Goal: Task Accomplishment & Management: Manage account settings

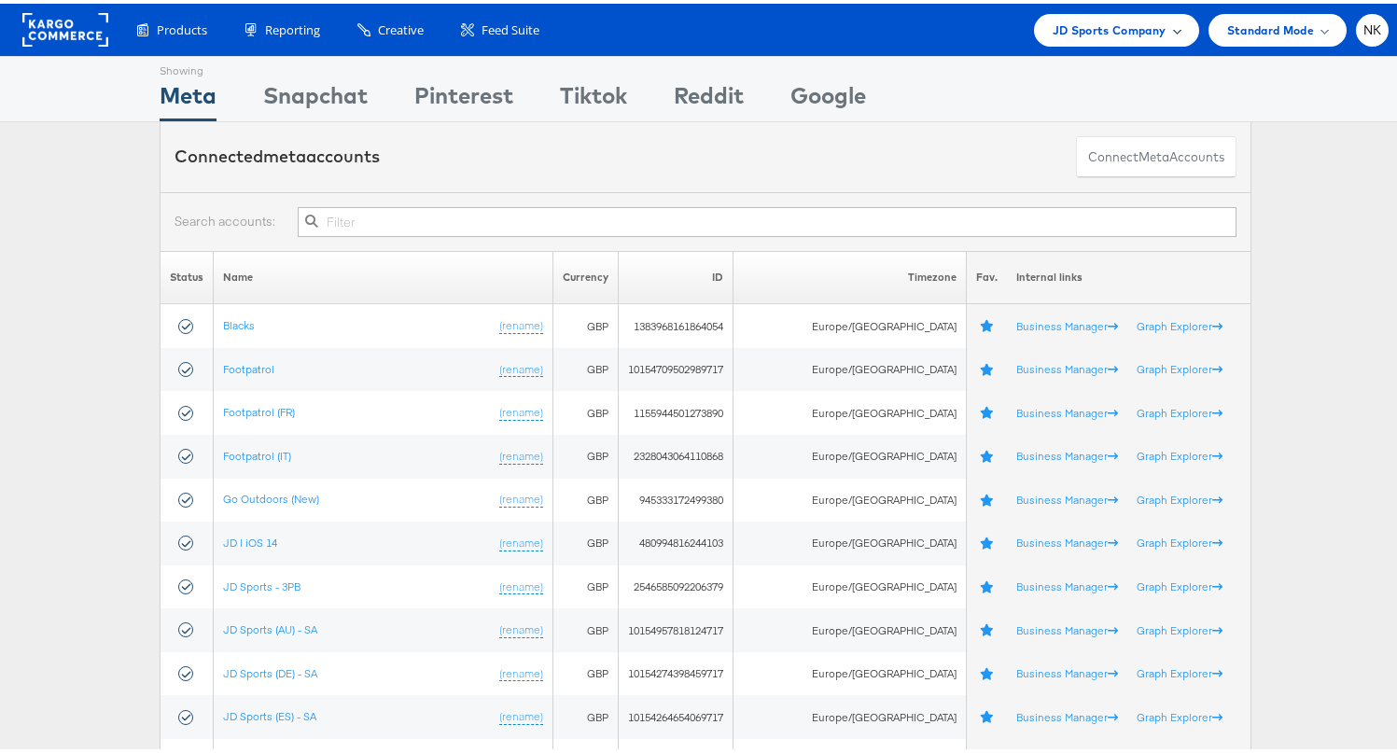
click at [1072, 40] on div "JD Sports Company" at bounding box center [1116, 26] width 165 height 33
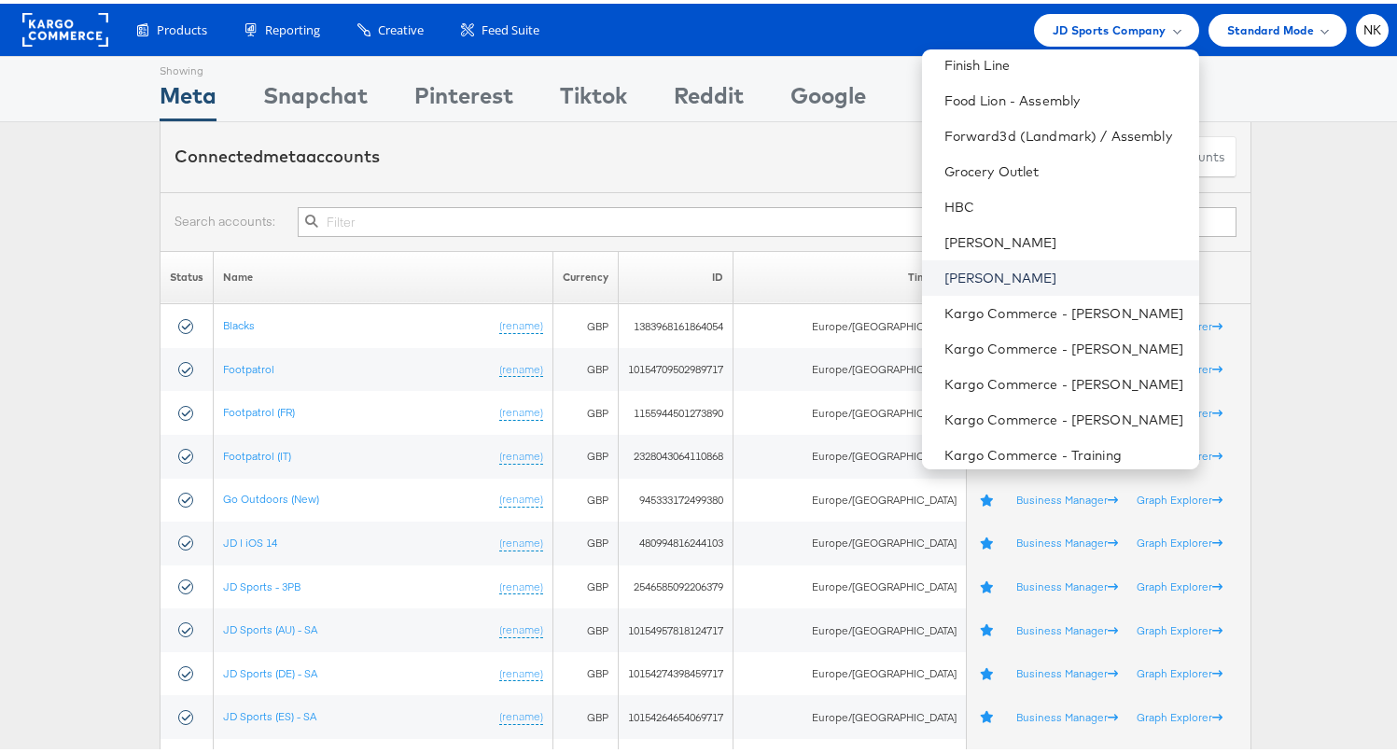
scroll to position [693, 0]
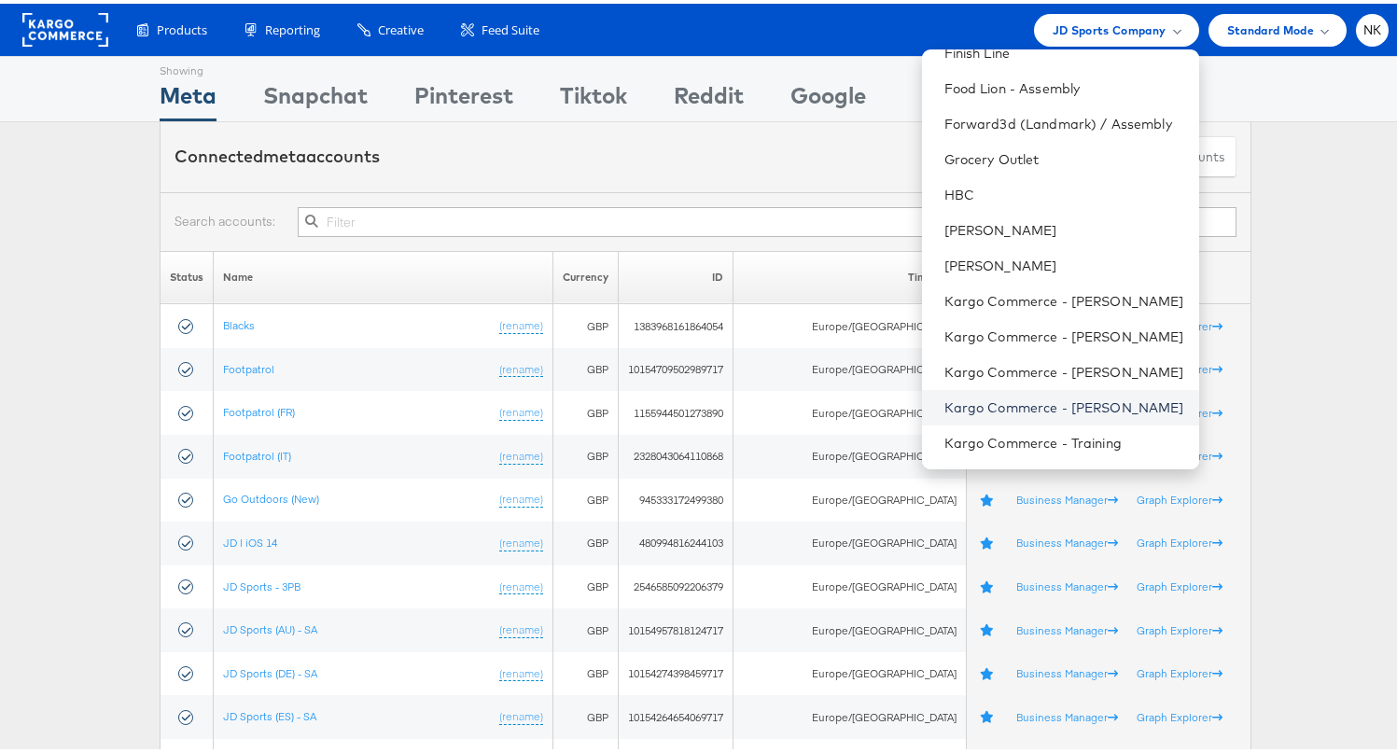
click at [1028, 400] on link "Kargo Commerce - [PERSON_NAME]" at bounding box center [1064, 404] width 240 height 19
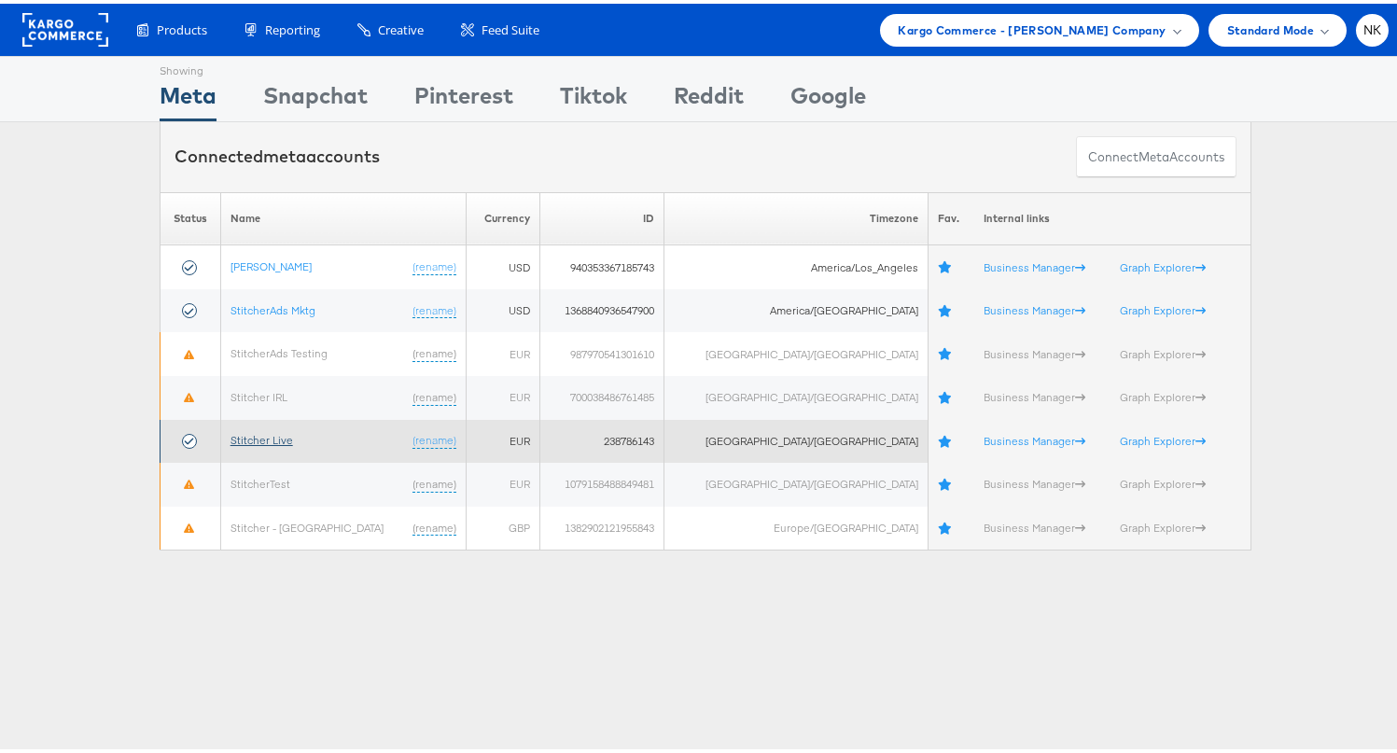
click at [287, 441] on link "Stitcher Live" at bounding box center [262, 436] width 63 height 14
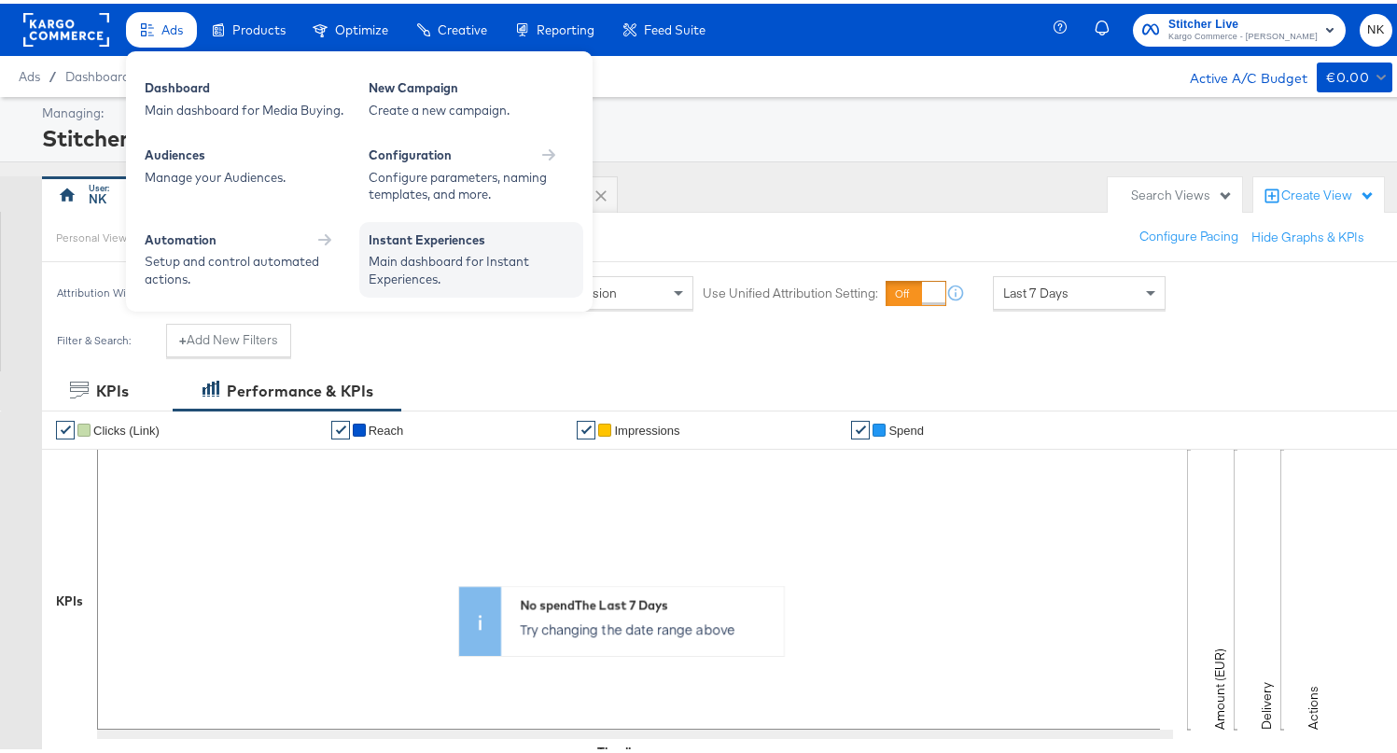
click at [441, 261] on div "Main dashboard for Instant Experiences." at bounding box center [471, 266] width 205 height 35
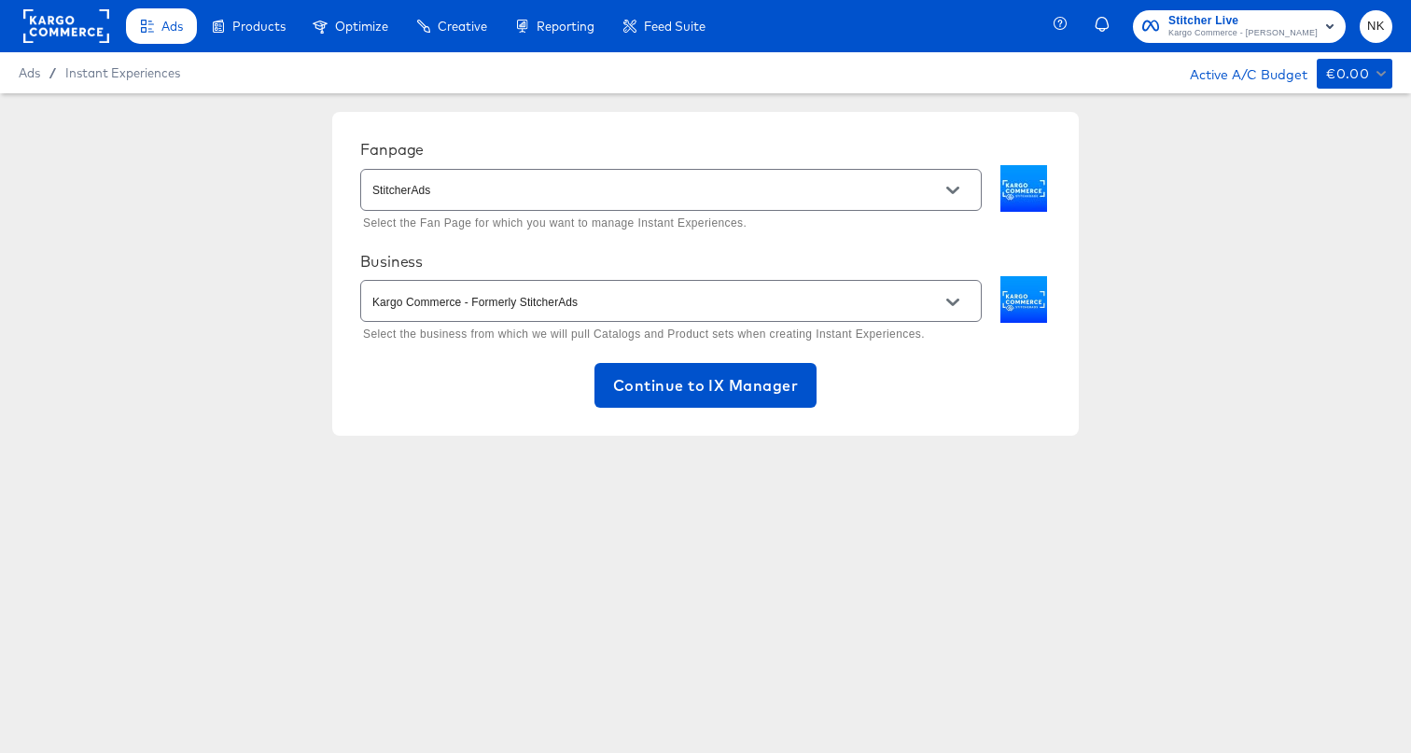
click at [281, 261] on div "Fanpage StitcherAds Select the Fan Page for which you want to manage Instant Ex…" at bounding box center [705, 273] width 1411 height 361
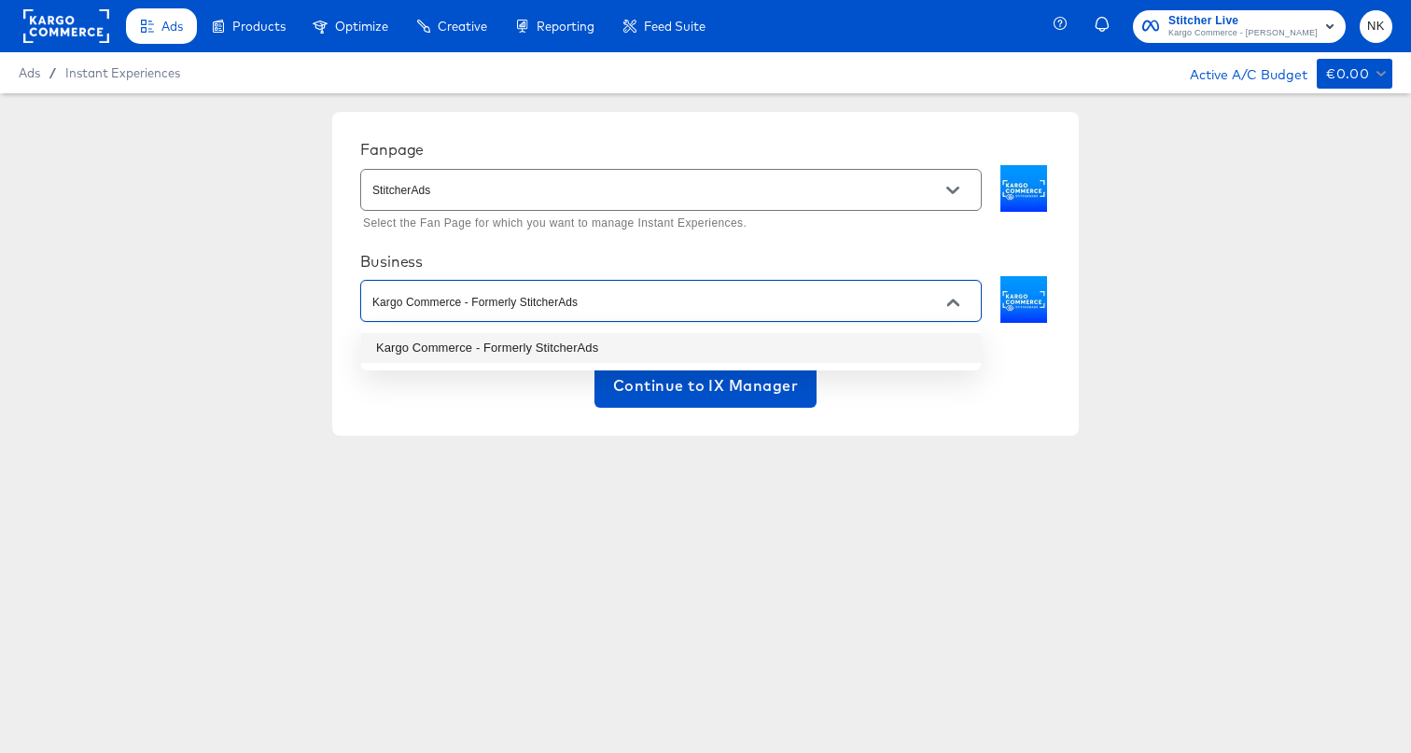
click at [585, 298] on input "Kargo Commerce - Formerly StitcherAds" at bounding box center [657, 301] width 576 height 21
click at [539, 348] on li "Kargo Commerce - Formerly StitcherAds" at bounding box center [671, 348] width 620 height 30
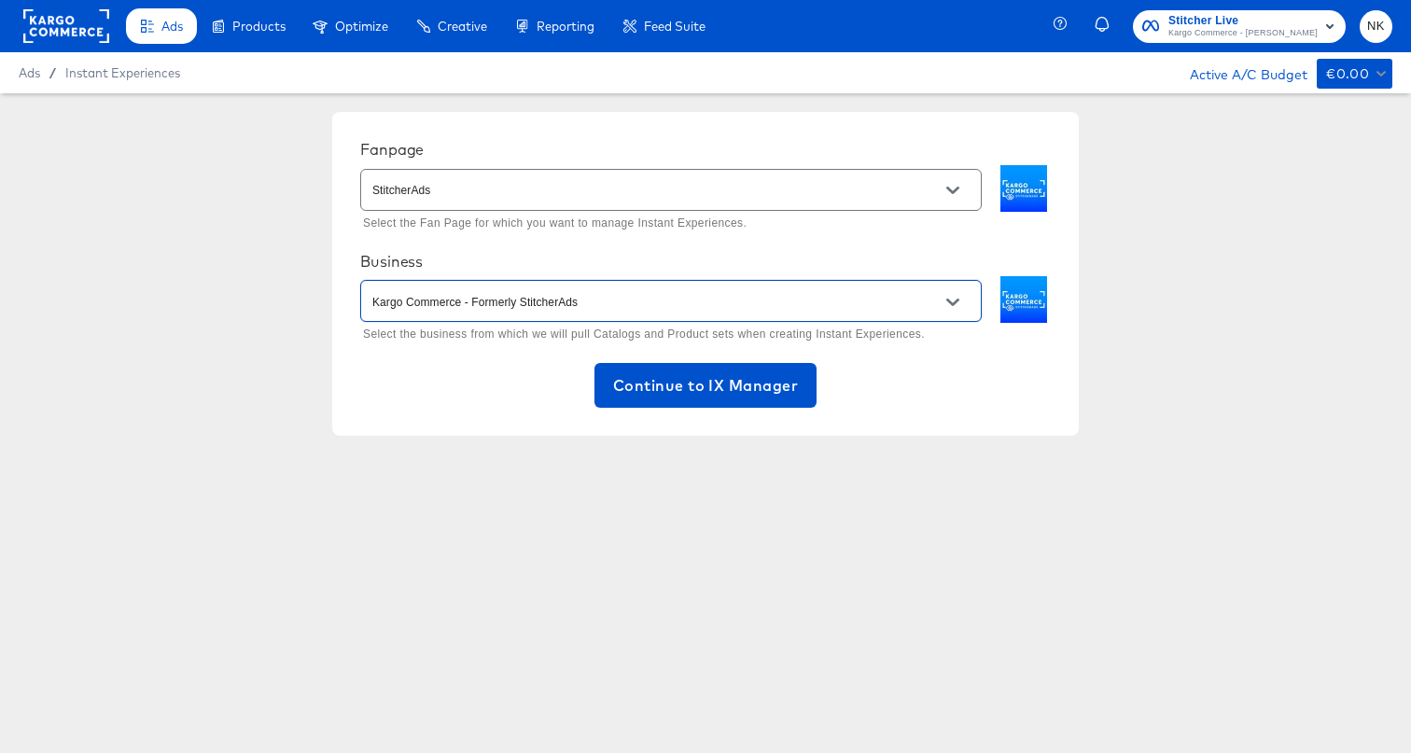
click at [524, 198] on input "StitcherAds" at bounding box center [657, 190] width 576 height 21
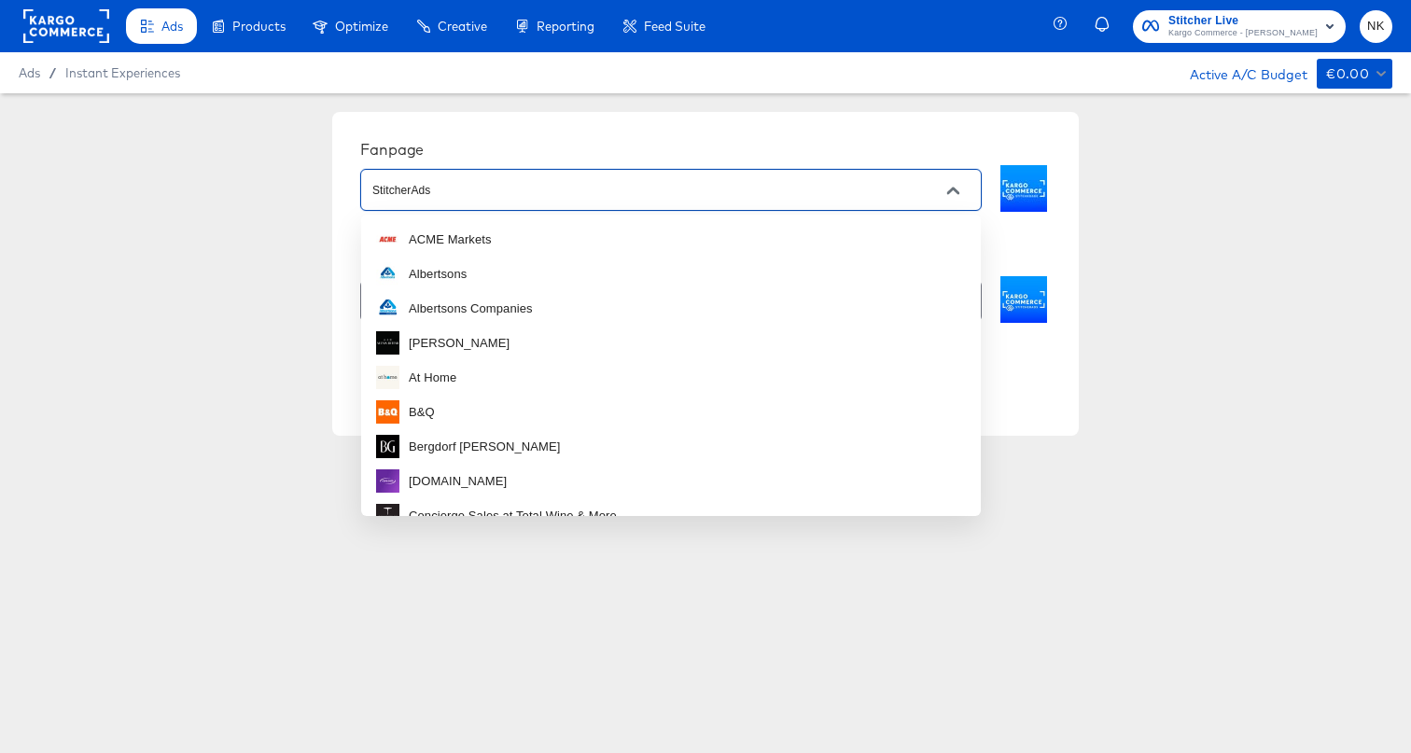
scroll to position [780, 0]
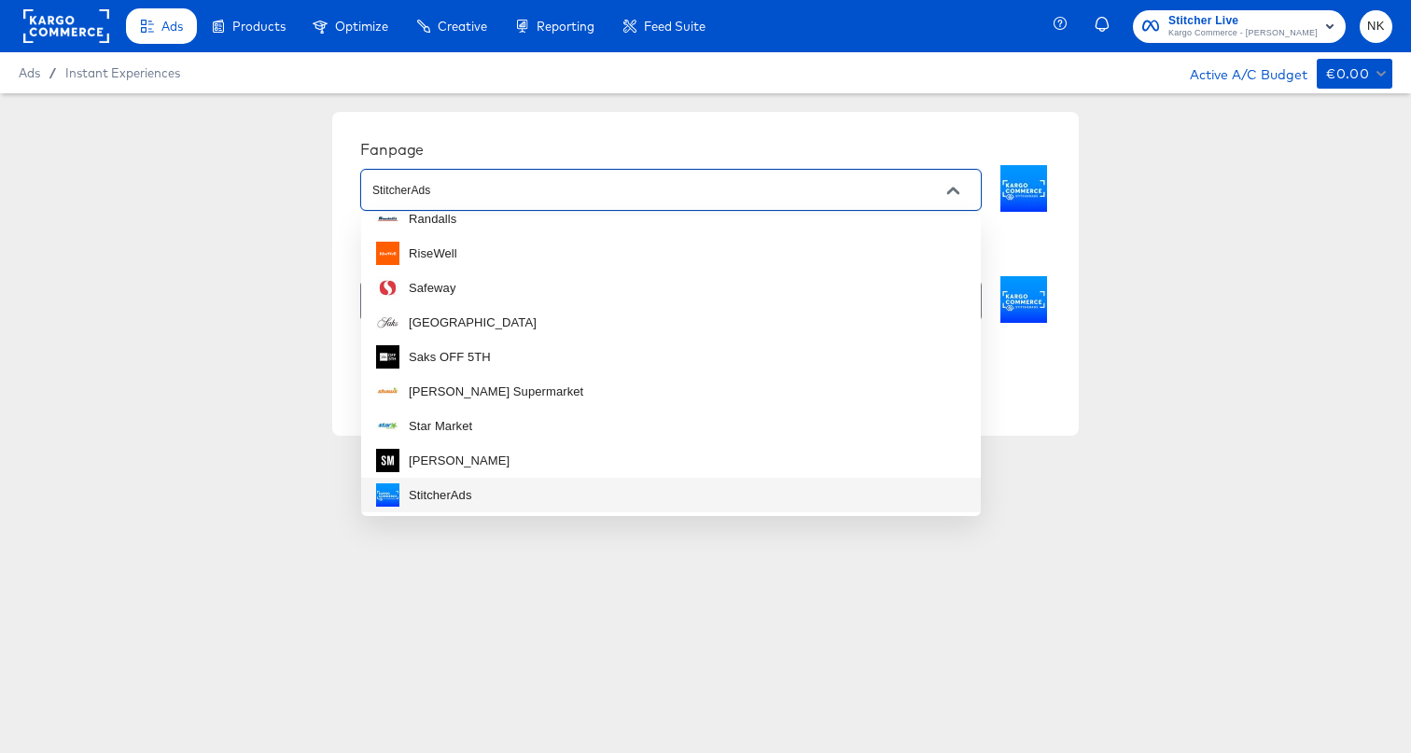
click at [478, 502] on li "StitcherAds" at bounding box center [671, 495] width 620 height 35
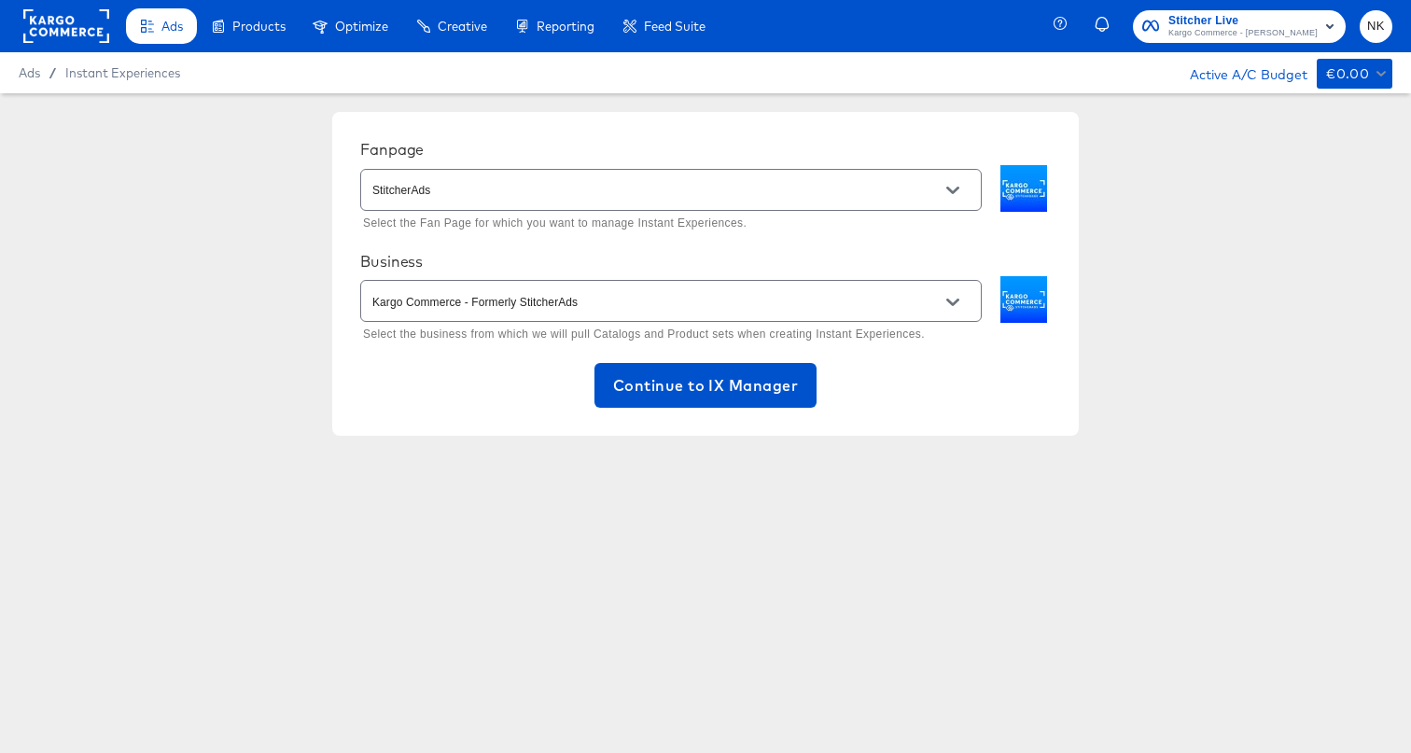
click at [382, 453] on div "Fanpage StitcherAds Select the Fan Page for which you want to manage Instant Ex…" at bounding box center [705, 273] width 1411 height 361
click at [441, 199] on input "StitcherAds" at bounding box center [657, 190] width 576 height 21
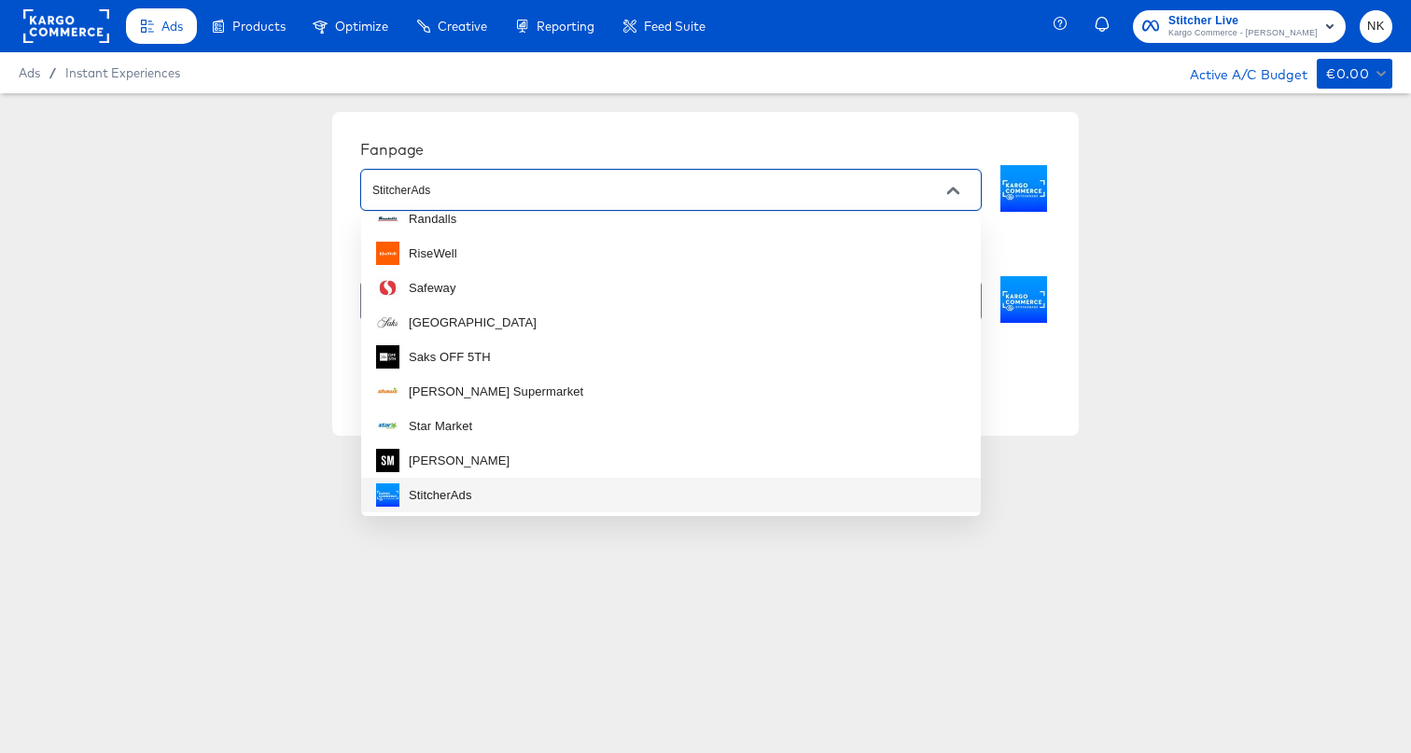
click at [275, 414] on div "Fanpage StitcherAds Select the Fan Page for which you want to manage Instant Ex…" at bounding box center [705, 273] width 1411 height 361
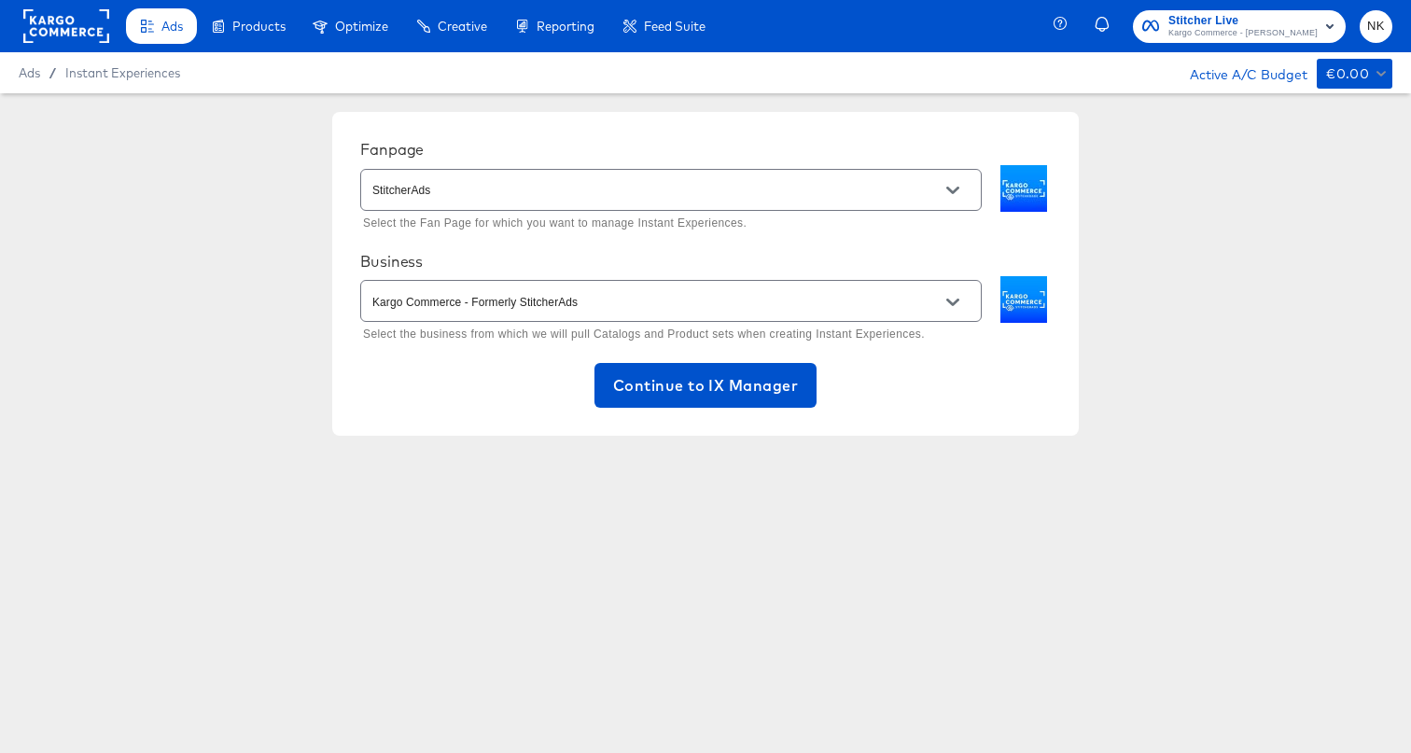
click at [444, 428] on div "Fanpage StitcherAds Select the Fan Page for which you want to manage Instant Ex…" at bounding box center [705, 274] width 747 height 324
click at [723, 393] on span "Continue to IX Manager" at bounding box center [705, 385] width 185 height 26
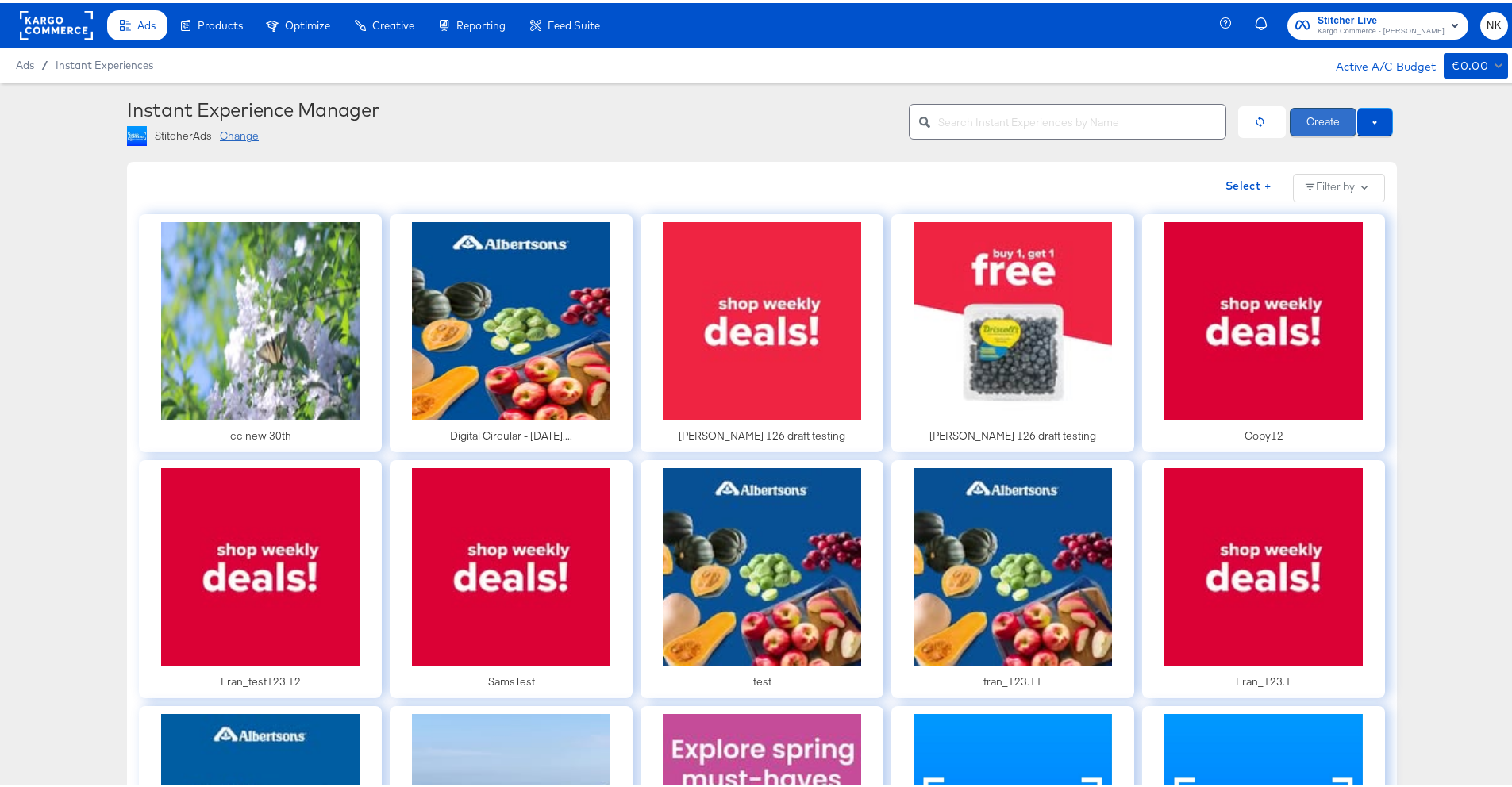
click at [1199, 129] on button "Create" at bounding box center [1323, 119] width 66 height 29
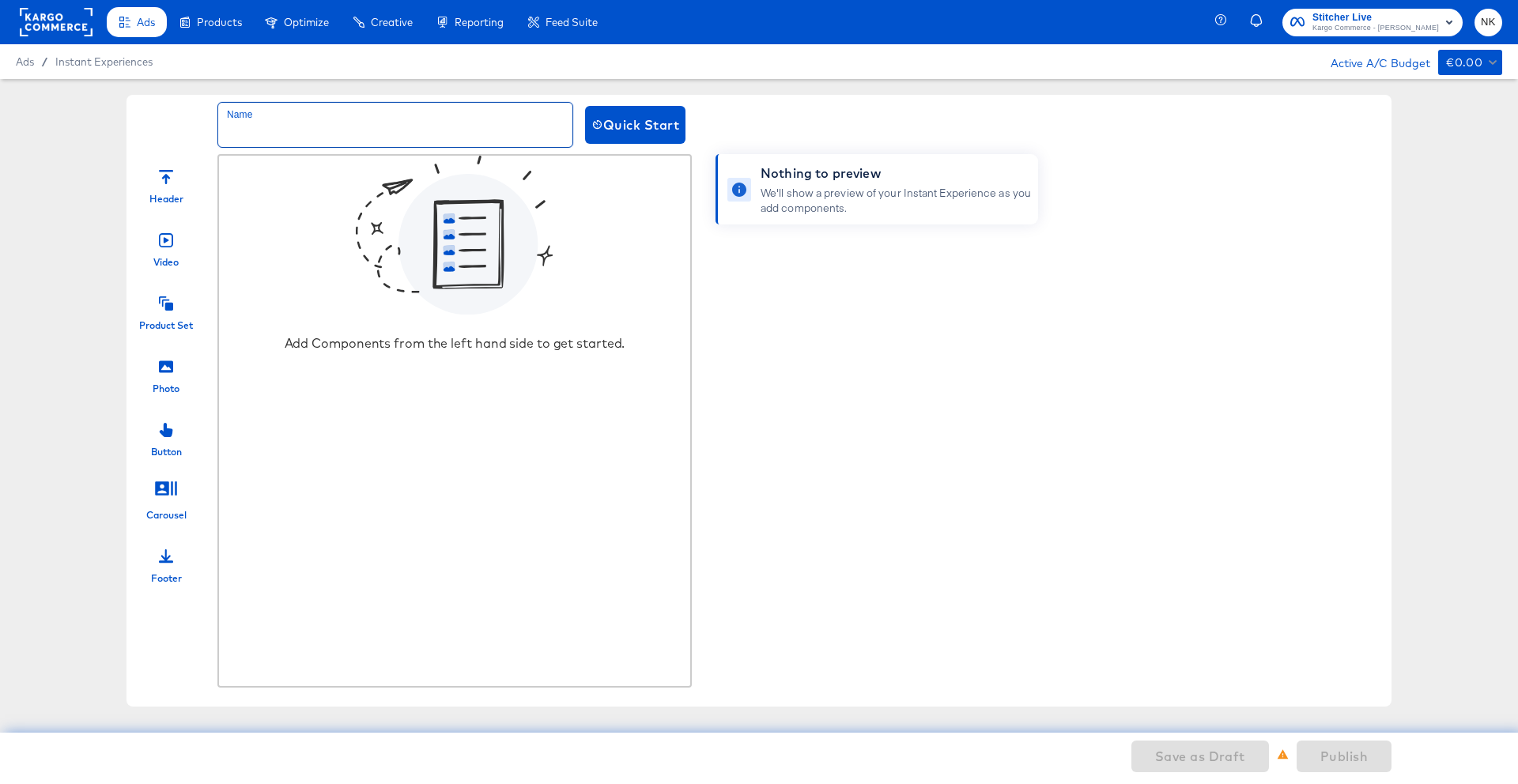
click at [308, 143] on input "text" at bounding box center [396, 124] width 354 height 44
type input "Sample_NK"
click at [169, 310] on icon at bounding box center [166, 303] width 14 height 14
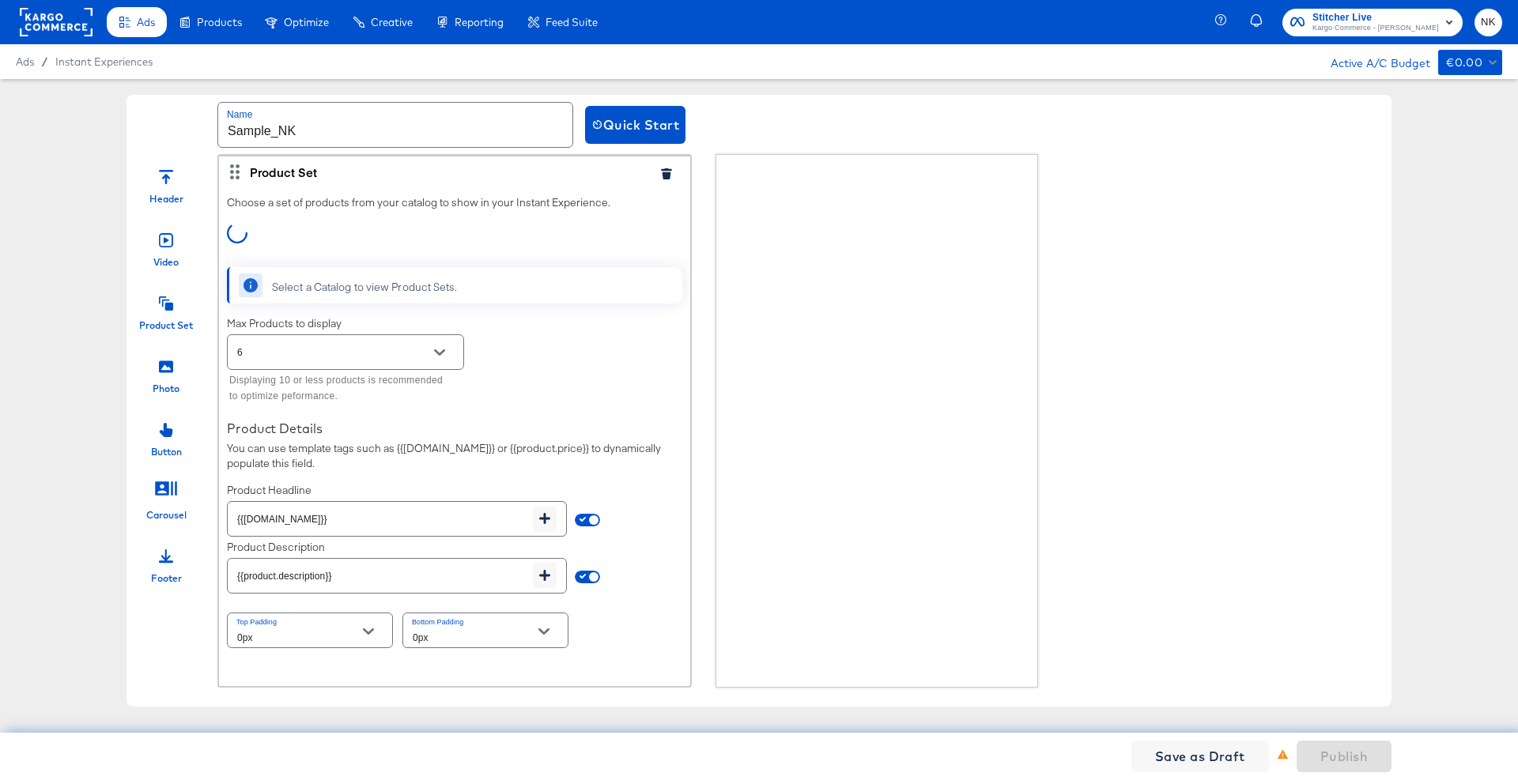
click at [161, 363] on icon at bounding box center [166, 367] width 14 height 12
click at [162, 372] on icon at bounding box center [166, 367] width 14 height 12
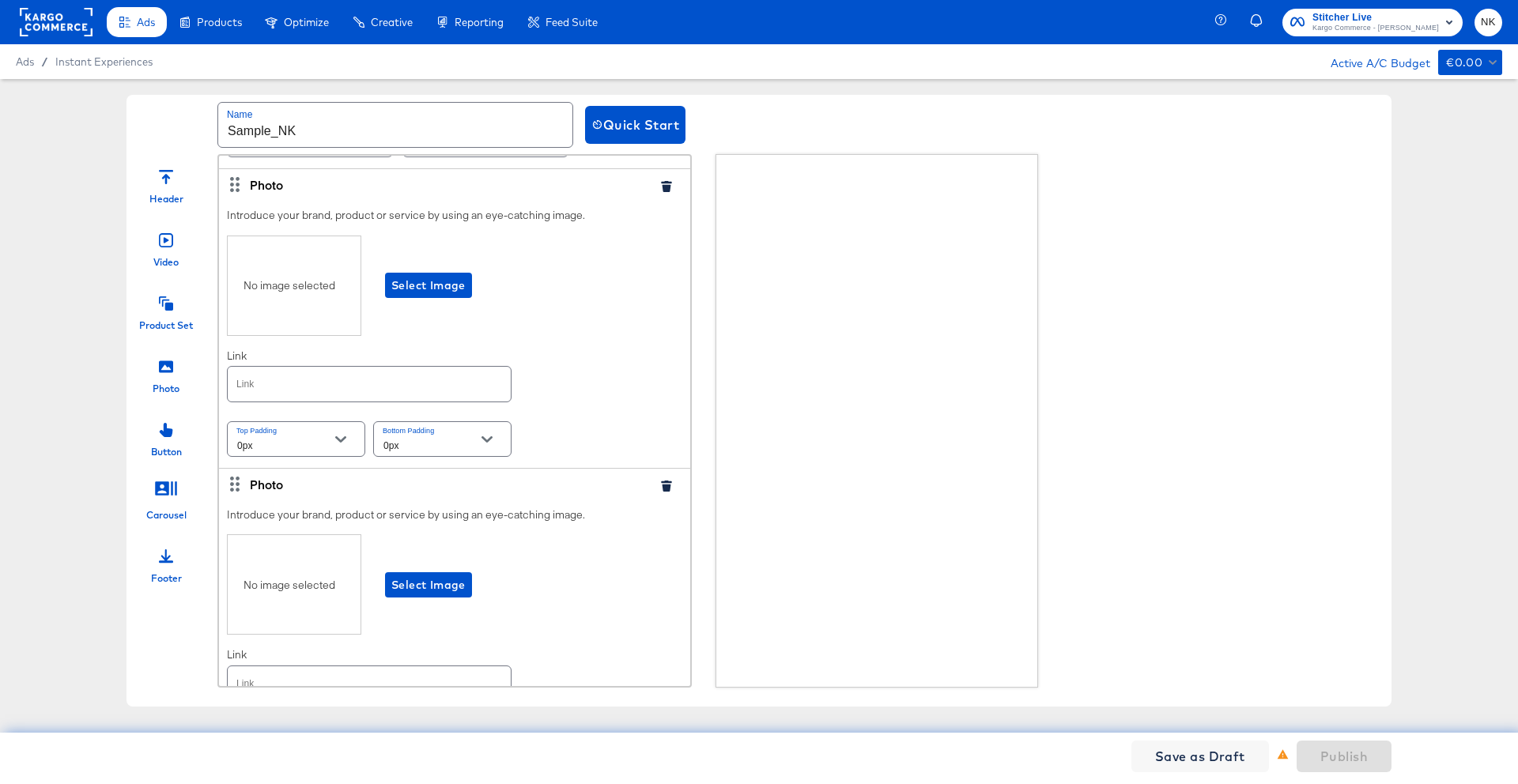
scroll to position [572, 0]
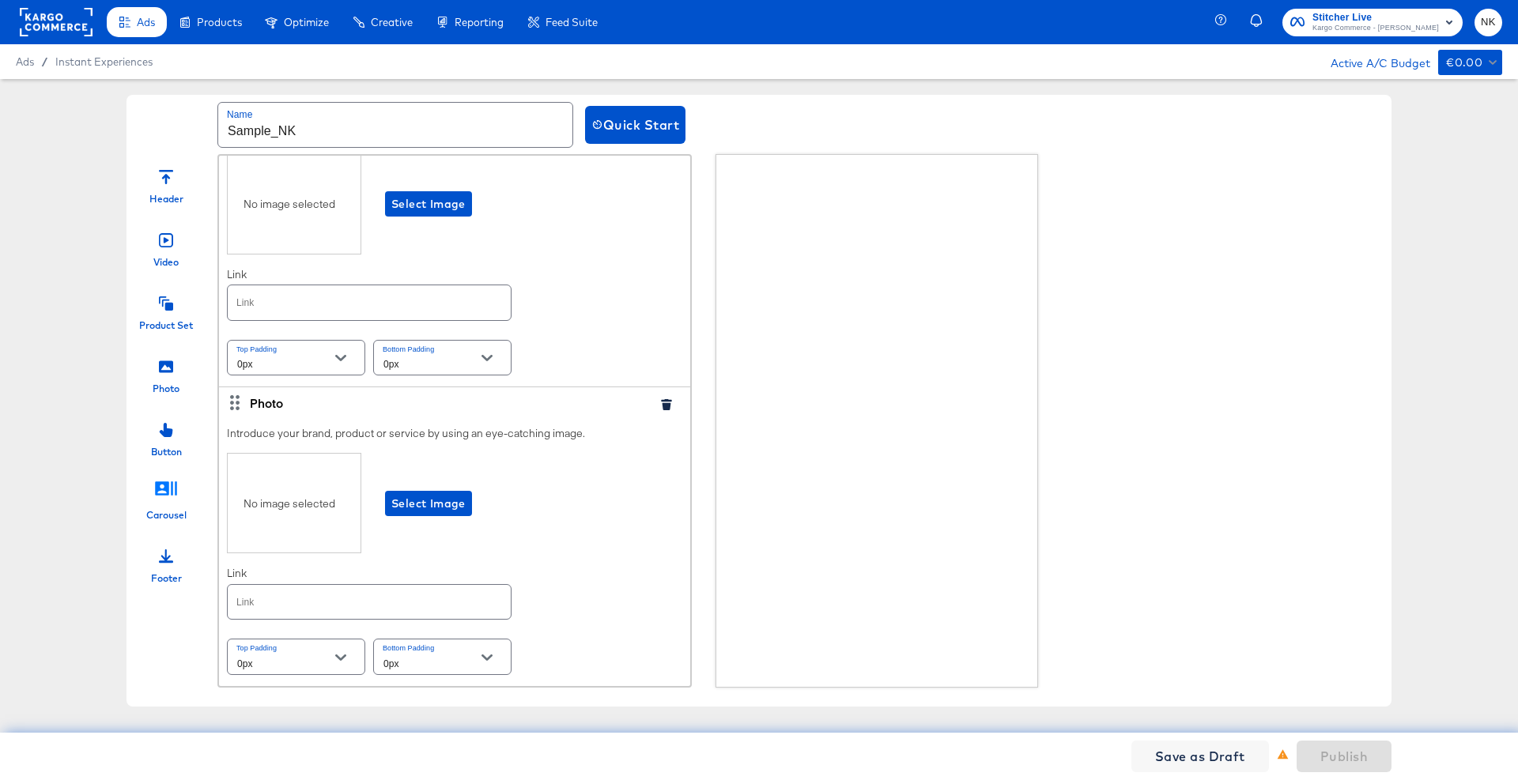
click at [181, 479] on div "Carousel" at bounding box center [165, 498] width 79 height 47
click at [163, 498] on icon at bounding box center [166, 489] width 24 height 24
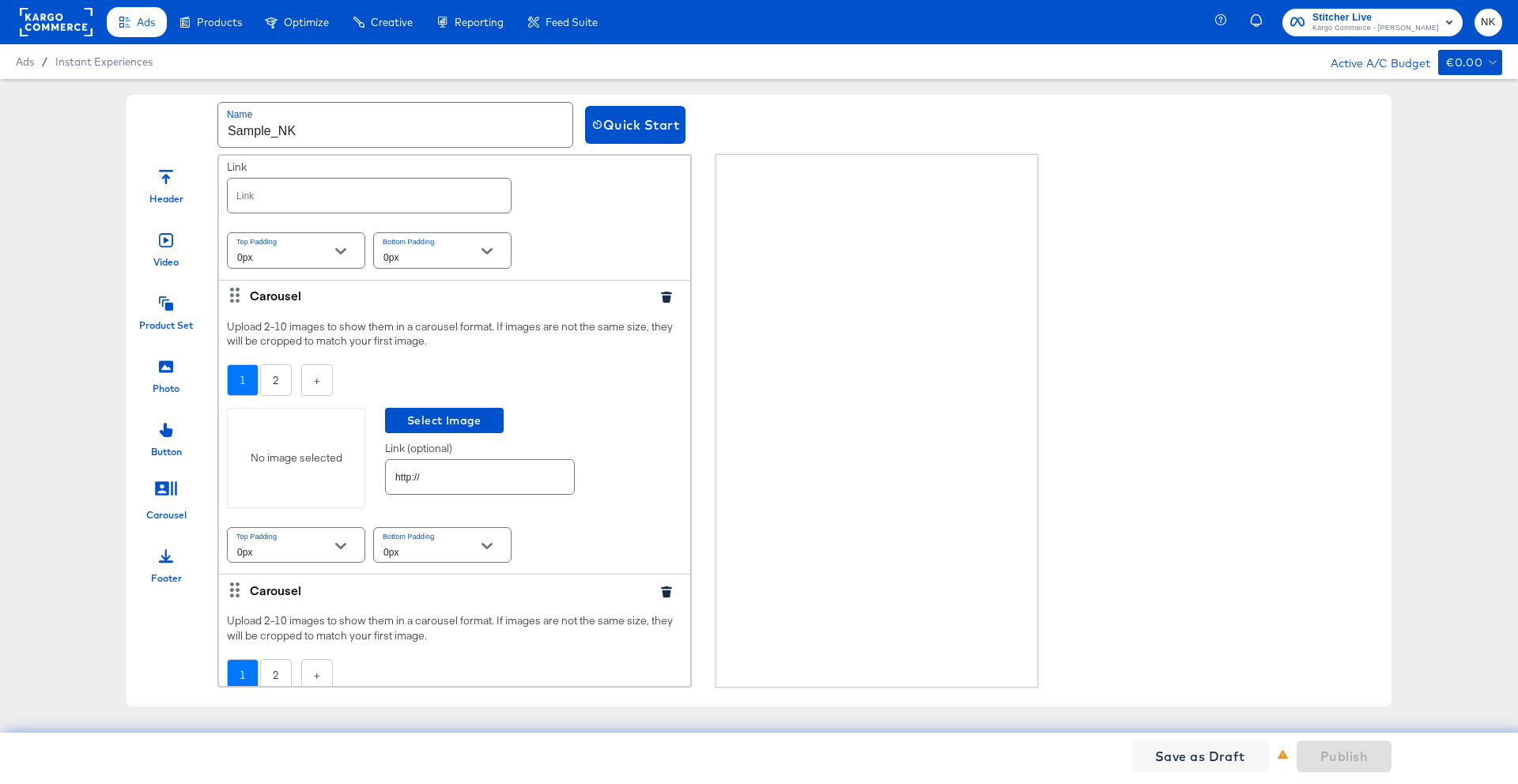
scroll to position [1161, 0]
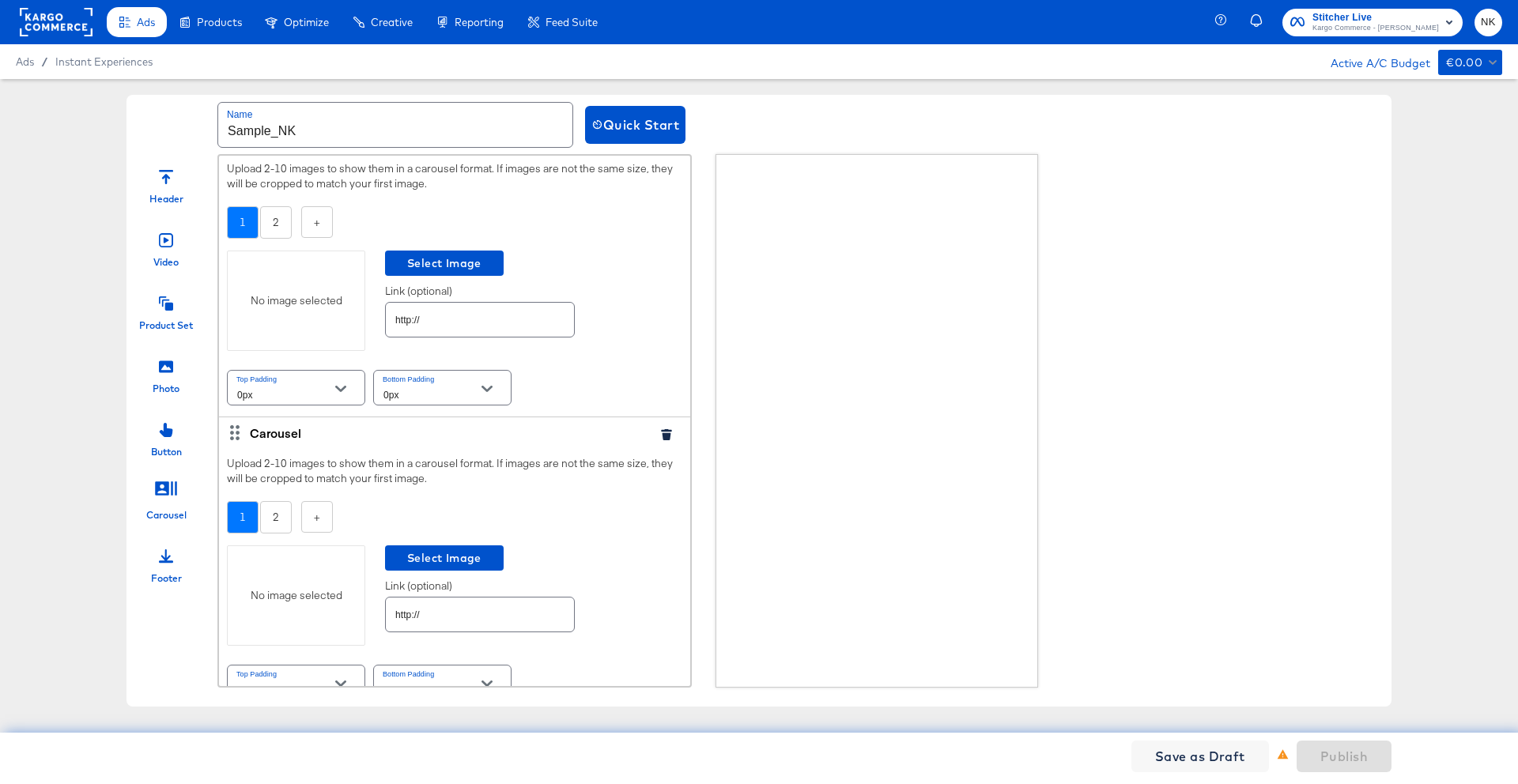
click at [176, 377] on div "Photo" at bounding box center [165, 372] width 79 height 47
click at [409, 566] on span "Select Image" at bounding box center [444, 558] width 106 height 19
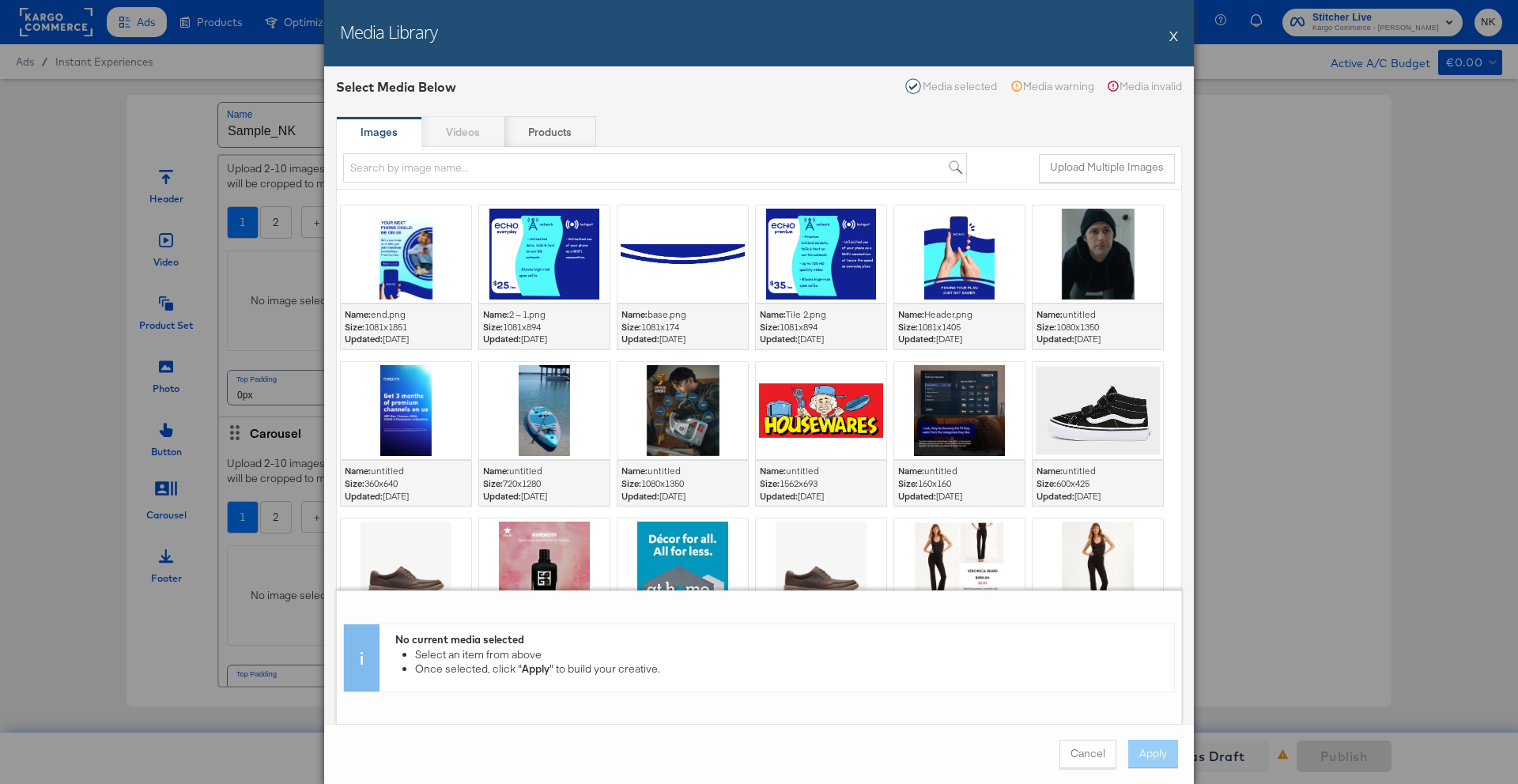
click at [489, 137] on div "Images Videos Products" at bounding box center [759, 131] width 846 height 31
click at [528, 136] on div "Products" at bounding box center [550, 131] width 91 height 31
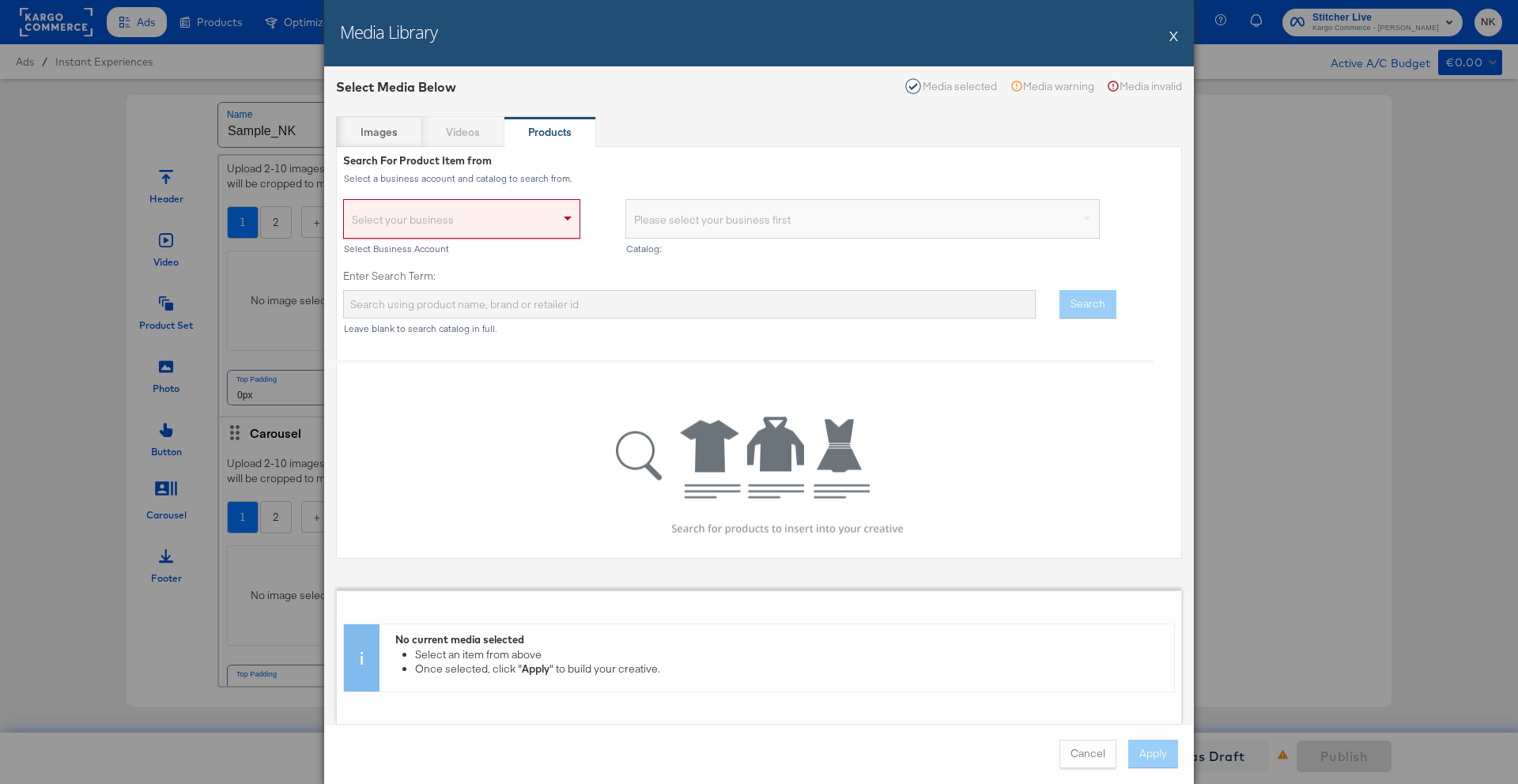
click at [463, 207] on div "Select your business" at bounding box center [462, 222] width 235 height 31
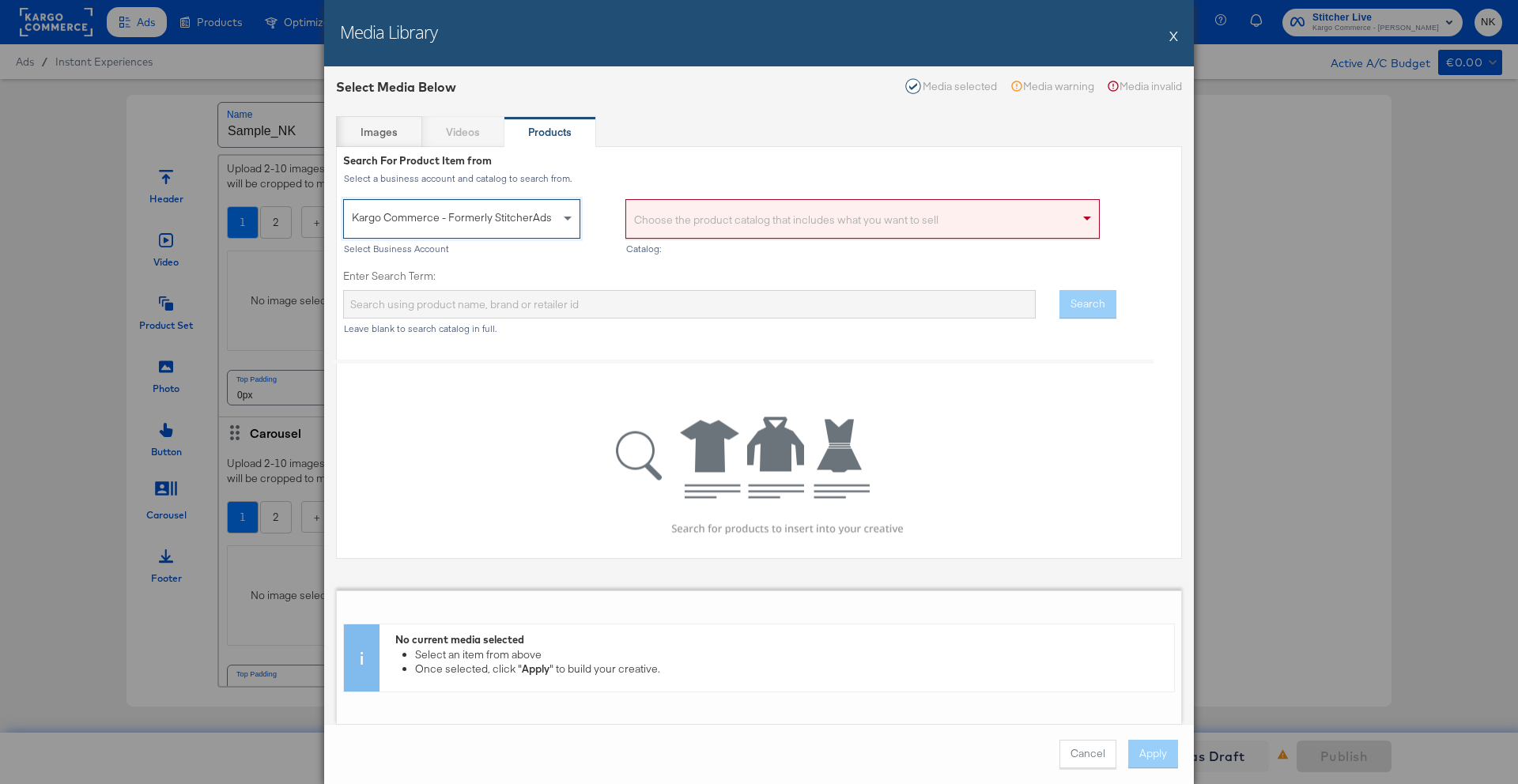
click at [635, 218] on input at bounding box center [641, 221] width 16 height 30
click at [605, 210] on div "Kargo Commerce - Formerly StitcherAds" at bounding box center [478, 218] width 270 height 40
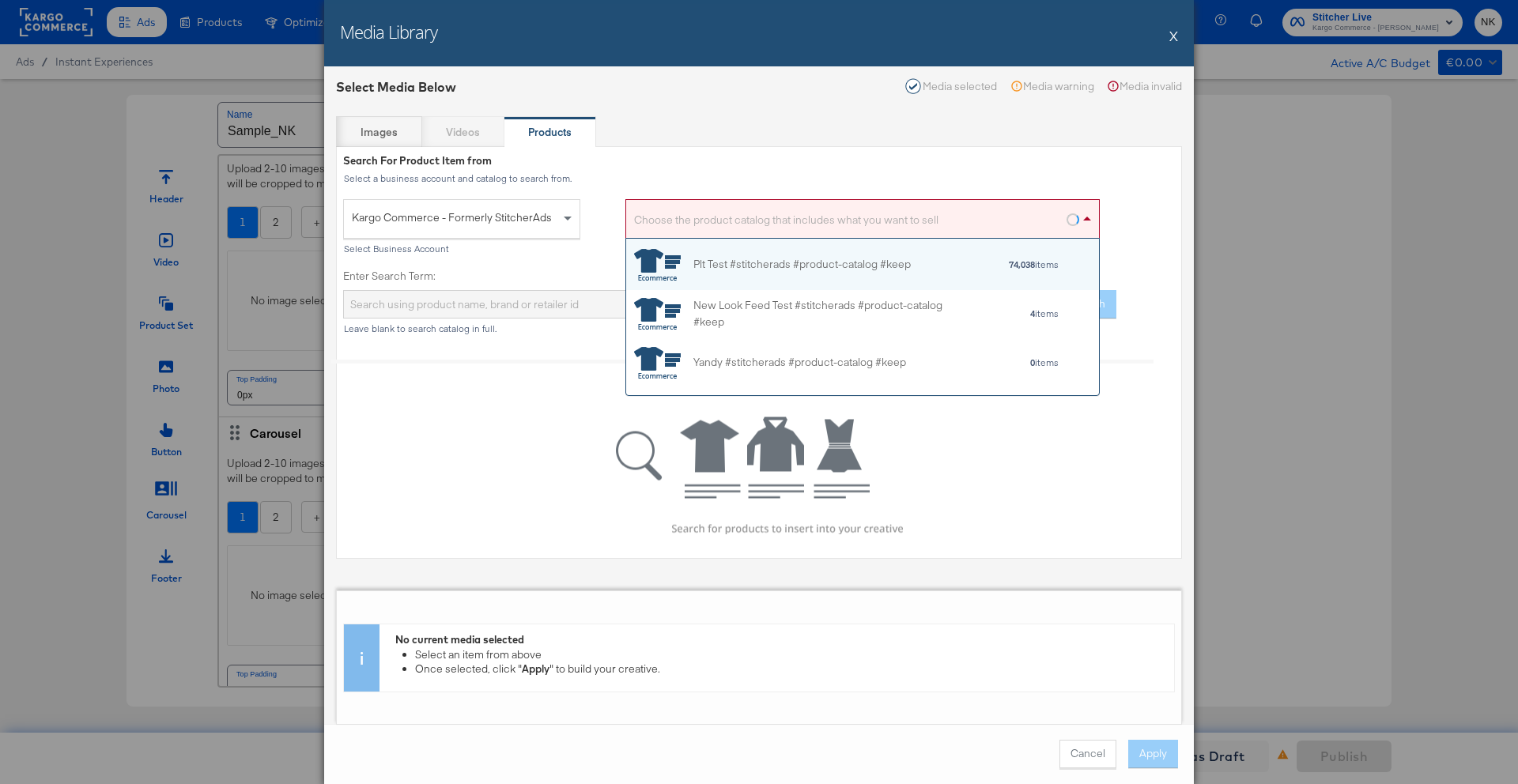
click at [660, 228] on div "Choose the product catalog that includes what you want to sell" at bounding box center [862, 222] width 473 height 31
click at [684, 275] on div "Plt Test #stitcherads #product-catalog #keep" at bounding box center [772, 263] width 277 height 31
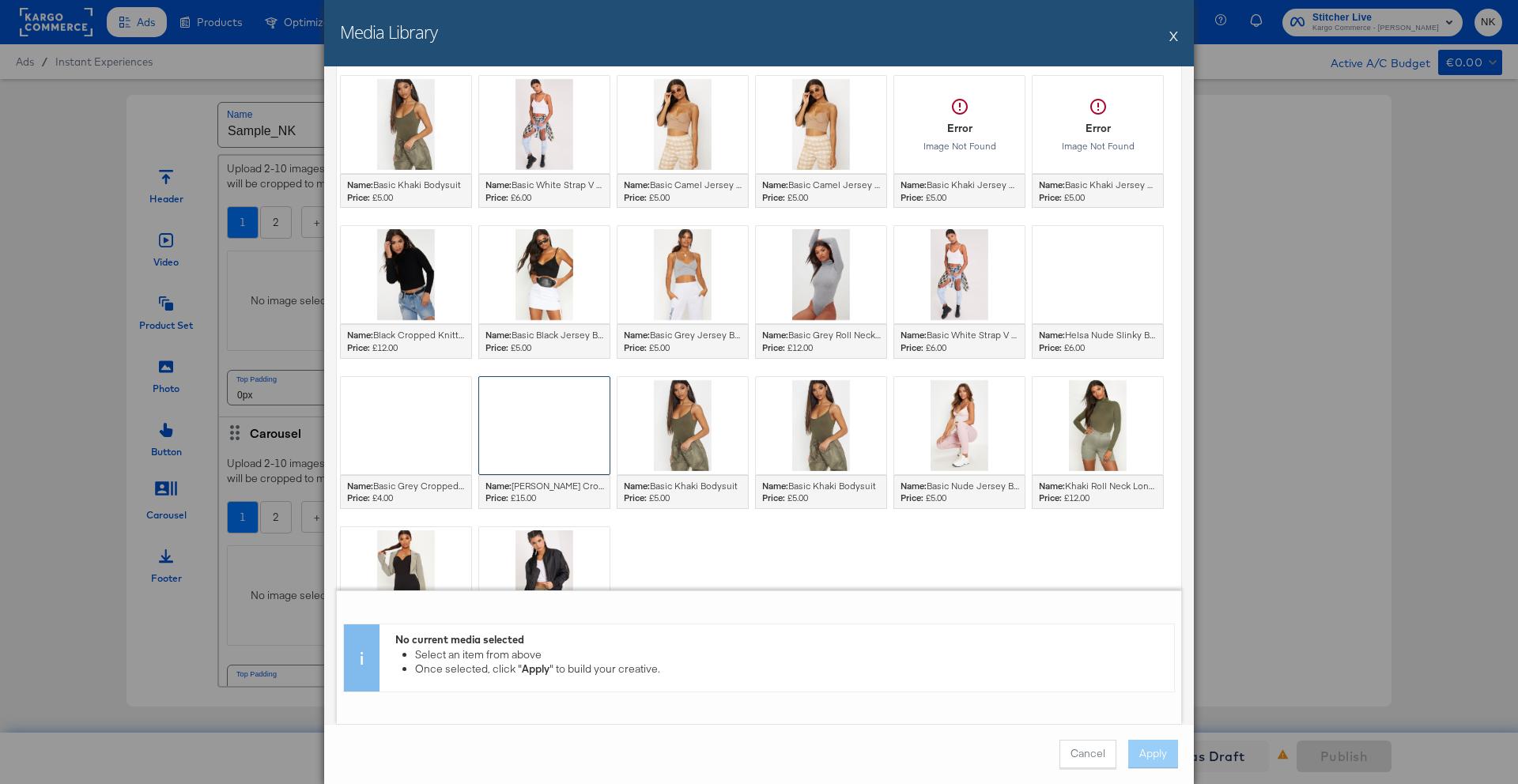
scroll to position [1086, 0]
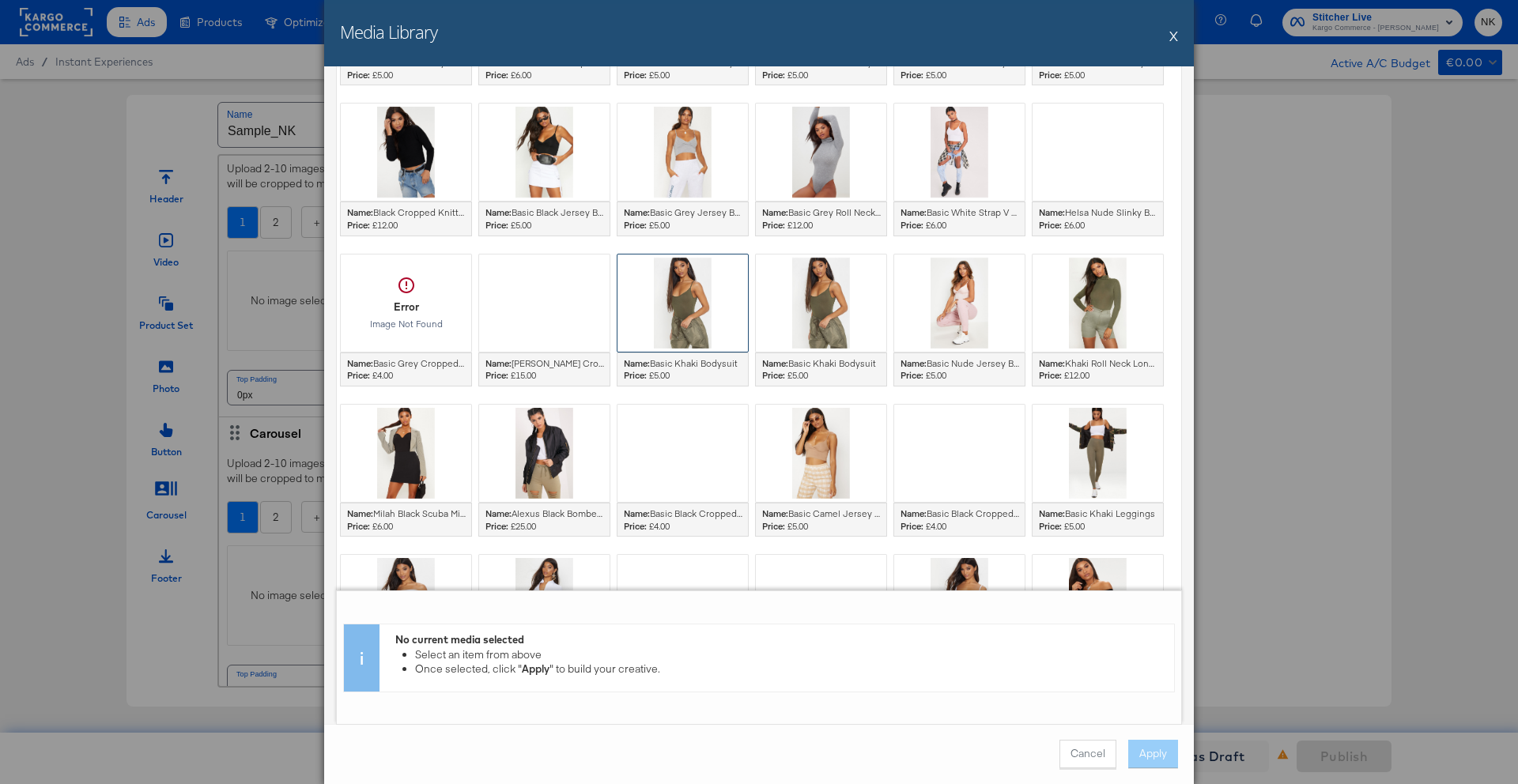
click at [682, 301] on div at bounding box center [683, 303] width 130 height 97
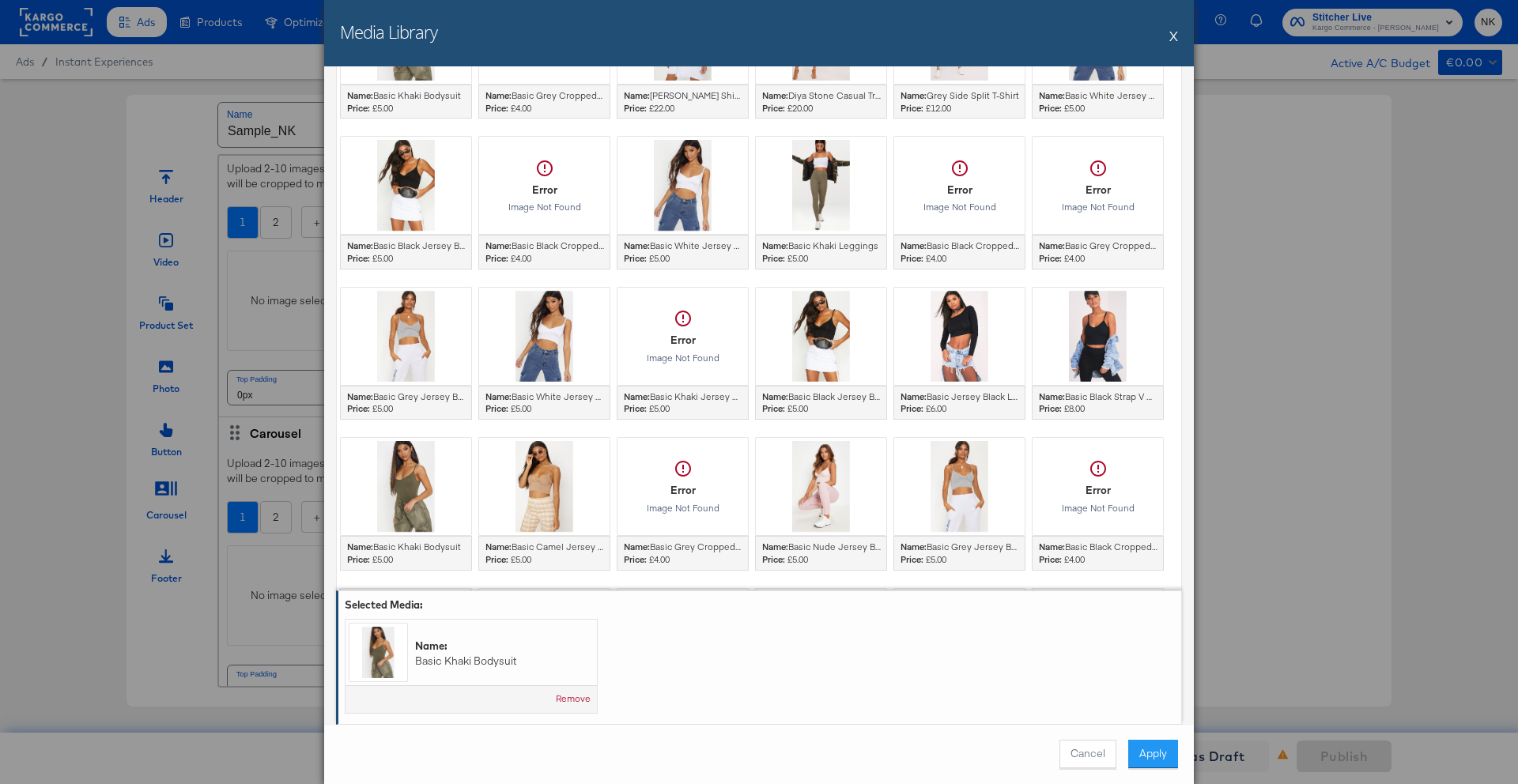
scroll to position [0, 0]
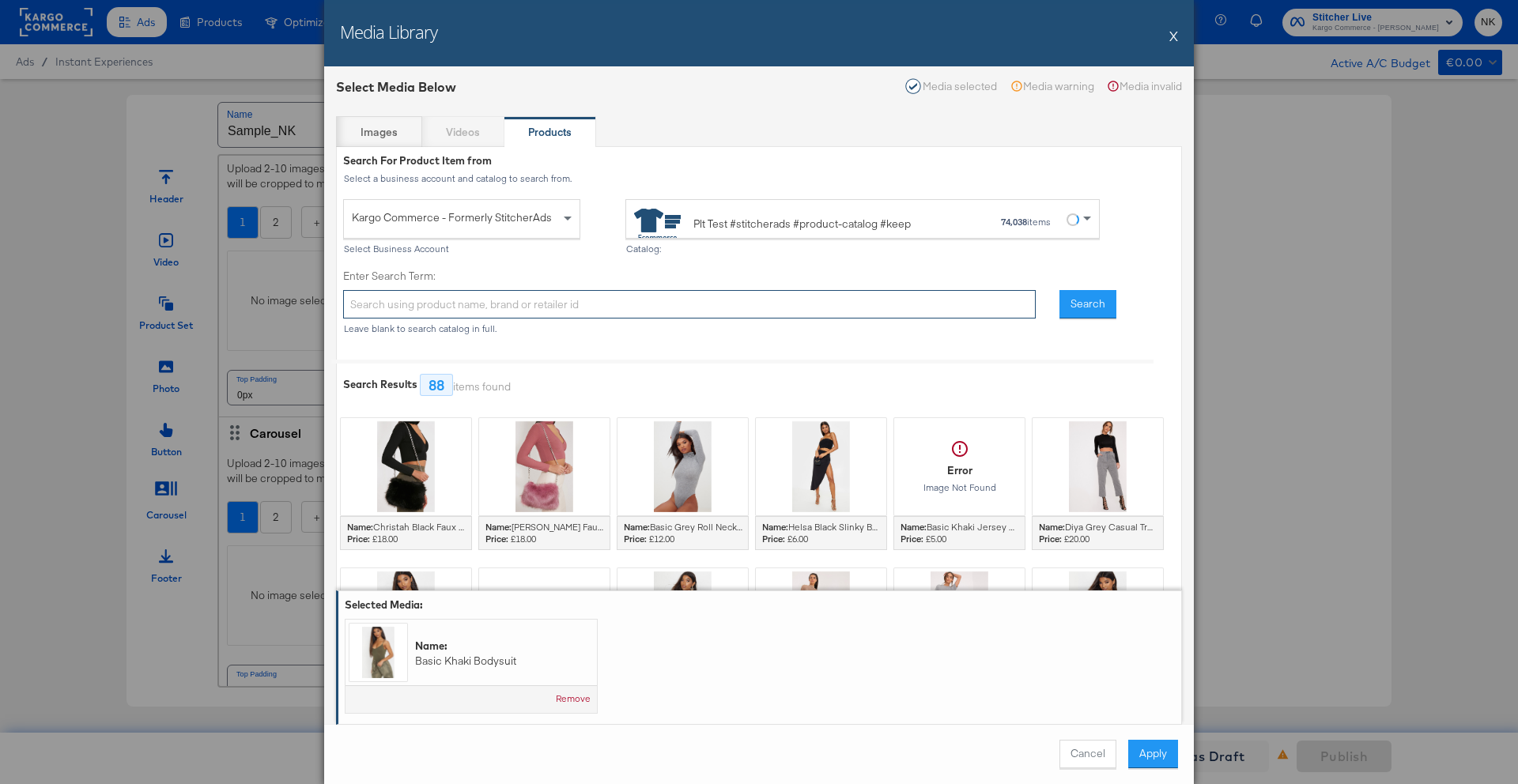
click at [554, 300] on input "Enter Search Term:" at bounding box center [690, 305] width 693 height 30
click at [556, 273] on label "Enter Search Term:" at bounding box center [690, 276] width 693 height 15
click at [556, 290] on input "Enter Search Term:" at bounding box center [690, 305] width 693 height 30
click at [409, 129] on div "Images" at bounding box center [380, 131] width 86 height 31
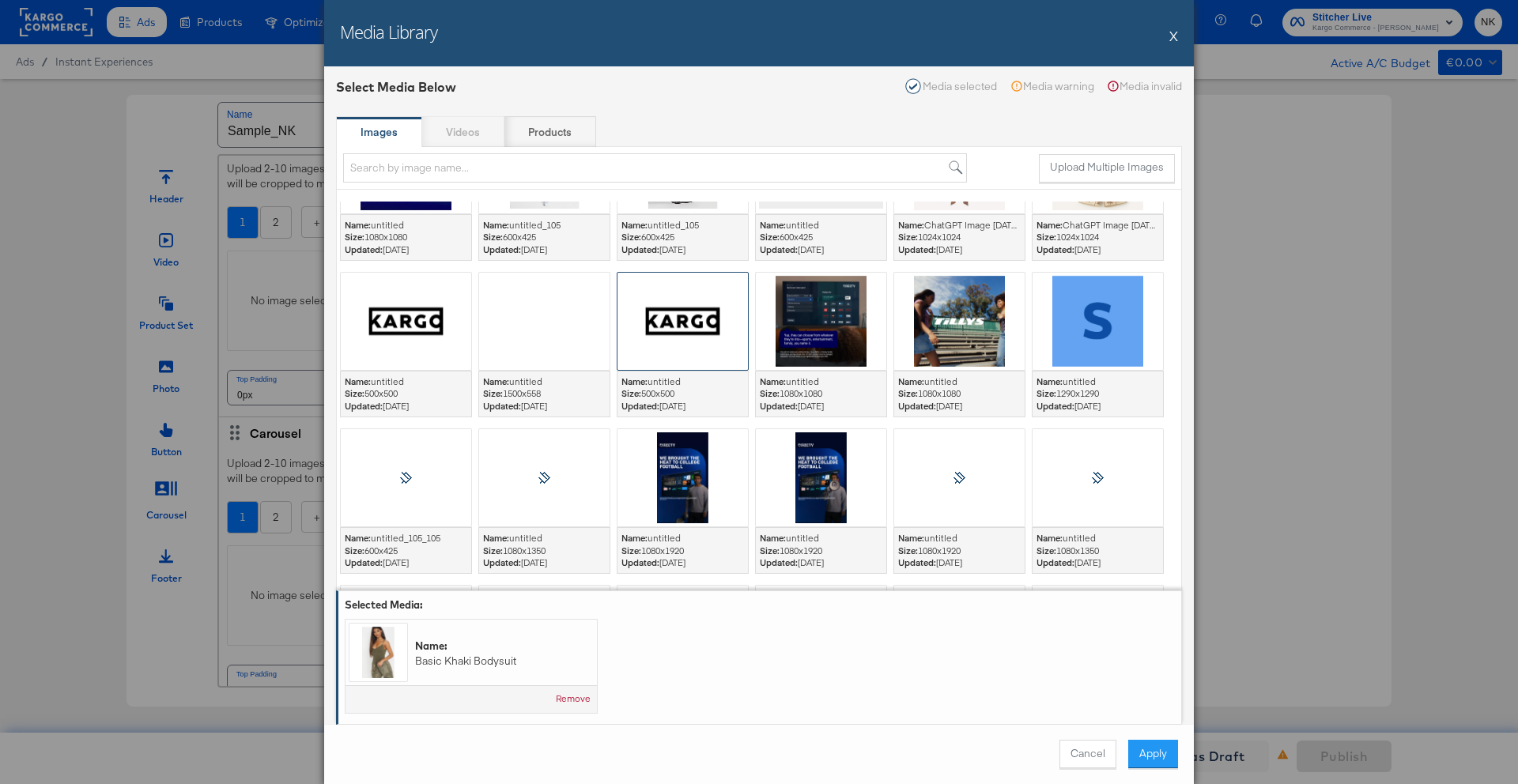
scroll to position [953, 0]
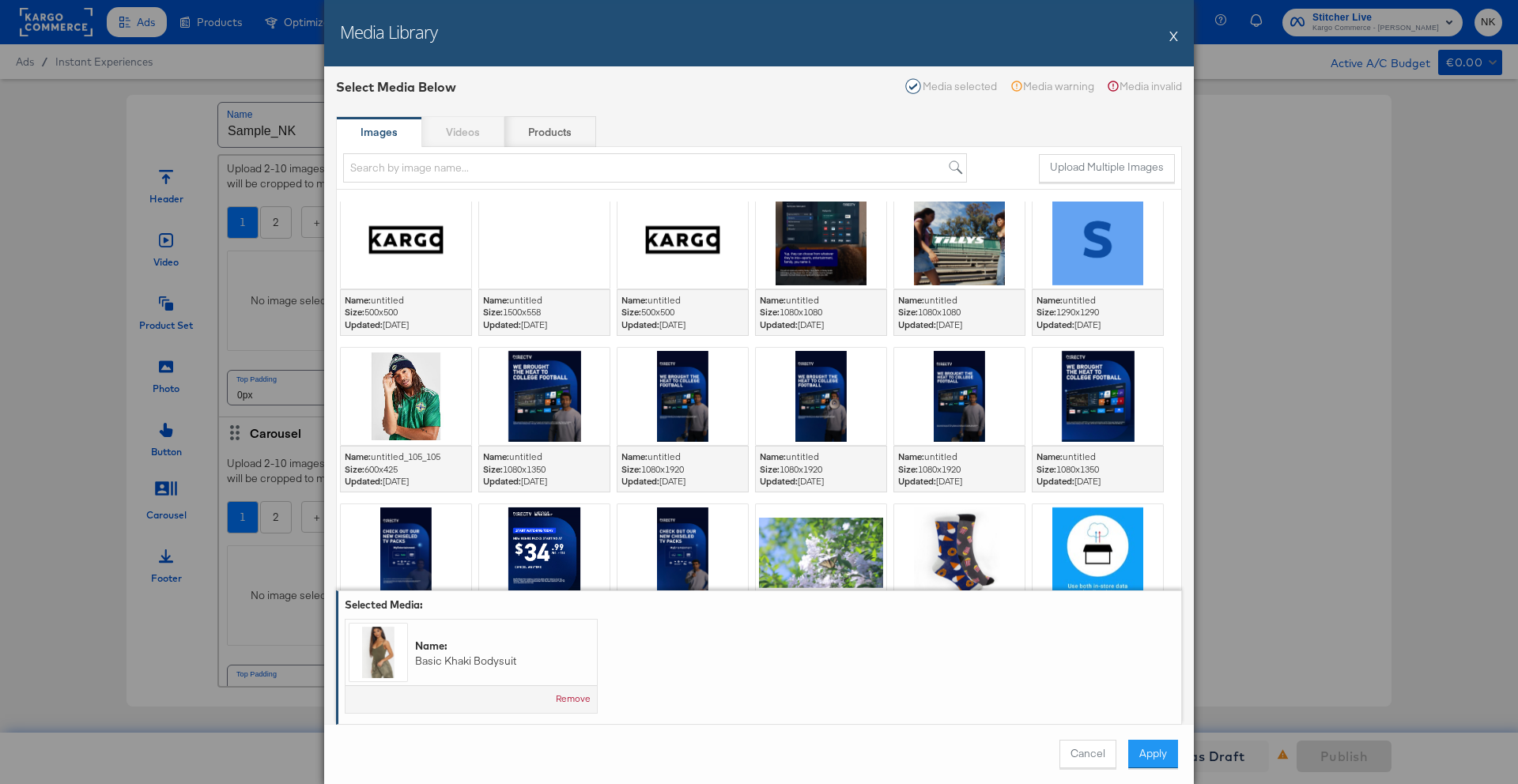
click at [479, 130] on div "Images Videos Products" at bounding box center [759, 131] width 846 height 31
drag, startPoint x: 479, startPoint y: 130, endPoint x: 543, endPoint y: 135, distance: 64.2
click at [543, 135] on strong "Products" at bounding box center [549, 132] width 43 height 15
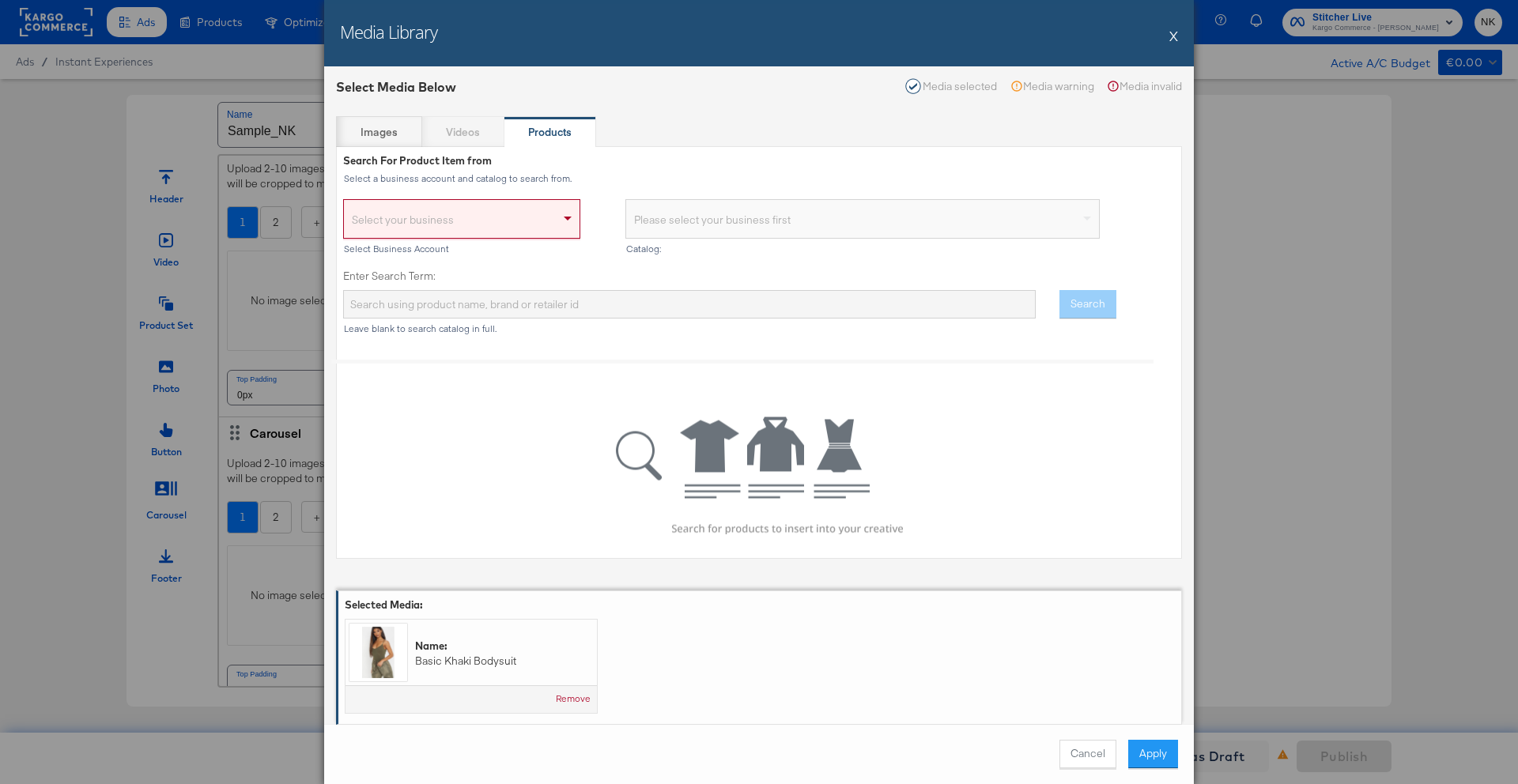
click at [550, 231] on div "Select your business" at bounding box center [462, 222] width 235 height 31
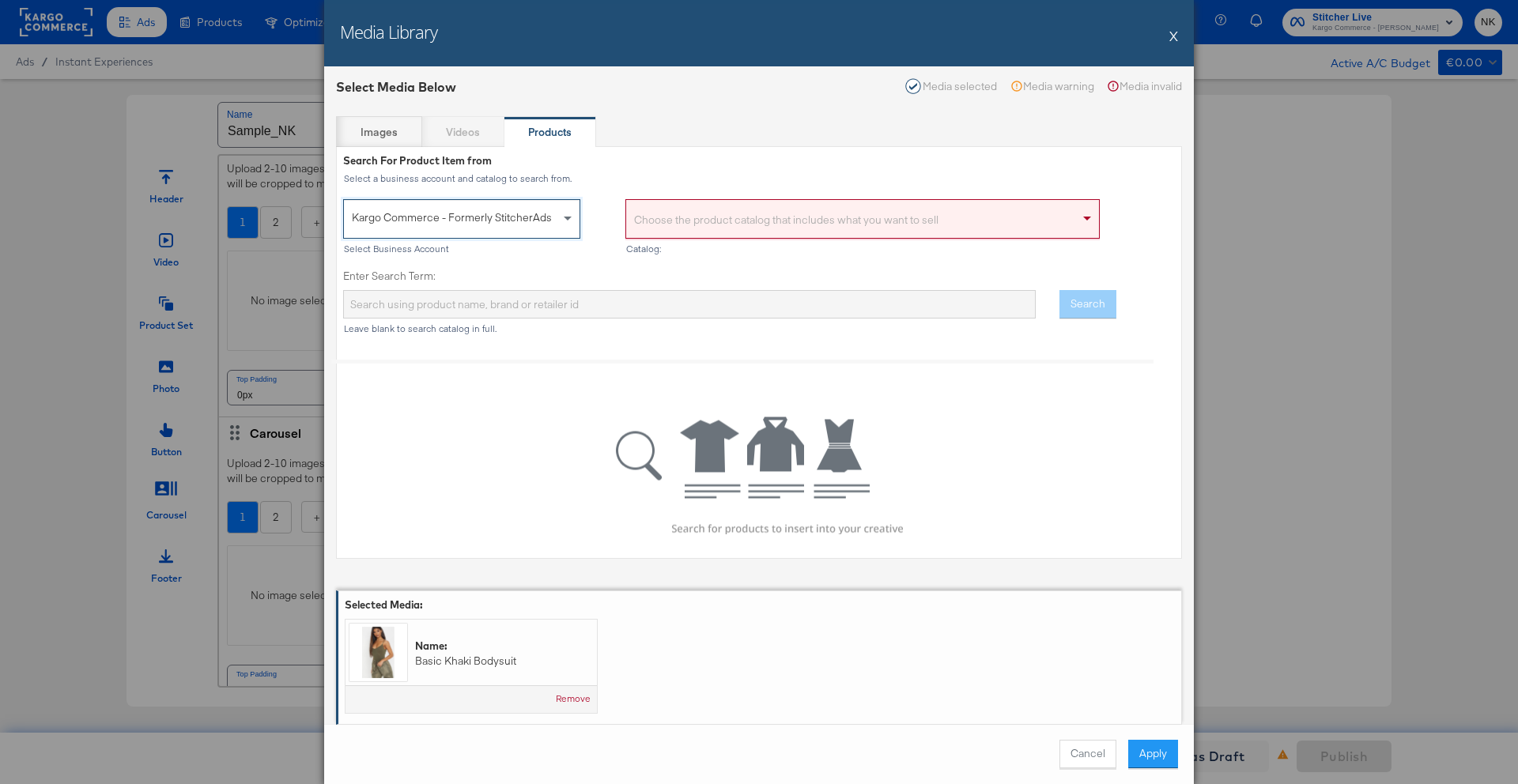
drag, startPoint x: 543, startPoint y: 135, endPoint x: 636, endPoint y: 225, distance: 129.4
click at [636, 225] on input at bounding box center [641, 221] width 16 height 30
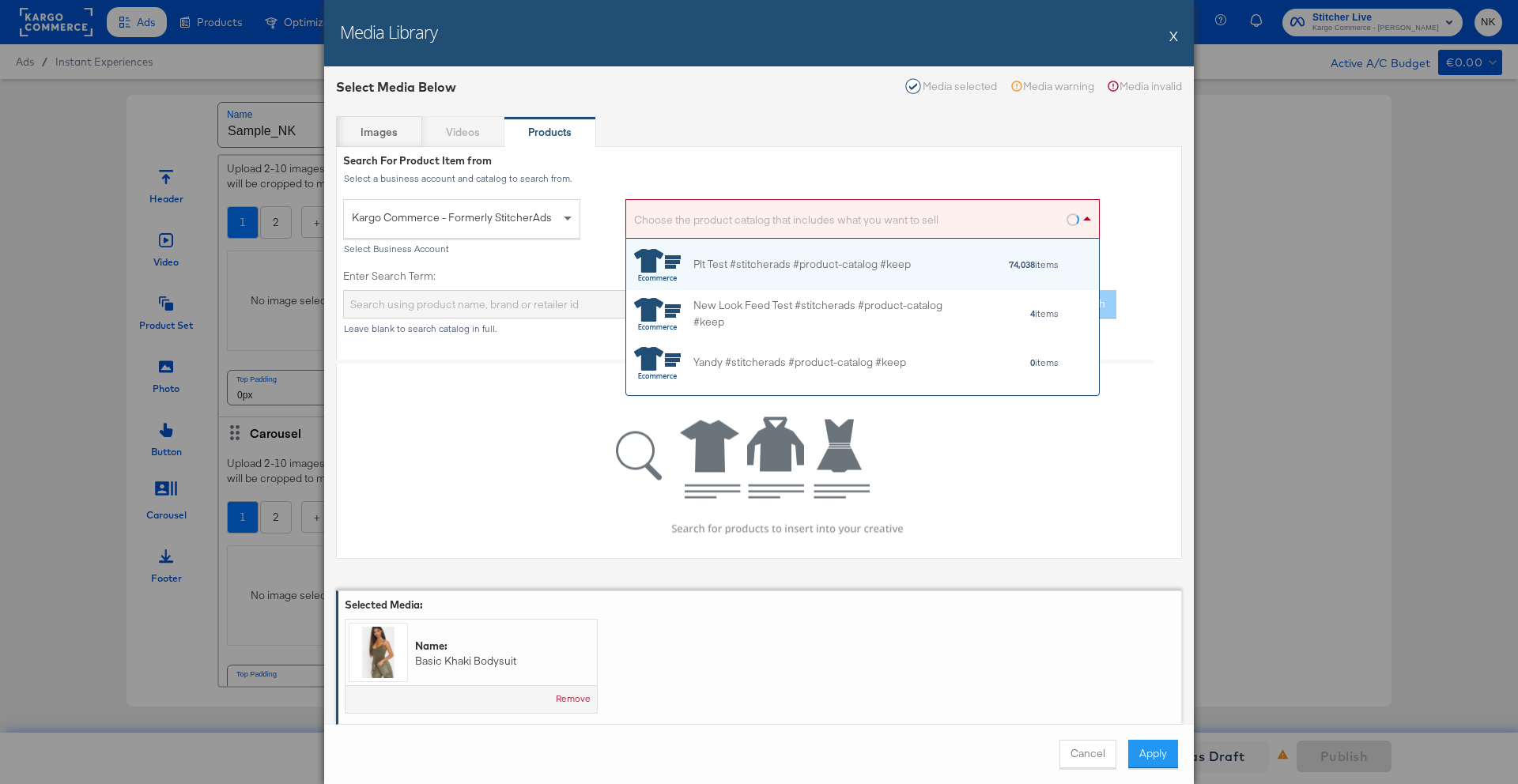
click at [890, 220] on div "Choose the product catalog that includes what you want to sell" at bounding box center [862, 222] width 473 height 31
type input "c"
click at [784, 215] on div "Choose the product catalog that includes what you want to sell" at bounding box center [862, 222] width 473 height 31
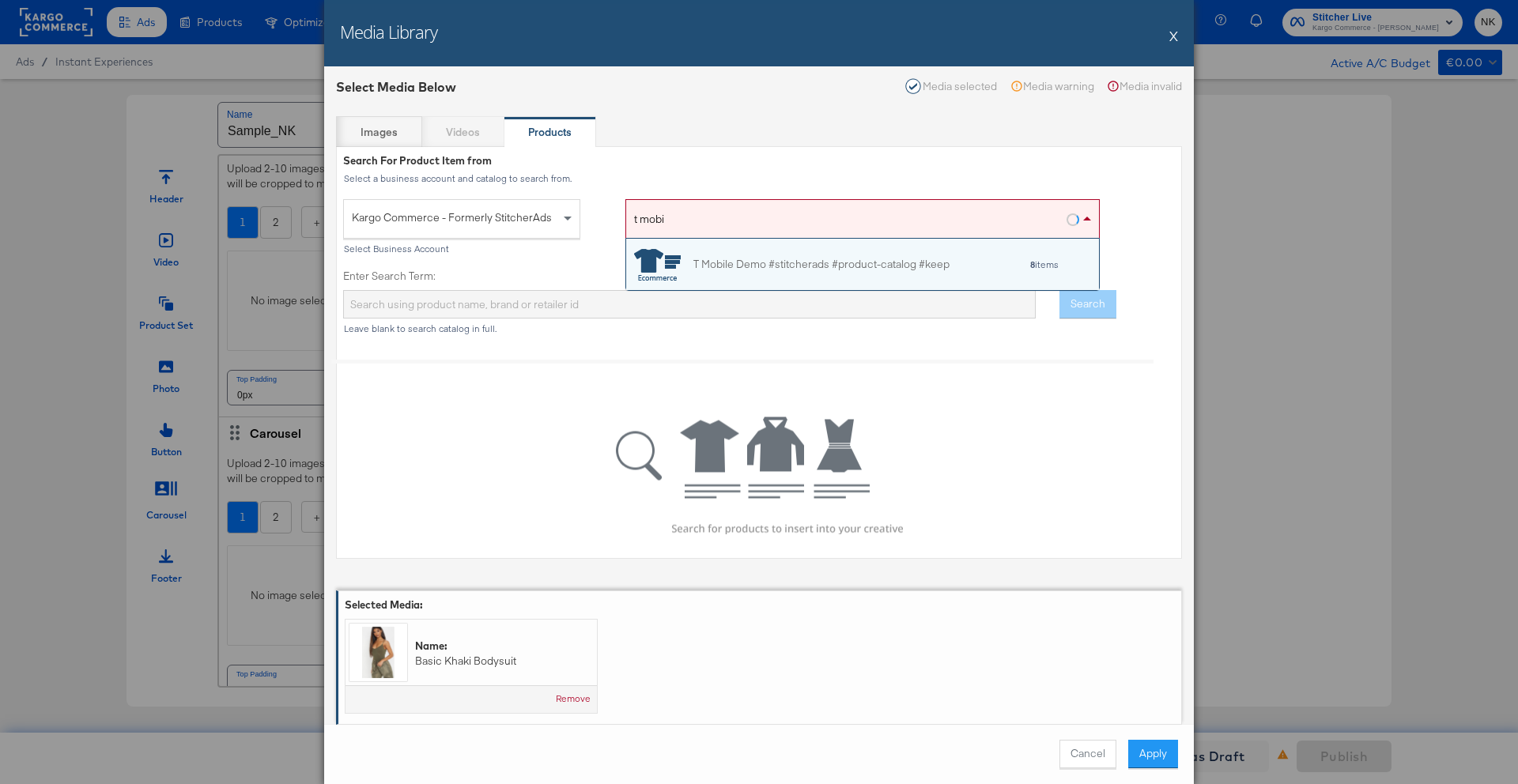
scroll to position [40, 461]
type input "t mobile"
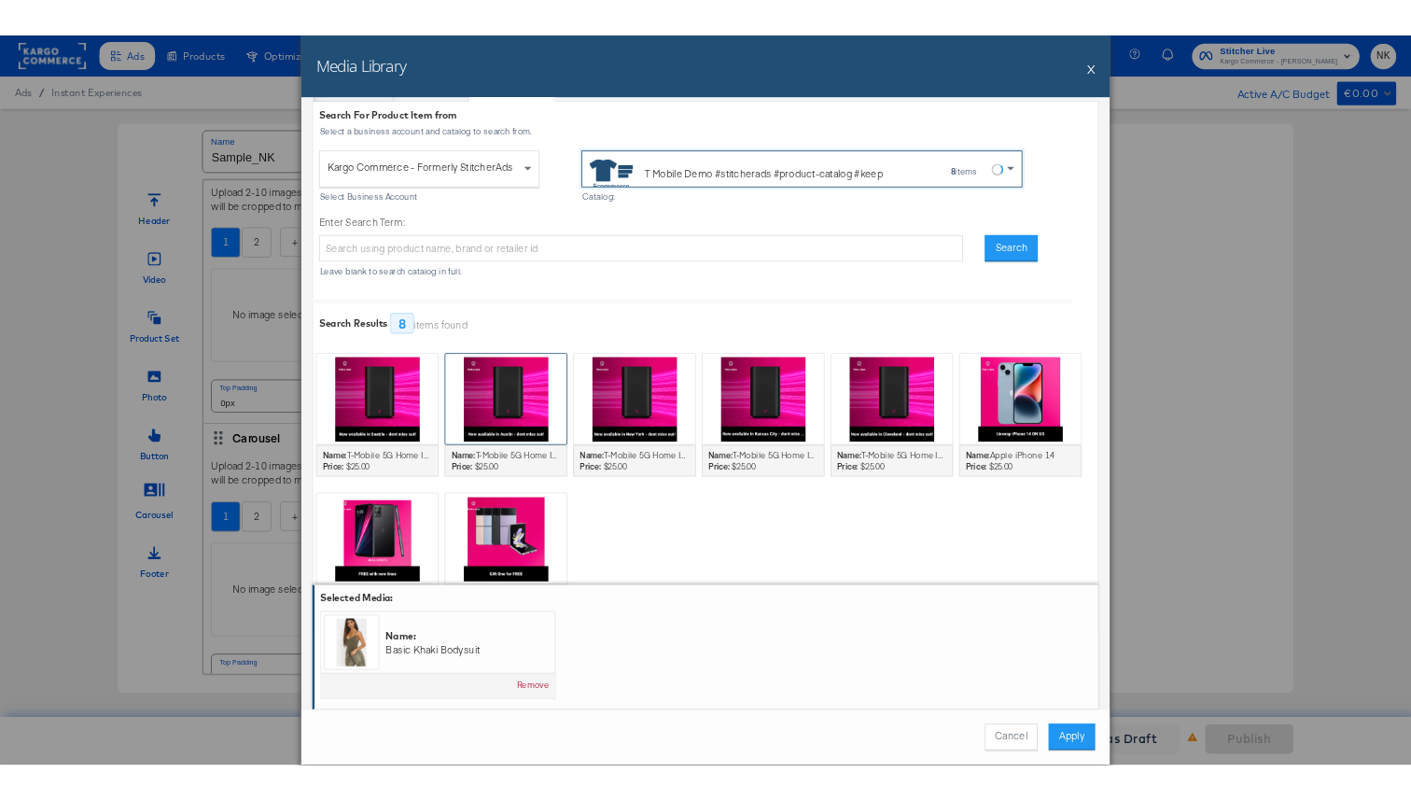
scroll to position [116, 0]
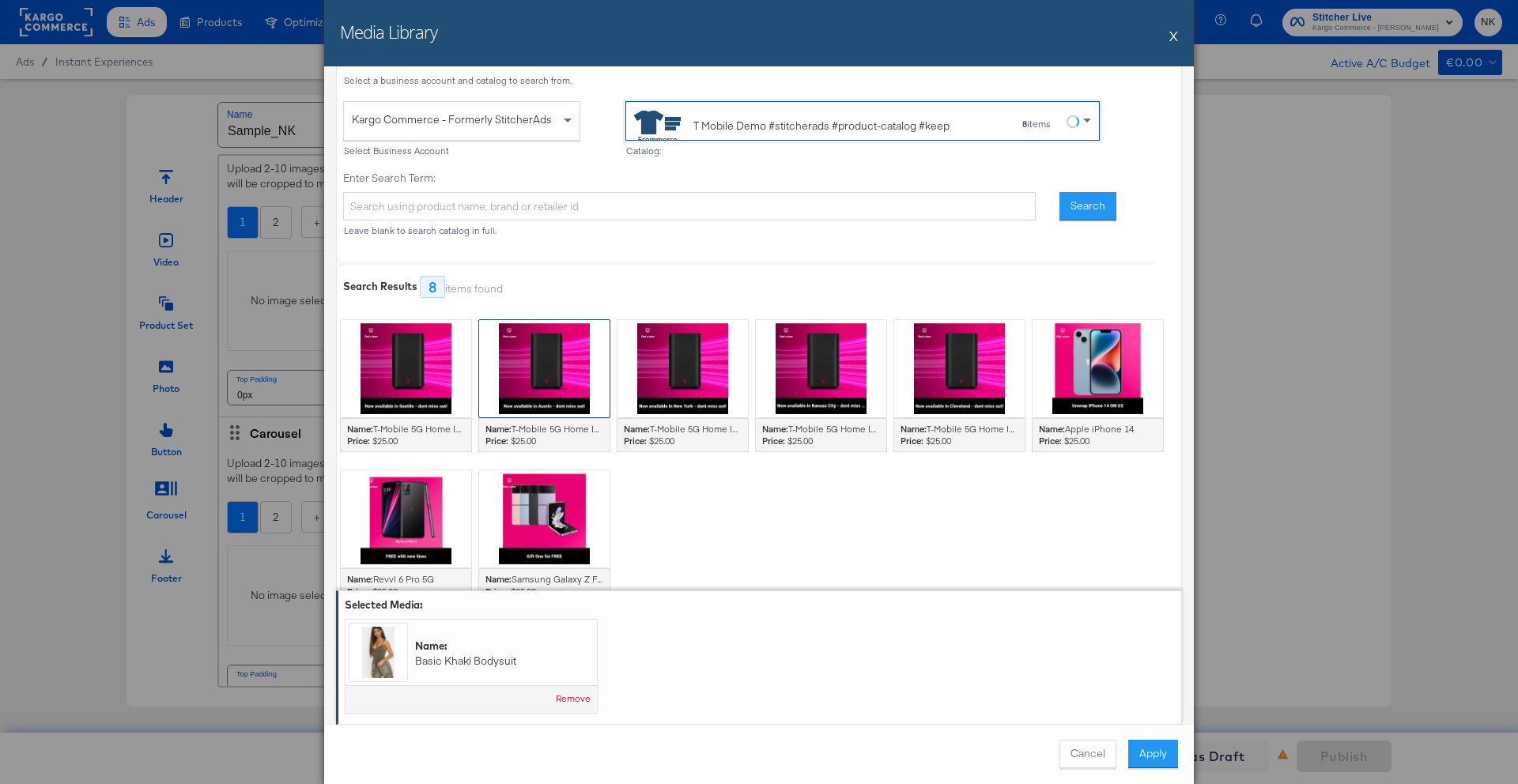
click at [571, 384] on div at bounding box center [545, 368] width 130 height 97
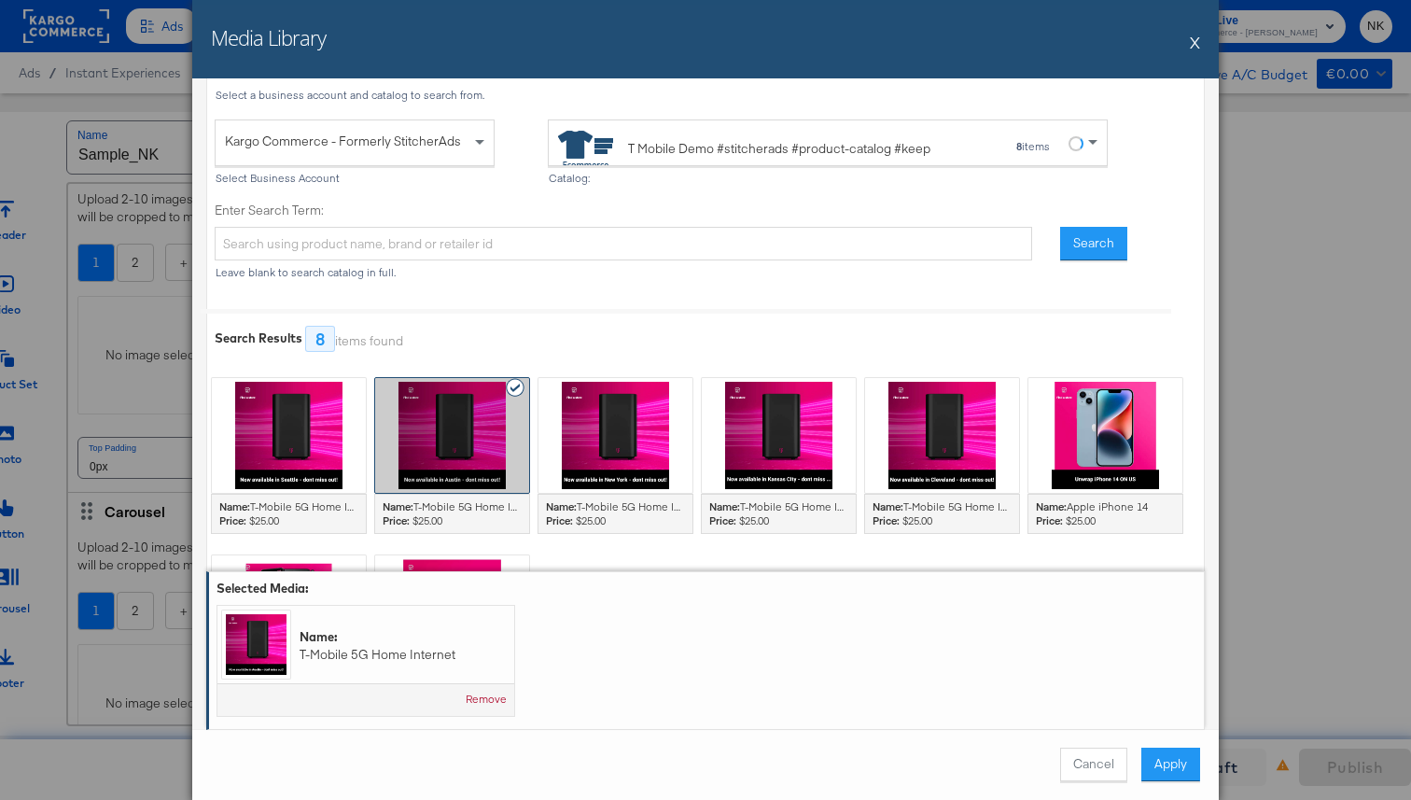
click at [405, 392] on div at bounding box center [452, 435] width 154 height 115
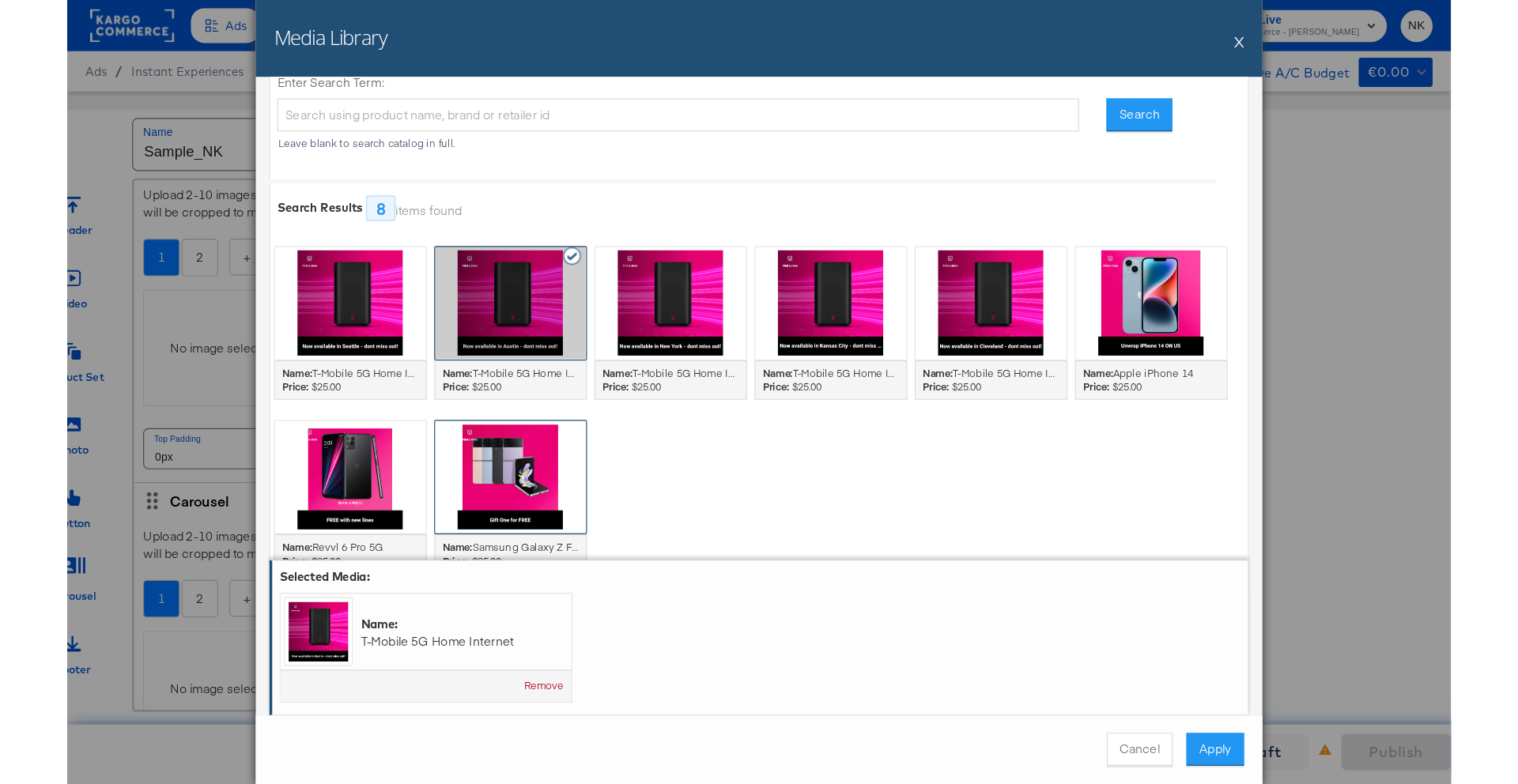
scroll to position [0, 0]
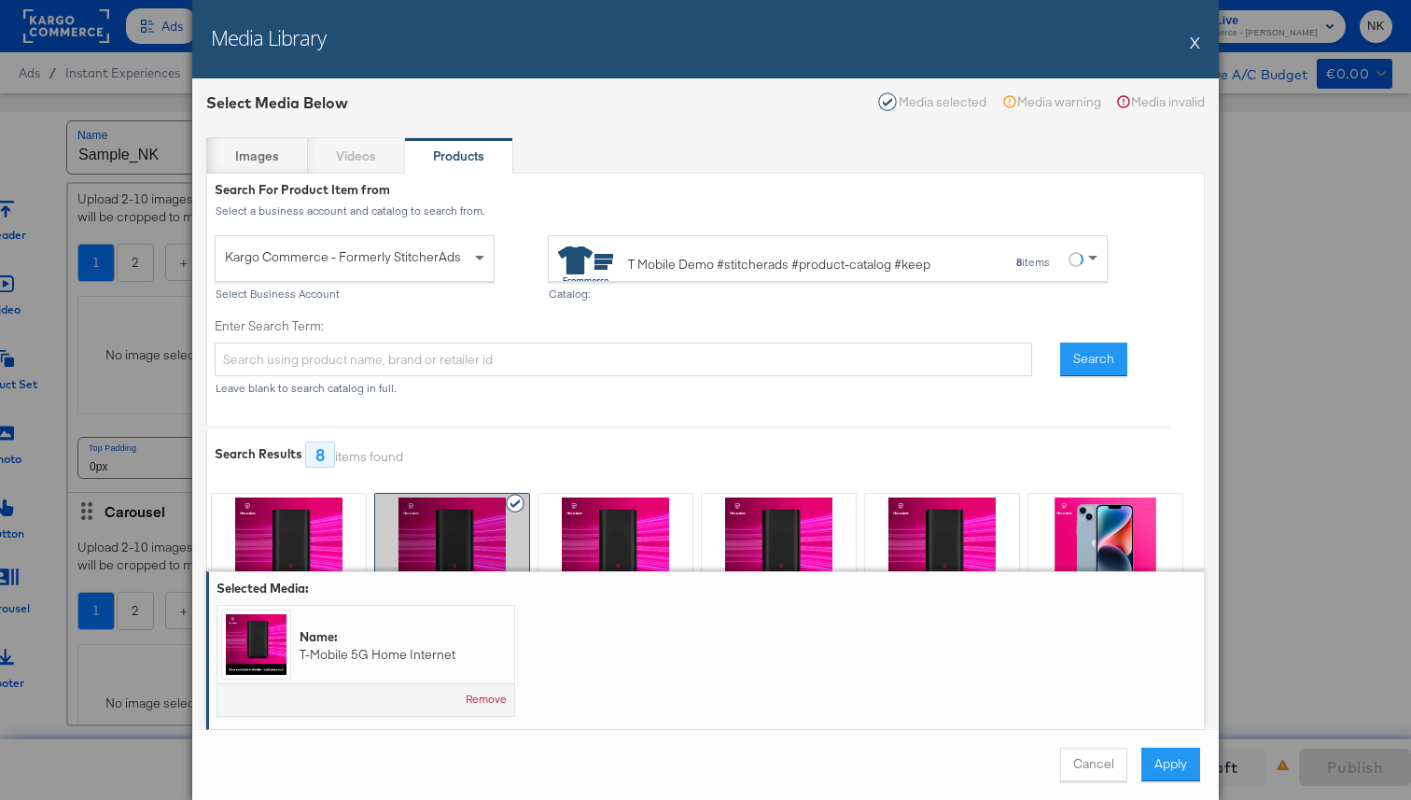
click at [522, 430] on div "Search For Product Item from Select a business account and catalog to search fr…" at bounding box center [705, 324] width 997 height 301
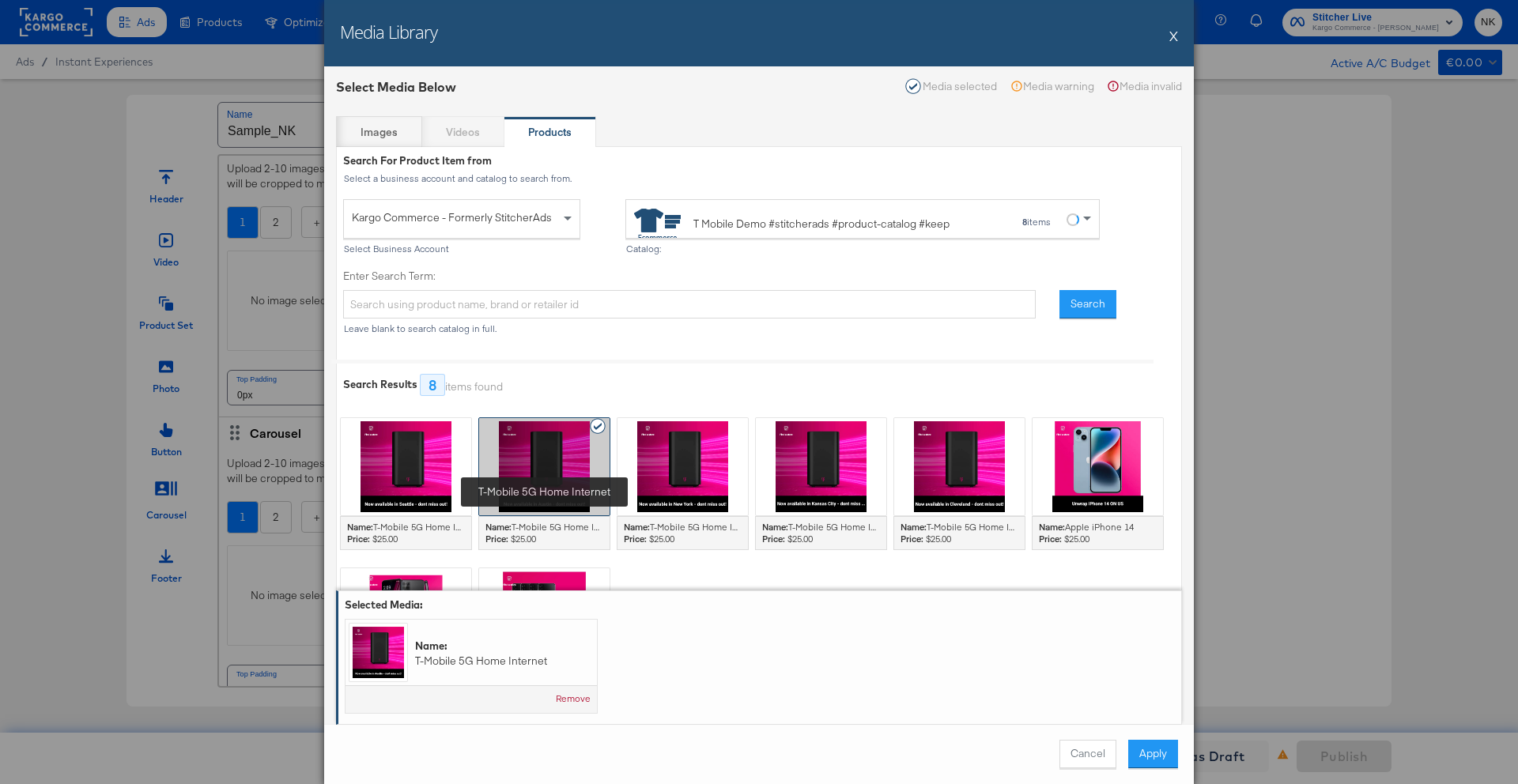
click at [571, 535] on div "Price: $25.00" at bounding box center [545, 538] width 119 height 13
click at [1172, 637] on button "Apply" at bounding box center [1153, 754] width 50 height 29
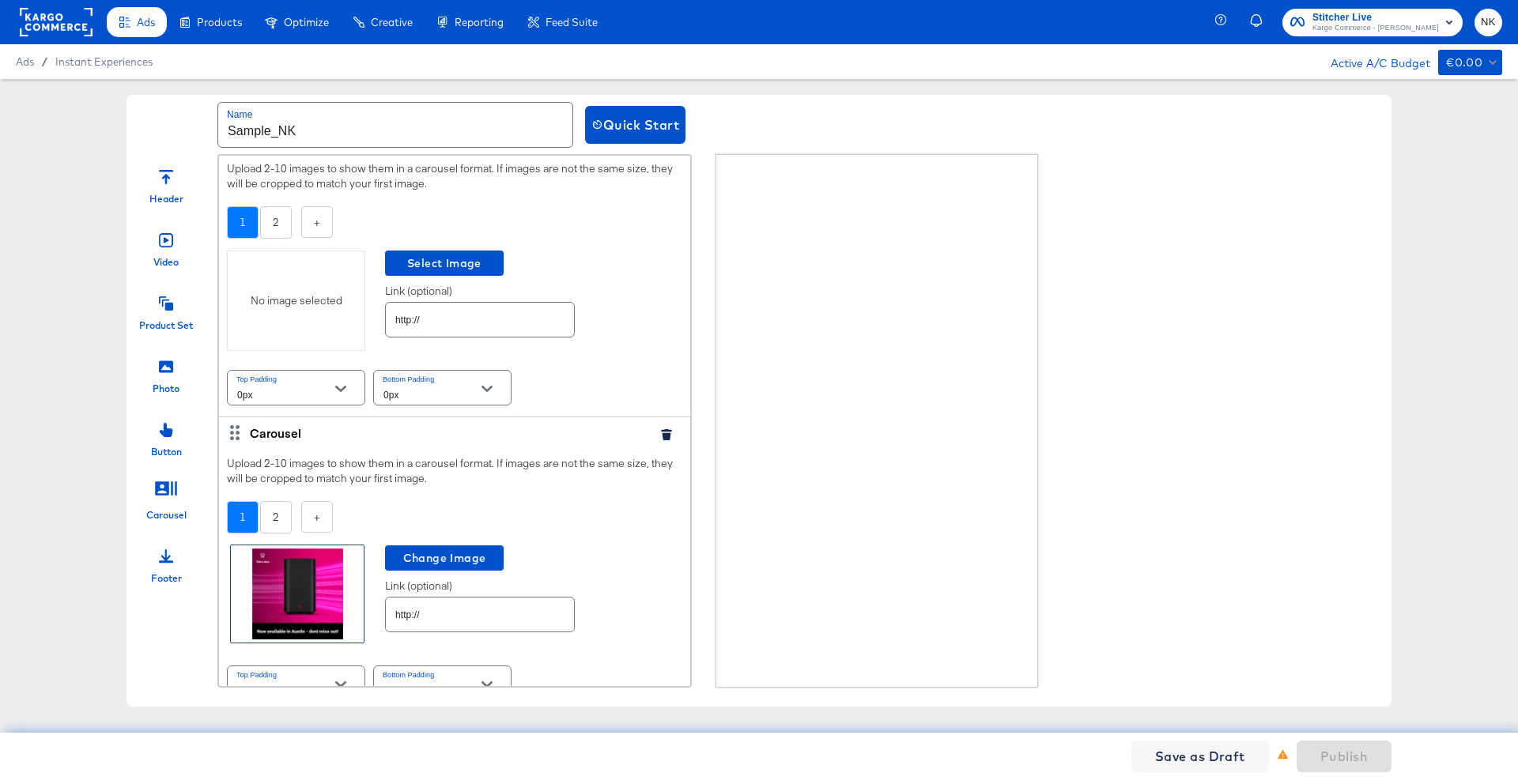
click at [325, 591] on div at bounding box center [297, 594] width 133 height 97
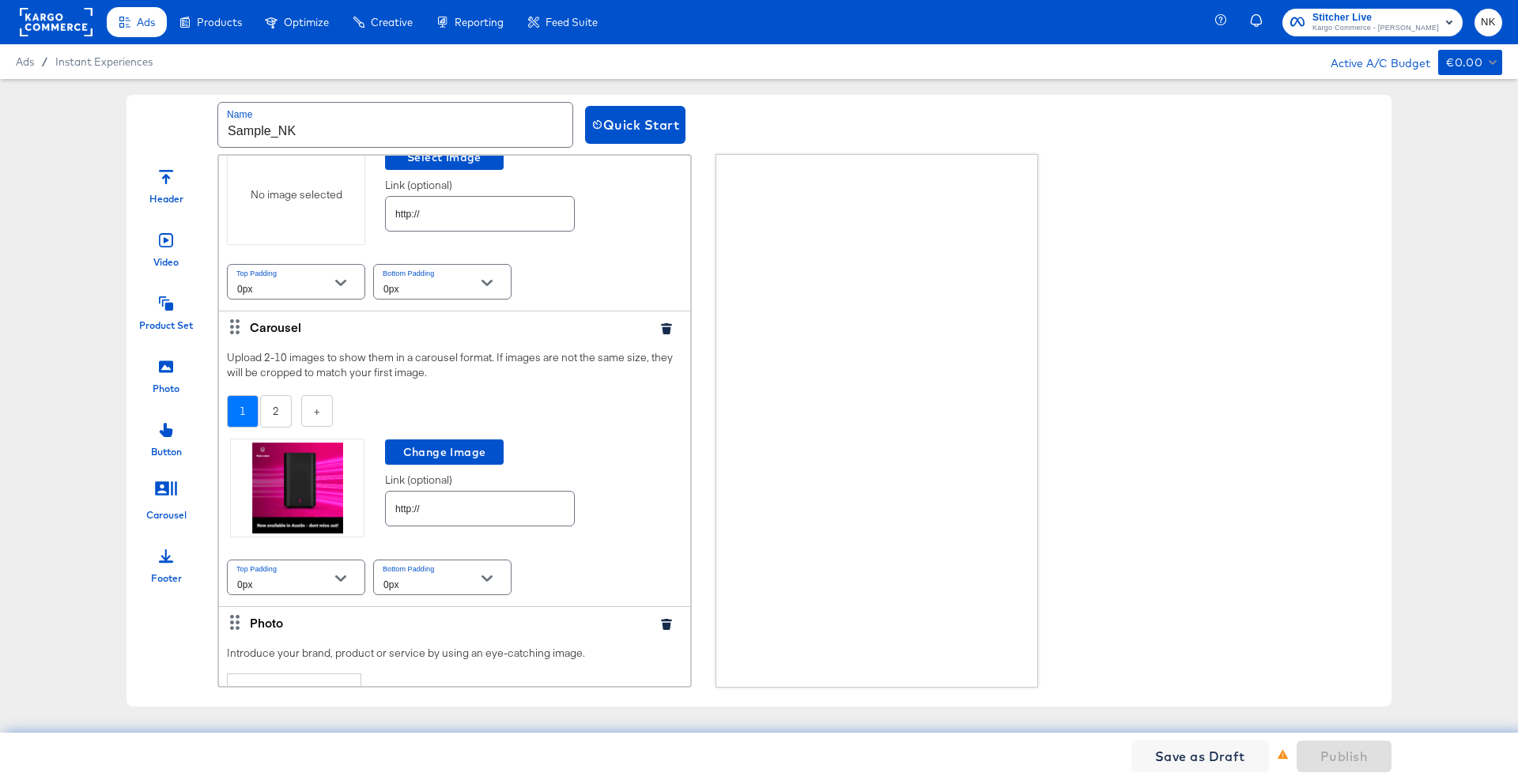
scroll to position [1329, 0]
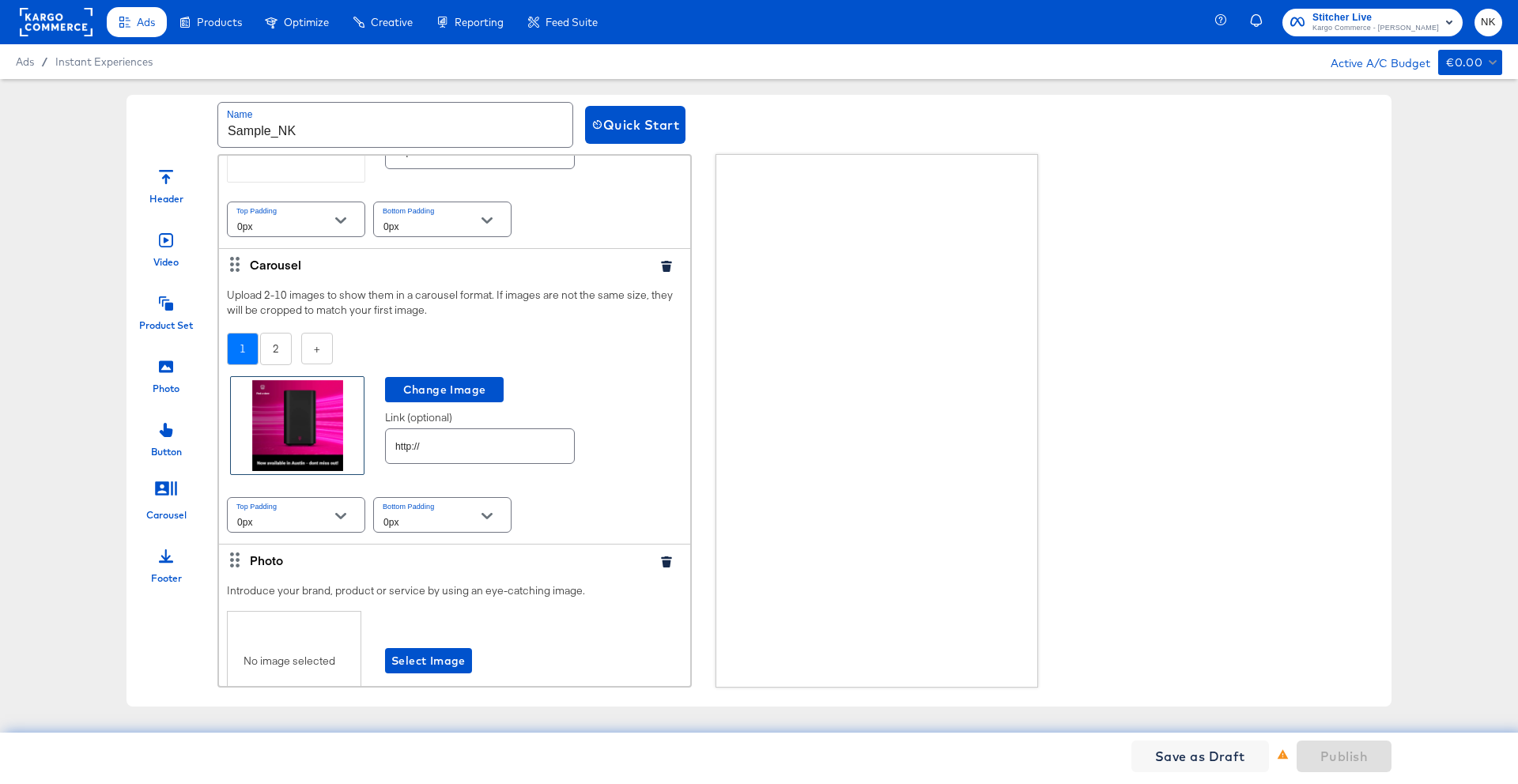
click at [332, 421] on div at bounding box center [297, 425] width 133 height 97
click at [317, 400] on div at bounding box center [297, 425] width 133 height 97
click at [315, 400] on div at bounding box center [297, 425] width 133 height 97
click at [284, 454] on div at bounding box center [297, 425] width 133 height 97
click at [419, 446] on input "http://" at bounding box center [479, 439] width 188 height 34
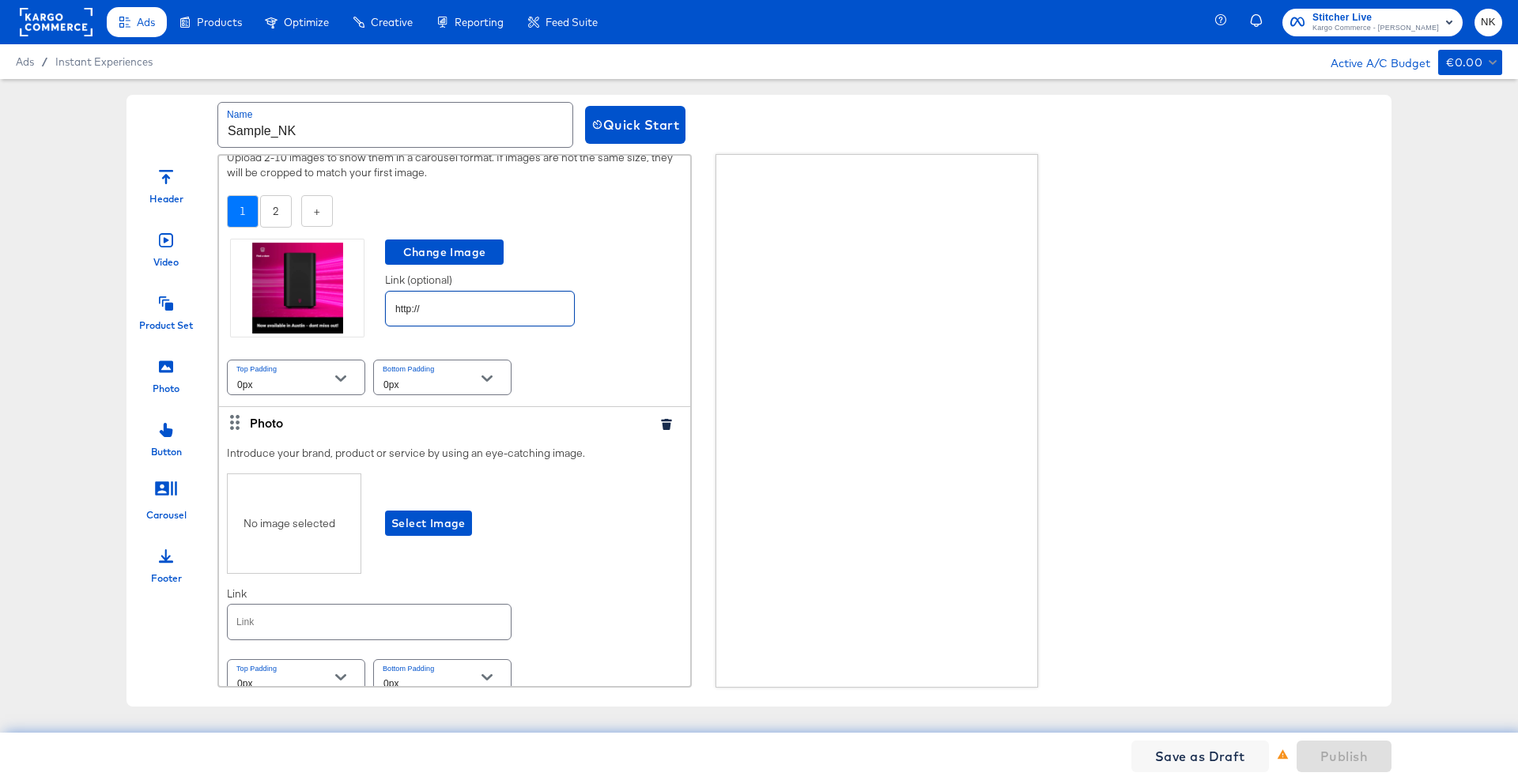
scroll to position [1367, 0]
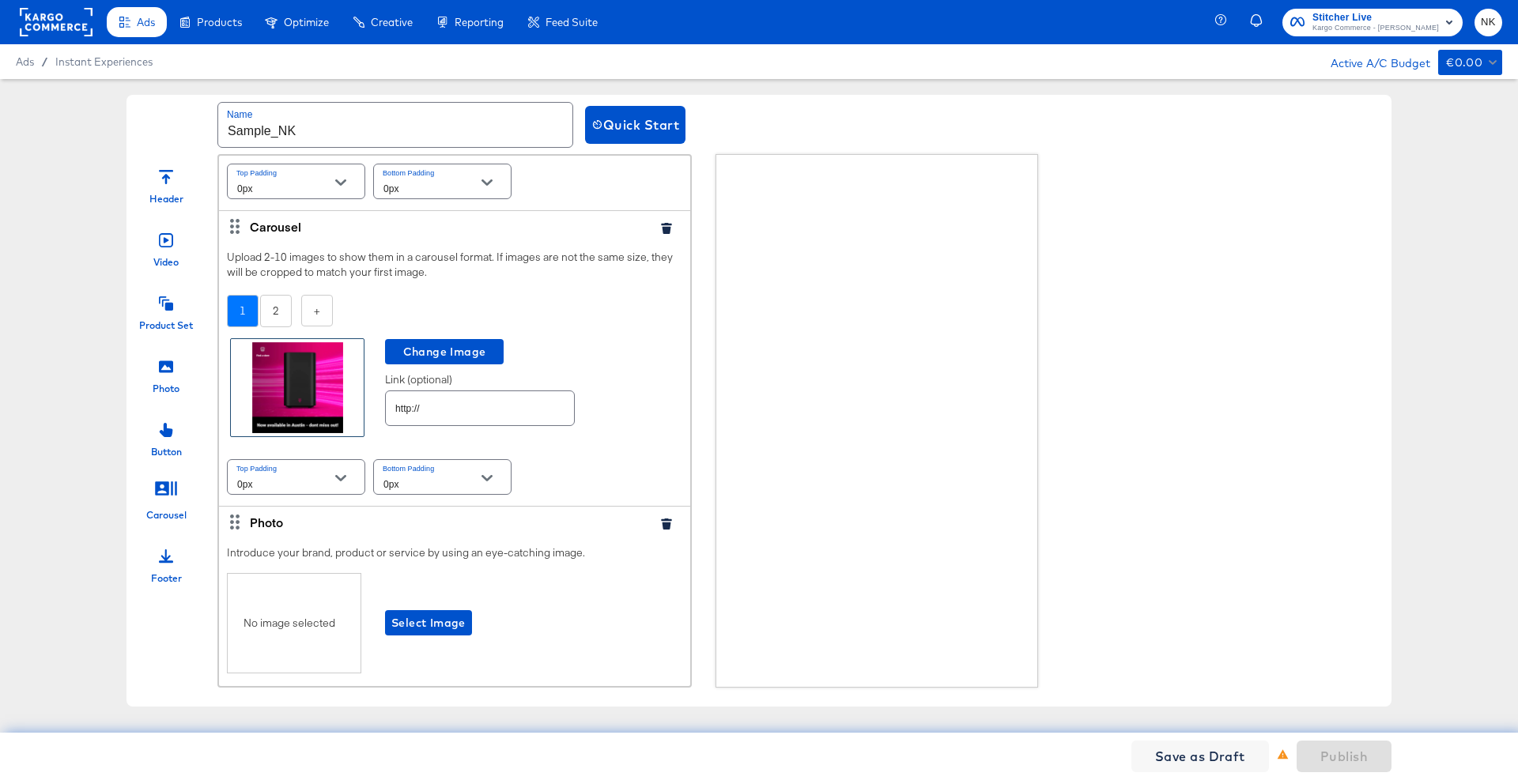
click at [323, 407] on div at bounding box center [297, 387] width 133 height 97
click at [322, 407] on div at bounding box center [297, 387] width 133 height 97
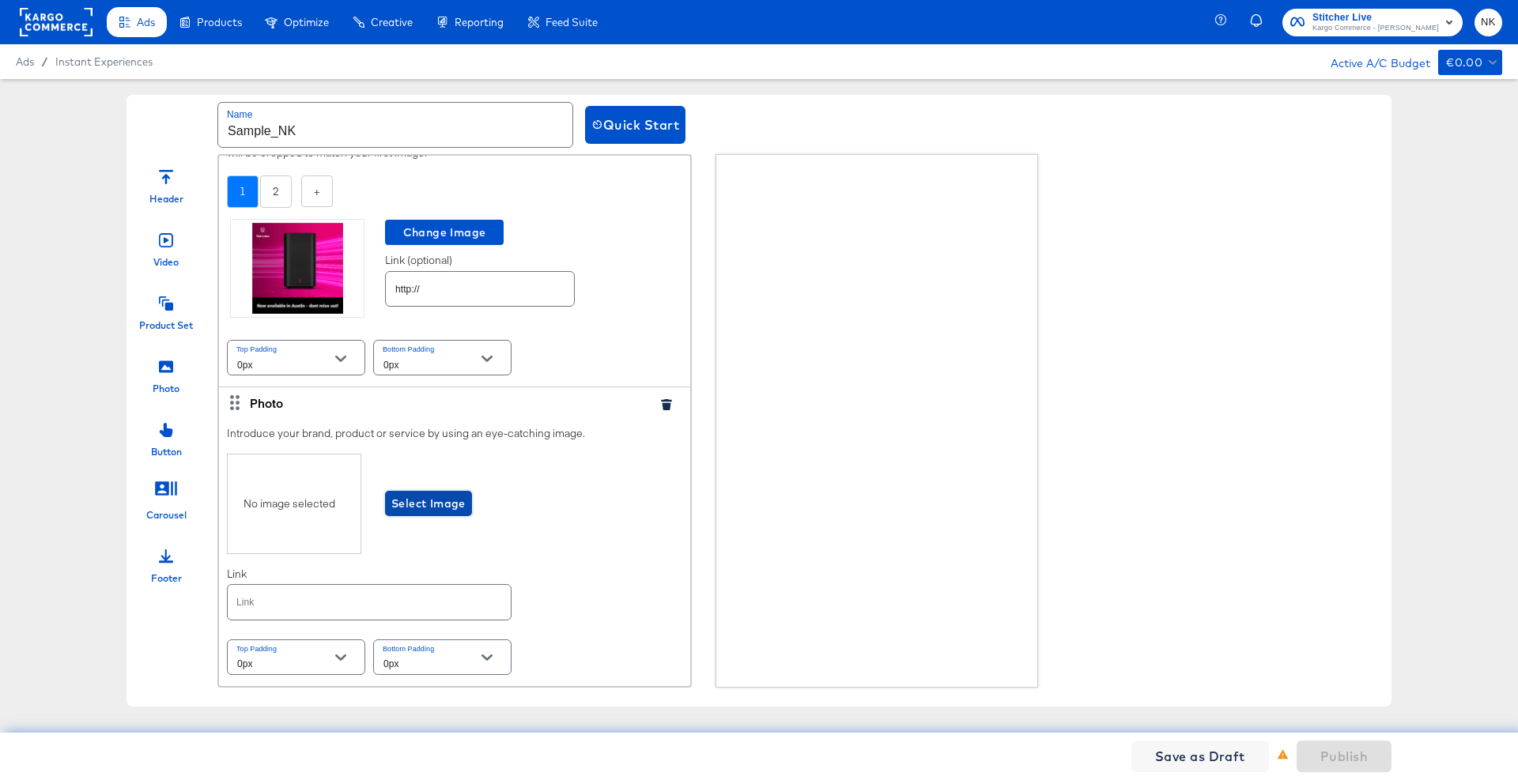
click at [402, 491] on button "Select Image" at bounding box center [428, 504] width 87 height 25
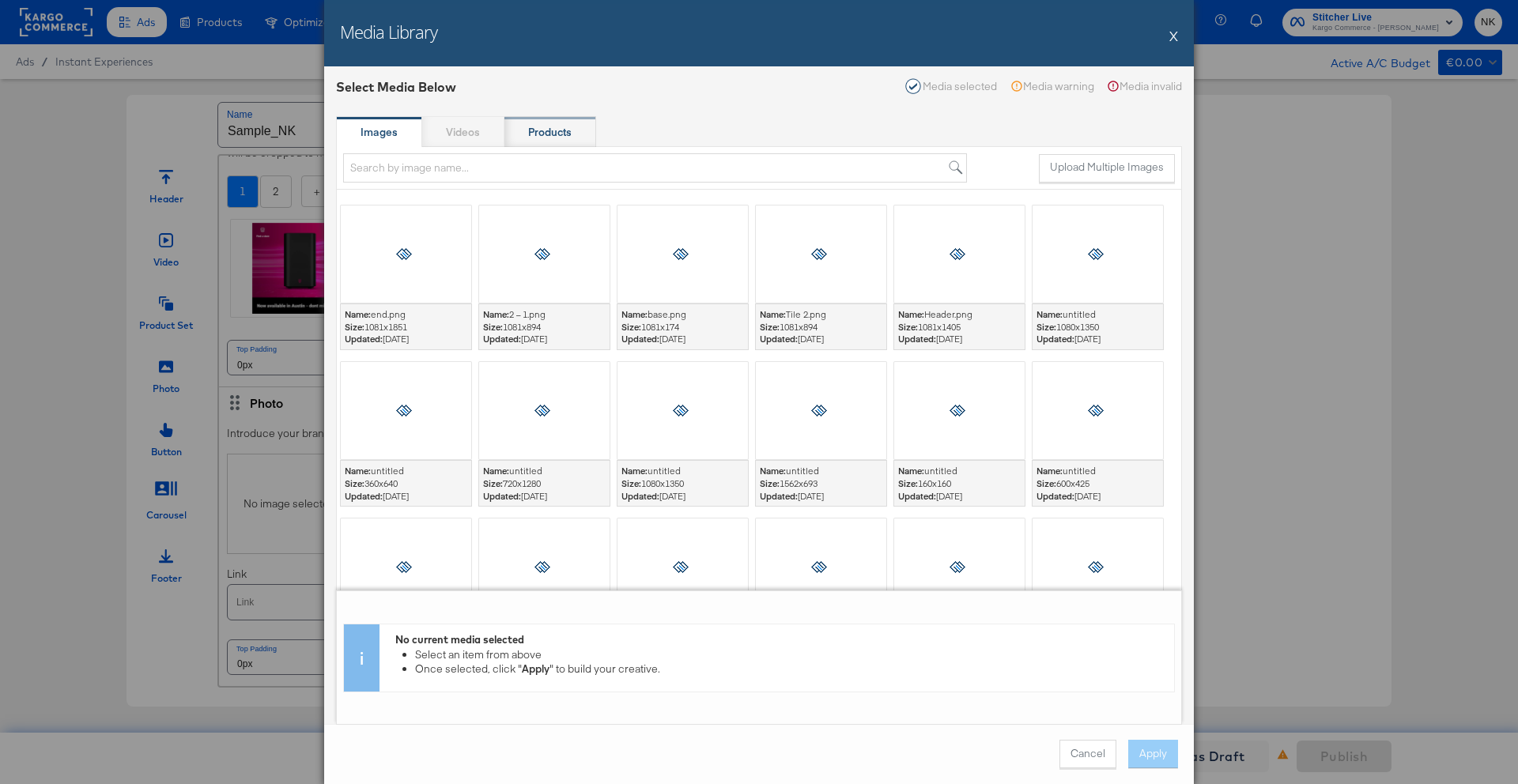
click at [542, 121] on div "Products" at bounding box center [550, 131] width 91 height 31
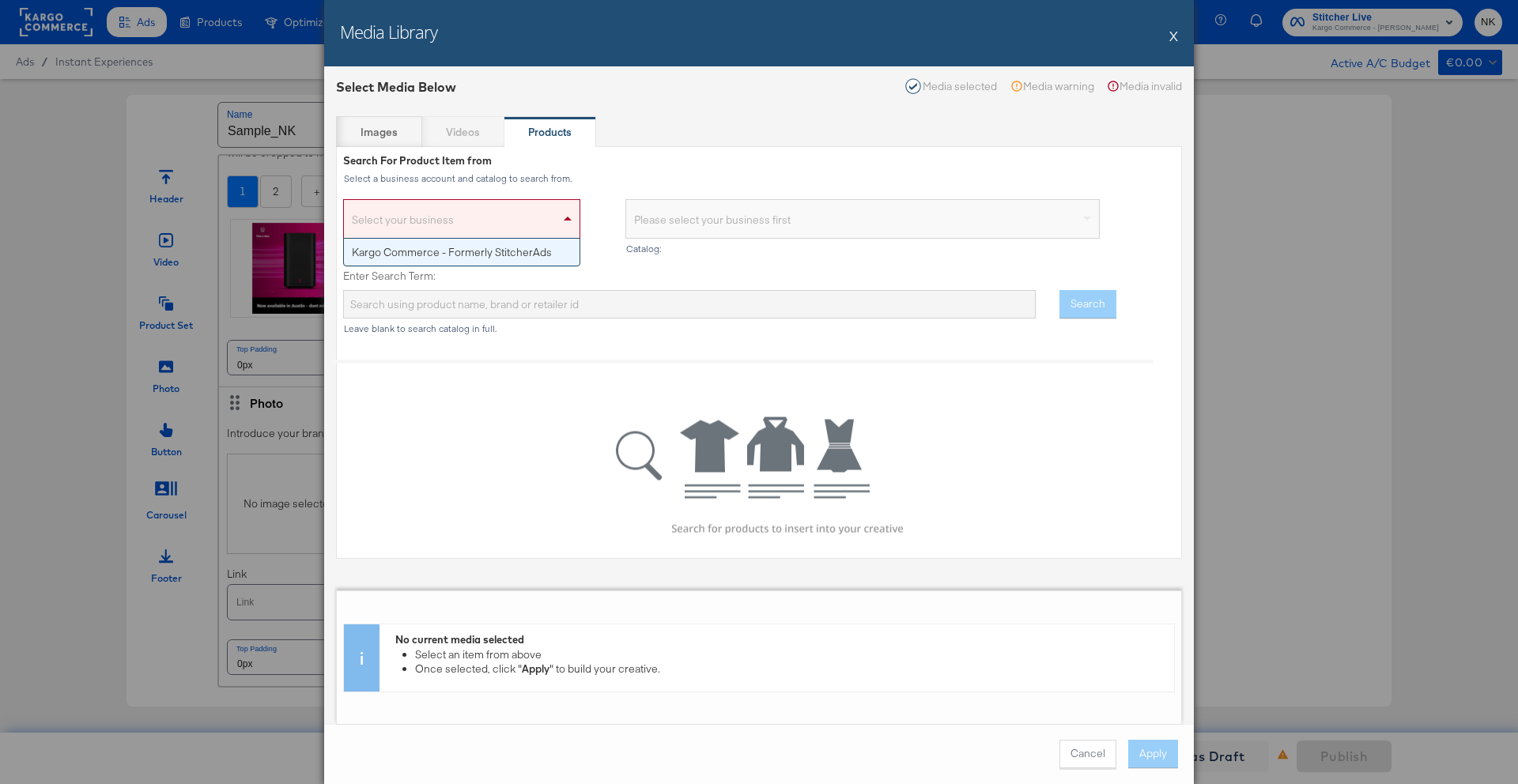
click at [541, 211] on div "Select your business" at bounding box center [462, 222] width 235 height 31
click at [364, 136] on strong "Images" at bounding box center [380, 132] width 37 height 15
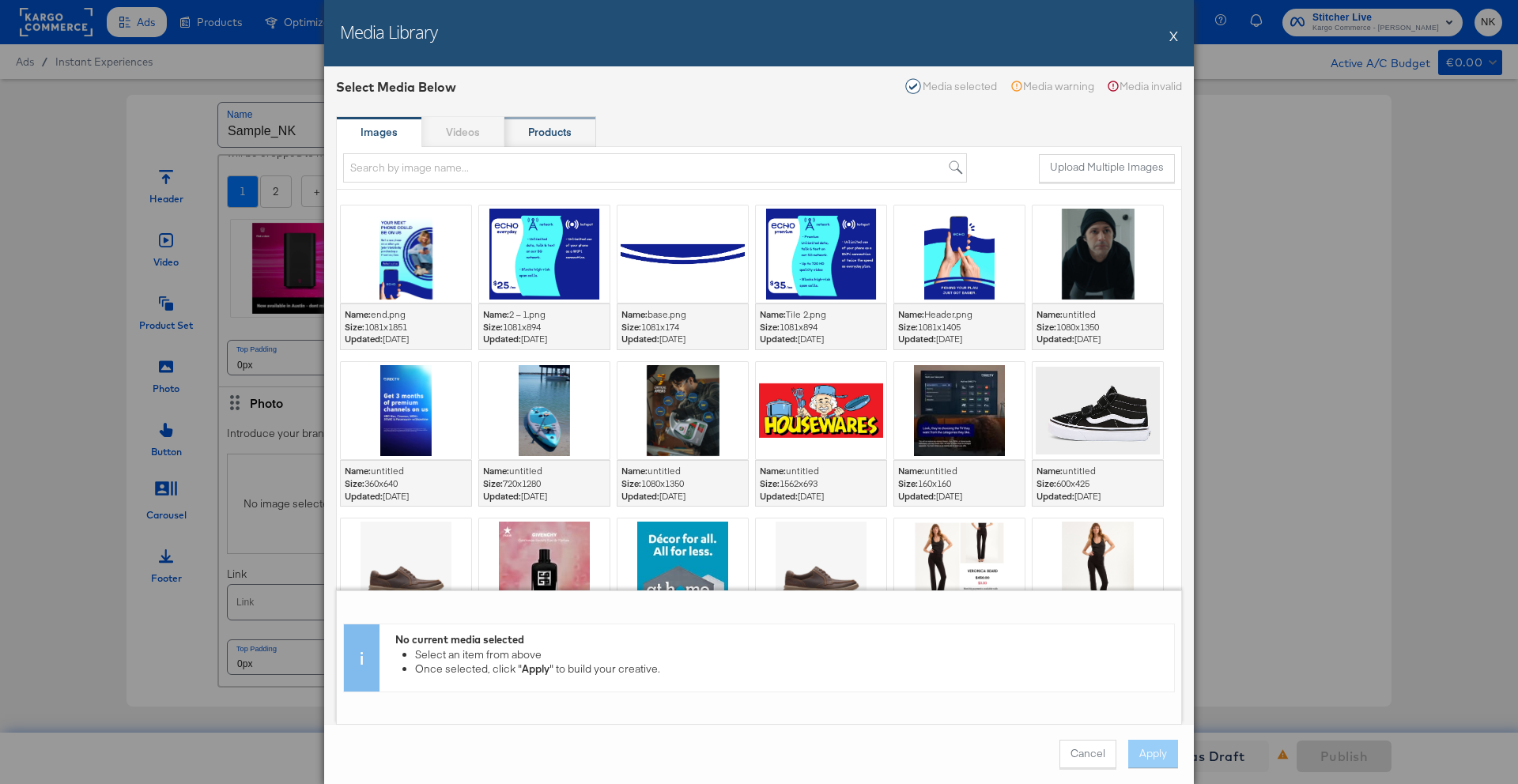
click at [512, 136] on div "Products" at bounding box center [550, 131] width 91 height 31
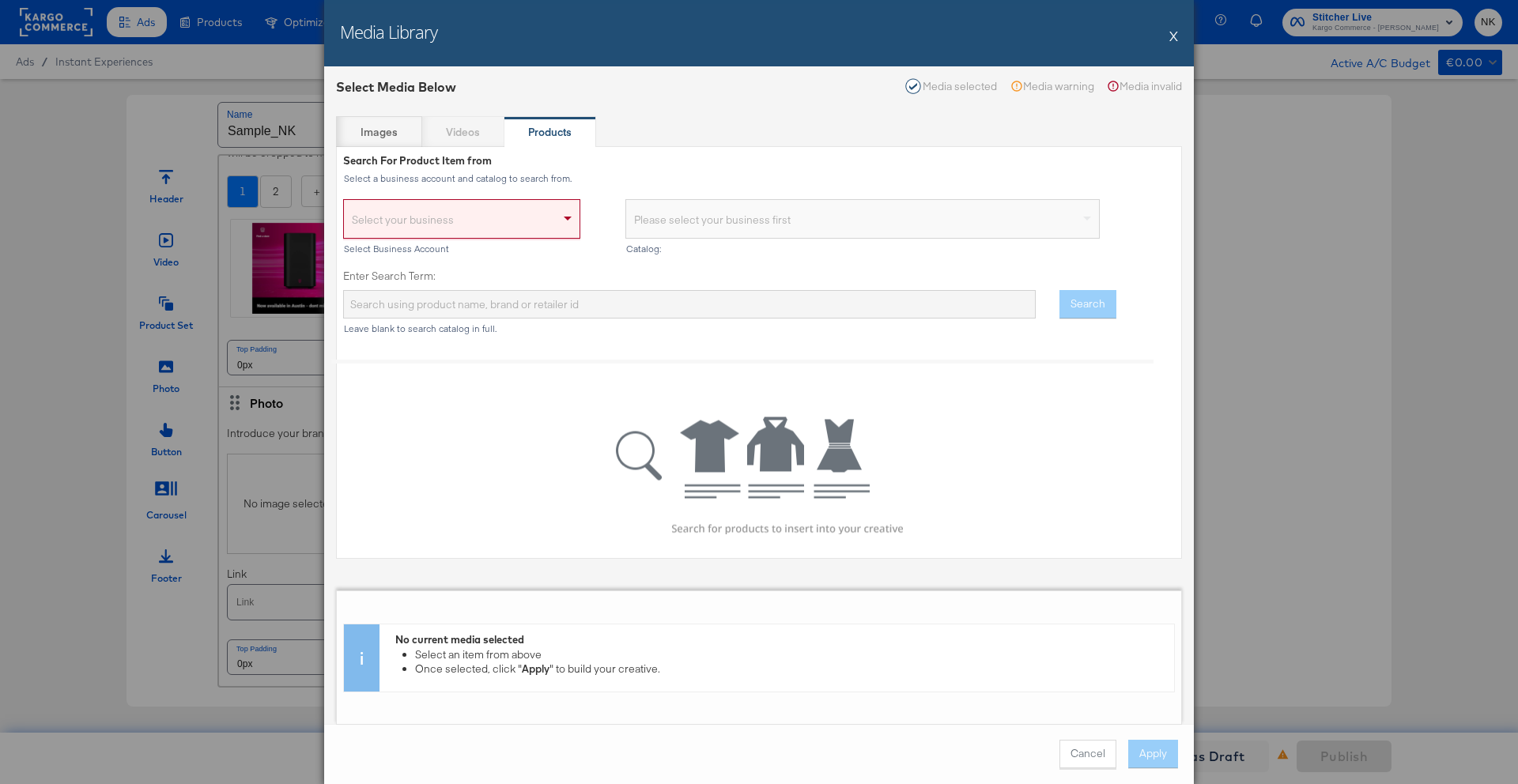
click at [1178, 41] on div "Media Library X" at bounding box center [759, 33] width 870 height 66
click at [1175, 40] on button "X" at bounding box center [1173, 35] width 8 height 31
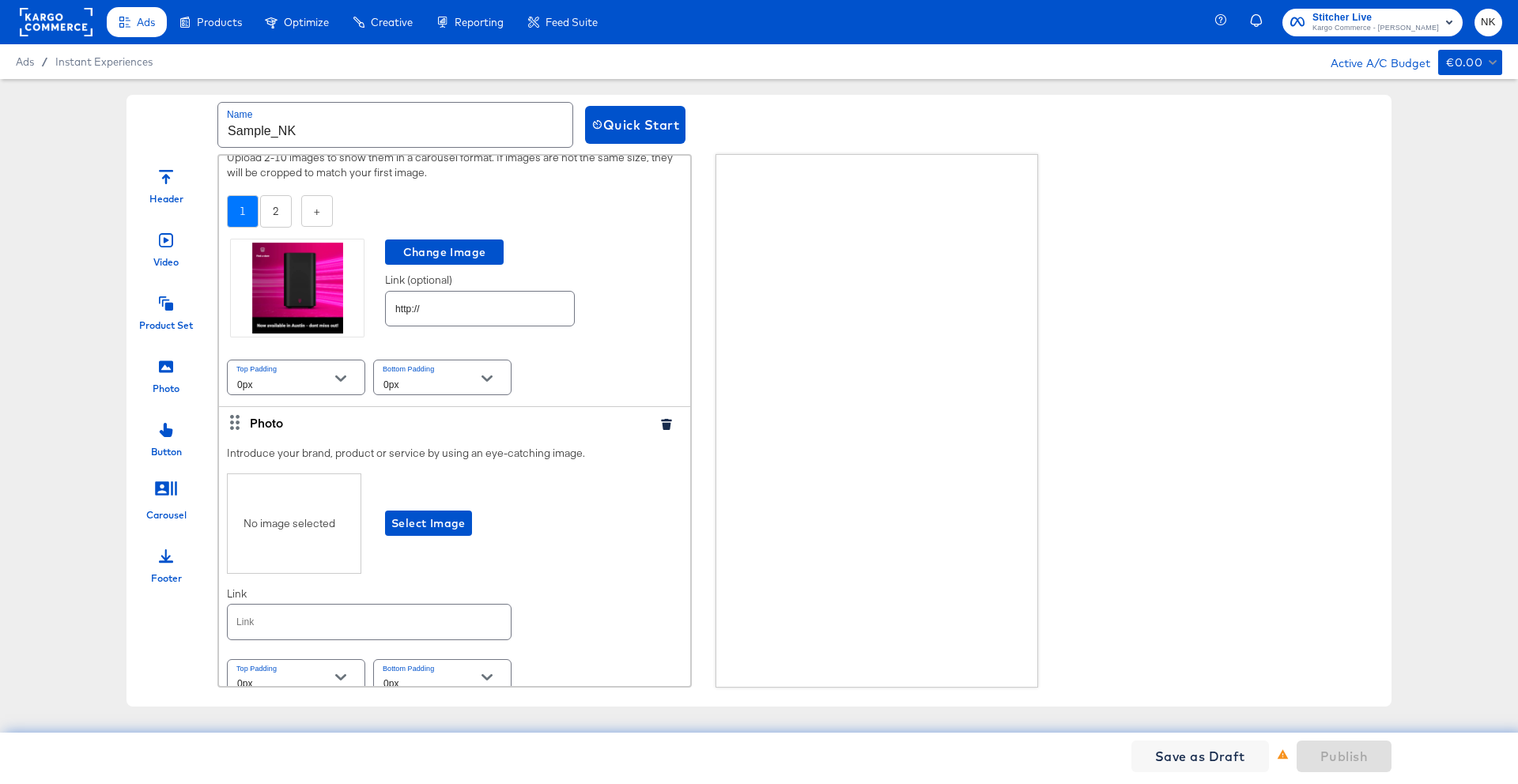
scroll to position [1466, 0]
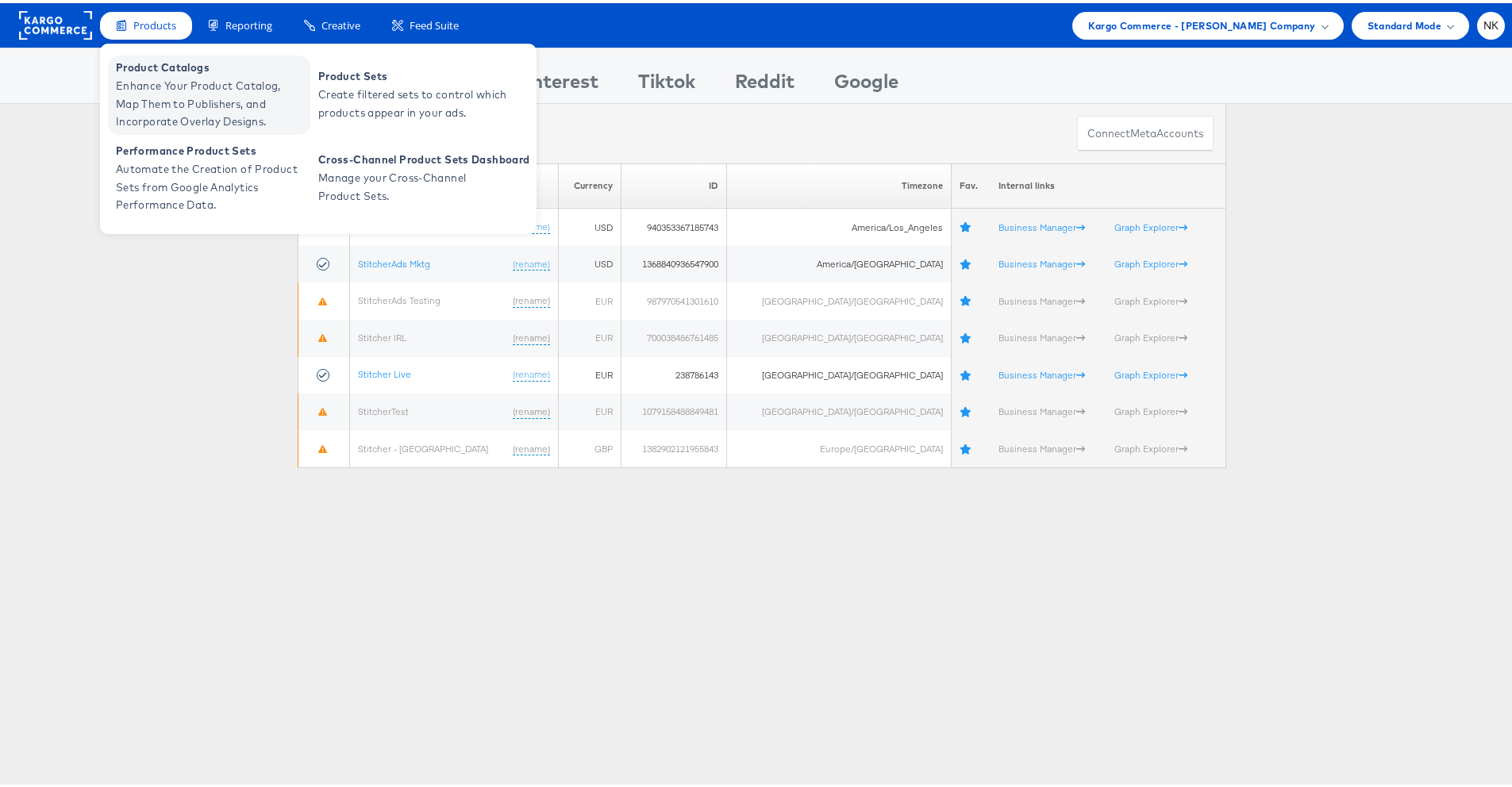
click at [179, 66] on span "Product Catalogs" at bounding box center [211, 64] width 190 height 18
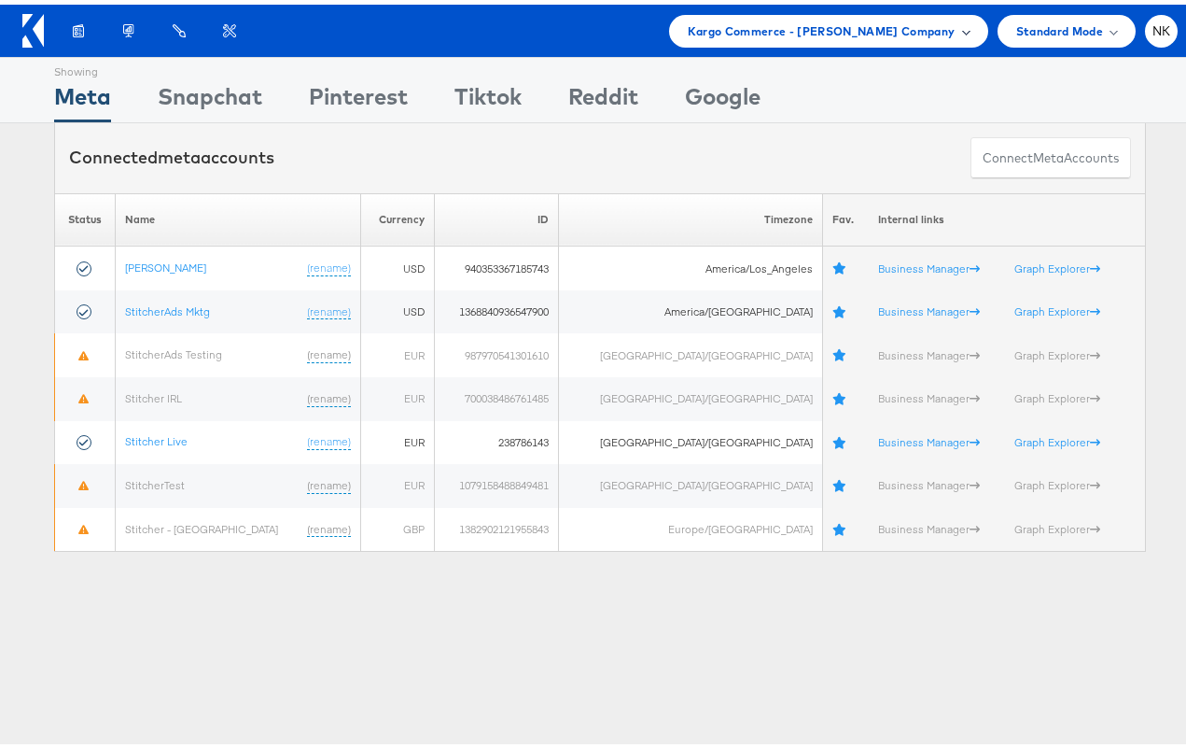
click at [750, 25] on span "Kargo Commerce - [PERSON_NAME] Company" at bounding box center [822, 27] width 268 height 20
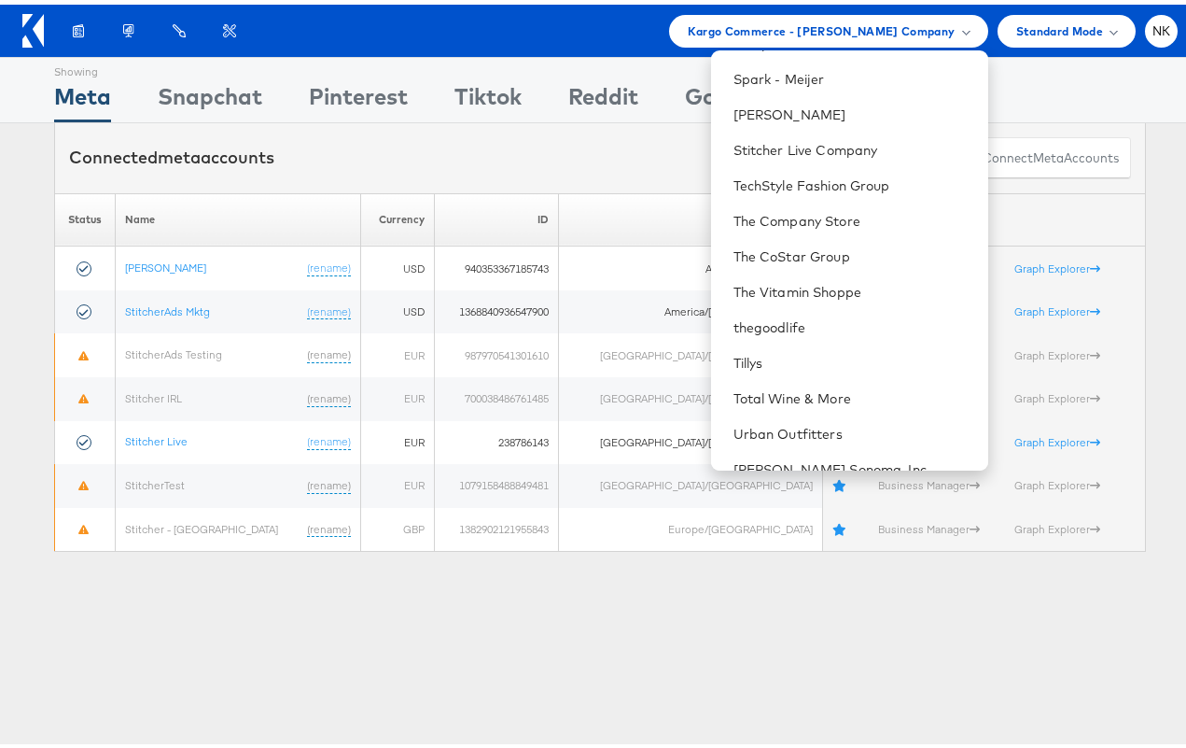
scroll to position [1787, 0]
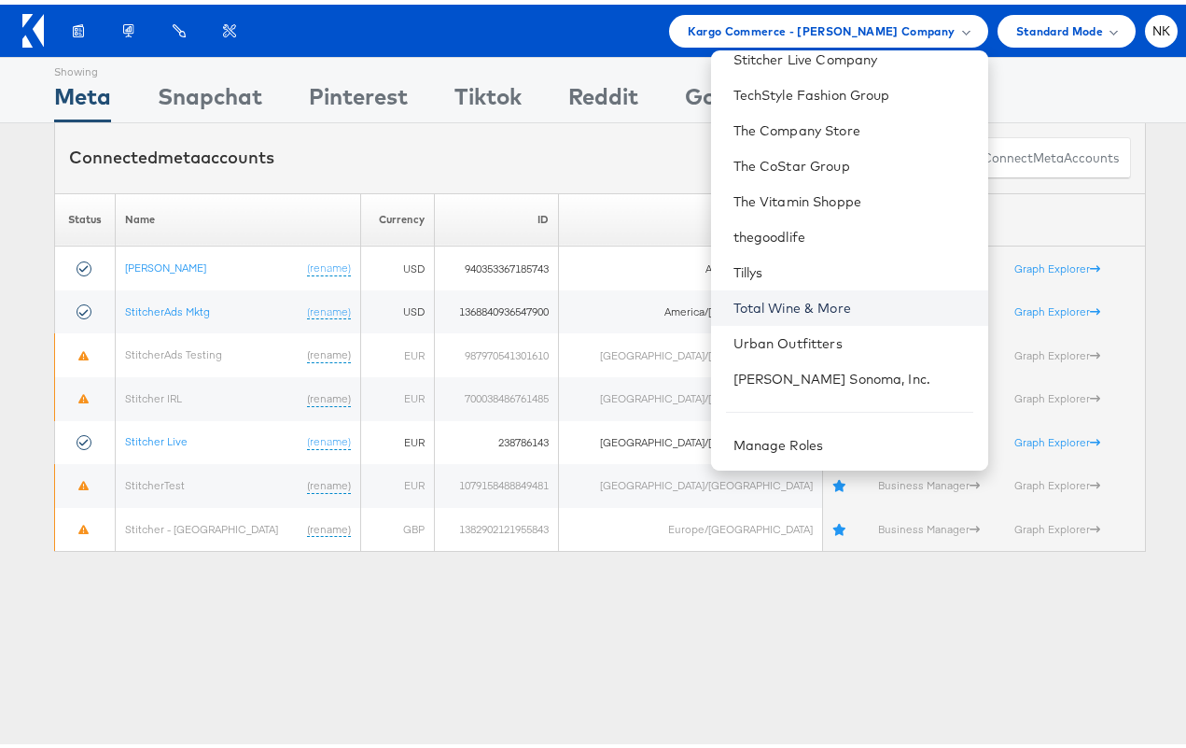
click at [826, 298] on link "Total Wine & More" at bounding box center [854, 303] width 240 height 19
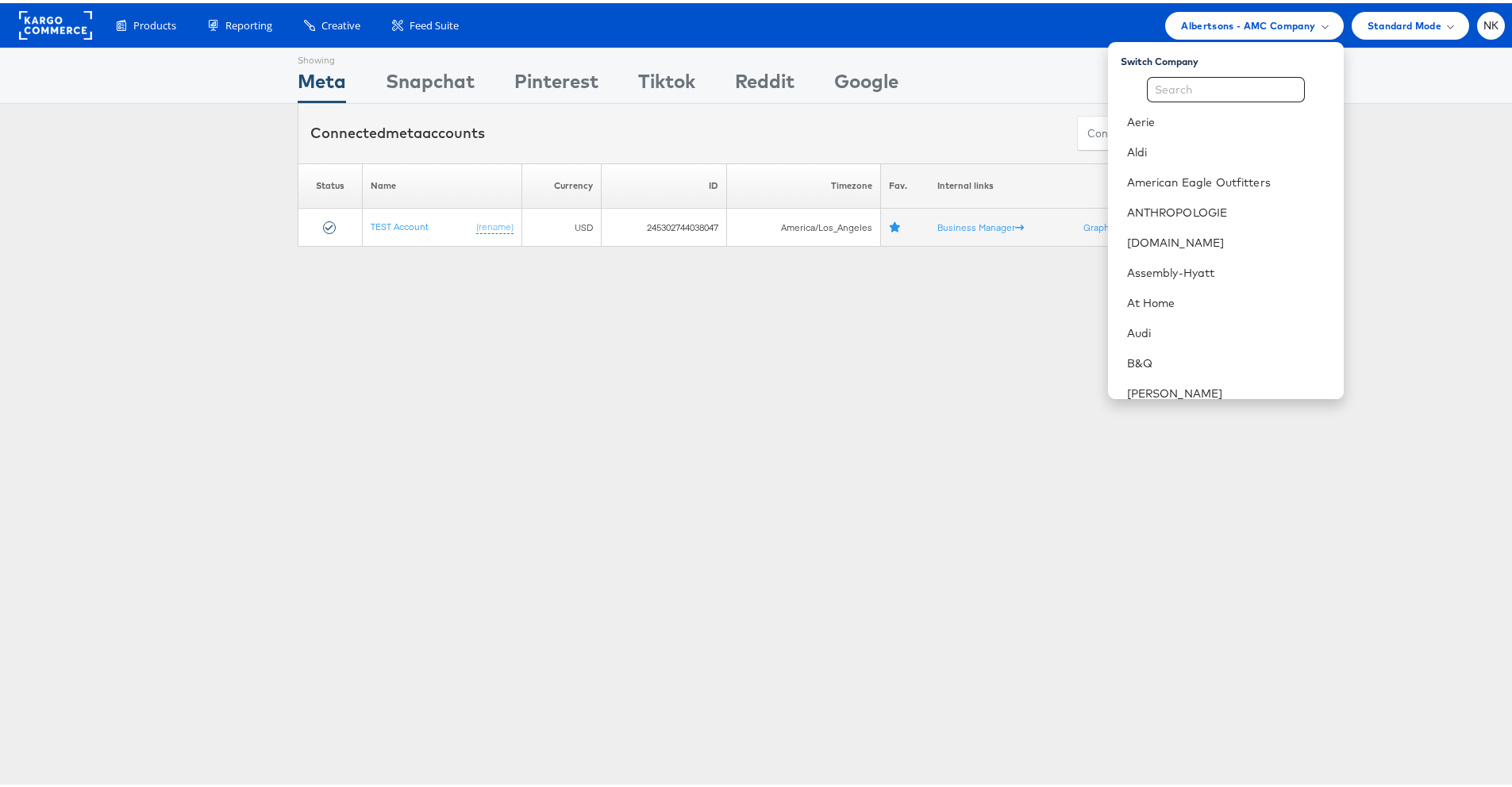
click at [81, 17] on rect at bounding box center [55, 22] width 73 height 29
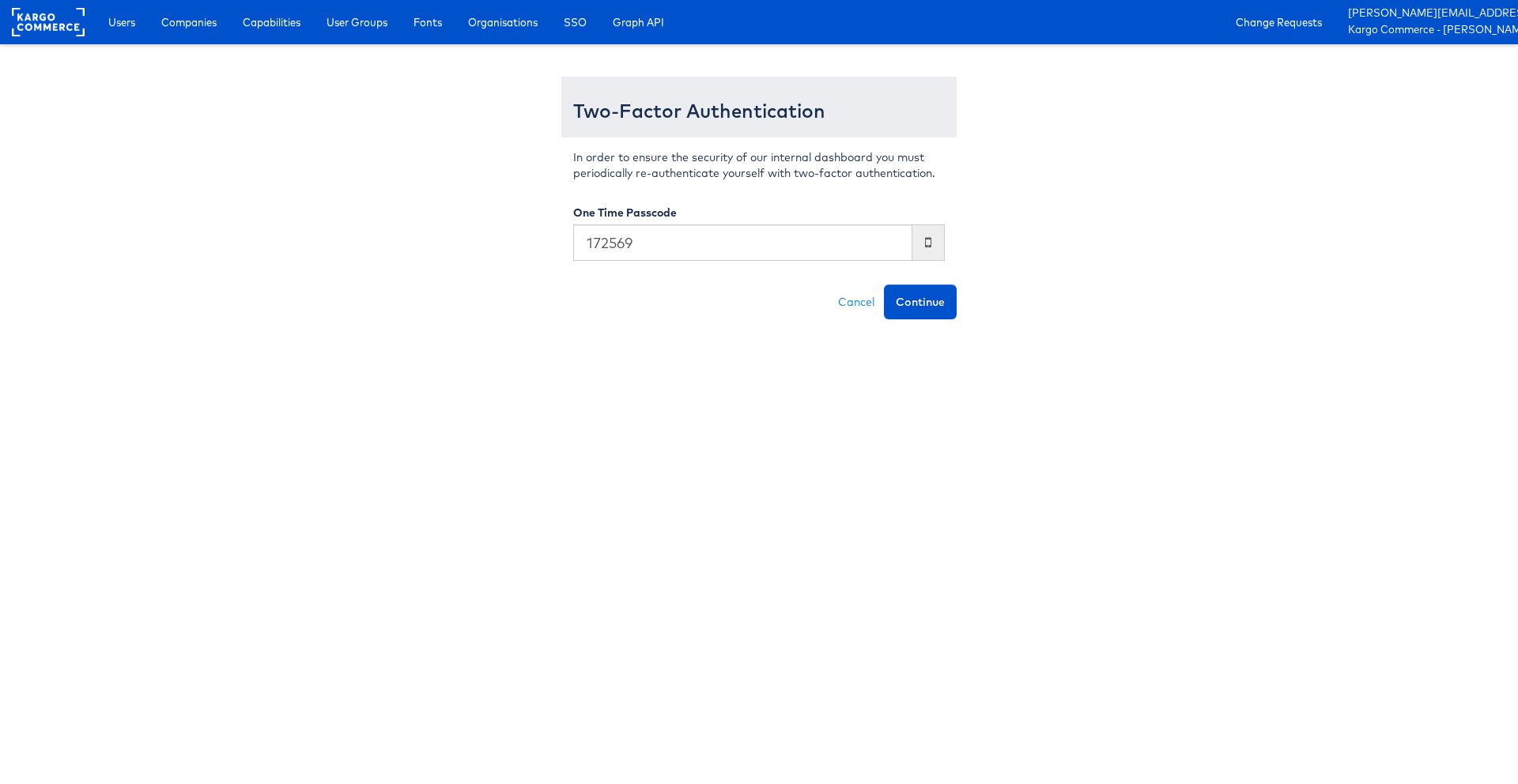
type input "172569"
click at [884, 284] on button "Continue" at bounding box center [920, 301] width 73 height 35
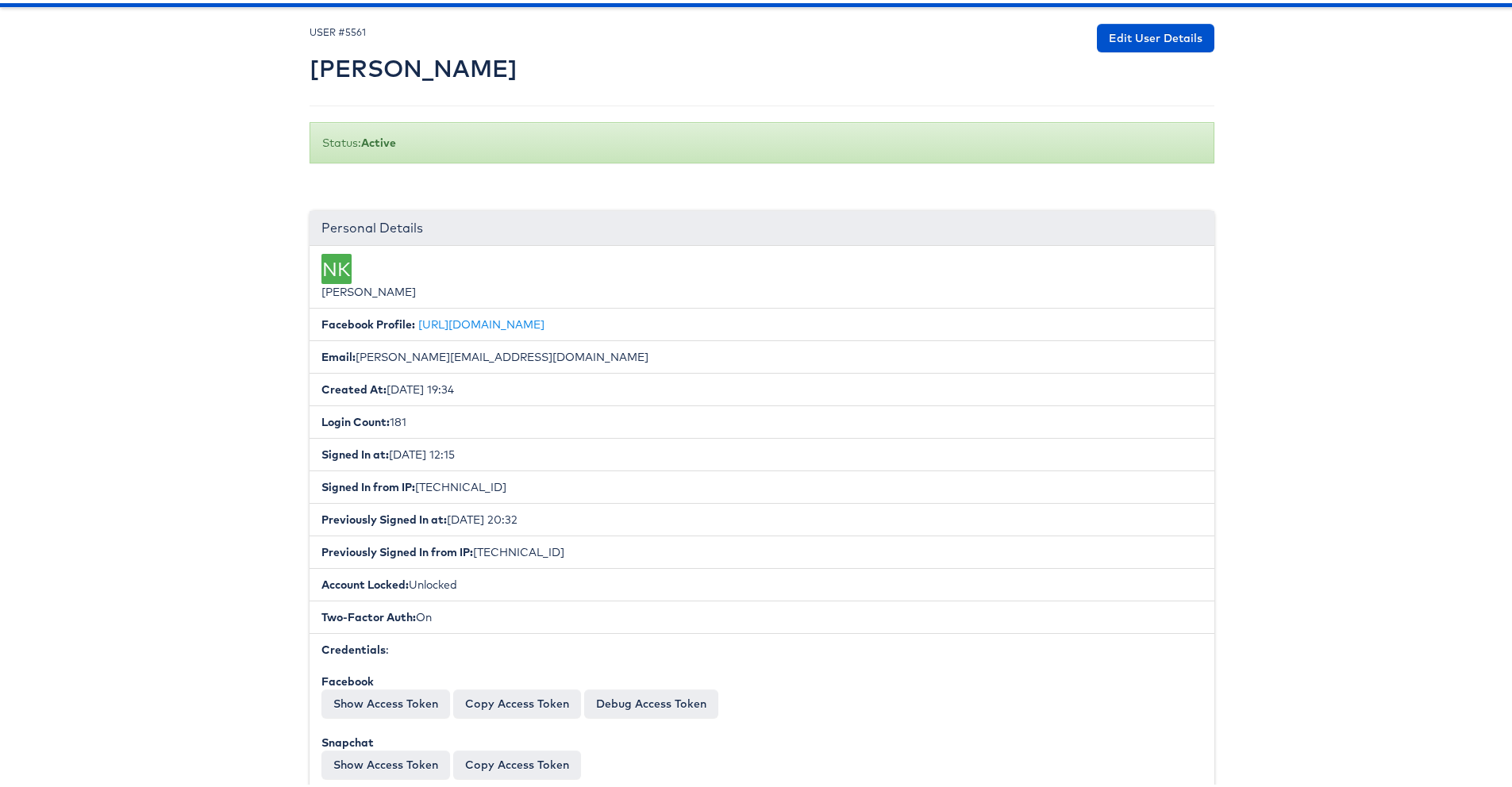
scroll to position [76, 0]
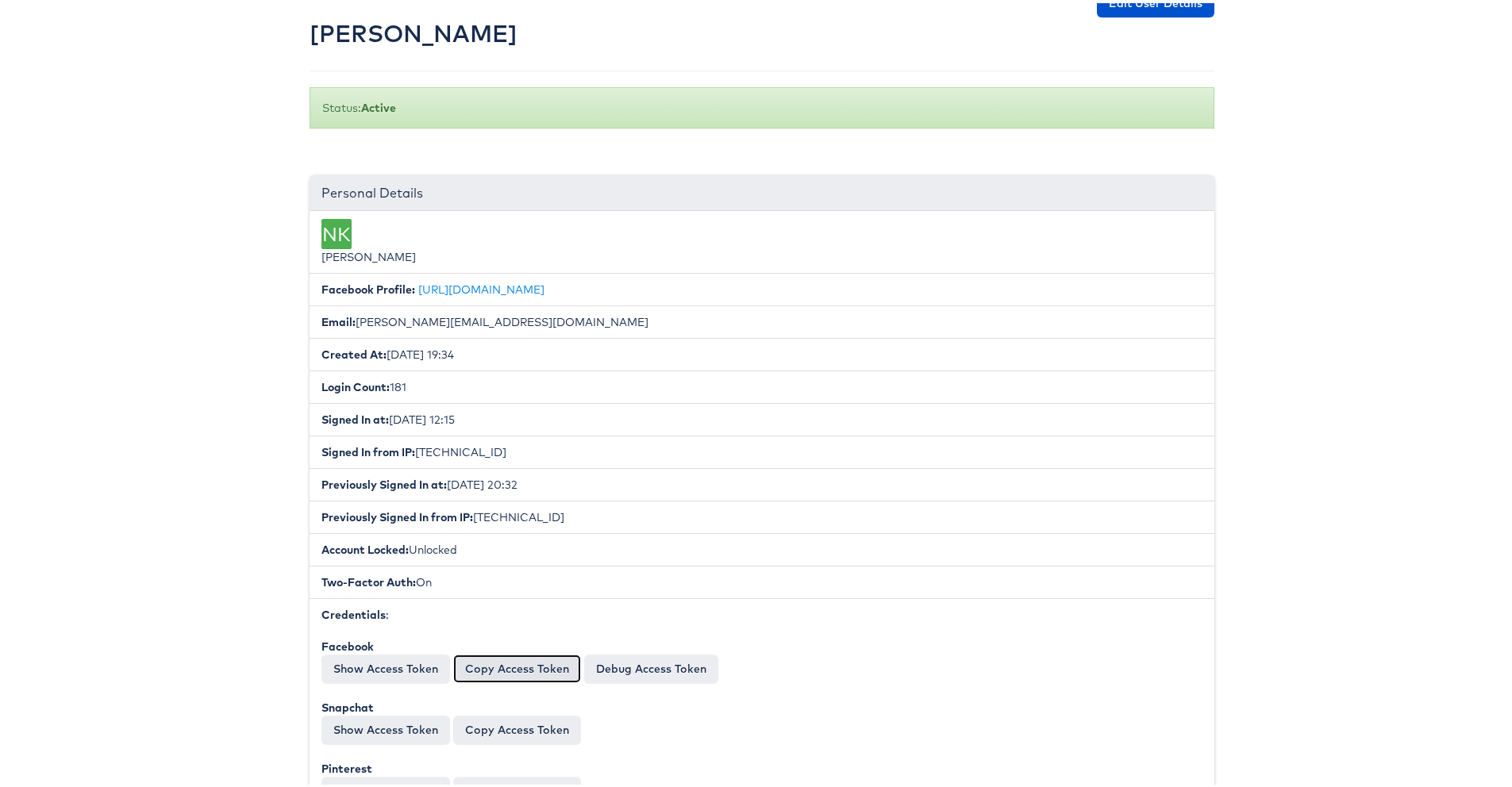
click at [491, 654] on button "Copy Access Token" at bounding box center [517, 665] width 128 height 29
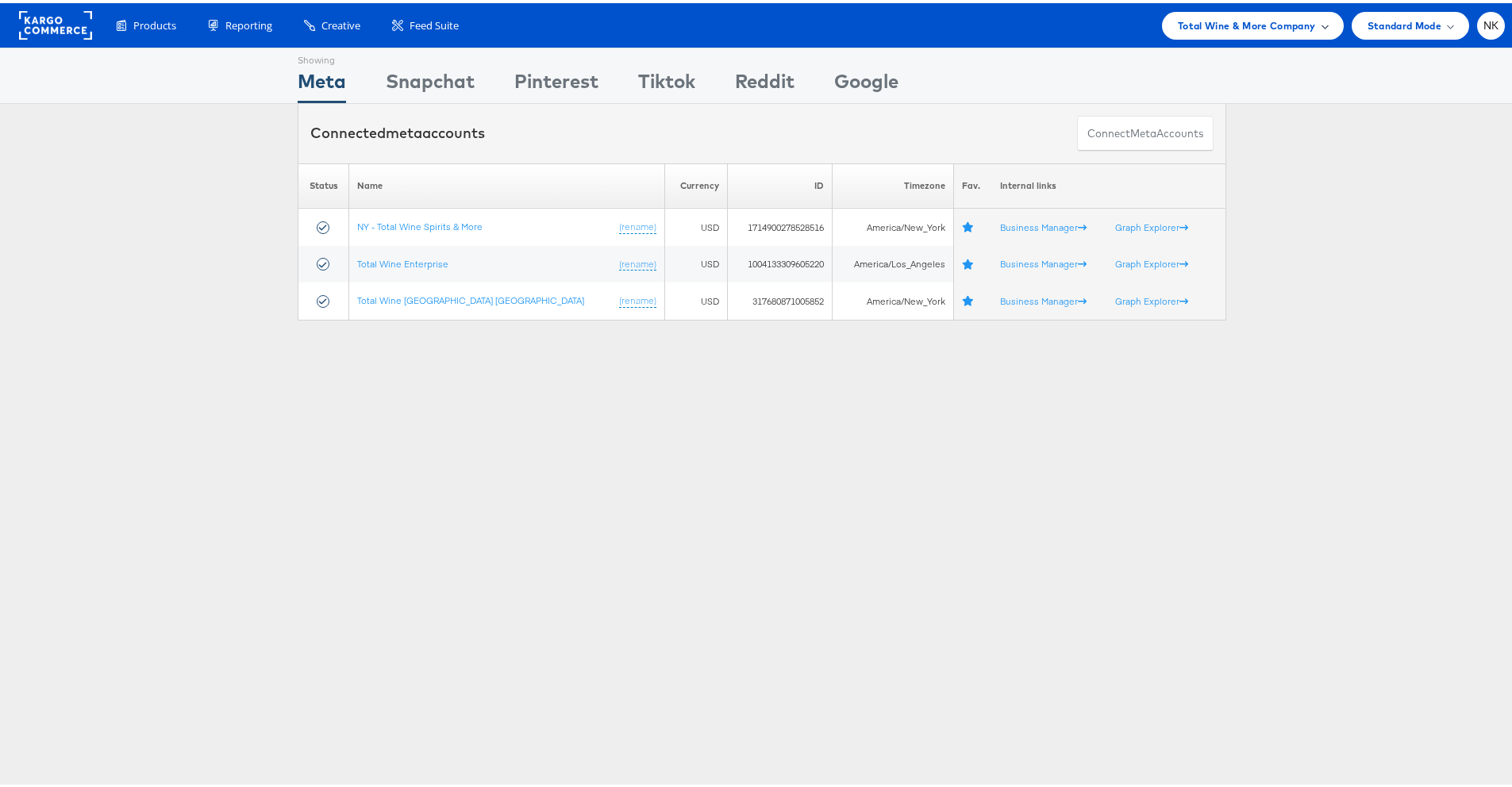
click at [1194, 27] on span "Total Wine & More Company" at bounding box center [1247, 23] width 138 height 17
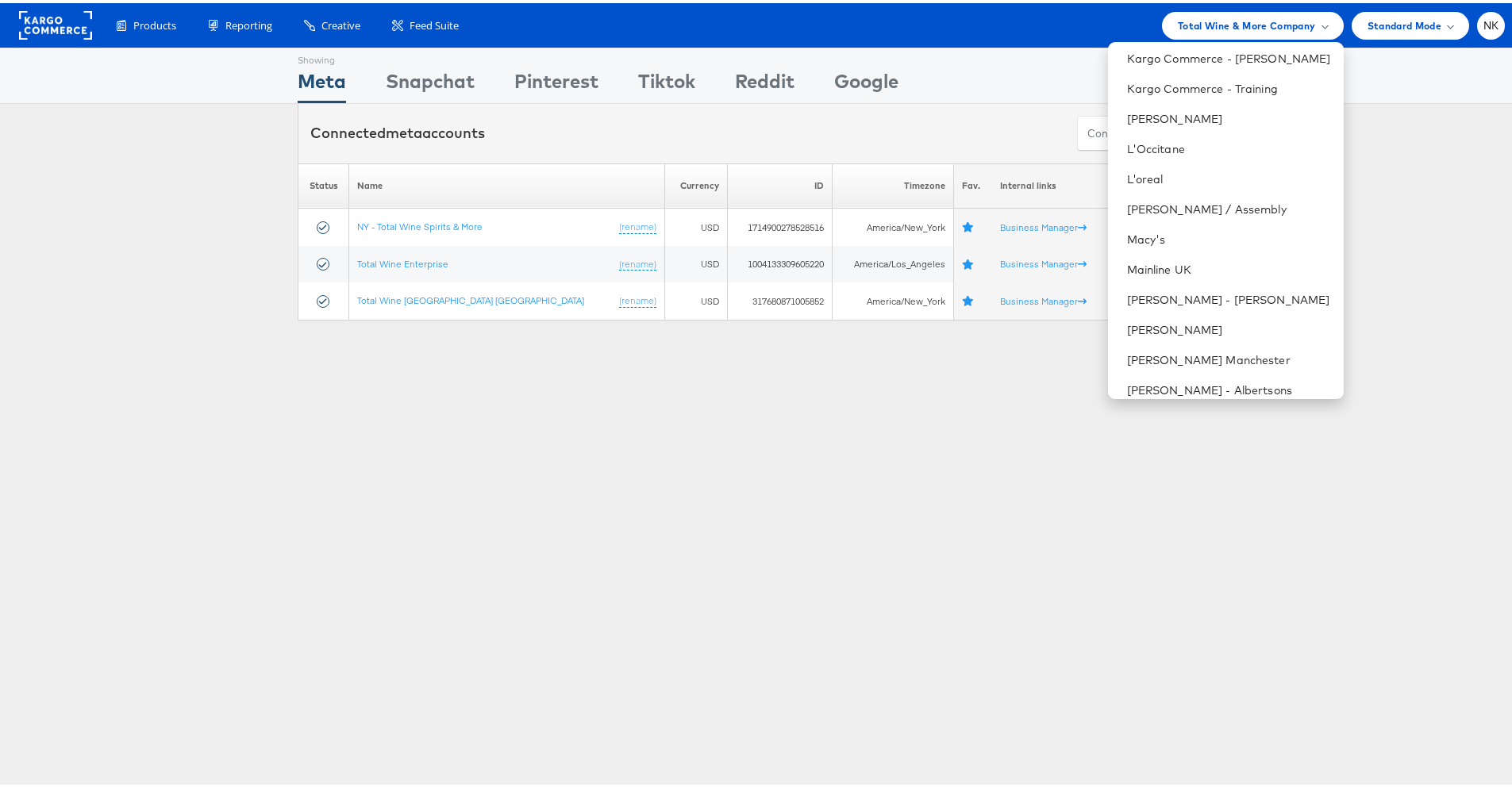
scroll to position [581, 0]
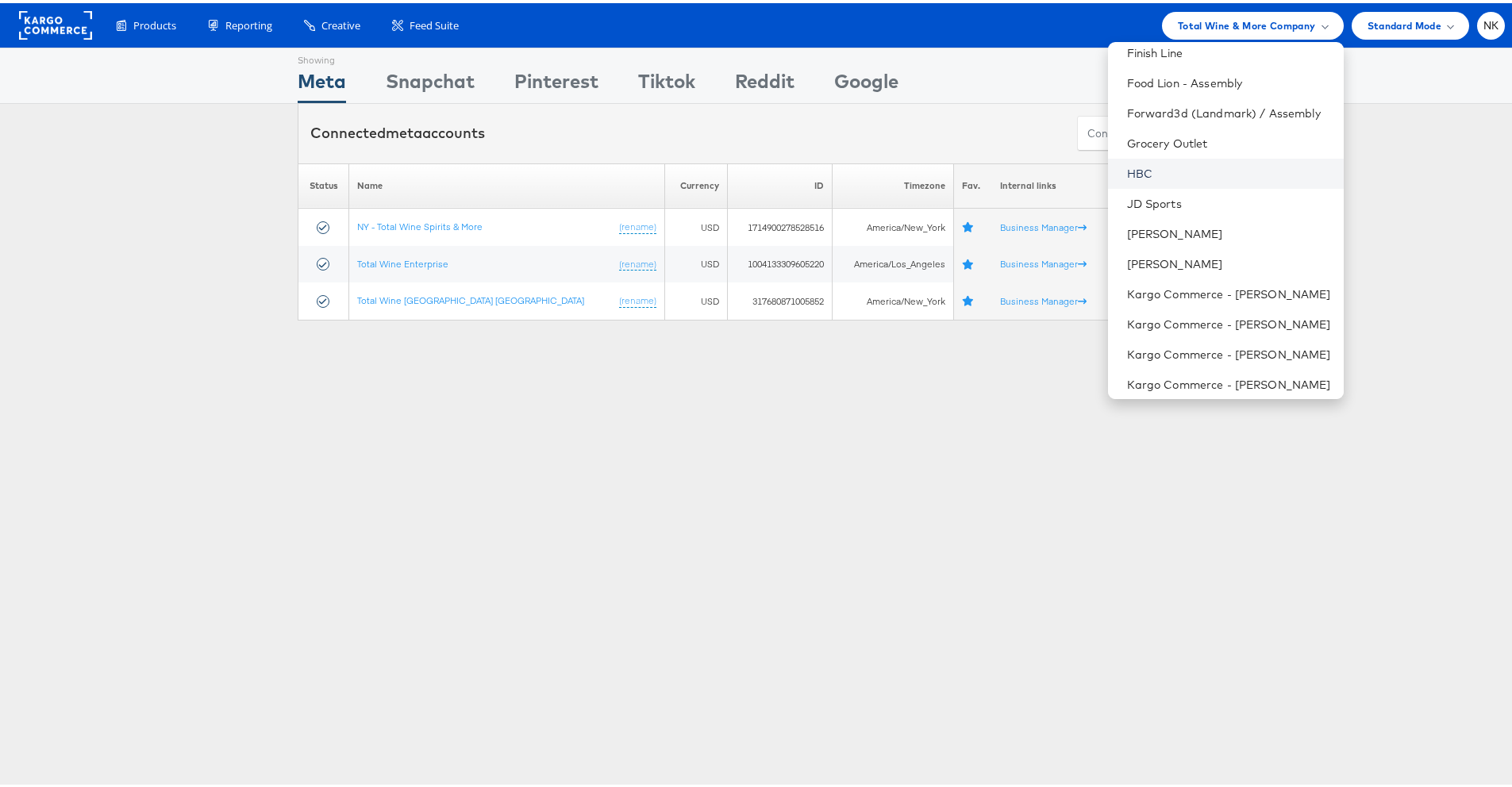
click at [1151, 173] on link "HBC" at bounding box center [1229, 170] width 204 height 16
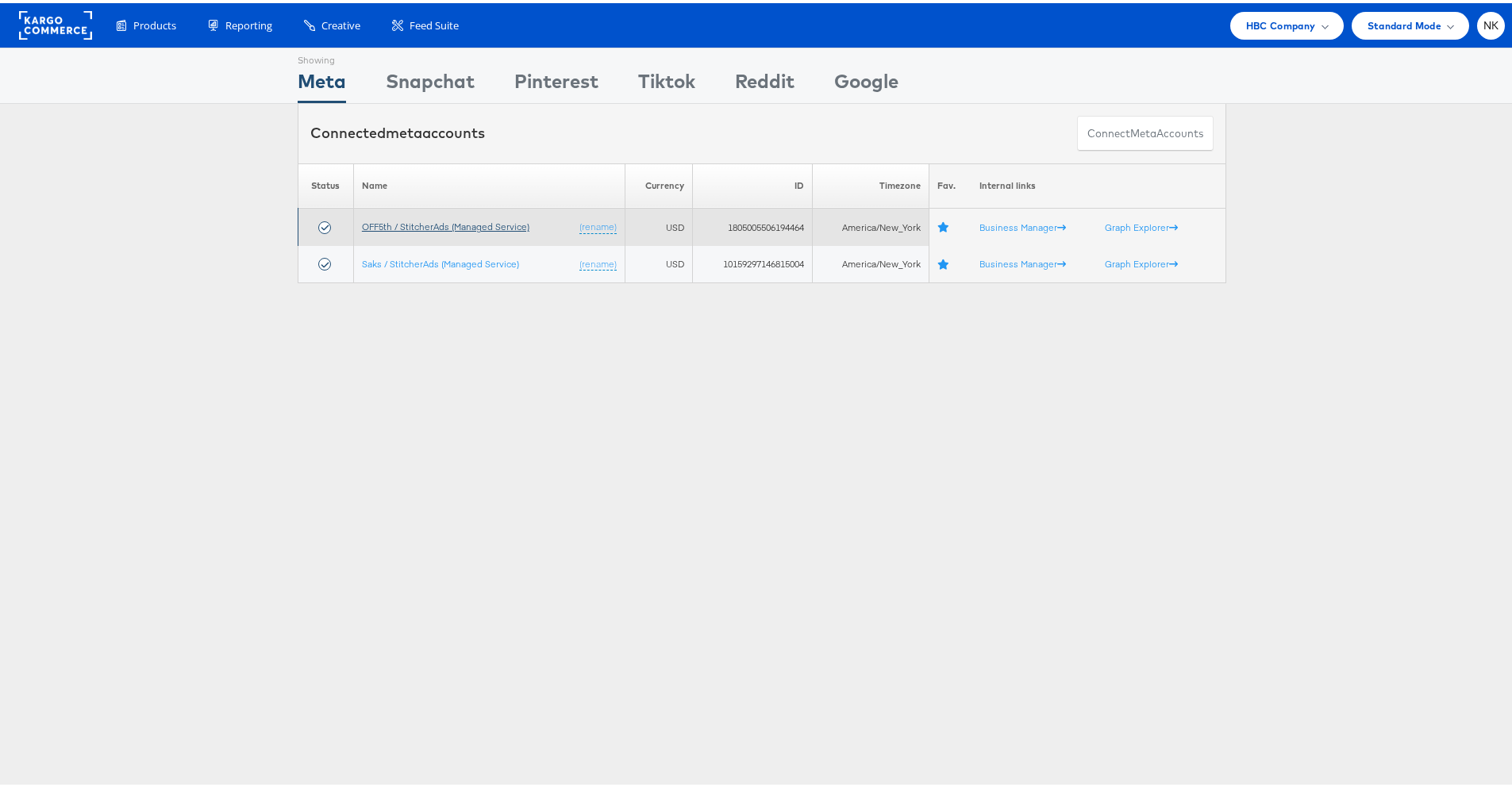
click at [514, 225] on link "OFF5th / StitcherAds (Managed Service)" at bounding box center [446, 224] width 168 height 12
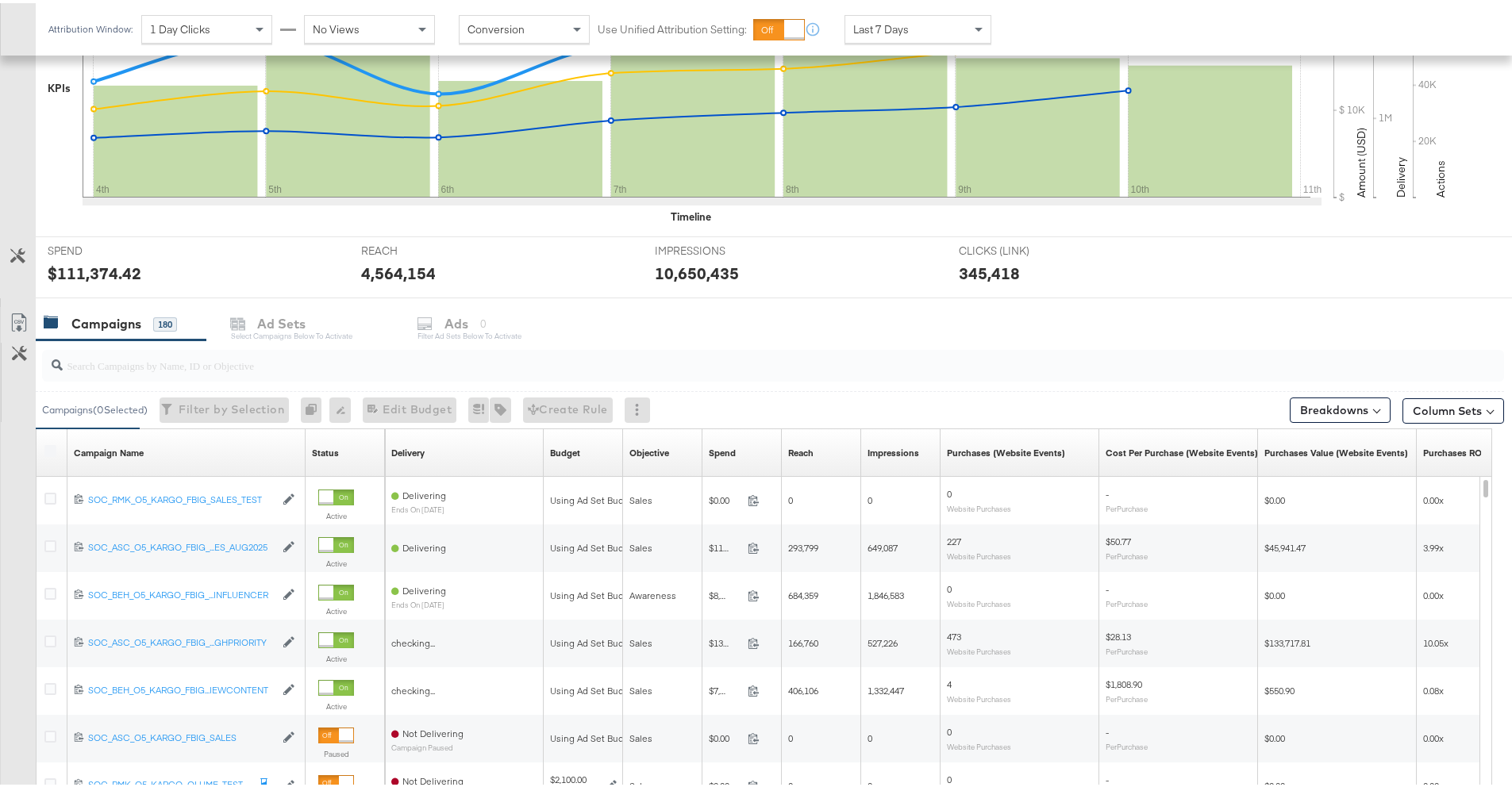
scroll to position [505, 0]
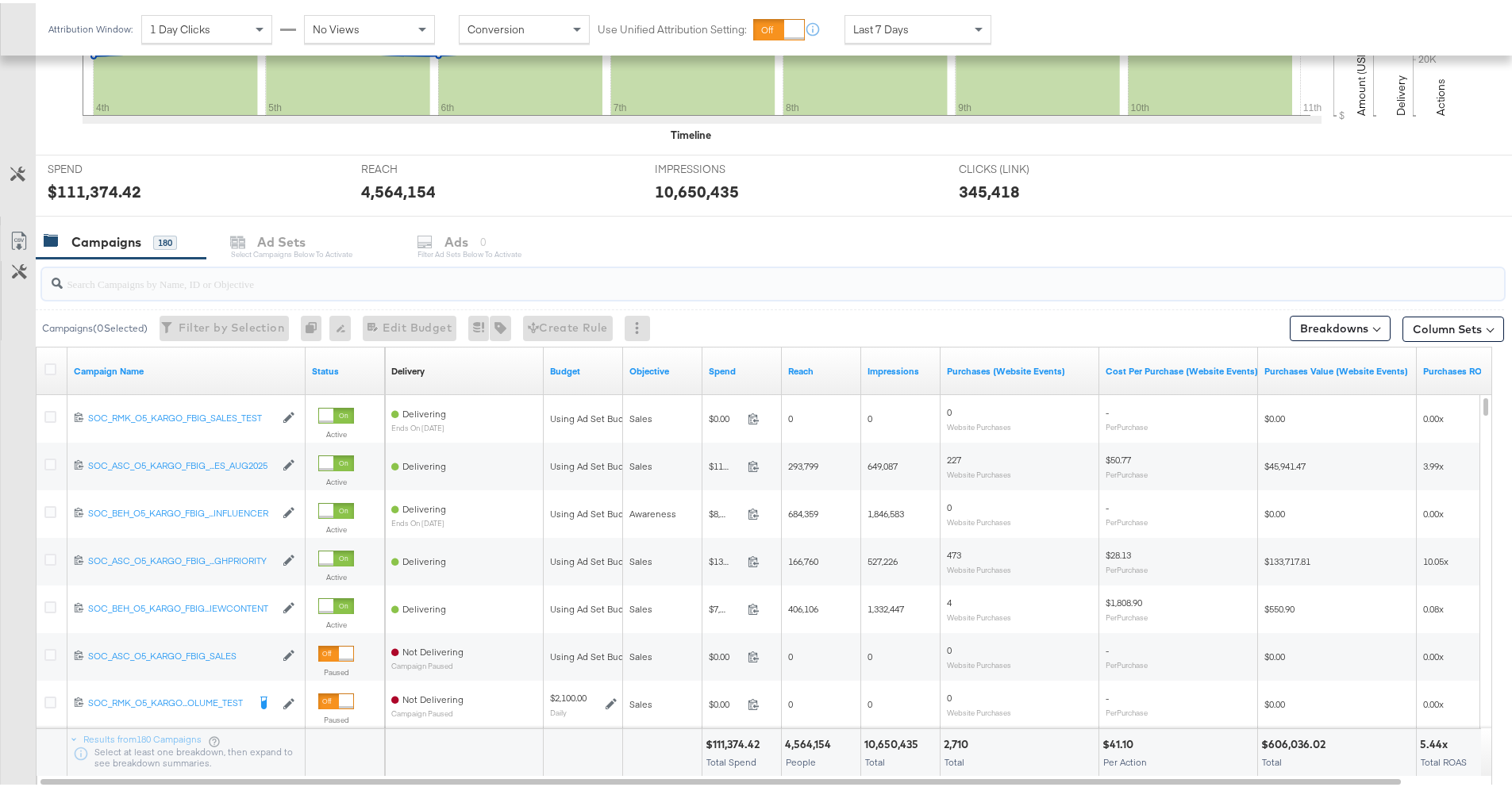
click at [247, 281] on input "search" at bounding box center [716, 274] width 1307 height 31
paste input "120231140924220612"
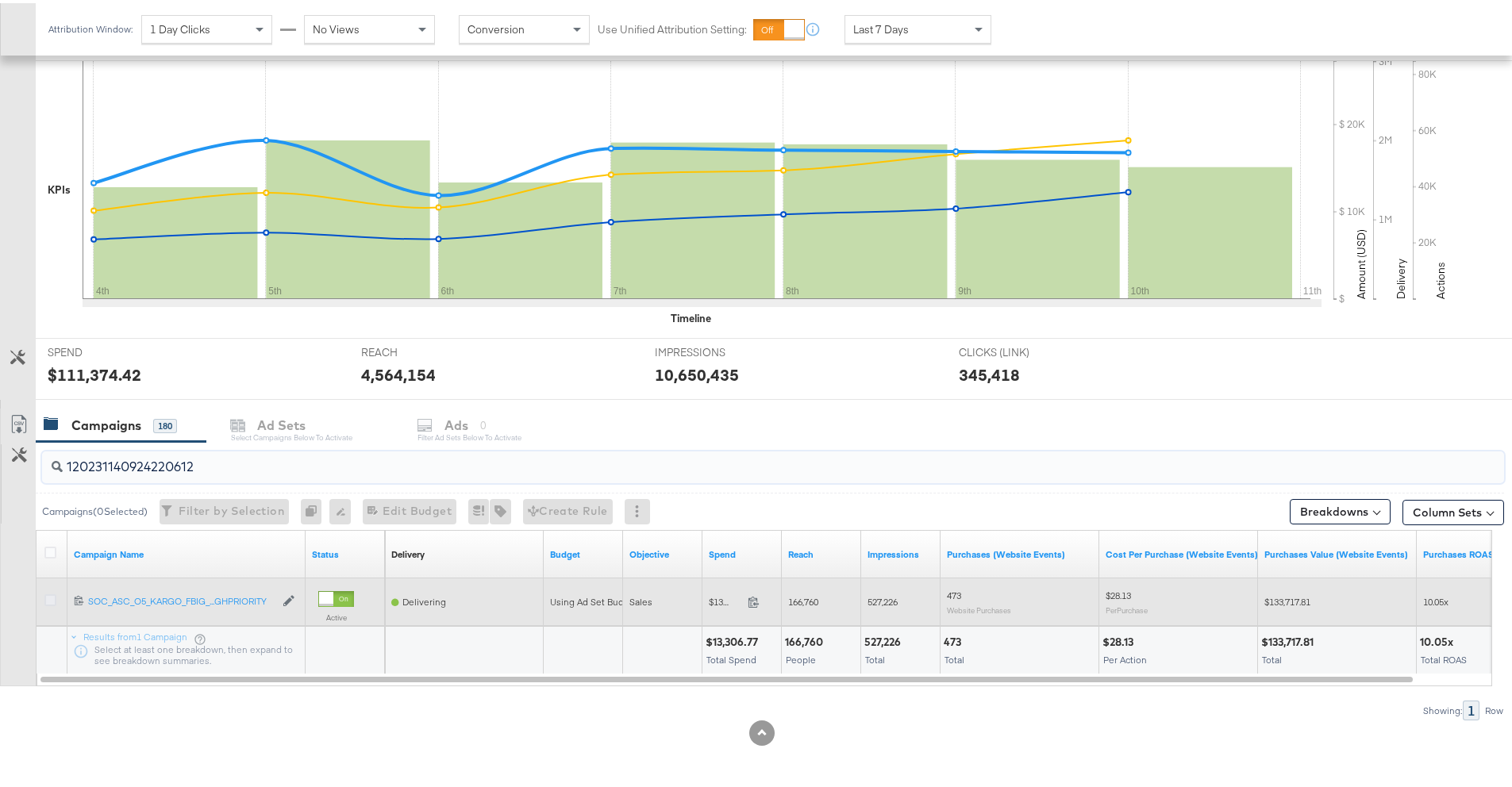
type input "120231140924220612"
click at [48, 595] on icon at bounding box center [50, 597] width 12 height 12
click at [0, 0] on input "checkbox" at bounding box center [0, 0] width 0 height 0
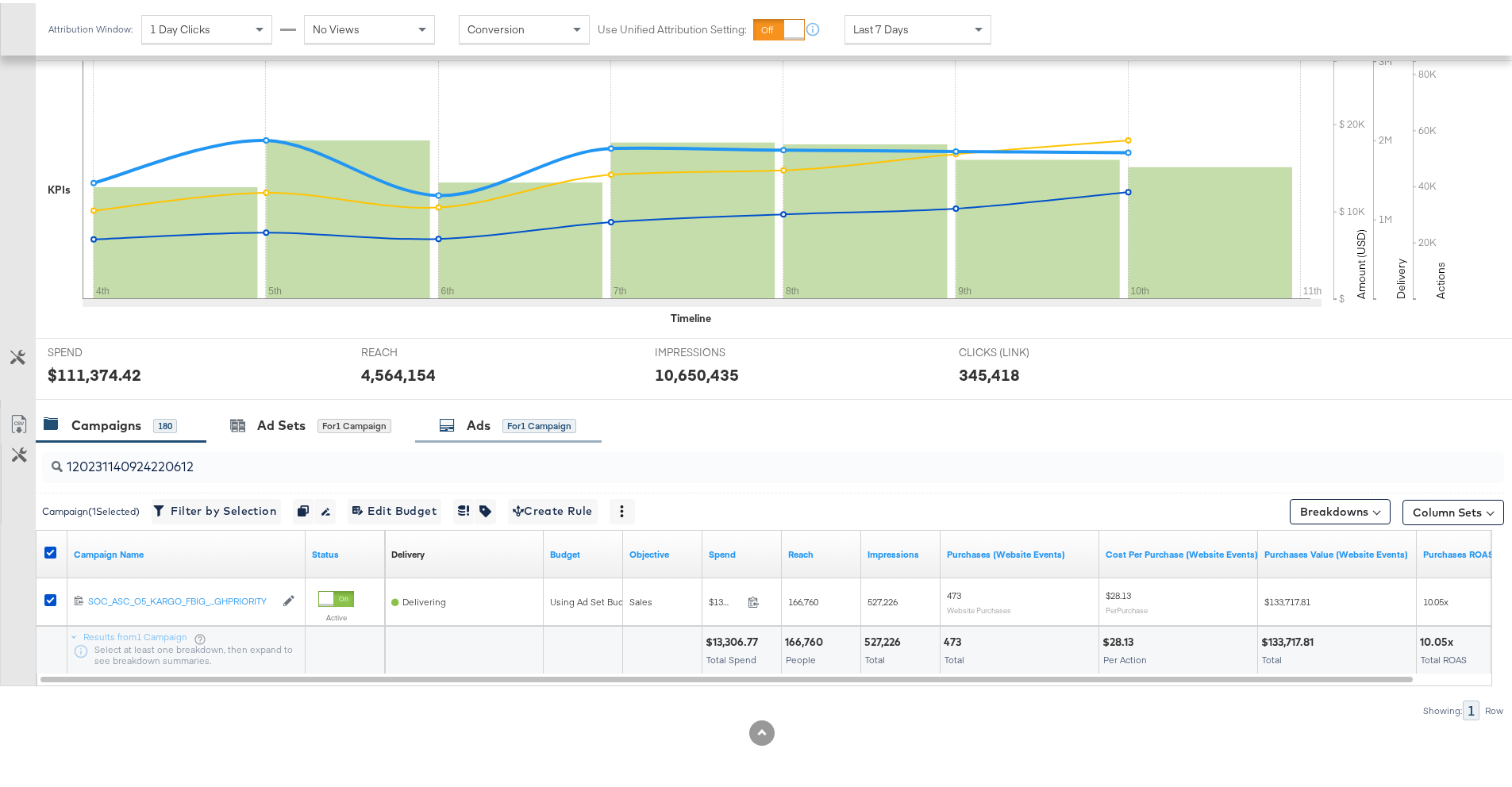
click at [438, 416] on div "Ads for 1 Campaign" at bounding box center [508, 422] width 186 height 34
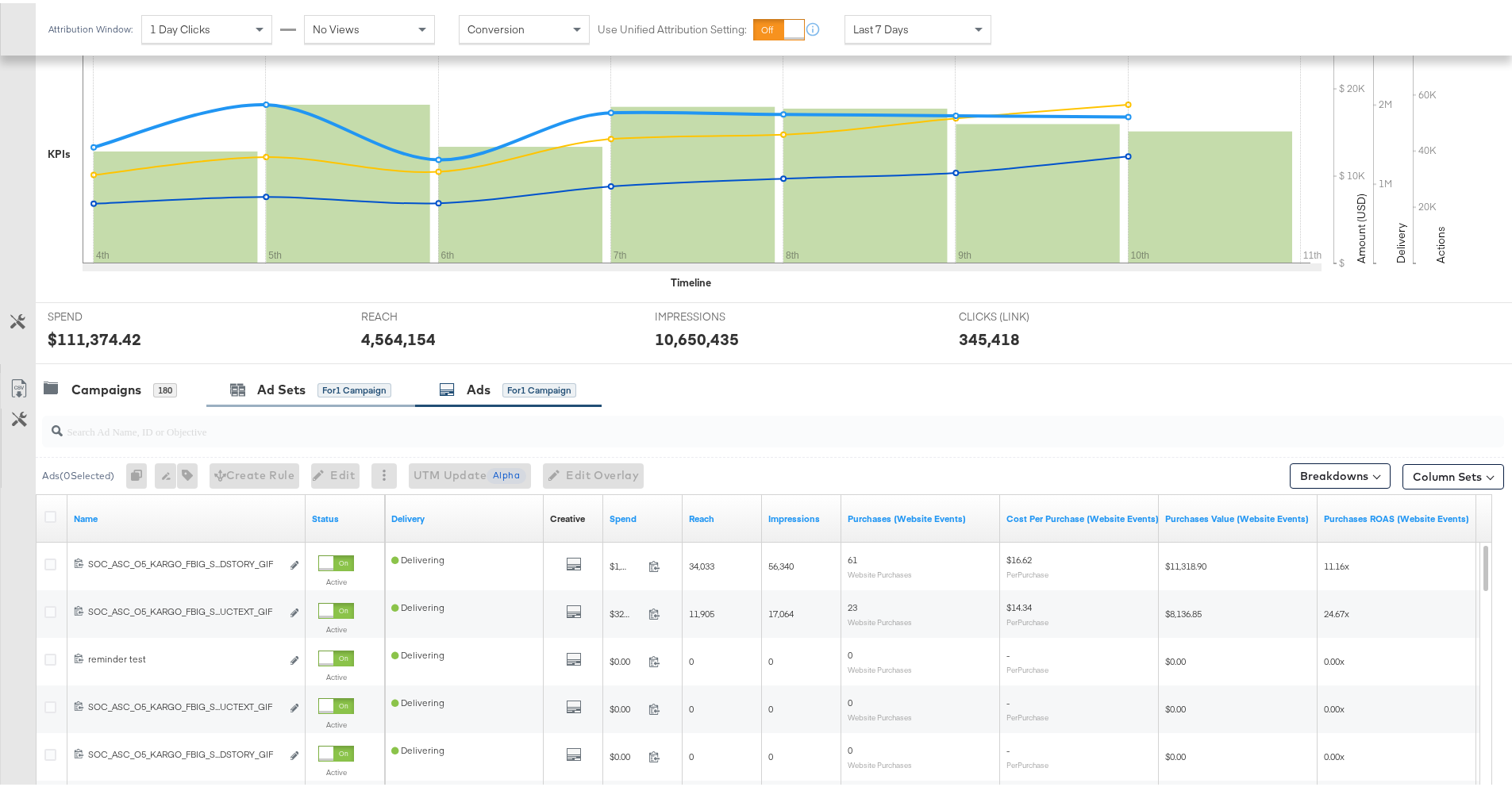
scroll to position [404, 0]
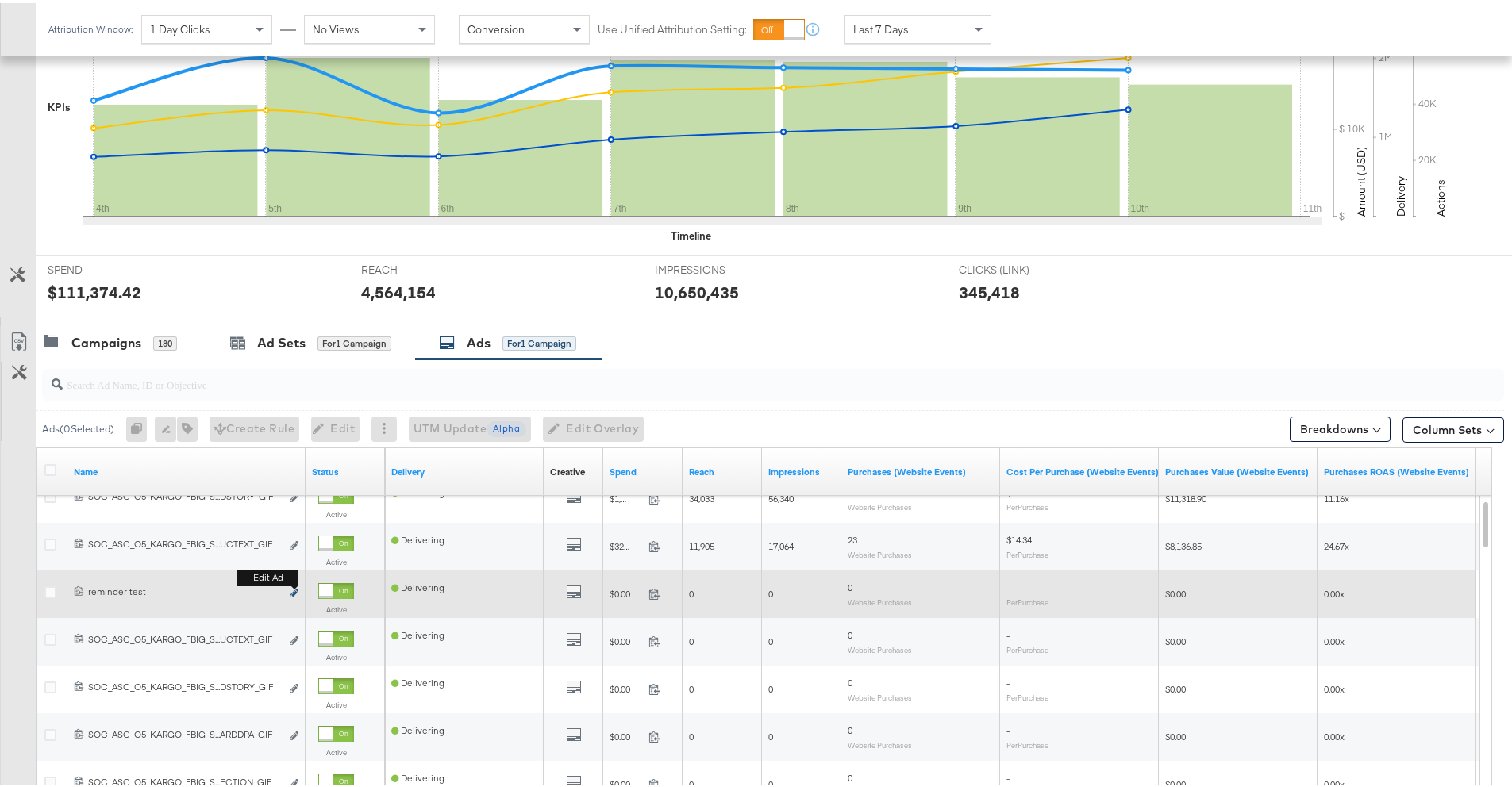
click at [293, 588] on icon "link" at bounding box center [294, 590] width 8 height 8
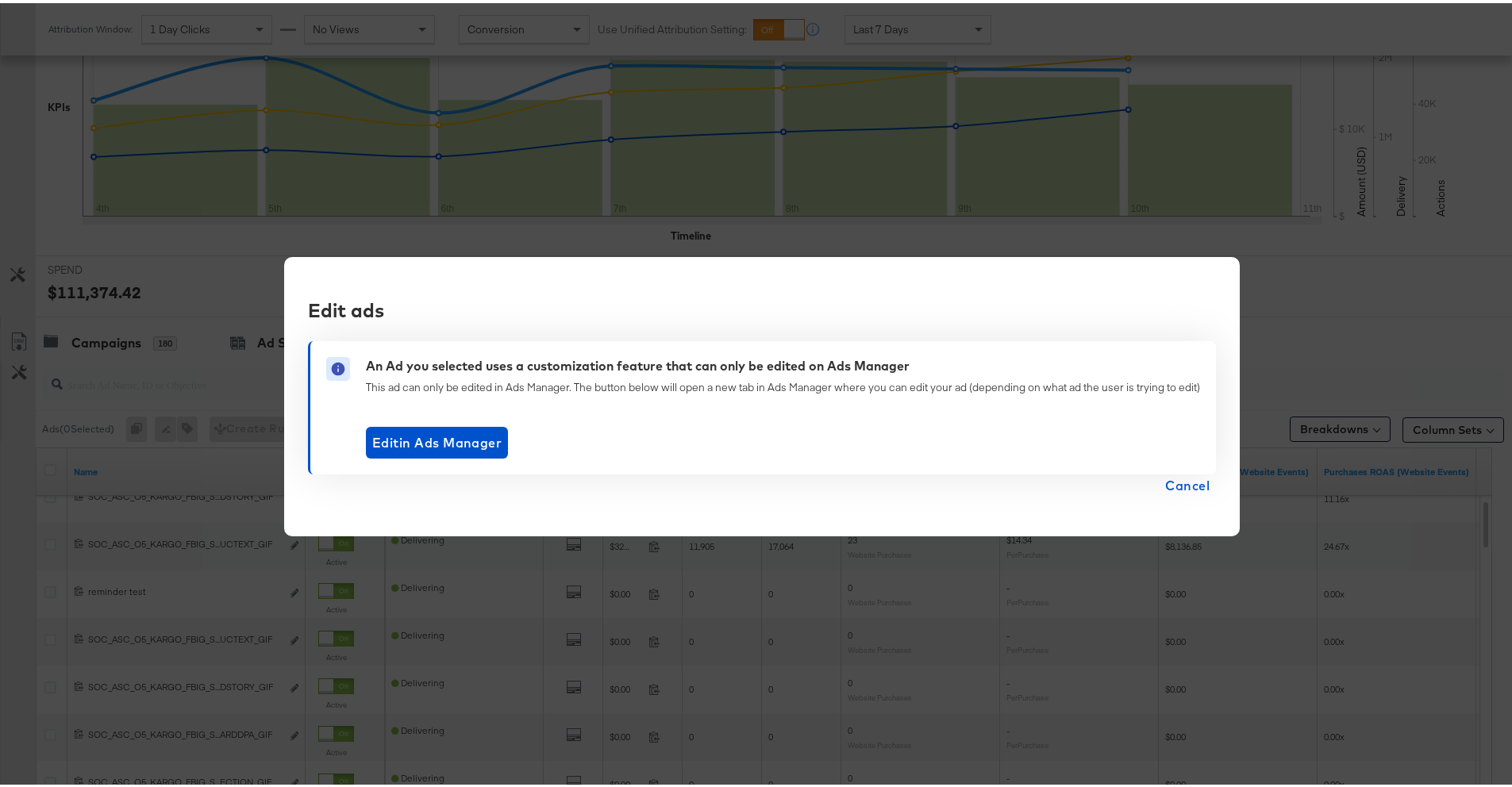
click at [1169, 479] on span "Cancel" at bounding box center [1187, 482] width 44 height 22
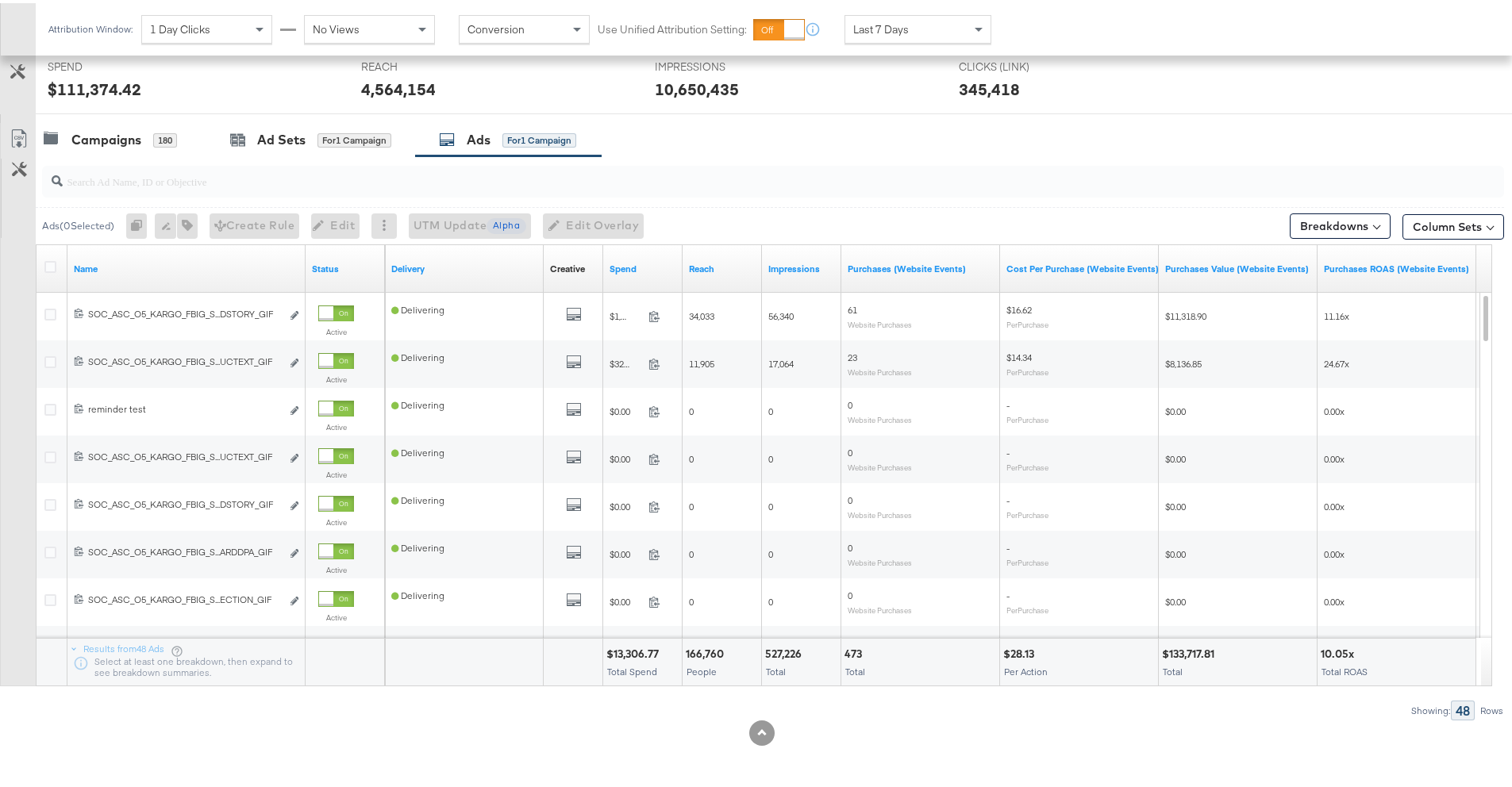
scroll to position [525, 0]
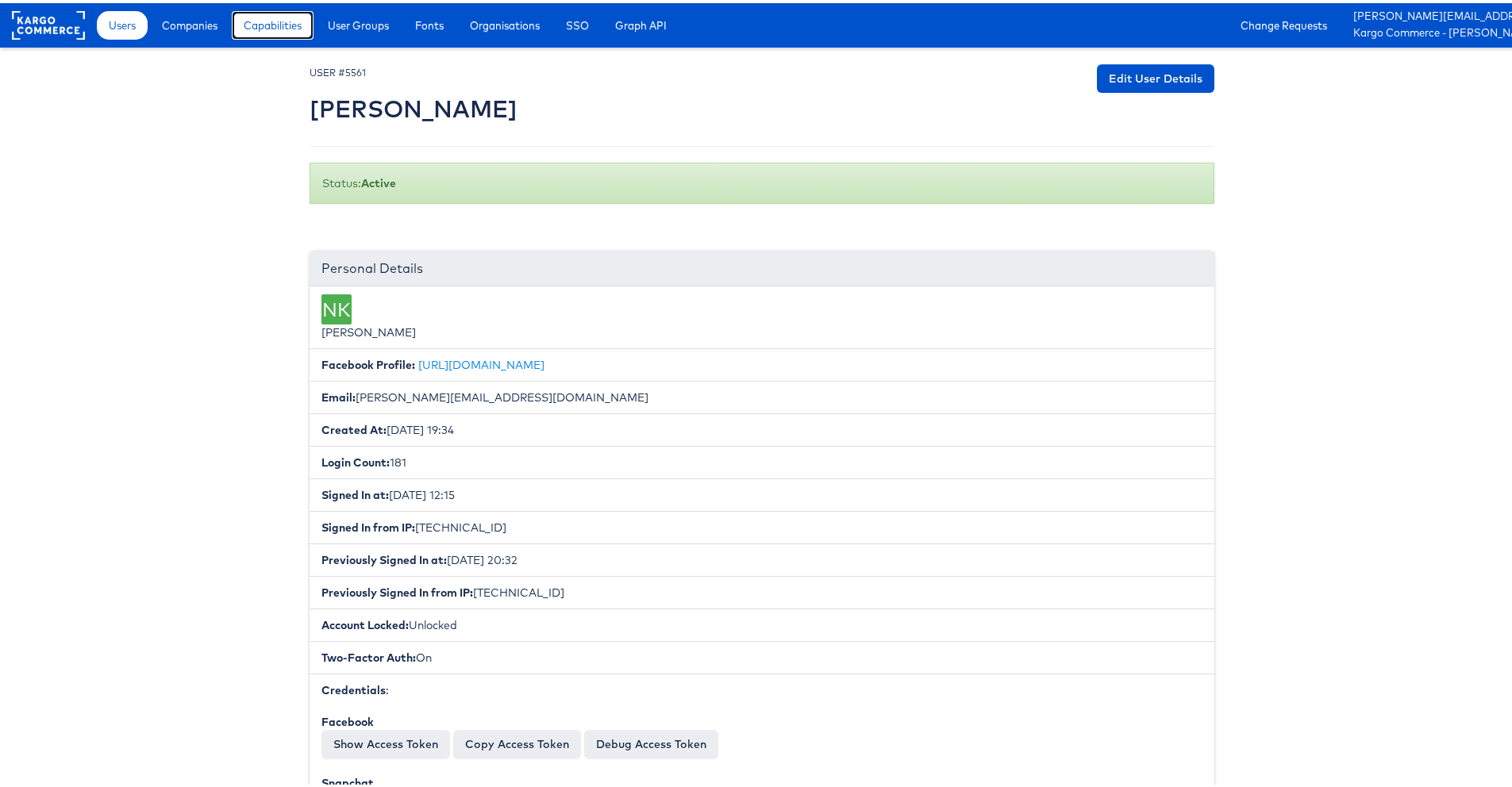
click at [276, 20] on span "Capabilities" at bounding box center [273, 22] width 58 height 16
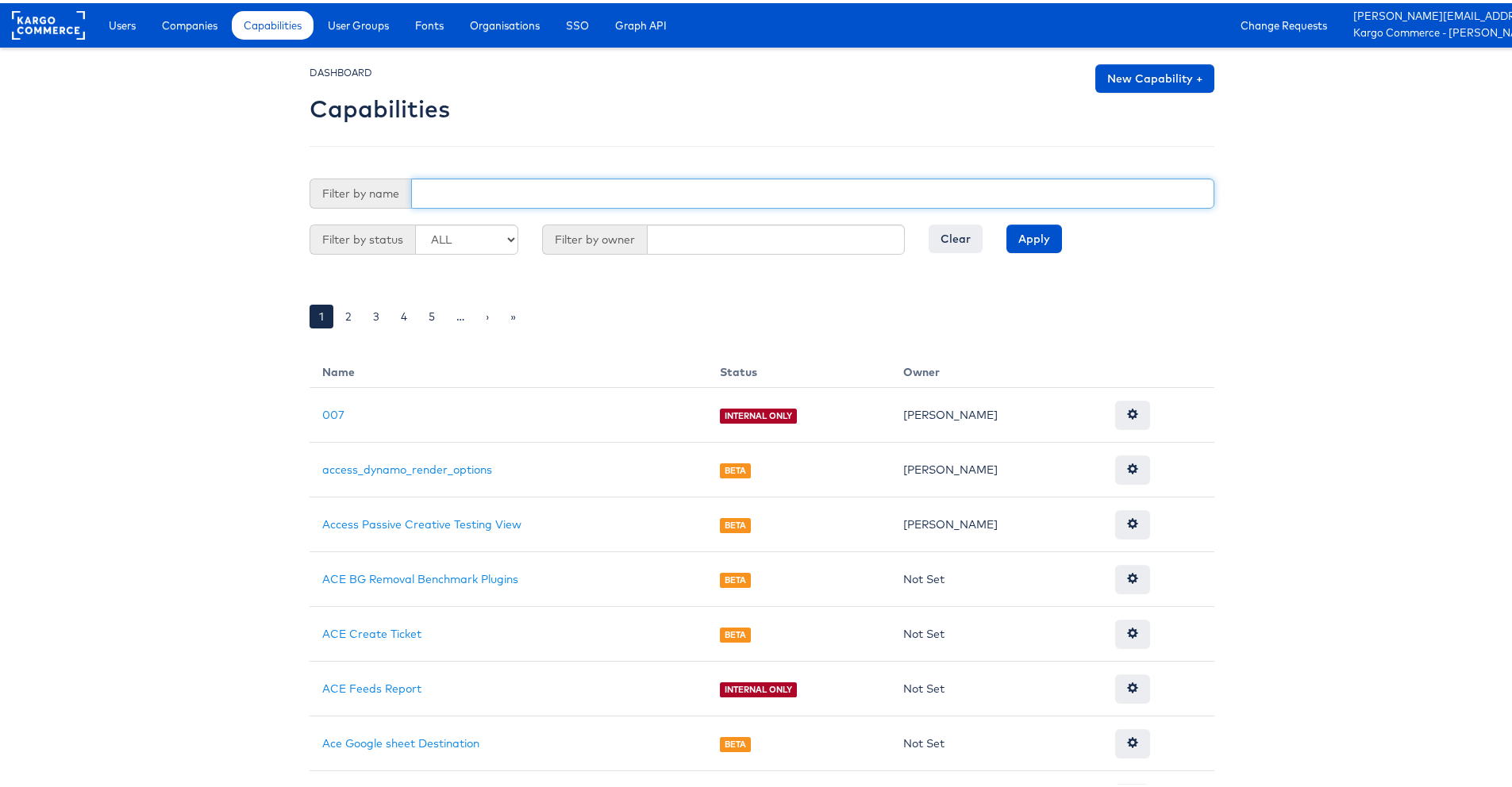
click at [461, 185] on input "text" at bounding box center [812, 190] width 803 height 30
type input "product views"
click at [1006, 221] on input "Apply" at bounding box center [1033, 235] width 55 height 29
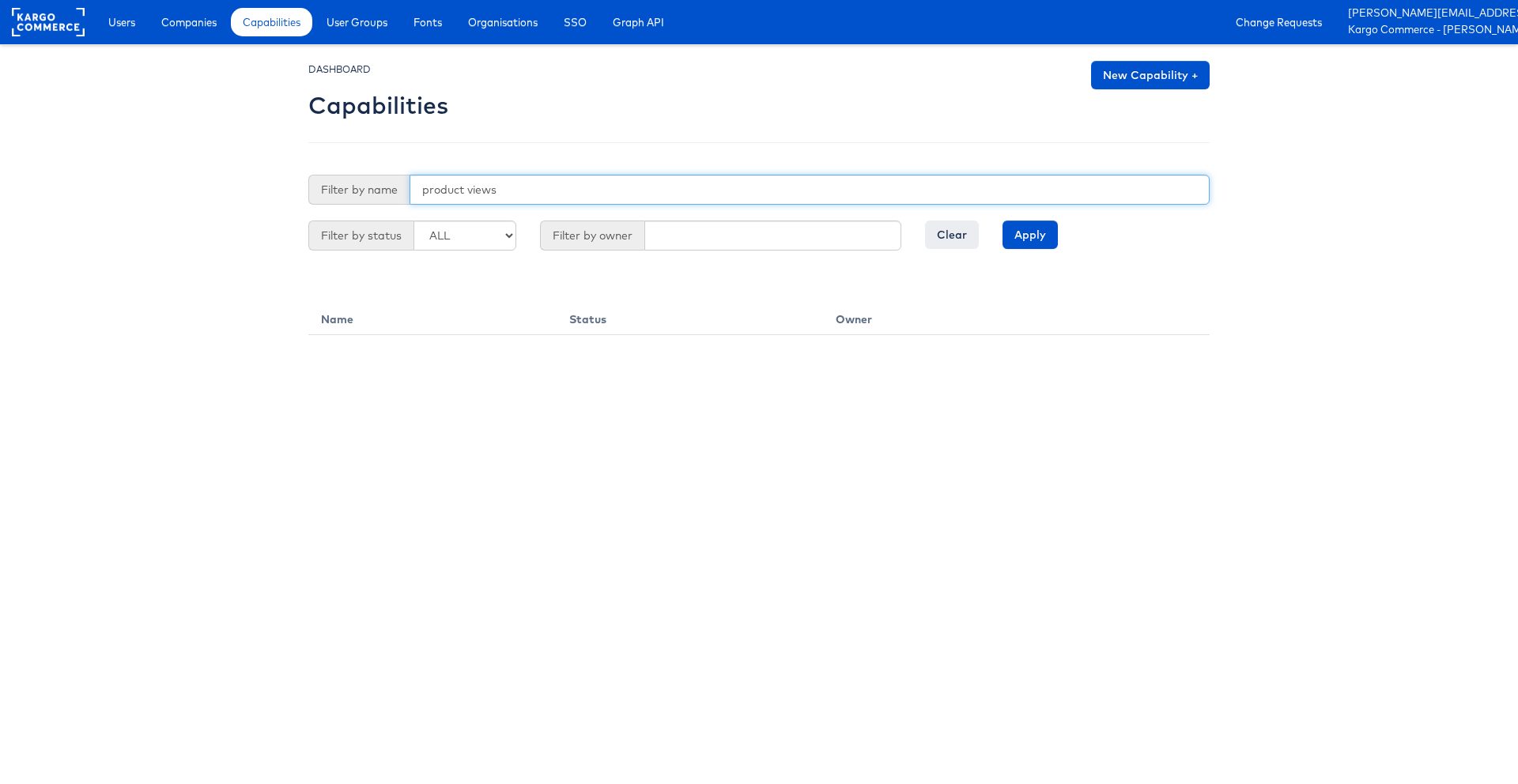
drag, startPoint x: 435, startPoint y: 190, endPoint x: 387, endPoint y: 190, distance: 48.0
click at [387, 190] on div "Filter by name product views" at bounding box center [759, 189] width 901 height 30
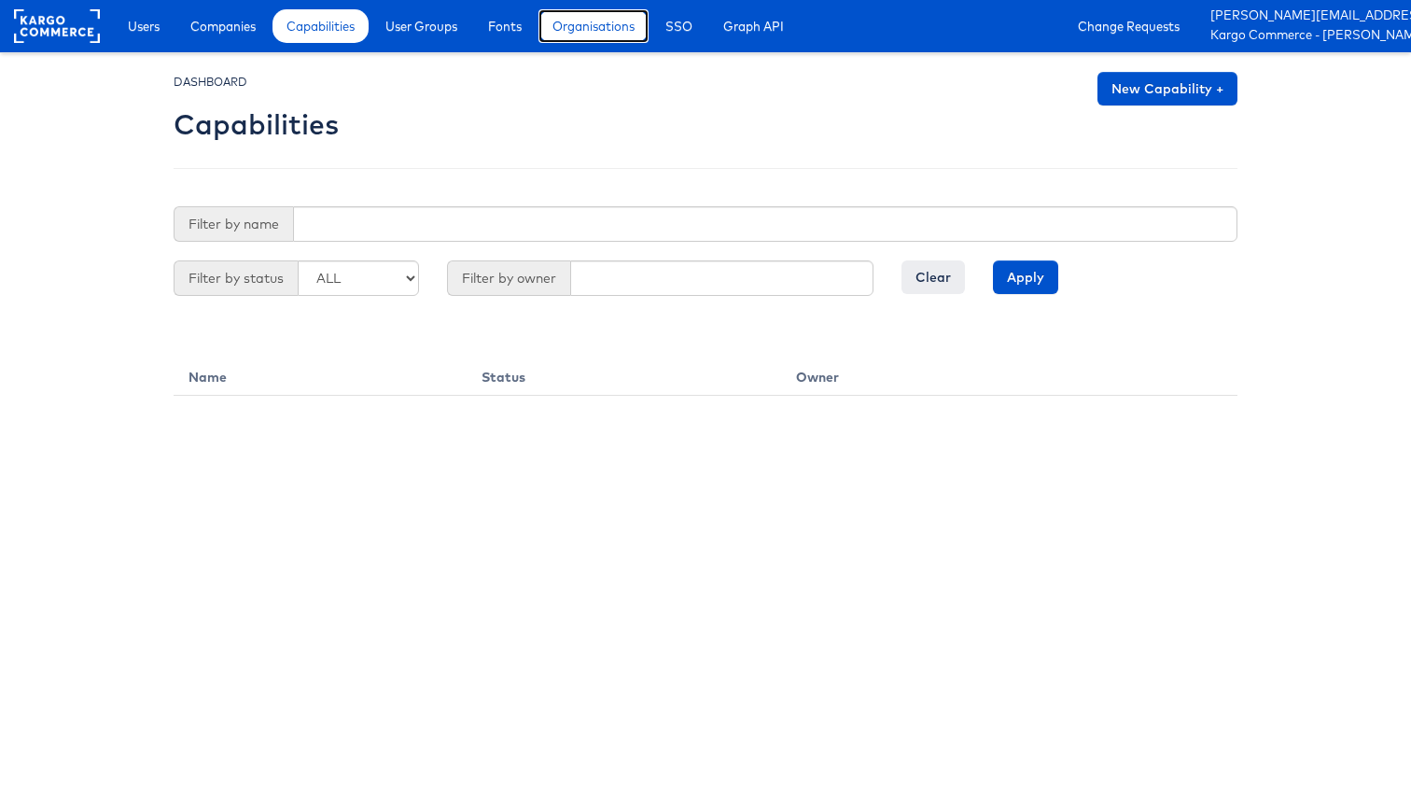
click at [641, 17] on link "Organisations" at bounding box center [593, 26] width 110 height 34
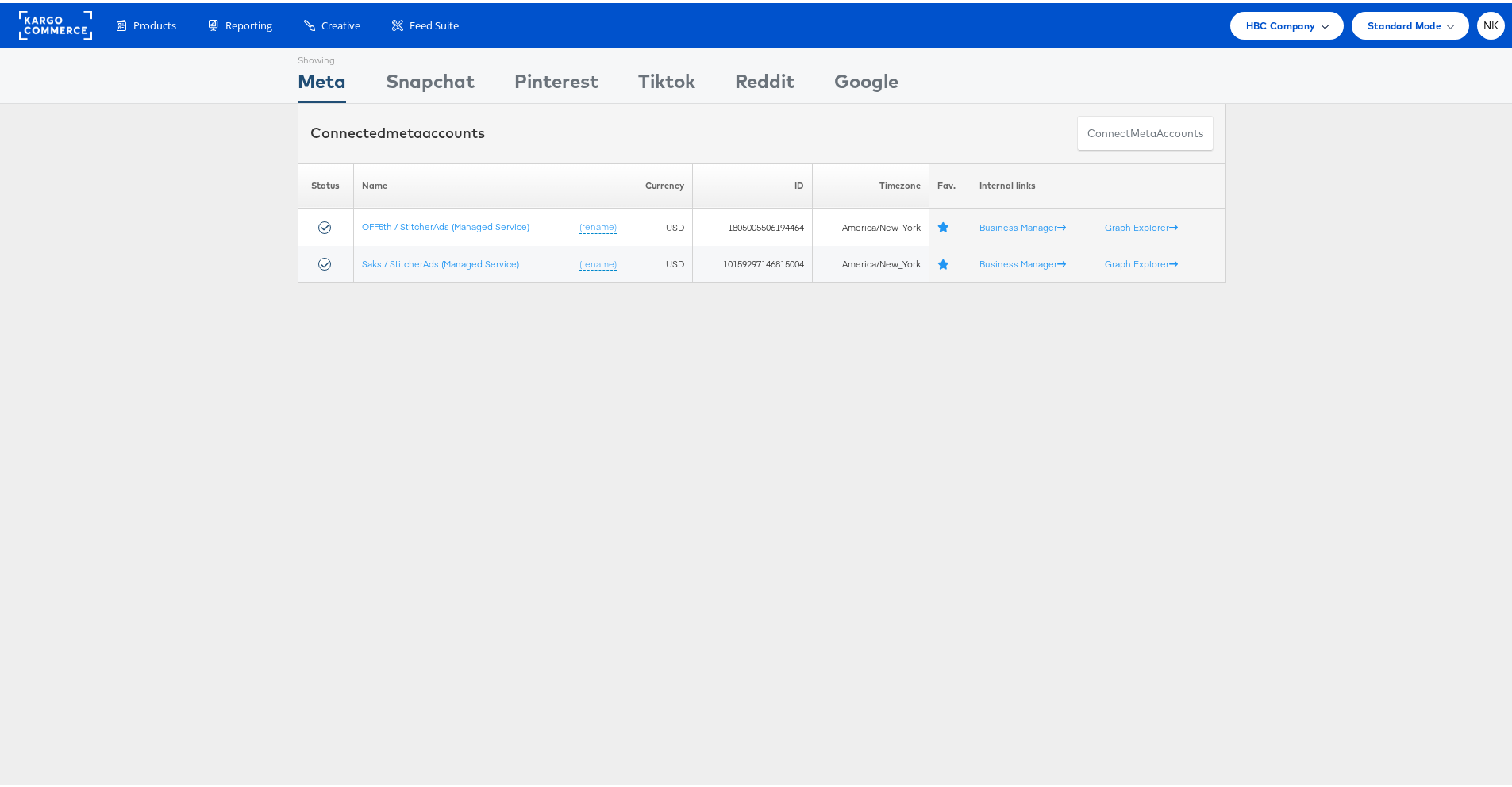
click at [1259, 20] on span "HBC Company" at bounding box center [1281, 23] width 70 height 17
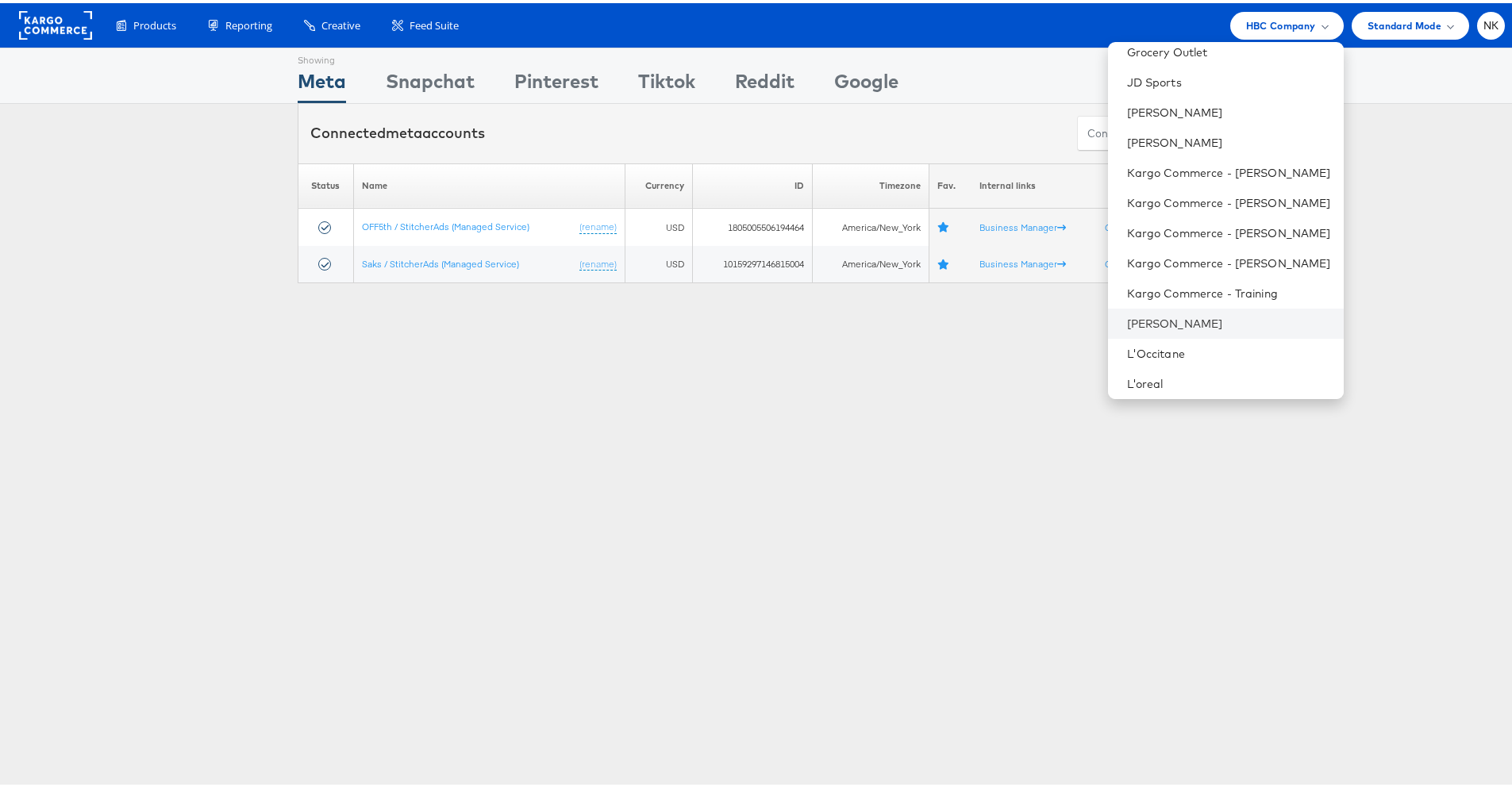
scroll to position [235, 0]
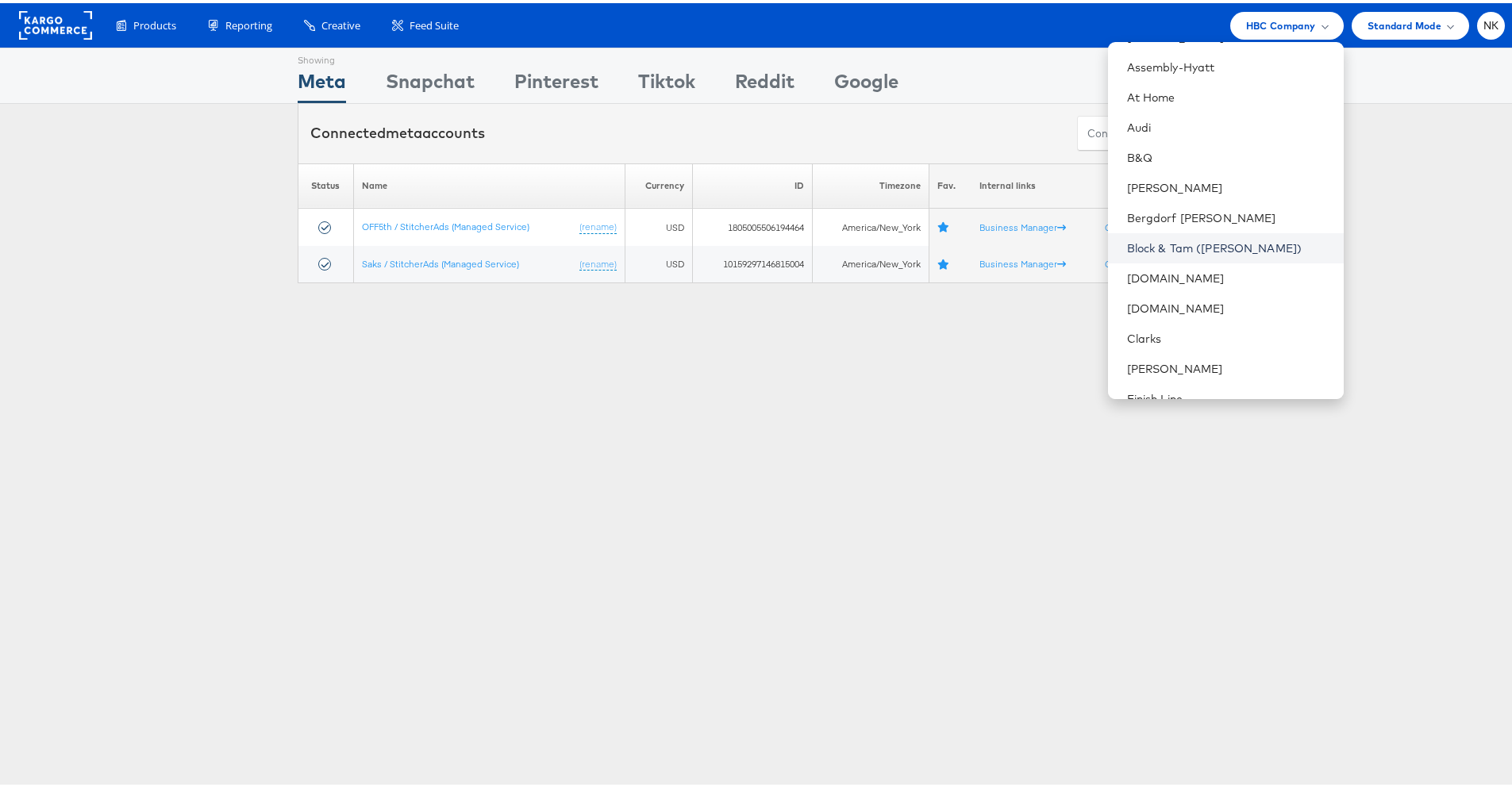
click at [1214, 245] on link "Block & Tam ([PERSON_NAME])" at bounding box center [1229, 245] width 204 height 16
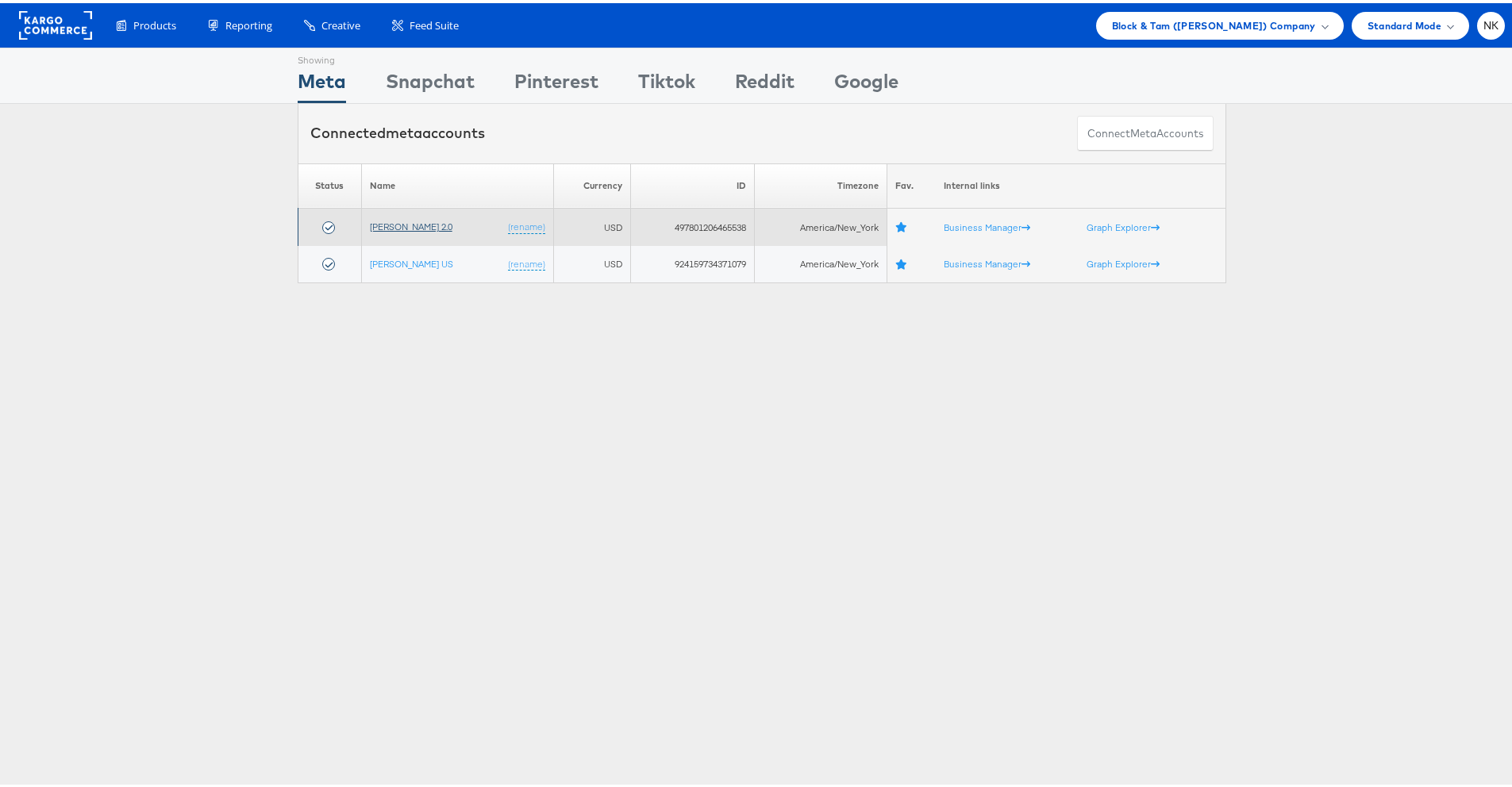
click at [384, 227] on link "[PERSON_NAME] 2.0" at bounding box center [411, 224] width 82 height 12
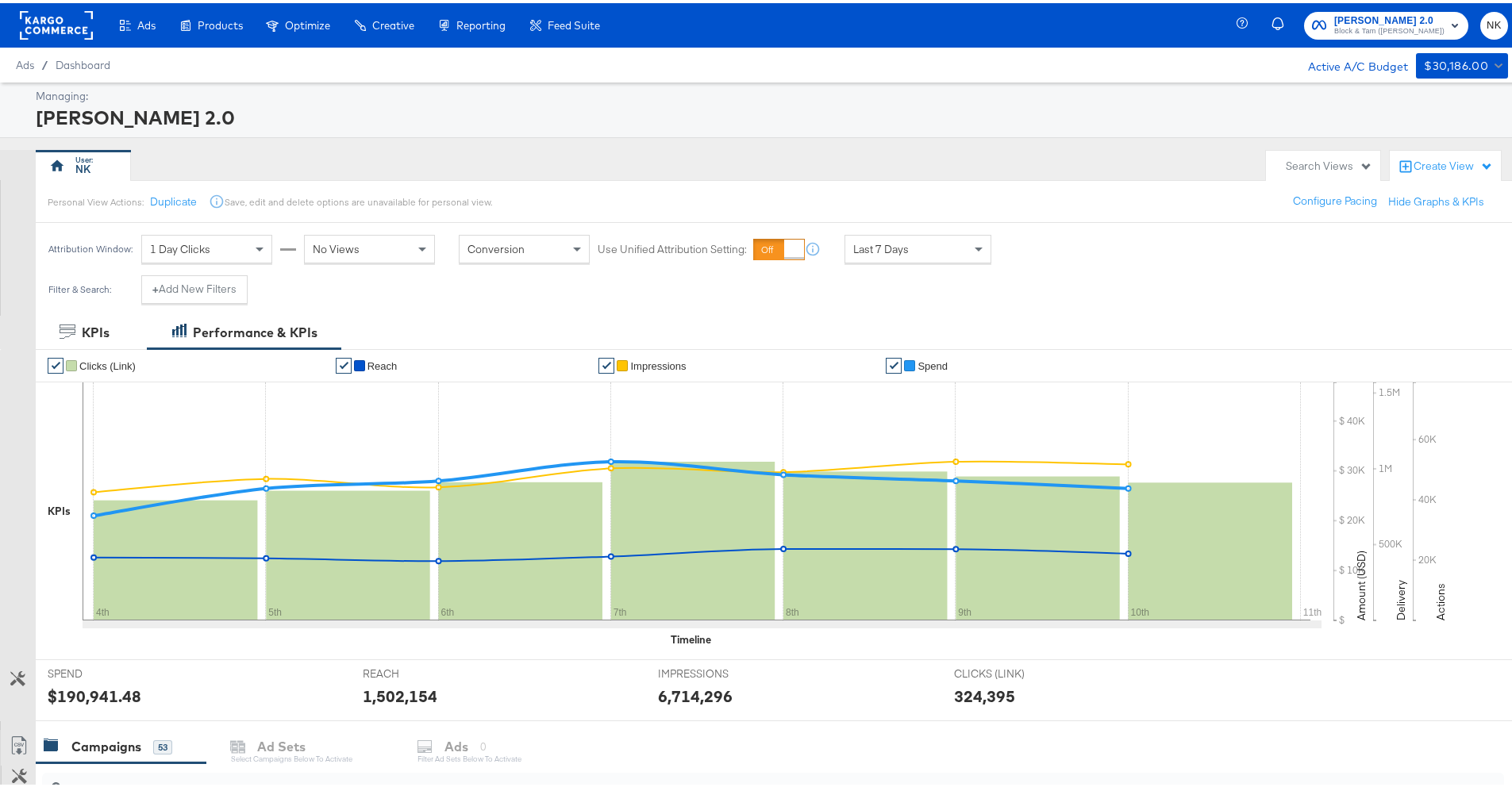
click at [1400, 159] on div "Create View" at bounding box center [1445, 163] width 95 height 16
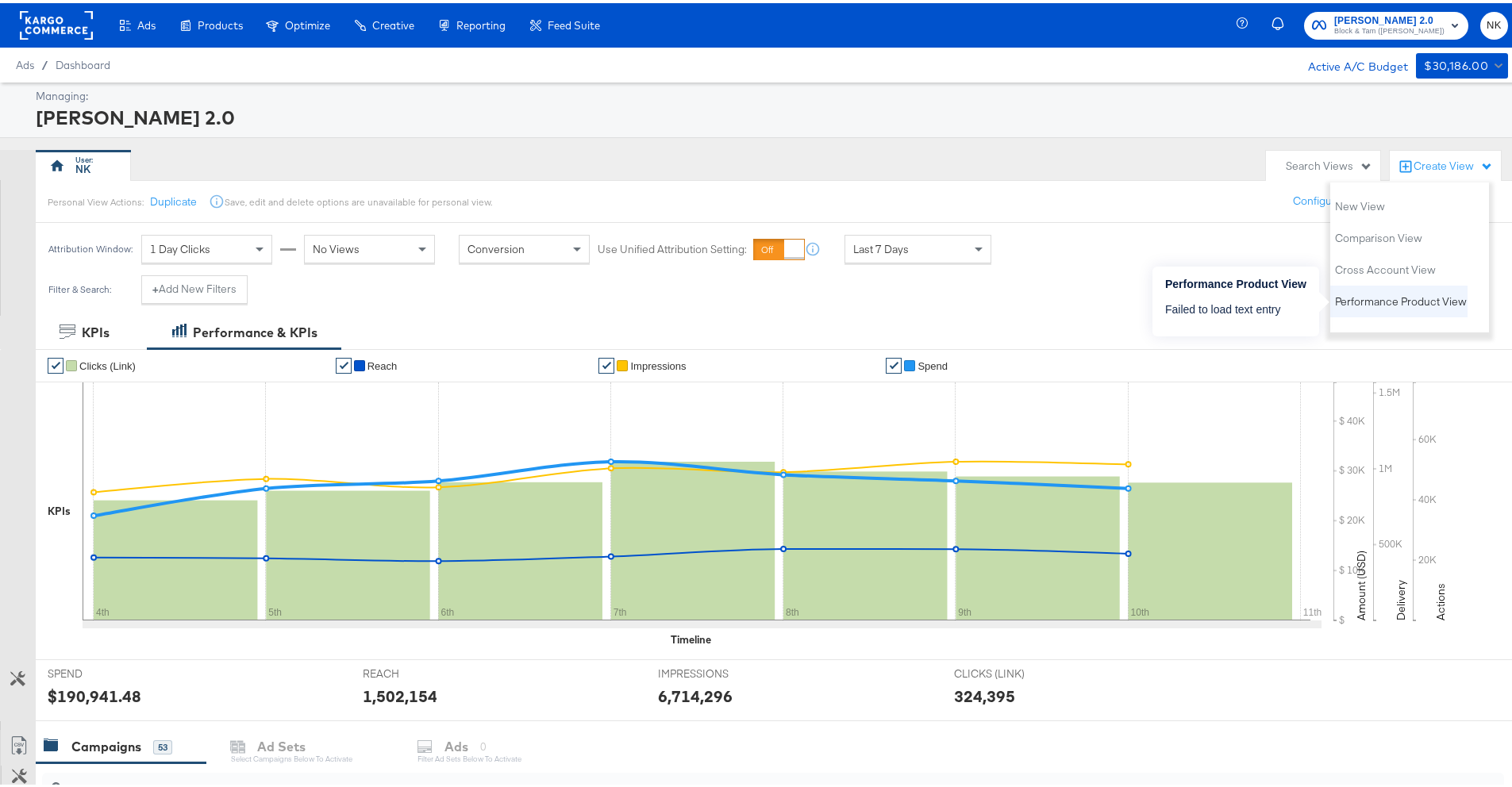
click at [1397, 296] on span "Performance Product View" at bounding box center [1401, 299] width 132 height 15
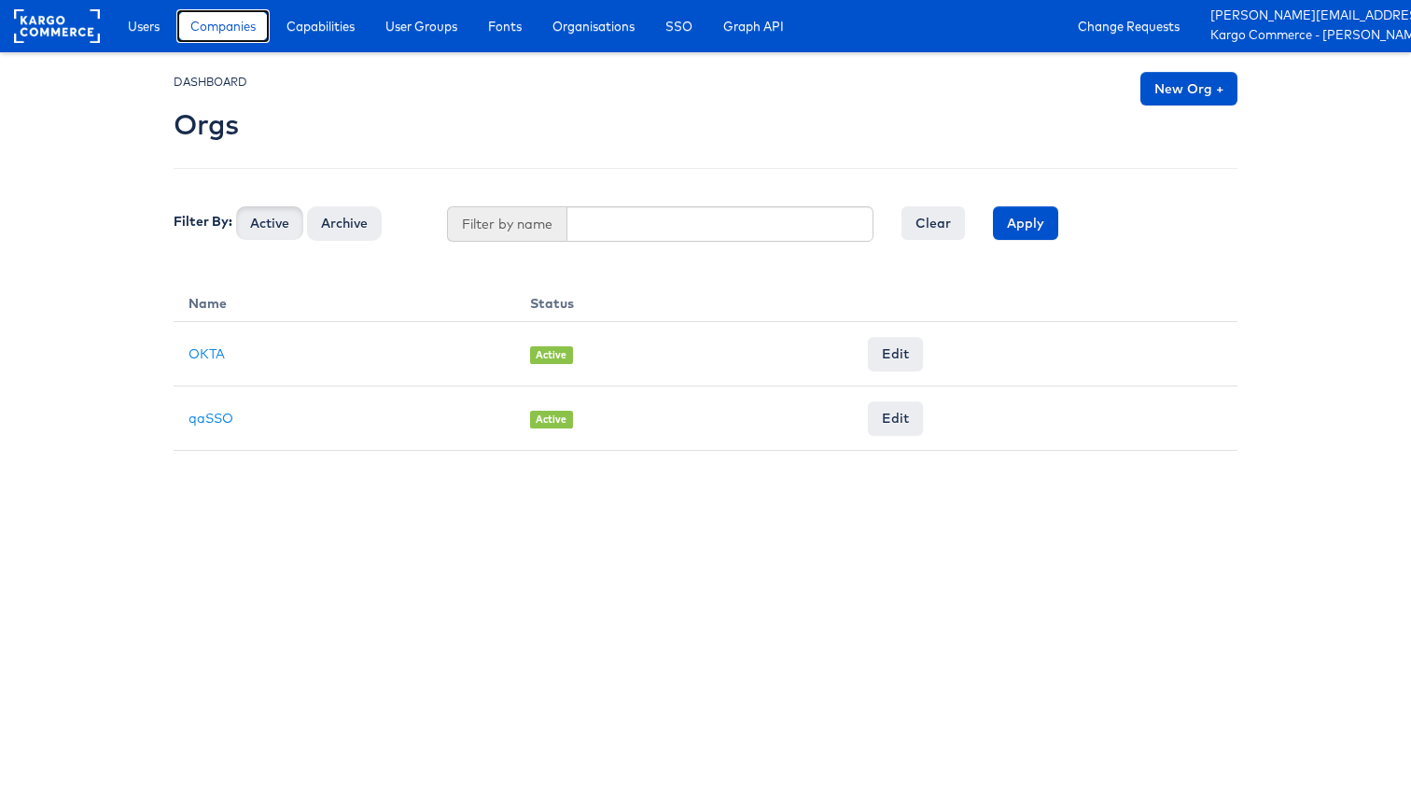
click at [233, 37] on link "Companies" at bounding box center [222, 26] width 93 height 34
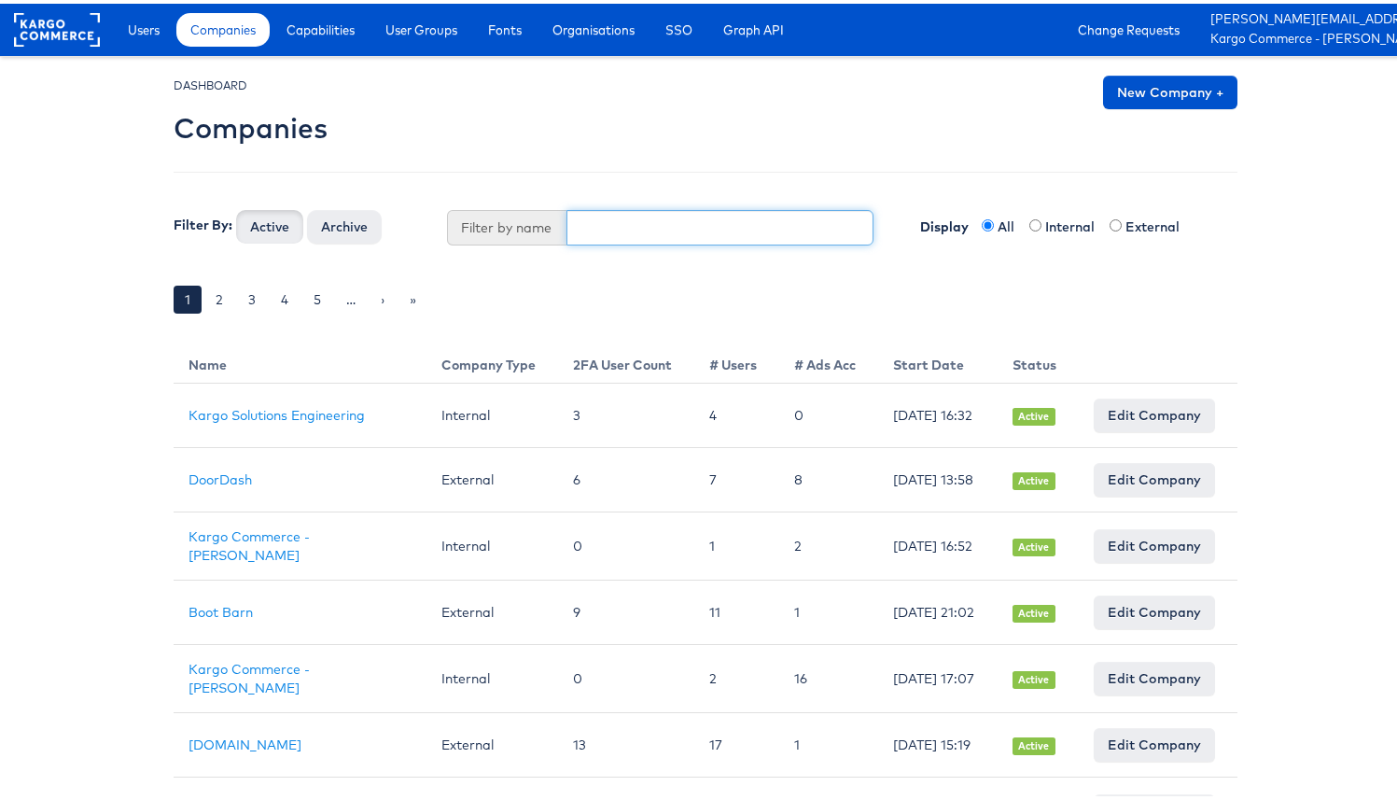
click at [598, 231] on input "text" at bounding box center [720, 223] width 308 height 35
type input "block"
click at [236, 206] on button "Active" at bounding box center [269, 223] width 67 height 34
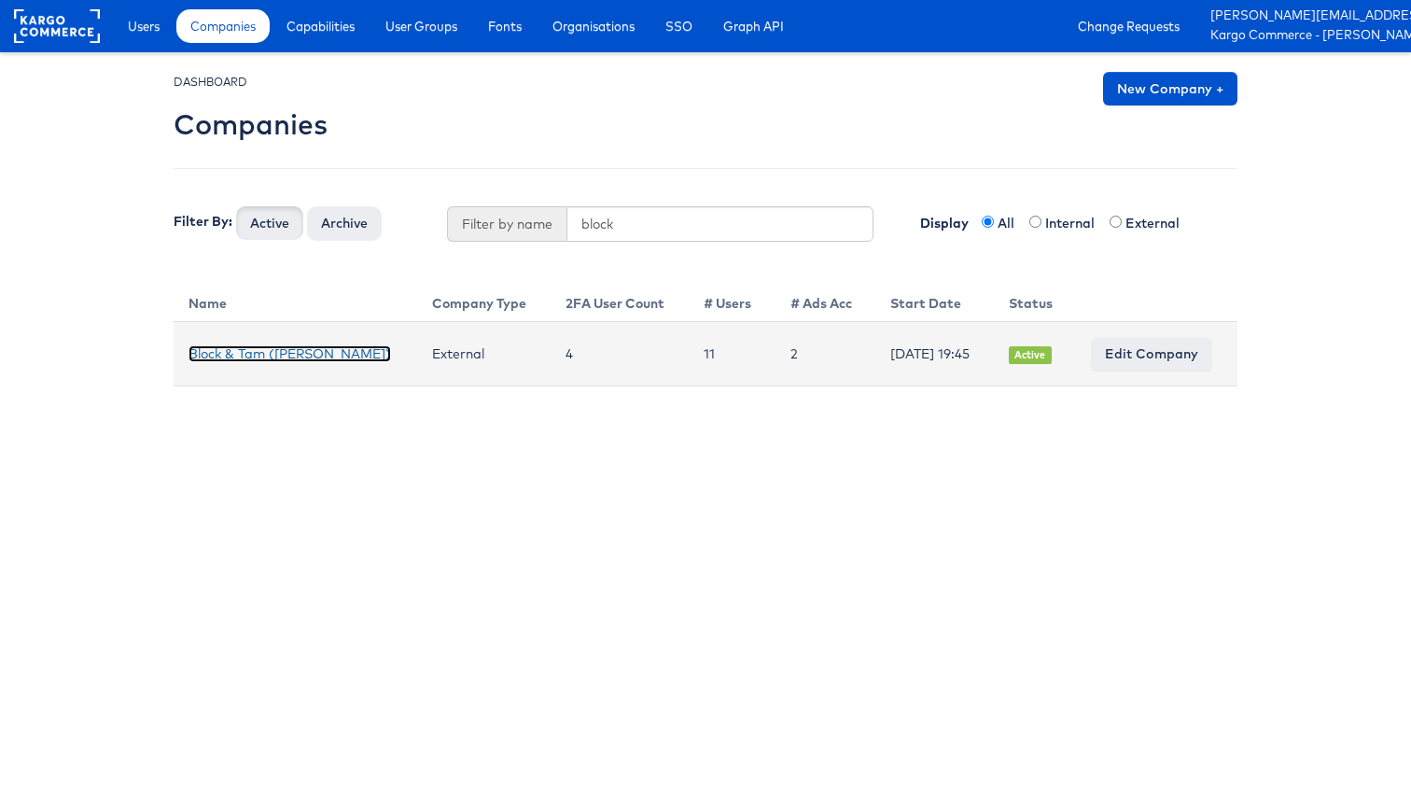
click at [302, 349] on link "Block & Tam ([PERSON_NAME])" at bounding box center [290, 353] width 203 height 17
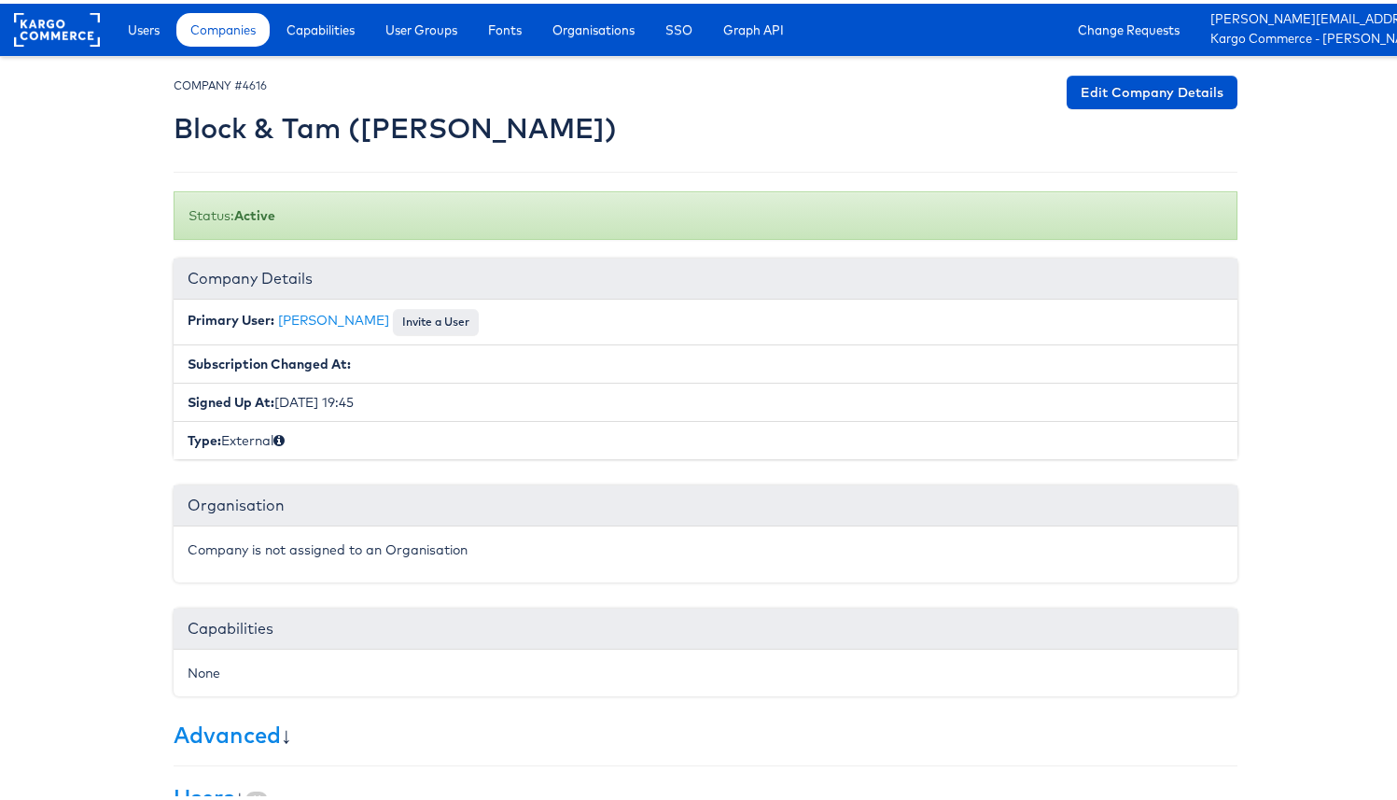
click at [1149, 106] on div at bounding box center [706, 110] width 1064 height 77
click at [1143, 84] on link "Edit Company Details" at bounding box center [1152, 89] width 171 height 34
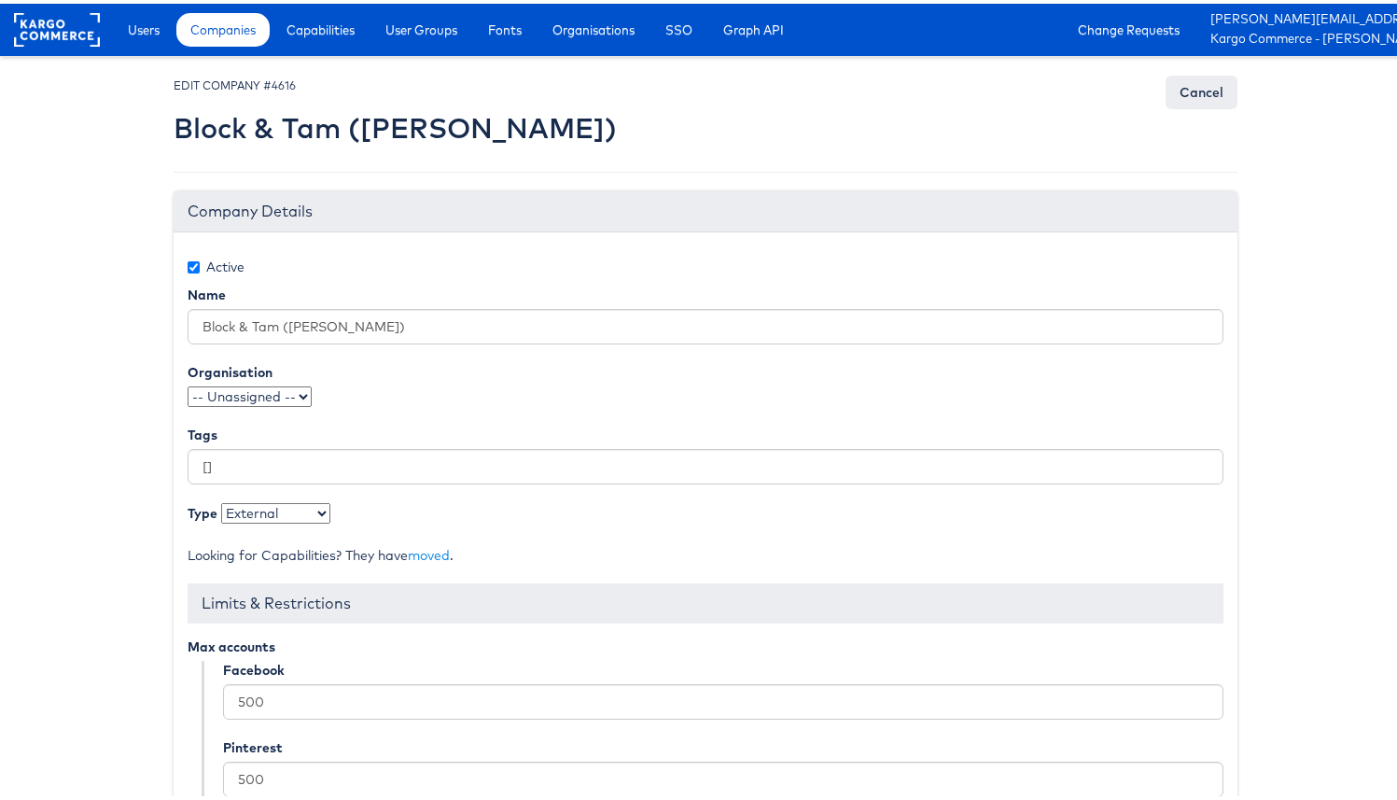
scroll to position [295, 0]
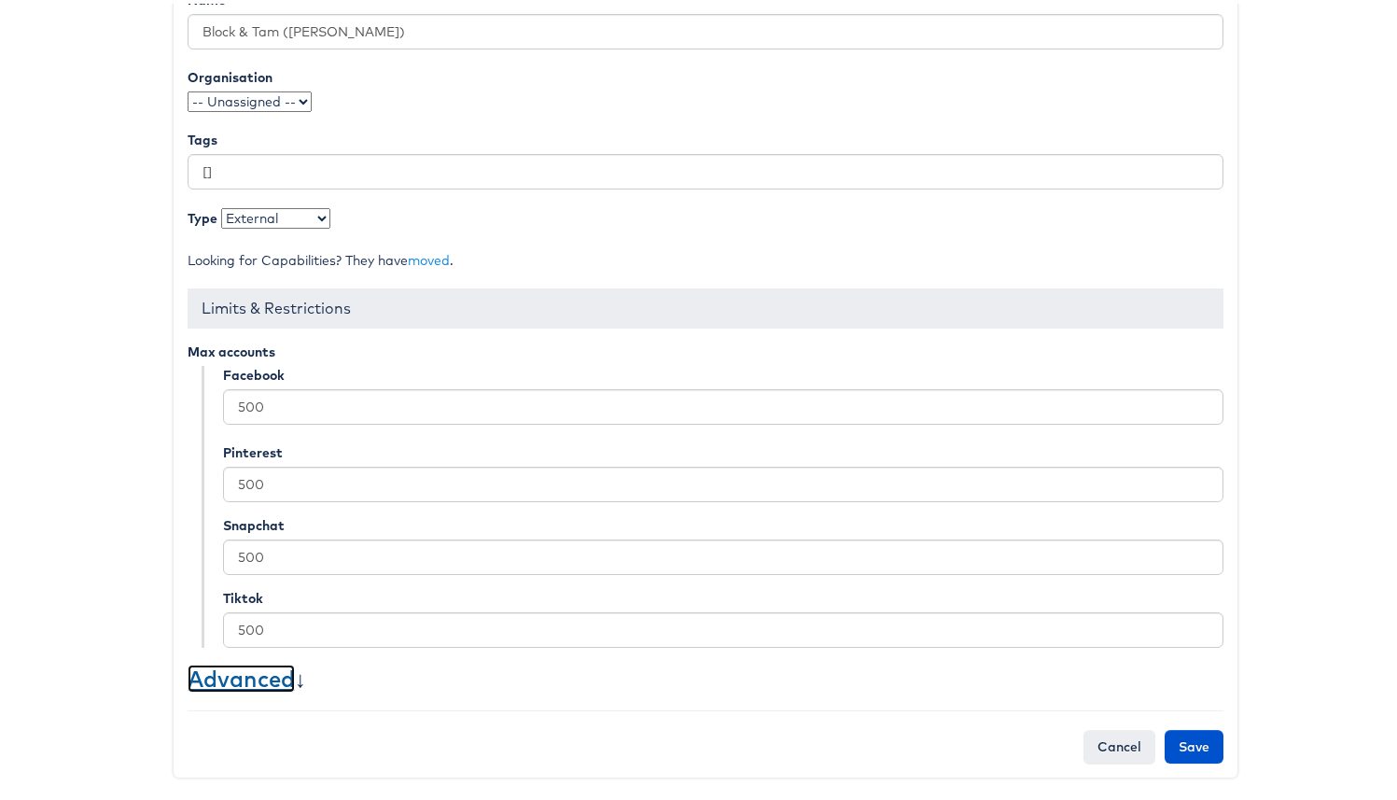
click at [284, 678] on link "Advanced" at bounding box center [241, 675] width 107 height 28
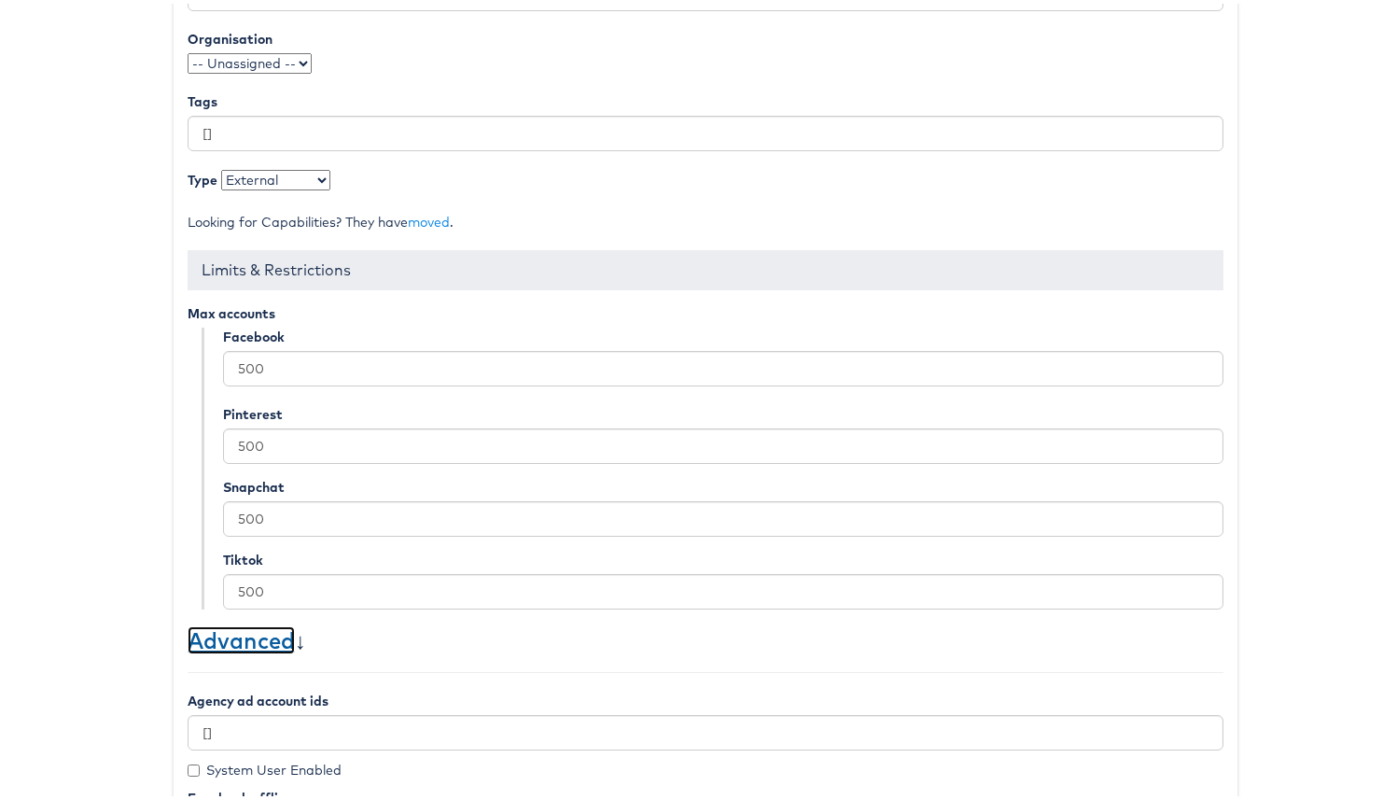
scroll to position [813, 0]
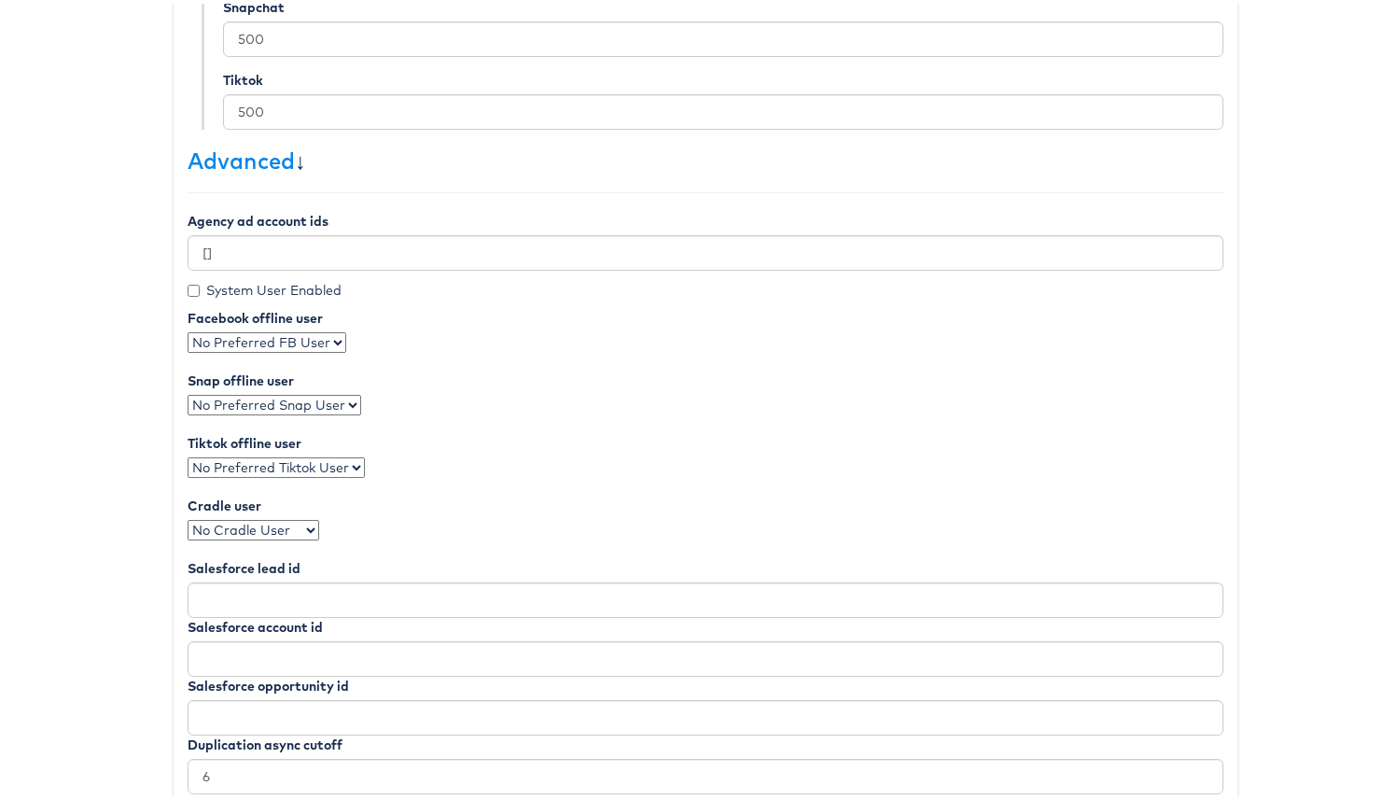
click at [294, 345] on select "No Preferred FB User [PERSON_NAME] [PERSON_NAME] [PERSON_NAME] [PERSON_NAME] [P…" at bounding box center [267, 339] width 159 height 21
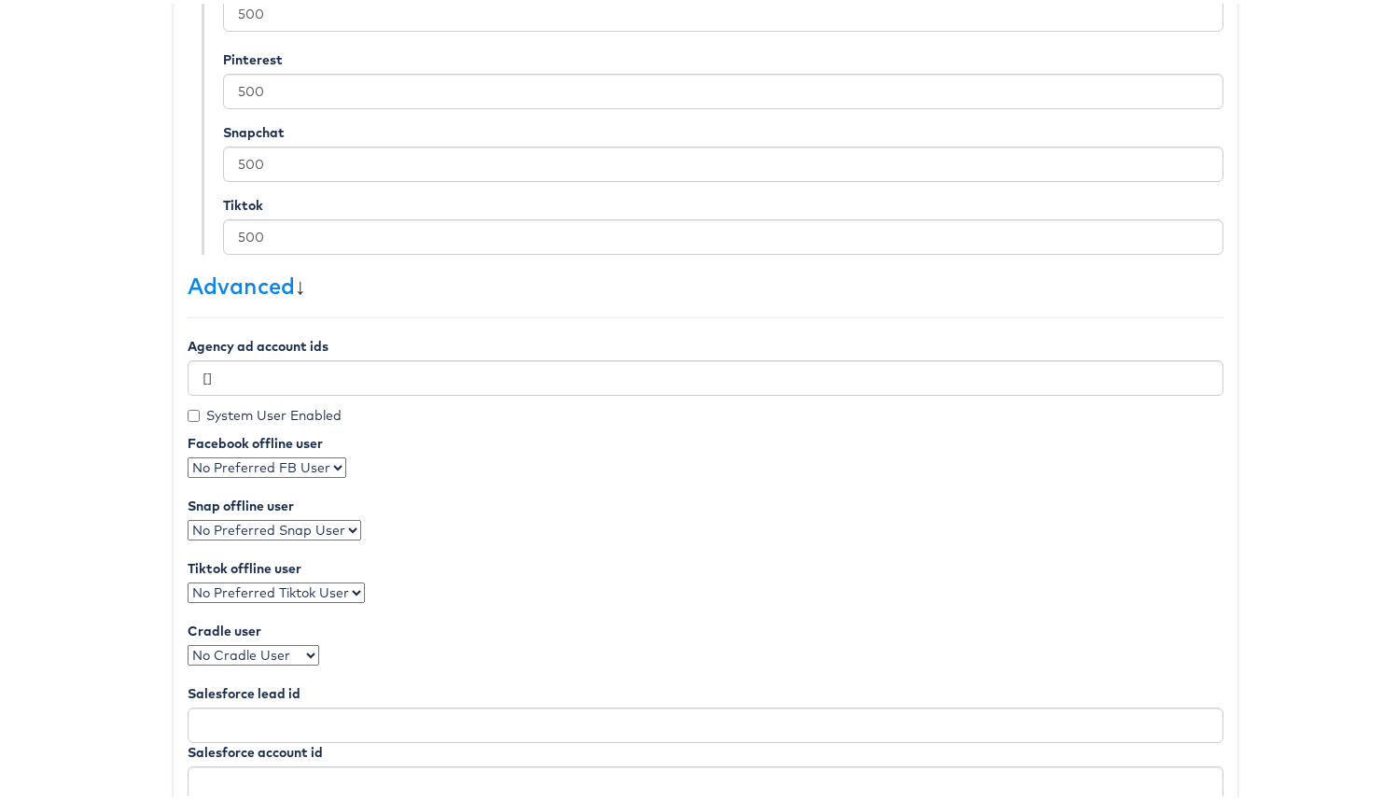
scroll to position [712, 0]
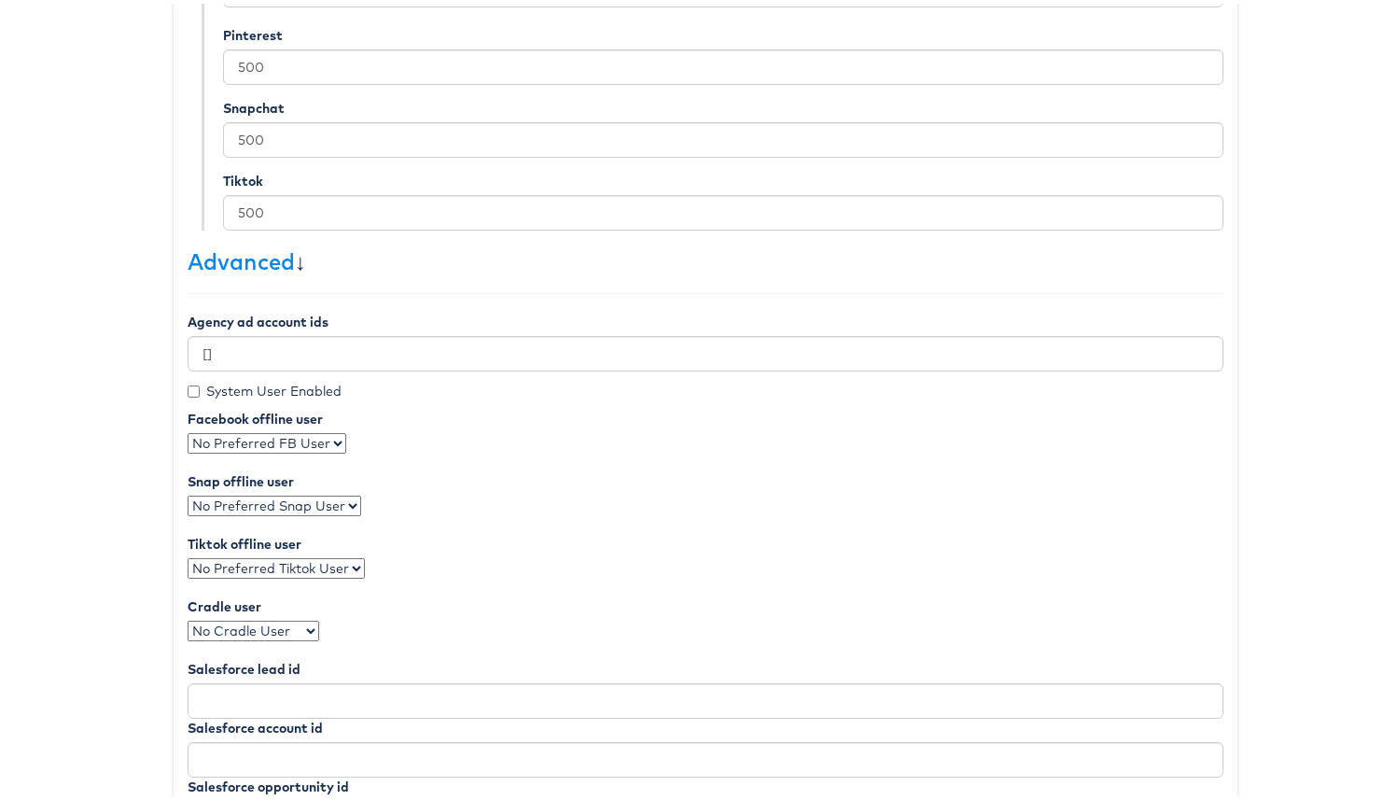
click at [285, 388] on label "System User Enabled" at bounding box center [265, 387] width 154 height 19
click at [200, 388] on input "System User Enabled" at bounding box center [194, 388] width 12 height 12
checkbox input "true"
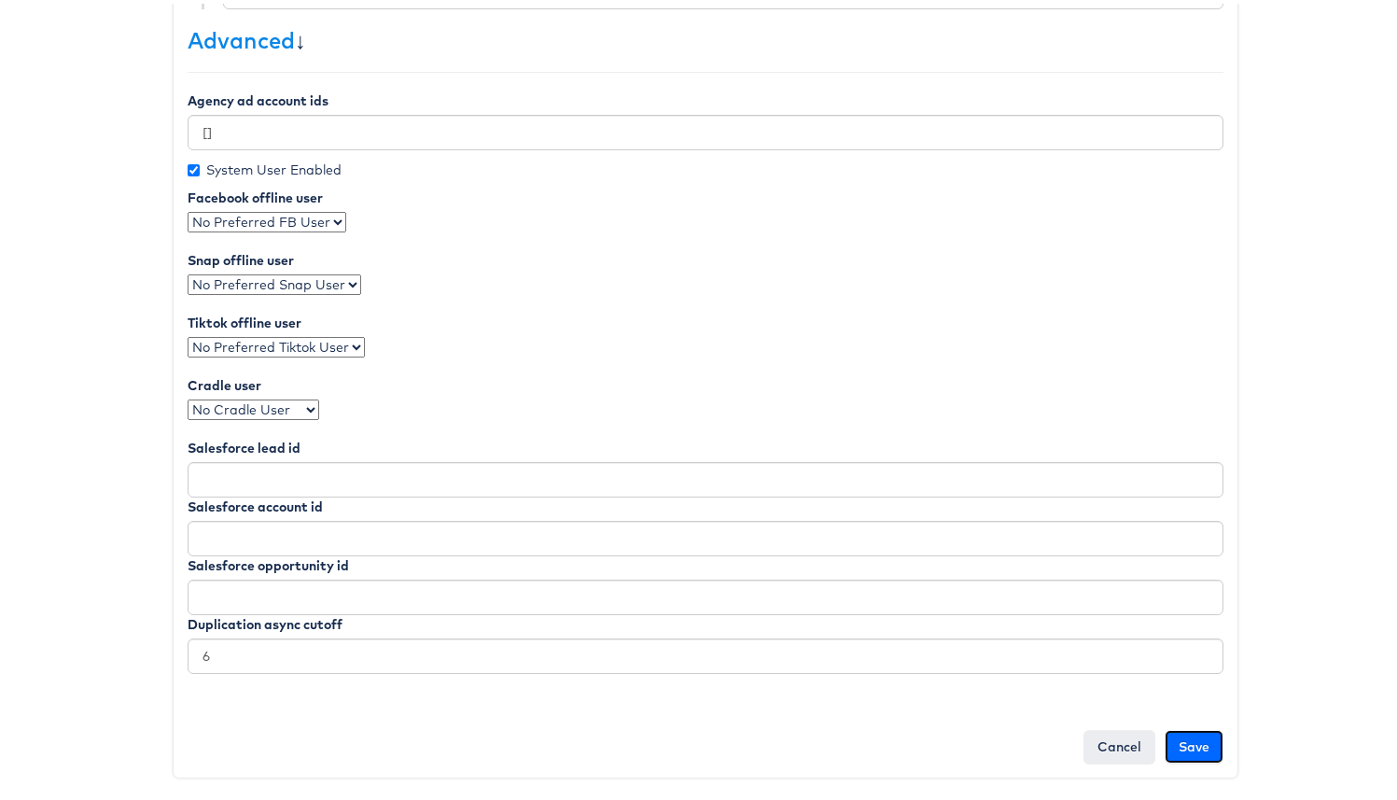
click at [1193, 748] on input "Save" at bounding box center [1194, 743] width 59 height 34
type input "Saving..."
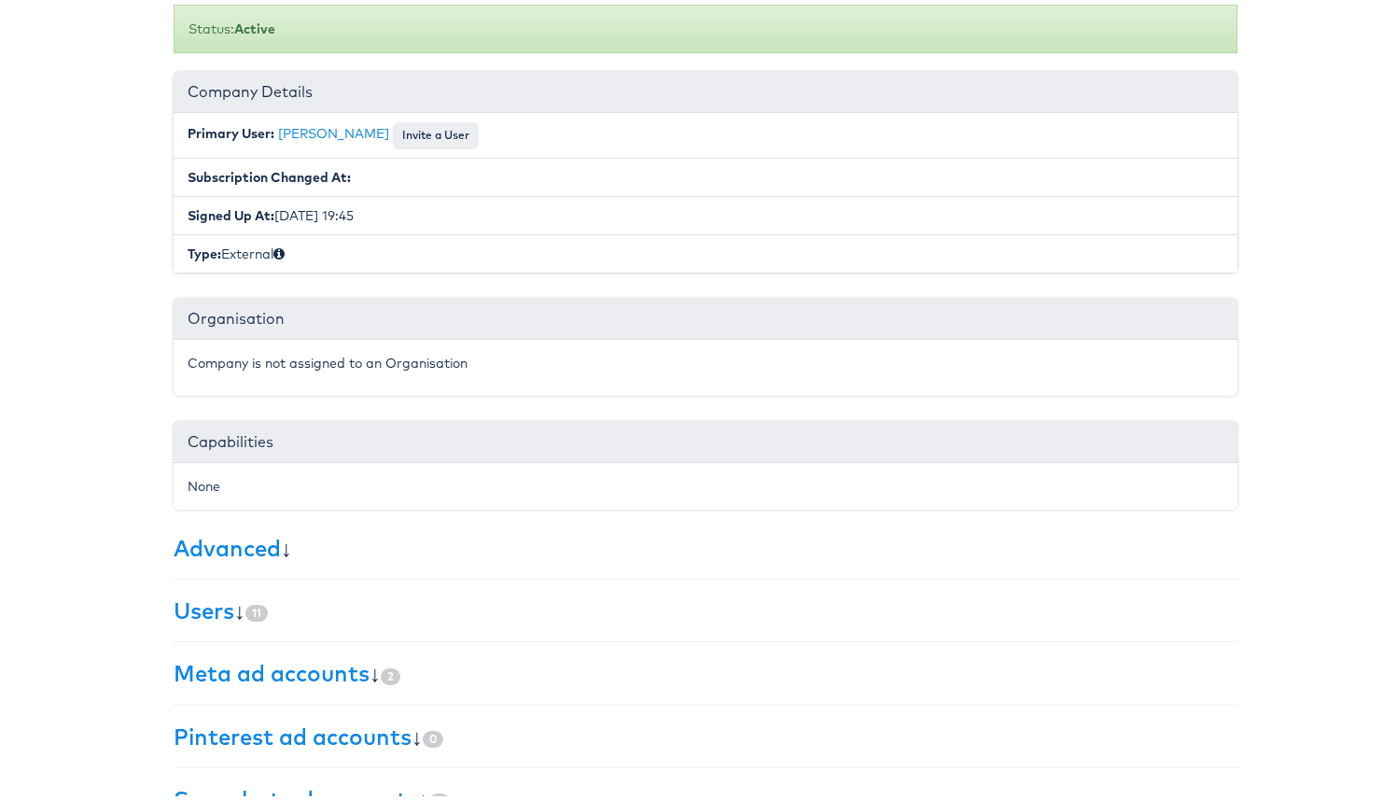
scroll to position [296, 0]
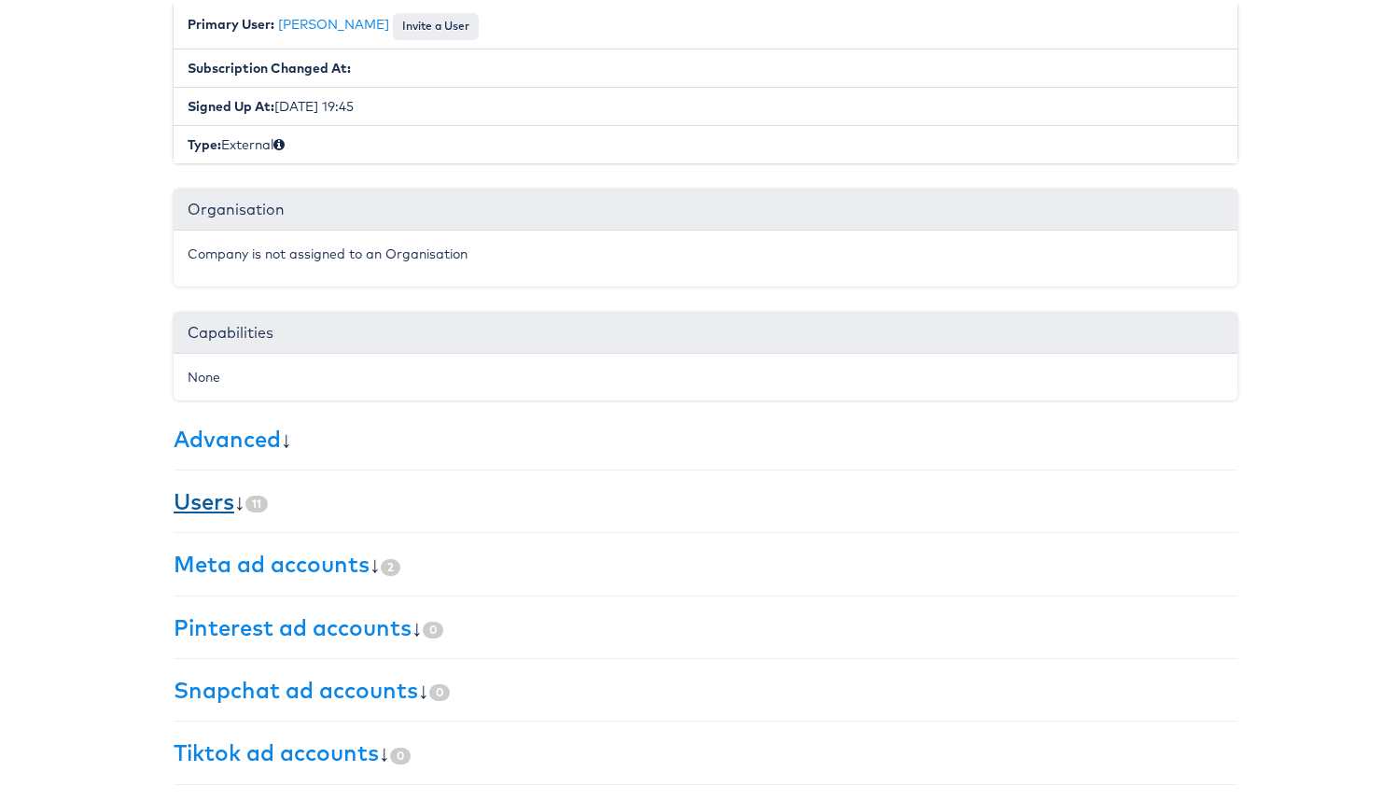
drag, startPoint x: 234, startPoint y: 499, endPoint x: 196, endPoint y: 508, distance: 39.2
click at [219, 506] on h3 "Users ↓ 11" at bounding box center [706, 497] width 1064 height 24
click at [196, 507] on link "Users" at bounding box center [204, 497] width 61 height 28
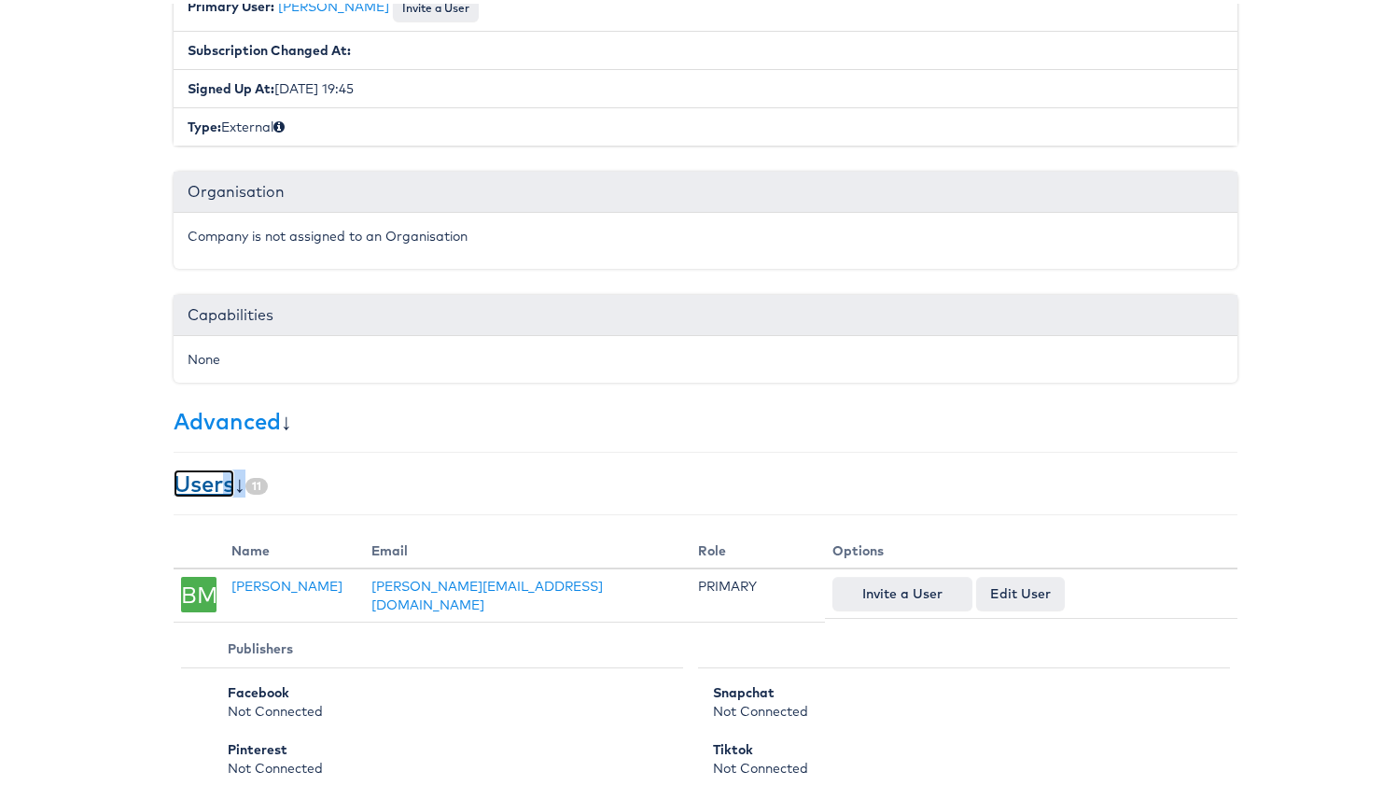
scroll to position [0, 0]
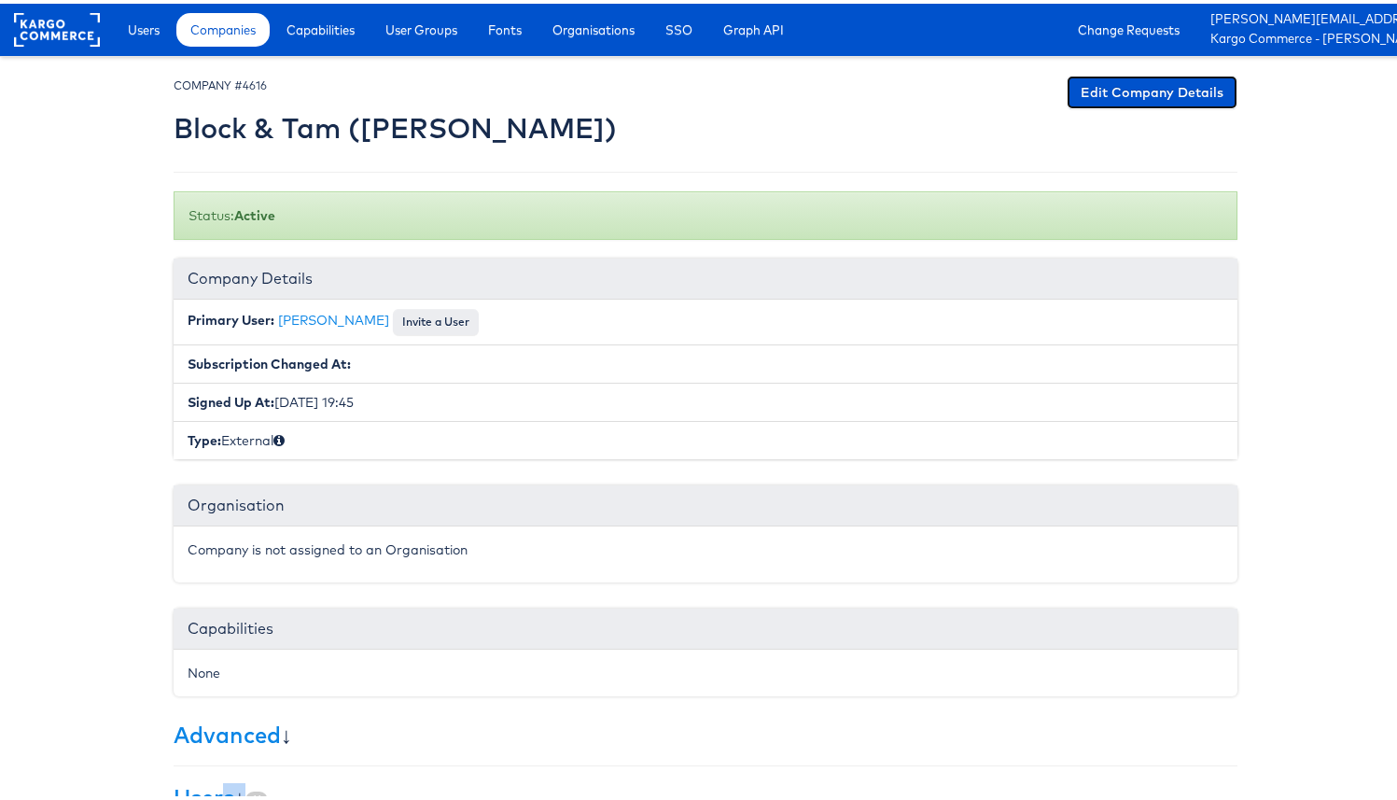
click at [1067, 94] on link "Edit Company Details" at bounding box center [1152, 89] width 171 height 34
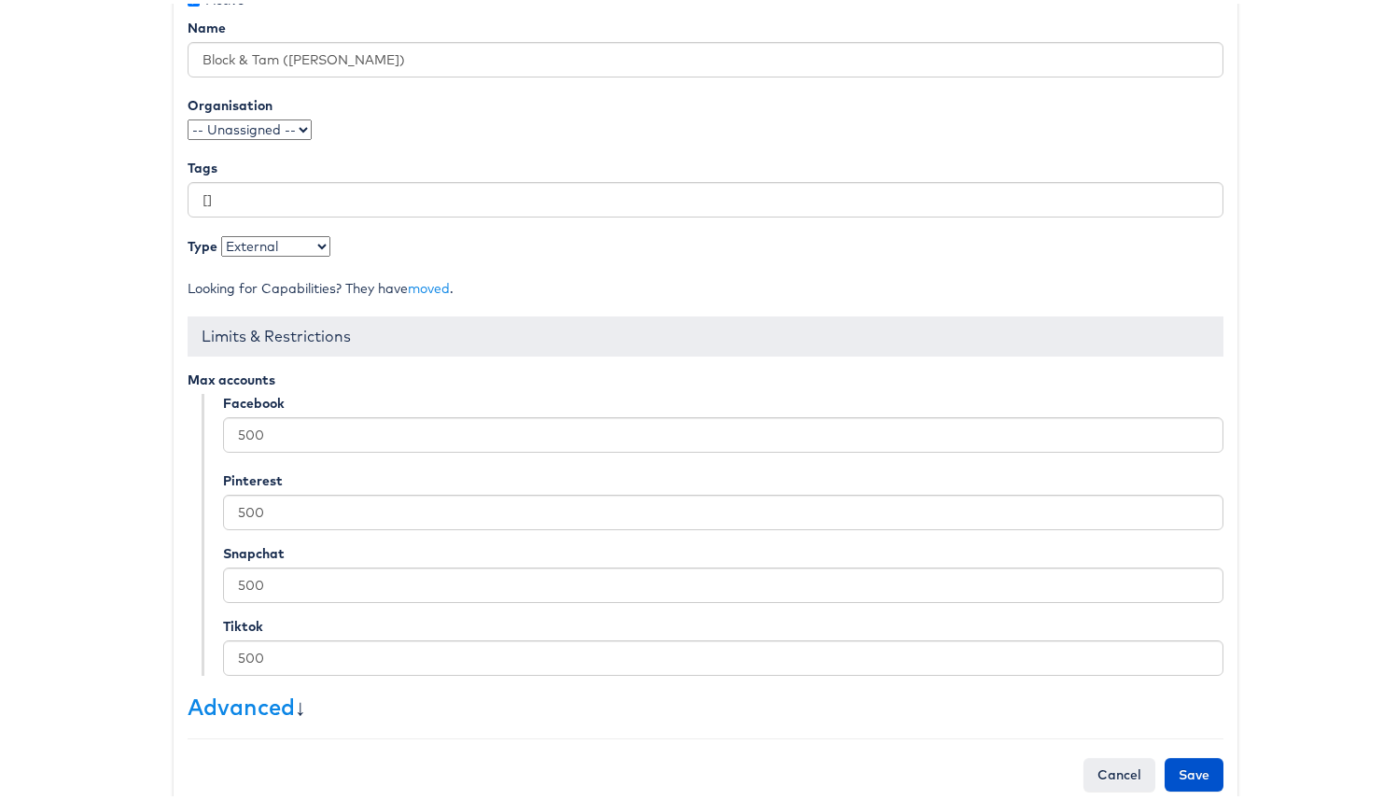
scroll to position [295, 0]
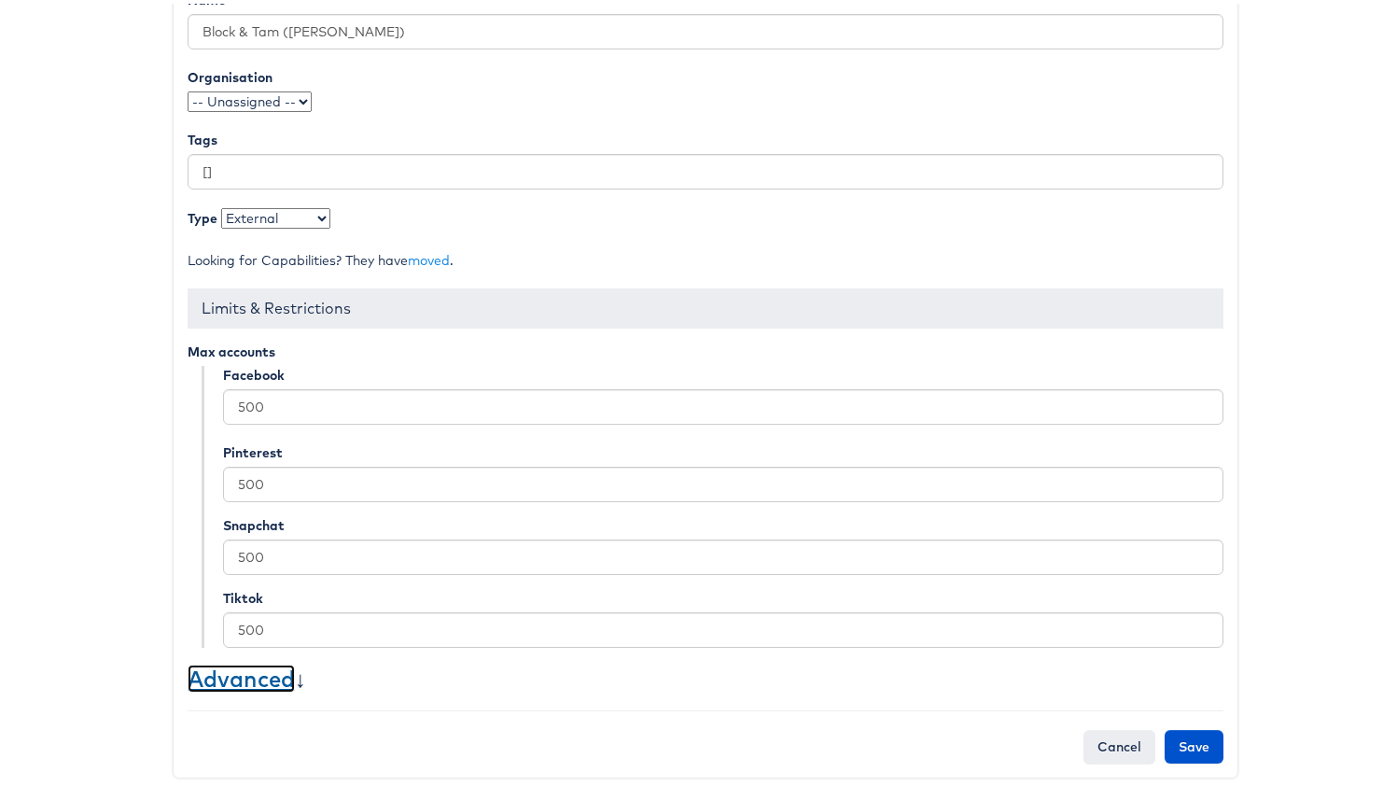
click at [241, 684] on link "Advanced" at bounding box center [241, 675] width 107 height 28
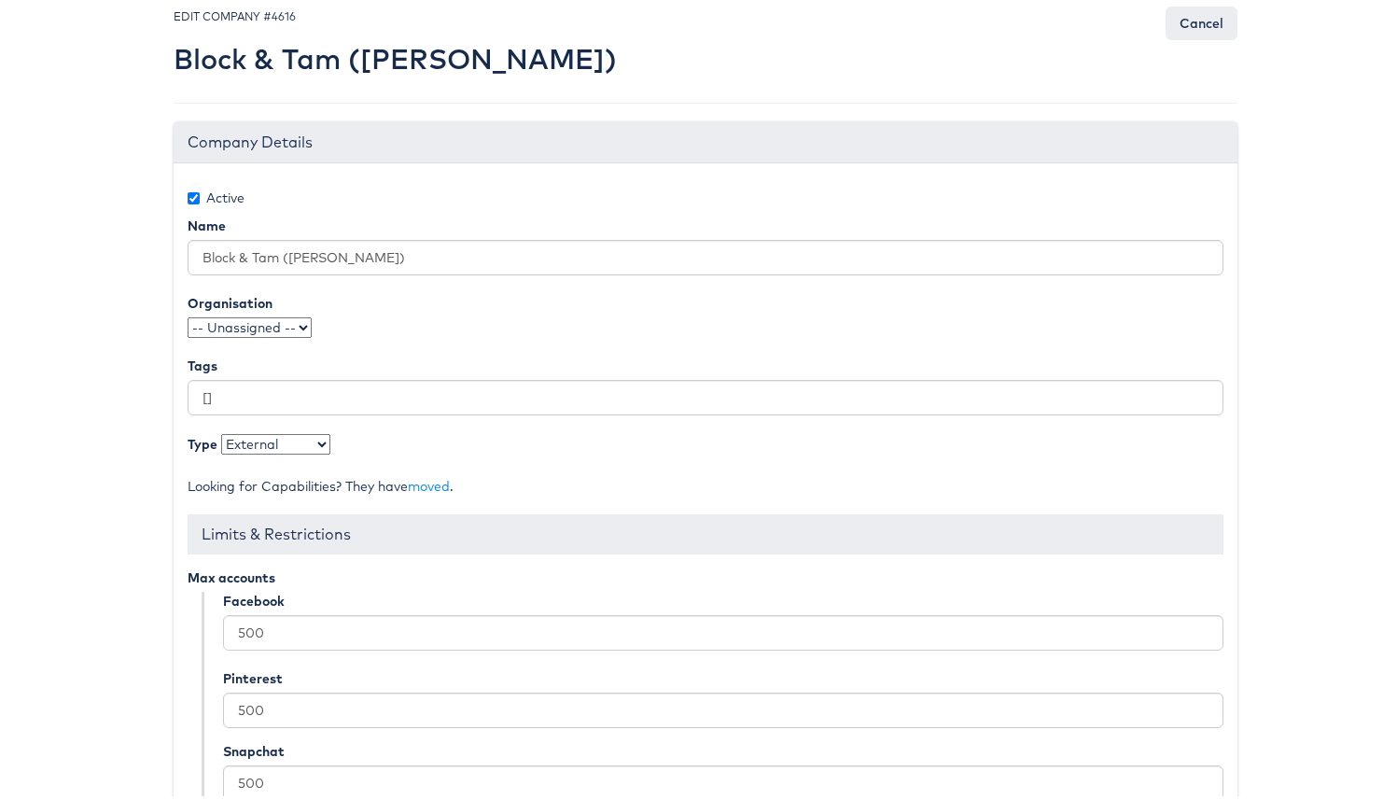
scroll to position [0, 0]
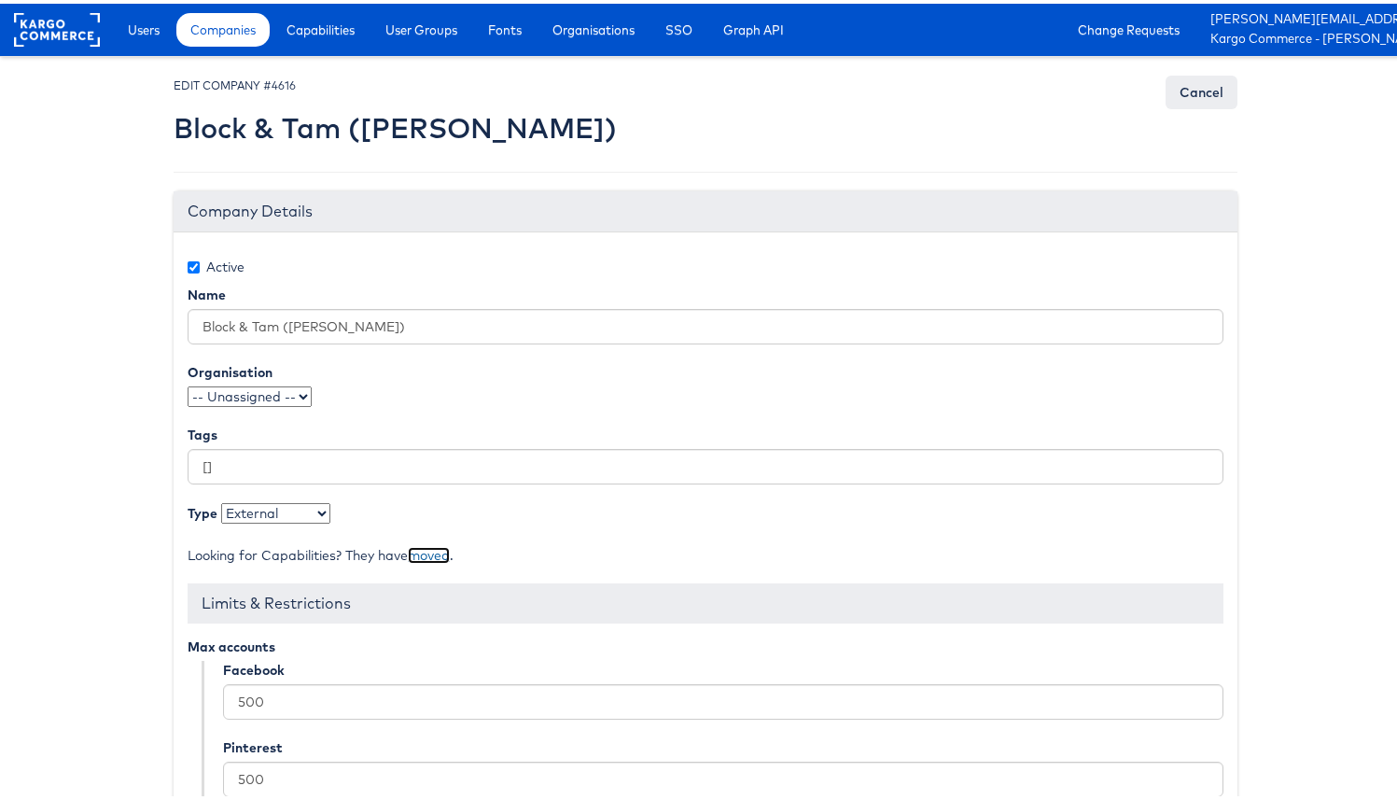
click at [426, 555] on link "moved" at bounding box center [429, 551] width 42 height 17
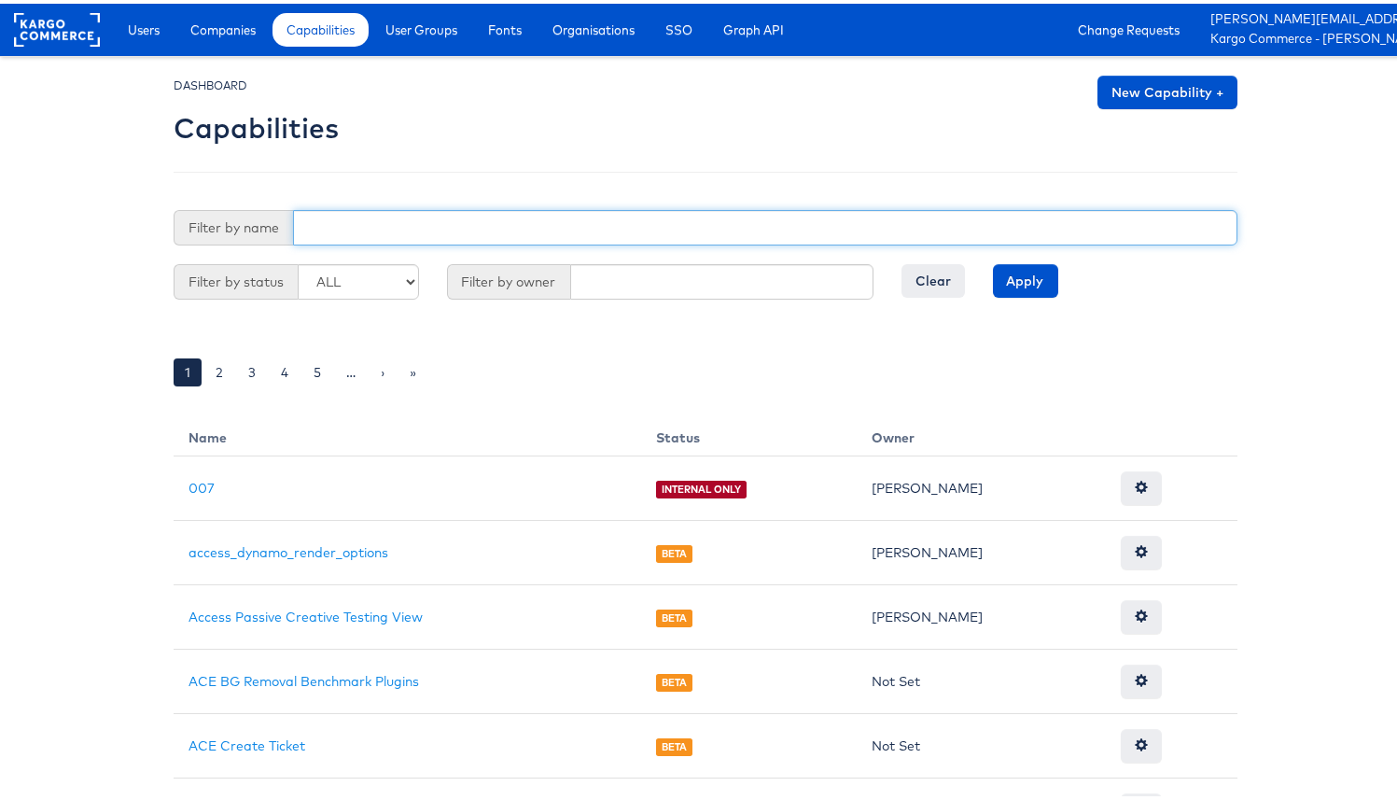
click at [507, 231] on input "text" at bounding box center [765, 223] width 944 height 35
type input "use preferred"
click at [993, 260] on input "Apply" at bounding box center [1025, 277] width 65 height 34
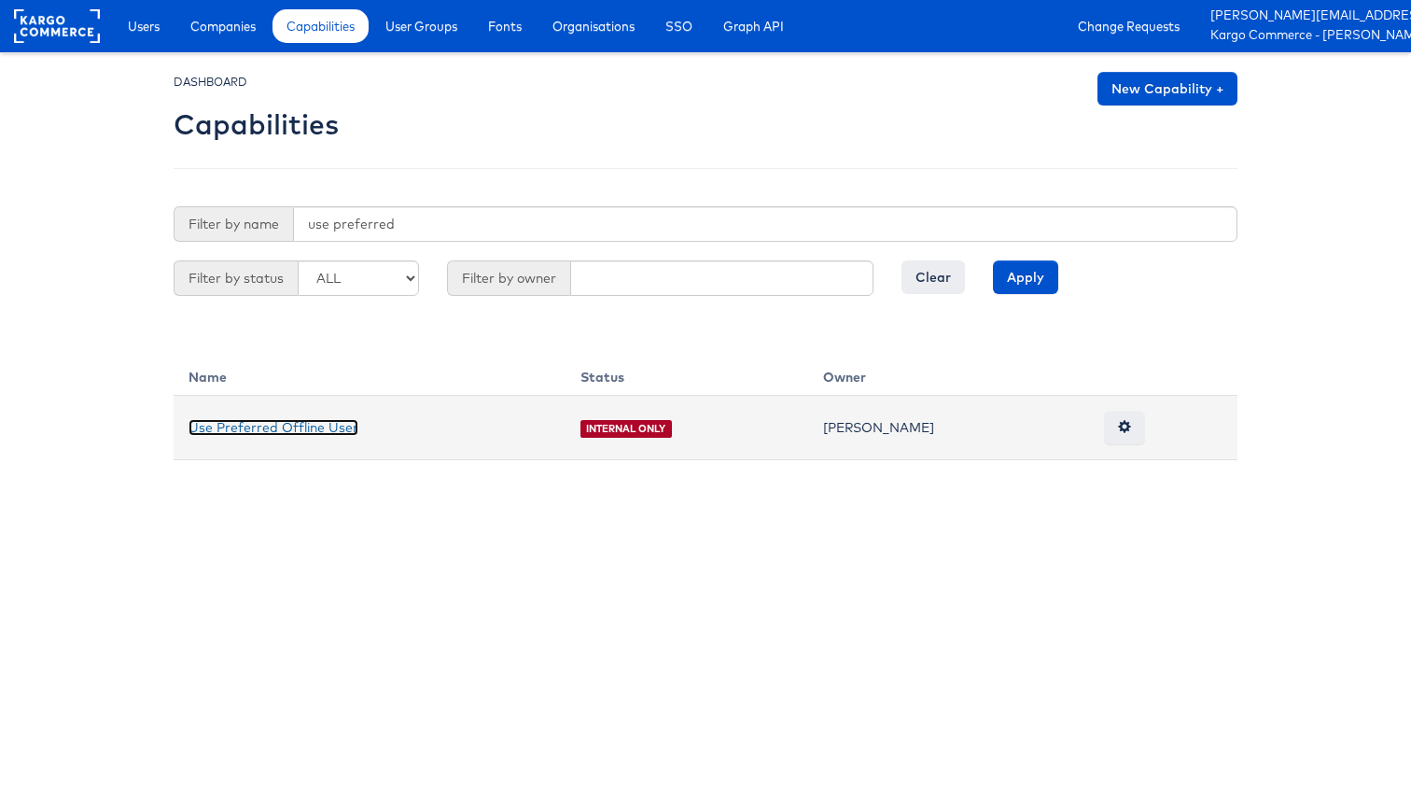
click at [326, 431] on link "Use Preferred Offline User" at bounding box center [274, 427] width 170 height 17
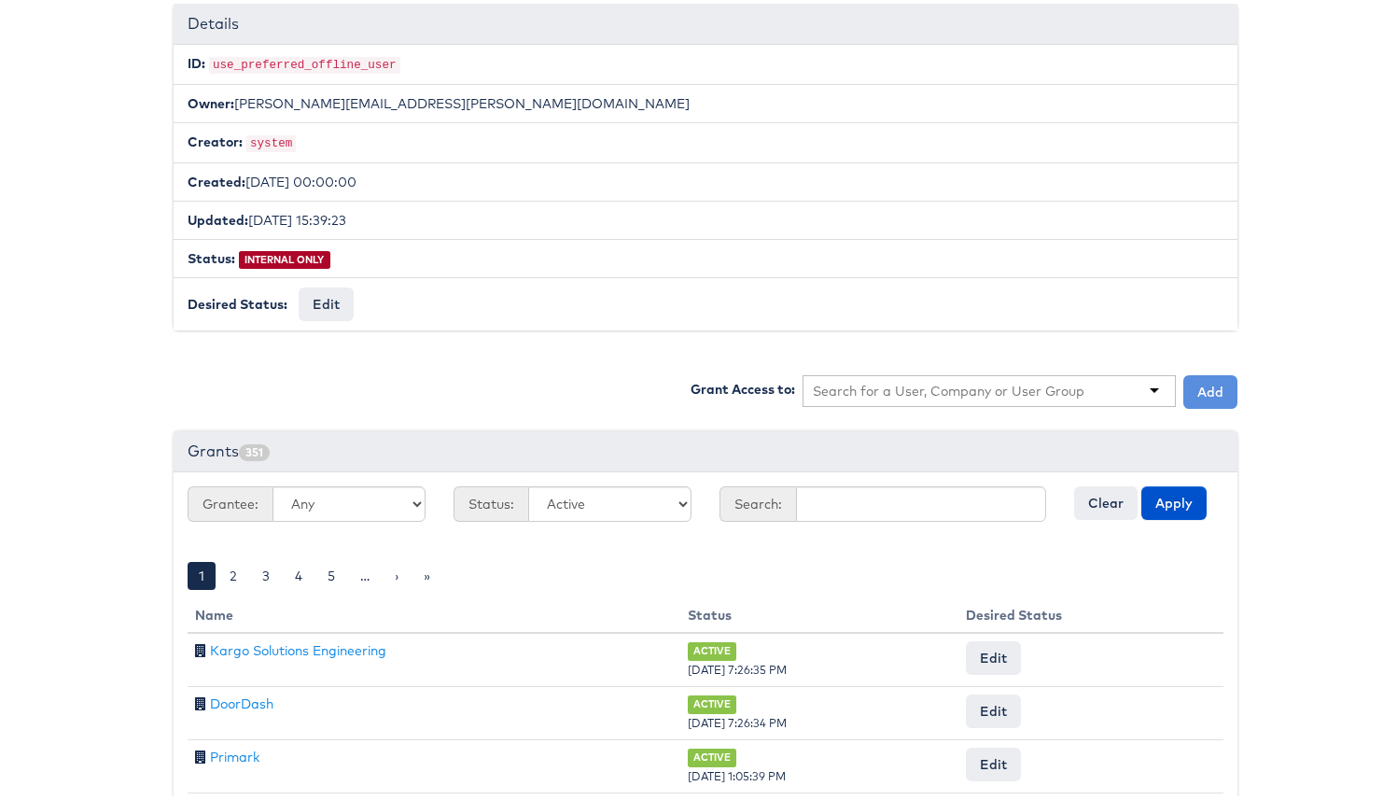
scroll to position [277, 0]
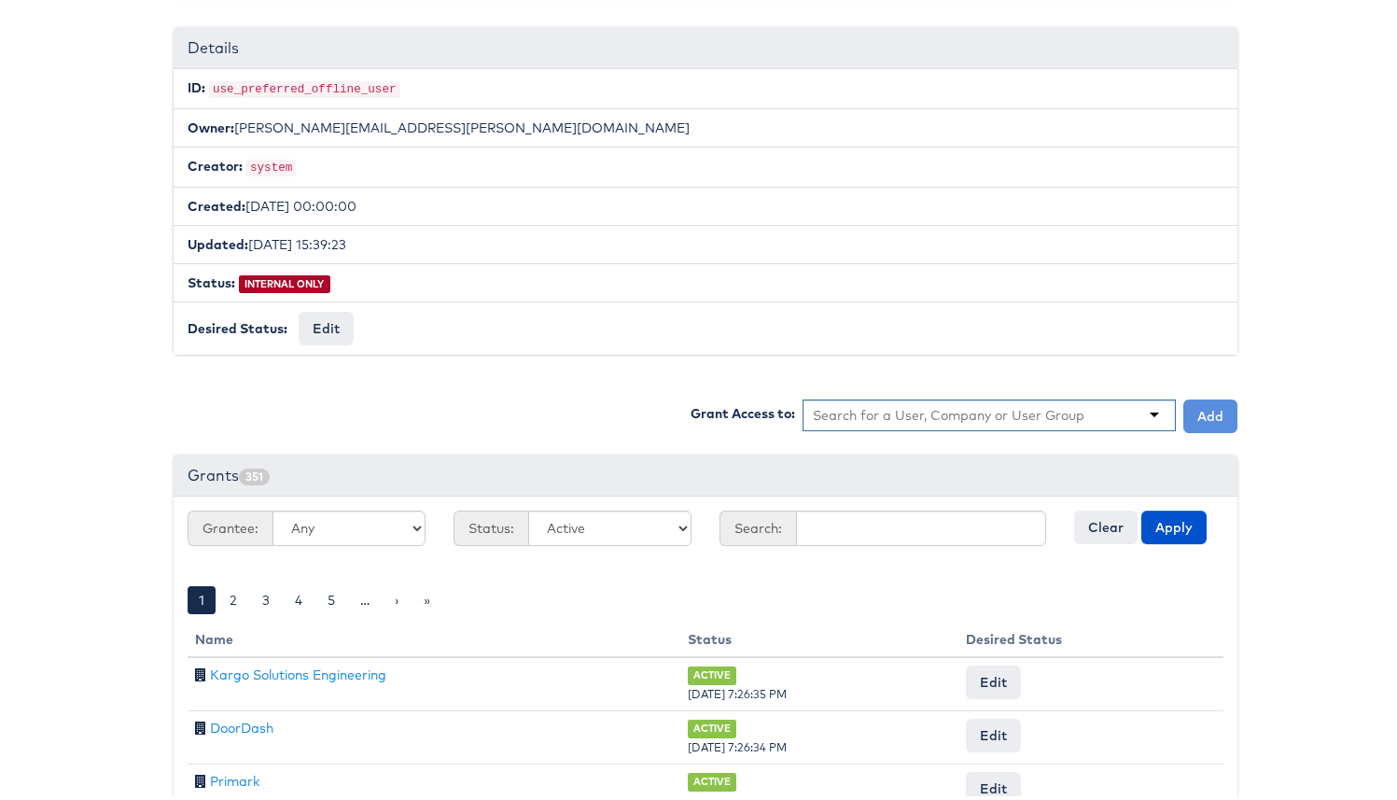
click at [878, 404] on input "text" at bounding box center [949, 411] width 273 height 19
type input "block"
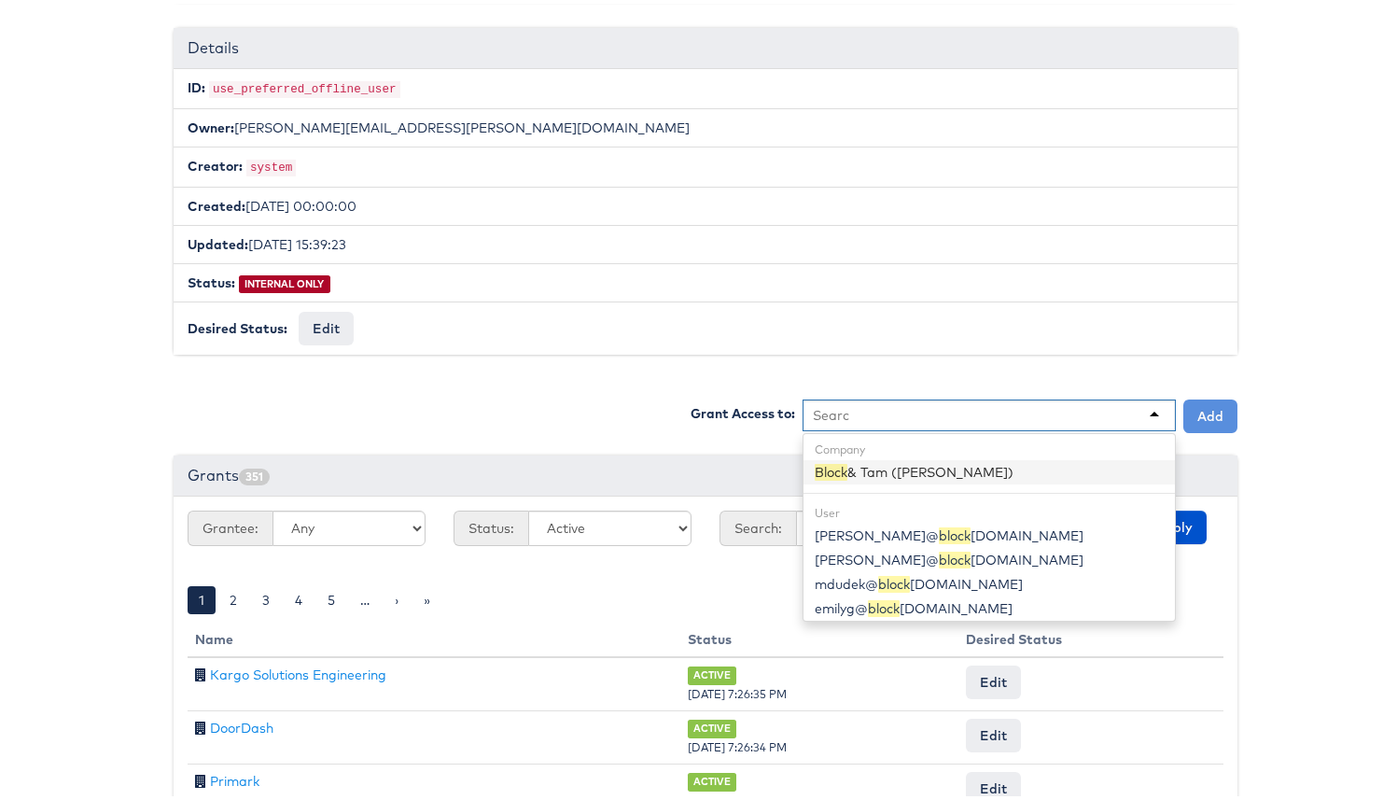
scroll to position [0, 0]
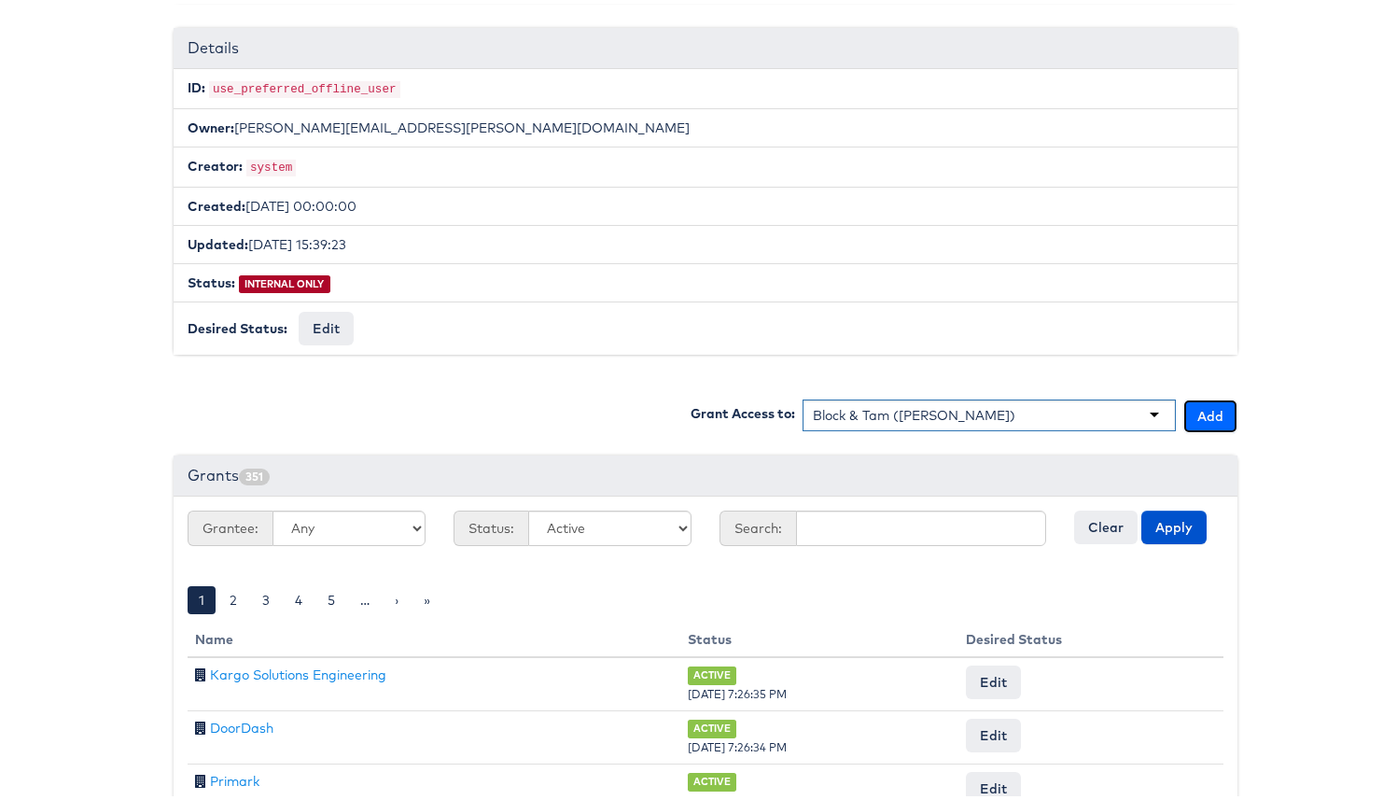
click at [1193, 398] on button "Add" at bounding box center [1210, 413] width 54 height 34
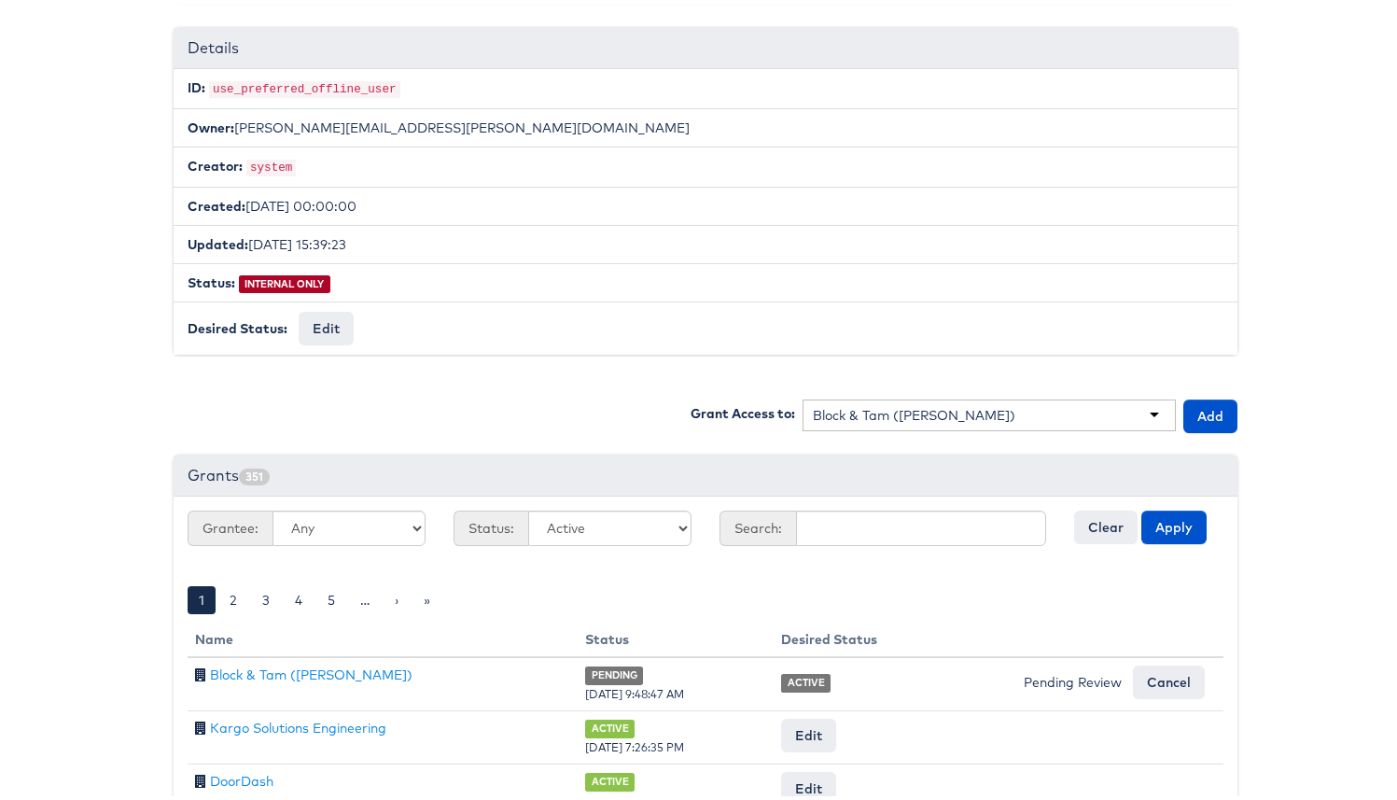
click at [91, 127] on body "Users Companies Capabilities User Groups Fonts Organisations SSO Graph API Chan…" at bounding box center [705, 530] width 1411 height 1615
click at [381, 388] on div "Capabilities #use_preferred_offline_user Use Preferred Offline User Edit Capabi…" at bounding box center [706, 553] width 1064 height 1517
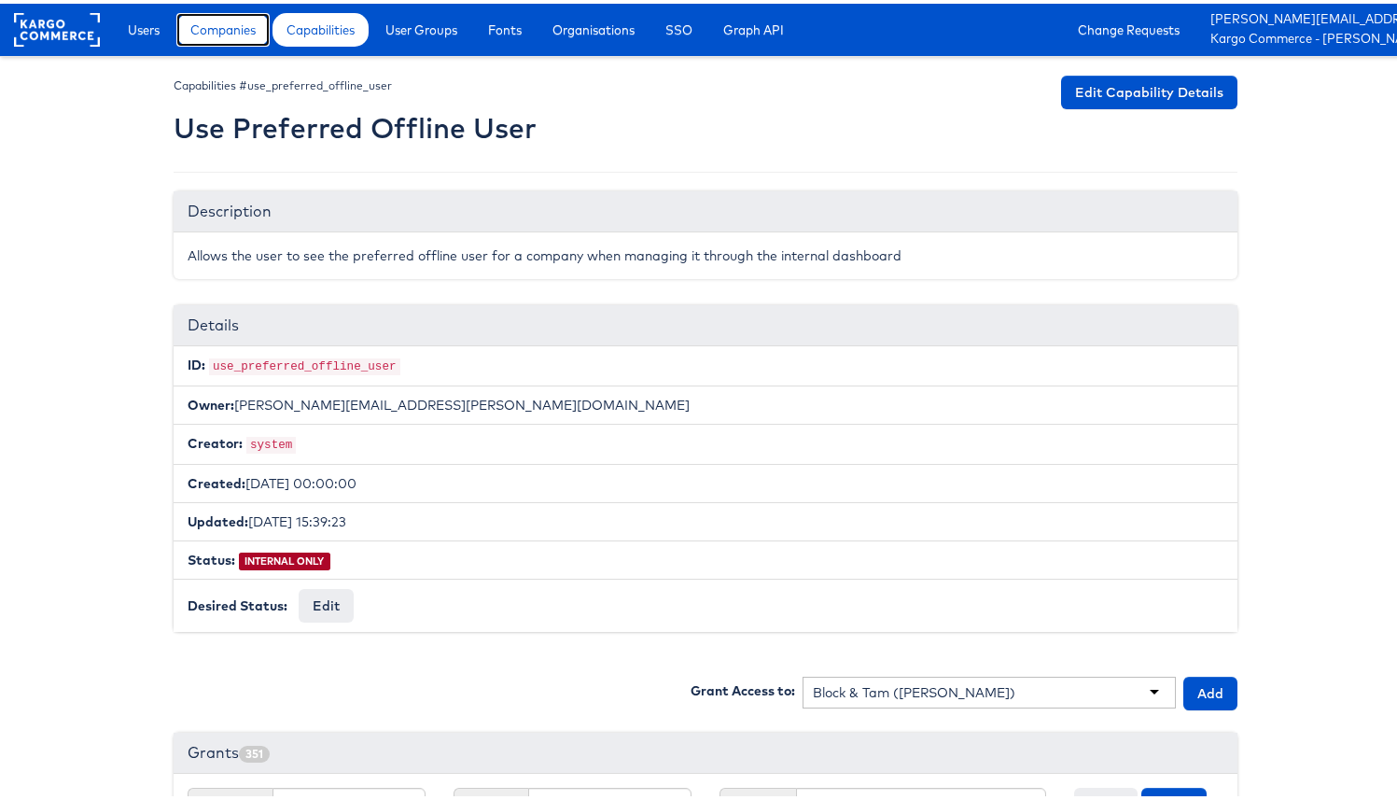
click at [248, 24] on span "Companies" at bounding box center [222, 26] width 65 height 19
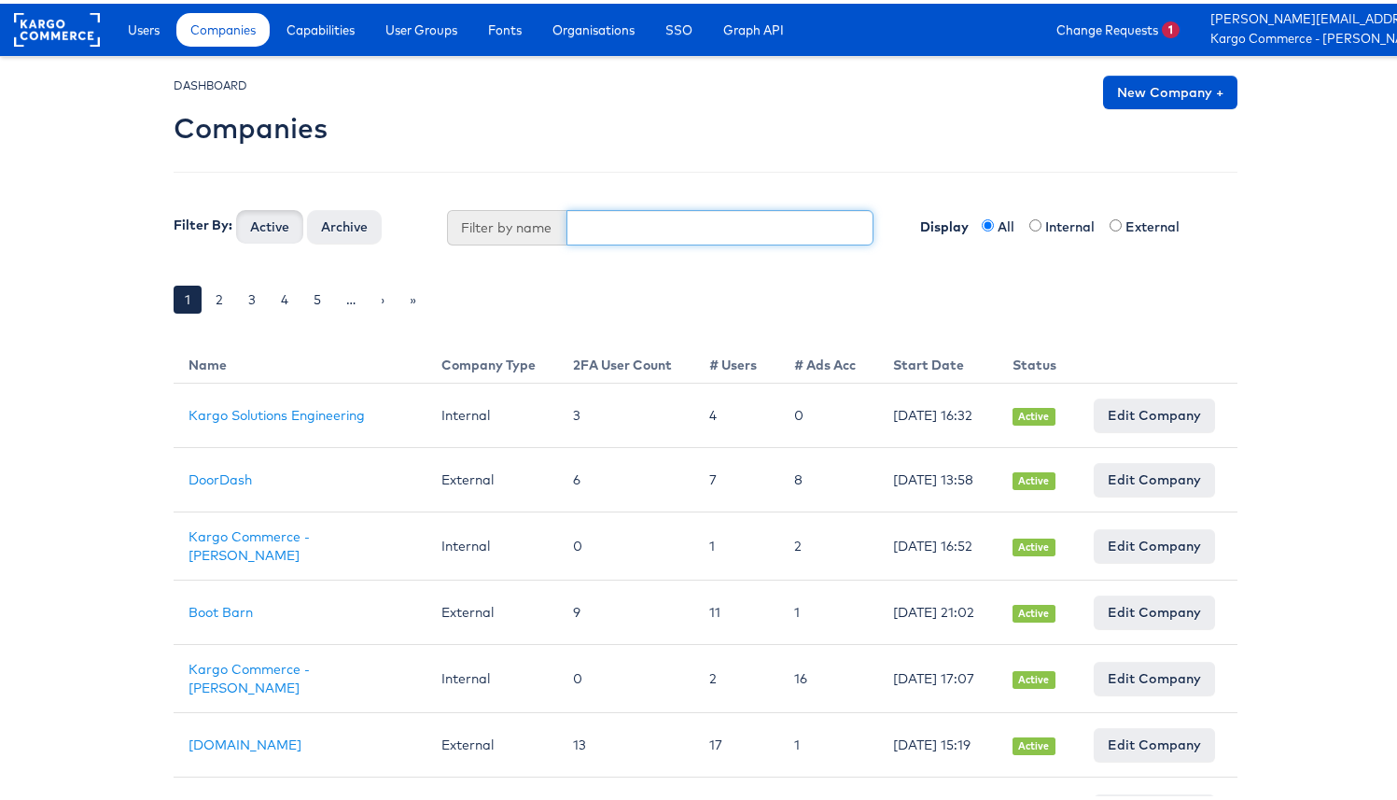
click at [647, 241] on input "text" at bounding box center [720, 223] width 308 height 35
type input "kargo brand"
click at [236, 206] on button "Active" at bounding box center [269, 223] width 67 height 34
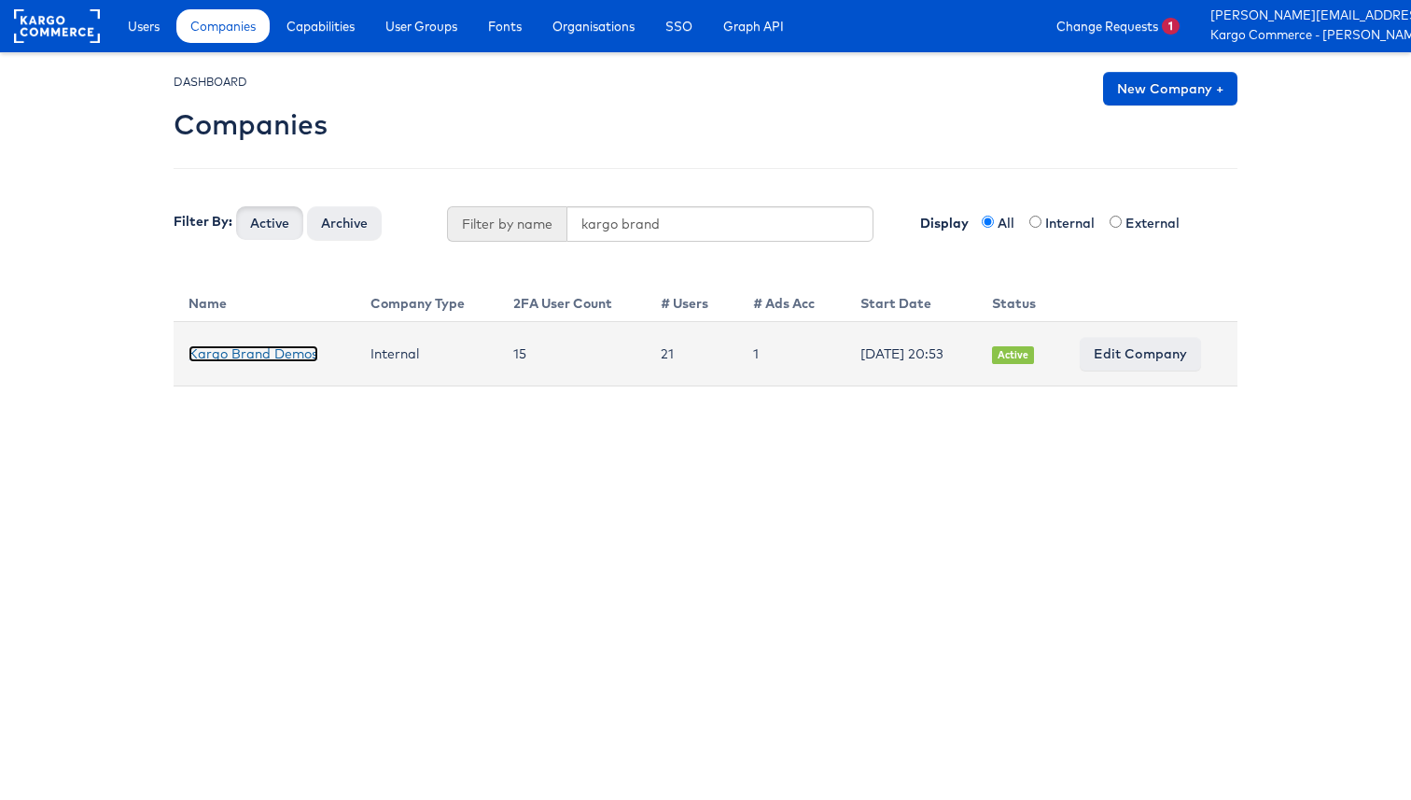
click at [230, 358] on link "Kargo Brand Demos" at bounding box center [254, 353] width 130 height 17
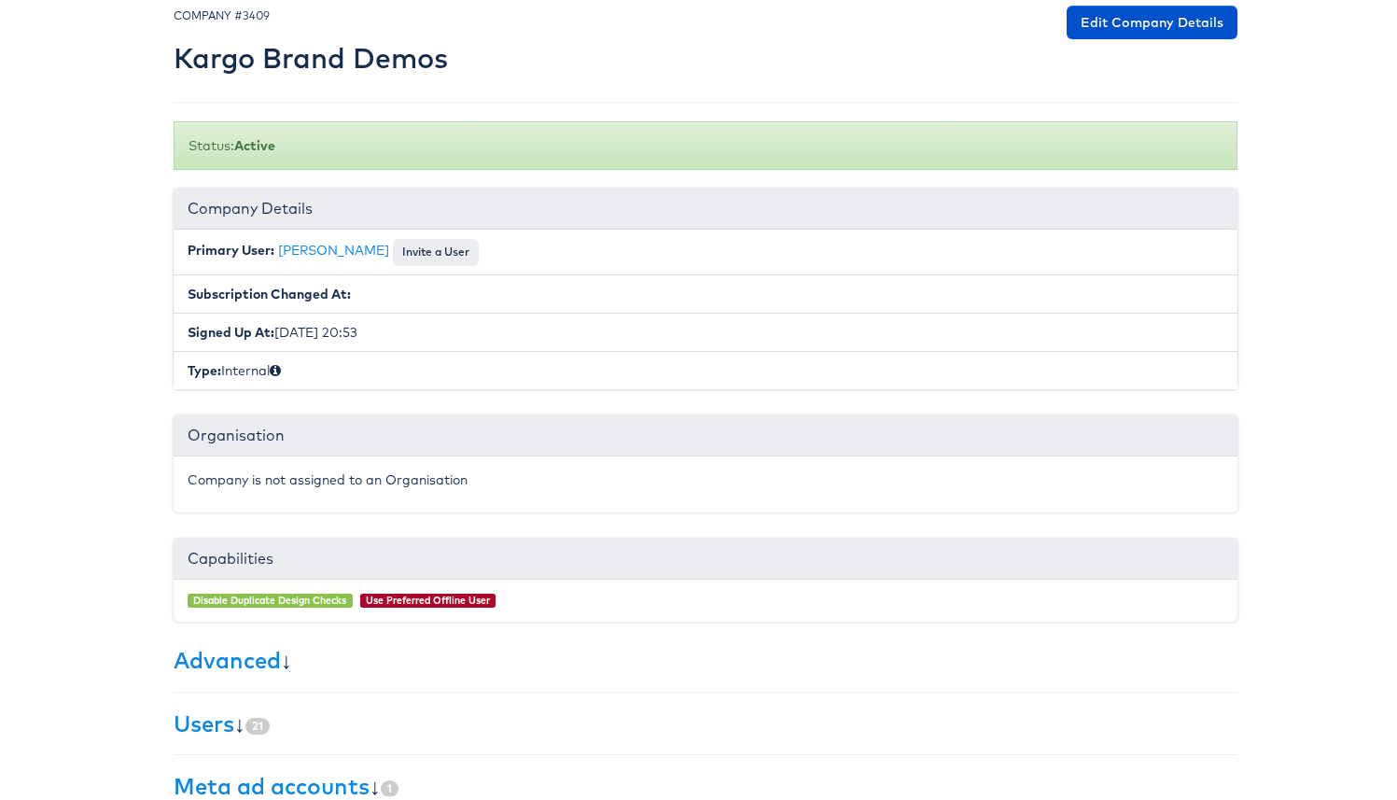
scroll to position [58, 0]
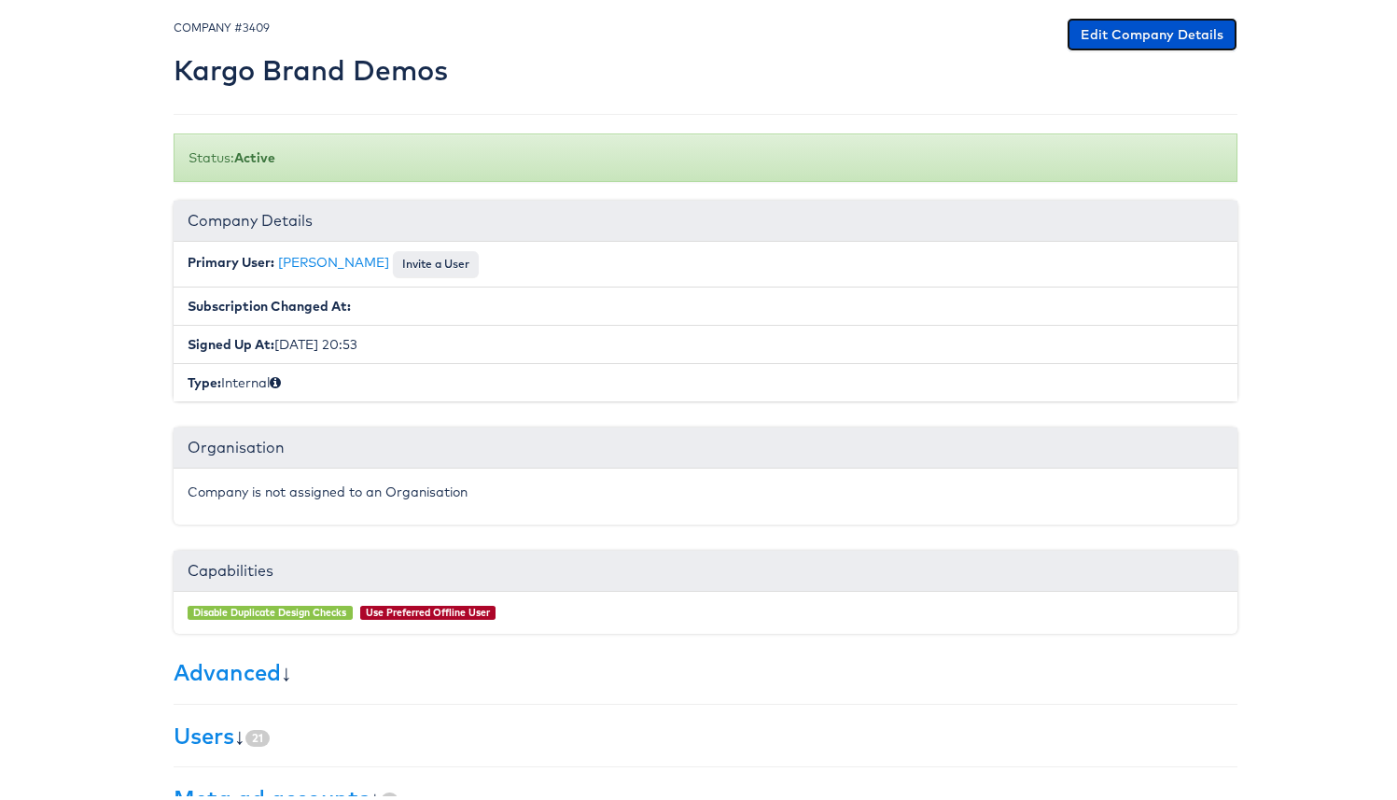
click at [1098, 35] on link "Edit Company Details" at bounding box center [1152, 31] width 171 height 34
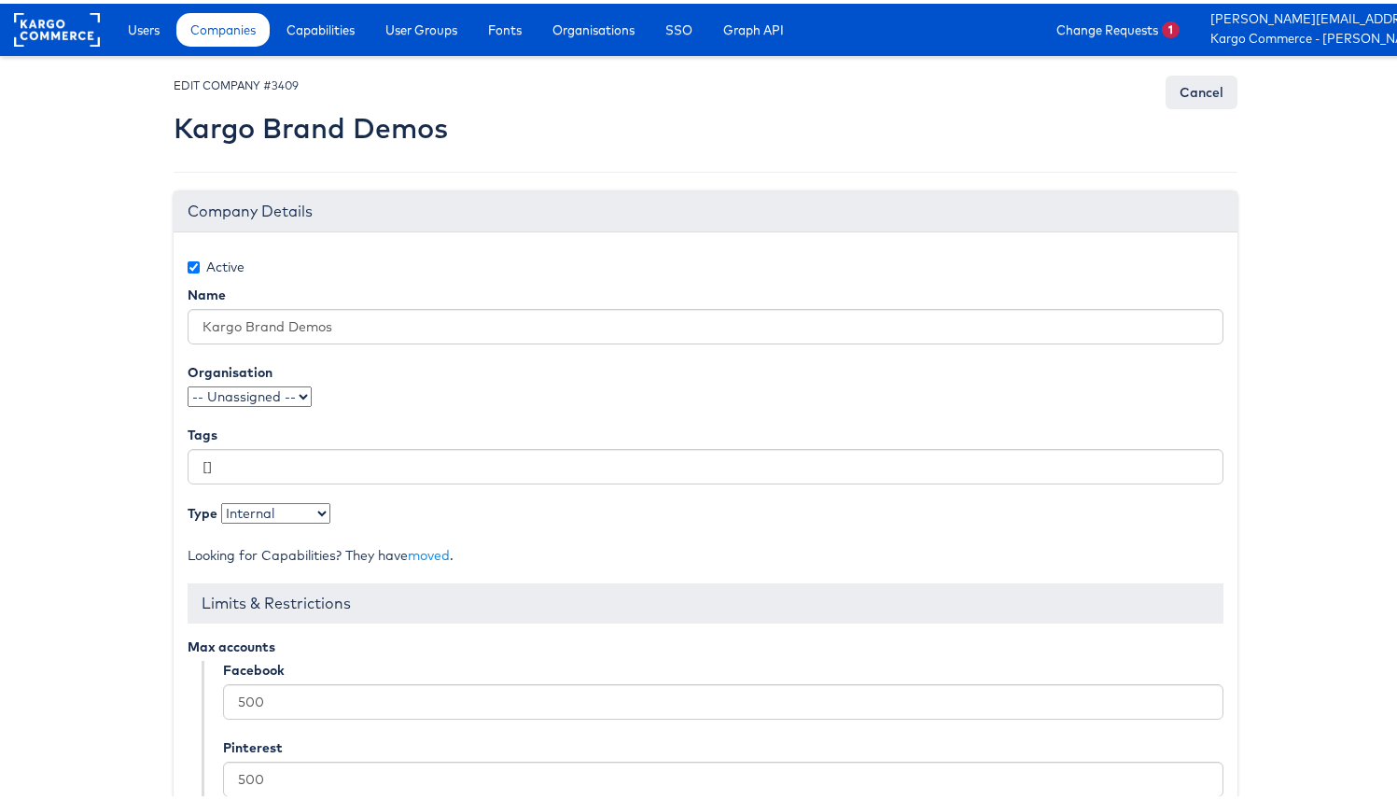
scroll to position [295, 0]
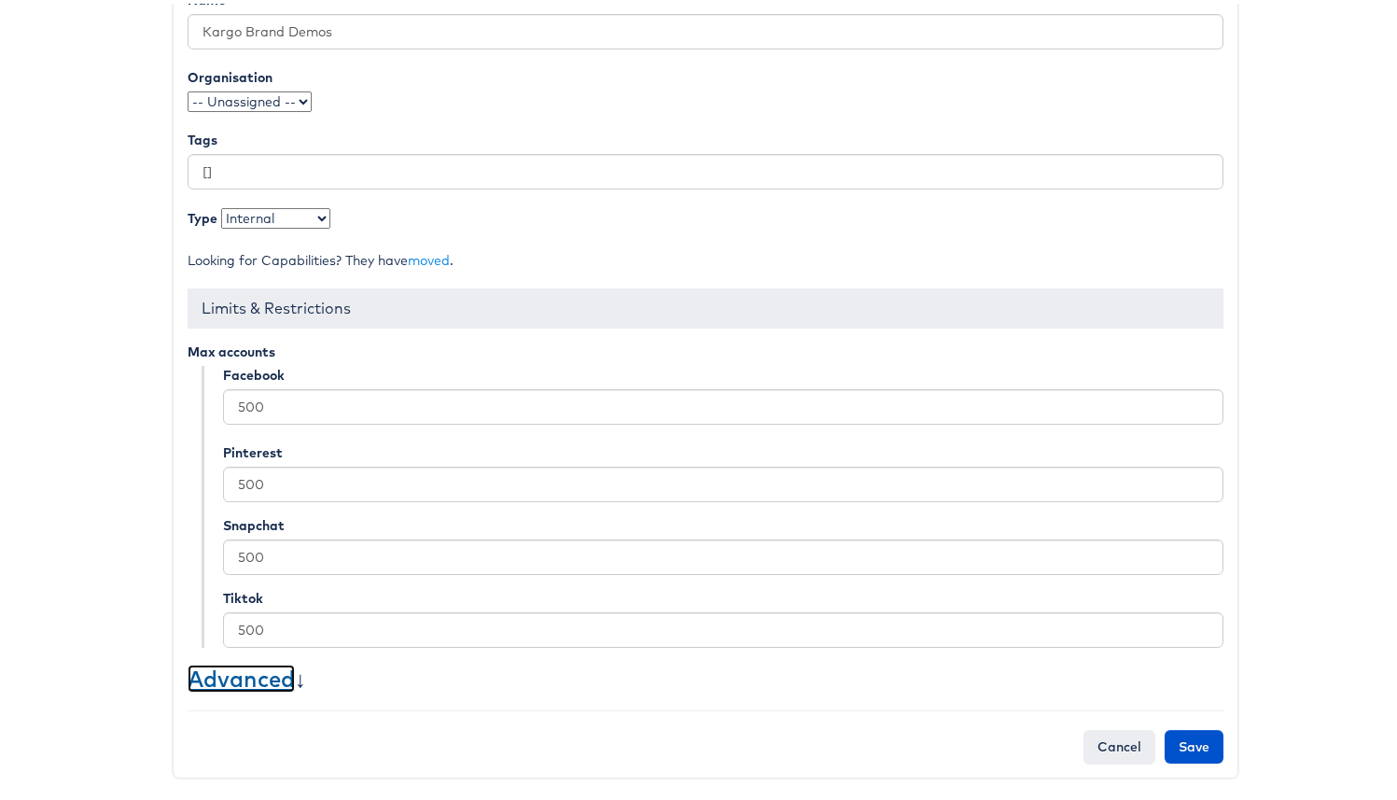
click at [254, 676] on link "Advanced" at bounding box center [241, 675] width 107 height 28
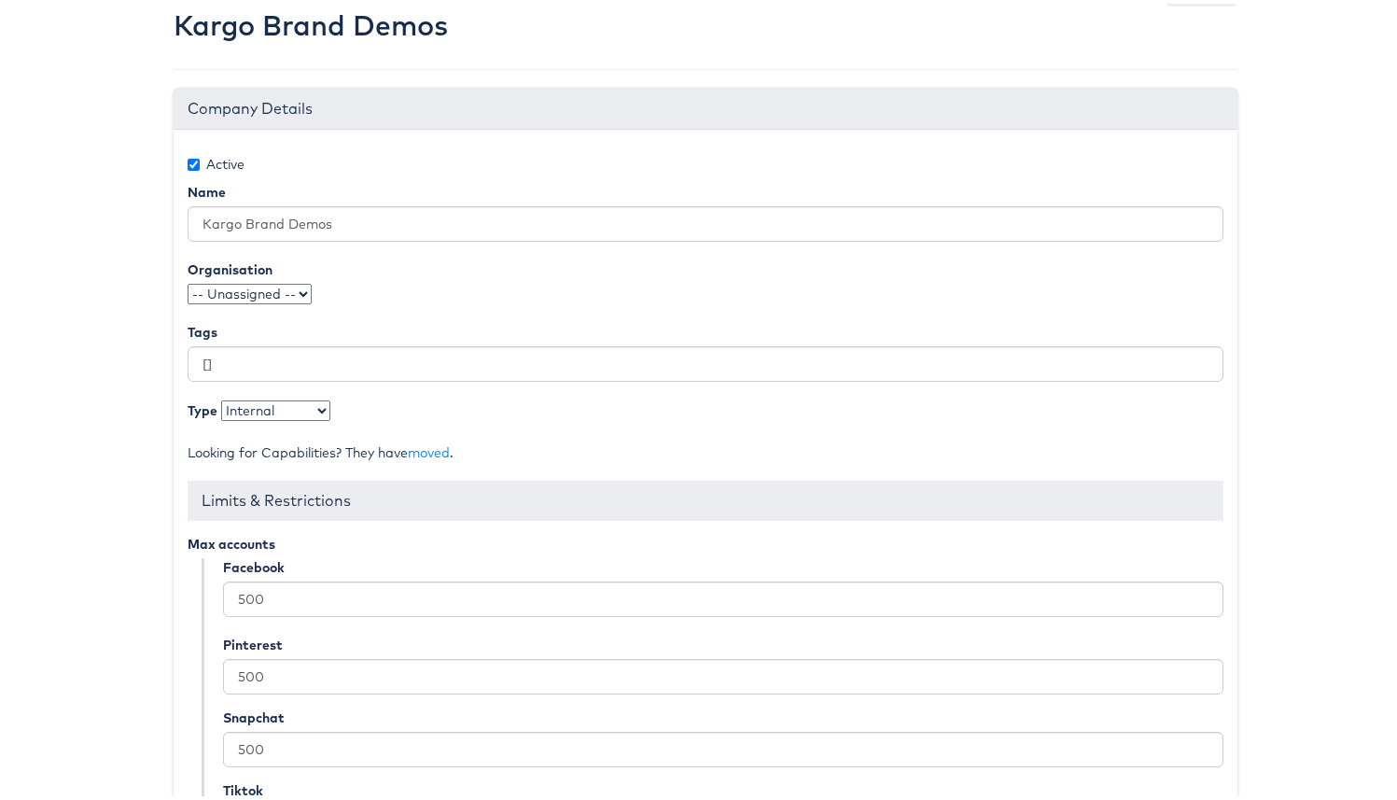
scroll to position [0, 0]
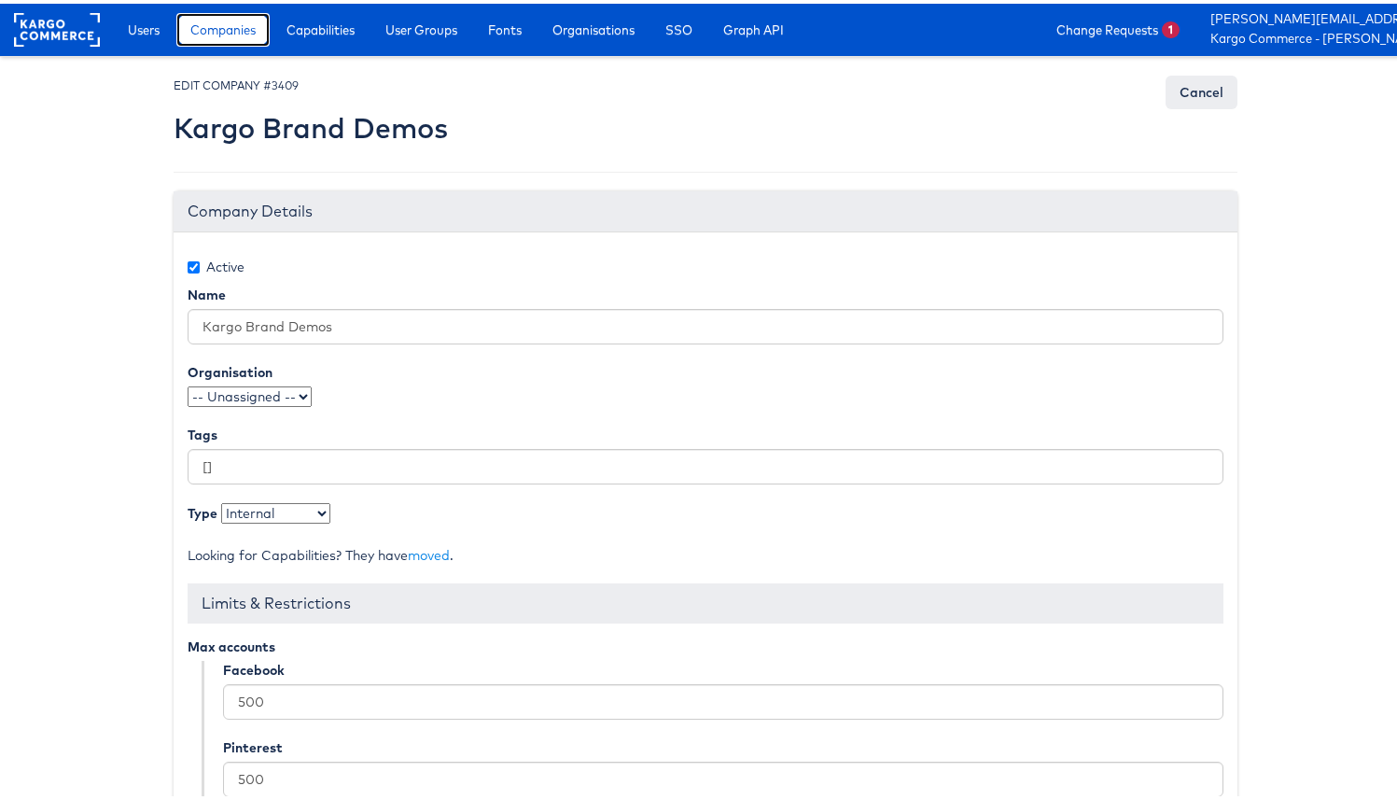
click at [250, 31] on span "Companies" at bounding box center [222, 26] width 65 height 19
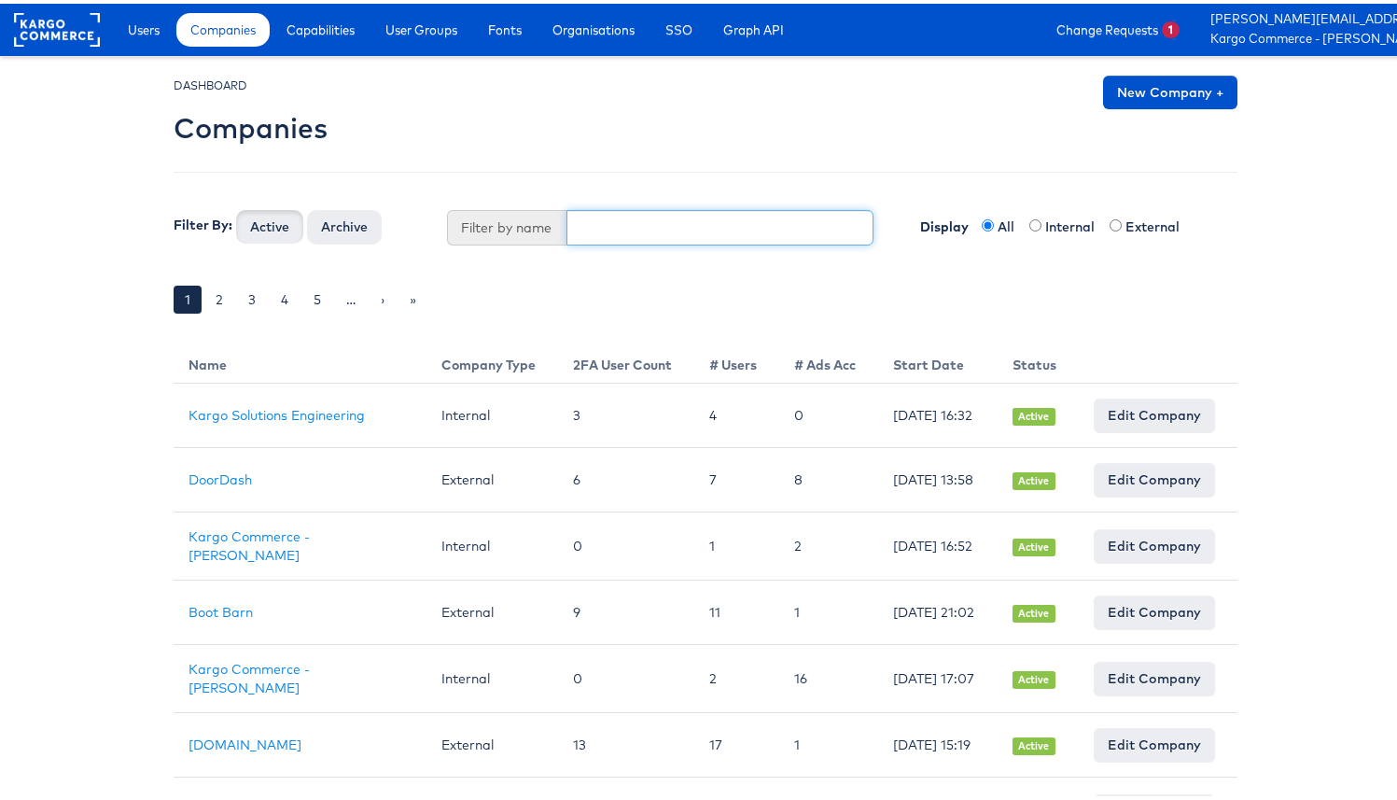
click at [624, 235] on input "text" at bounding box center [720, 223] width 308 height 35
type input "block"
click at [236, 206] on button "Active" at bounding box center [269, 223] width 67 height 34
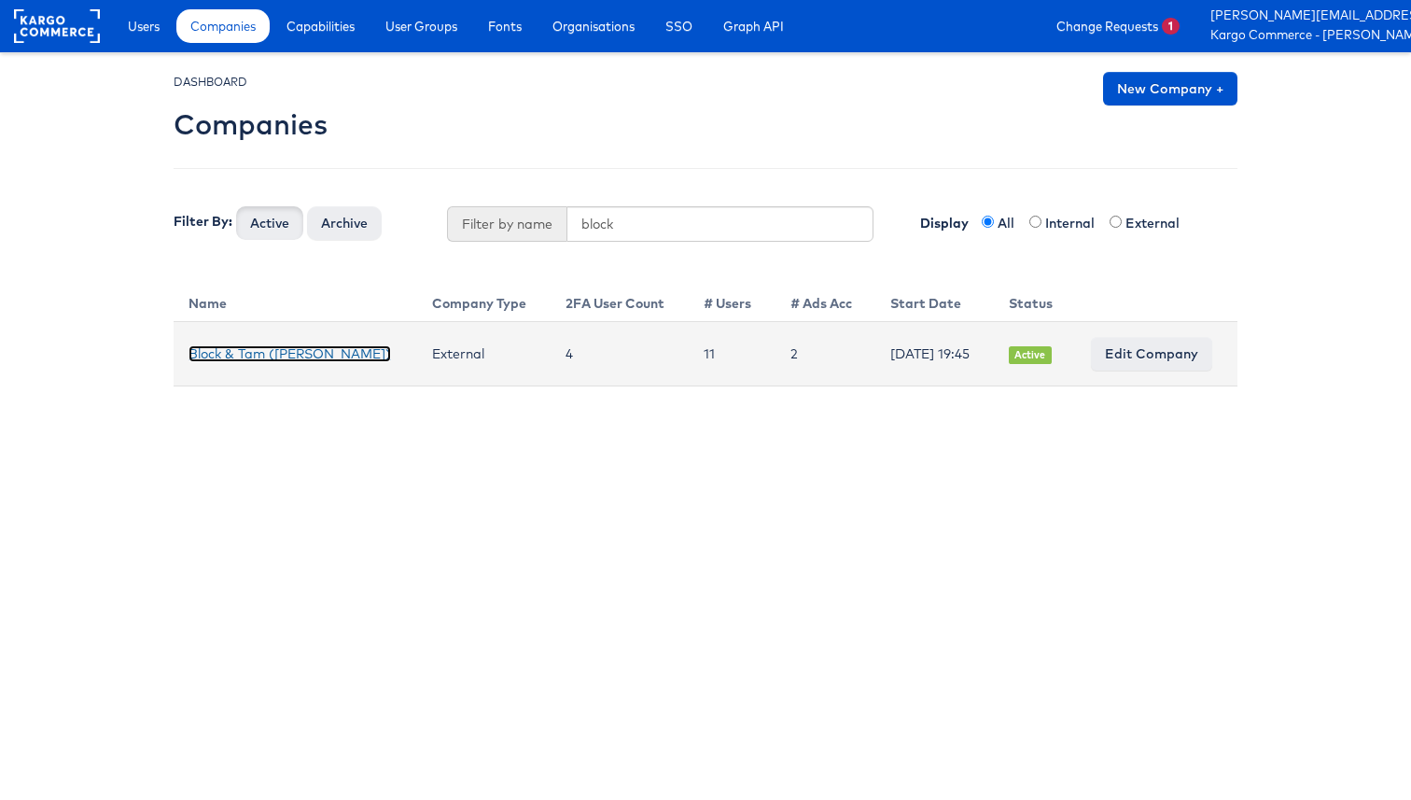
click at [311, 346] on link "Block & Tam ([PERSON_NAME])" at bounding box center [290, 353] width 203 height 17
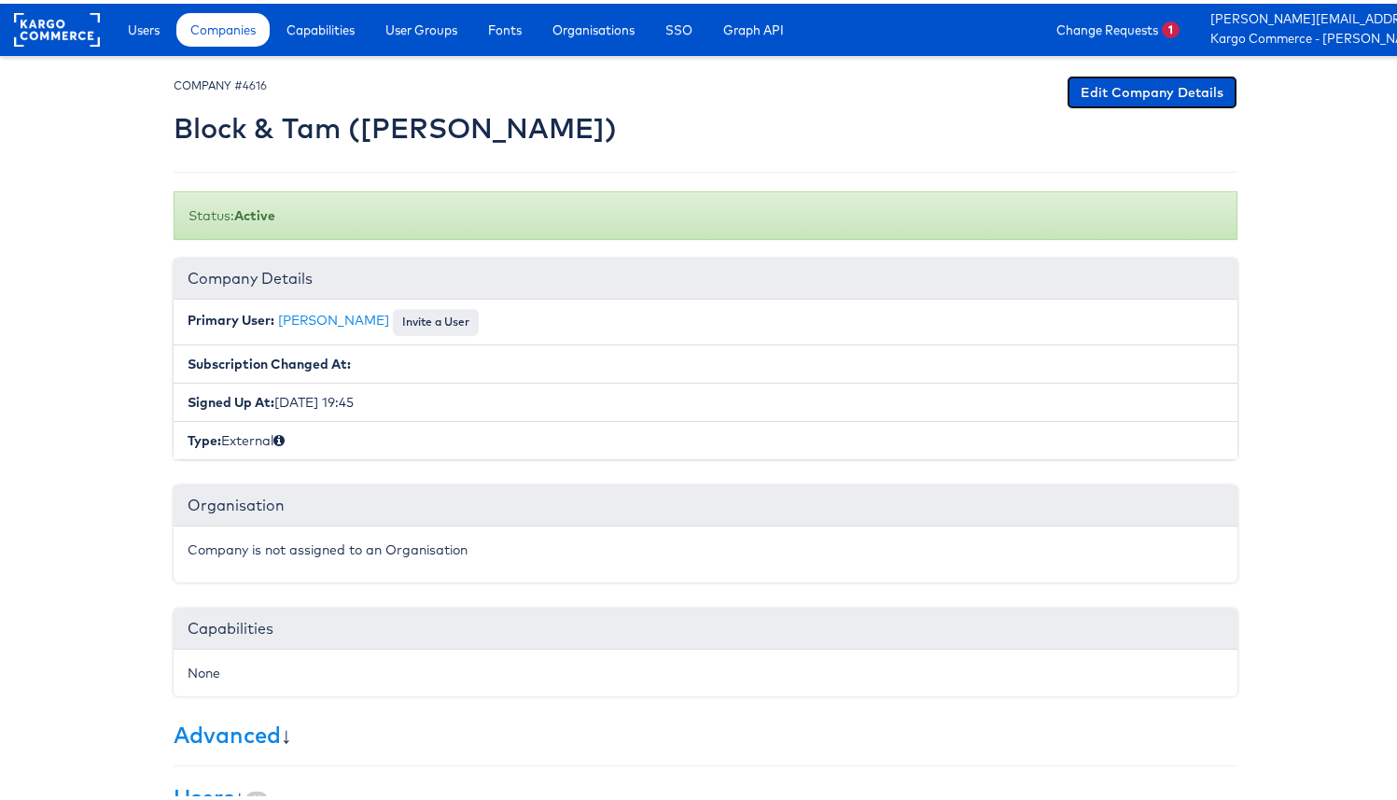
click at [1079, 92] on link "Edit Company Details" at bounding box center [1152, 89] width 171 height 34
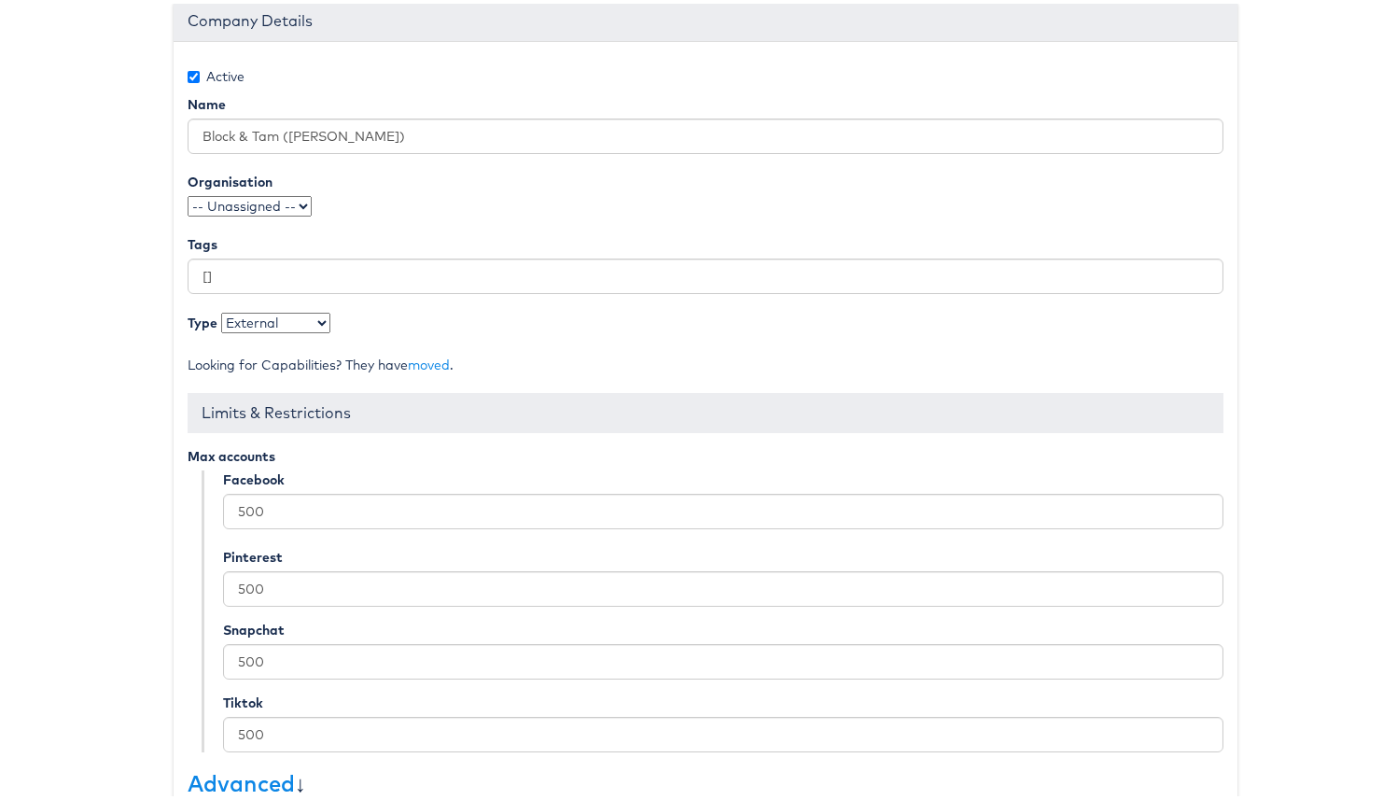
scroll to position [295, 0]
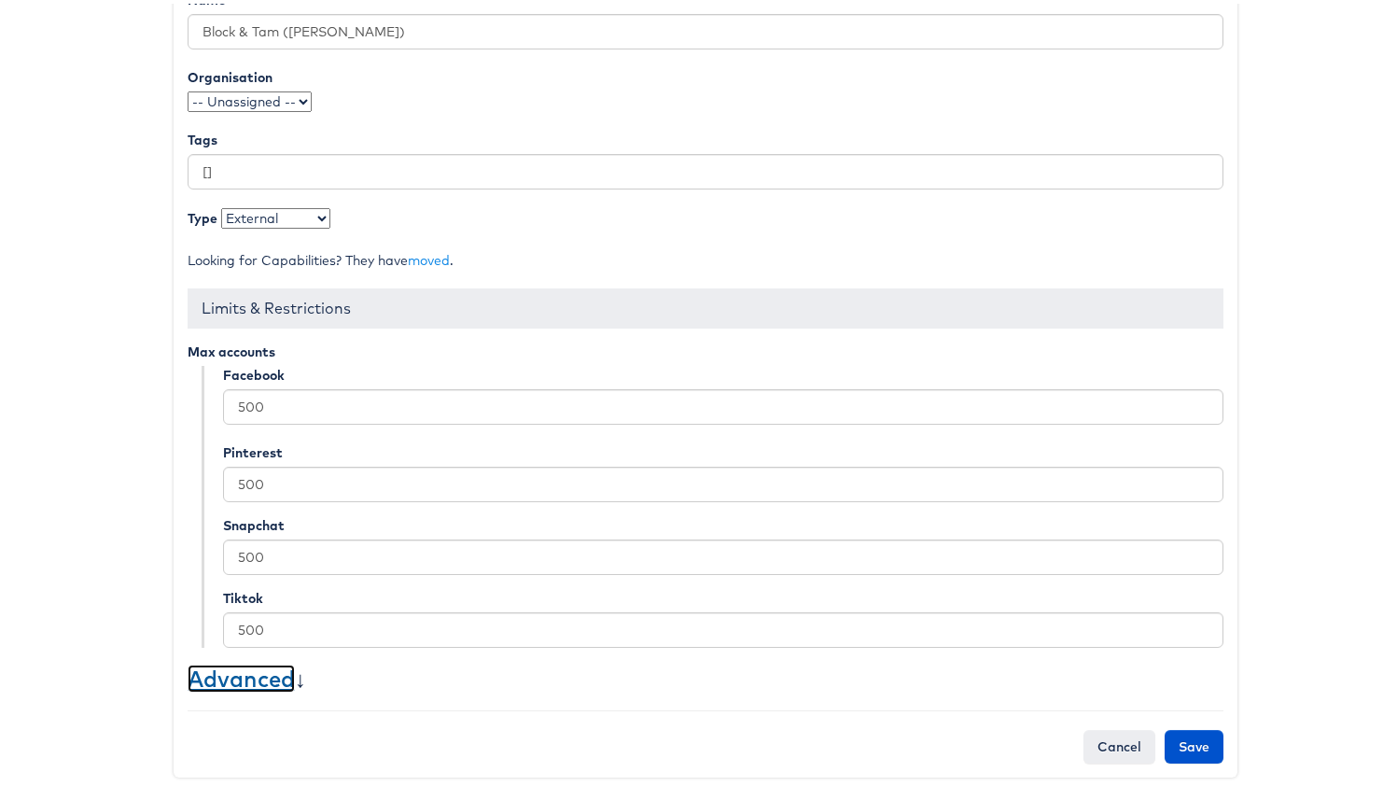
click at [241, 671] on link "Advanced" at bounding box center [241, 675] width 107 height 28
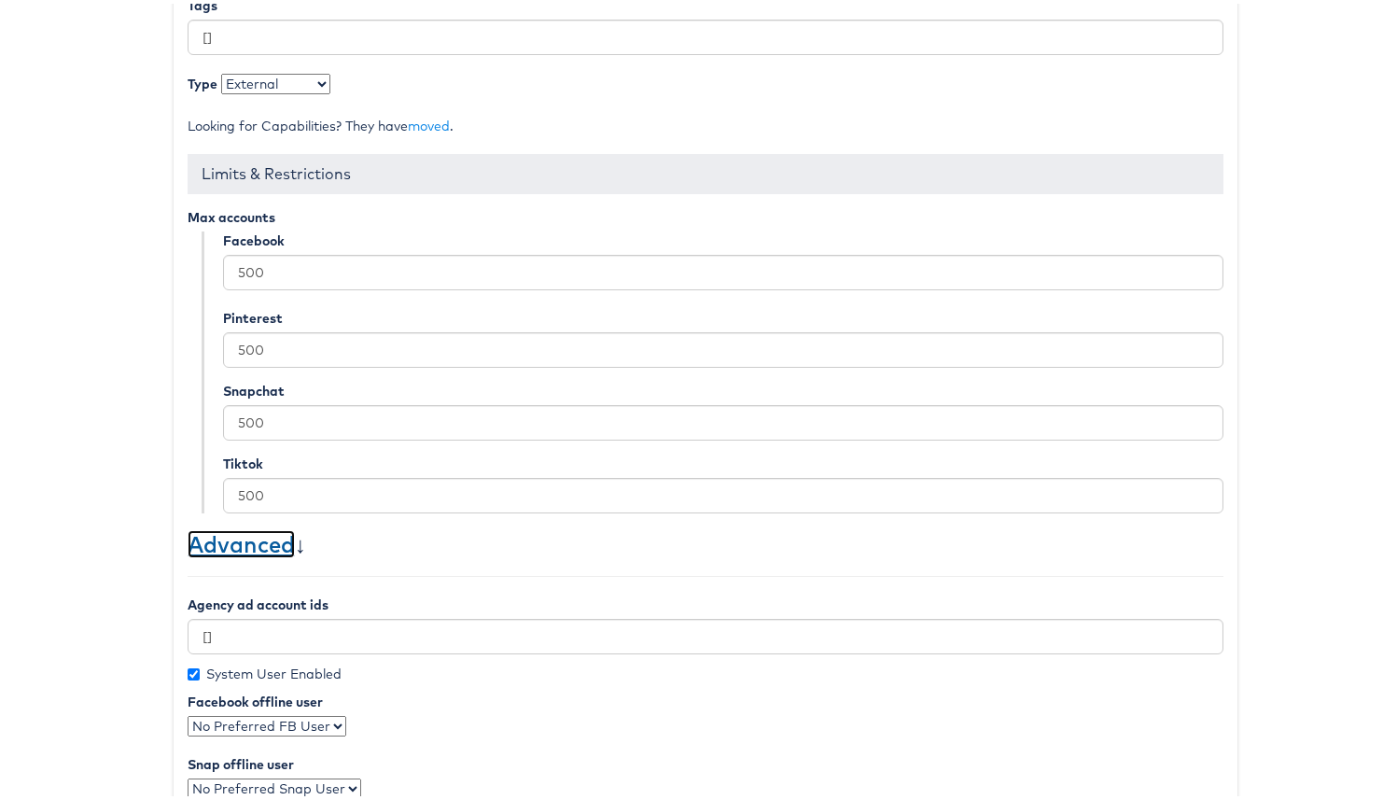
scroll to position [629, 0]
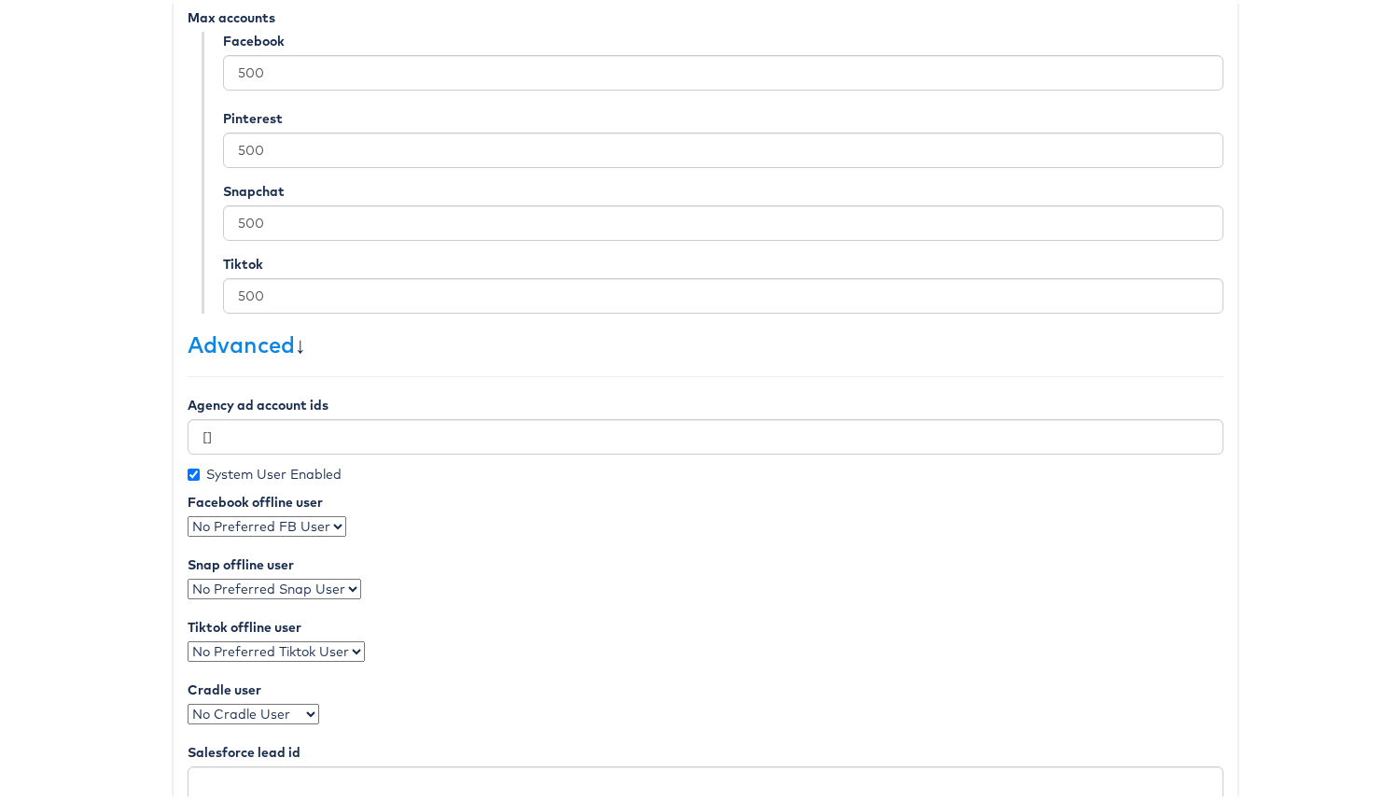
click at [242, 470] on label "System User Enabled" at bounding box center [265, 470] width 154 height 19
click at [200, 470] on input "System User Enabled" at bounding box center [194, 471] width 12 height 12
checkbox input "false"
click at [247, 516] on select "No Preferred FB User Craig Wilmott Namit Kumar Zane Ruttenberg Emily Go Mikayla…" at bounding box center [267, 522] width 159 height 21
select select "1031"
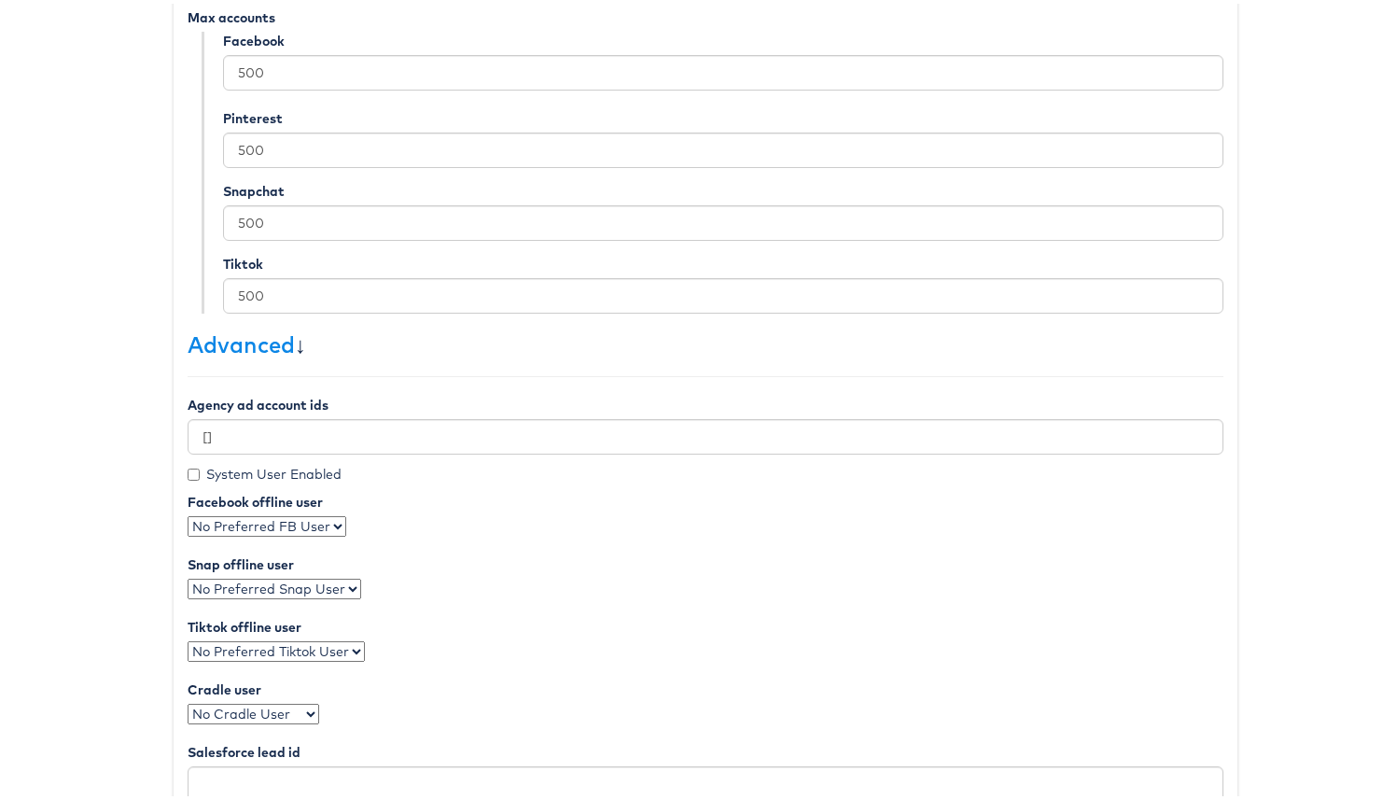
click at [188, 512] on select "No Preferred FB User Craig Wilmott Namit Kumar Zane Ruttenberg Emily Go Mikayla…" at bounding box center [267, 522] width 159 height 21
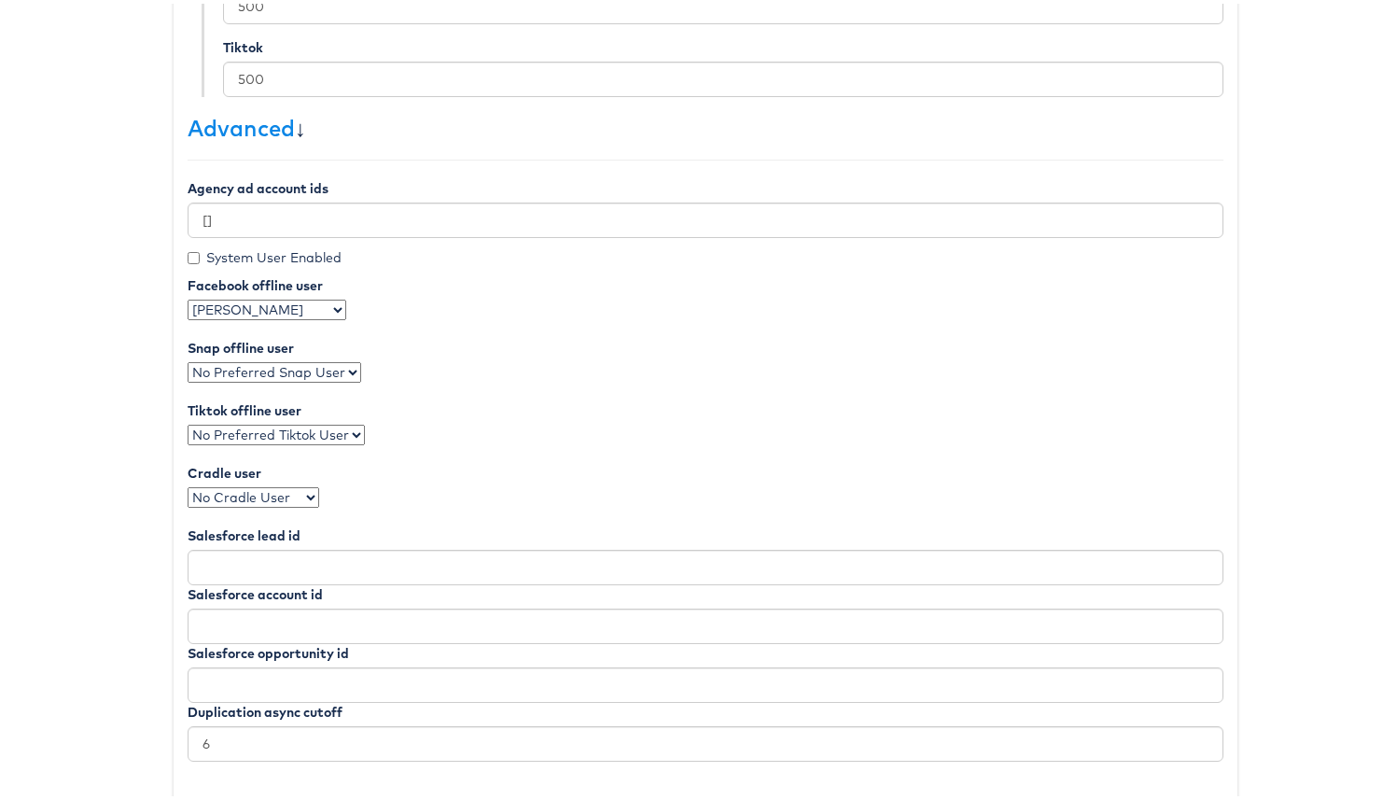
scroll to position [933, 0]
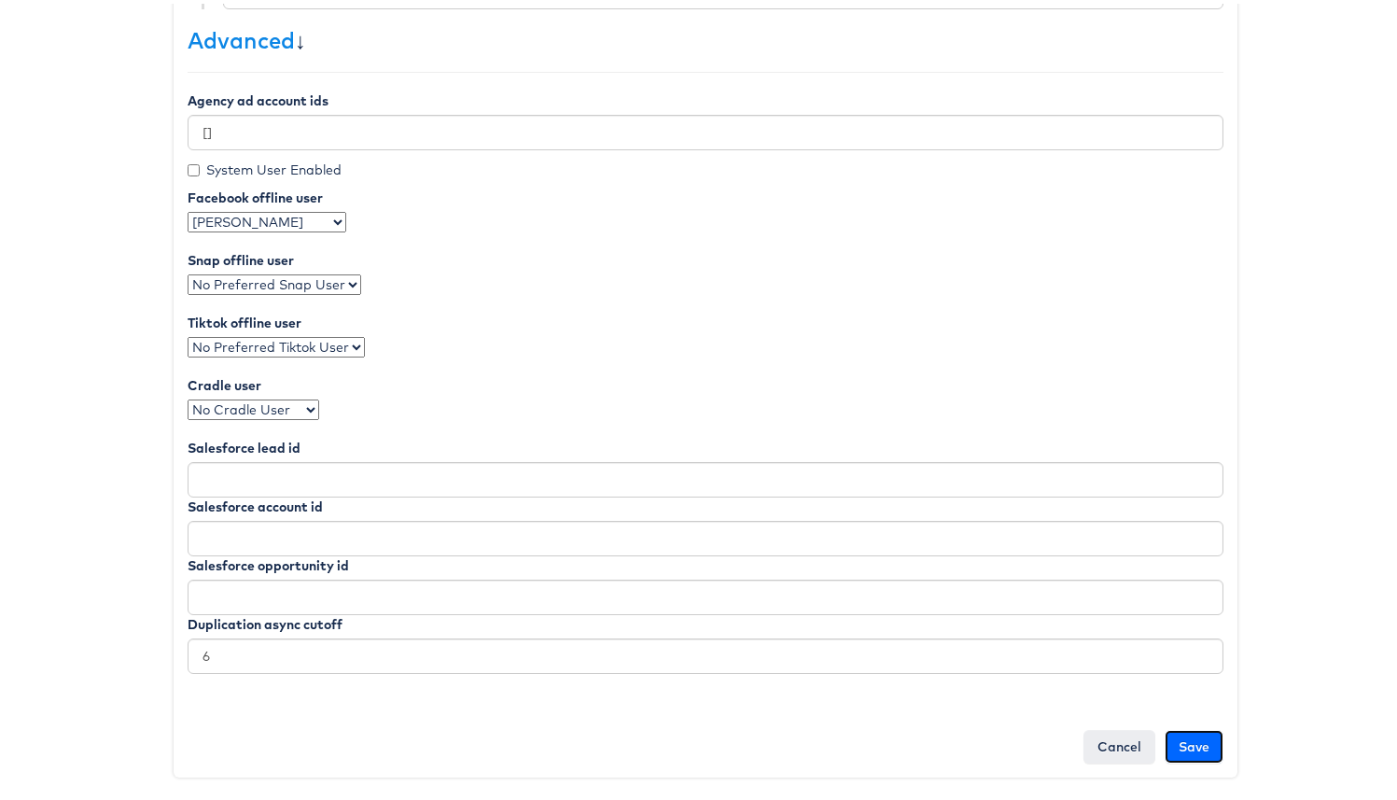
click at [1181, 745] on input "Save" at bounding box center [1194, 743] width 59 height 34
type input "Saving..."
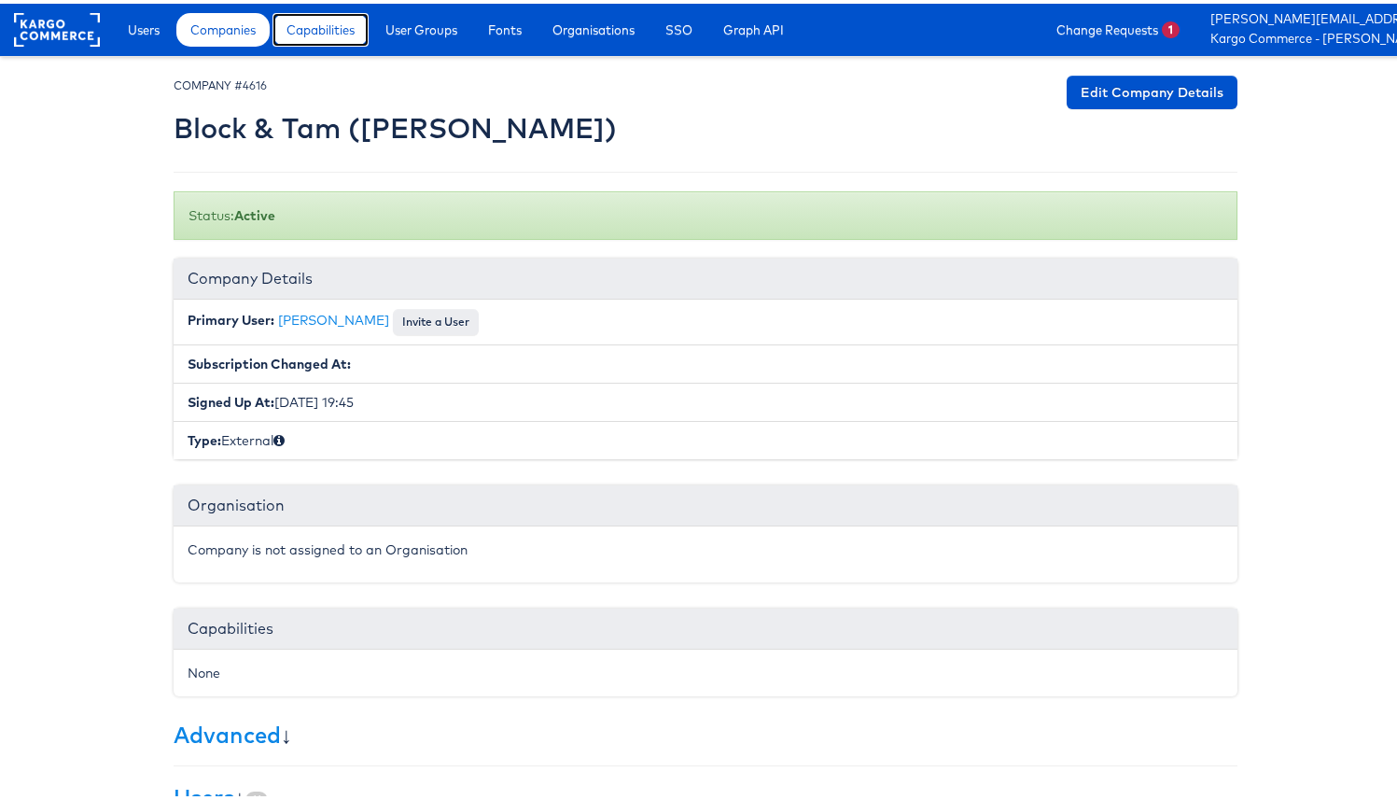
click at [337, 31] on span "Capabilities" at bounding box center [321, 26] width 68 height 19
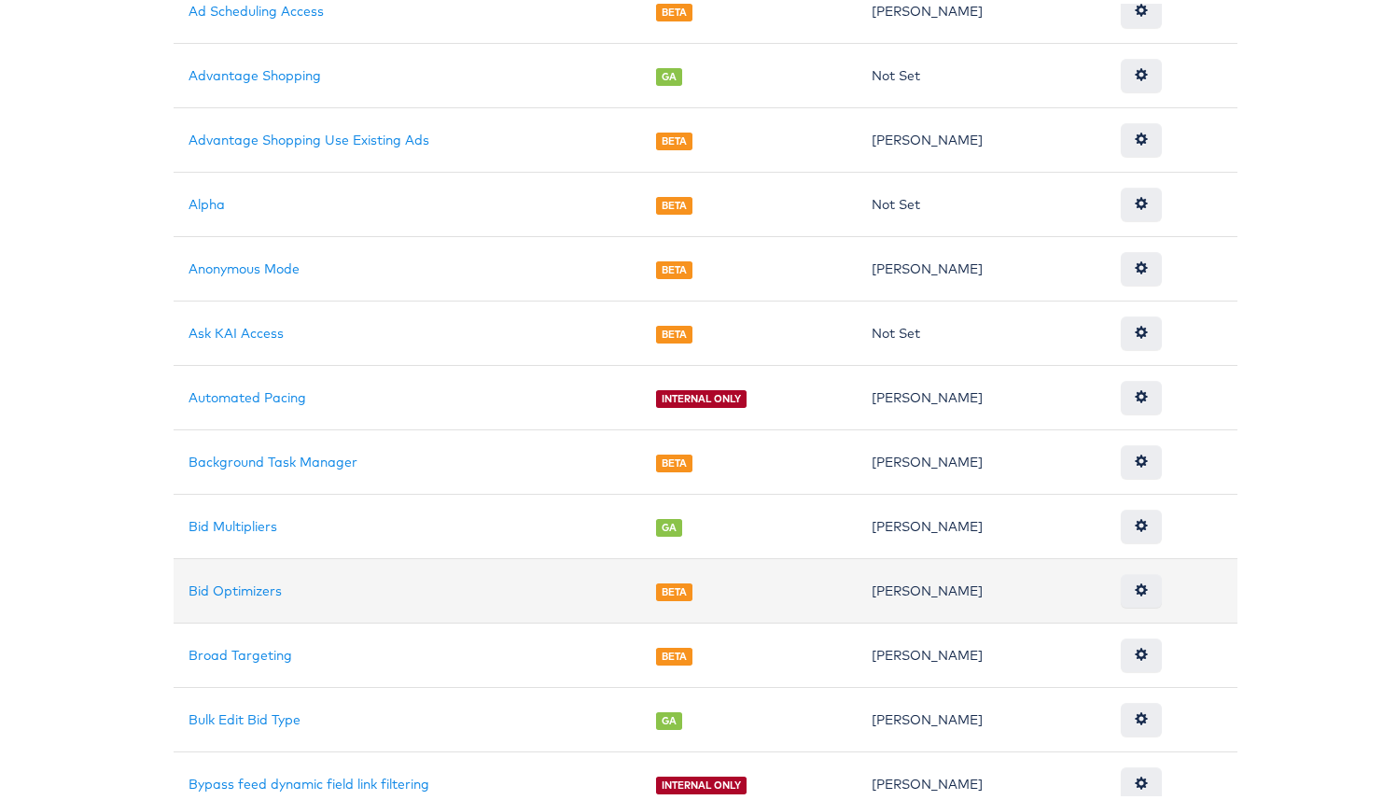
scroll to position [1321, 0]
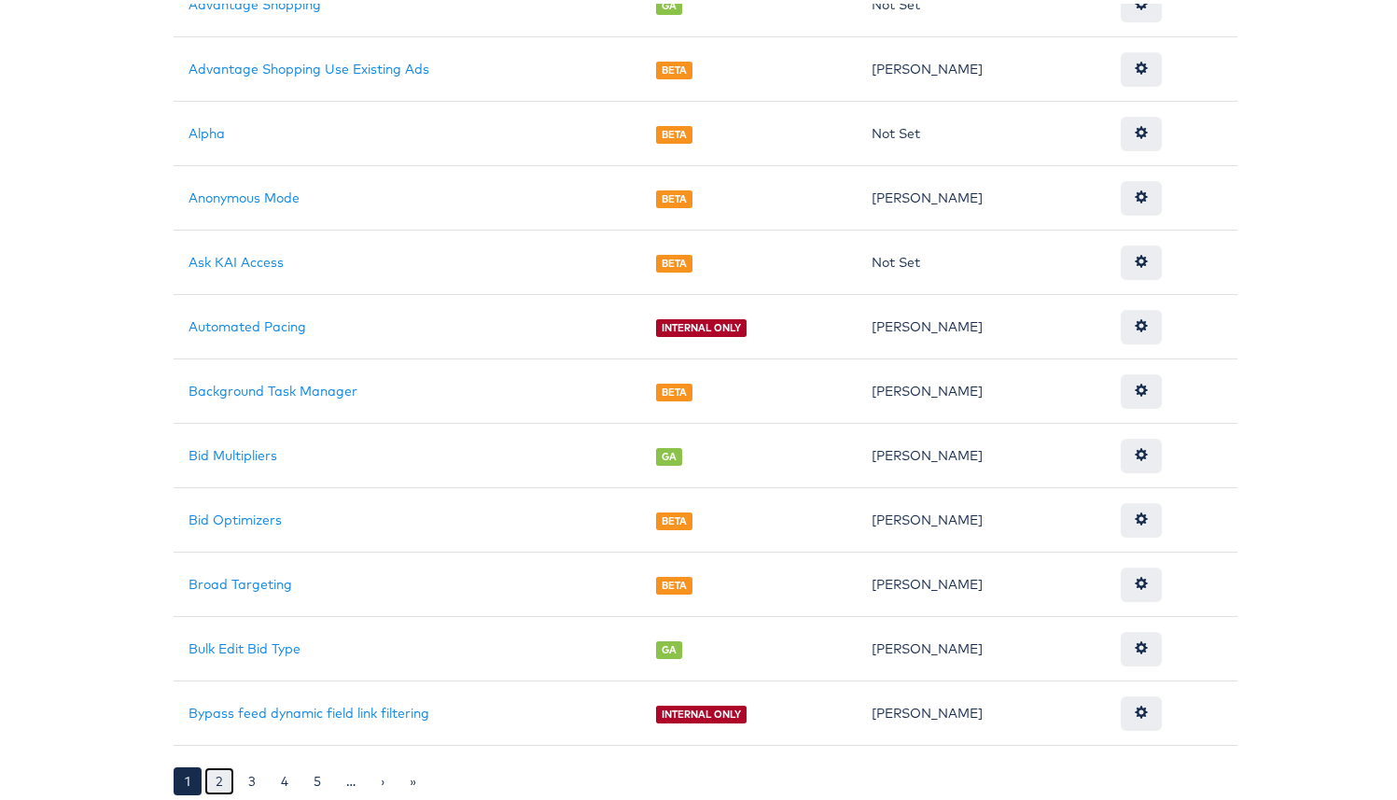
click at [219, 776] on link "2" at bounding box center [219, 777] width 30 height 28
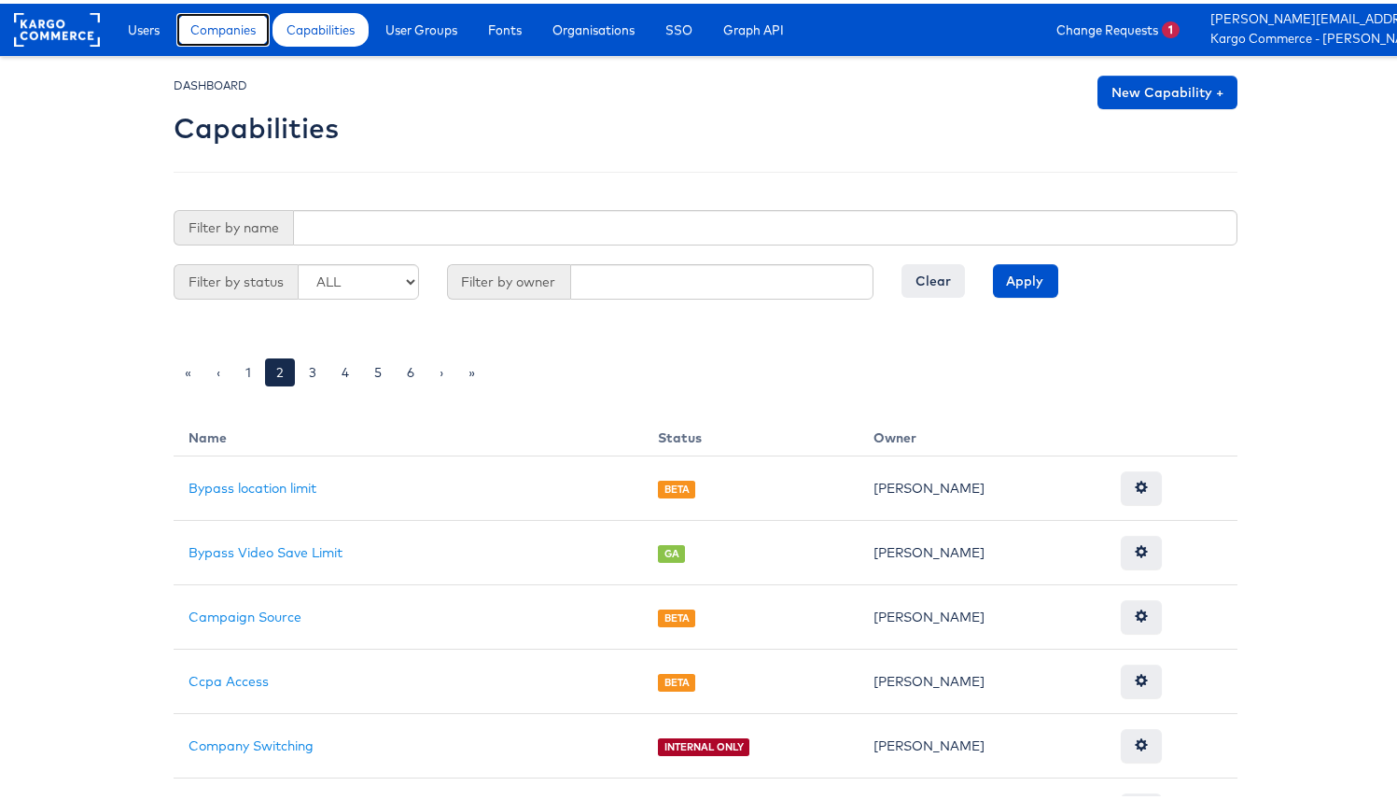
click at [249, 35] on span "Companies" at bounding box center [222, 26] width 65 height 19
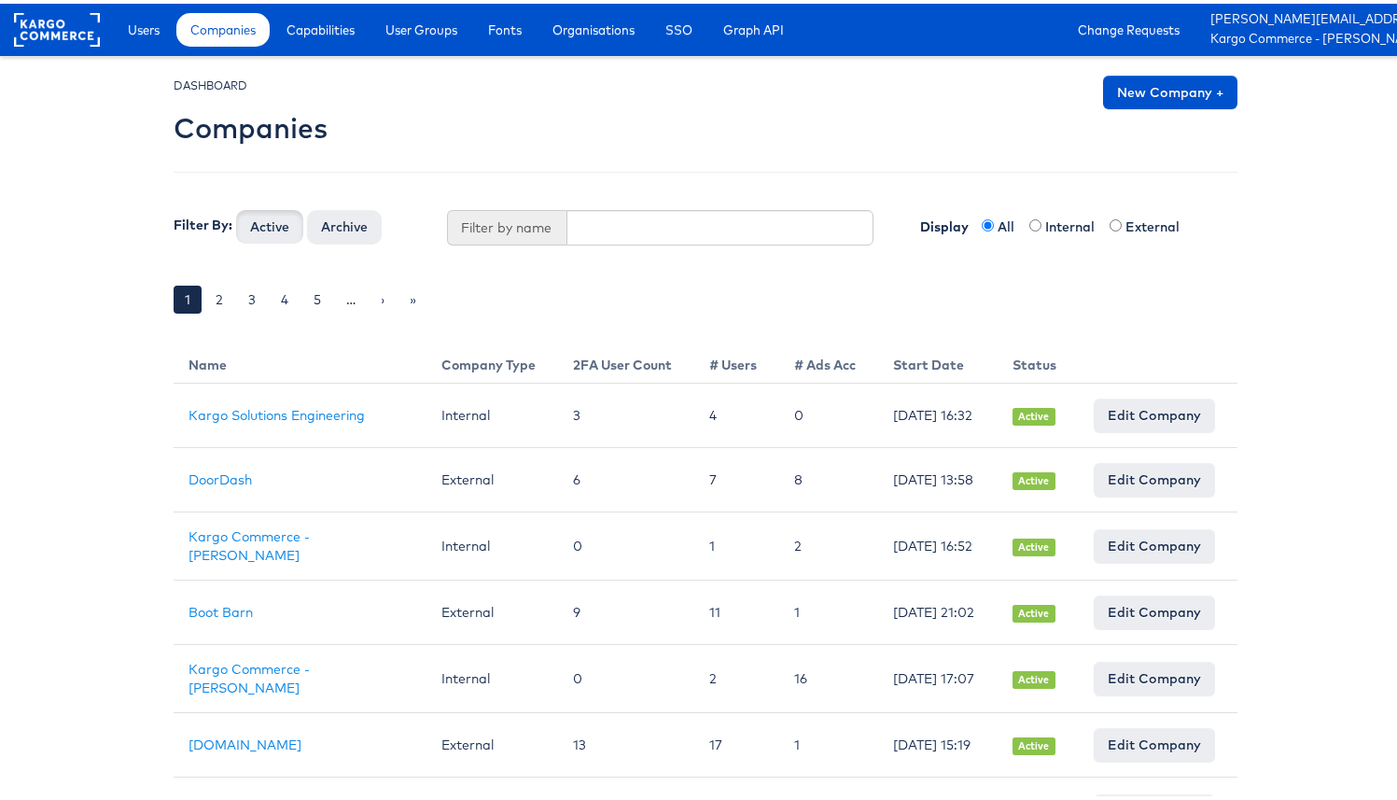
click at [388, 213] on div "Filter By: Active Archive" at bounding box center [296, 223] width 273 height 34
click at [616, 232] on input "text" at bounding box center [720, 223] width 308 height 35
click at [236, 206] on button "Active" at bounding box center [269, 223] width 67 height 34
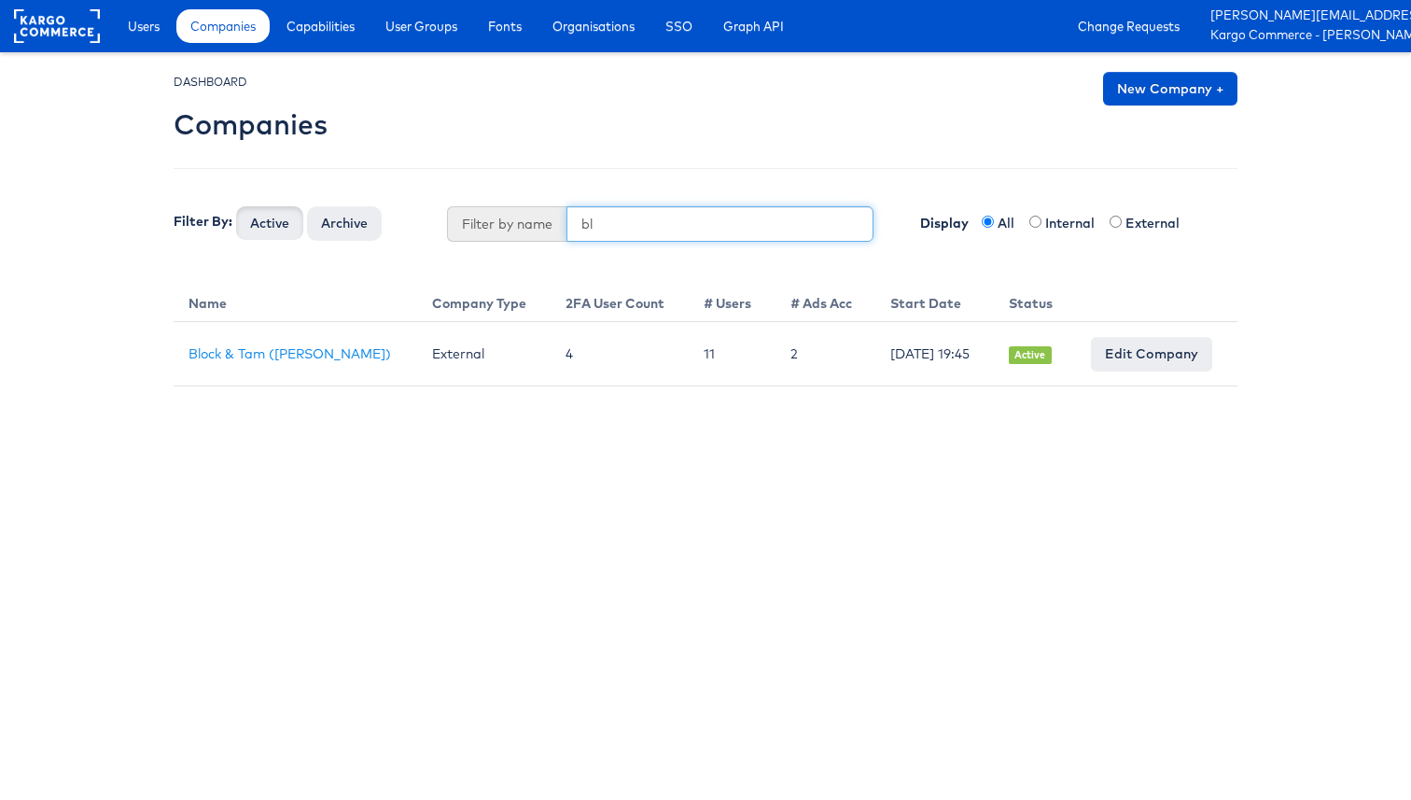
type input "b"
click at [236, 206] on button "Active" at bounding box center [269, 223] width 67 height 34
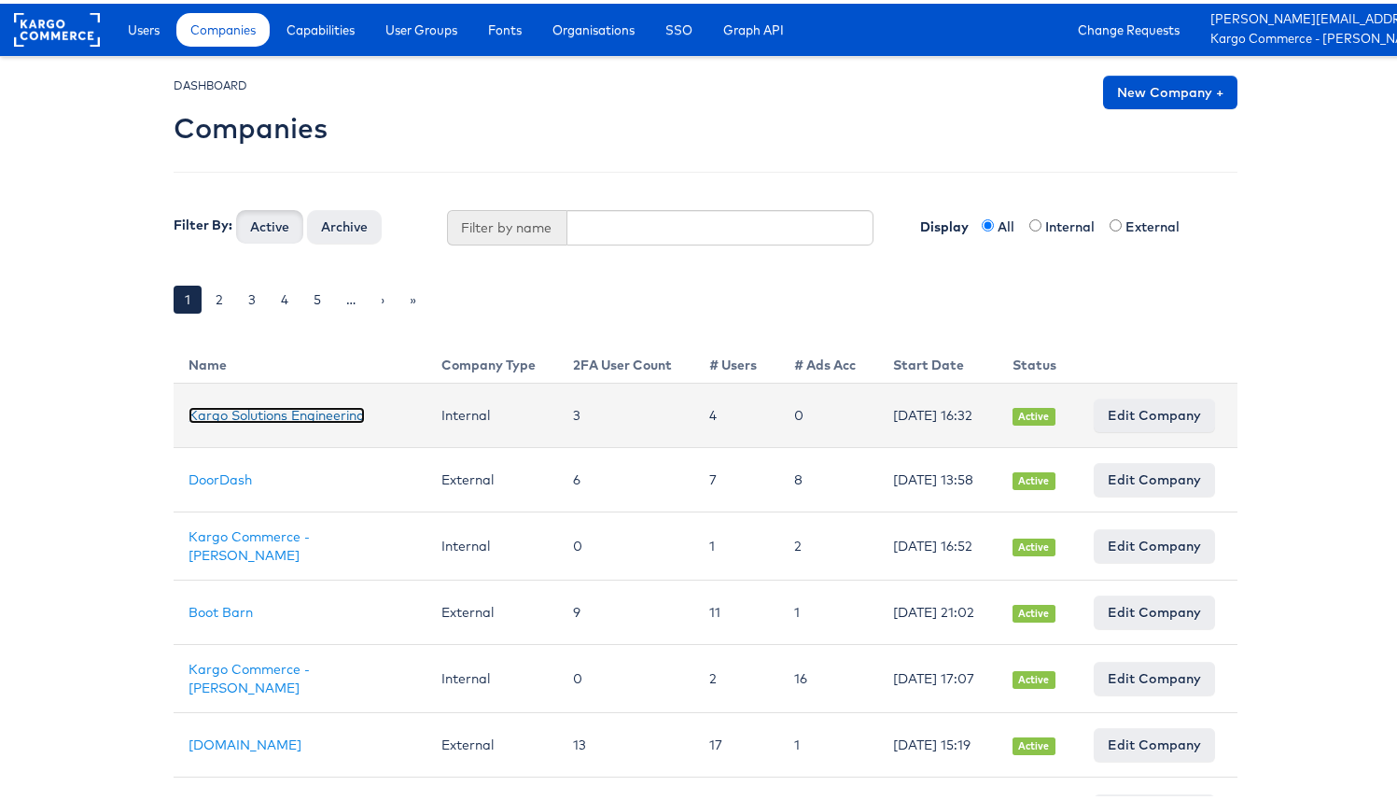
click at [269, 403] on link "Kargo Solutions Engineering" at bounding box center [277, 411] width 176 height 17
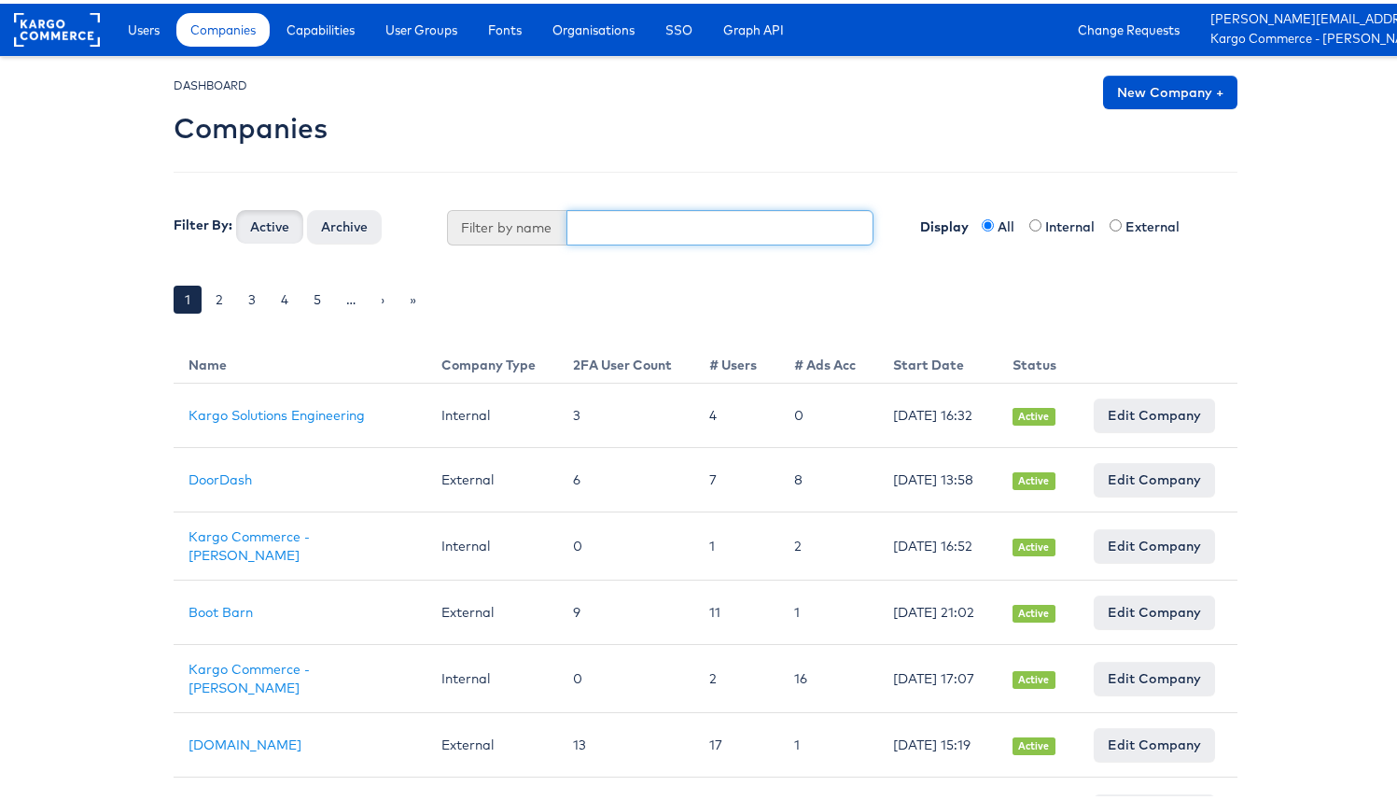
click at [589, 221] on input "text" at bounding box center [720, 223] width 308 height 35
type input "b"
type input "v"
type input "block"
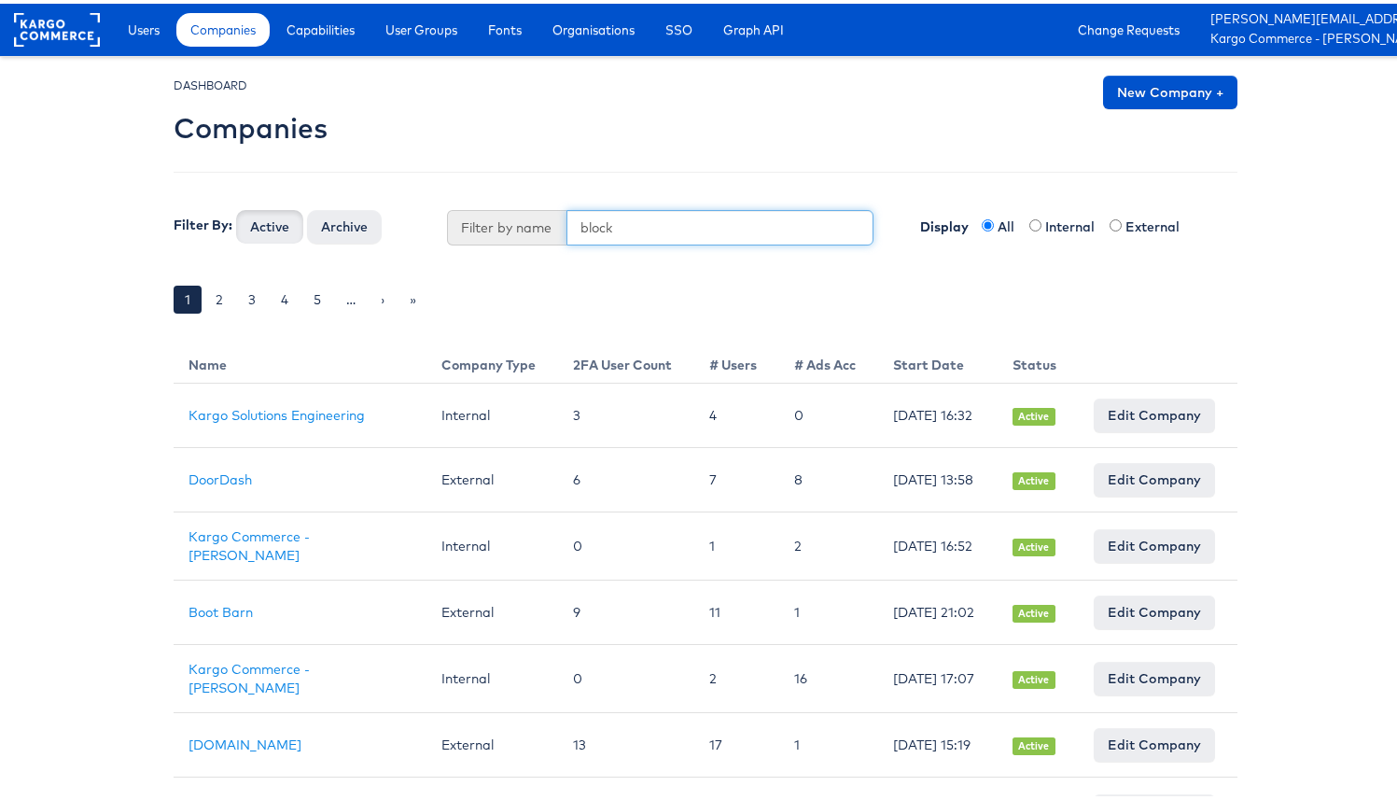
click at [236, 206] on button "Active" at bounding box center [269, 223] width 67 height 34
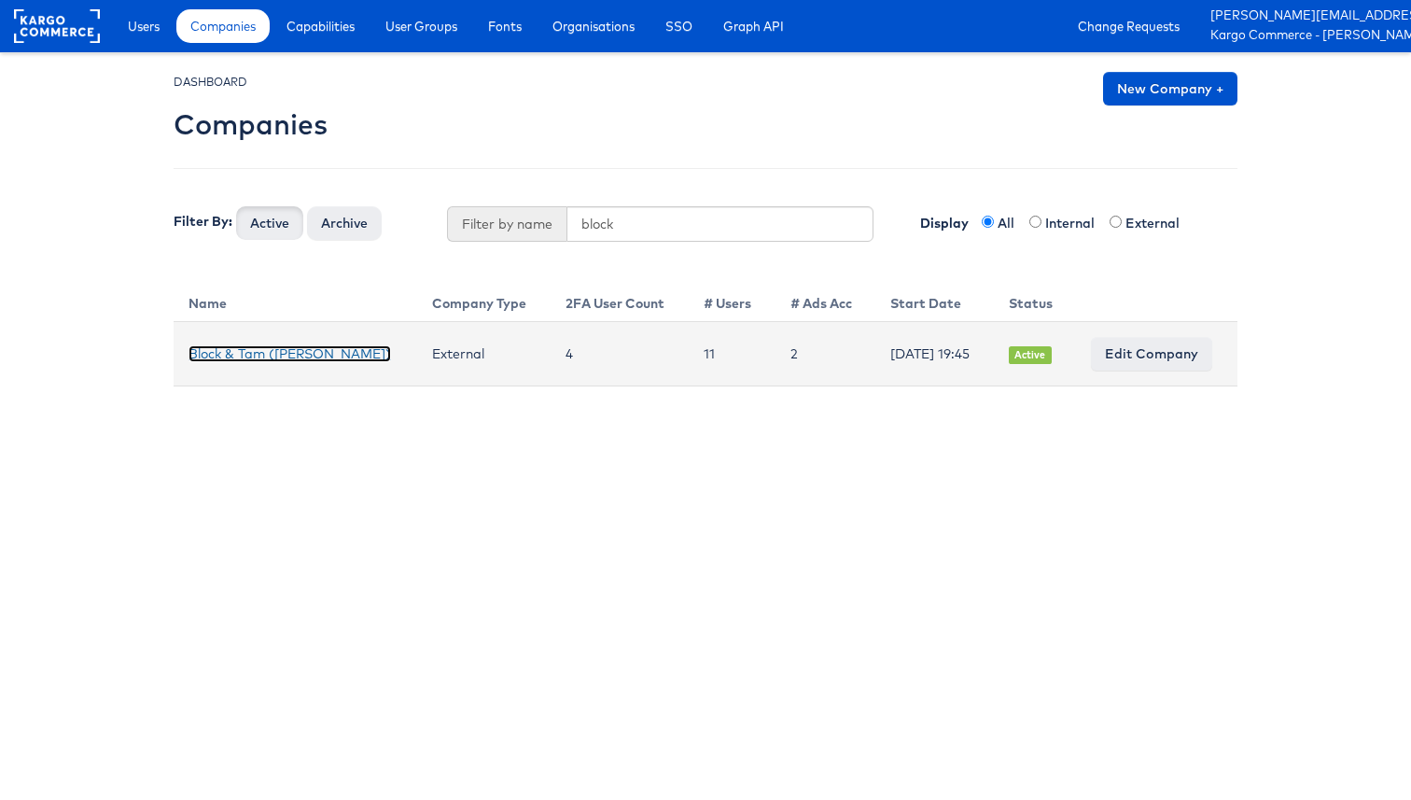
click at [220, 357] on link "Block & Tam (Veronica Beard)" at bounding box center [290, 353] width 203 height 17
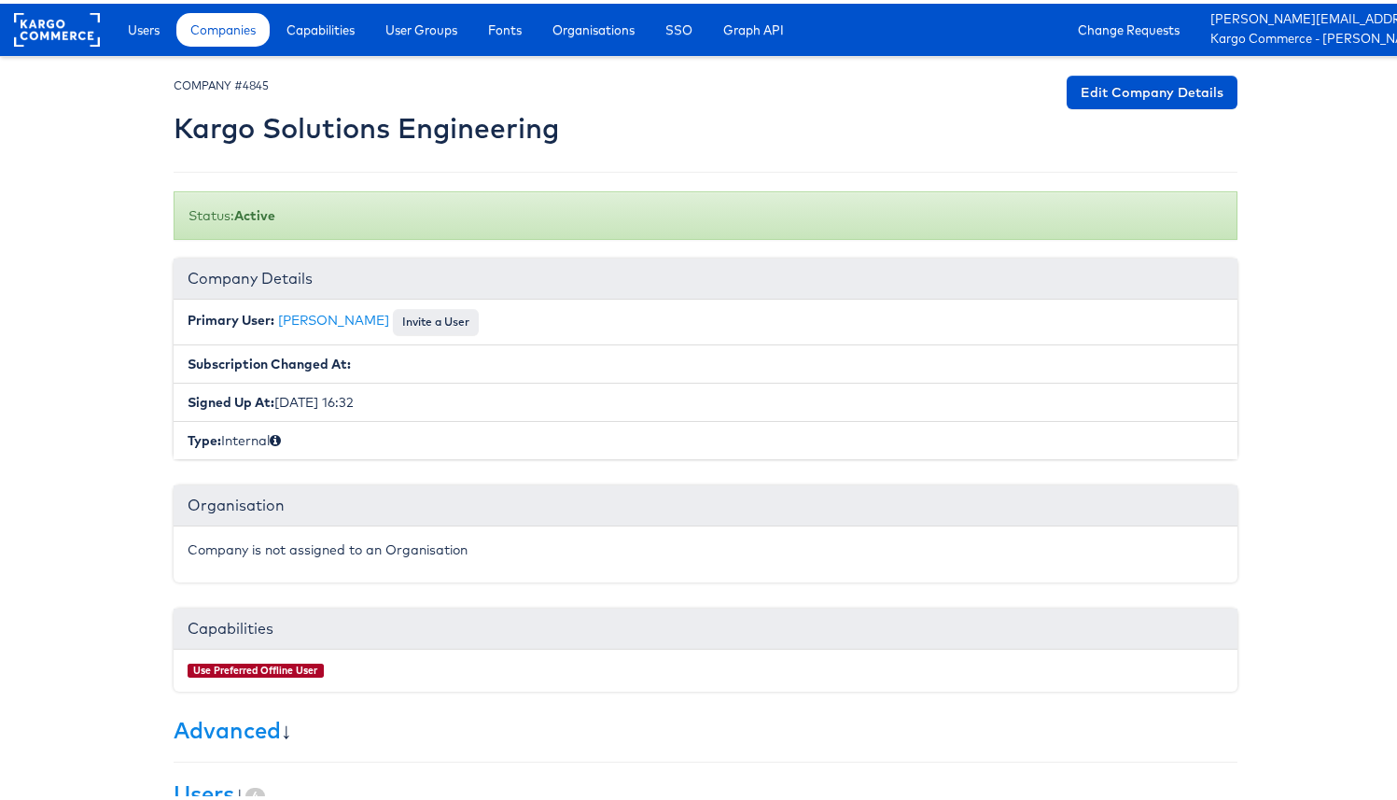
scroll to position [292, 0]
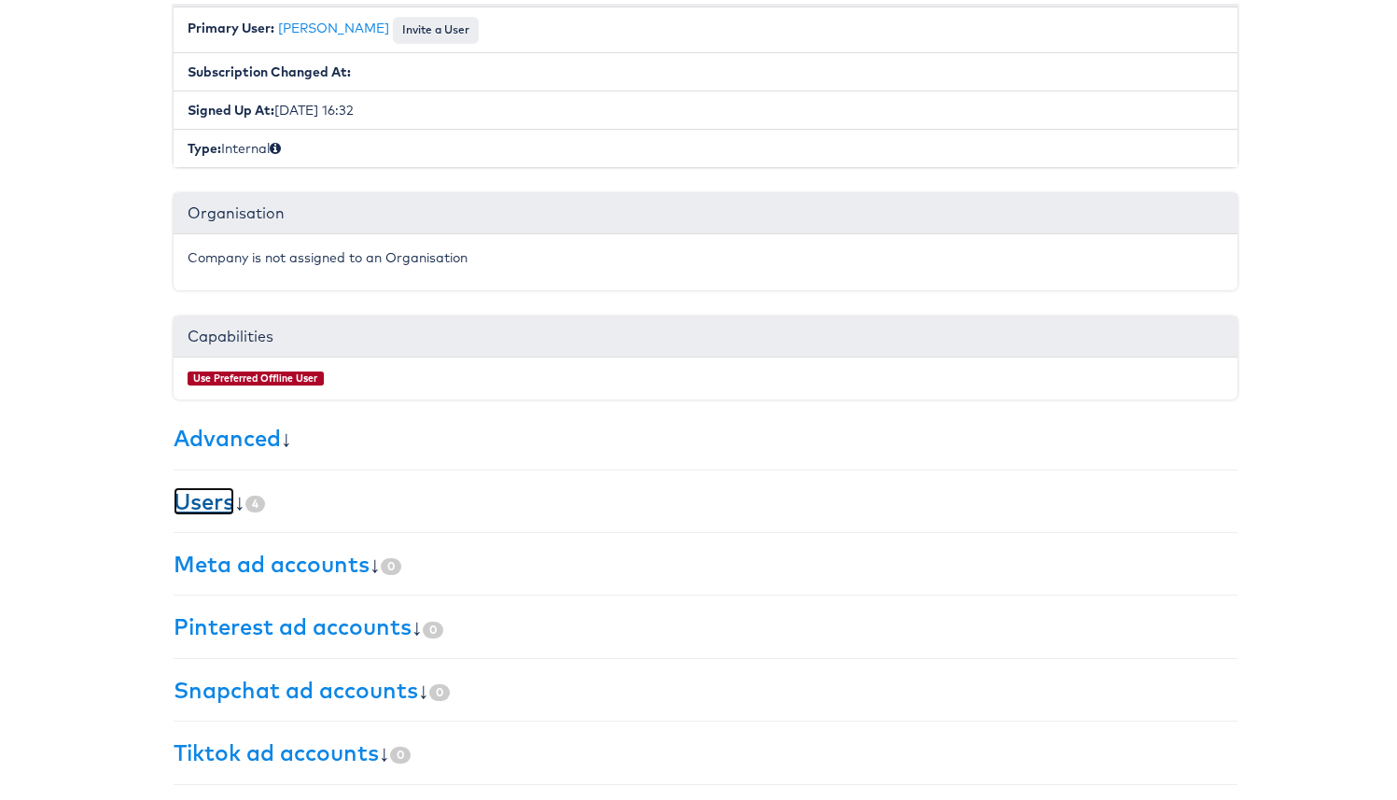
click at [213, 492] on link "Users" at bounding box center [204, 497] width 61 height 28
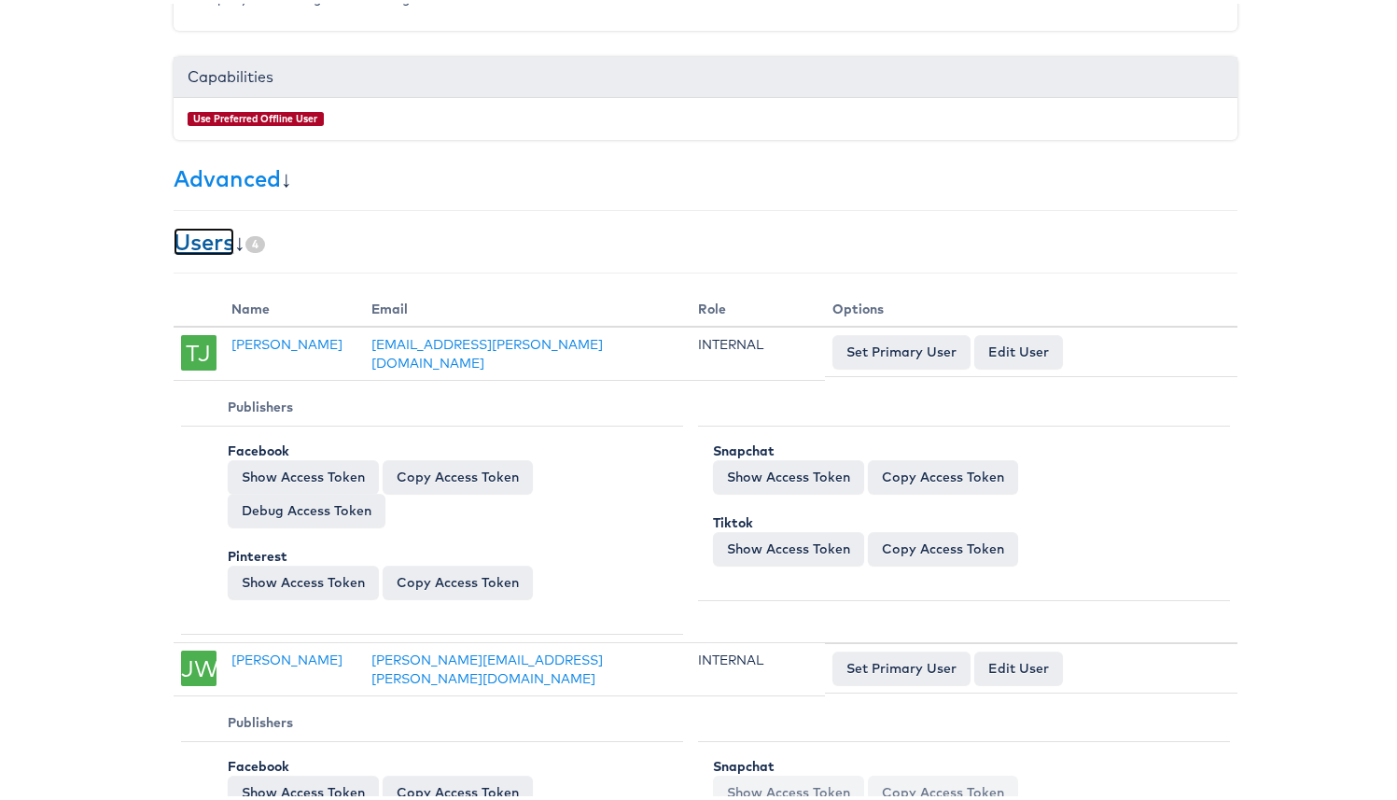
scroll to position [0, 0]
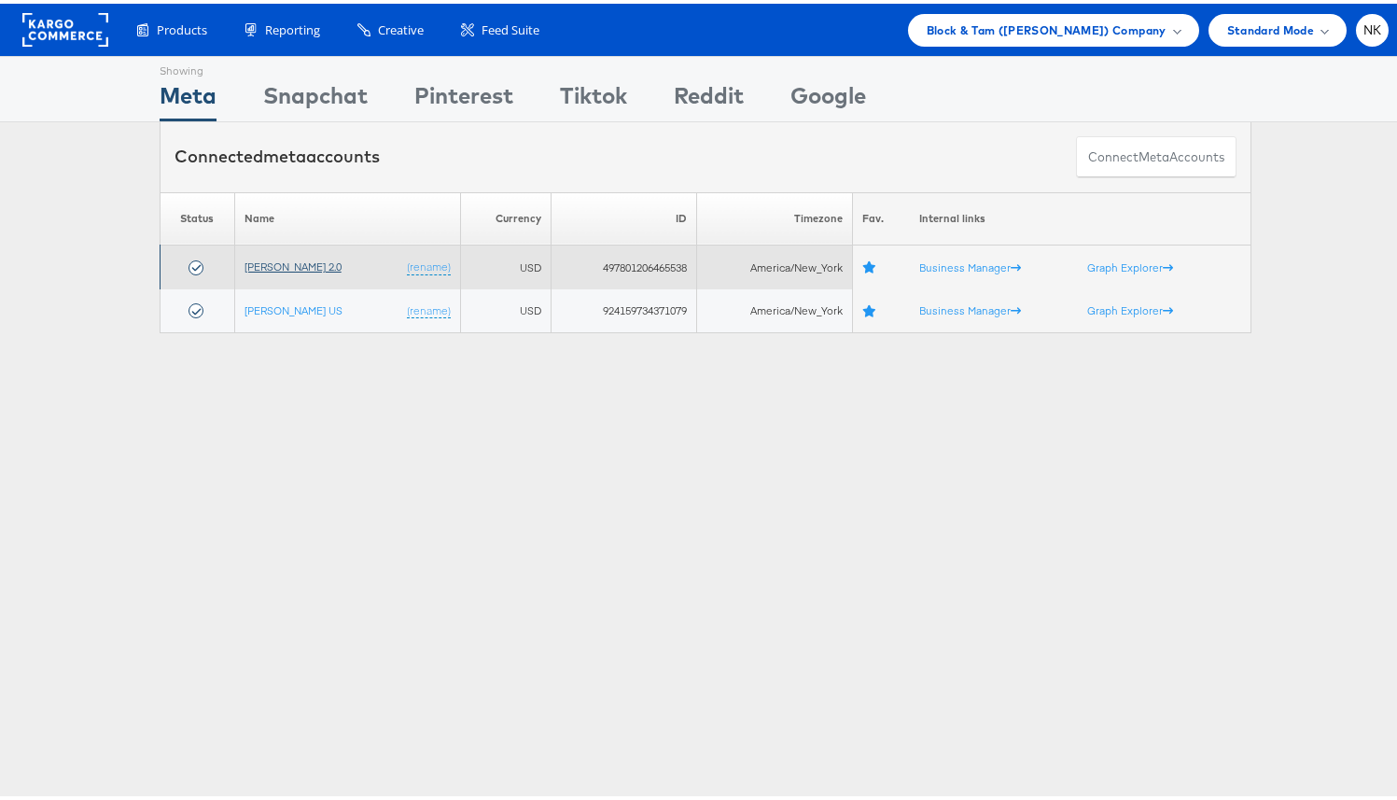
click at [306, 265] on link "[PERSON_NAME] 2.0" at bounding box center [293, 263] width 97 height 14
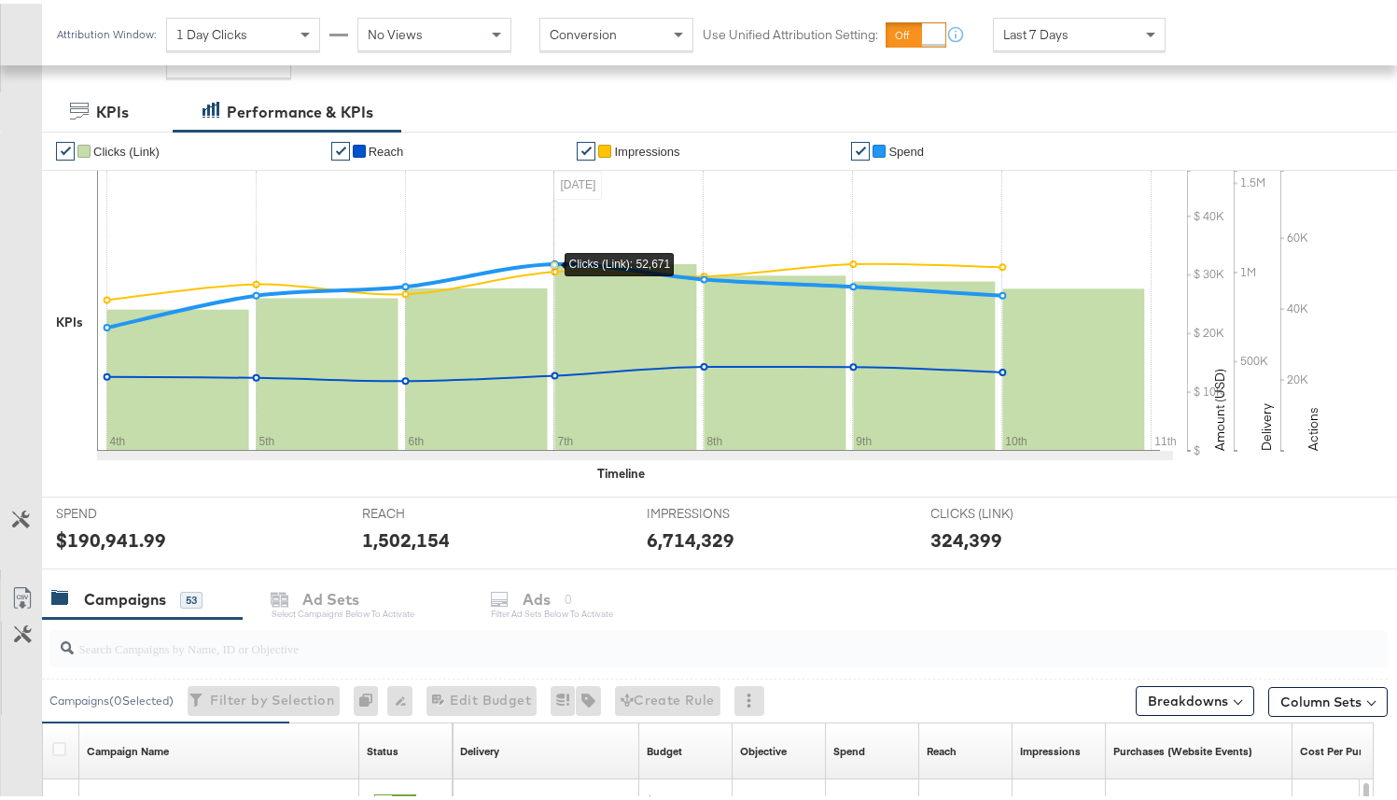
scroll to position [87, 0]
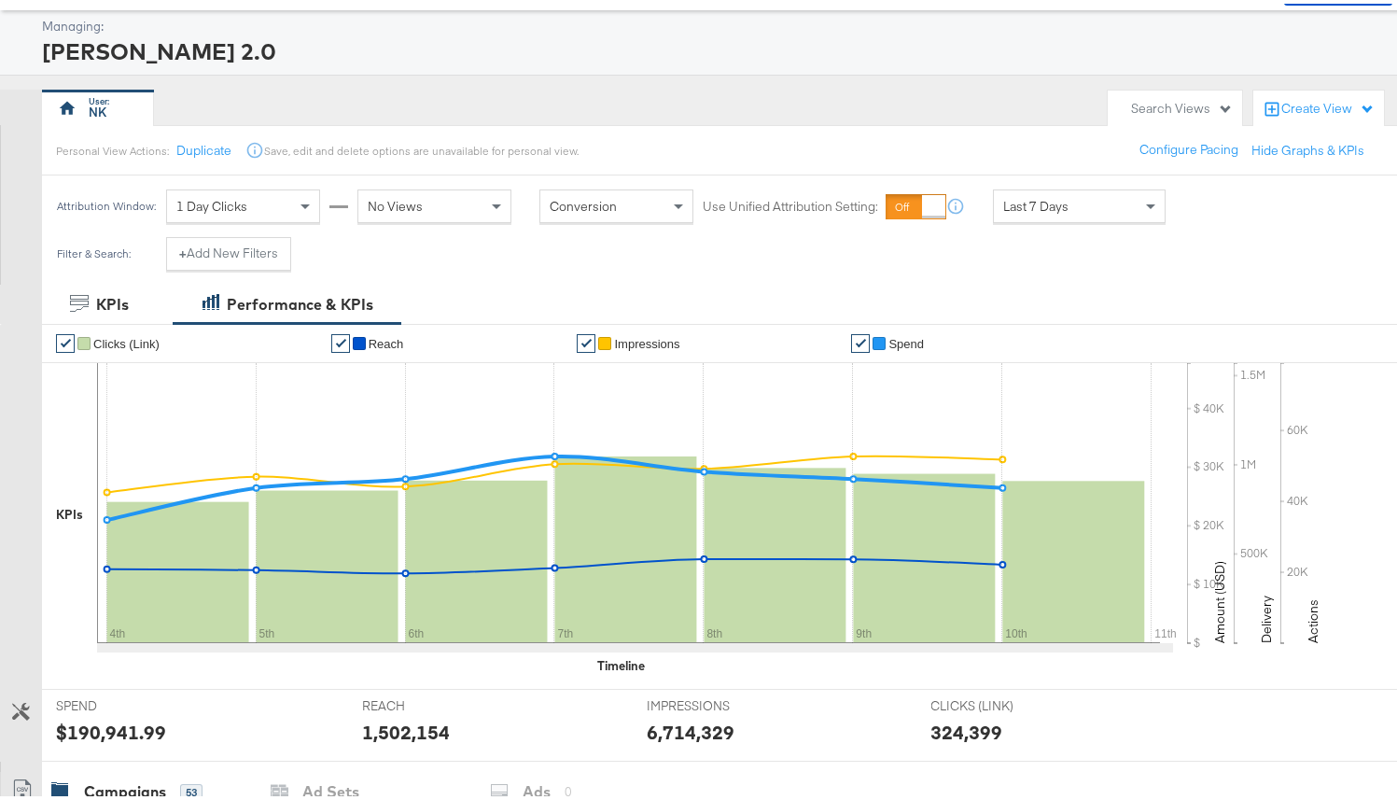
click at [1265, 104] on icon at bounding box center [1272, 105] width 14 height 14
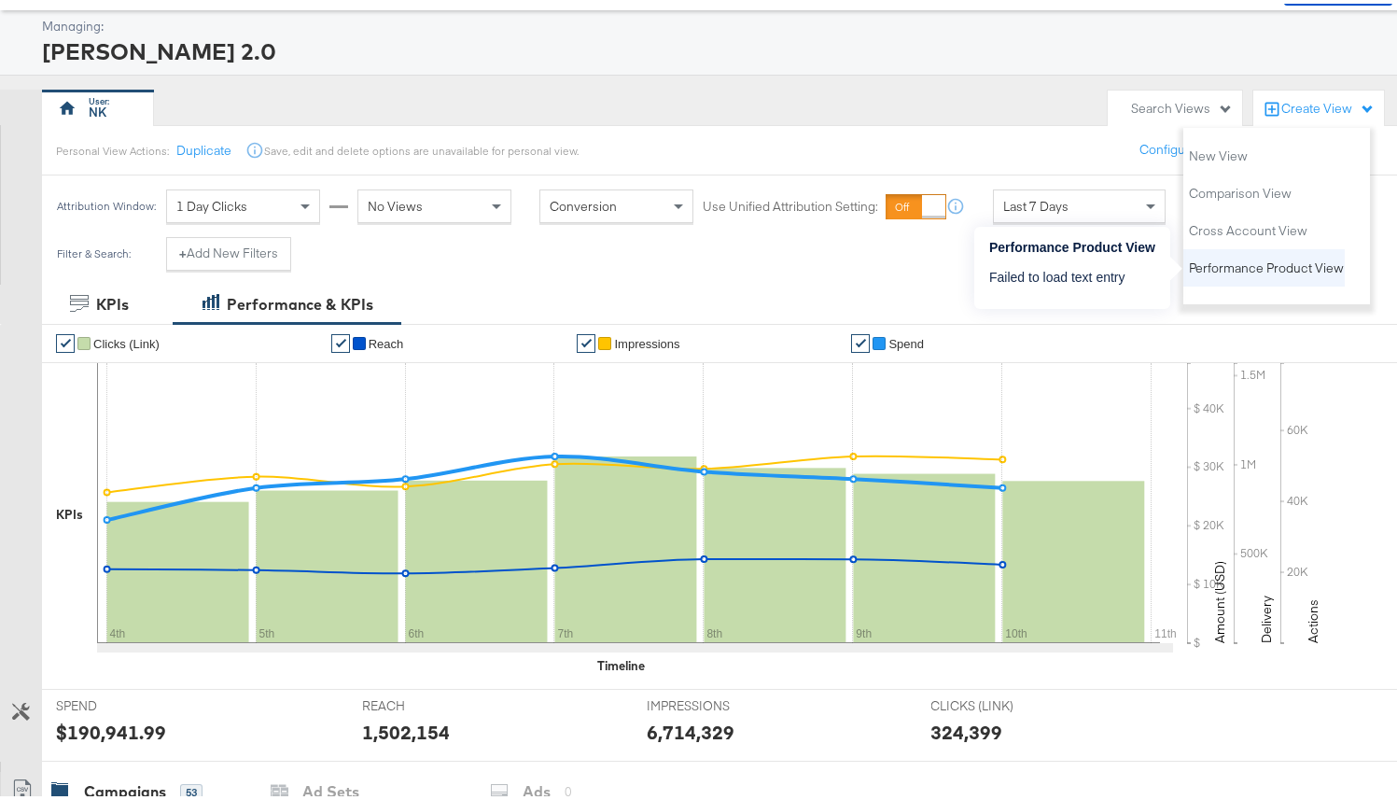
click at [1243, 264] on span "Performance Product View" at bounding box center [1266, 265] width 155 height 18
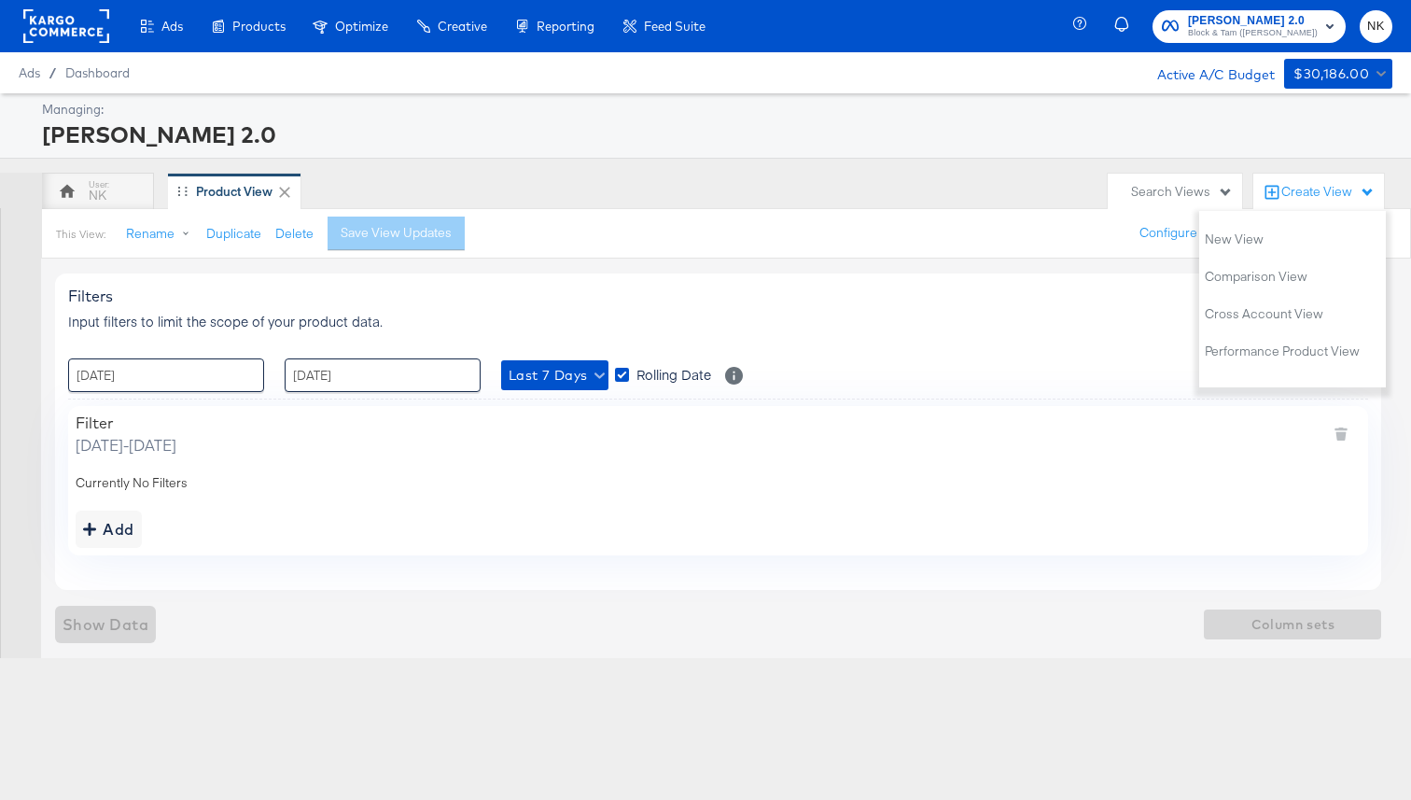
click at [747, 208] on div "NK Product View" at bounding box center [570, 191] width 1056 height 37
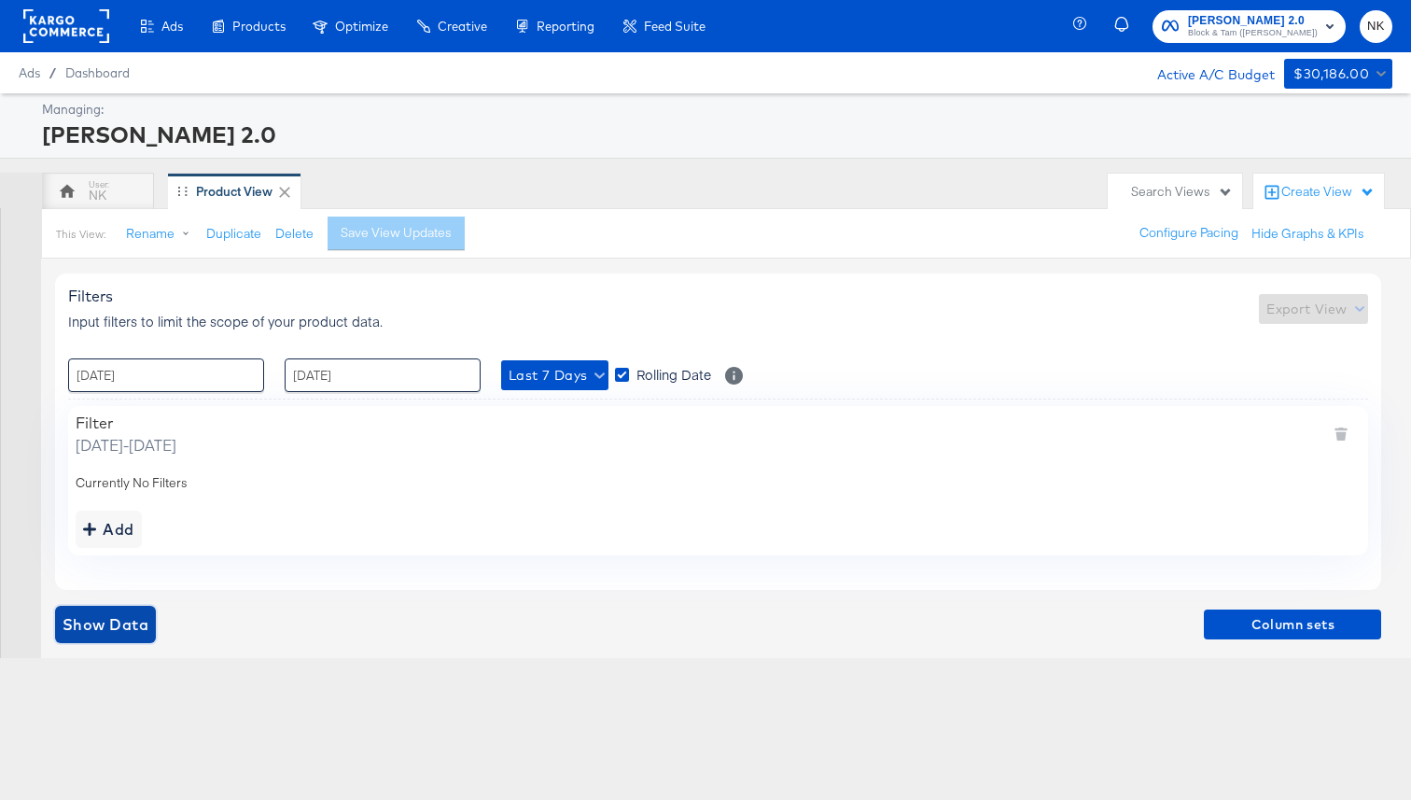
click at [97, 611] on span "Show Data" at bounding box center [106, 624] width 86 height 26
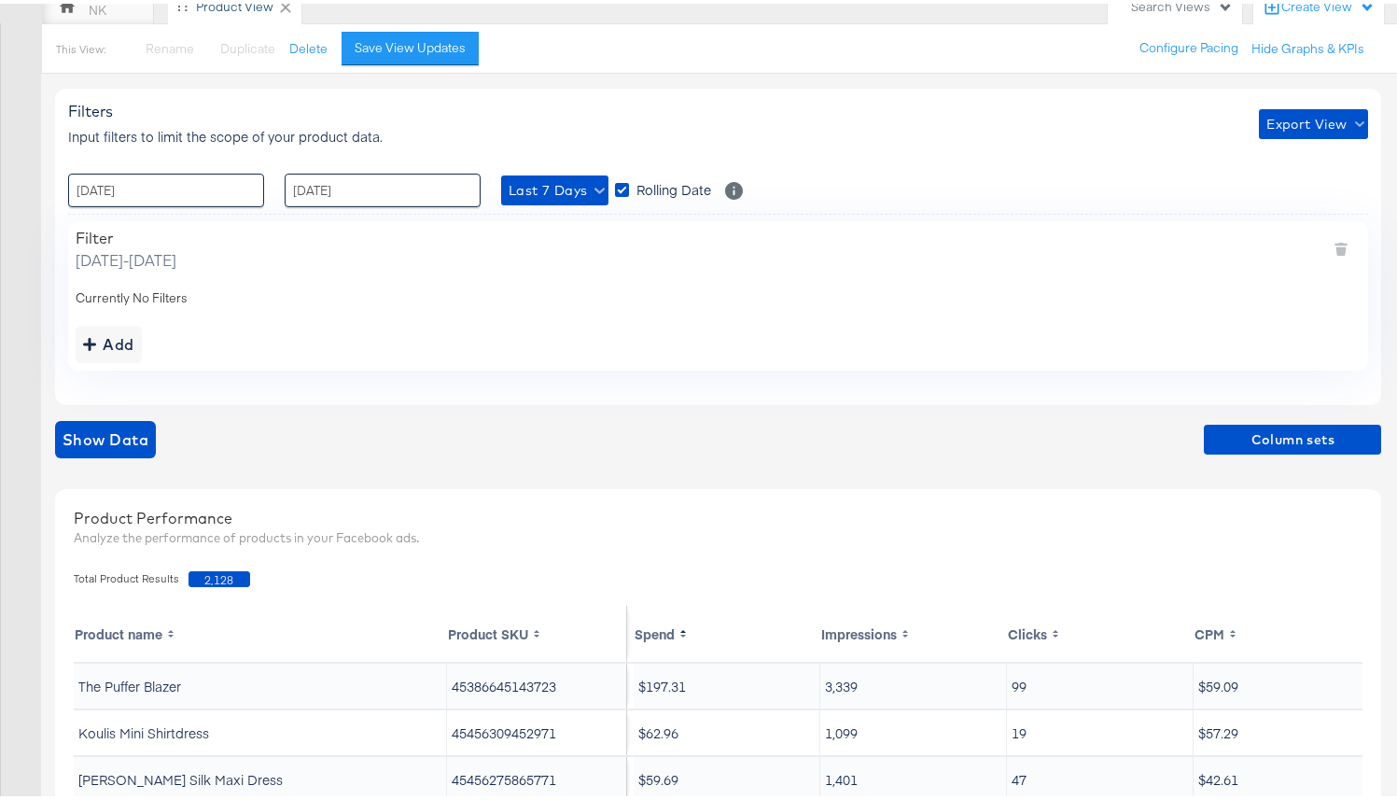
scroll to position [476, 0]
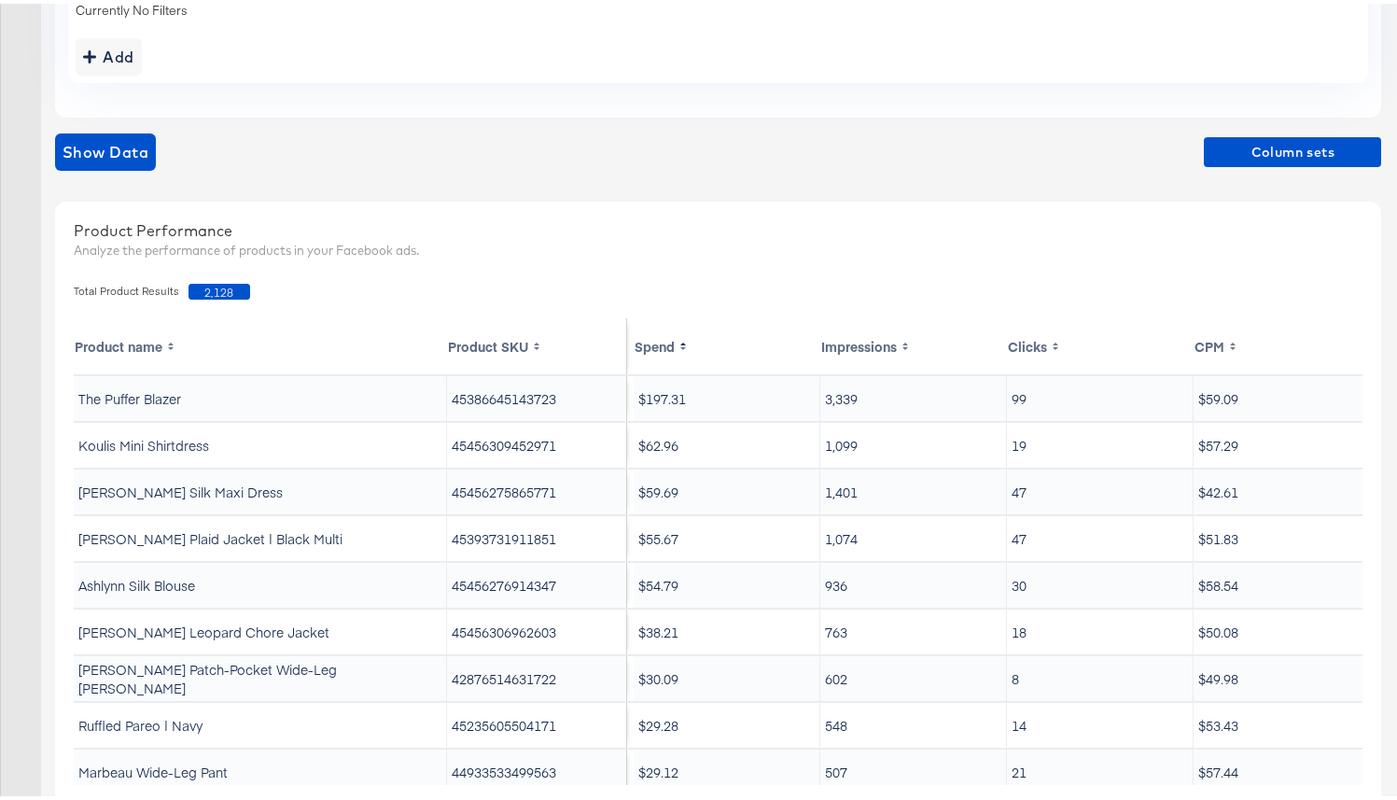
click at [919, 228] on div "Product Performance" at bounding box center [718, 227] width 1289 height 21
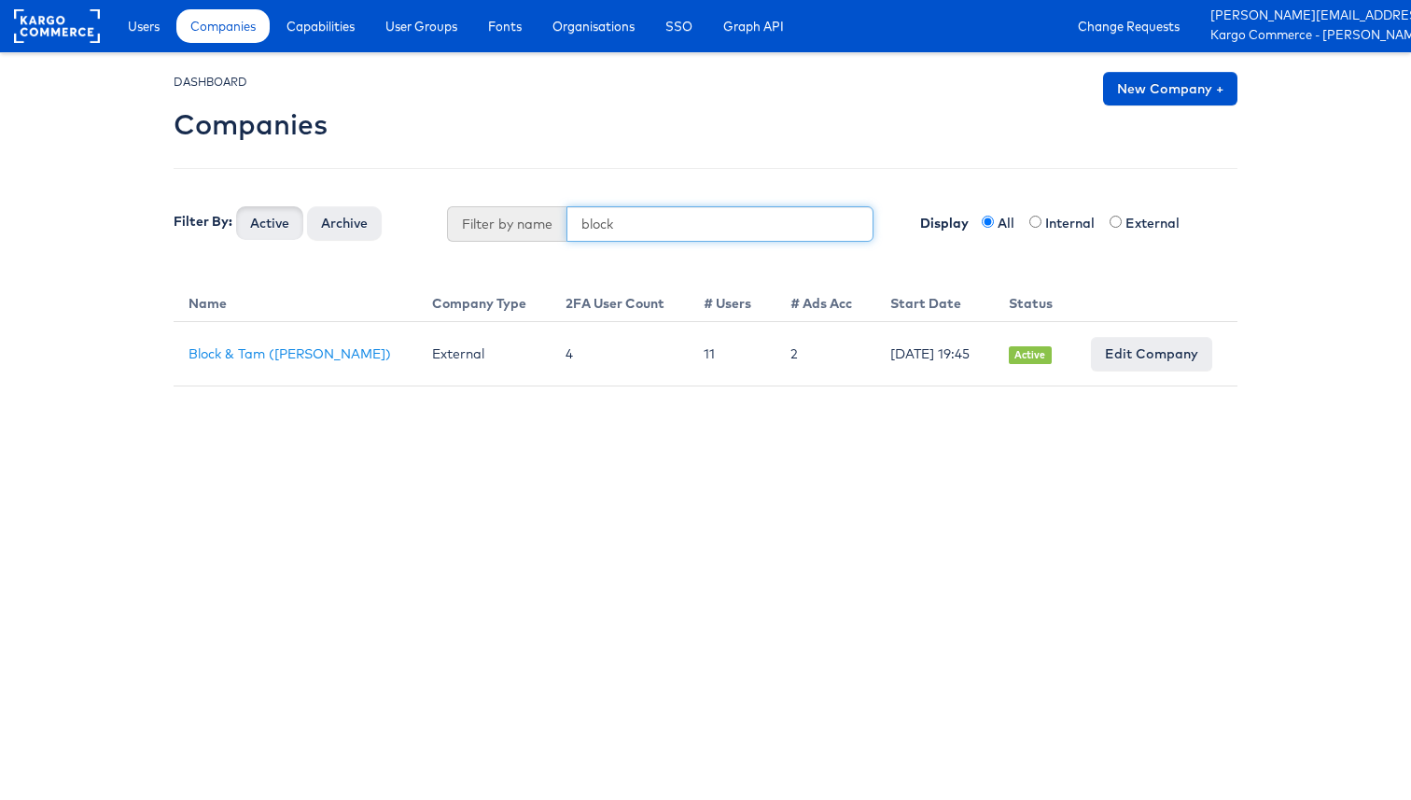
drag, startPoint x: 497, startPoint y: 230, endPoint x: 422, endPoint y: 230, distance: 75.6
click at [422, 206] on form "Filter By: Active Archive Filter by name block Display All Internal External" at bounding box center [706, 206] width 1092 height 0
click at [236, 206] on button "Active" at bounding box center [269, 223] width 67 height 34
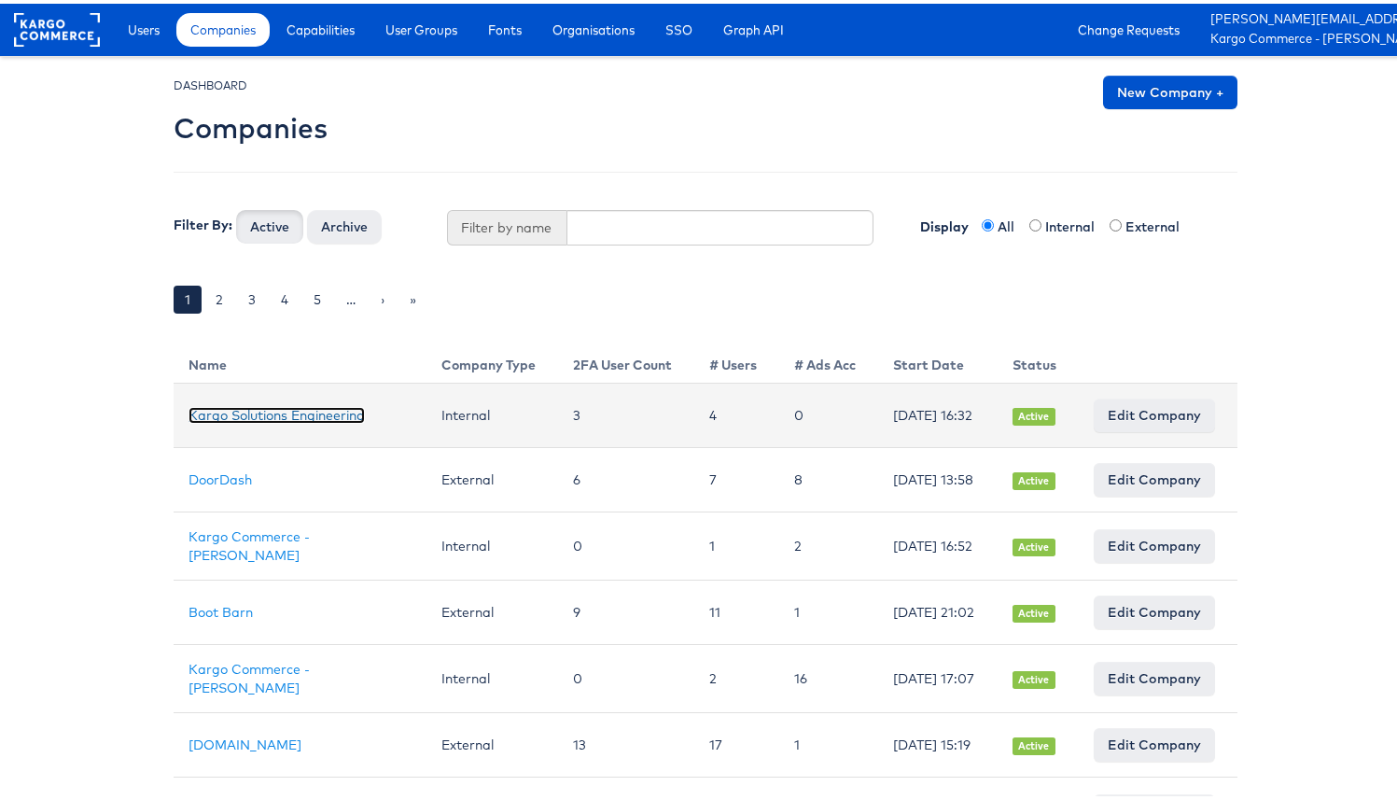
click at [272, 405] on link "Kargo Solutions Engineering" at bounding box center [277, 411] width 176 height 17
click at [275, 407] on link "Kargo Solutions Engineering" at bounding box center [277, 411] width 176 height 17
click at [196, 410] on link "Kargo Solutions Engineering" at bounding box center [277, 411] width 176 height 17
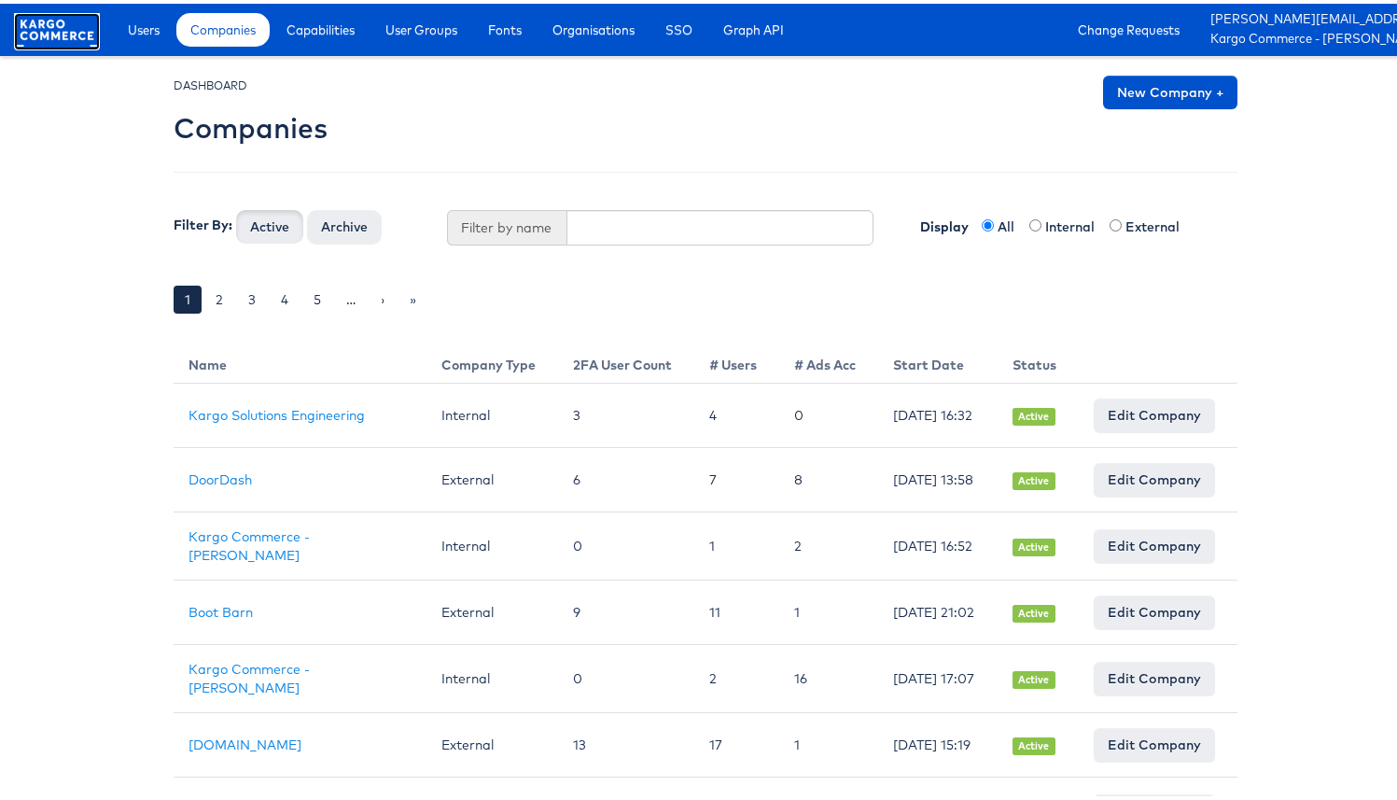
click at [48, 17] on rect at bounding box center [57, 26] width 86 height 34
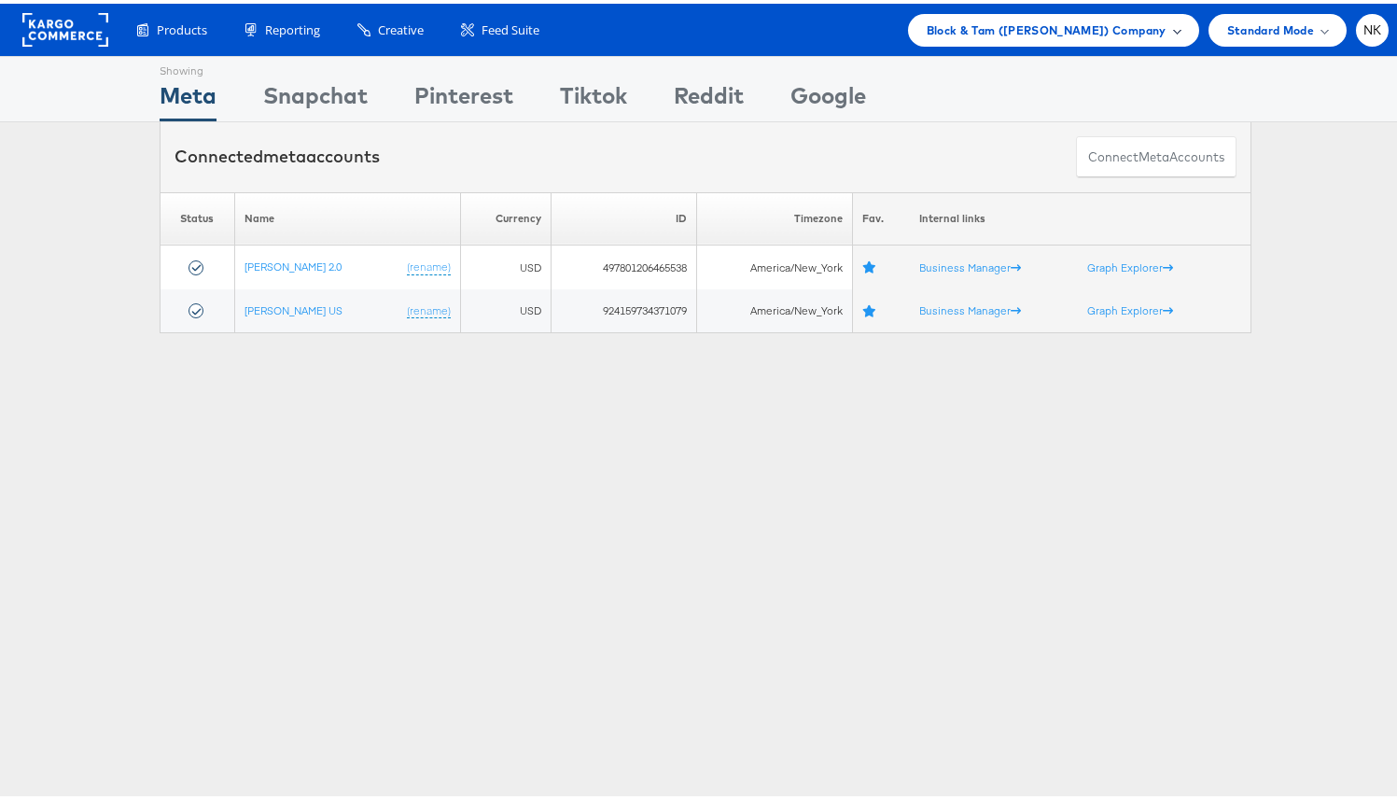
click at [1007, 17] on span "Block & Tam ([PERSON_NAME]) Company" at bounding box center [1047, 27] width 240 height 20
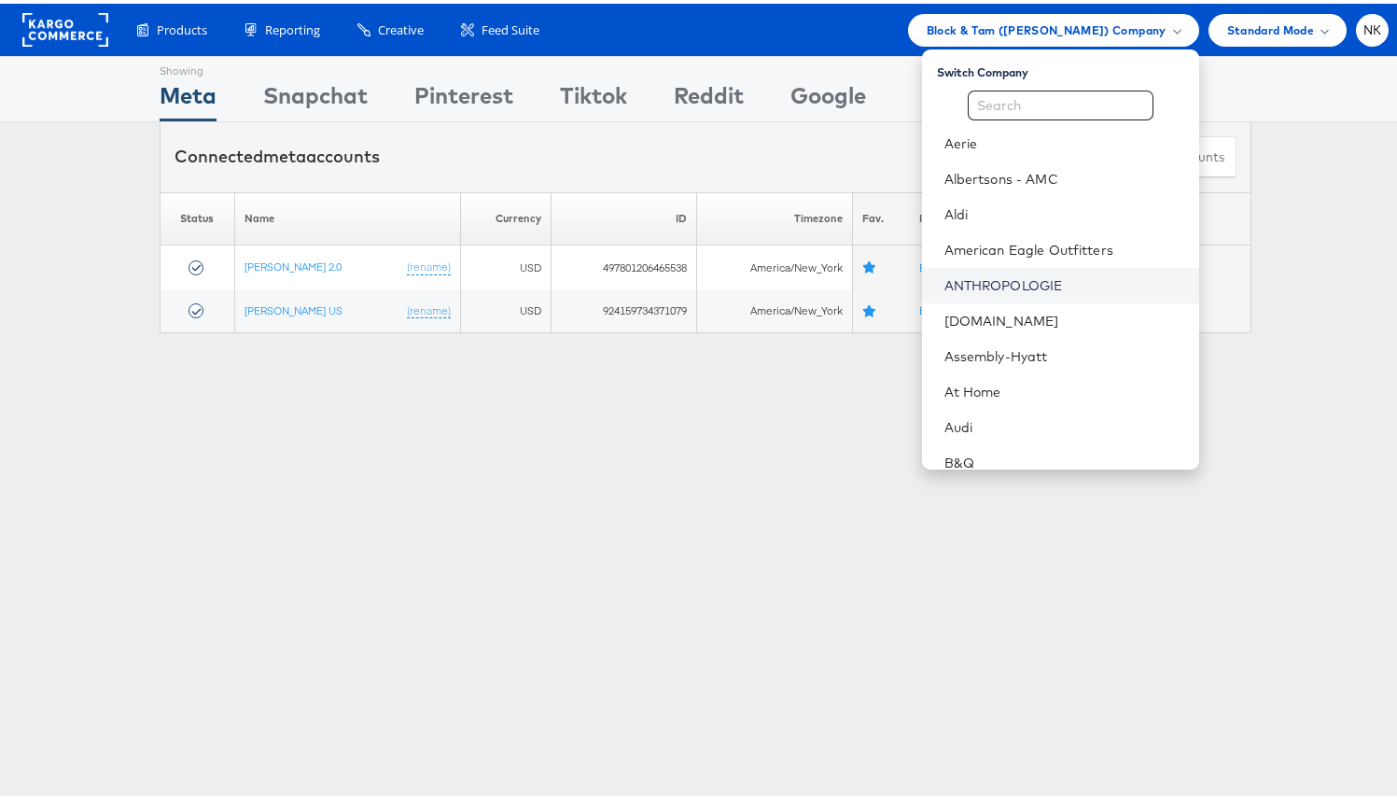
click at [1002, 280] on link "ANTHROPOLOGIE" at bounding box center [1064, 282] width 240 height 19
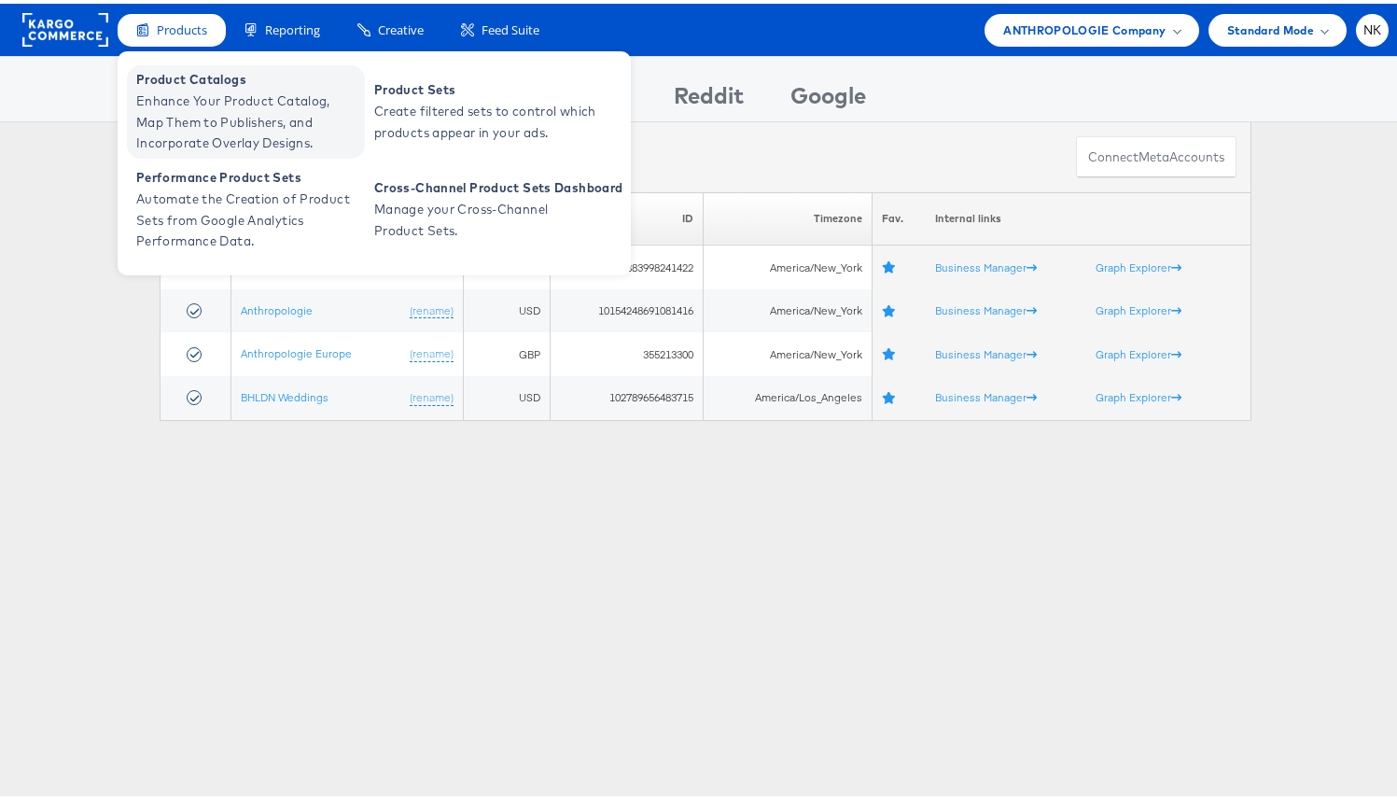
click at [202, 87] on span "Enhance Your Product Catalog, Map Them to Publishers, and Incorporate Overlay D…" at bounding box center [248, 118] width 224 height 63
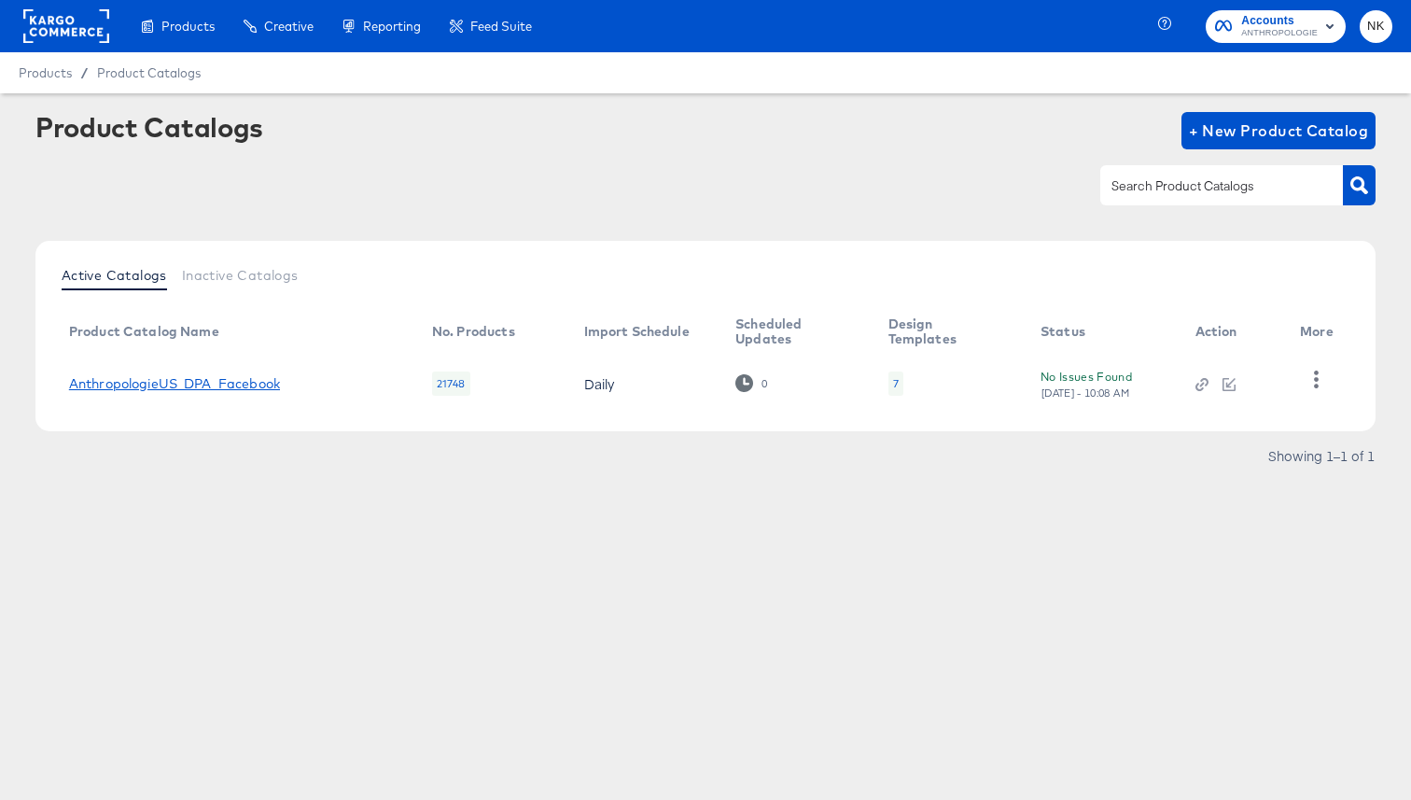
click at [254, 379] on link "AnthropologieUS_DPA_Facebook" at bounding box center [174, 383] width 211 height 15
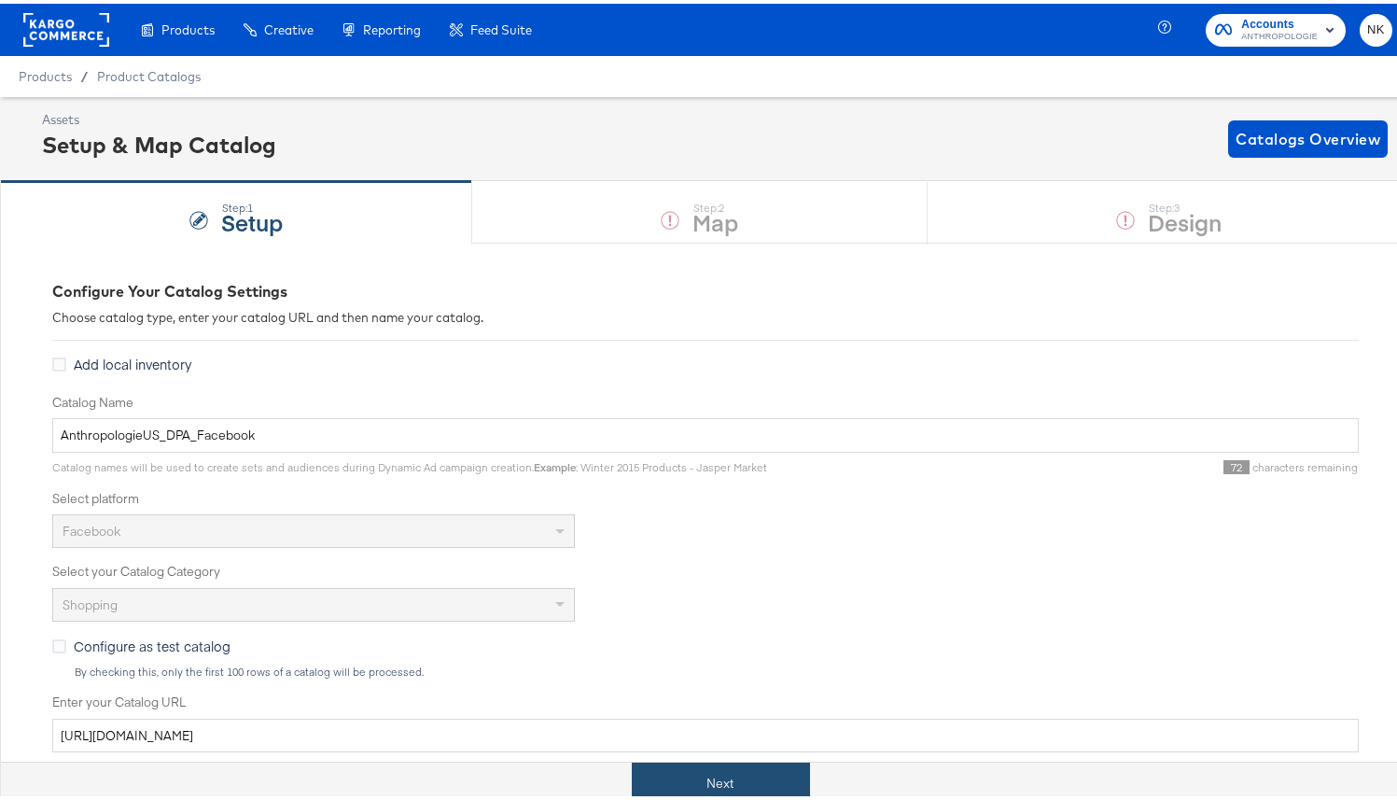
click at [784, 767] on button "Next" at bounding box center [721, 780] width 178 height 42
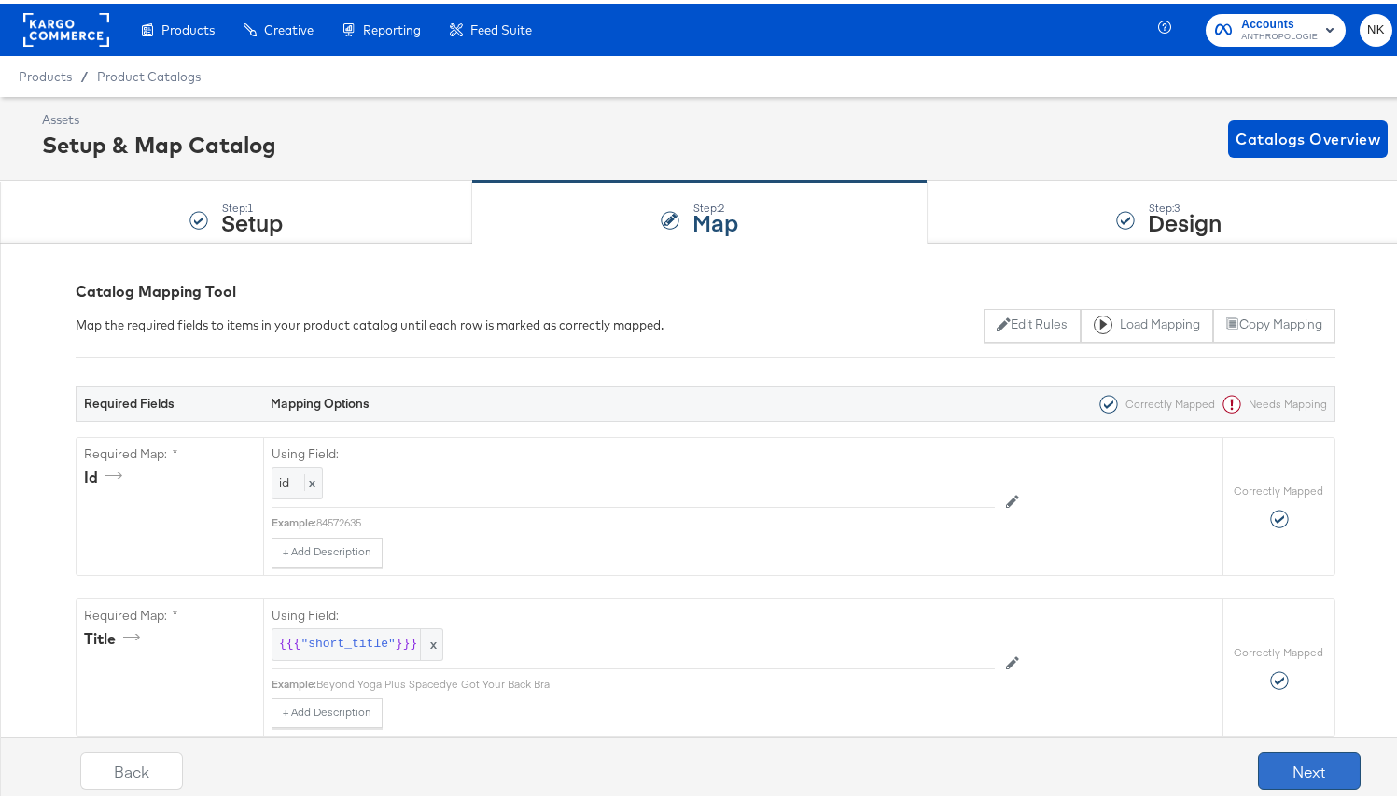
click at [1258, 776] on button "Next" at bounding box center [1309, 766] width 103 height 37
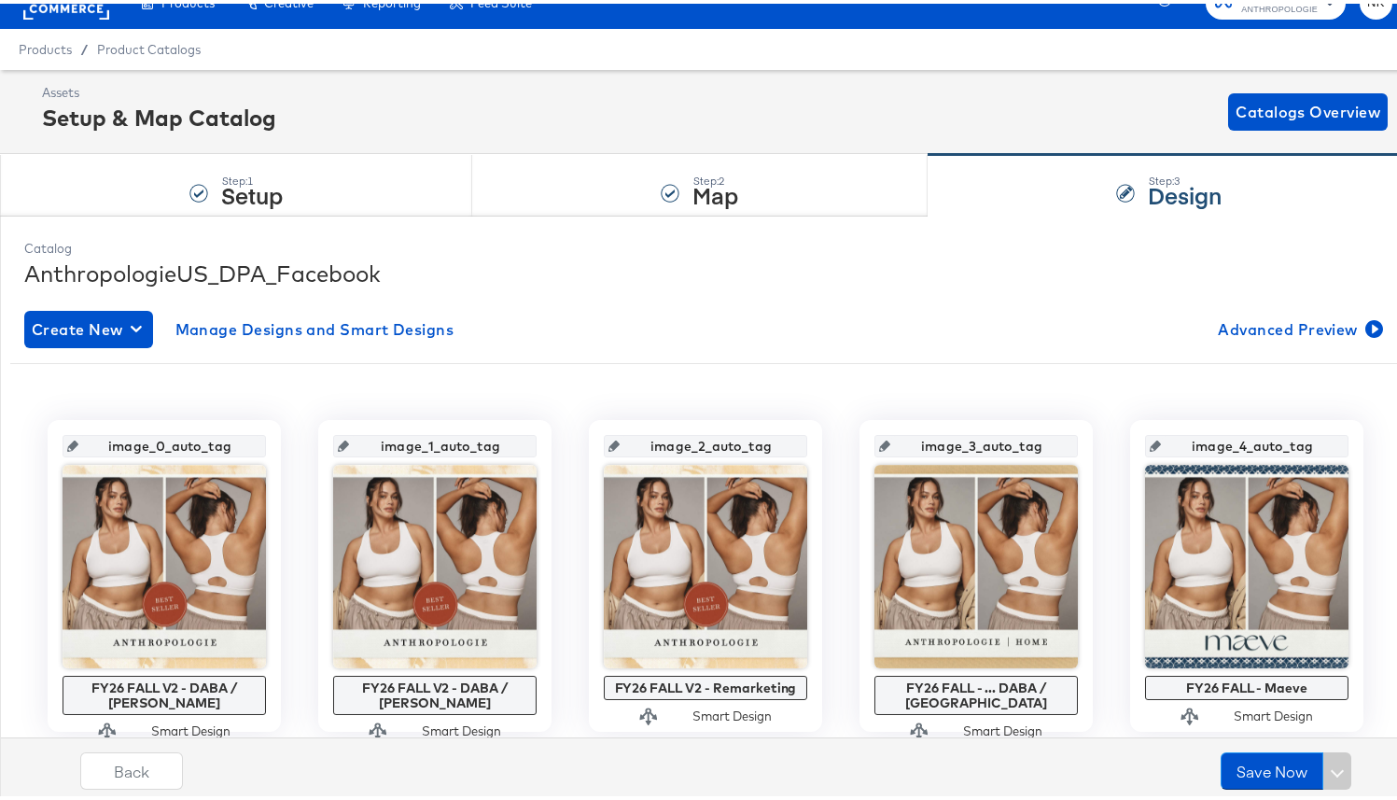
scroll to position [440, 0]
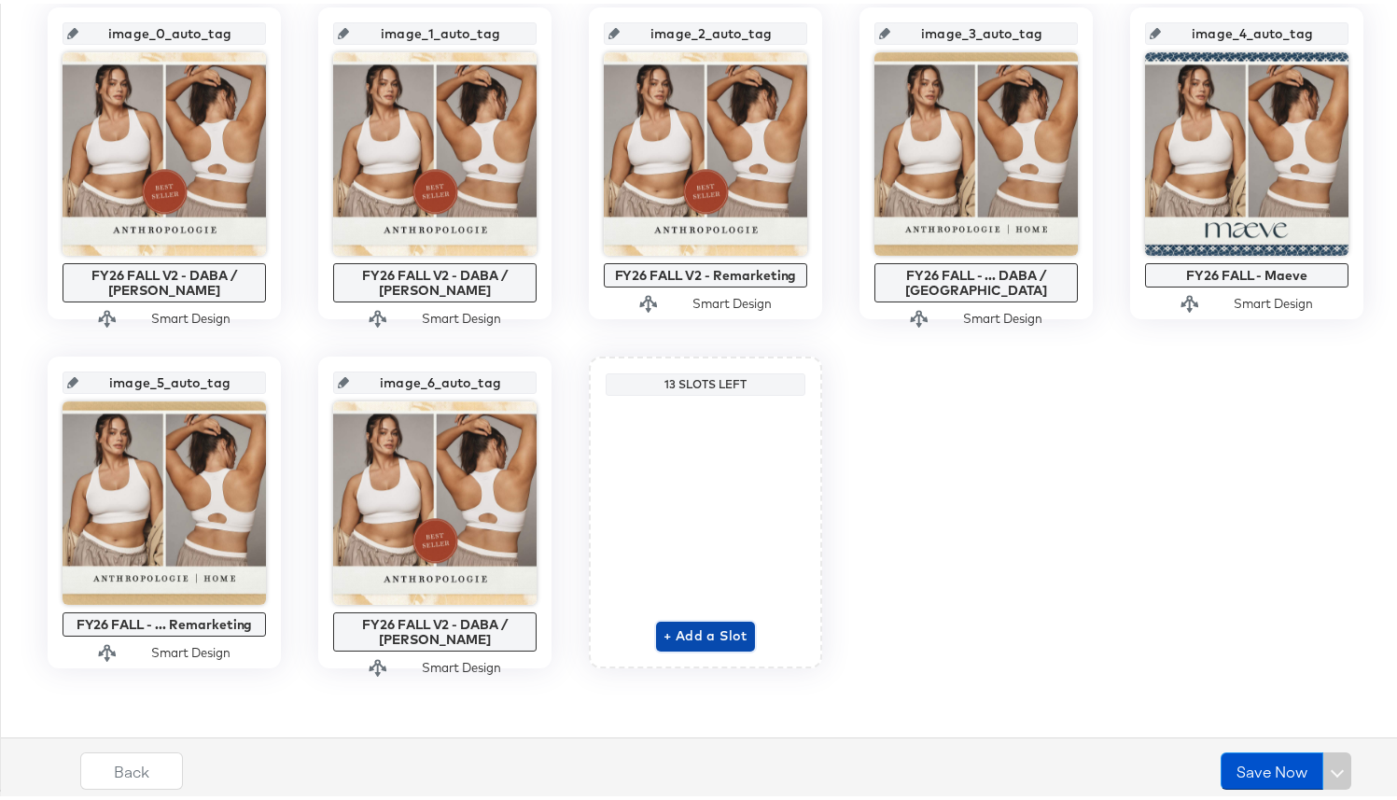
click at [713, 623] on span "+ Add a Slot" at bounding box center [706, 632] width 84 height 23
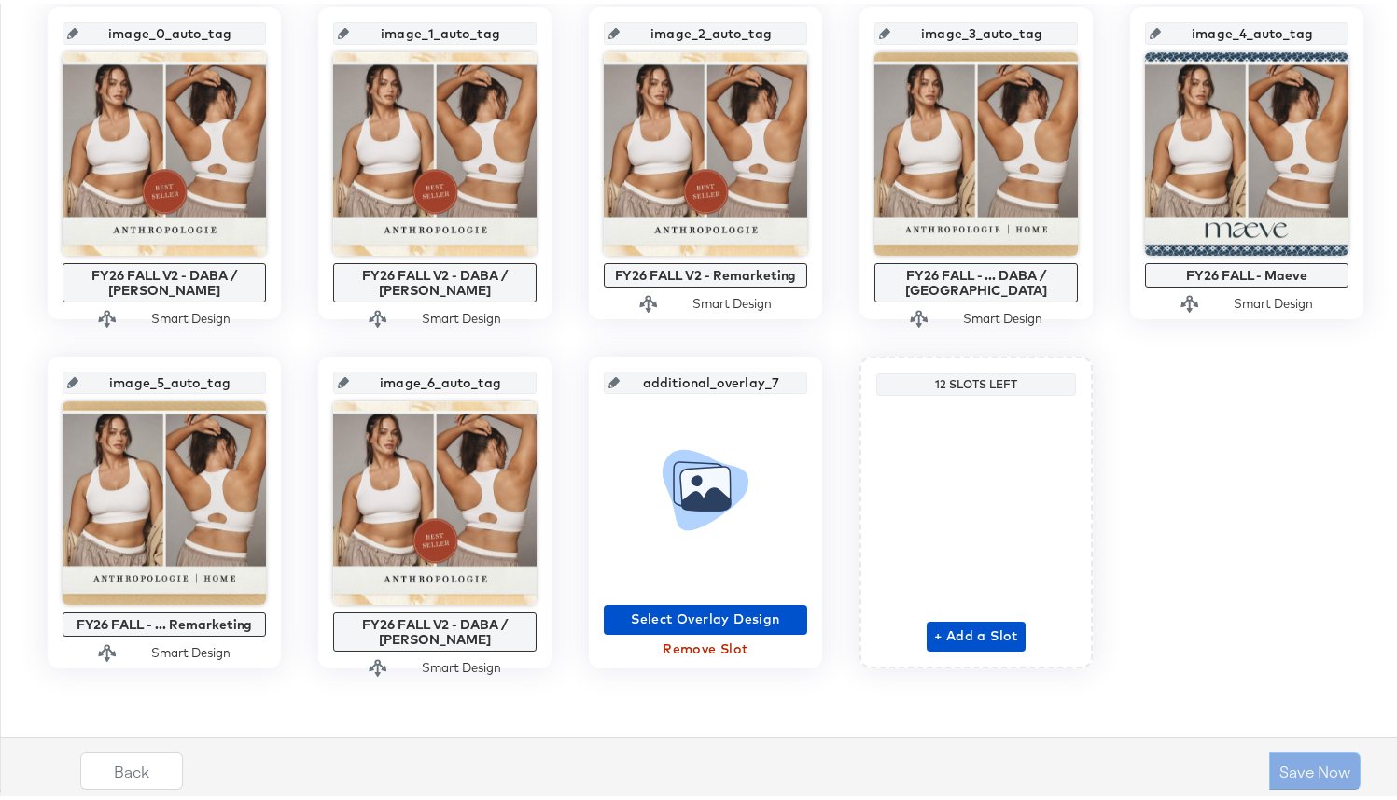
scroll to position [0, 0]
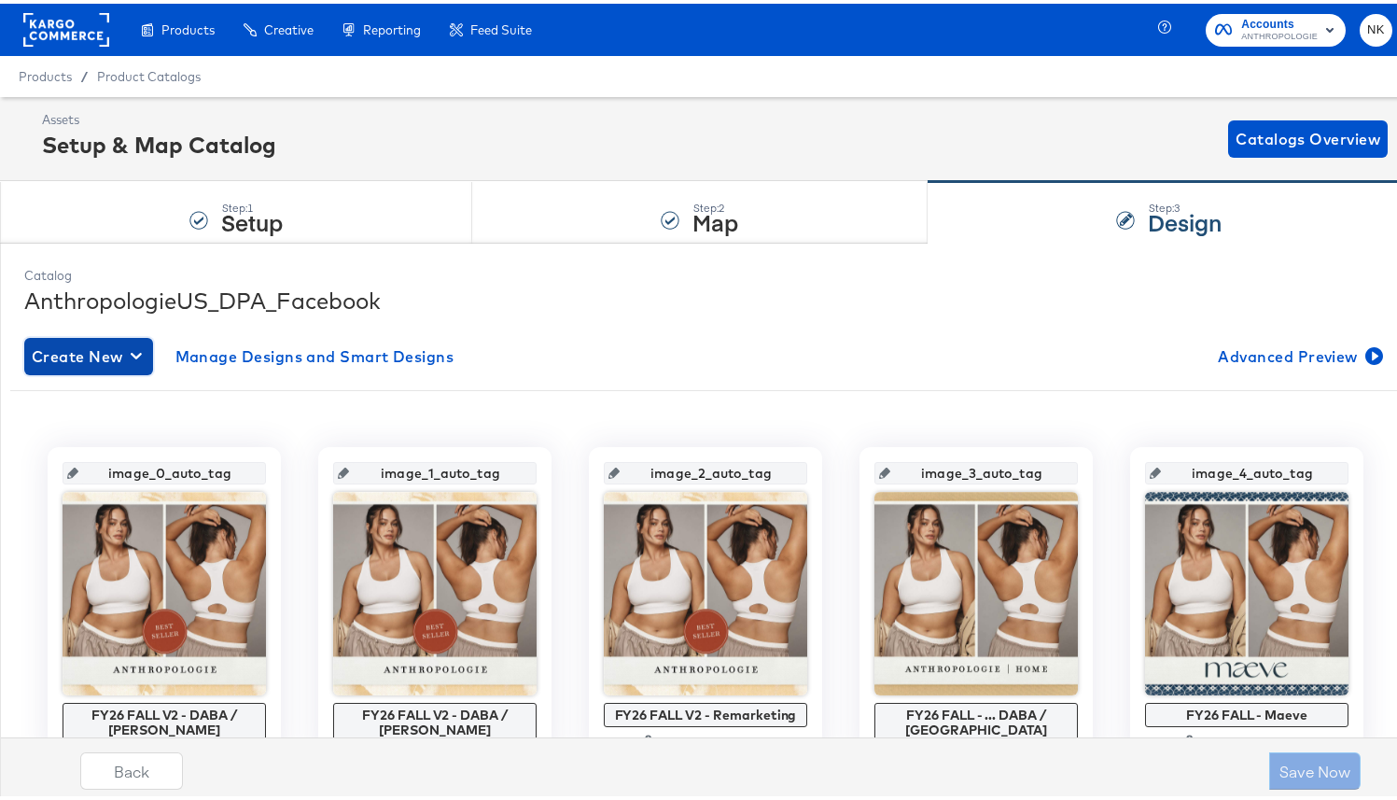
click at [135, 353] on icon "button" at bounding box center [136, 352] width 11 height 7
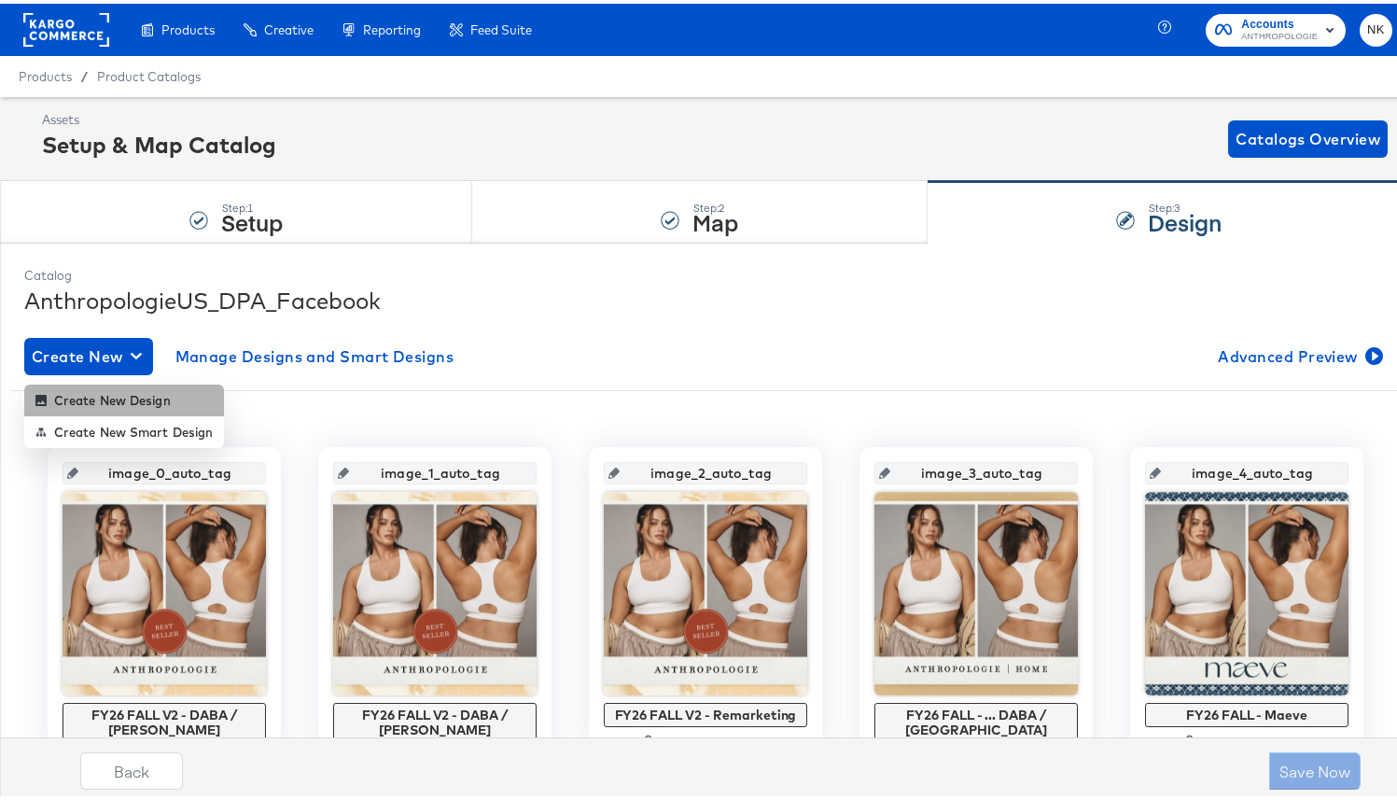
click at [149, 386] on li "Create New Design" at bounding box center [124, 397] width 200 height 32
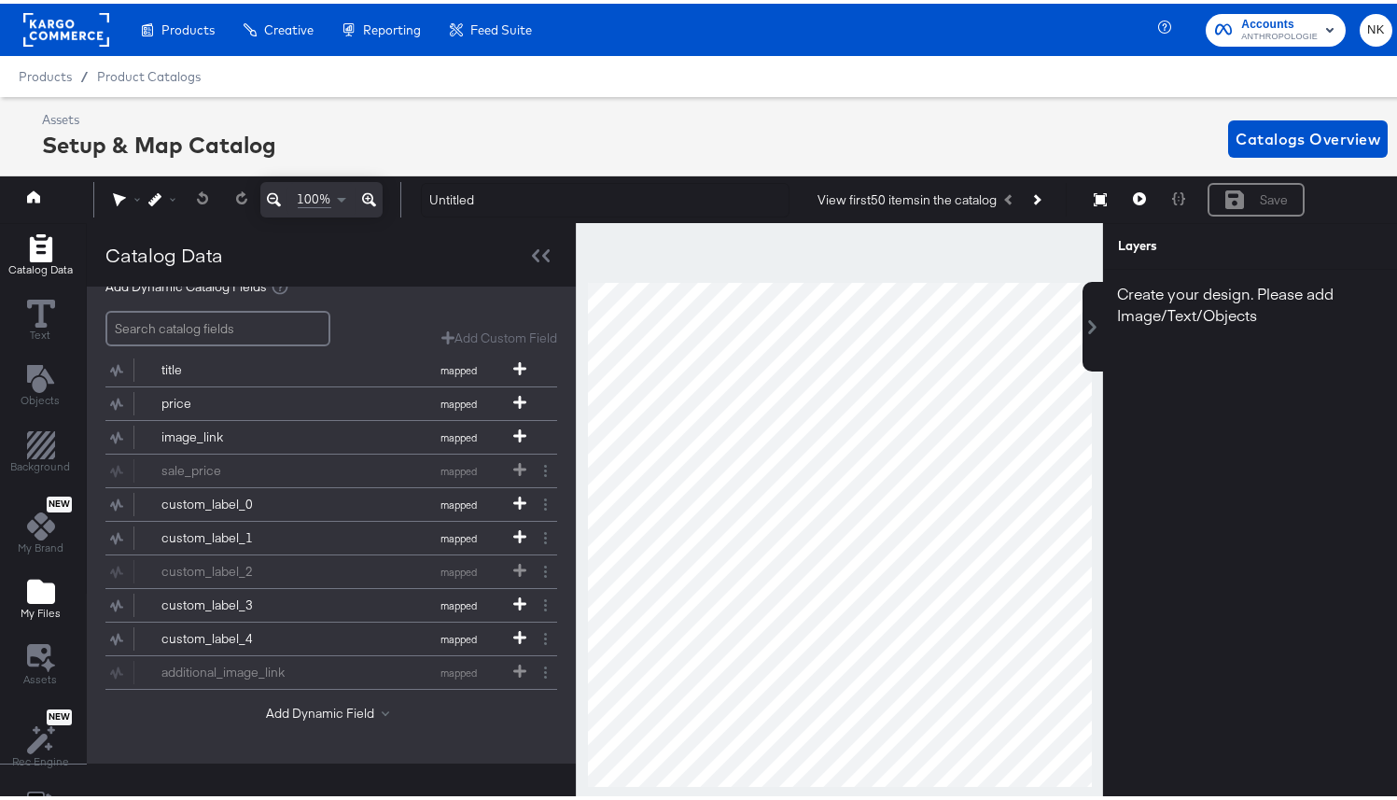
scroll to position [44, 0]
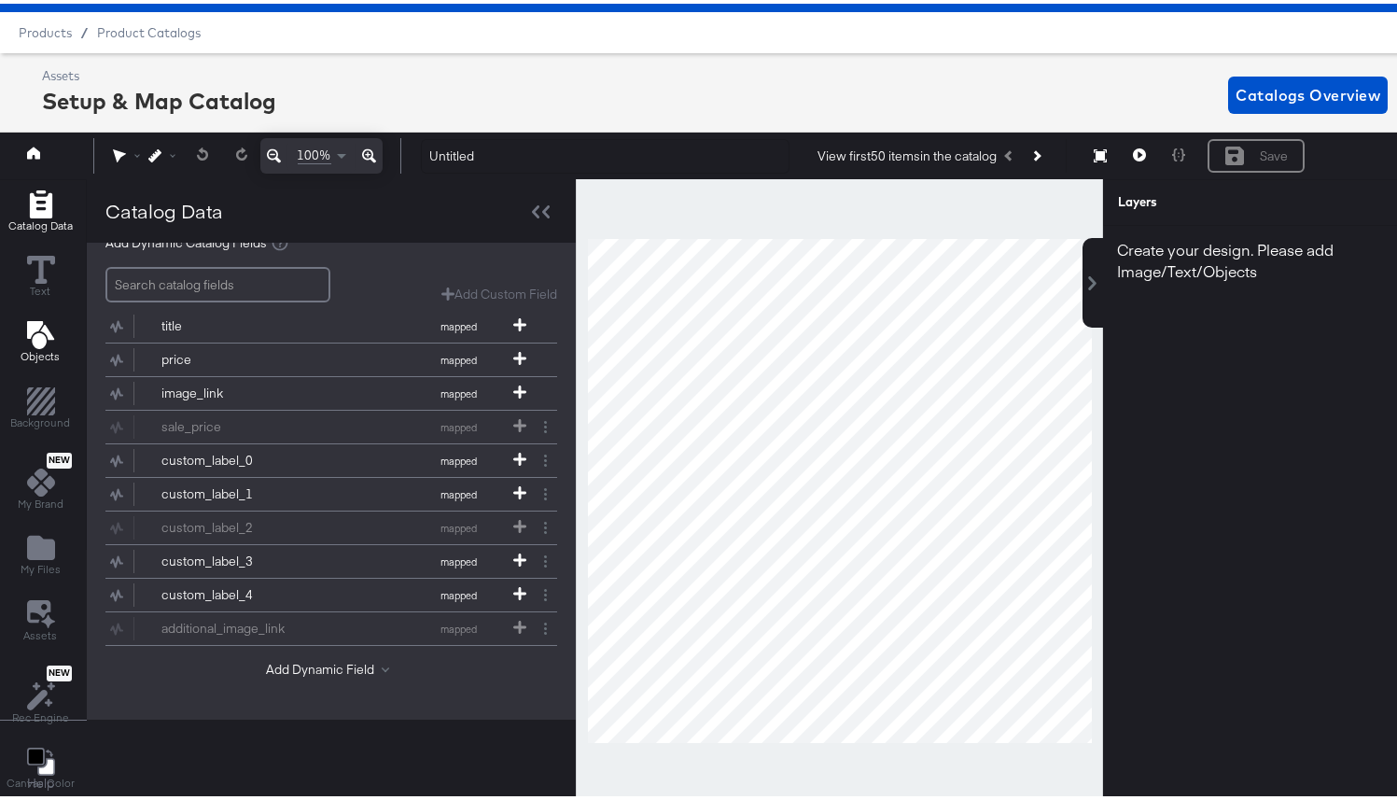
click at [22, 348] on span "Objects" at bounding box center [40, 352] width 39 height 15
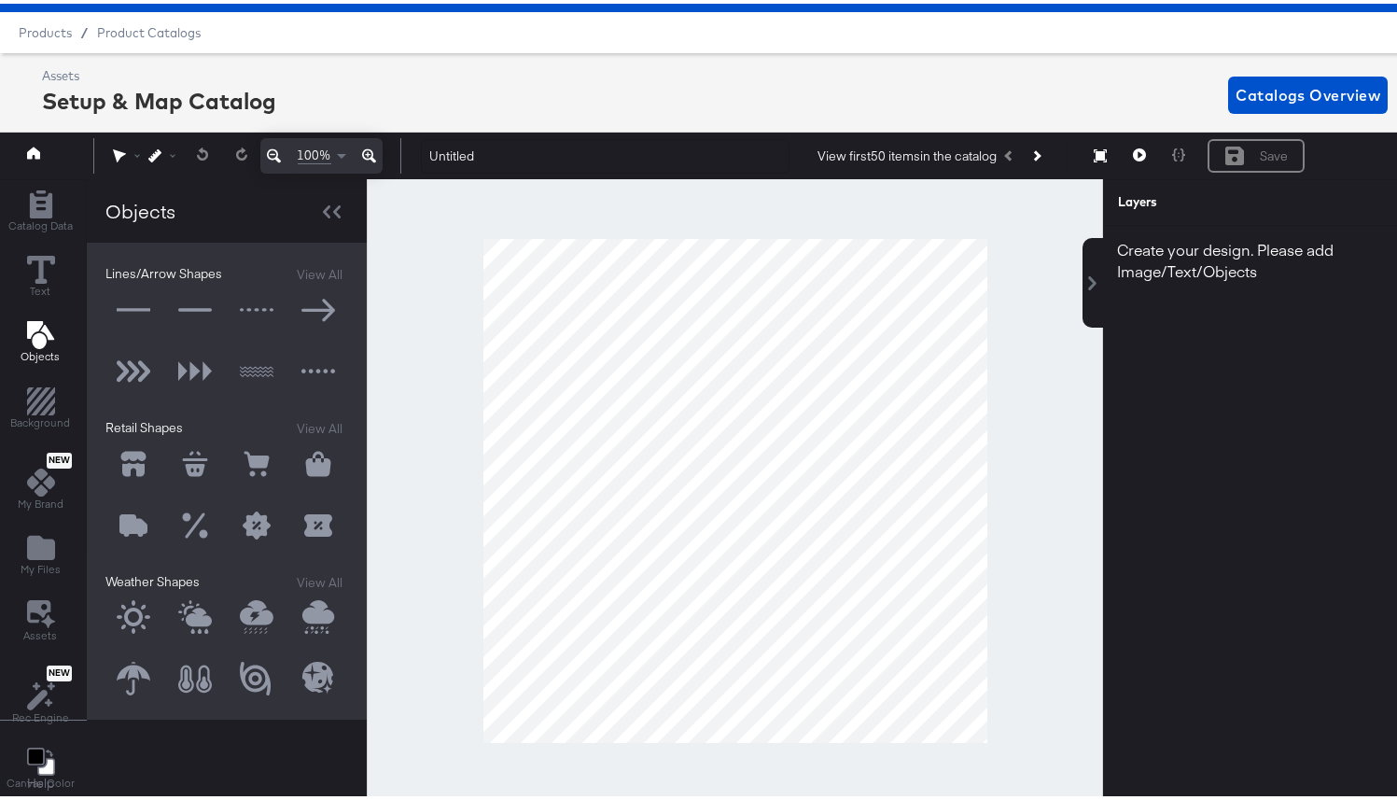
scroll to position [510, 0]
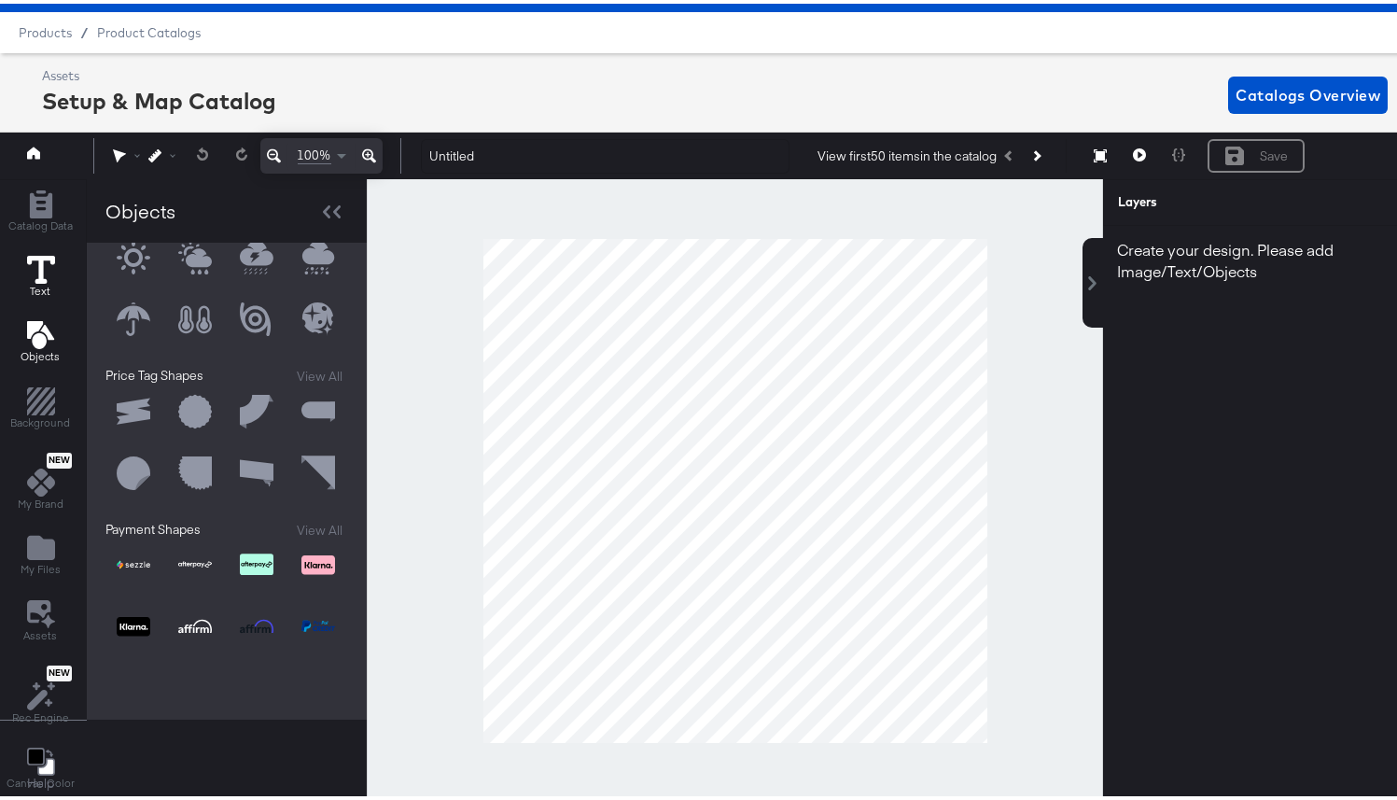
click at [40, 271] on icon at bounding box center [41, 266] width 28 height 28
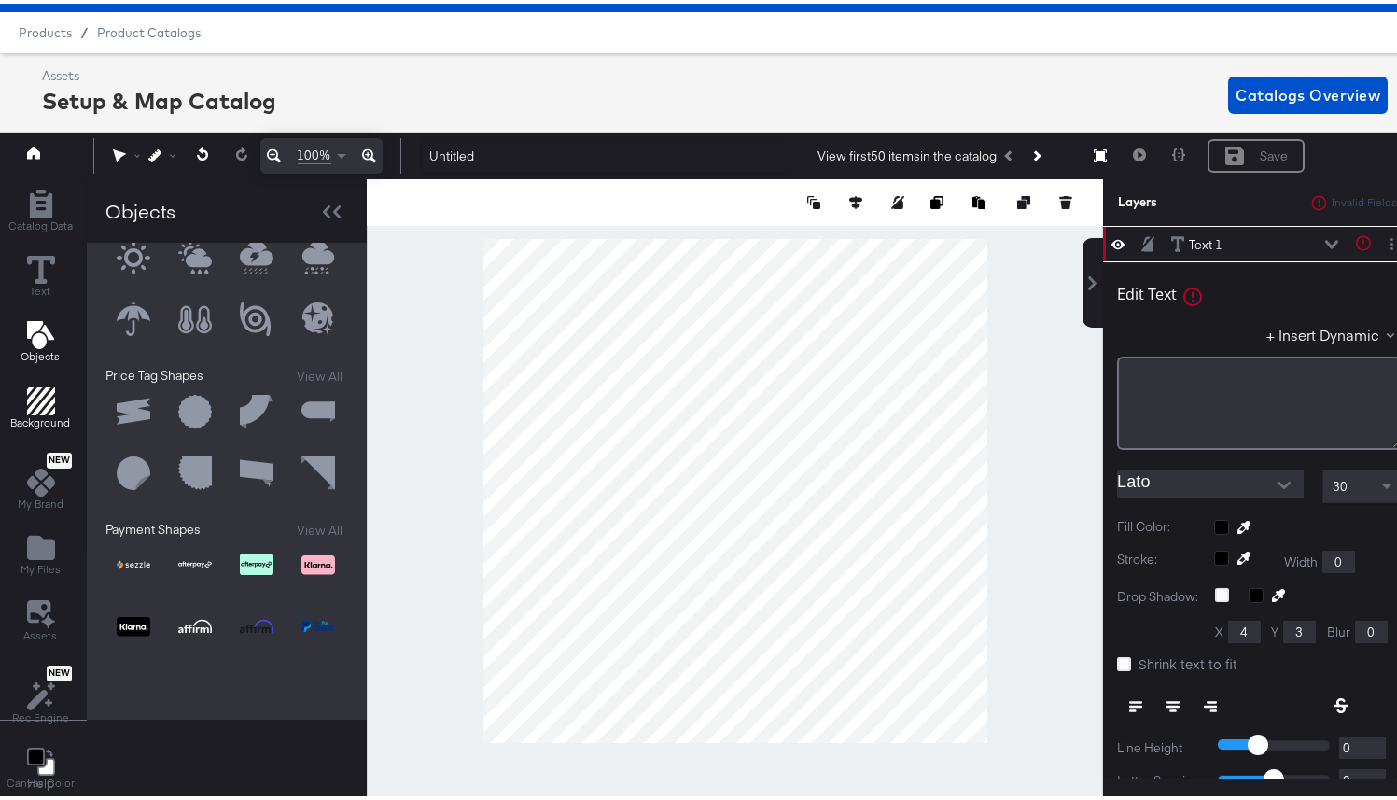
click at [44, 406] on icon "Add Rectangle" at bounding box center [41, 398] width 28 height 28
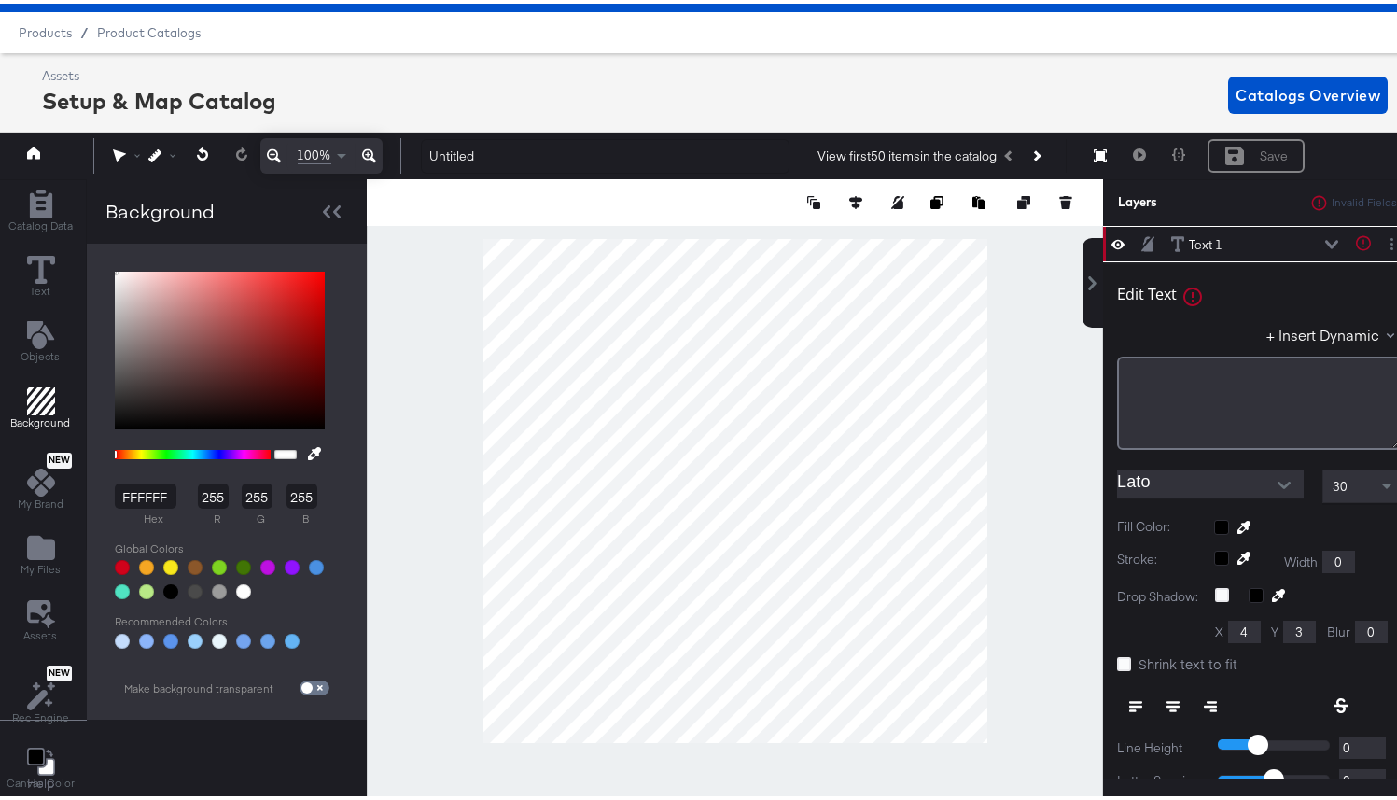
scroll to position [0, 0]
click at [46, 534] on icon "Add Files" at bounding box center [41, 544] width 28 height 28
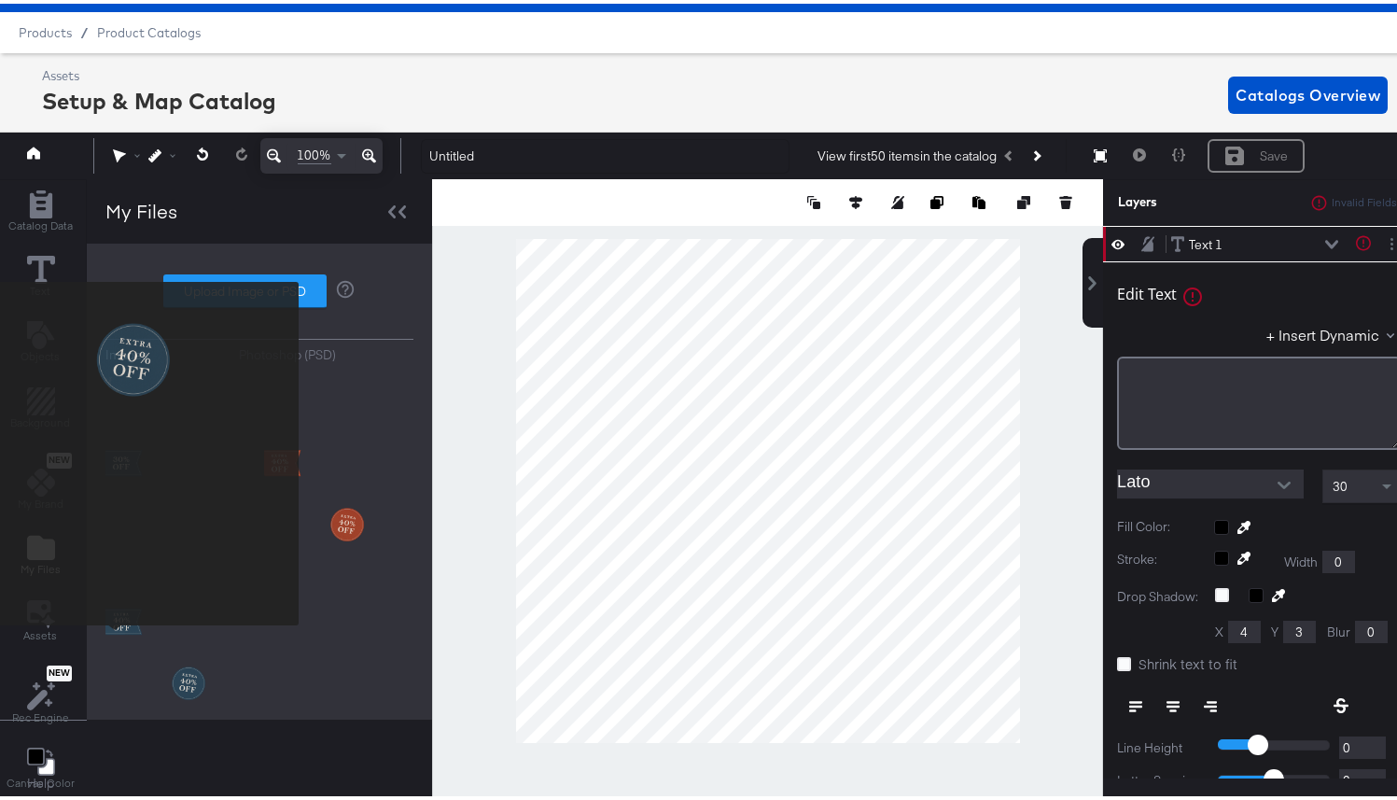
scroll to position [1185, 0]
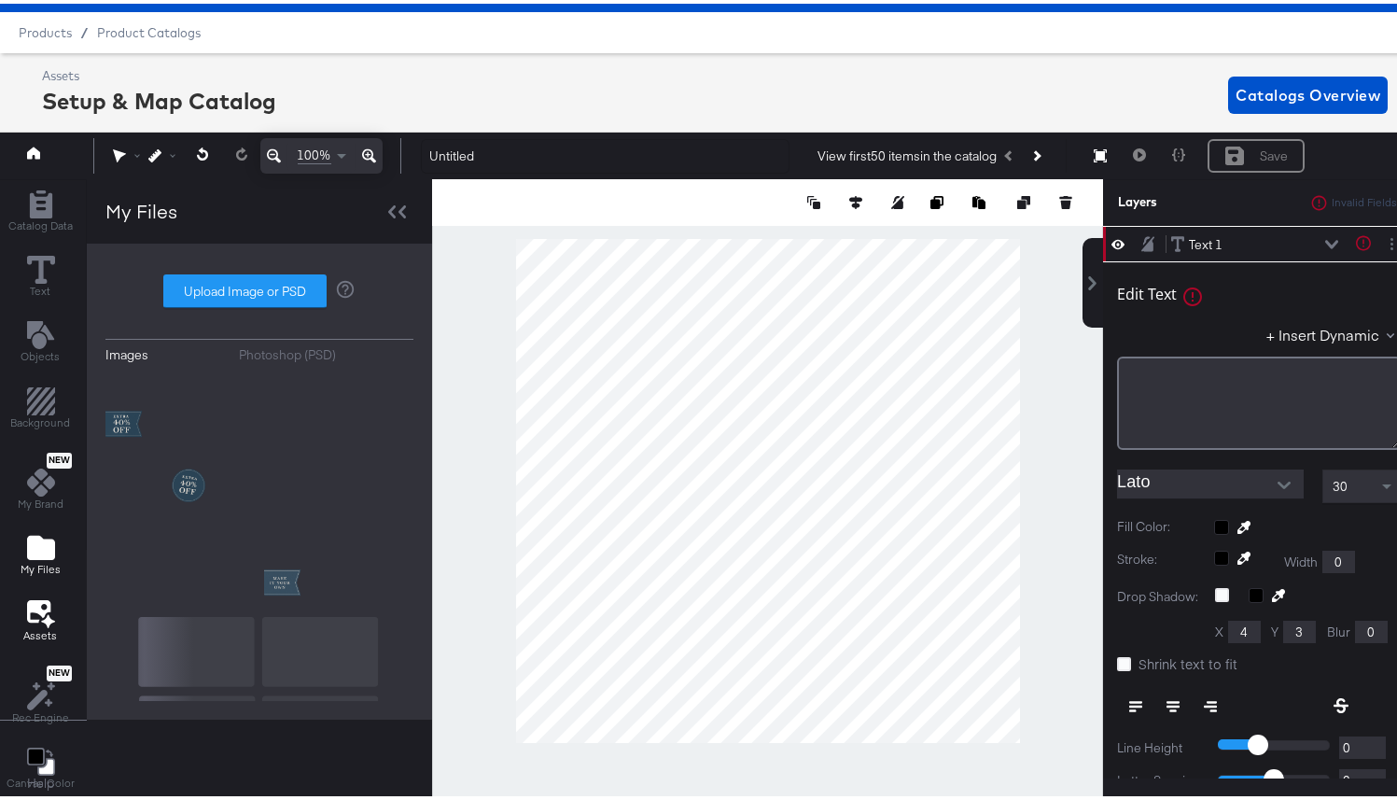
click at [49, 611] on icon at bounding box center [41, 609] width 28 height 29
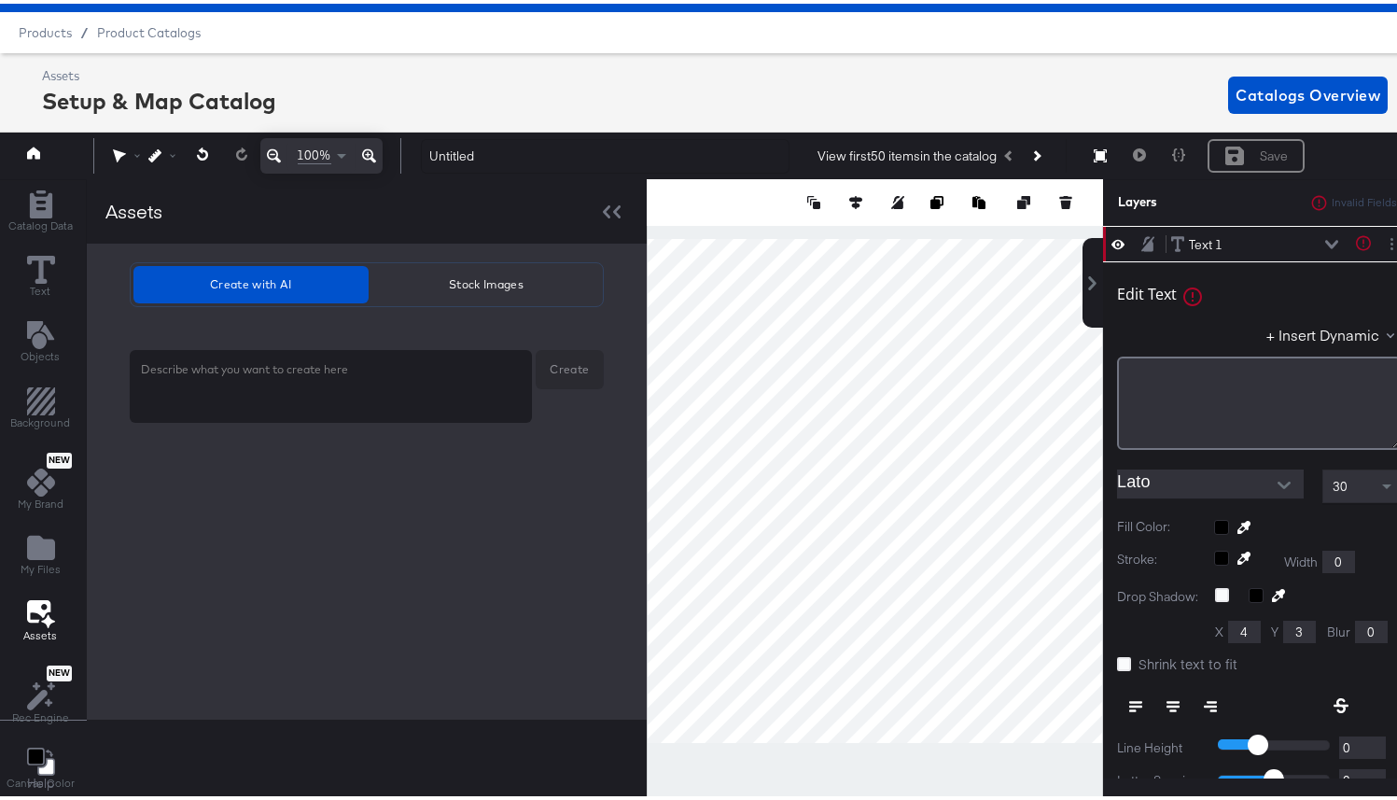
scroll to position [0, 0]
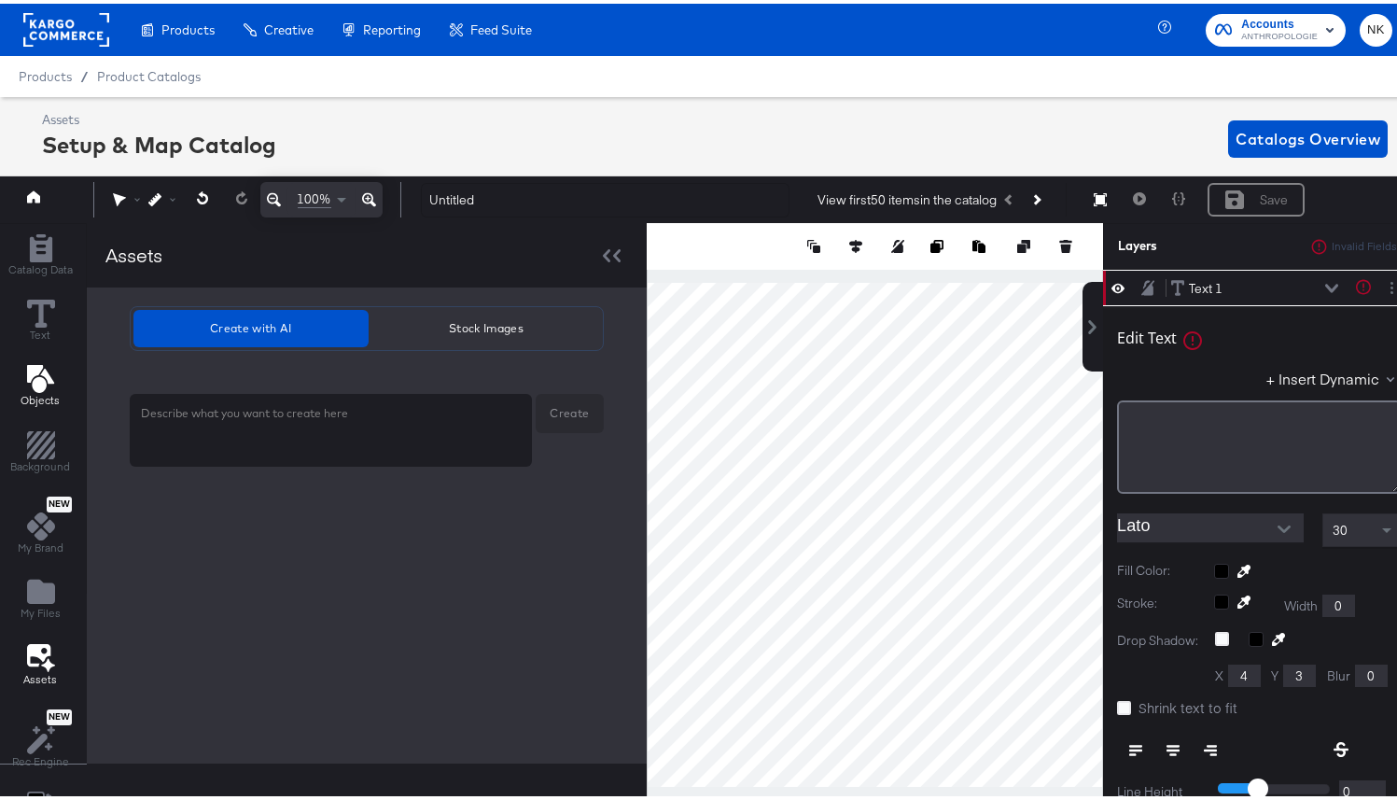
click at [56, 374] on div "Objects" at bounding box center [40, 382] width 39 height 43
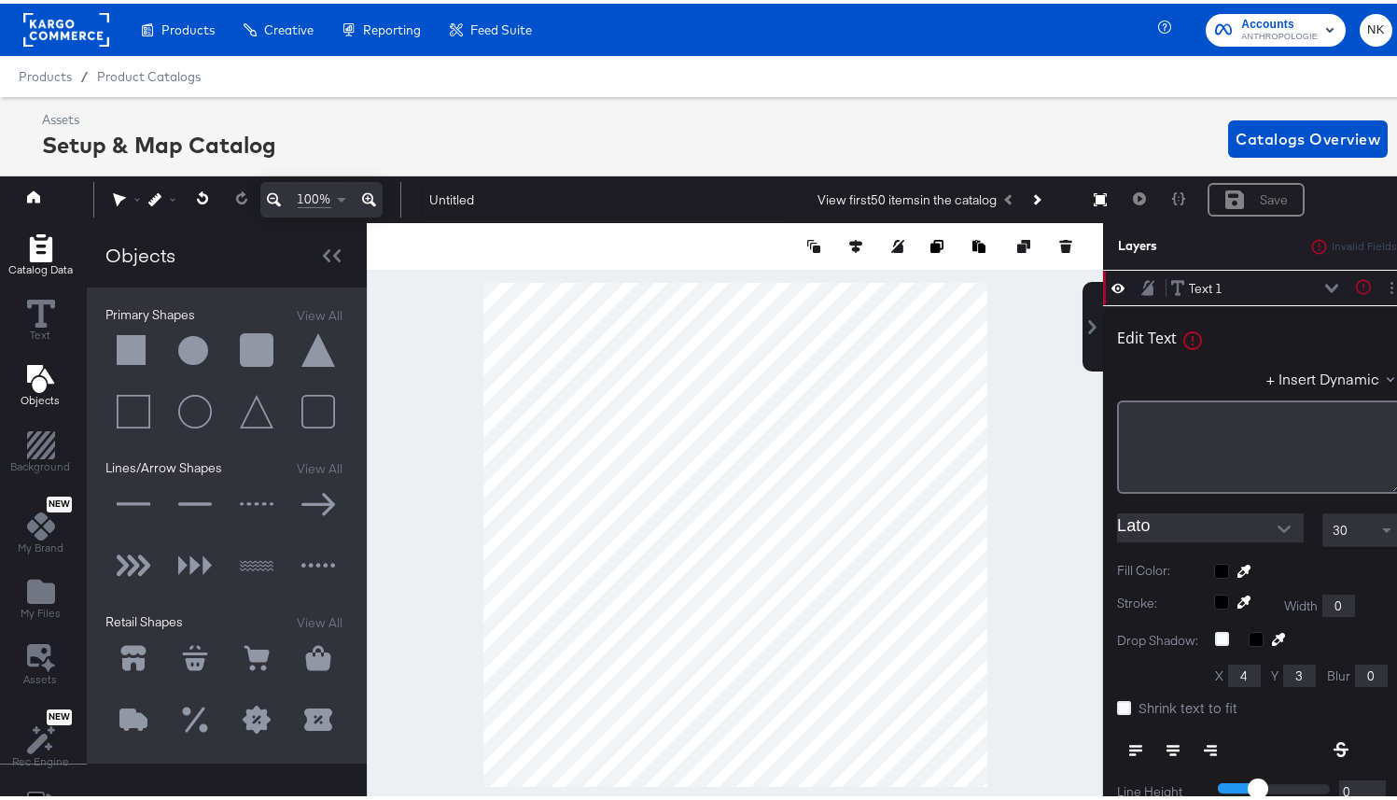
click at [46, 226] on button "Catalog Data" at bounding box center [40, 252] width 87 height 53
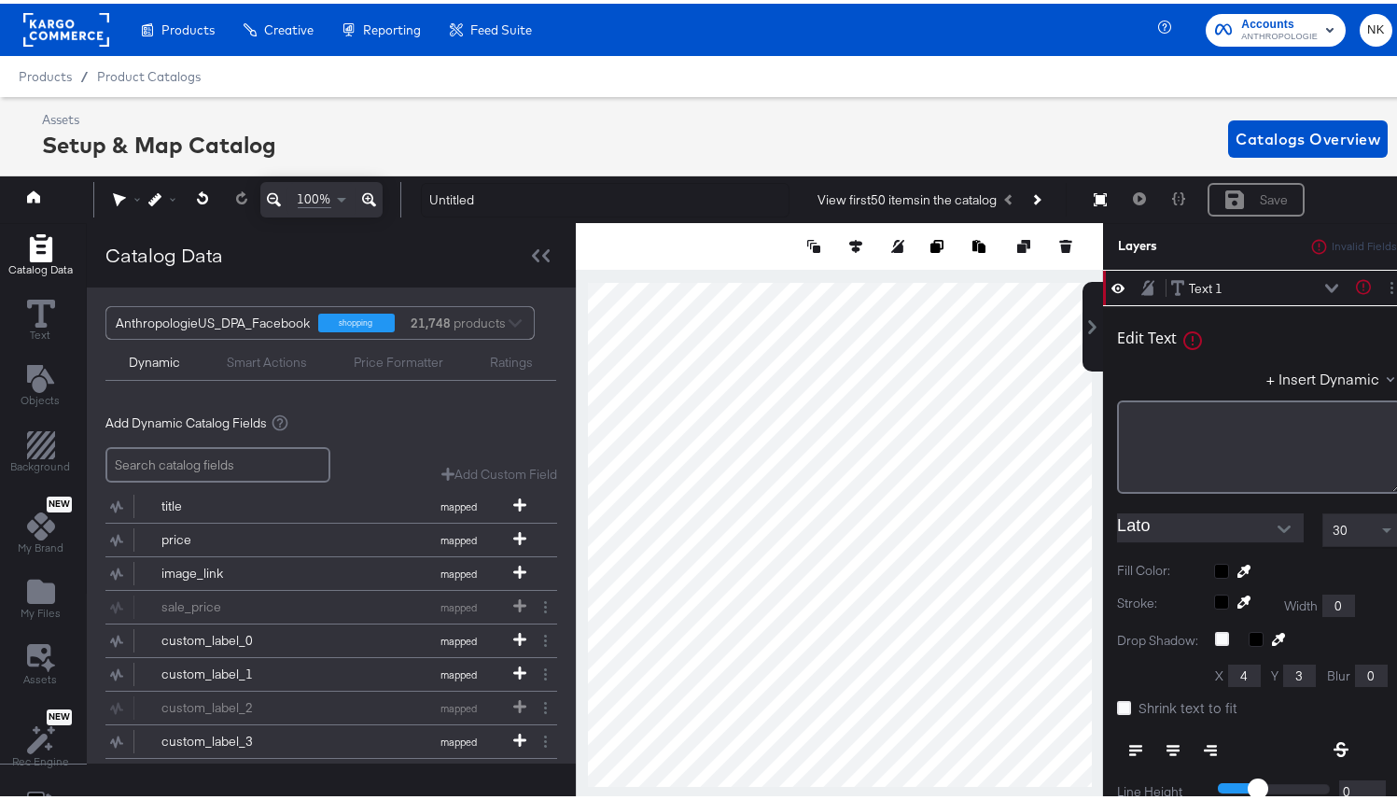
click at [252, 358] on div "Smart Actions" at bounding box center [267, 359] width 80 height 18
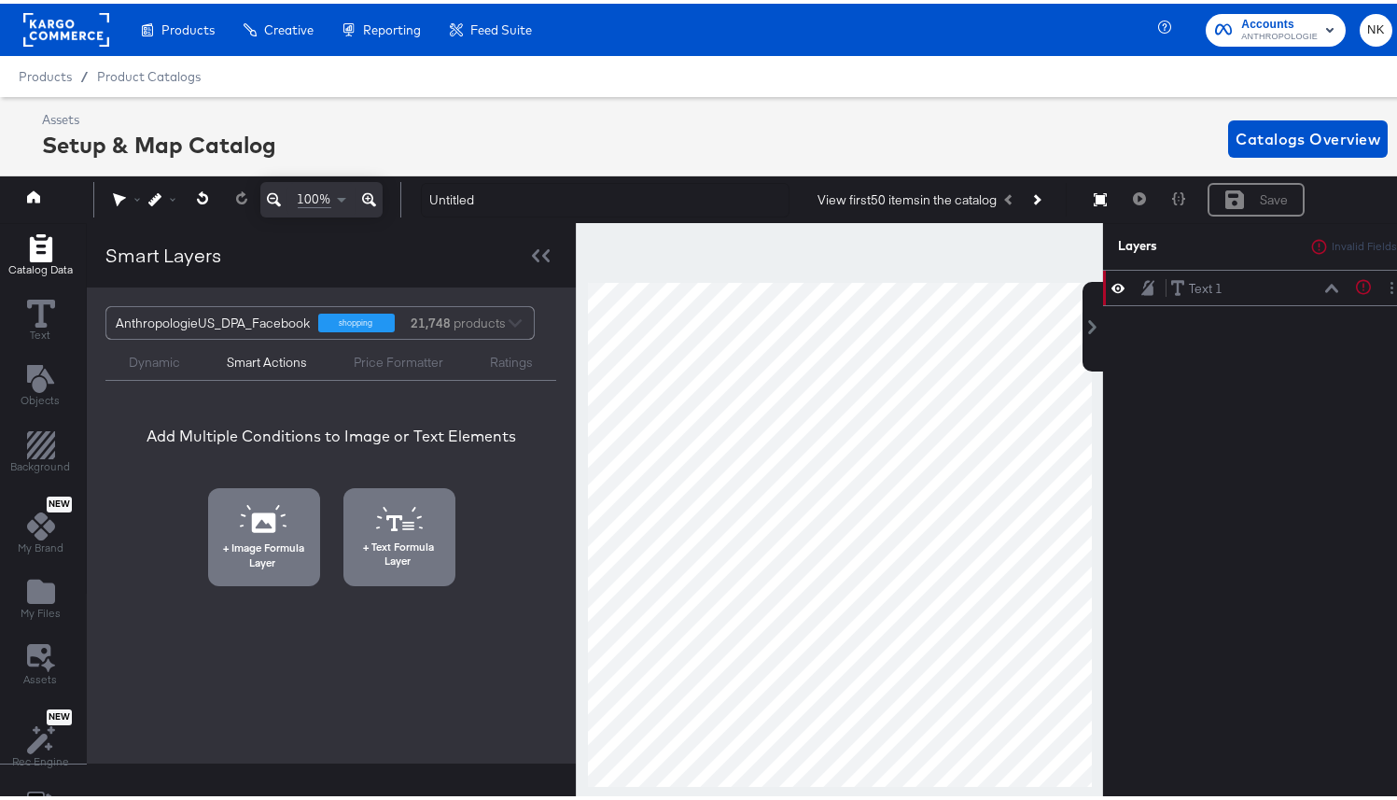
click at [362, 355] on div "Price Formatter" at bounding box center [399, 359] width 90 height 18
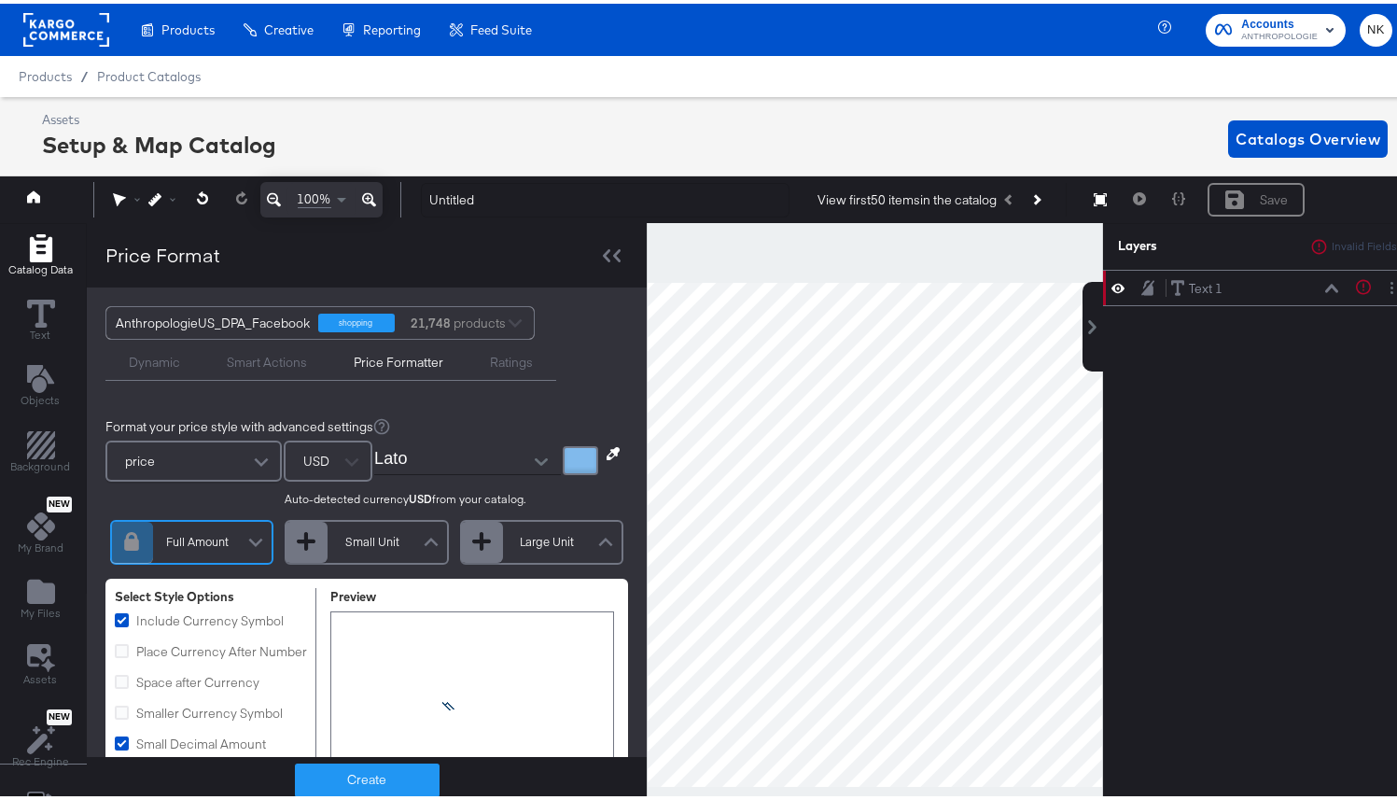
click at [527, 353] on div "Ratings" at bounding box center [511, 359] width 43 height 18
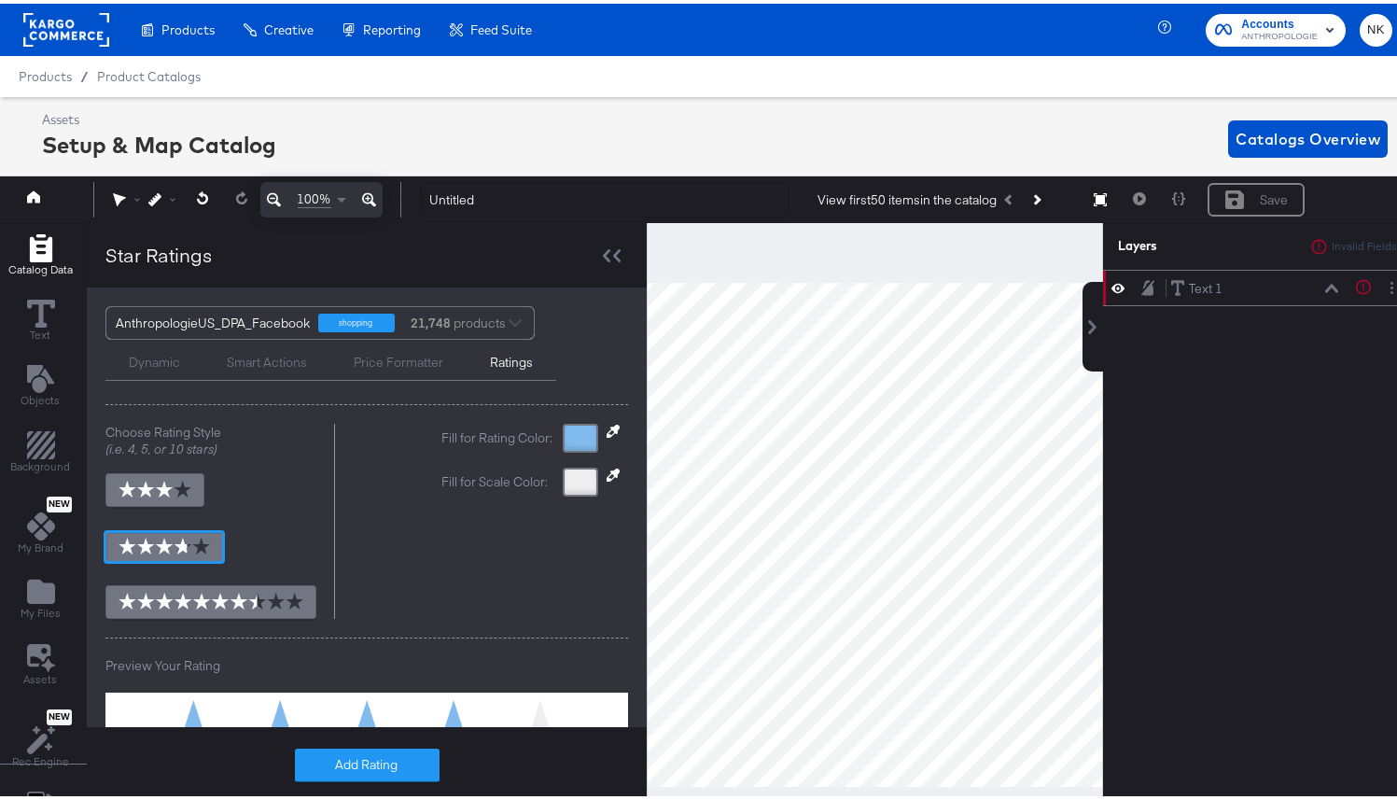
scroll to position [212, 0]
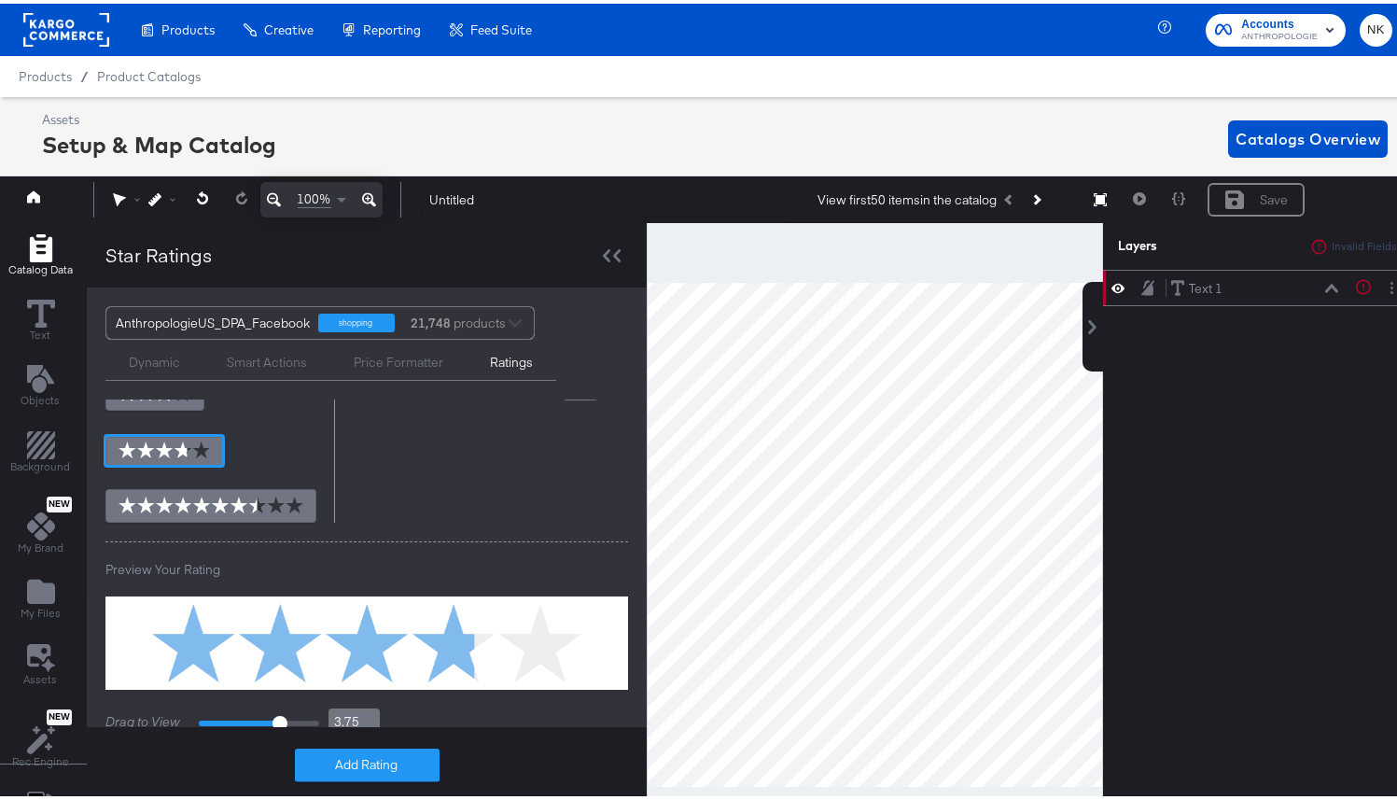
click at [266, 622] on img at bounding box center [366, 639] width 523 height 78
click at [210, 497] on img at bounding box center [211, 501] width 185 height 17
type input "6"
type input "7.5"
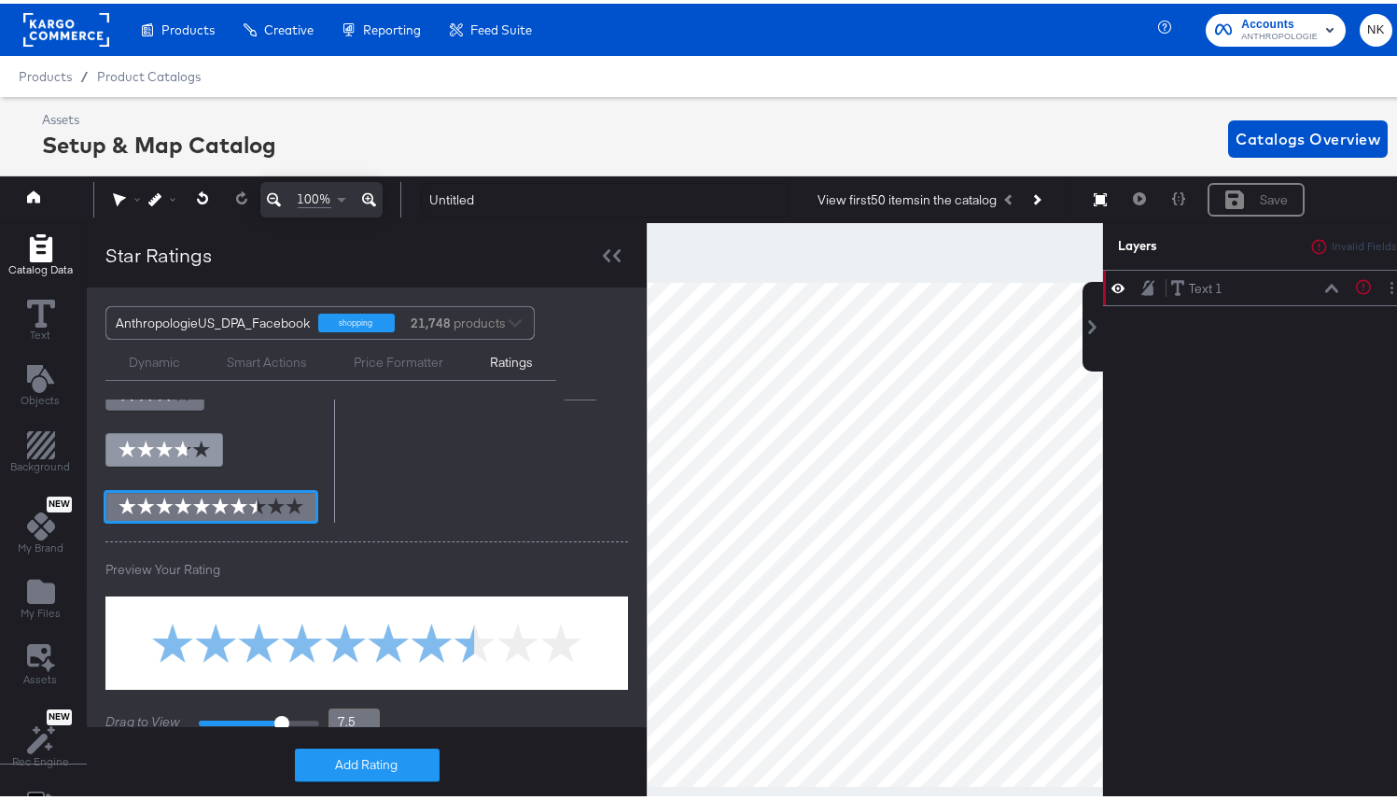
click at [157, 418] on div at bounding box center [212, 446] width 215 height 146
drag, startPoint x: 162, startPoint y: 433, endPoint x: 194, endPoint y: 538, distance: 110.1
click at [163, 433] on button at bounding box center [164, 446] width 118 height 34
type input "3"
type input "3.8"
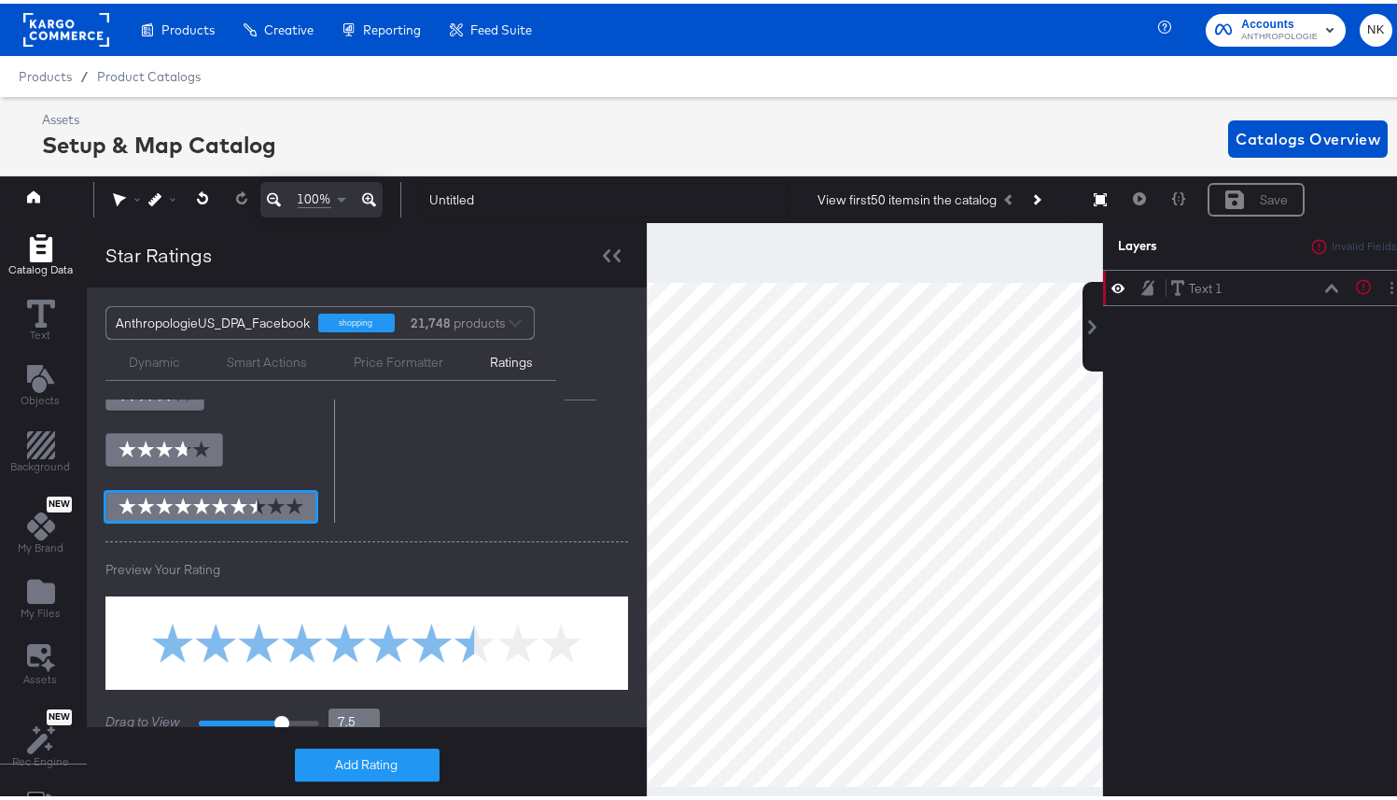
type input "3.75"
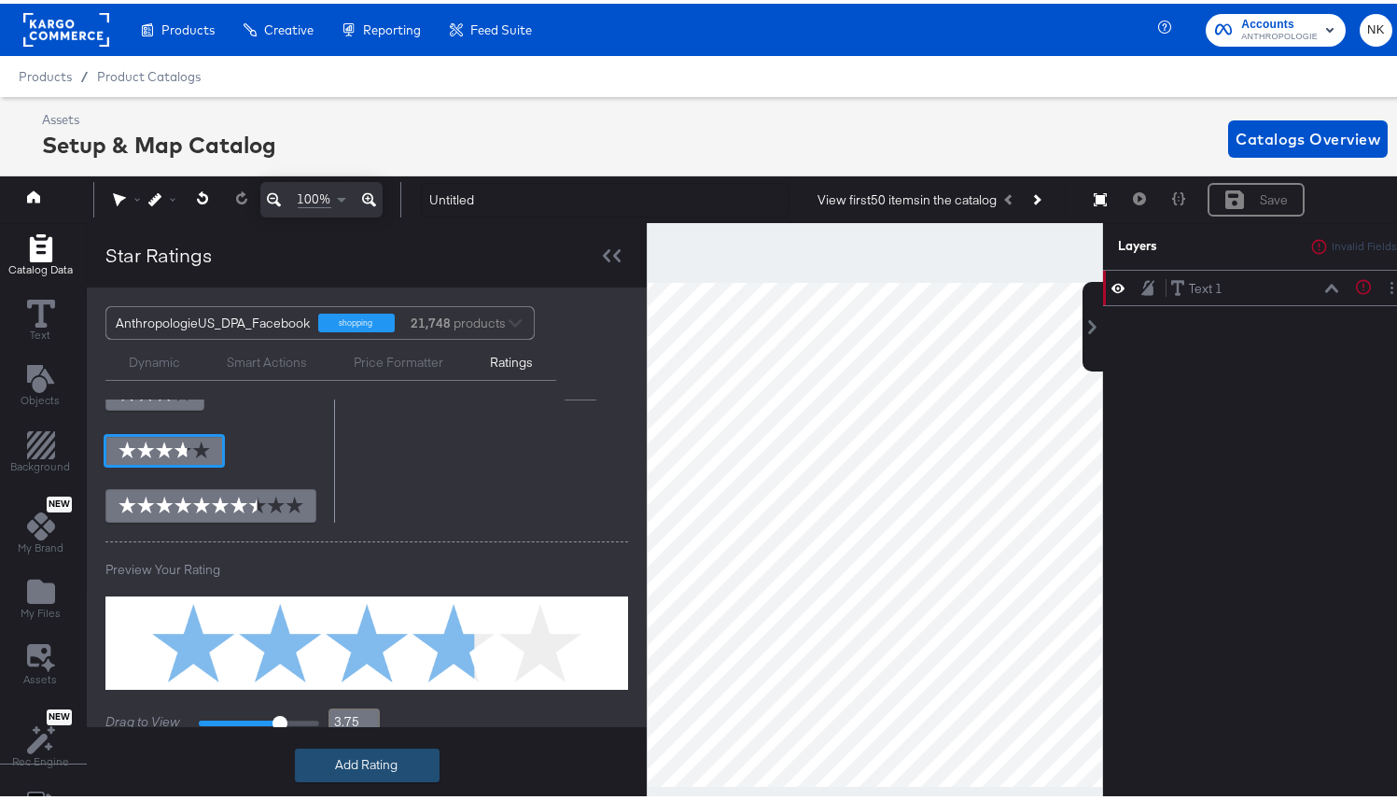
click at [390, 766] on button "Add Rating" at bounding box center [367, 762] width 145 height 34
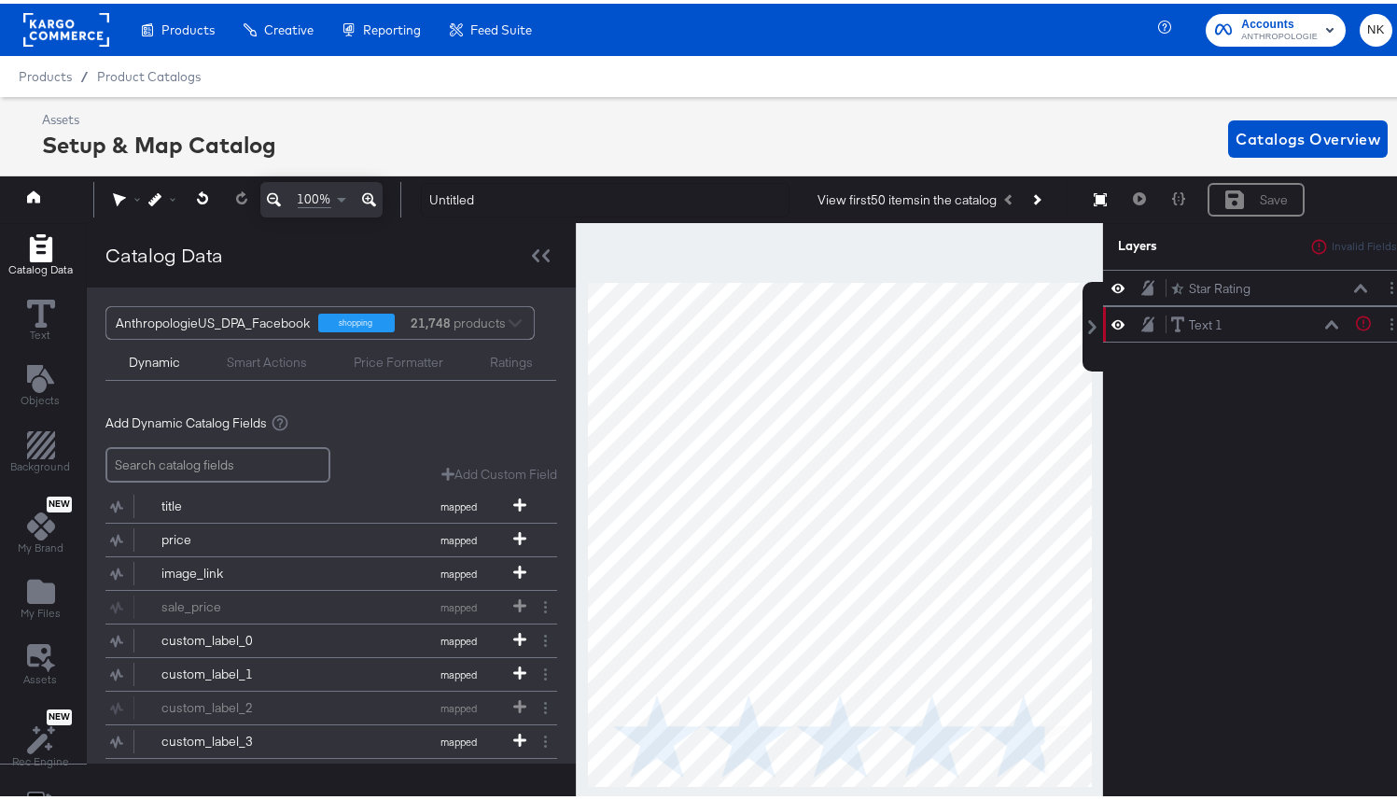
scroll to position [0, 5]
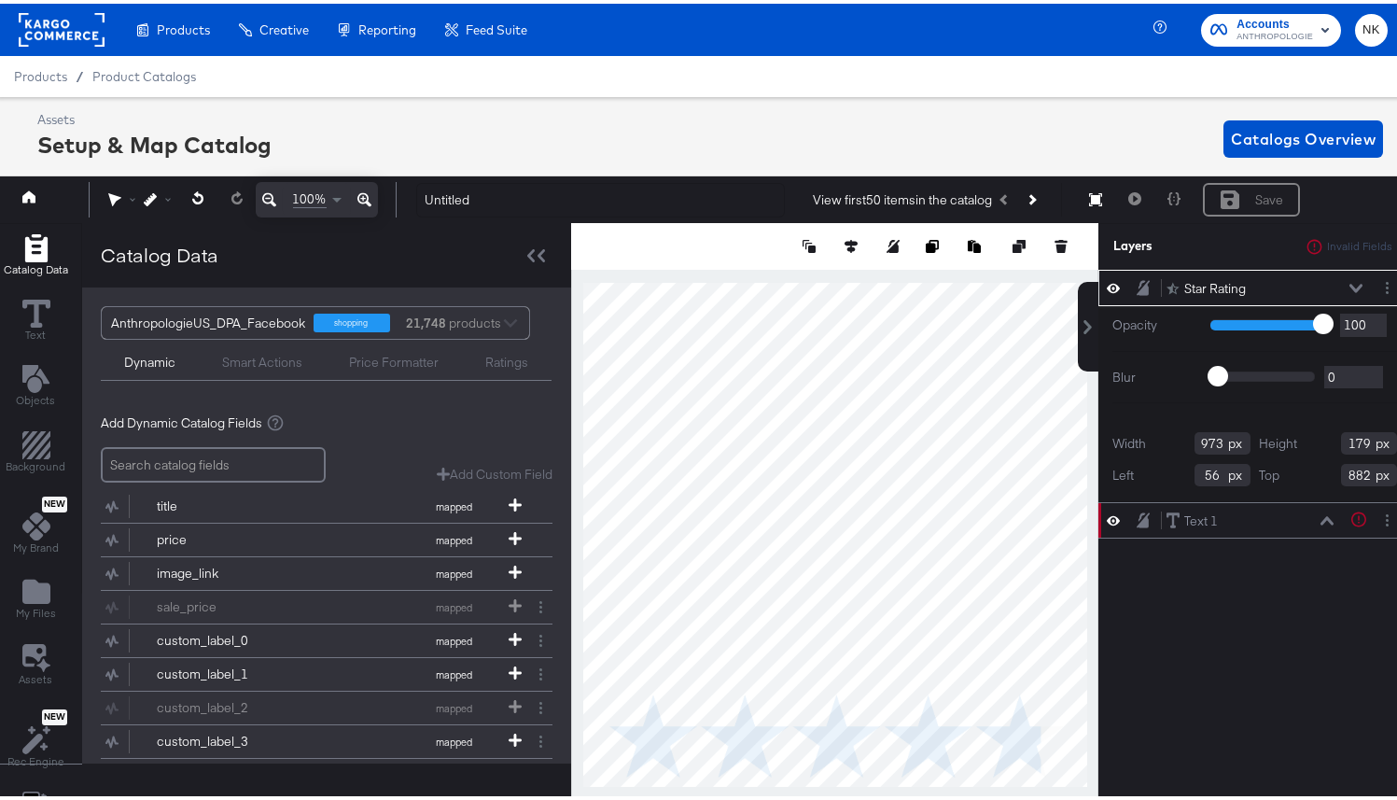
type input "48"
type input "452"
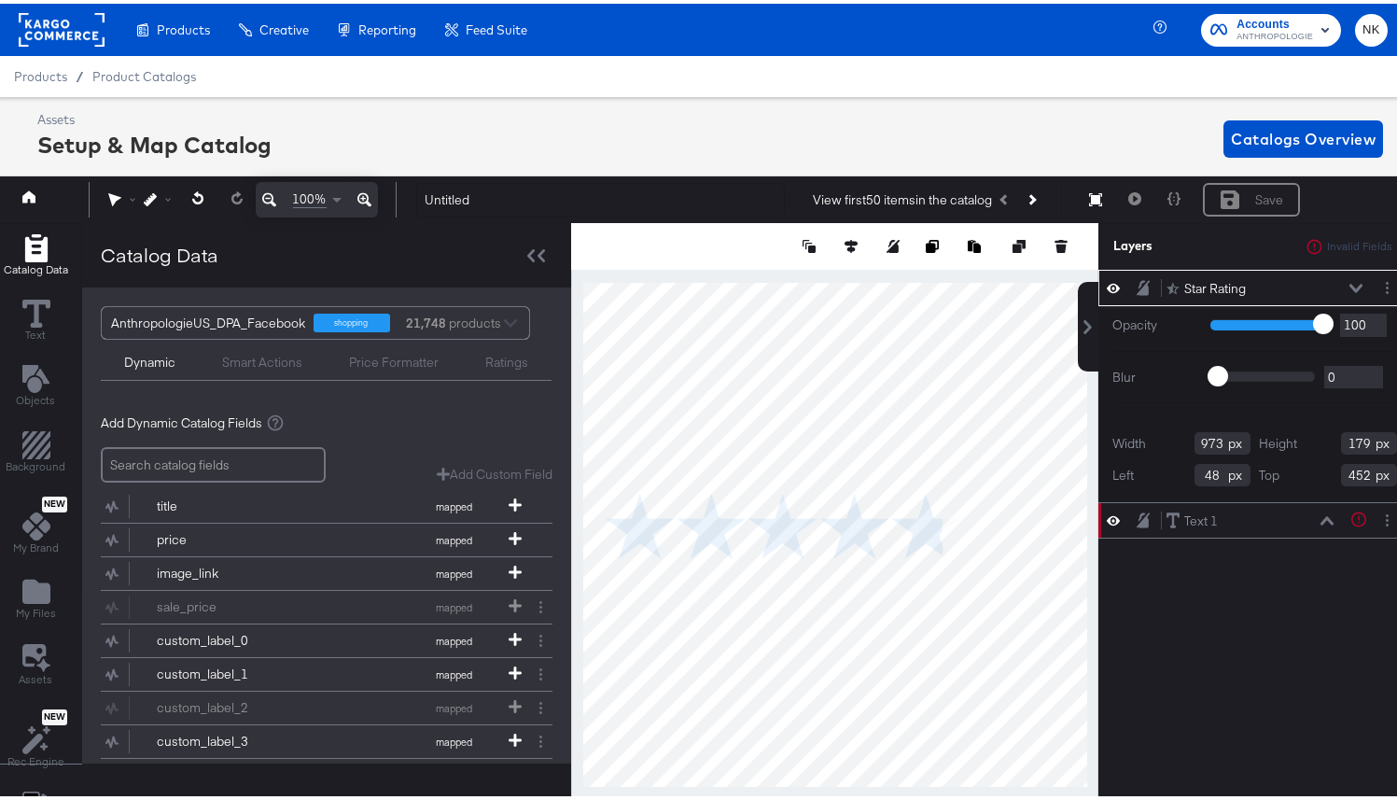
type input "837"
type input "154"
type input "1112"
type input "204"
type input "404"
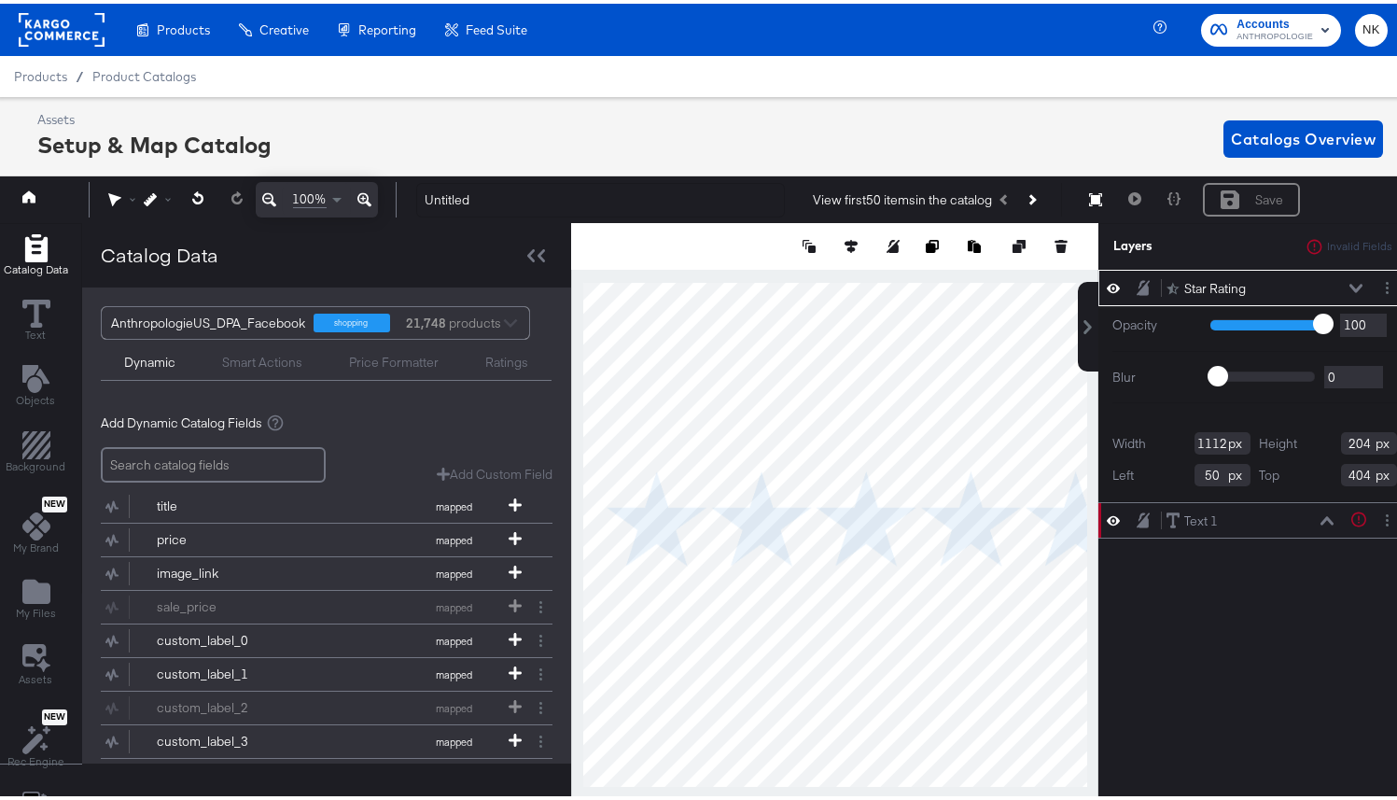
type input "18"
type input "396"
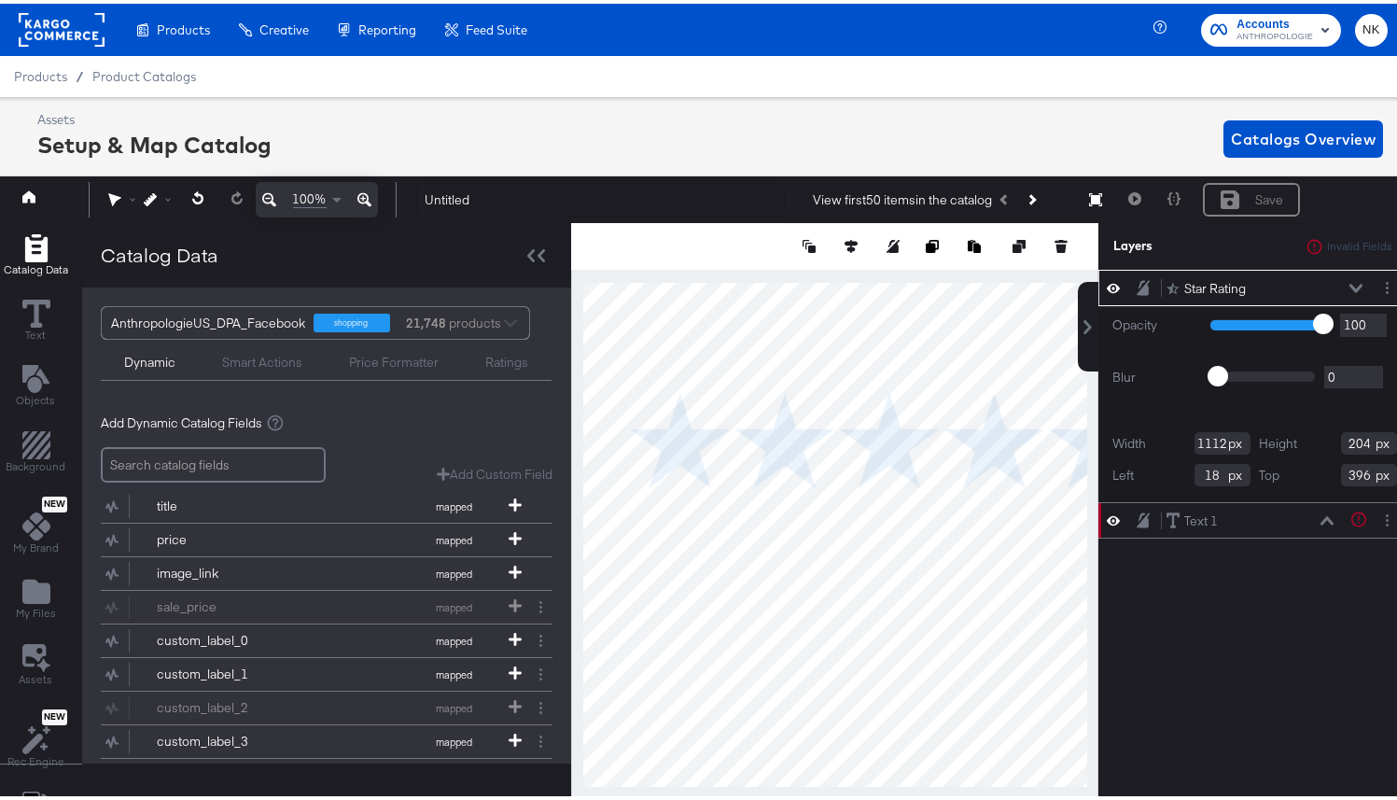
type input "100"
type input "236"
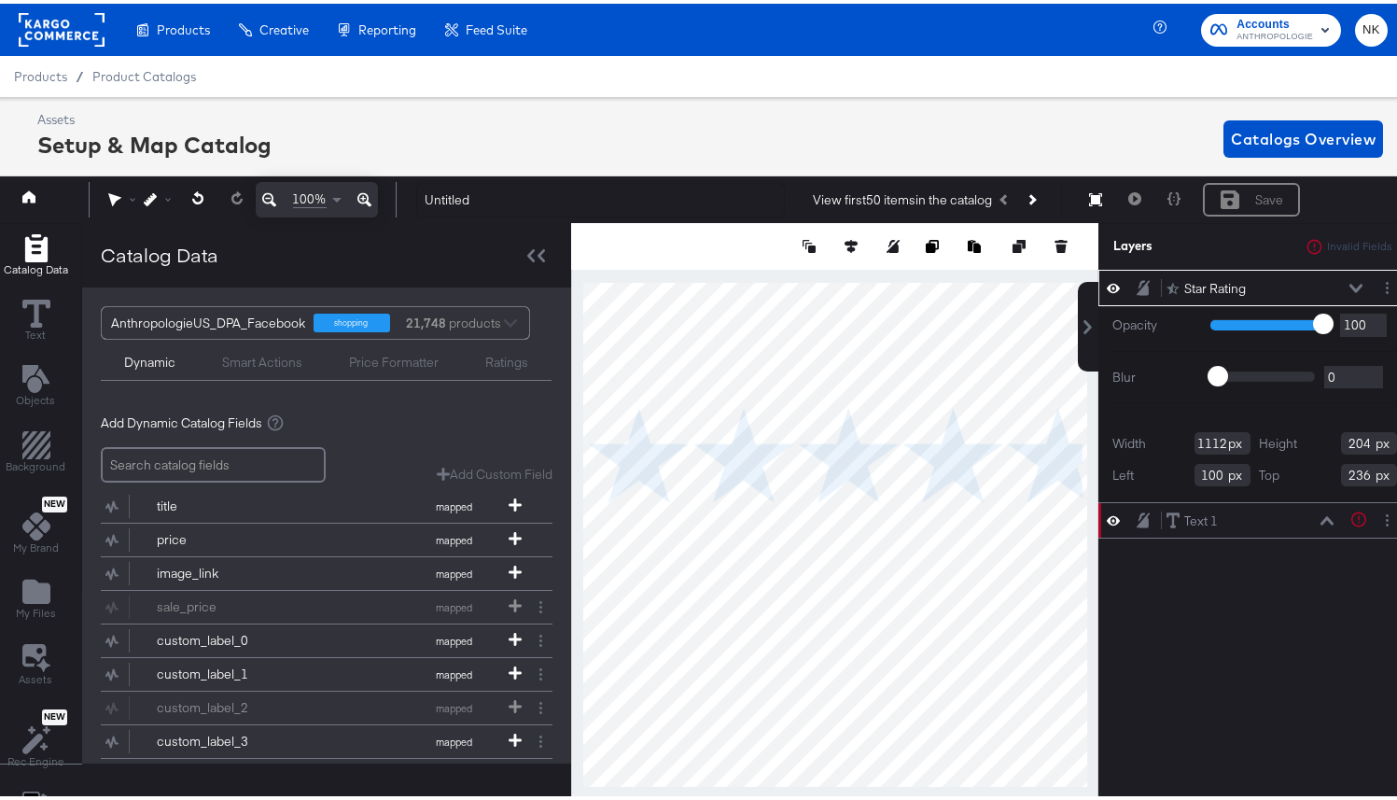
type input "162"
type input "228"
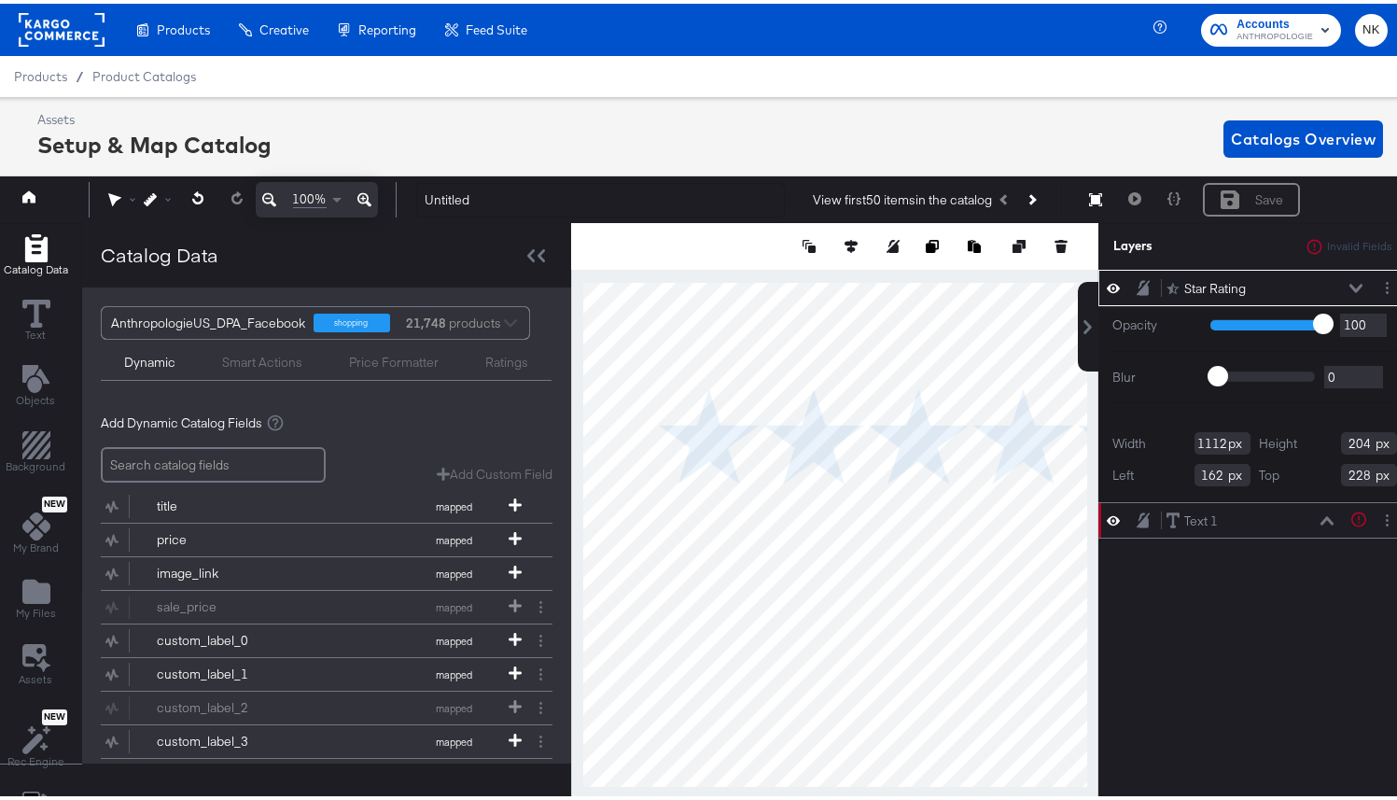
type input "758"
type input "139"
type input "516"
type input "293"
type input "266"
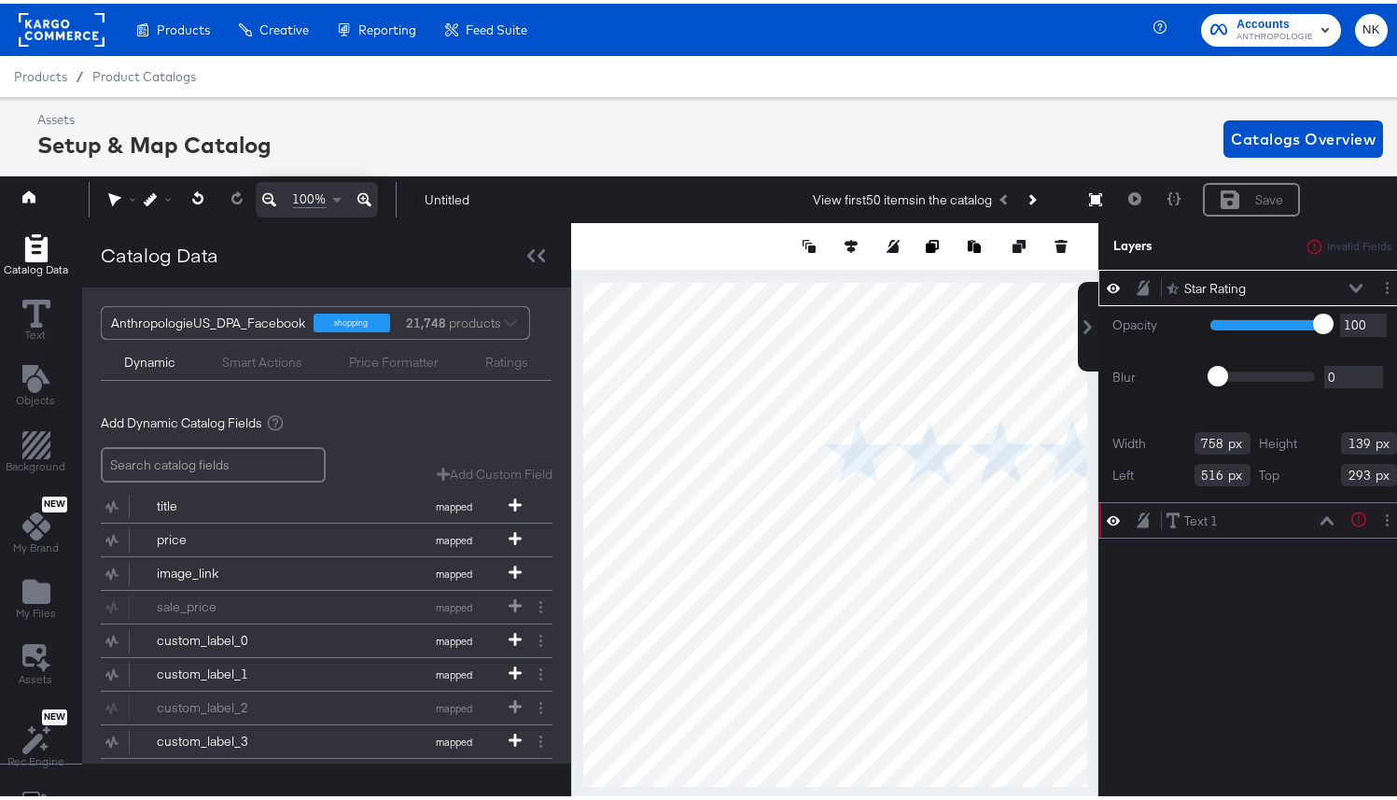
type input "311"
click at [1377, 288] on button "Layer Options" at bounding box center [1387, 284] width 20 height 20
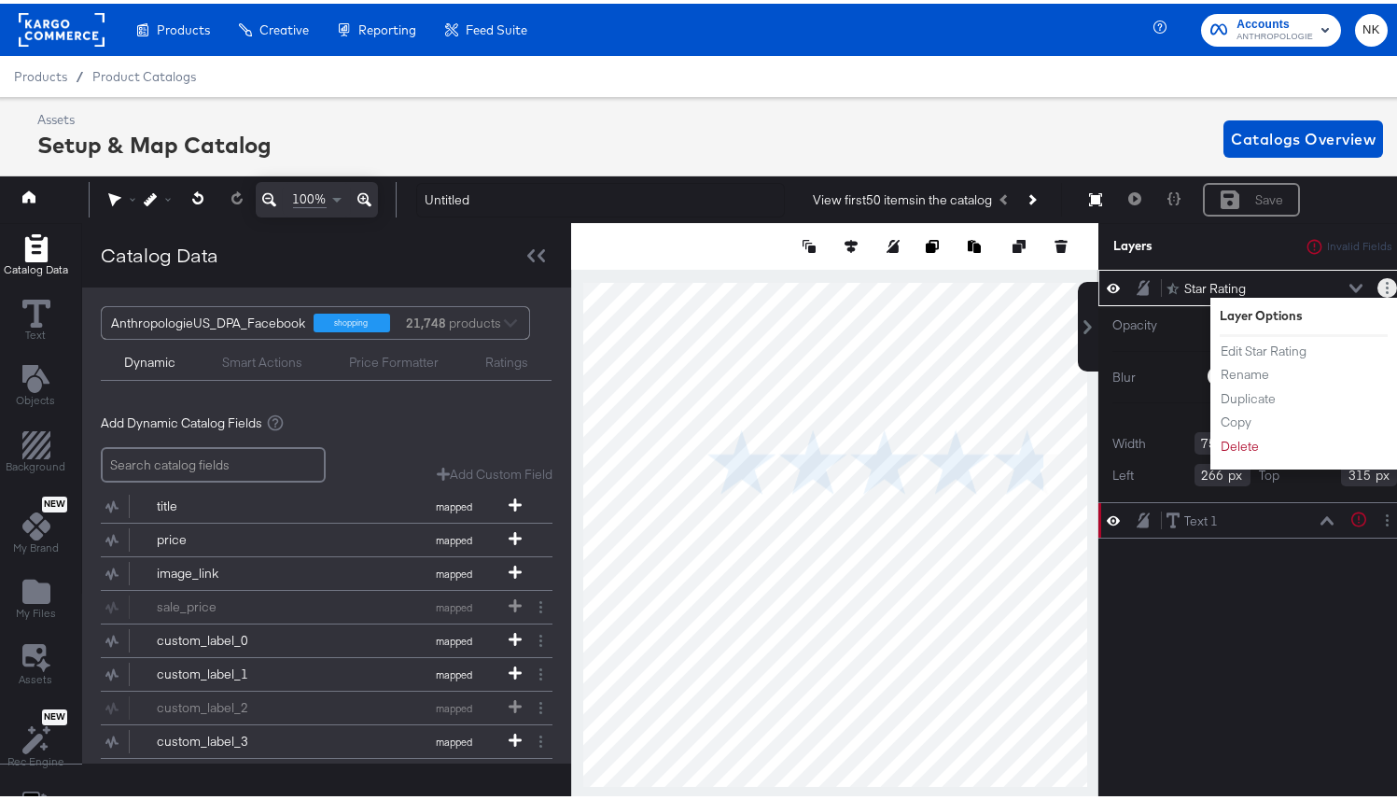
click at [1377, 288] on button "Layer Options" at bounding box center [1387, 284] width 20 height 20
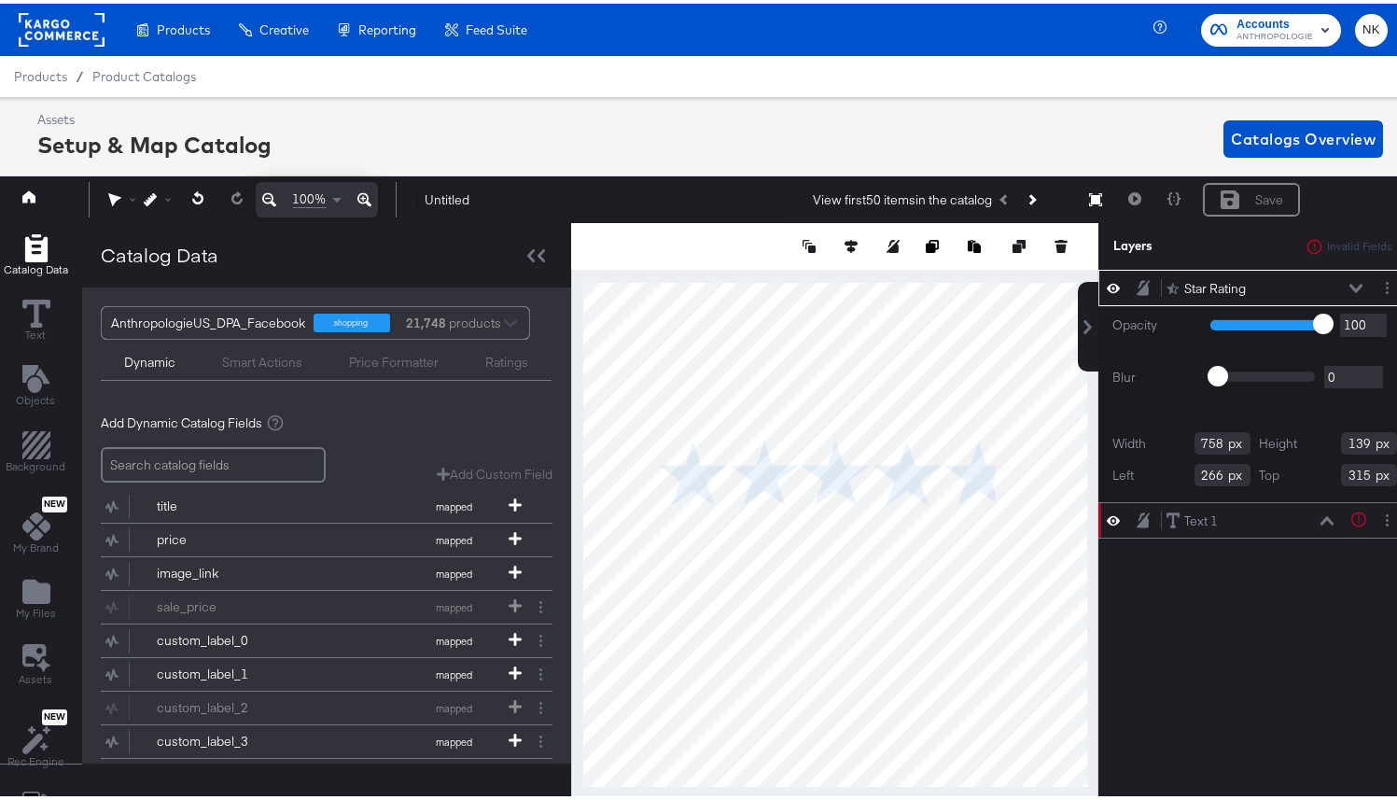
type input "184"
type input "377"
type input "184"
type input "379"
type input "168"
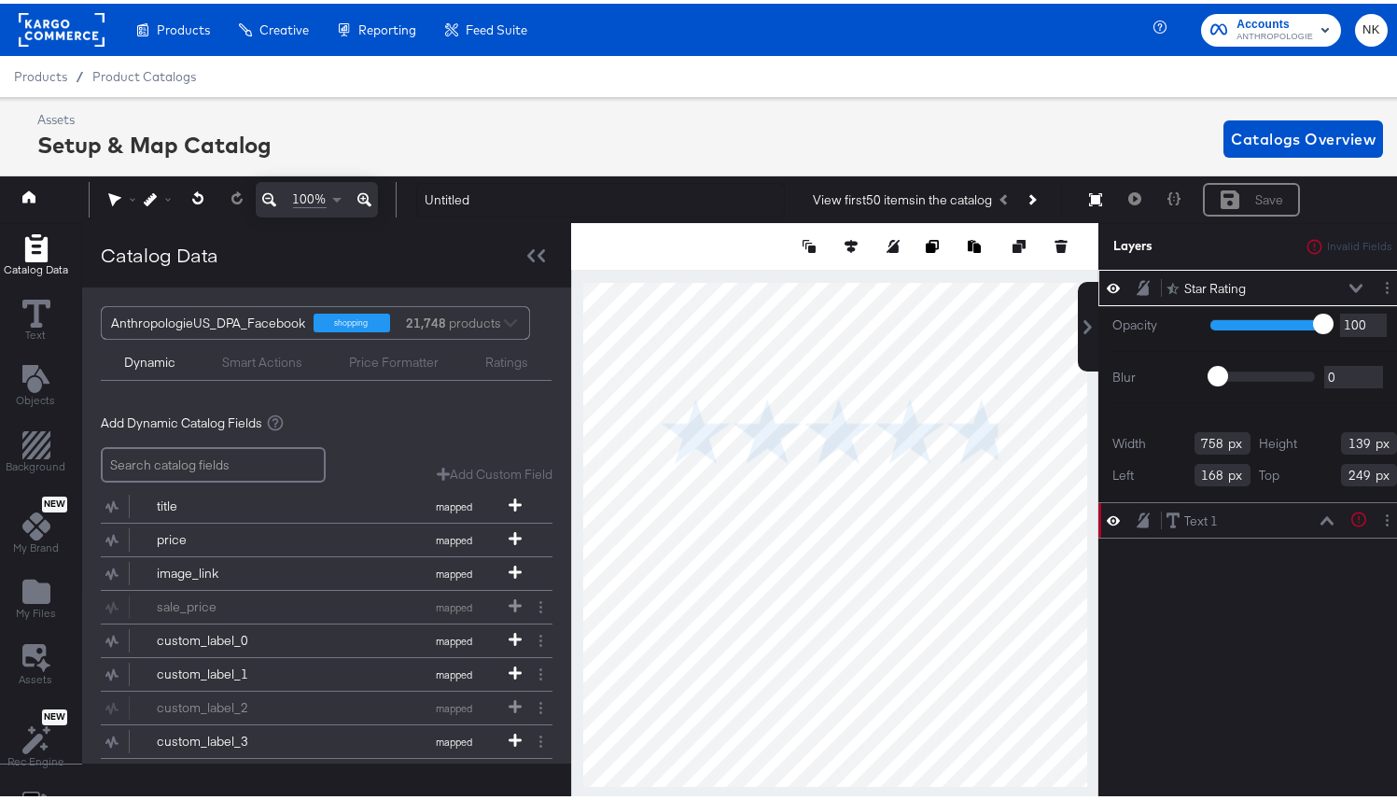
type input "255"
type input "166"
type input "249"
type input "170"
type input "255"
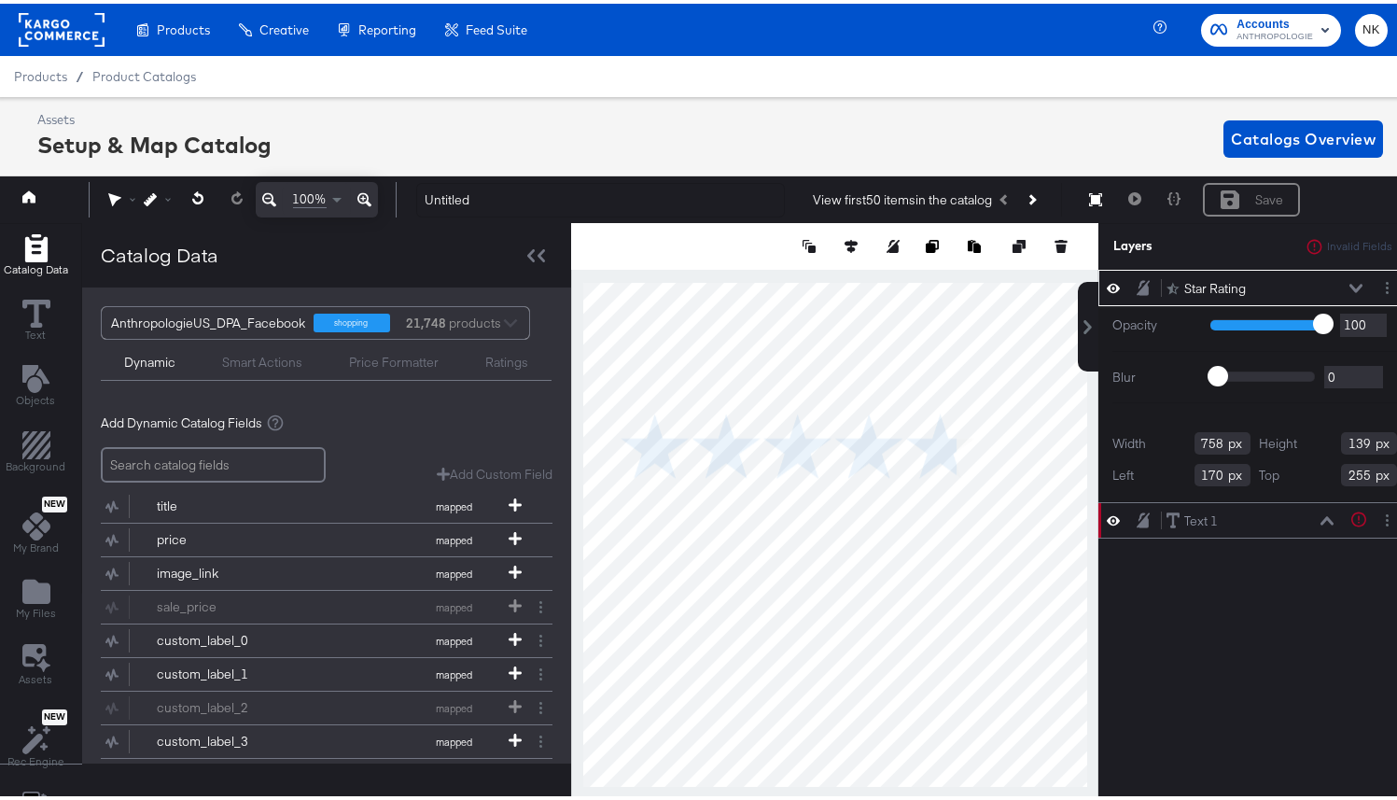
type input "80"
type input "279"
click at [476, 360] on div "Ratings" at bounding box center [507, 356] width 90 height 22
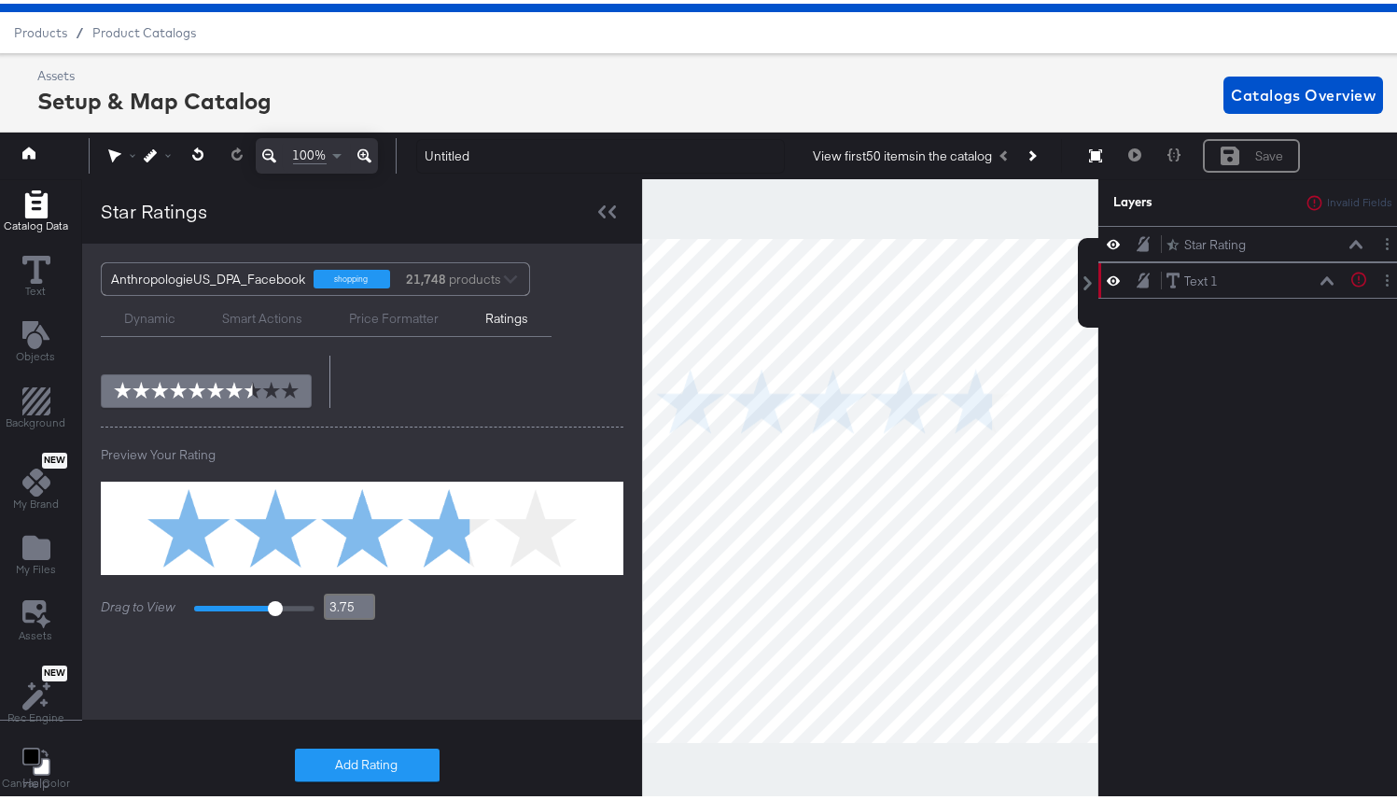
scroll to position [0, 0]
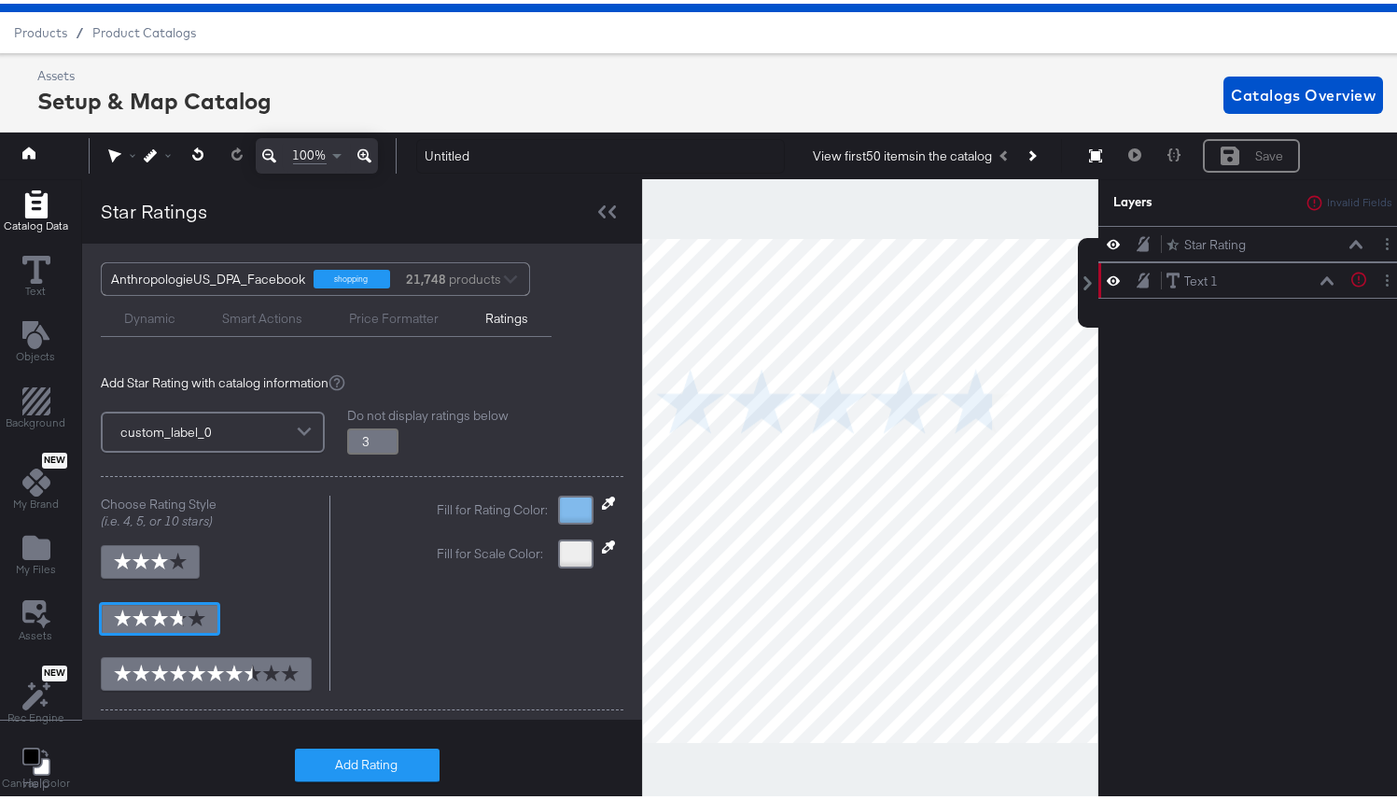
click at [304, 426] on div at bounding box center [304, 429] width 28 height 33
click at [345, 378] on icon at bounding box center [337, 378] width 17 height 17
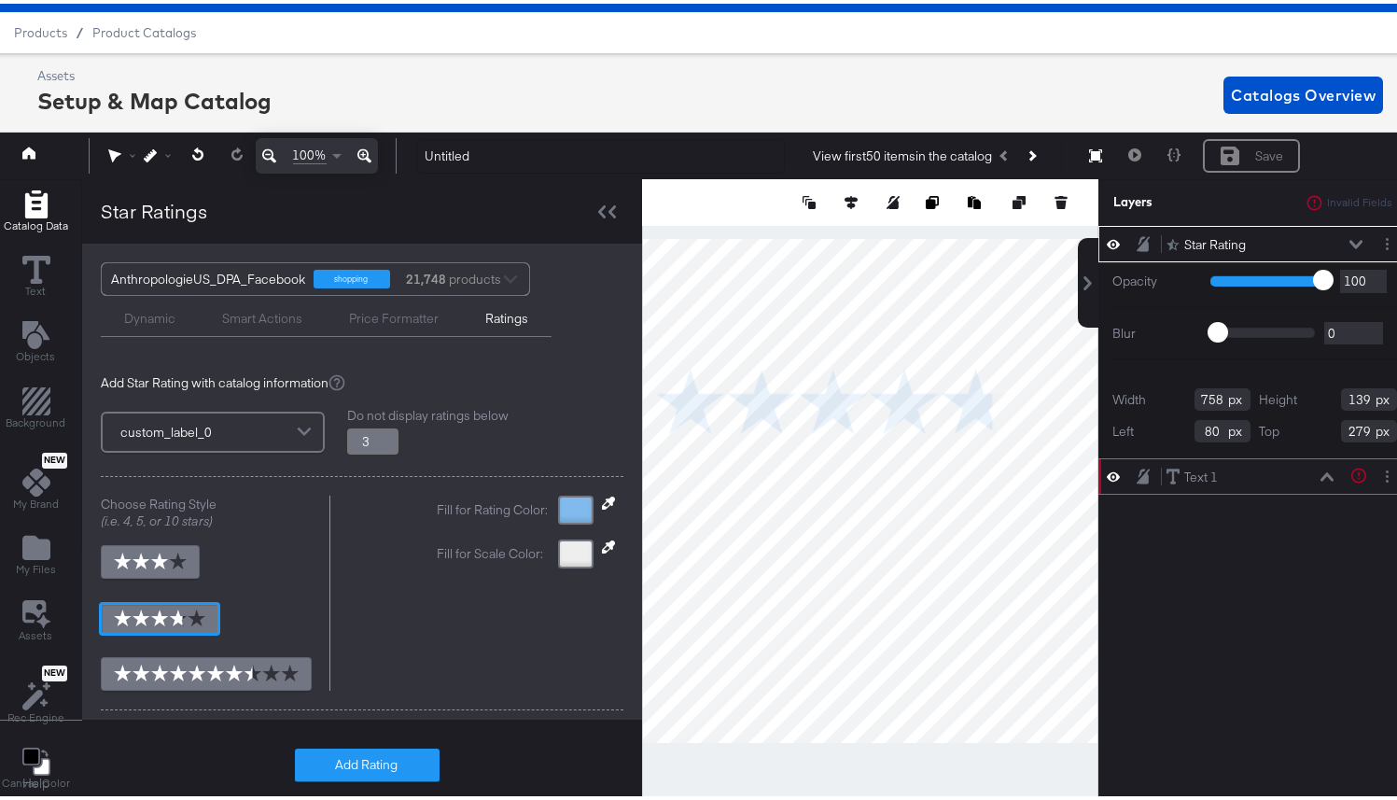
type input "3.8"
type input "112"
type input "253"
type input "3.8"
type input "184"
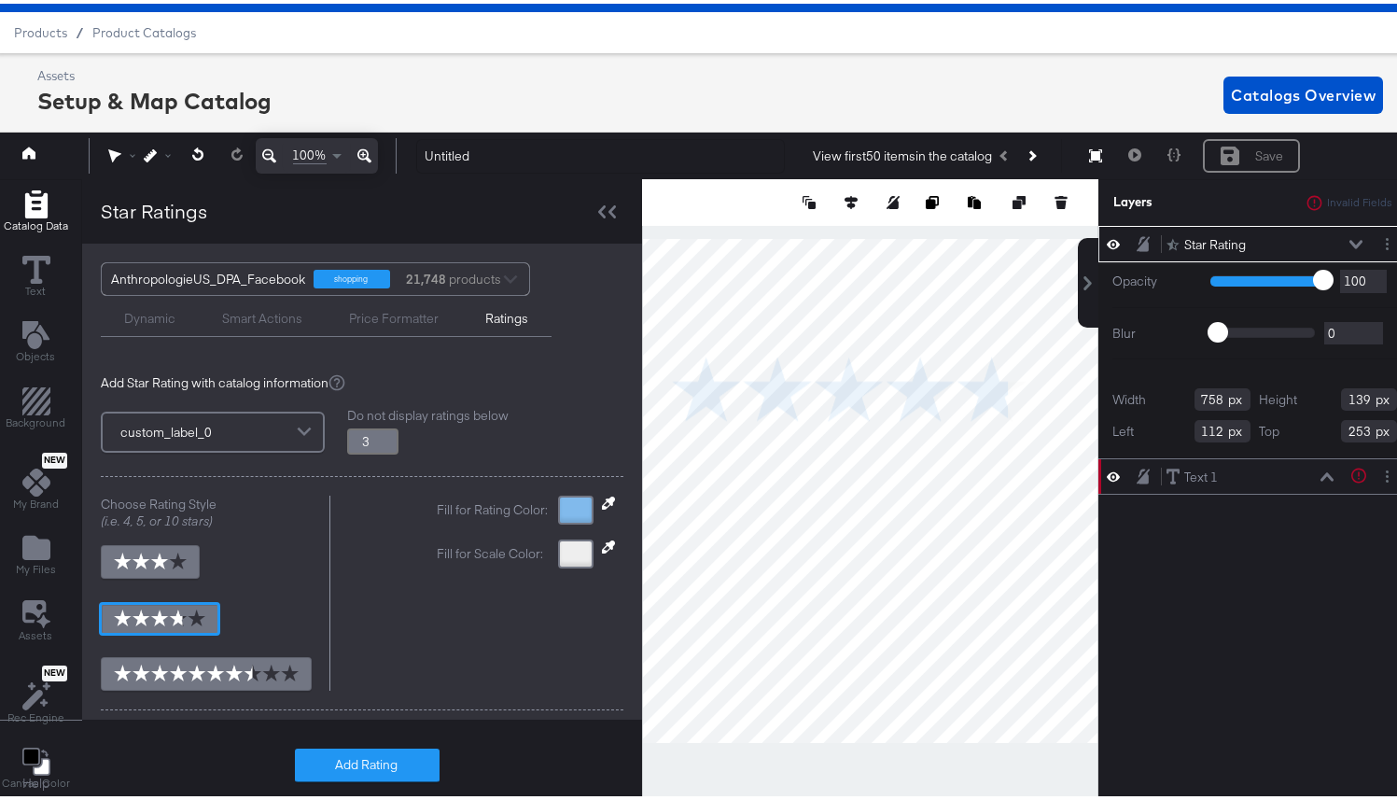
type input "219"
type input "3.8"
type input "225"
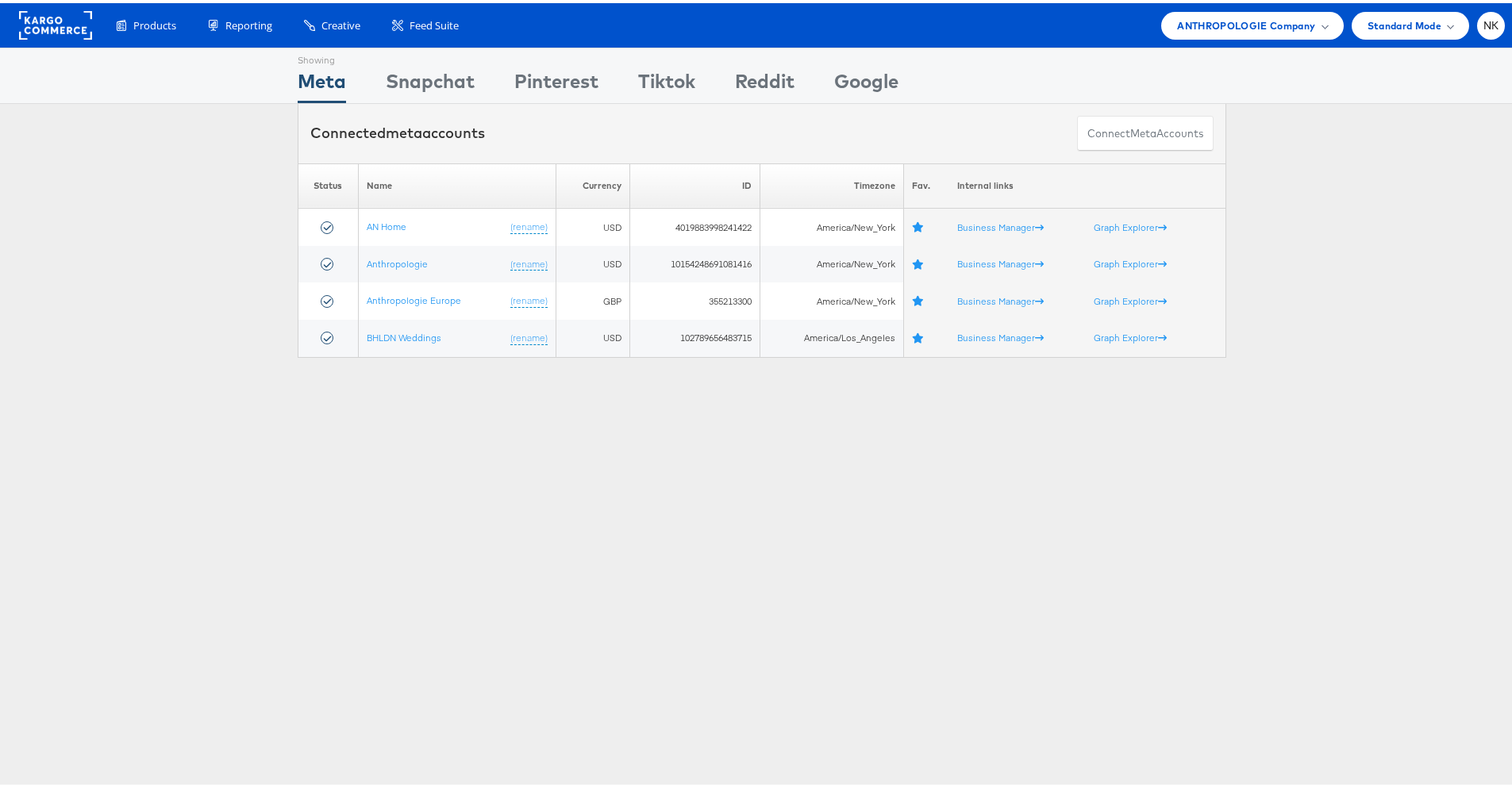
click at [62, 15] on rect at bounding box center [55, 22] width 73 height 29
click at [1222, 29] on span "ANTHROPOLOGIE Company" at bounding box center [1246, 23] width 138 height 17
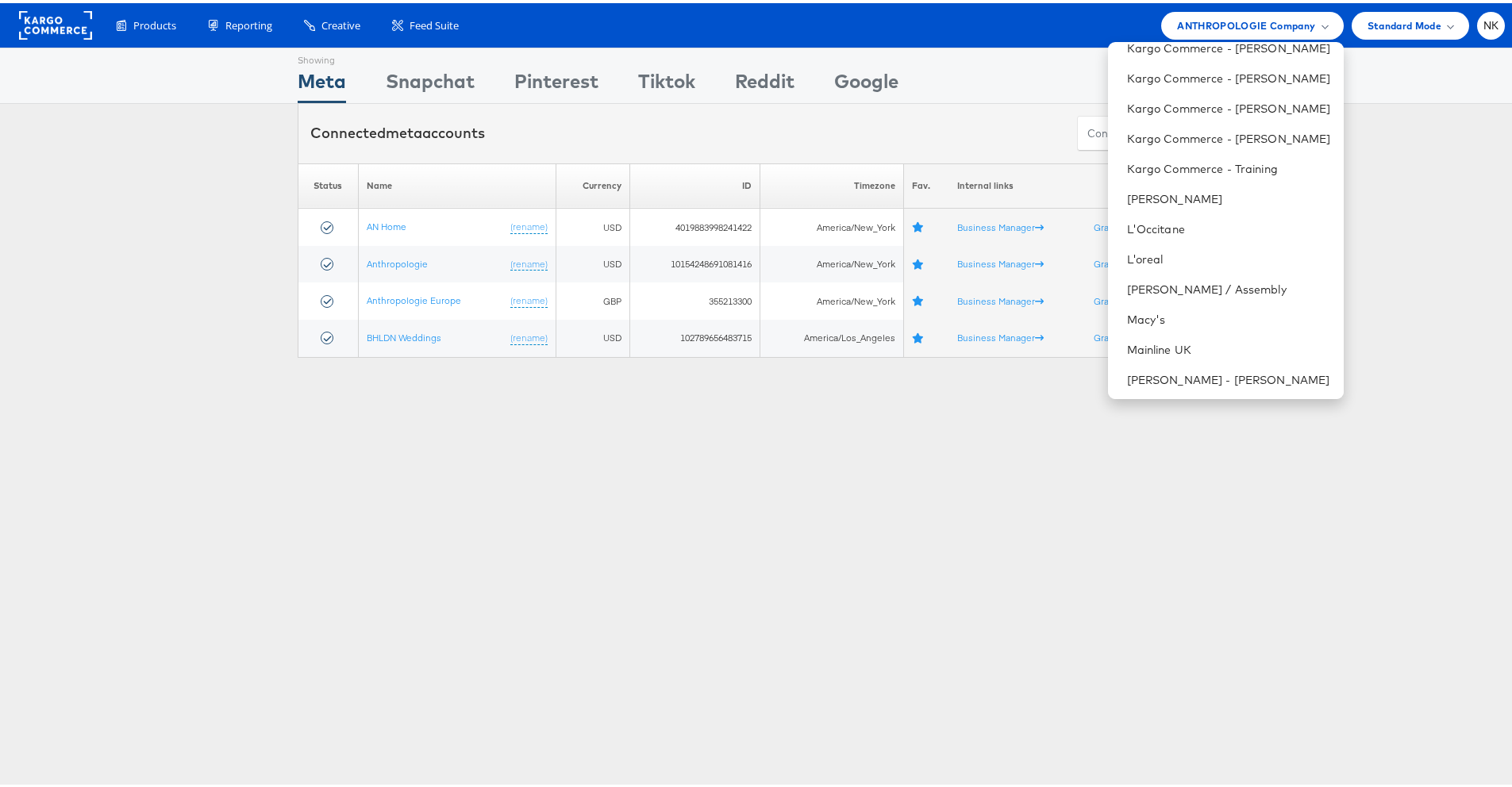
scroll to position [156, 0]
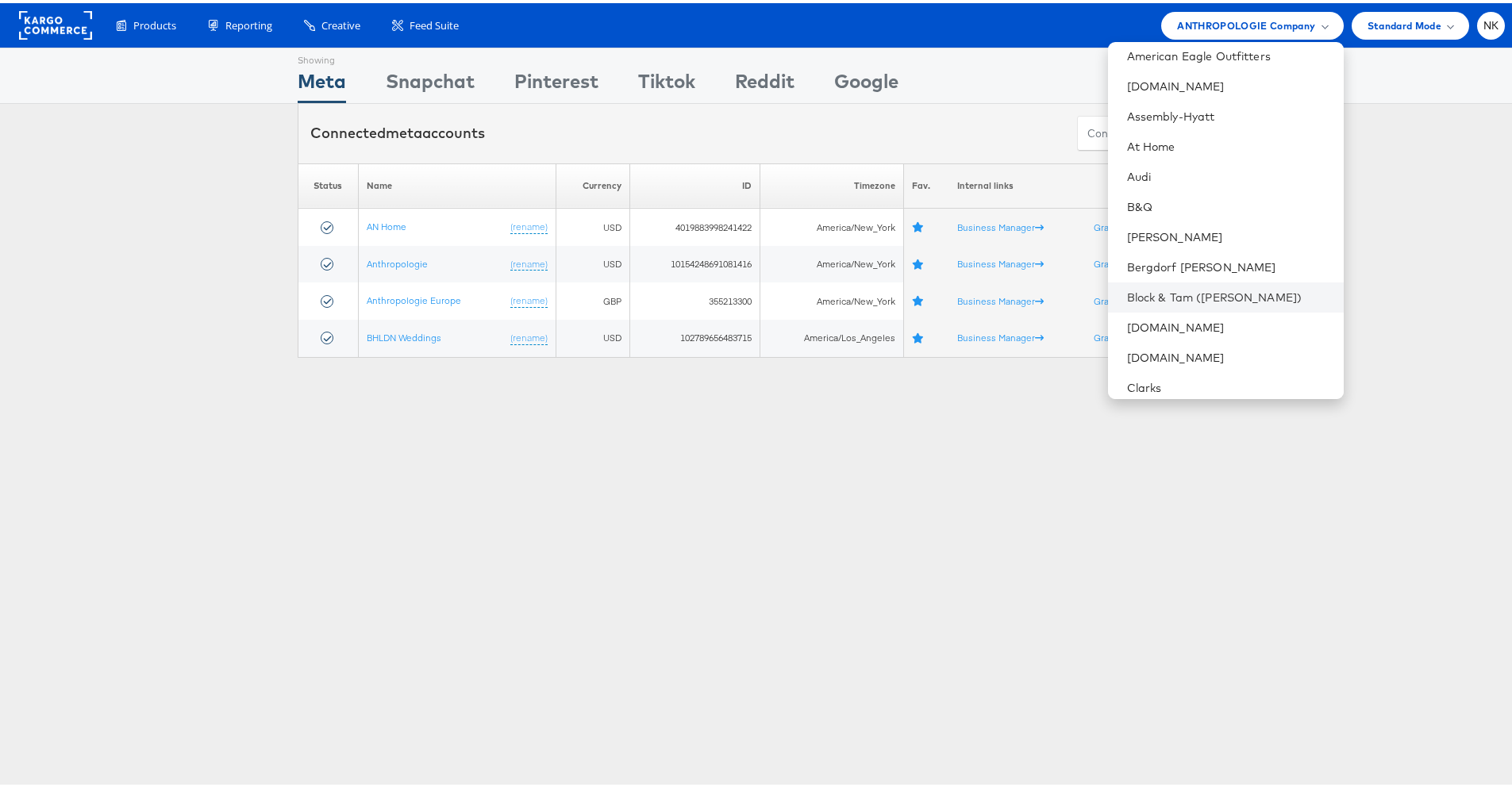
click at [1195, 284] on li "Block & Tam ([PERSON_NAME])" at bounding box center [1225, 294] width 236 height 30
click at [1144, 292] on link "Block & Tam ([PERSON_NAME])" at bounding box center [1229, 294] width 204 height 16
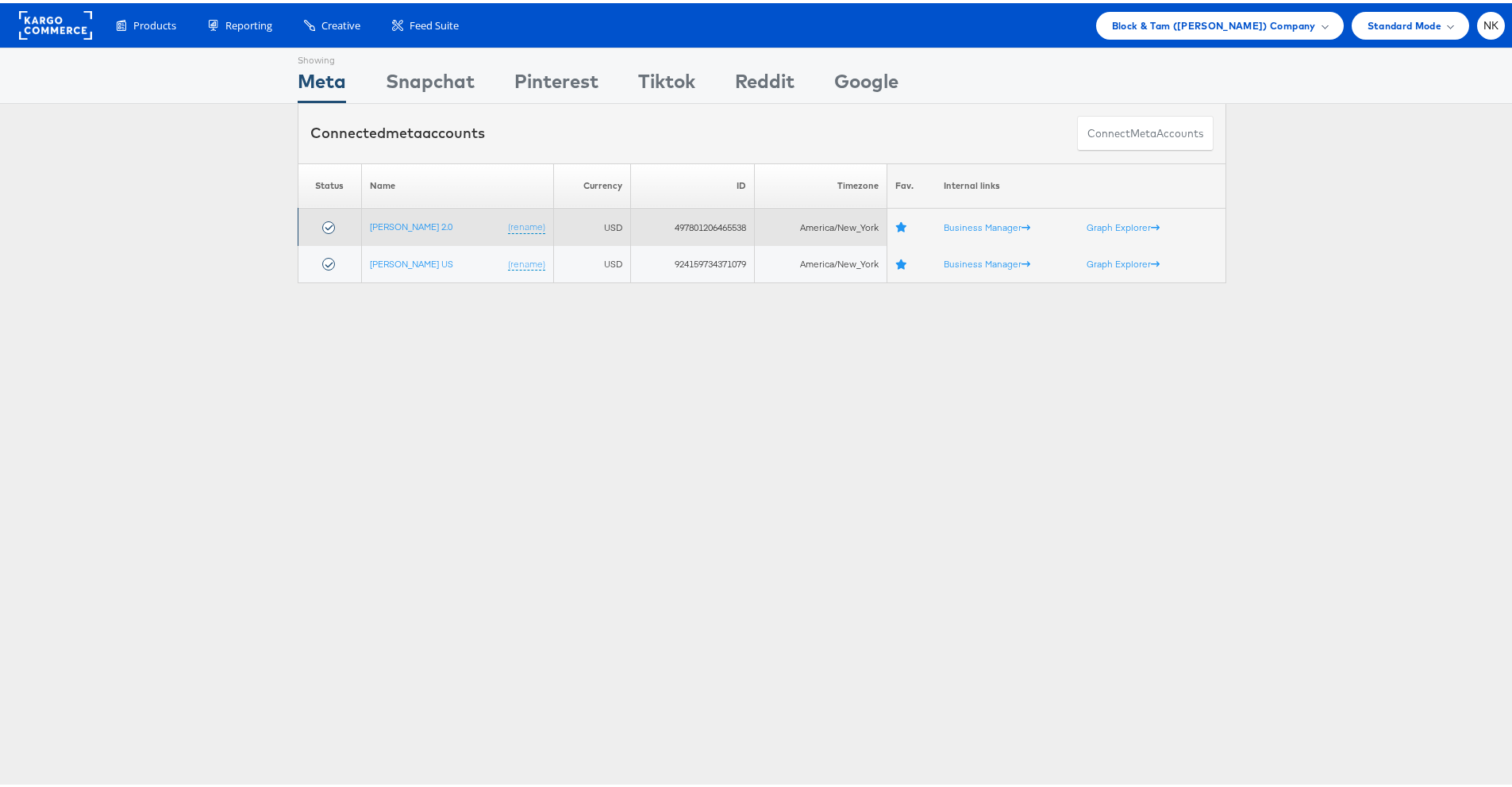
drag, startPoint x: 451, startPoint y: 248, endPoint x: 445, endPoint y: 238, distance: 11.7
click at [451, 247] on td "Veronica Beard US (rename)" at bounding box center [458, 262] width 192 height 37
click at [429, 223] on link "[PERSON_NAME] 2.0" at bounding box center [411, 224] width 82 height 12
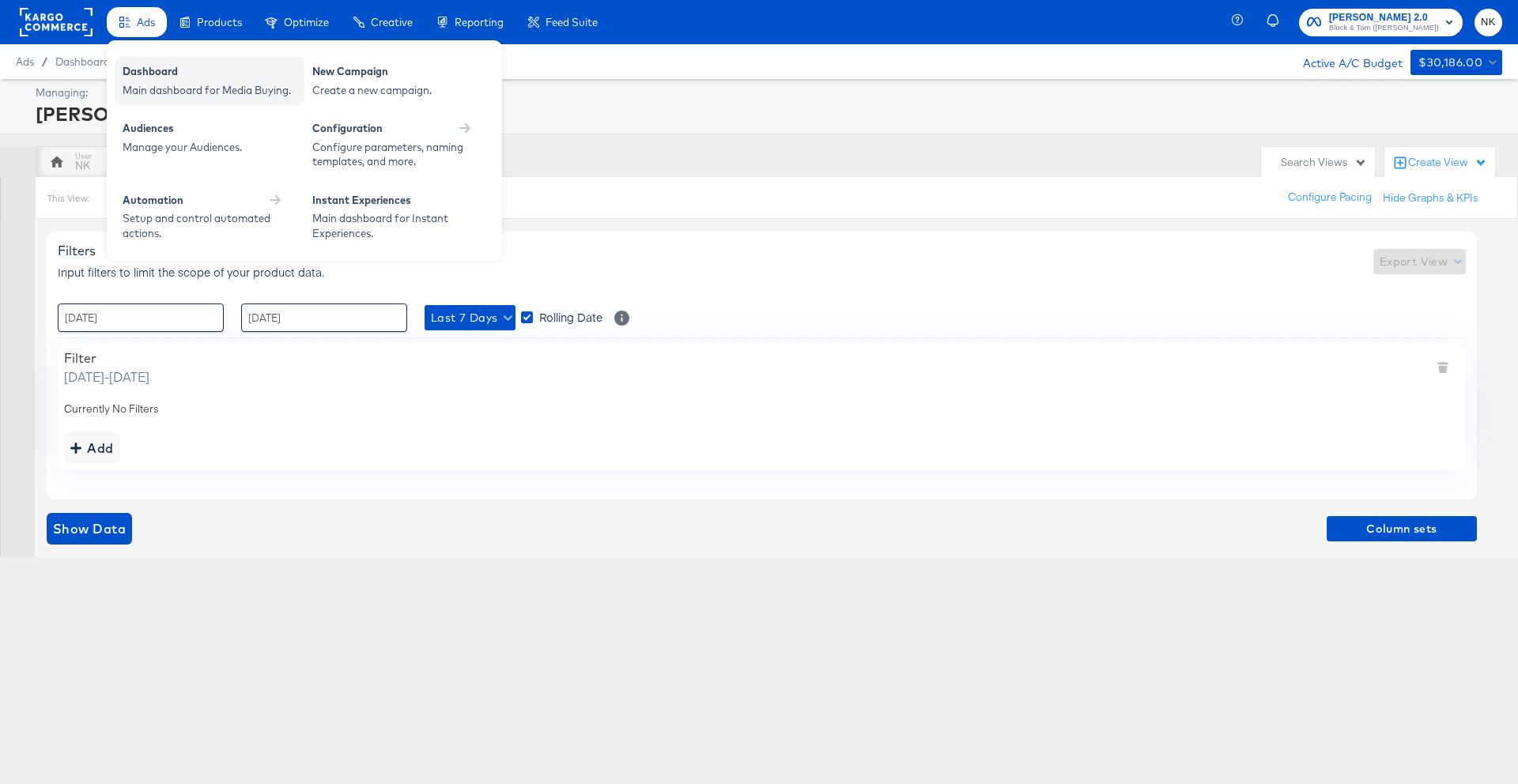
click at [152, 77] on div "Dashboard" at bounding box center [209, 74] width 174 height 19
click at [138, 64] on div "Dashboard" at bounding box center [209, 74] width 174 height 19
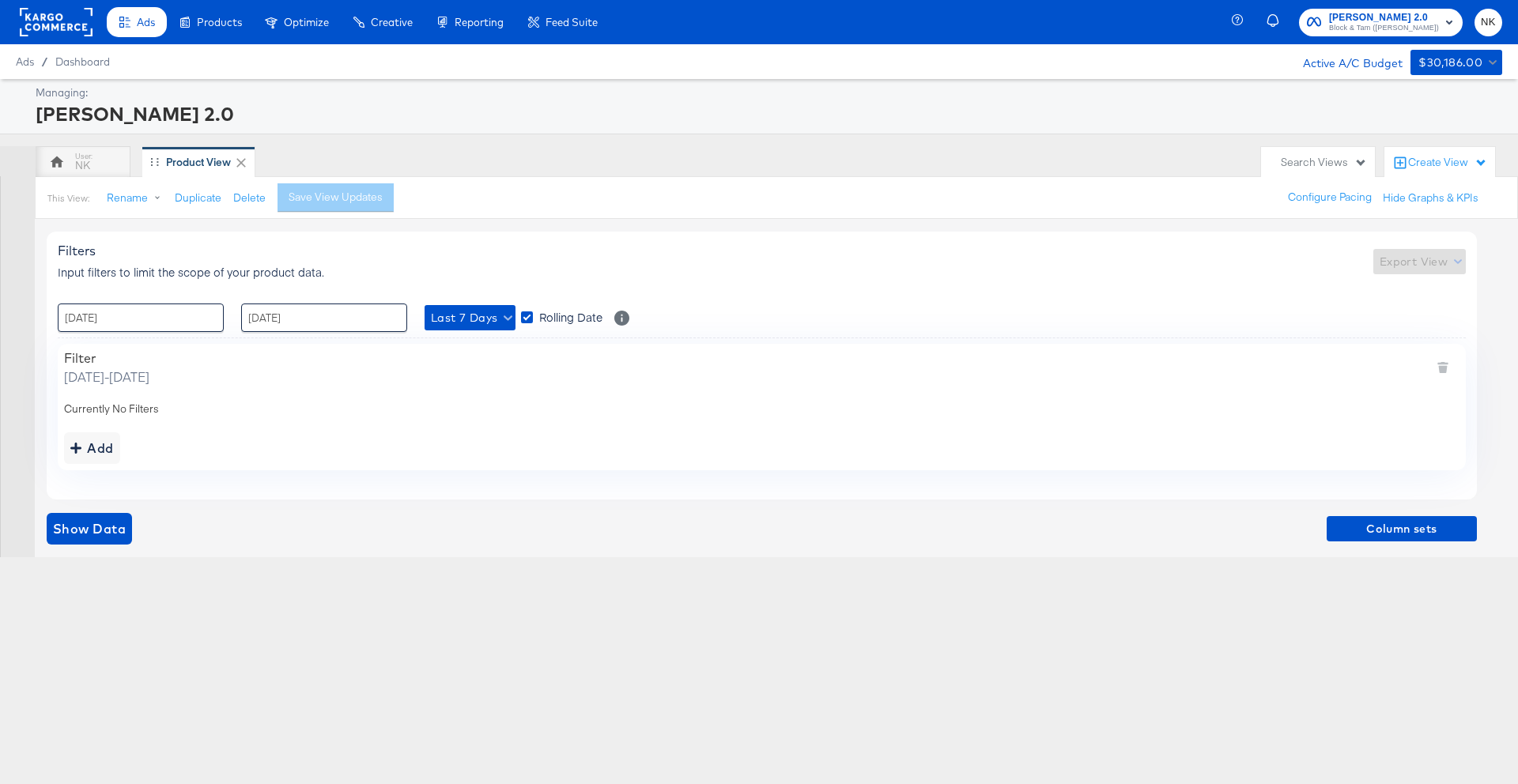
click at [82, 32] on rect at bounding box center [56, 22] width 73 height 29
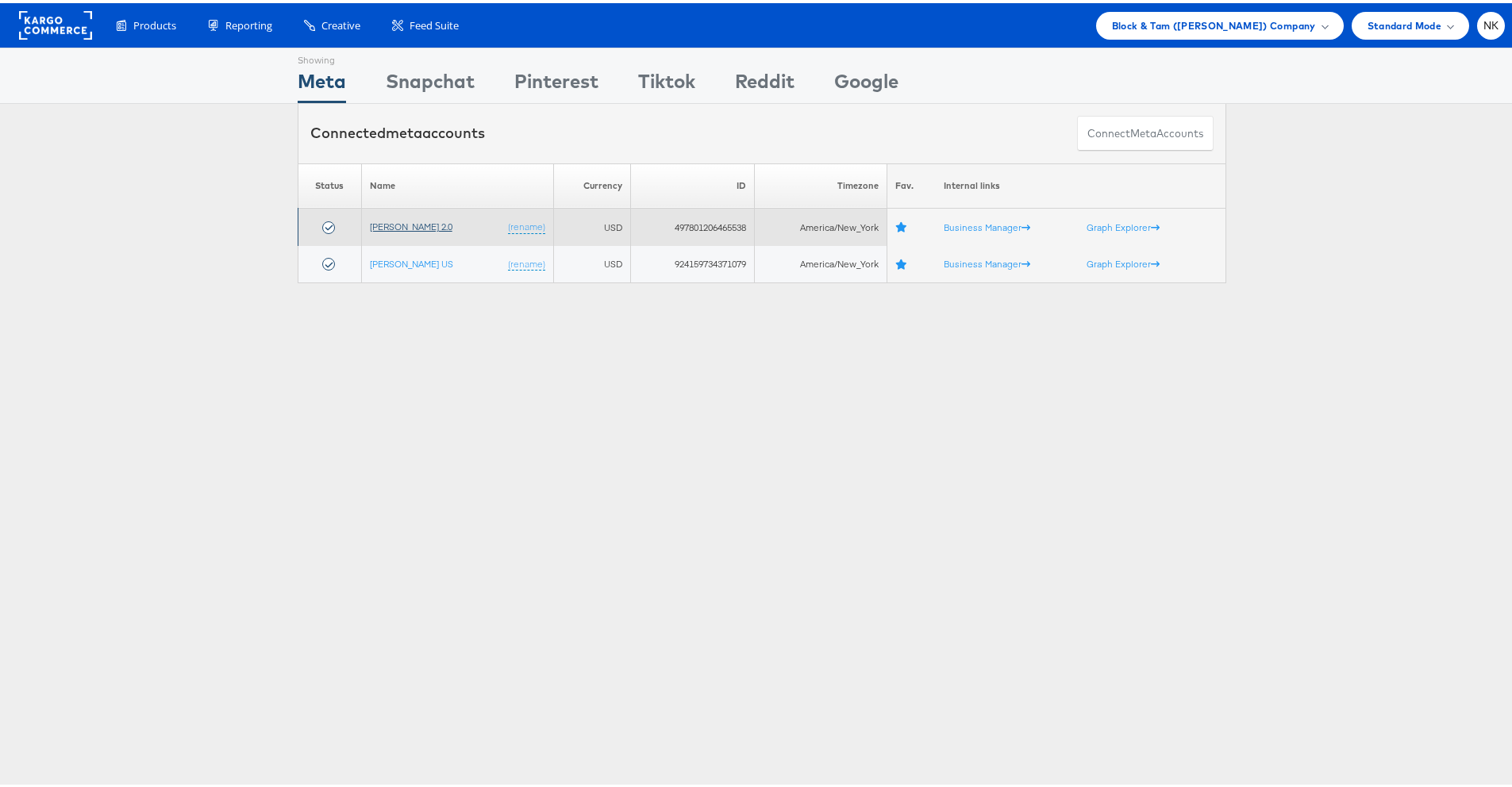
click at [385, 227] on link "[PERSON_NAME] 2.0" at bounding box center [411, 224] width 82 height 12
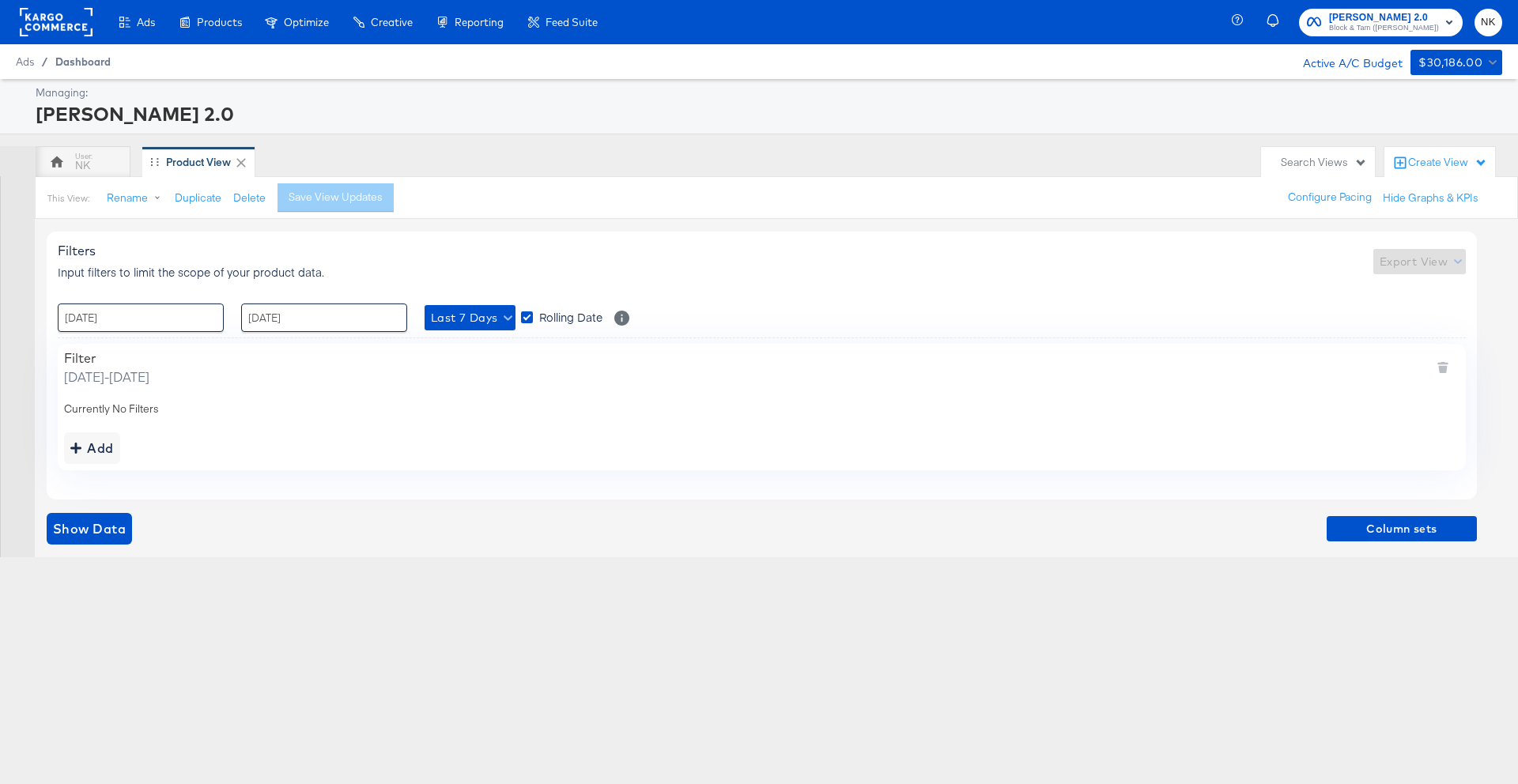
click at [80, 60] on span "Dashboard" at bounding box center [82, 61] width 55 height 13
click at [32, 64] on span "Ads" at bounding box center [25, 61] width 18 height 13
click at [41, 23] on rect at bounding box center [56, 22] width 73 height 29
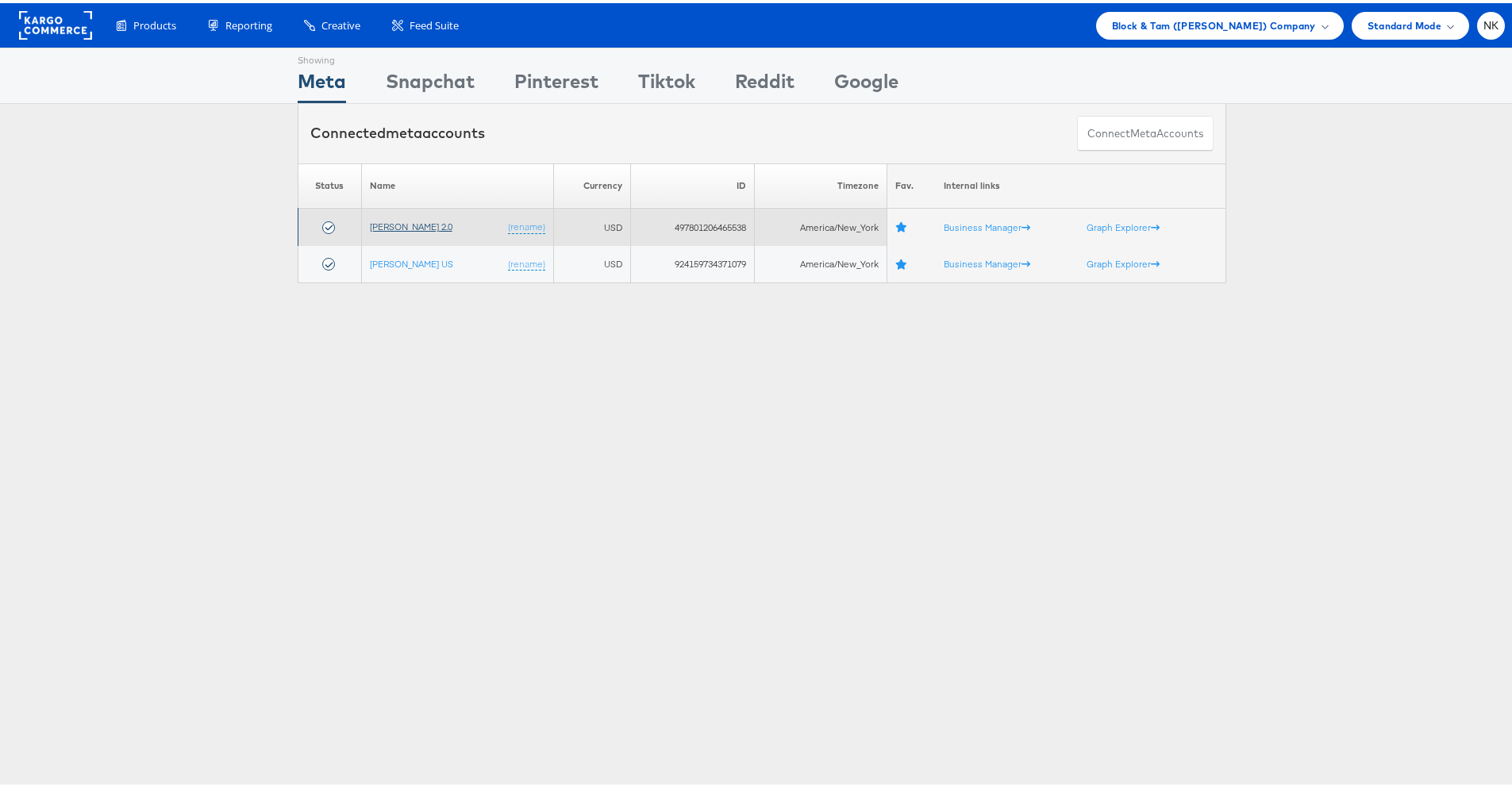
click at [420, 223] on link "[PERSON_NAME] 2.0" at bounding box center [411, 224] width 82 height 12
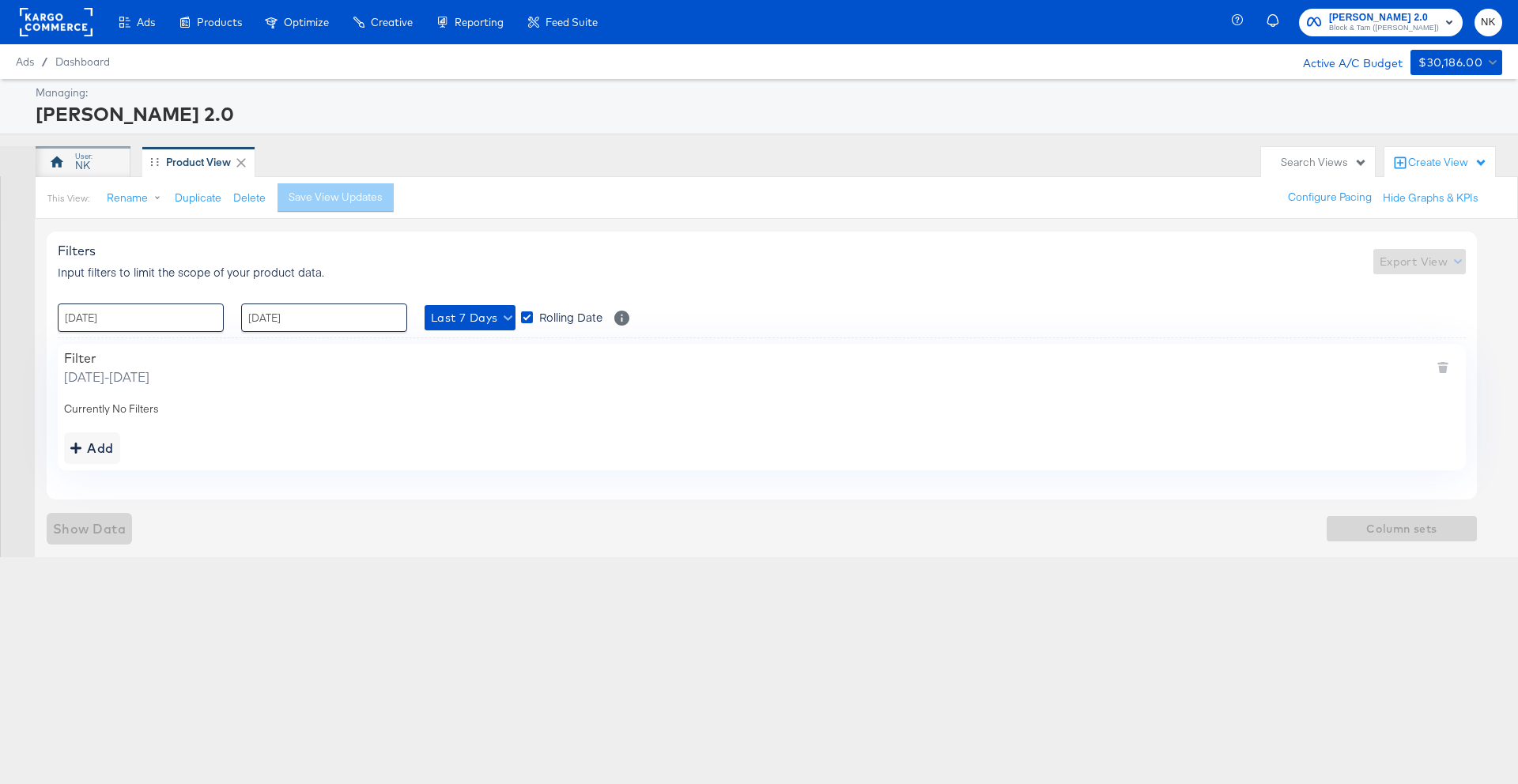
click at [102, 165] on div "NK" at bounding box center [83, 162] width 95 height 31
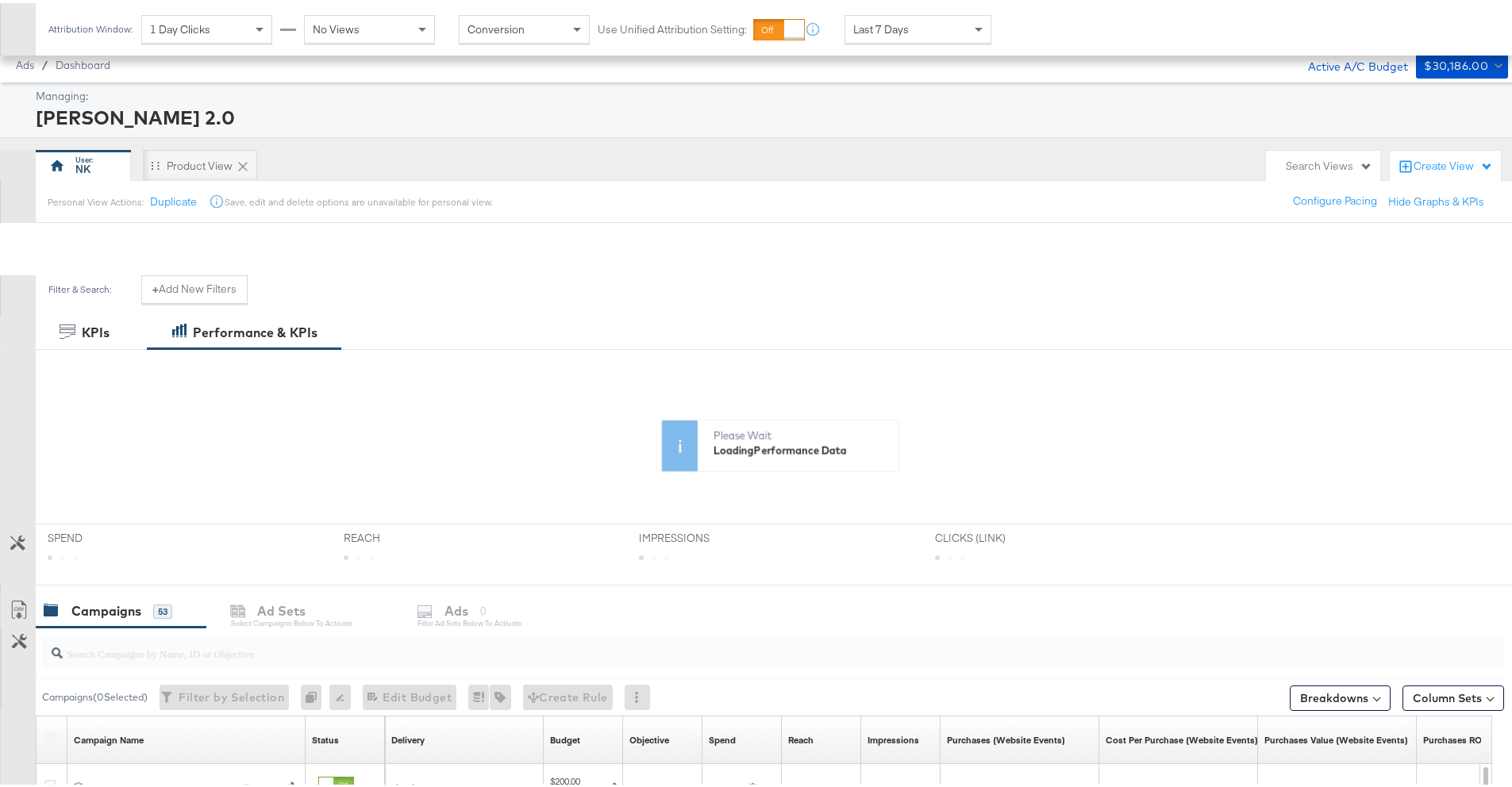
scroll to position [233, 0]
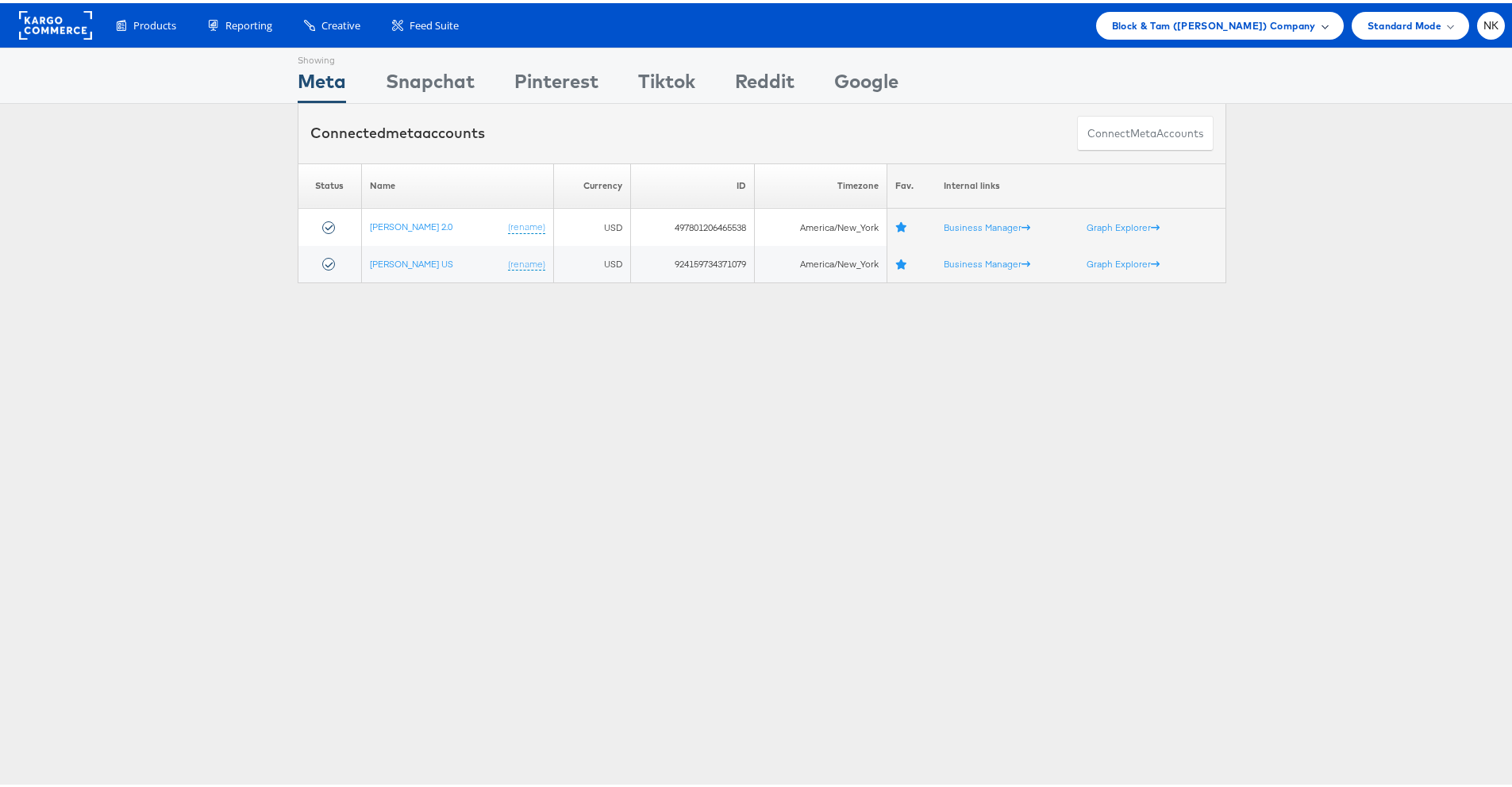
click at [1270, 32] on div "Block & Tam ([PERSON_NAME]) Company" at bounding box center [1219, 22] width 247 height 28
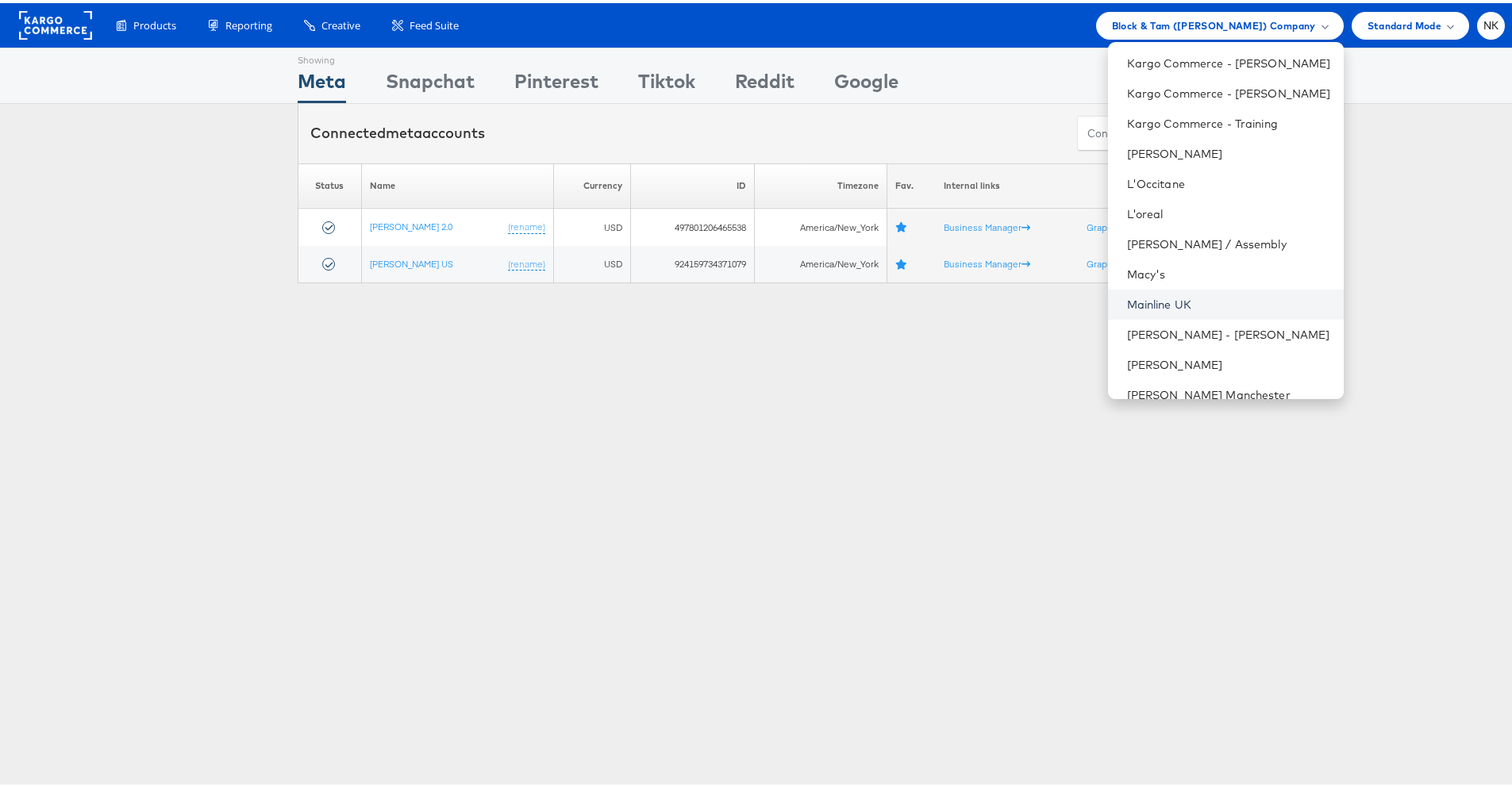
scroll to position [924, 0]
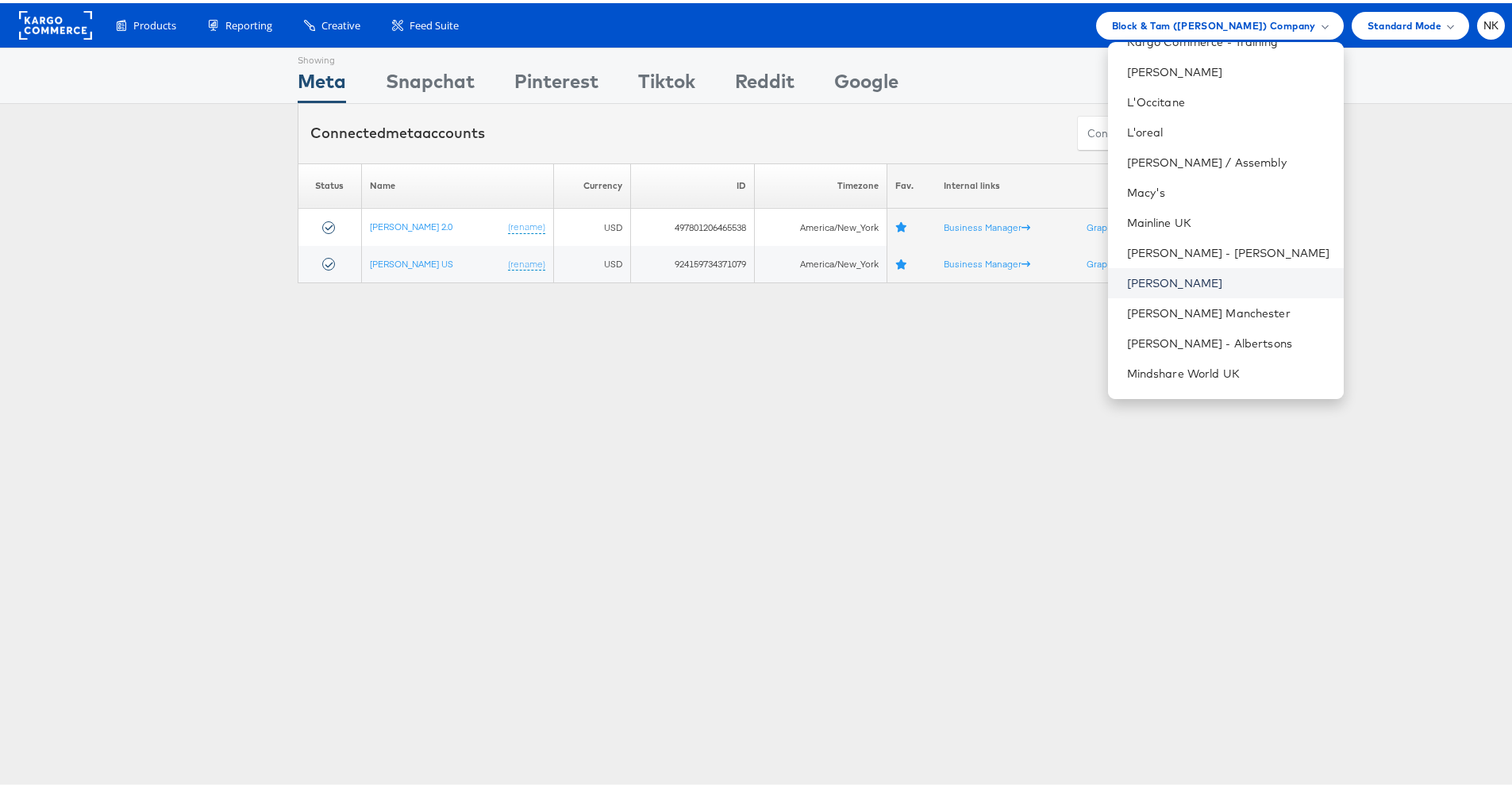
click at [1180, 282] on link "[PERSON_NAME]" at bounding box center [1229, 280] width 204 height 16
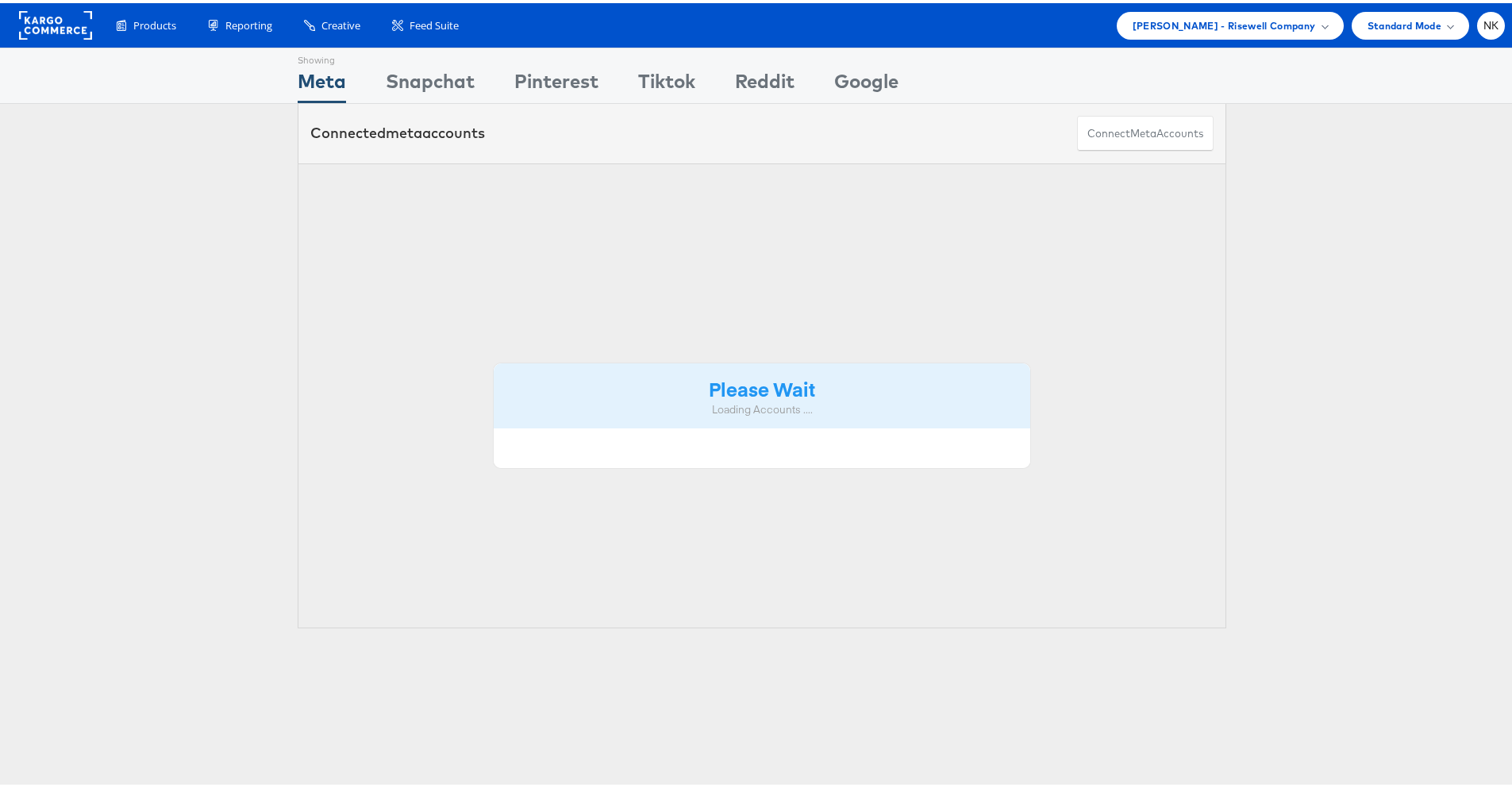
click at [1222, 54] on div "Showing Meta Showing [GEOGRAPHIC_DATA] Showing Pinterest Showing Tiktok Showing…" at bounding box center [762, 72] width 1524 height 56
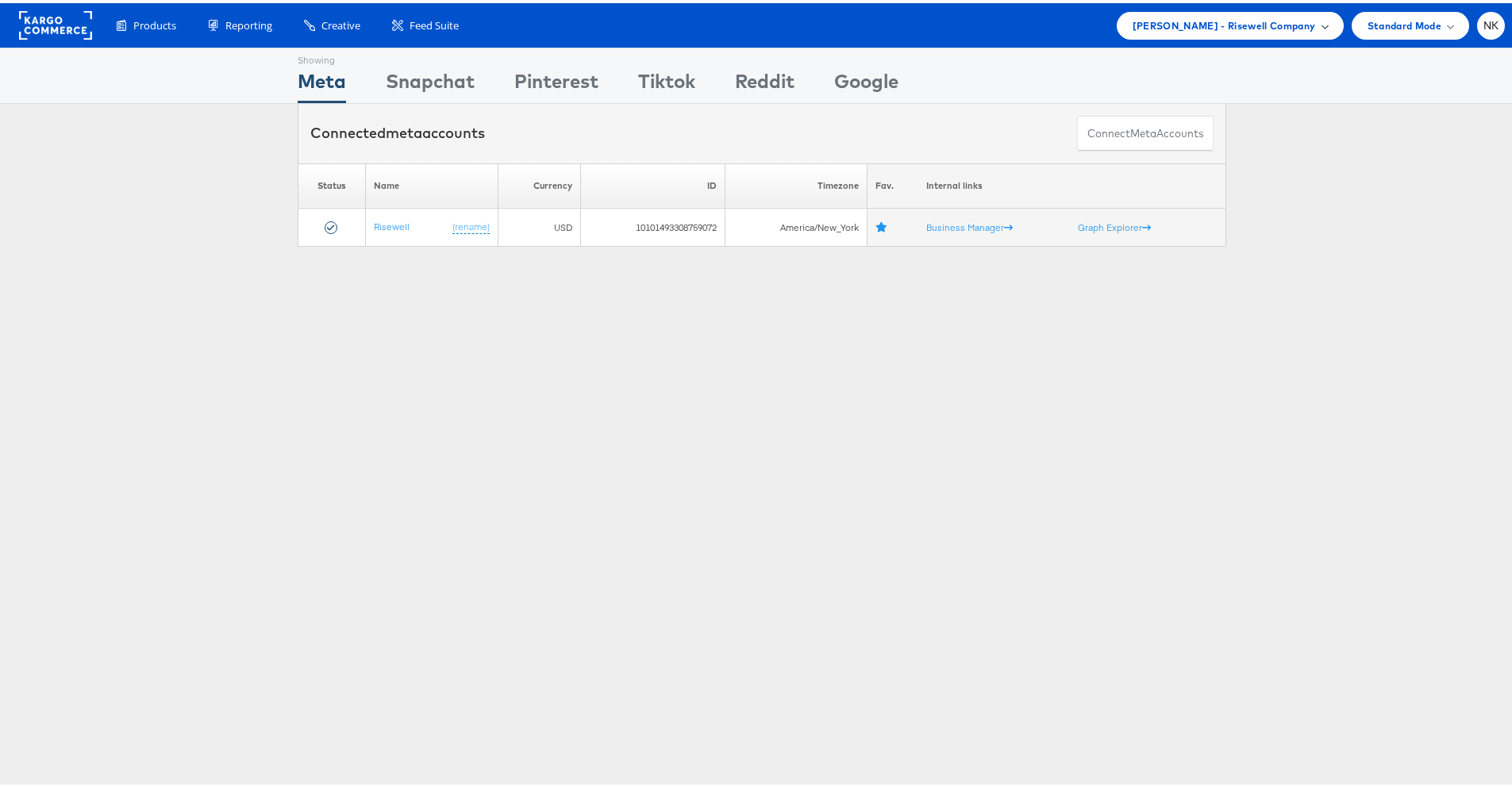
click at [1219, 25] on span "[PERSON_NAME] - Risewell Company" at bounding box center [1225, 23] width 184 height 17
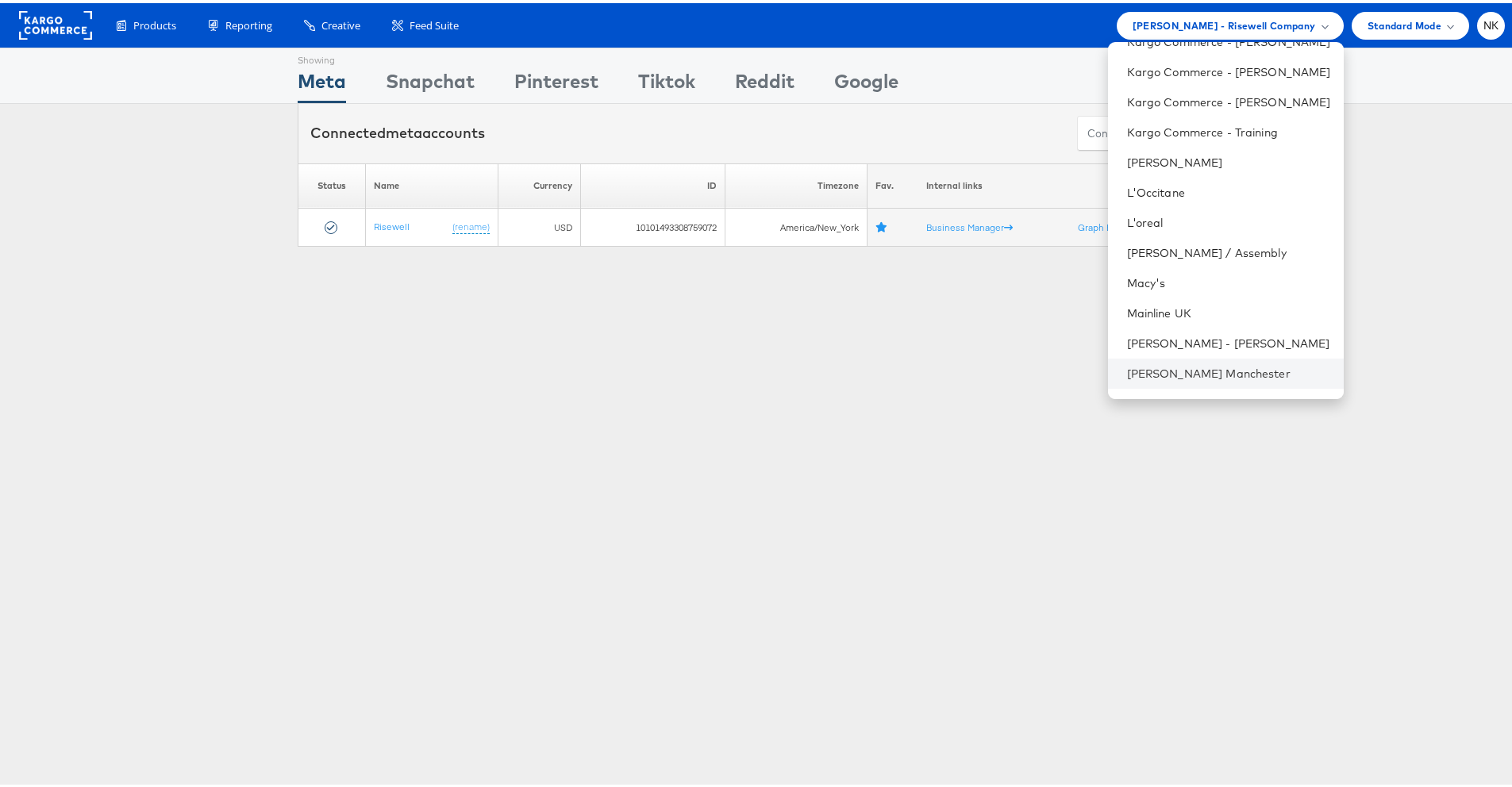
scroll to position [945, 0]
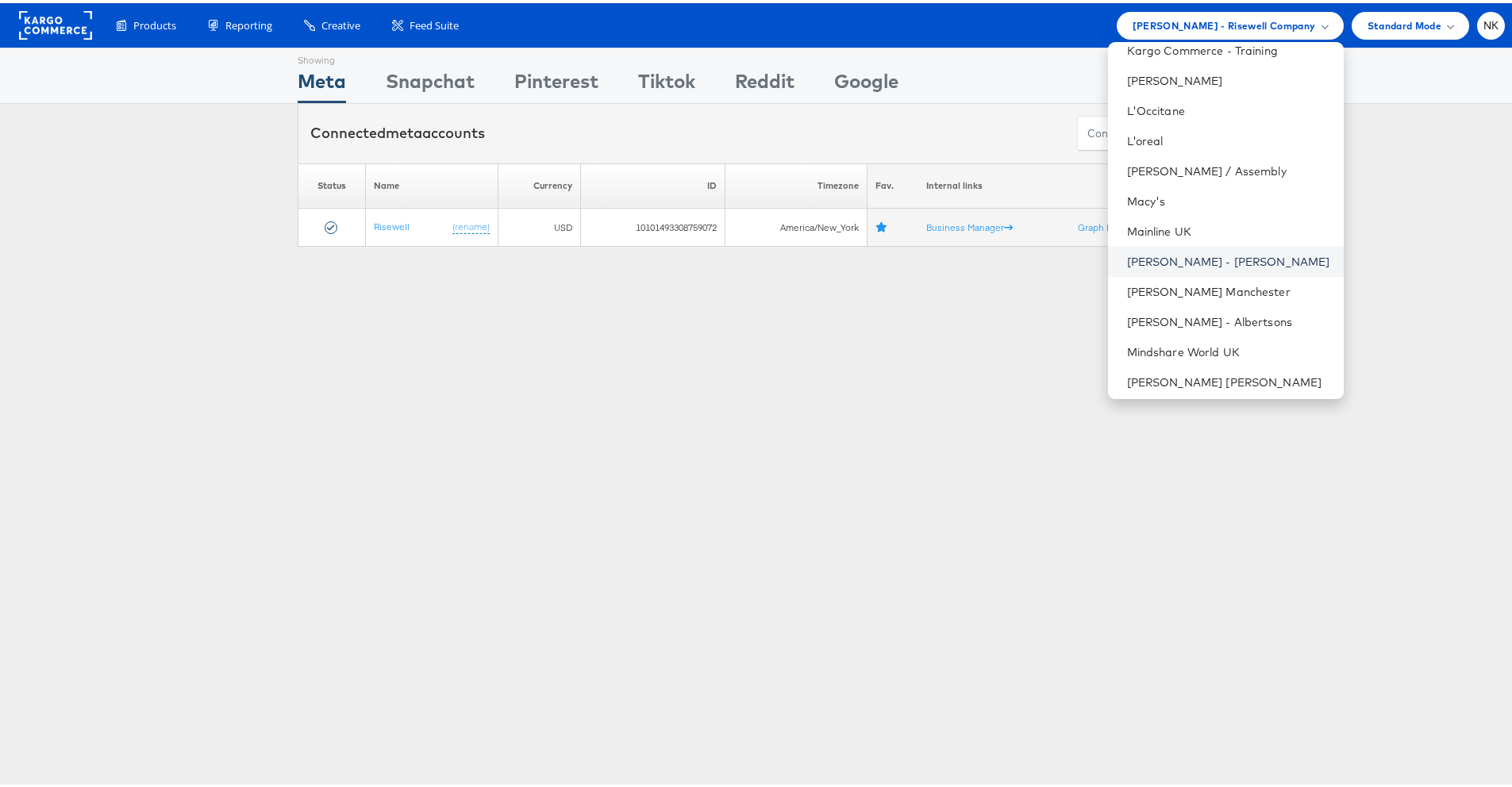
click at [1191, 263] on link "[PERSON_NAME] - [PERSON_NAME]" at bounding box center [1229, 258] width 204 height 16
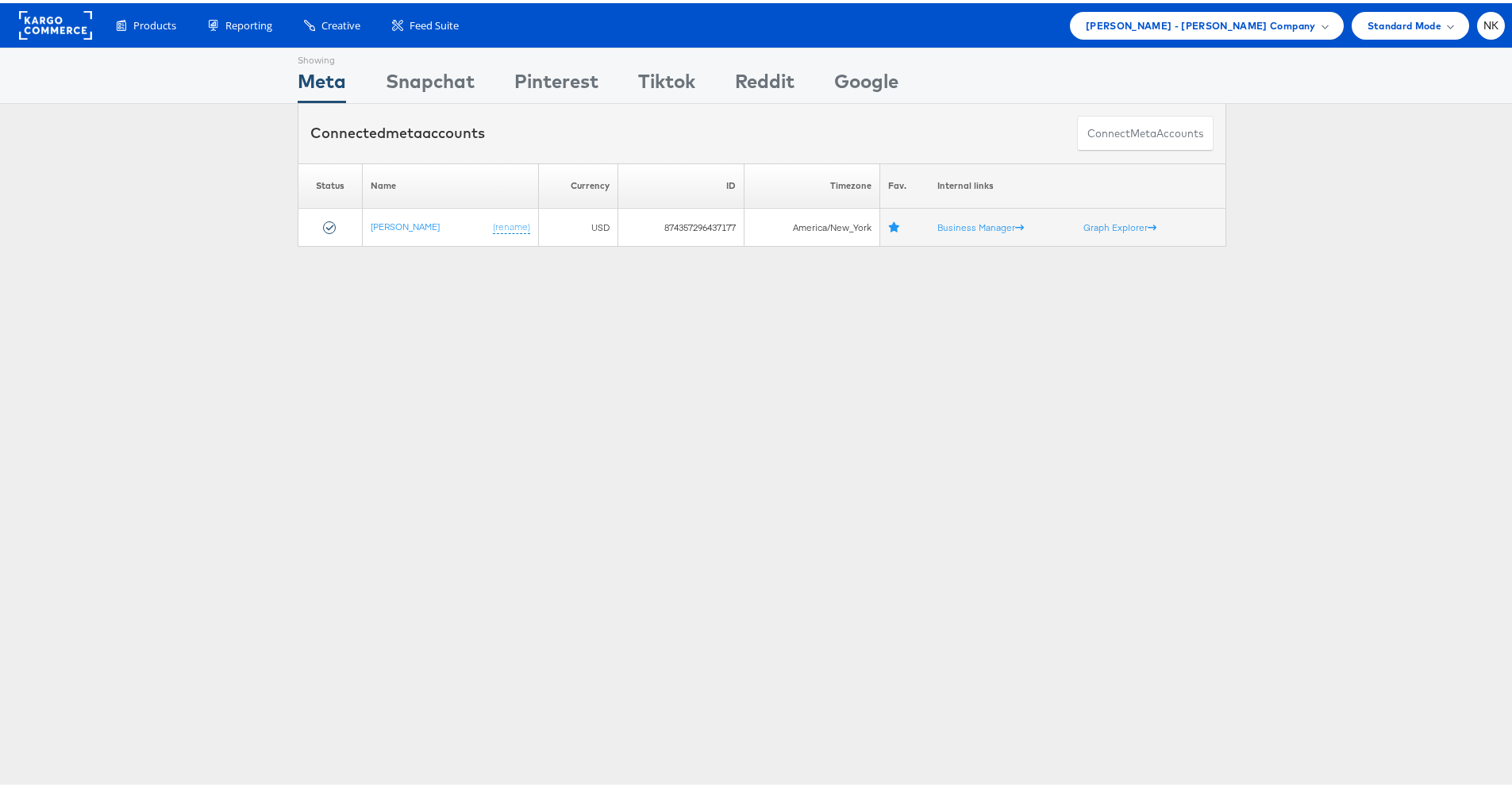
click at [957, 5] on div "Products Product Catalogs Enhance Your Product Catalog, Map Them to Publishers,…" at bounding box center [762, 22] width 1524 height 44
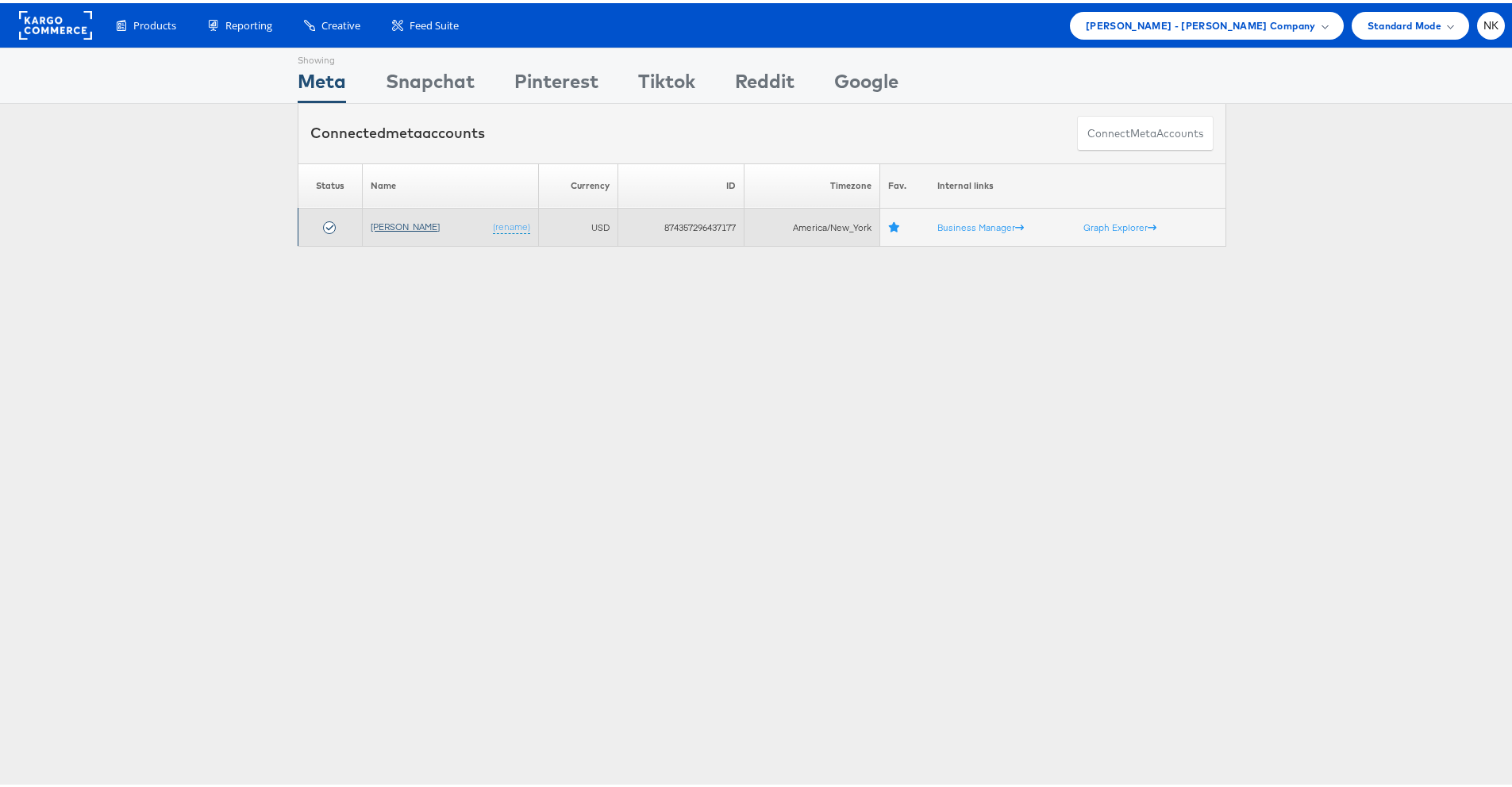
click at [388, 220] on link "Alexis Bittar" at bounding box center [405, 224] width 69 height 12
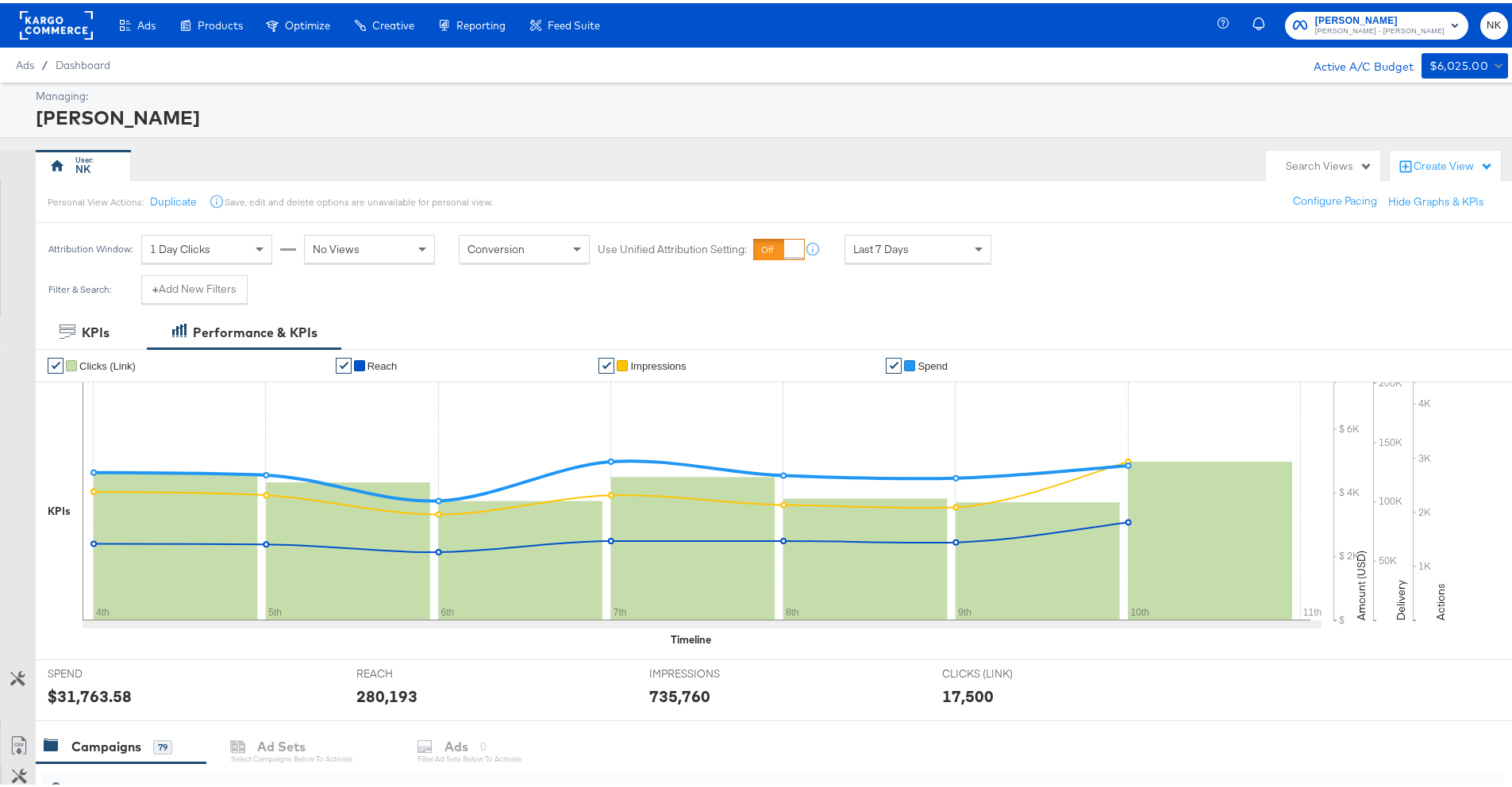
scroll to position [20, 0]
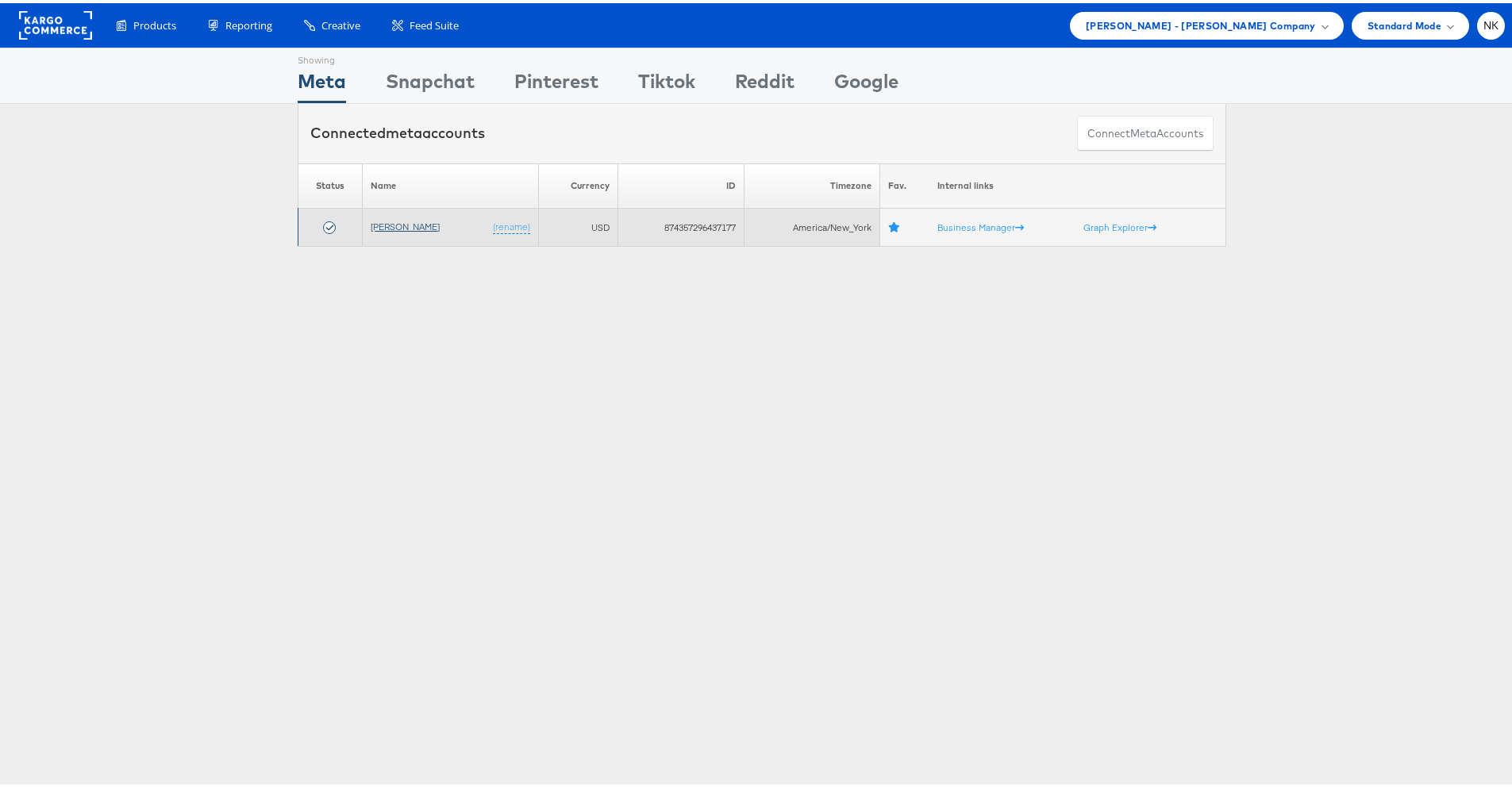
click at [412, 223] on link "[PERSON_NAME]" at bounding box center [405, 224] width 69 height 12
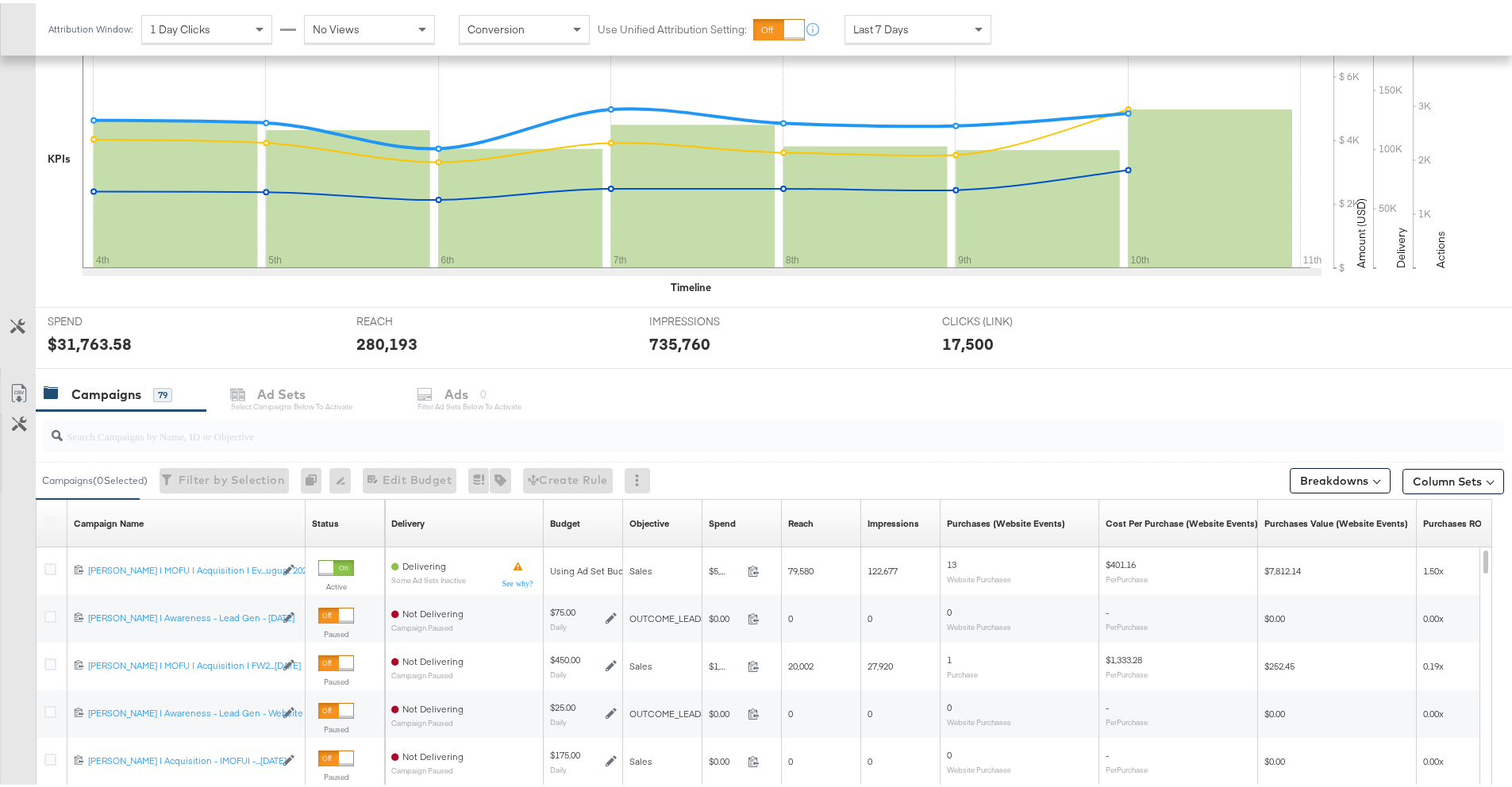
scroll to position [433, 0]
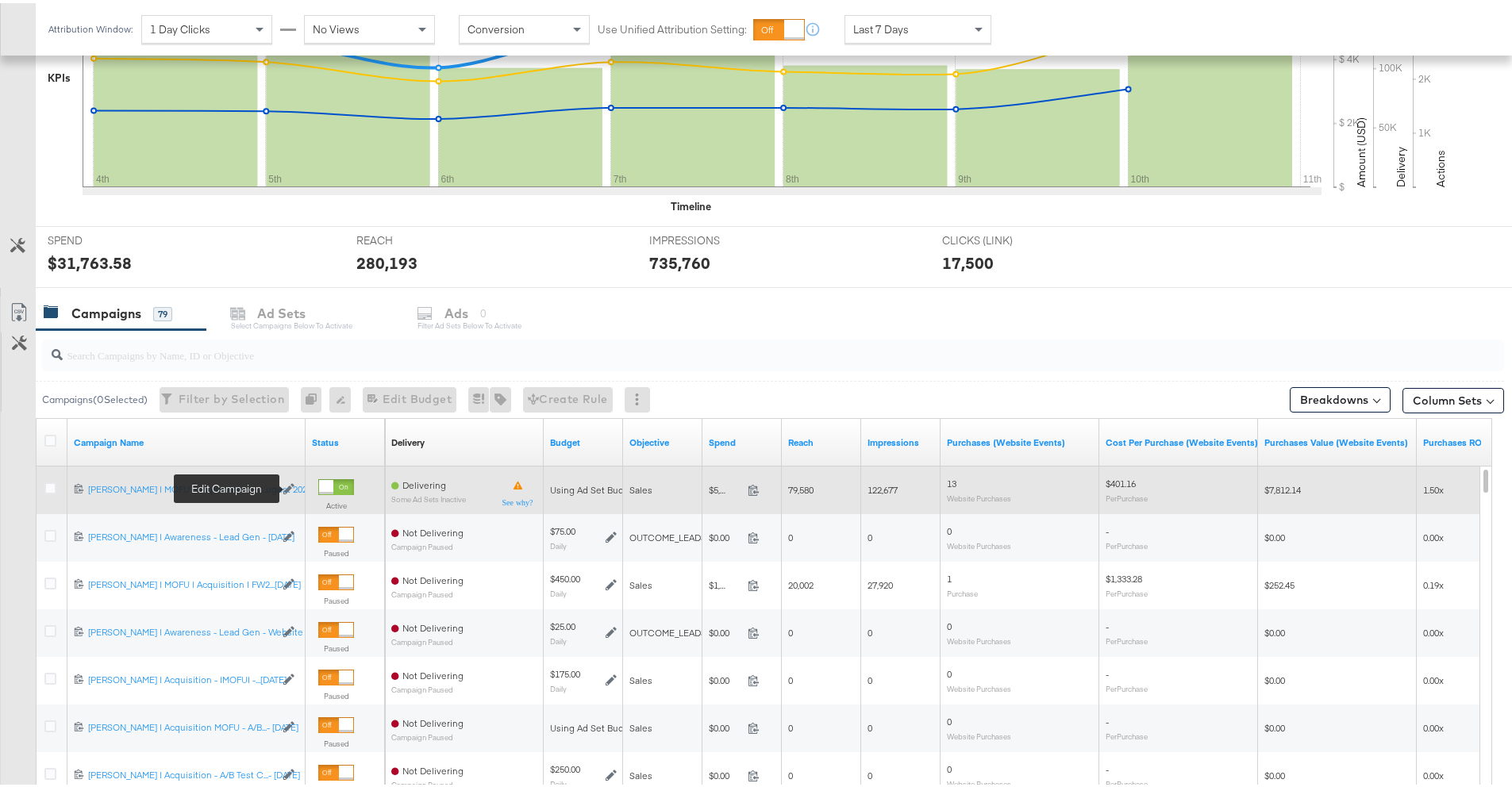
click at [292, 489] on icon at bounding box center [288, 485] width 11 height 11
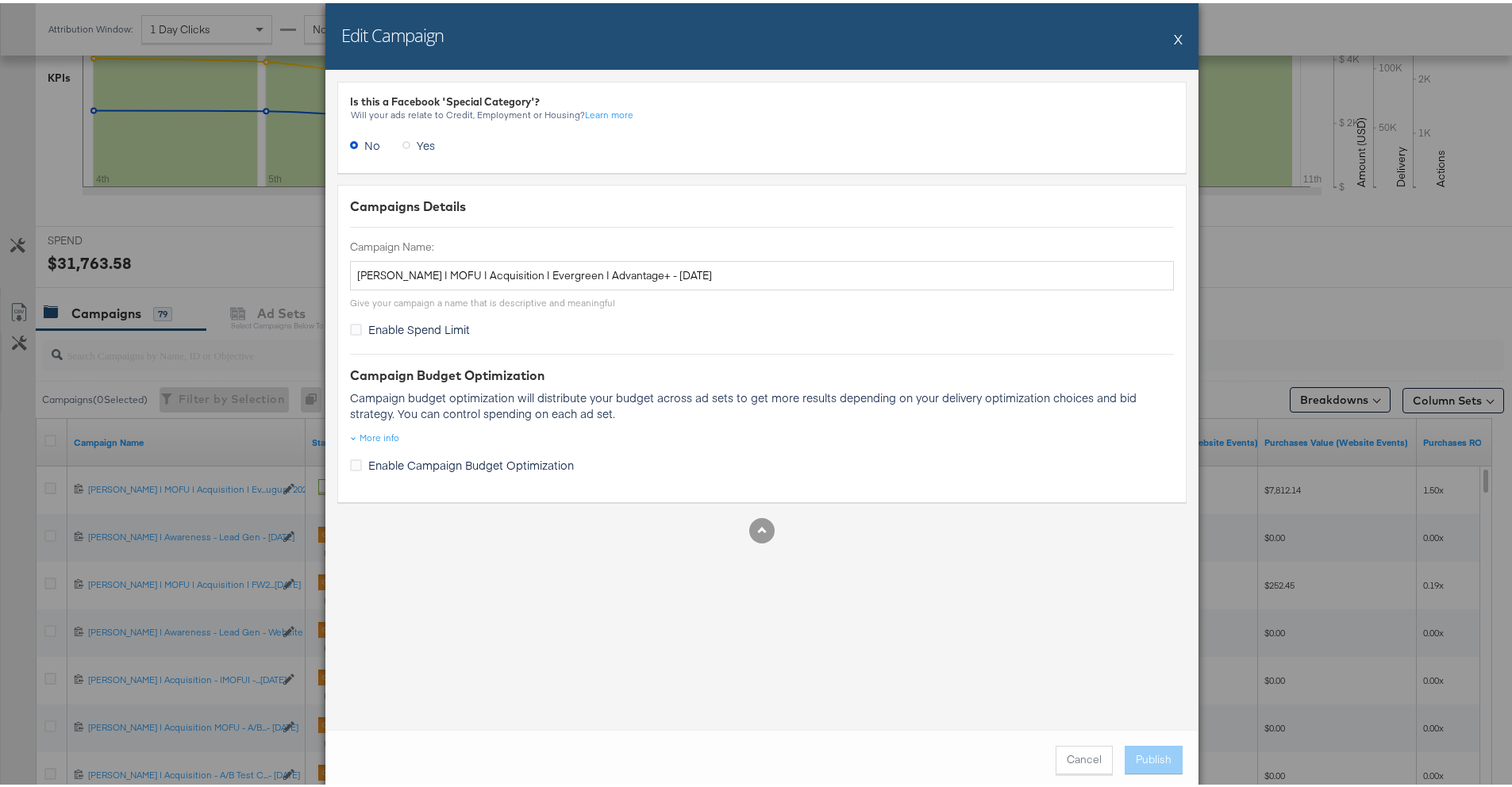
click at [1174, 44] on button "X" at bounding box center [1178, 35] width 9 height 31
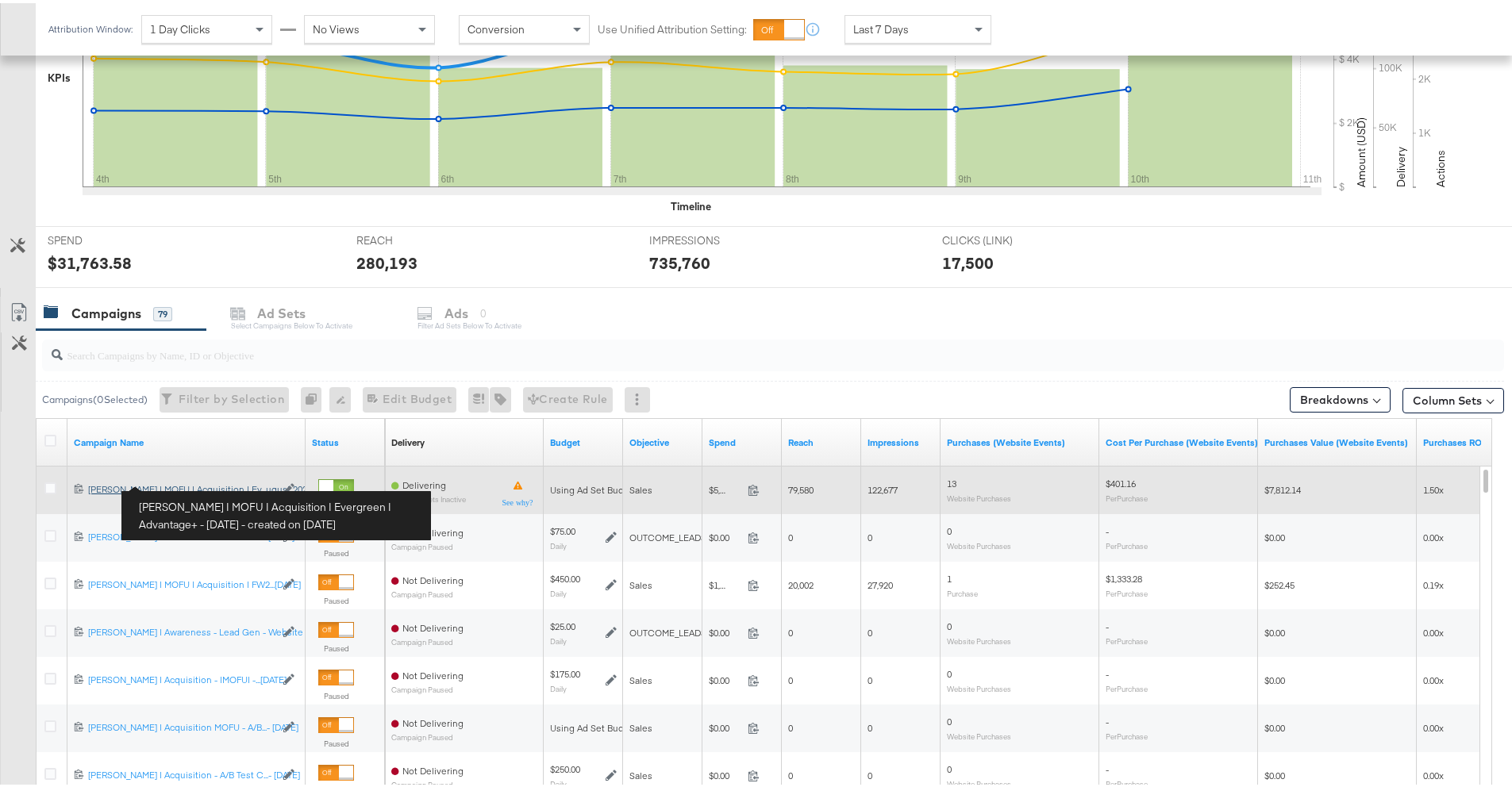
click at [245, 490] on div "Mason | MOFU | Acquisition | Evergreen | Advantage+ - August 2025 Mason | MOFU …" at bounding box center [181, 486] width 186 height 13
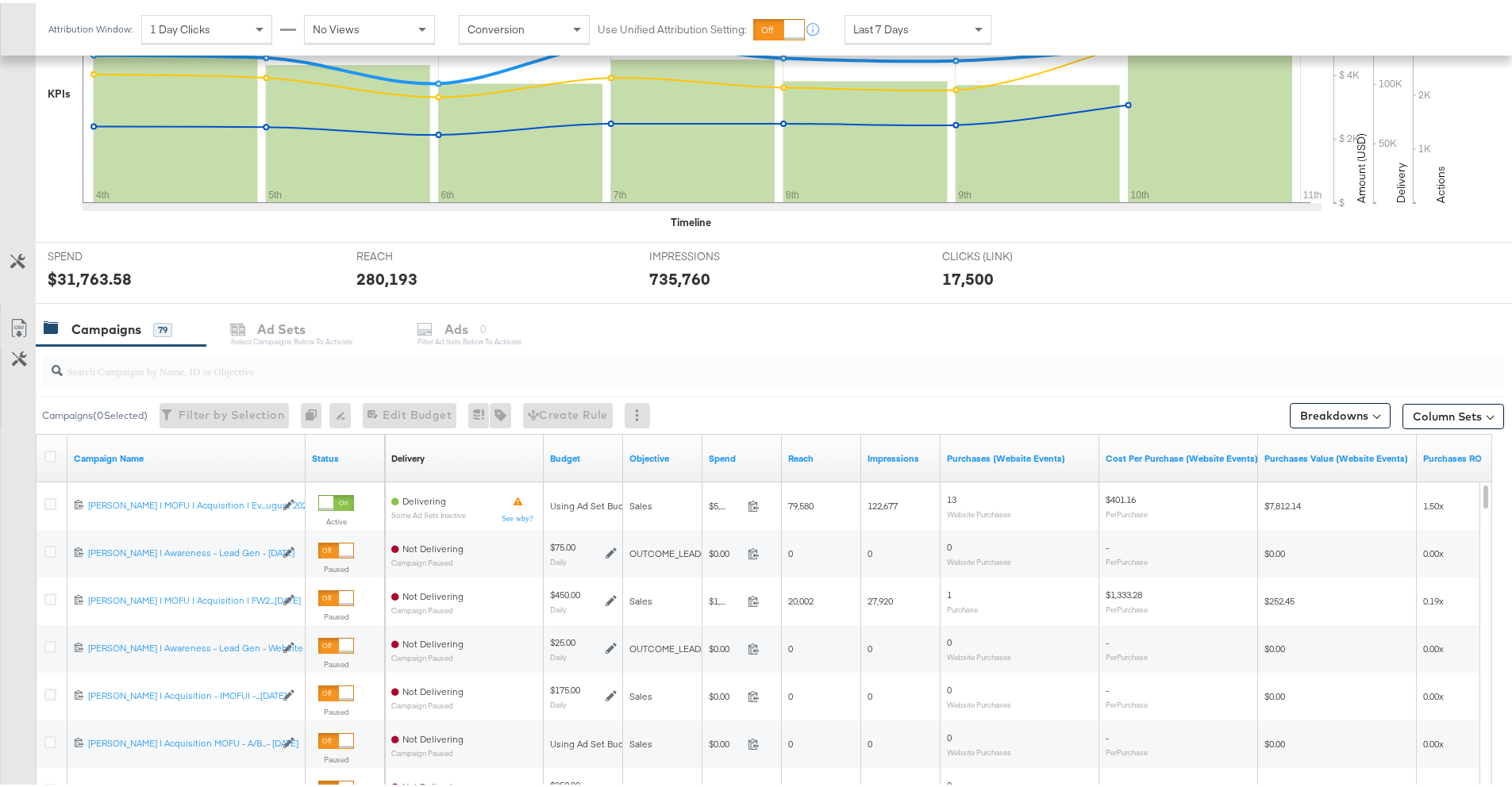
scroll to position [419, 0]
click at [199, 364] on input "search" at bounding box center [716, 360] width 1307 height 31
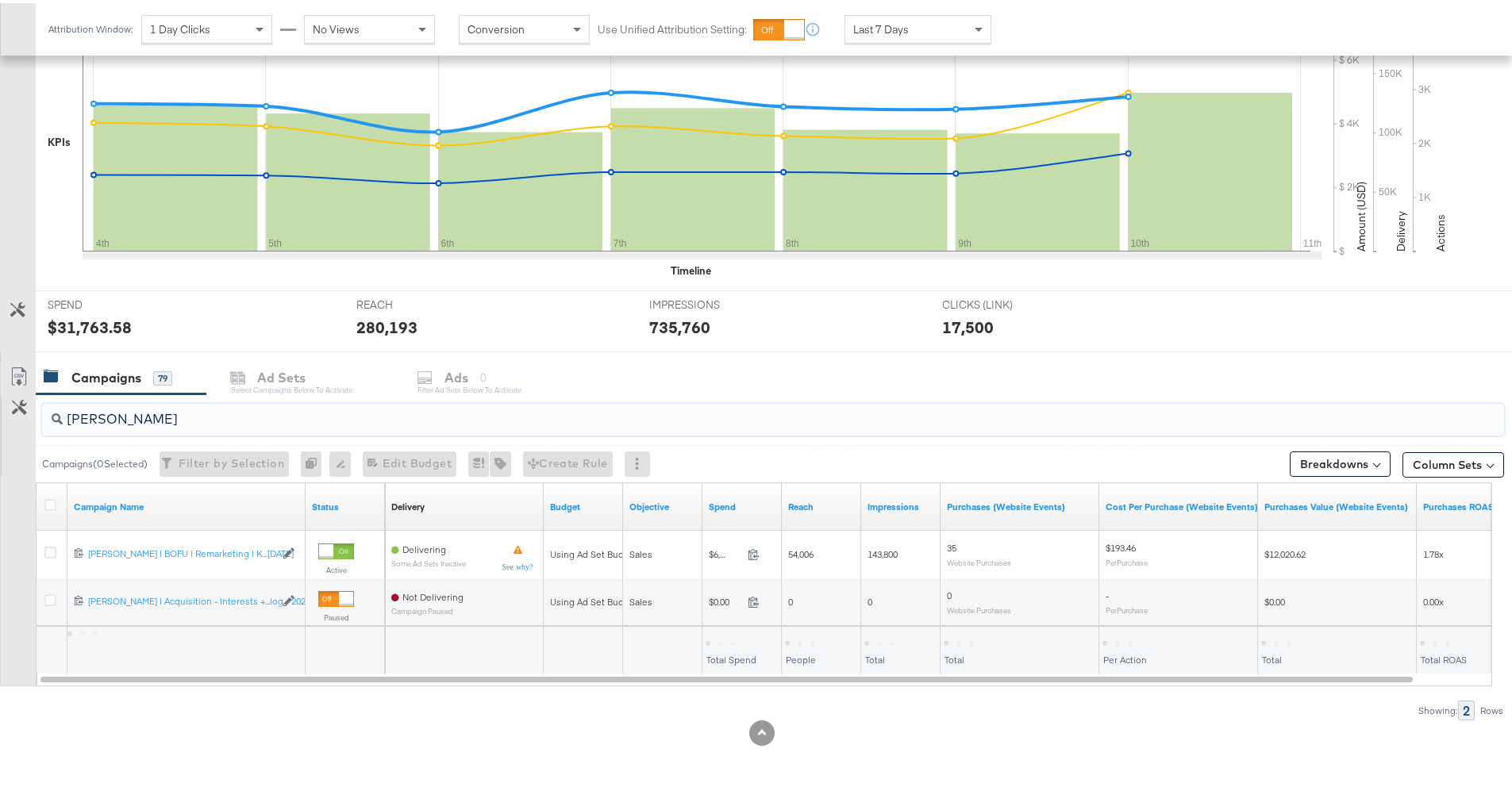
scroll to position [369, 0]
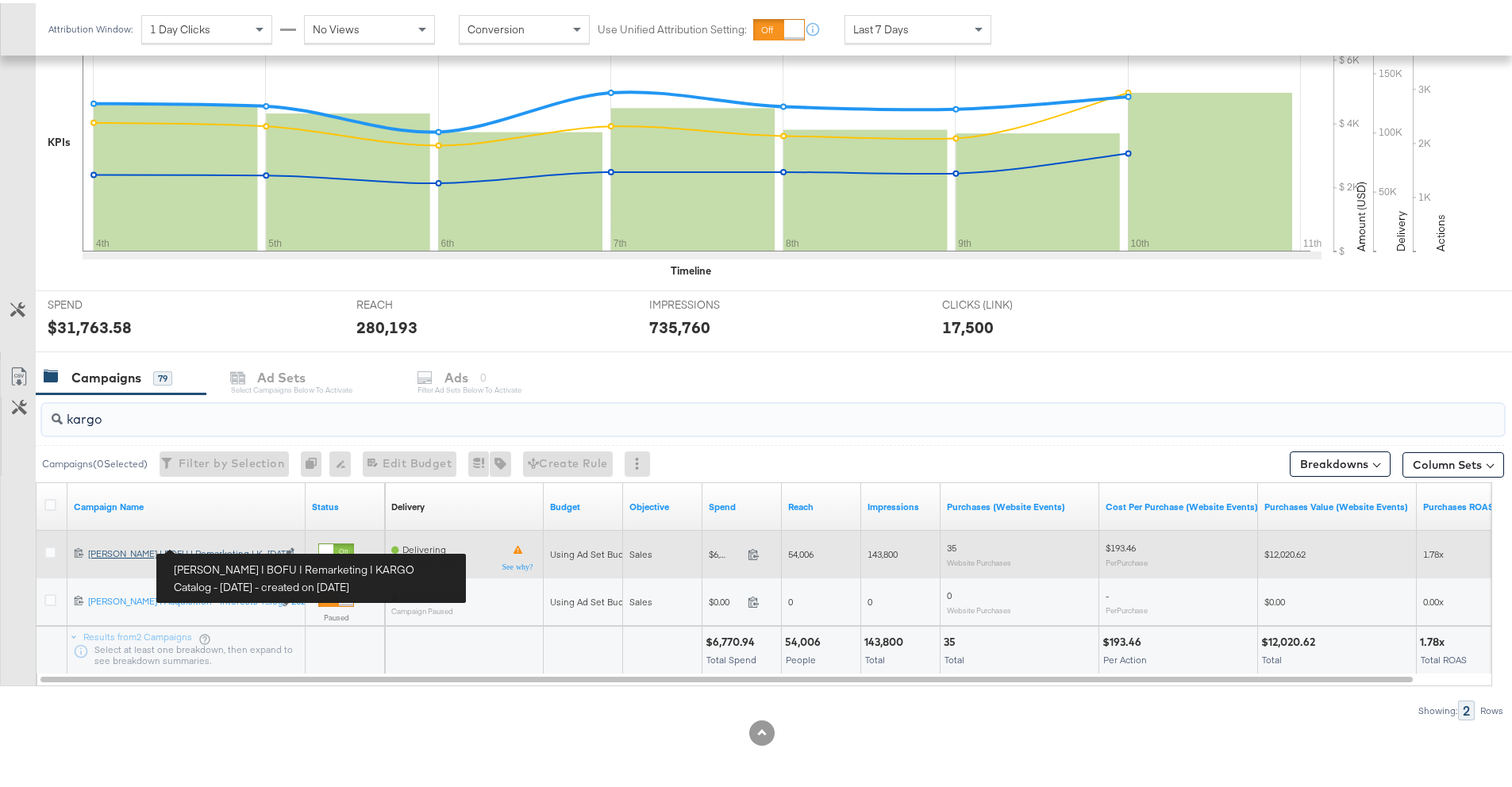
type input "kargo"
click at [216, 546] on div "Mason | BOFU | Remarketing | KARGO Catalog - March 2025 Mason | BOFU | Remarket…" at bounding box center [181, 550] width 186 height 13
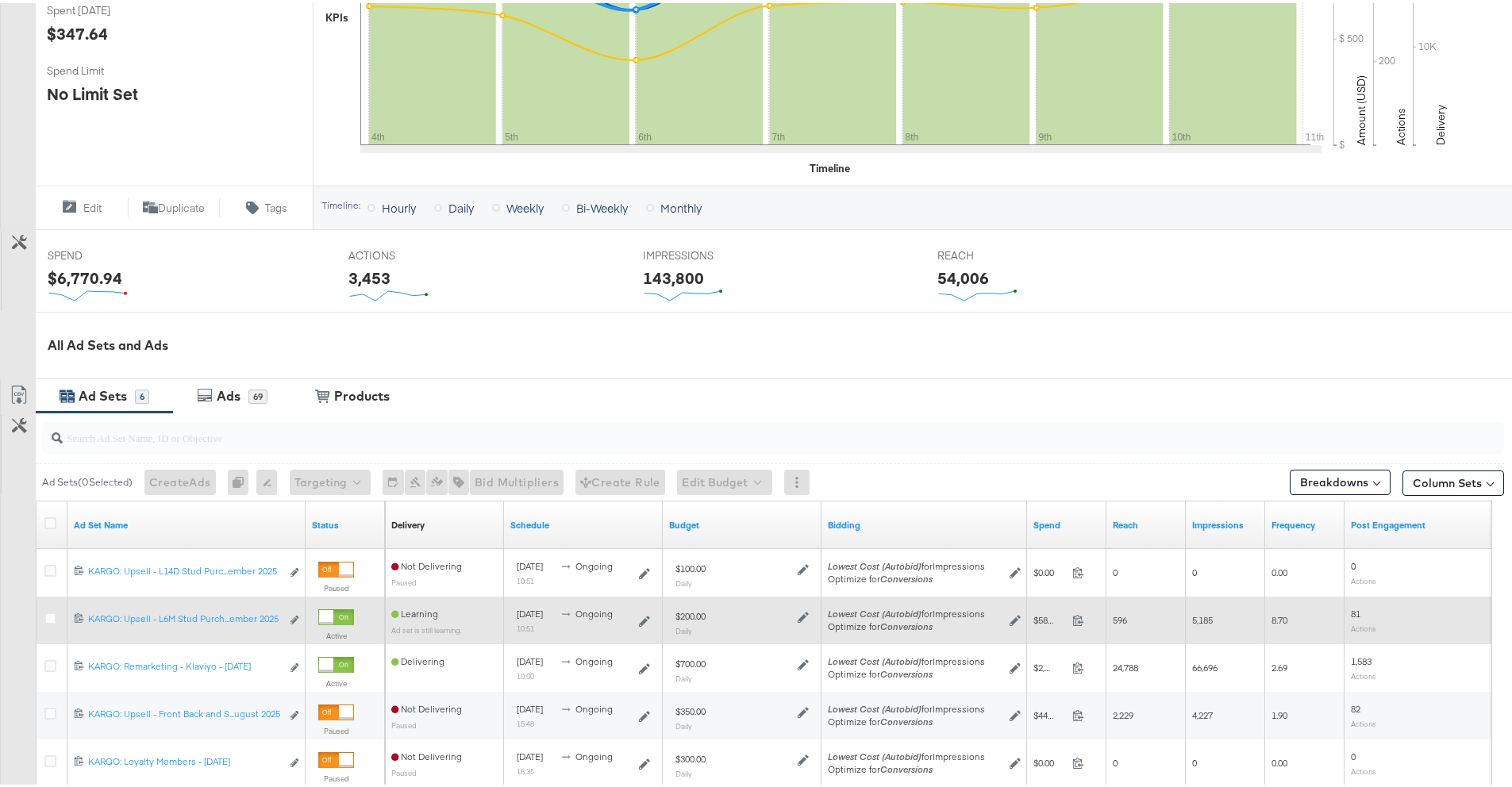
scroll to position [612, 0]
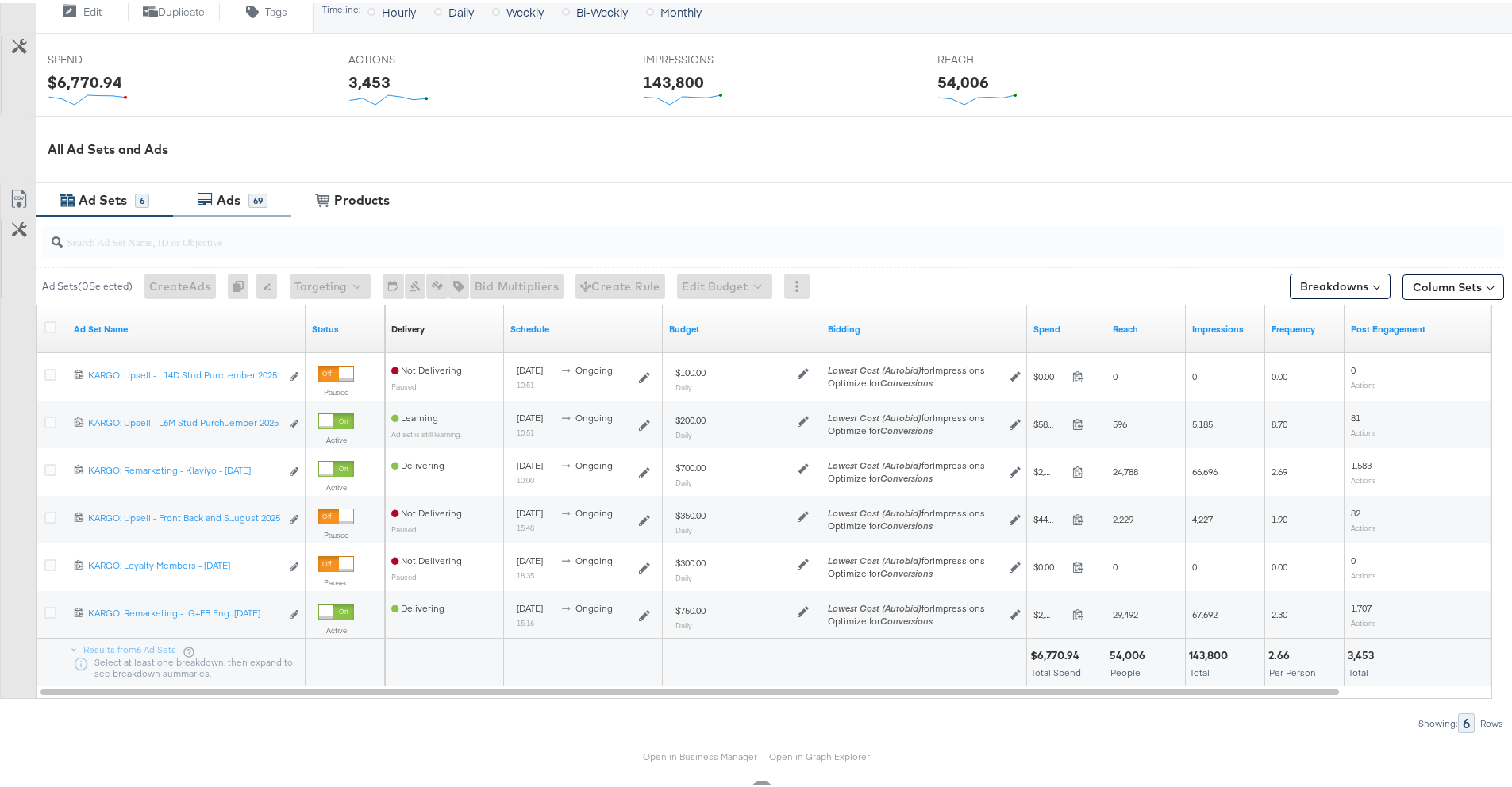
click at [240, 196] on div "Ads" at bounding box center [229, 196] width 24 height 18
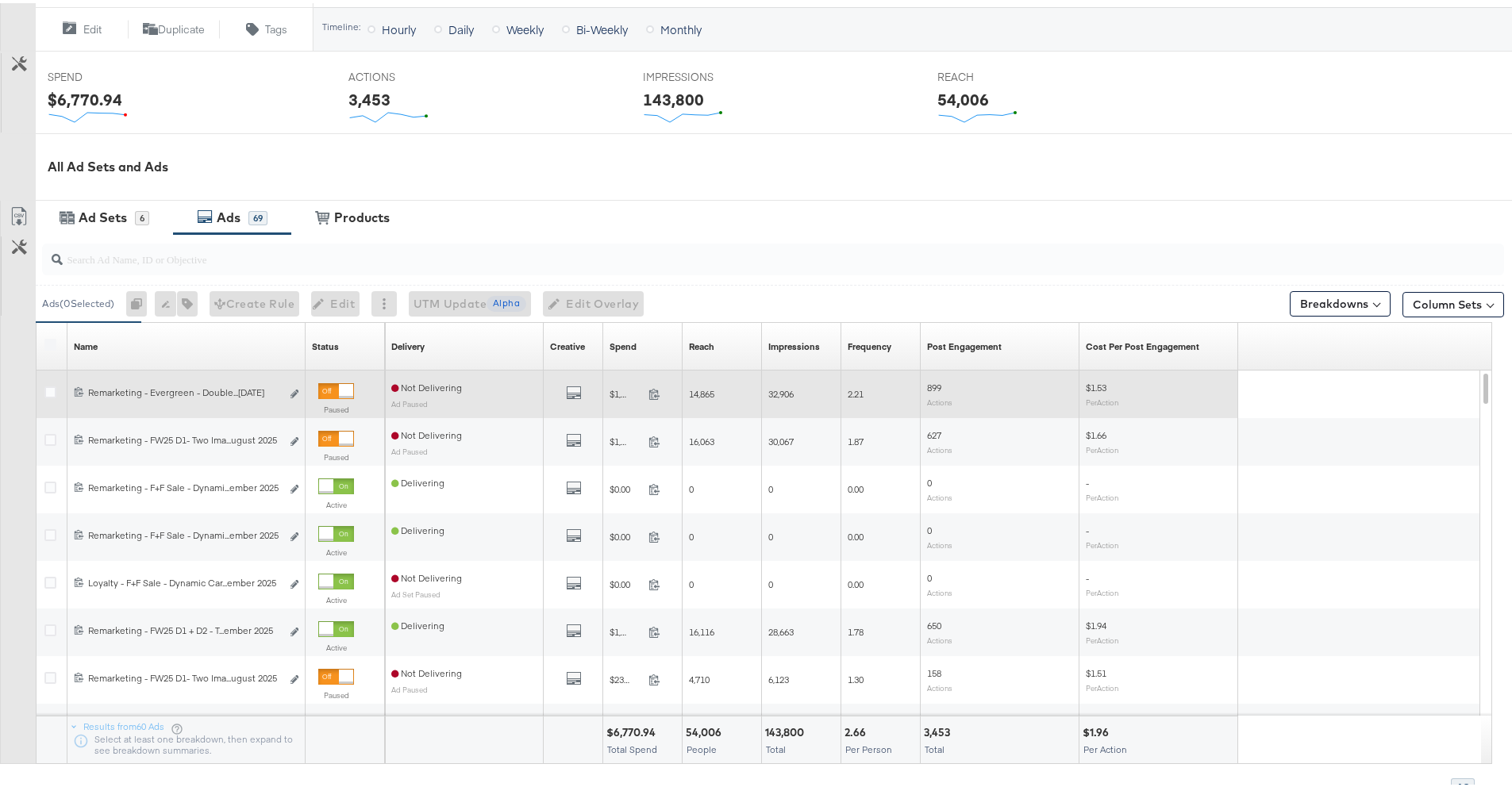
scroll to position [585, 0]
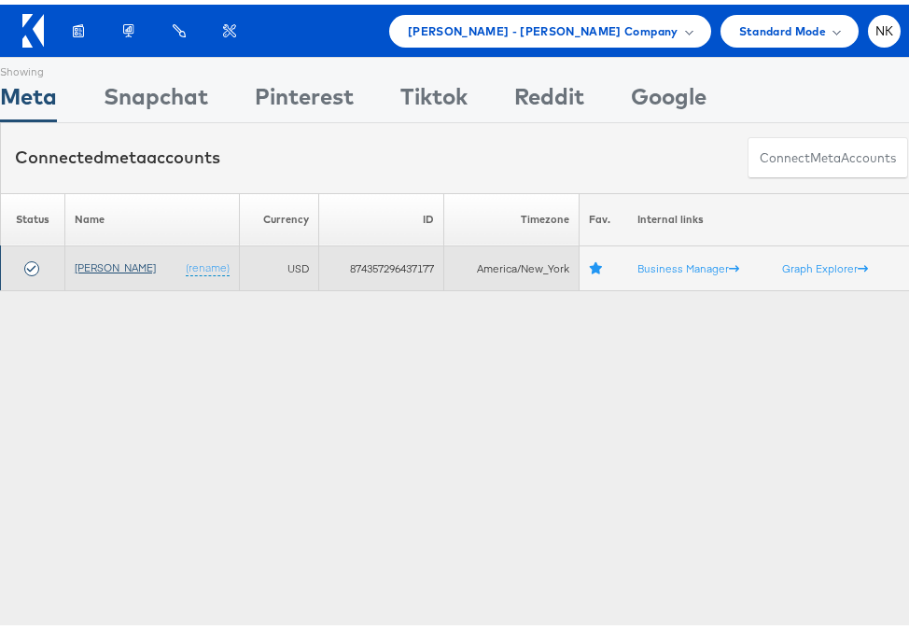
click at [111, 260] on link "[PERSON_NAME]" at bounding box center [115, 263] width 81 height 14
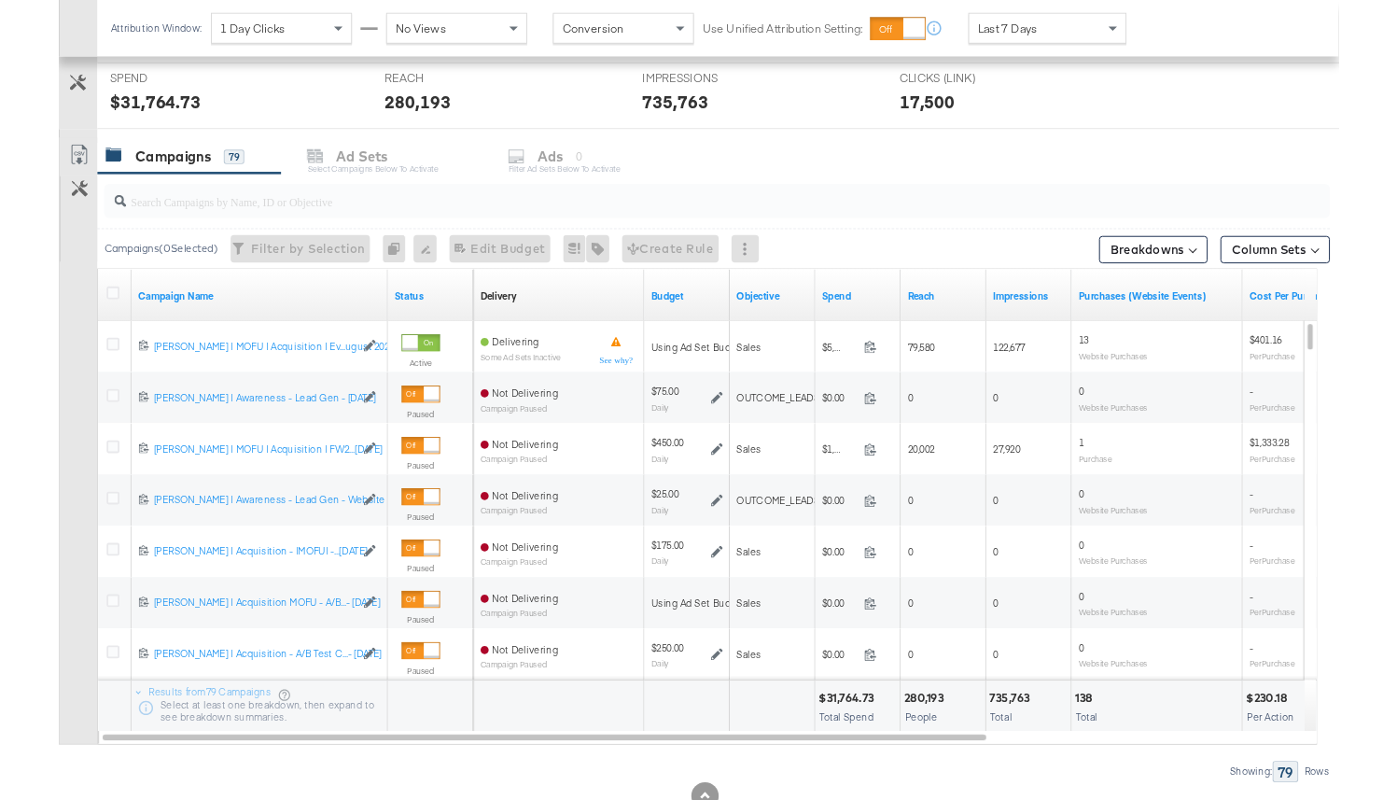
scroll to position [704, 0]
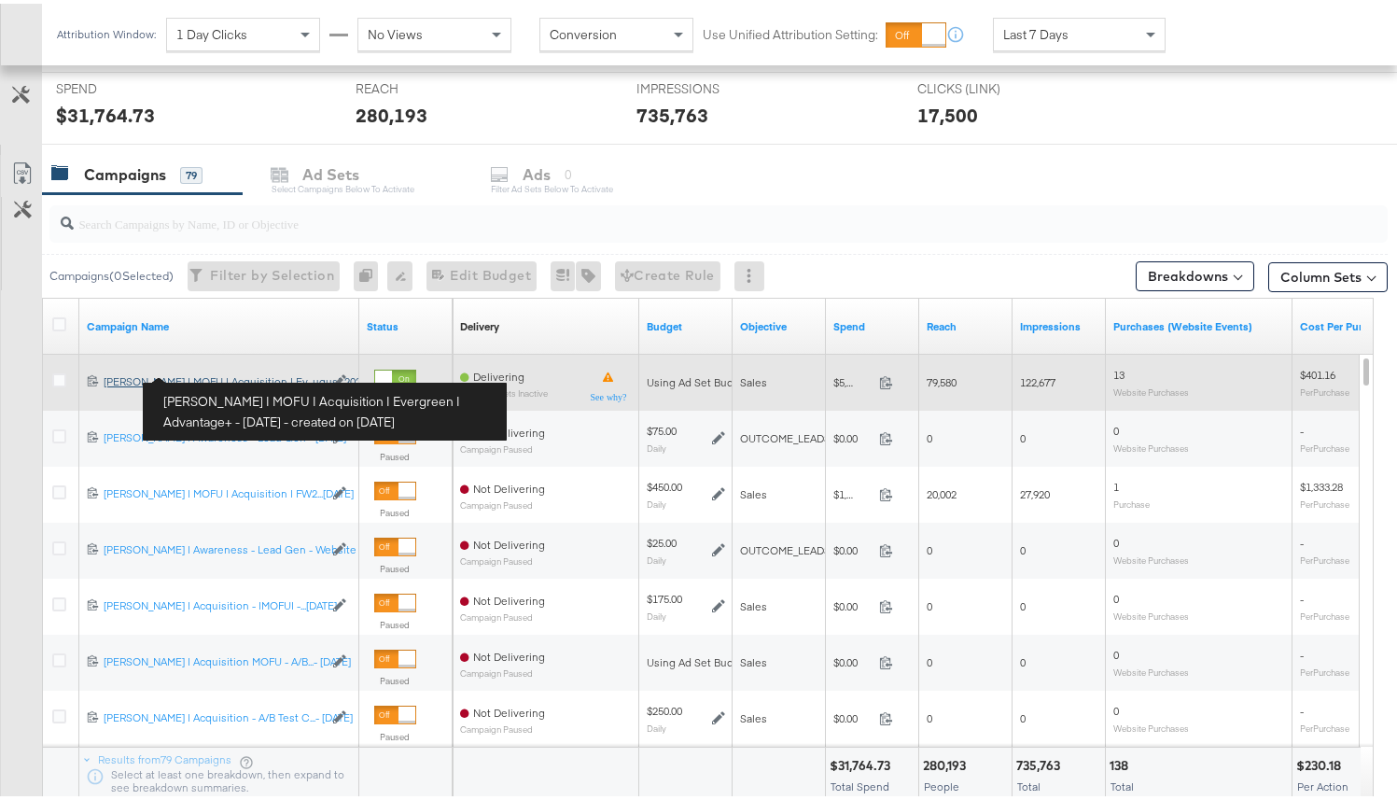
click at [290, 383] on div "[PERSON_NAME] | MOFU | Acquisition | Evergreen | Advantage+ - [DATE] [PERSON_NA…" at bounding box center [213, 377] width 219 height 15
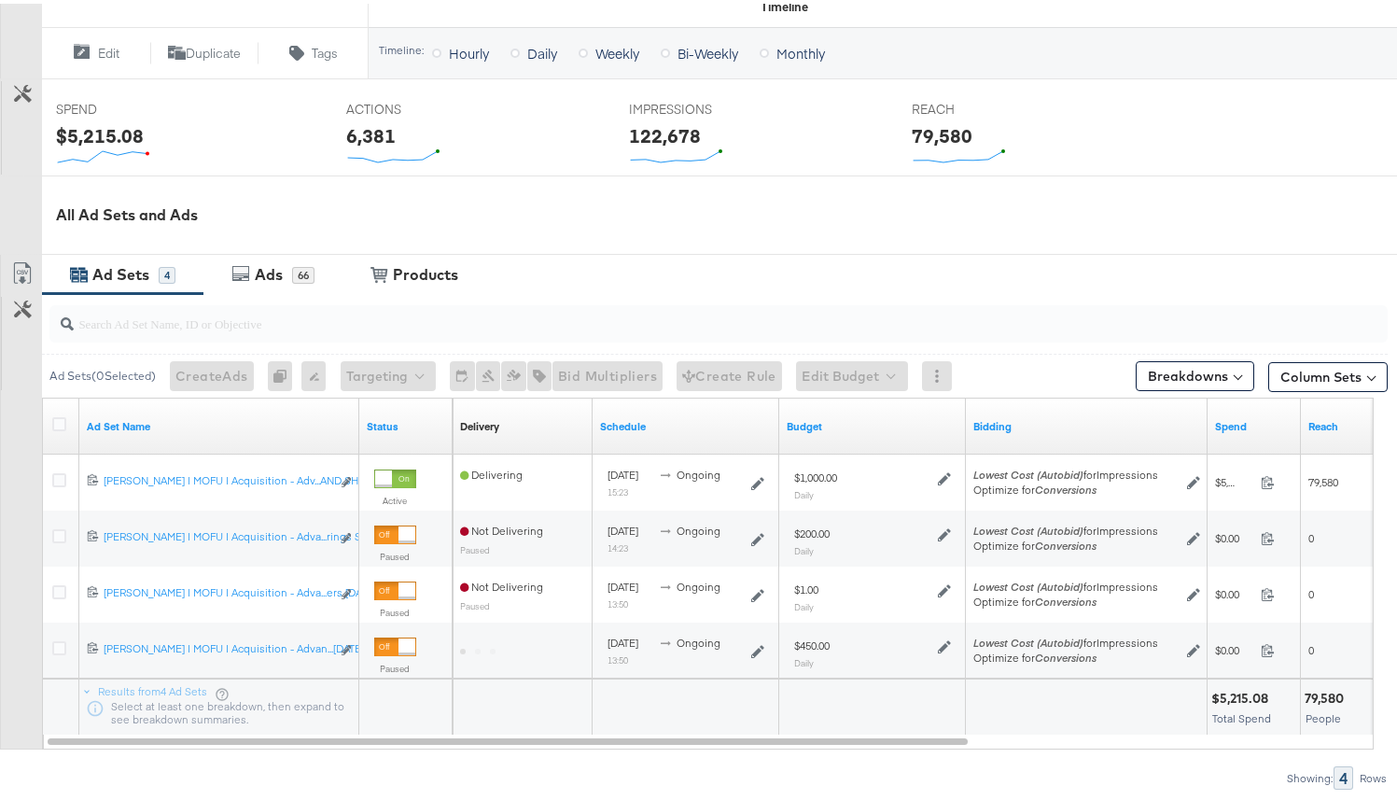
scroll to position [693, 0]
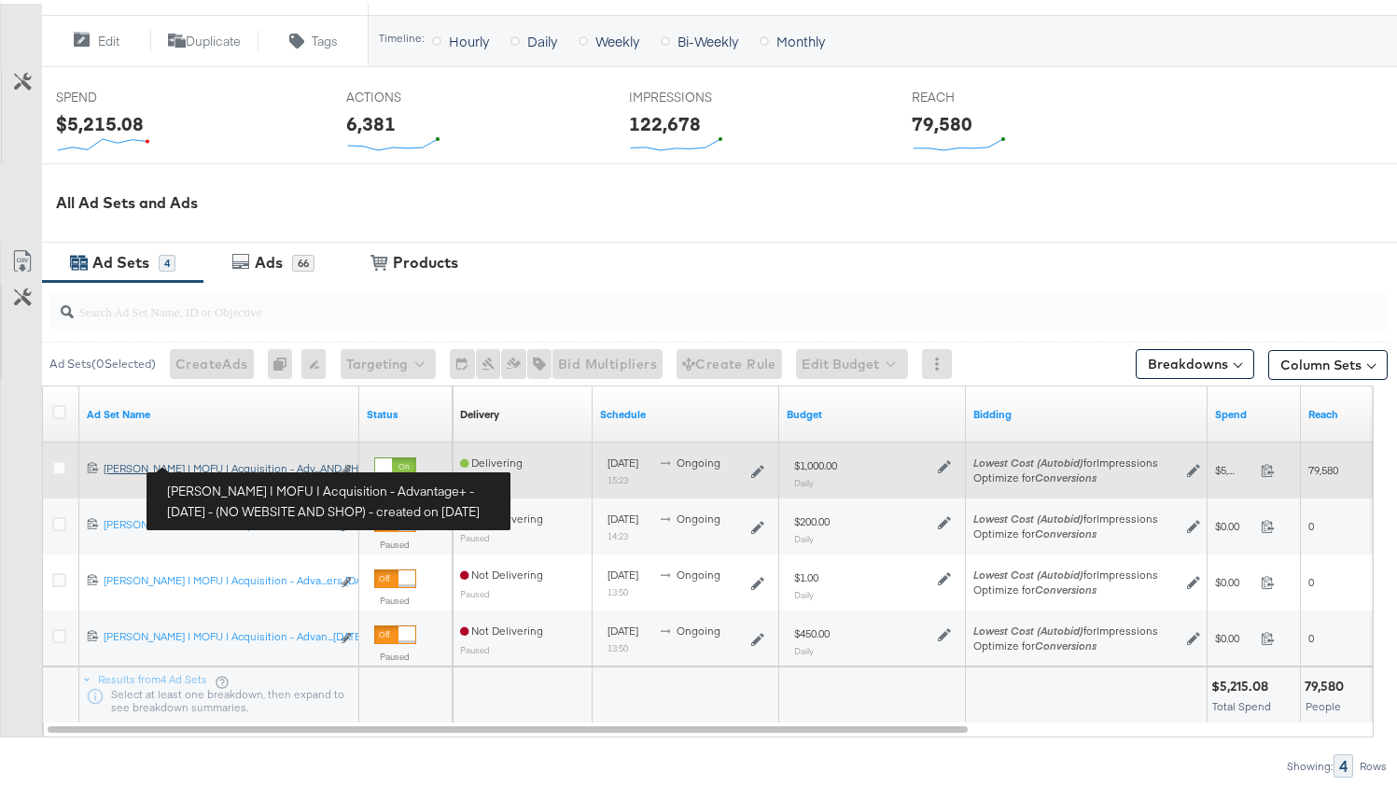
click at [271, 468] on div "[PERSON_NAME] | MOFU | Acquisition - Advantage+ - [DATE] - (NO WEBSITE AND SHOP…" at bounding box center [217, 464] width 227 height 15
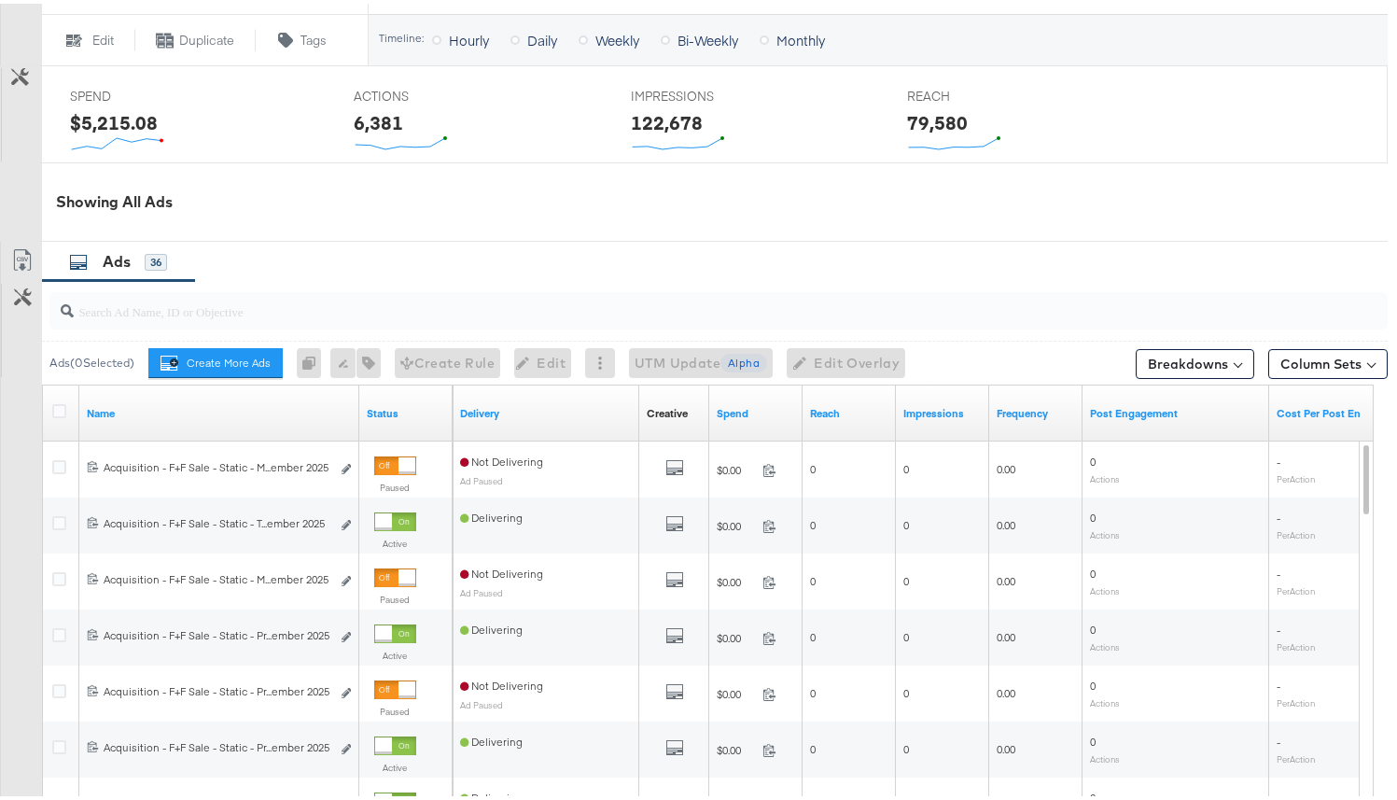
scroll to position [796, 0]
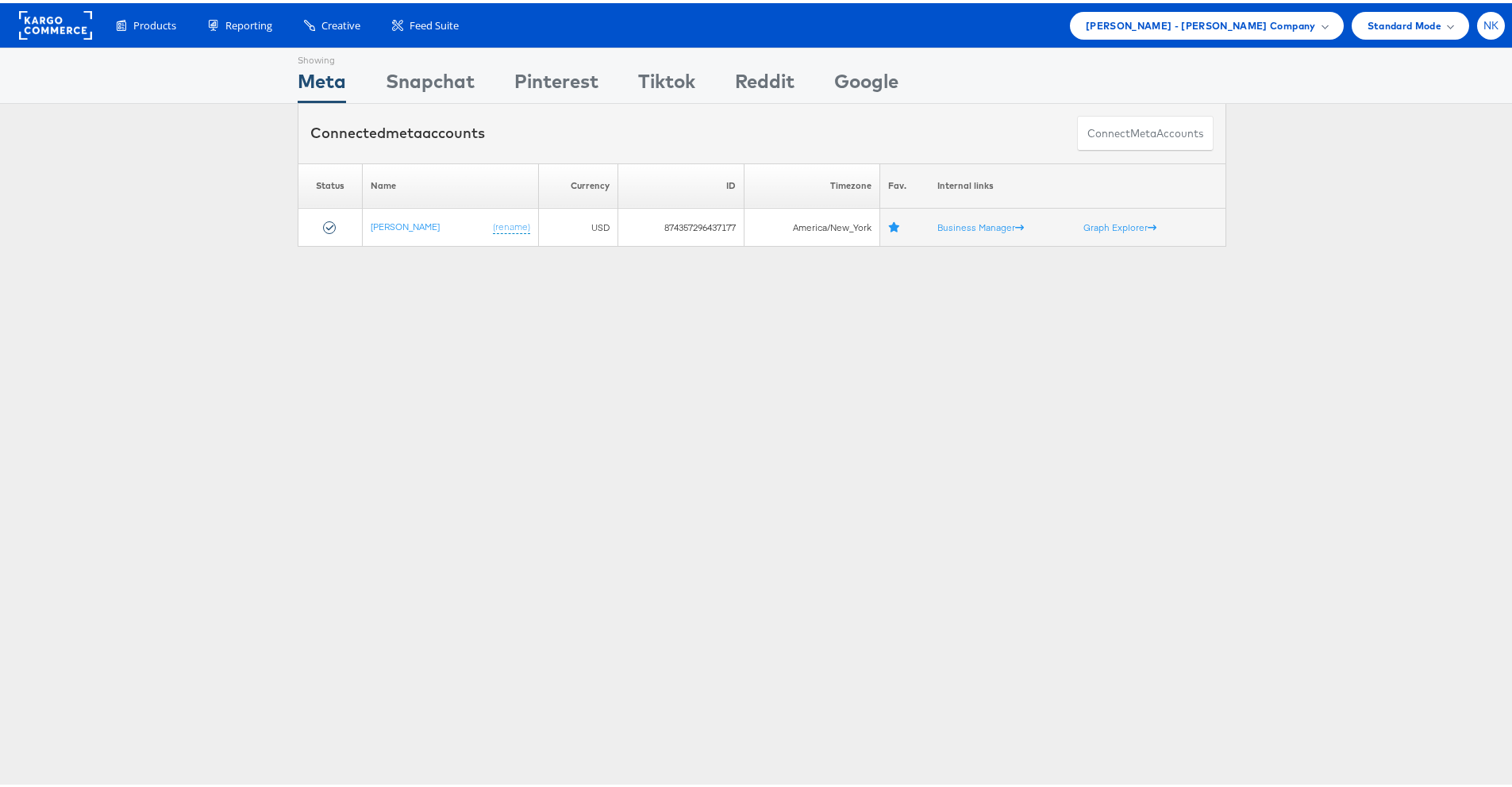
click at [1483, 20] on span "NK" at bounding box center [1491, 23] width 16 height 10
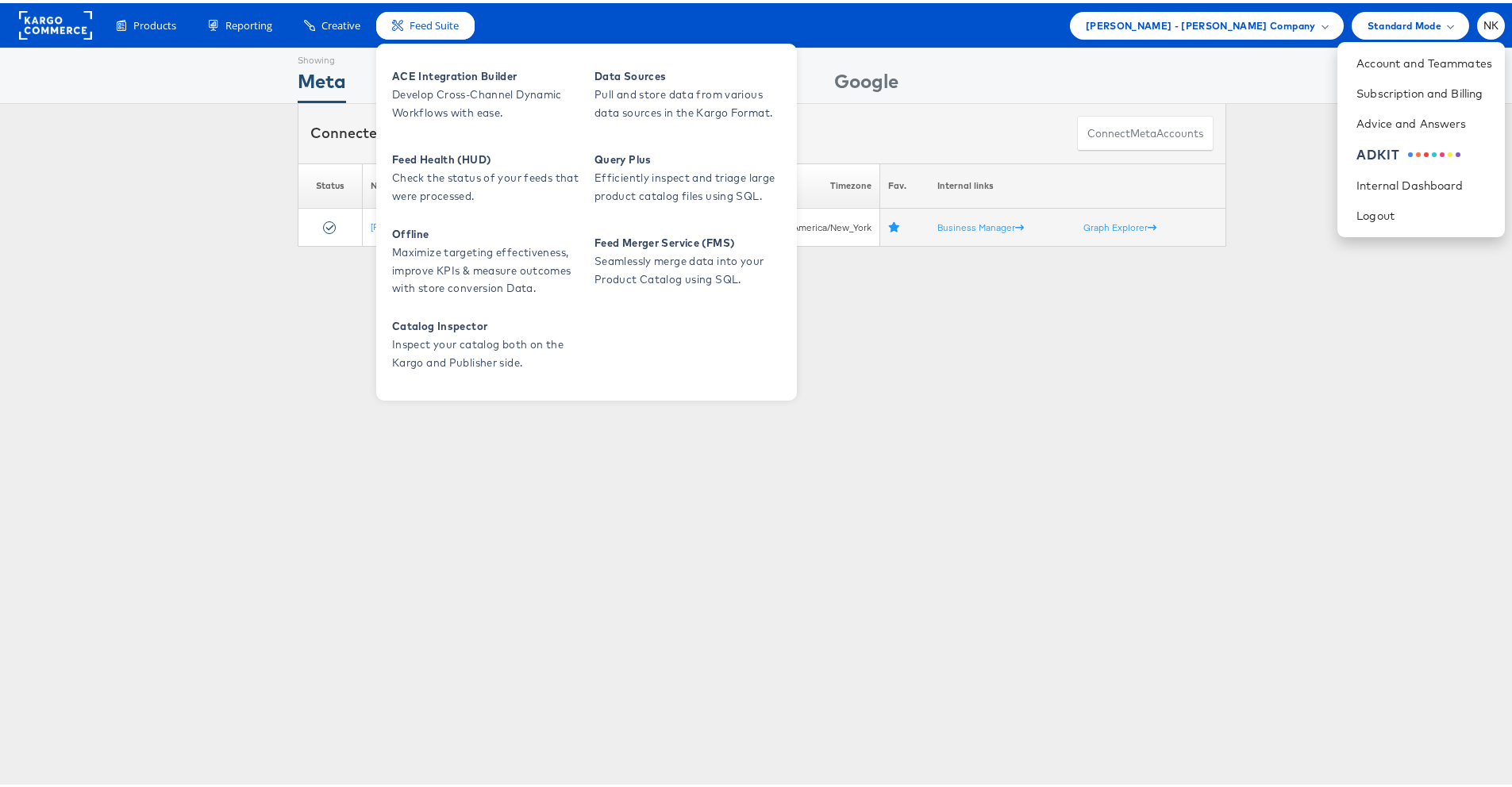
click at [441, 31] on div "Feed Suite" at bounding box center [425, 22] width 99 height 28
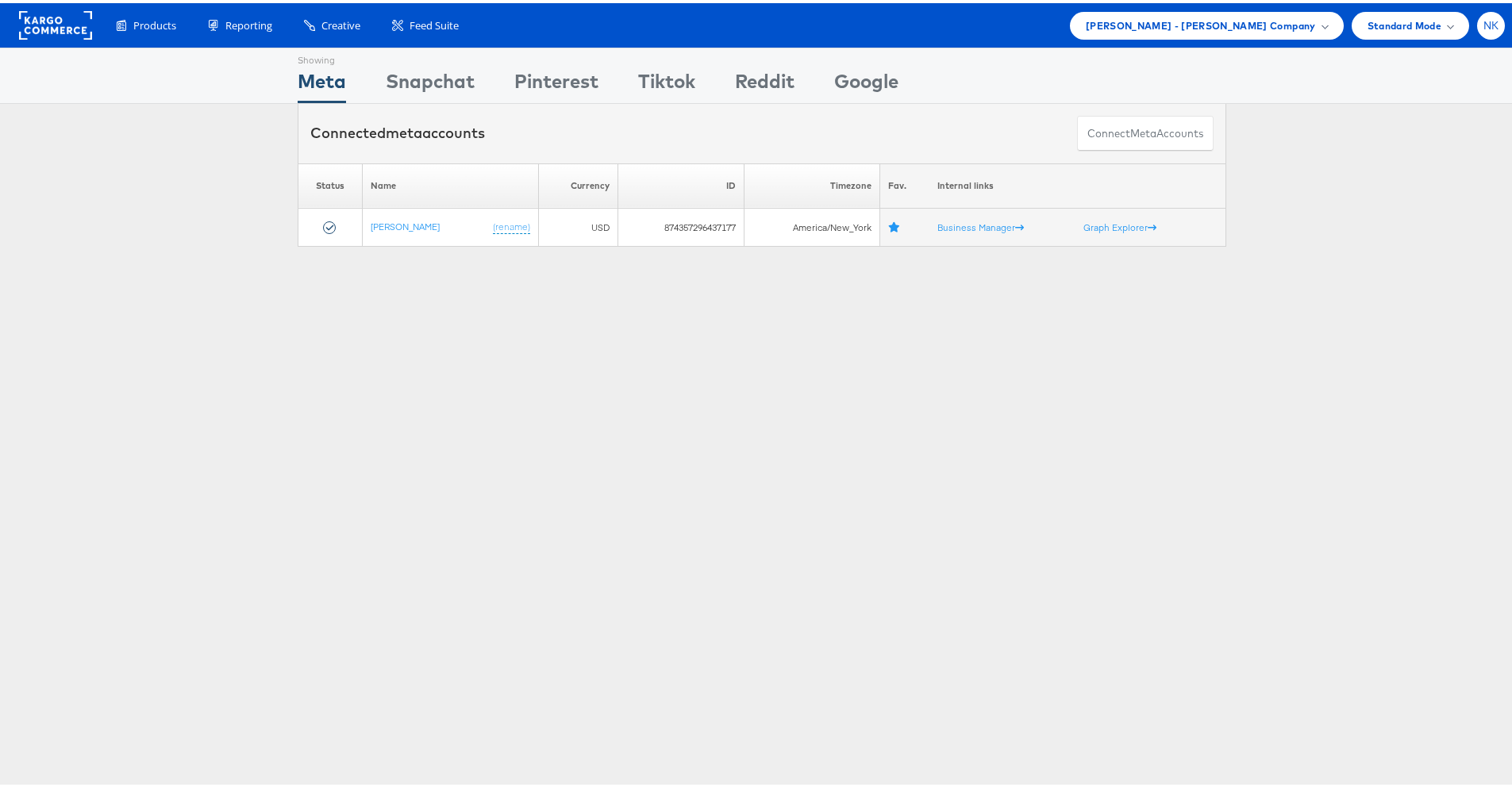
click at [1483, 18] on span "NK" at bounding box center [1491, 23] width 16 height 10
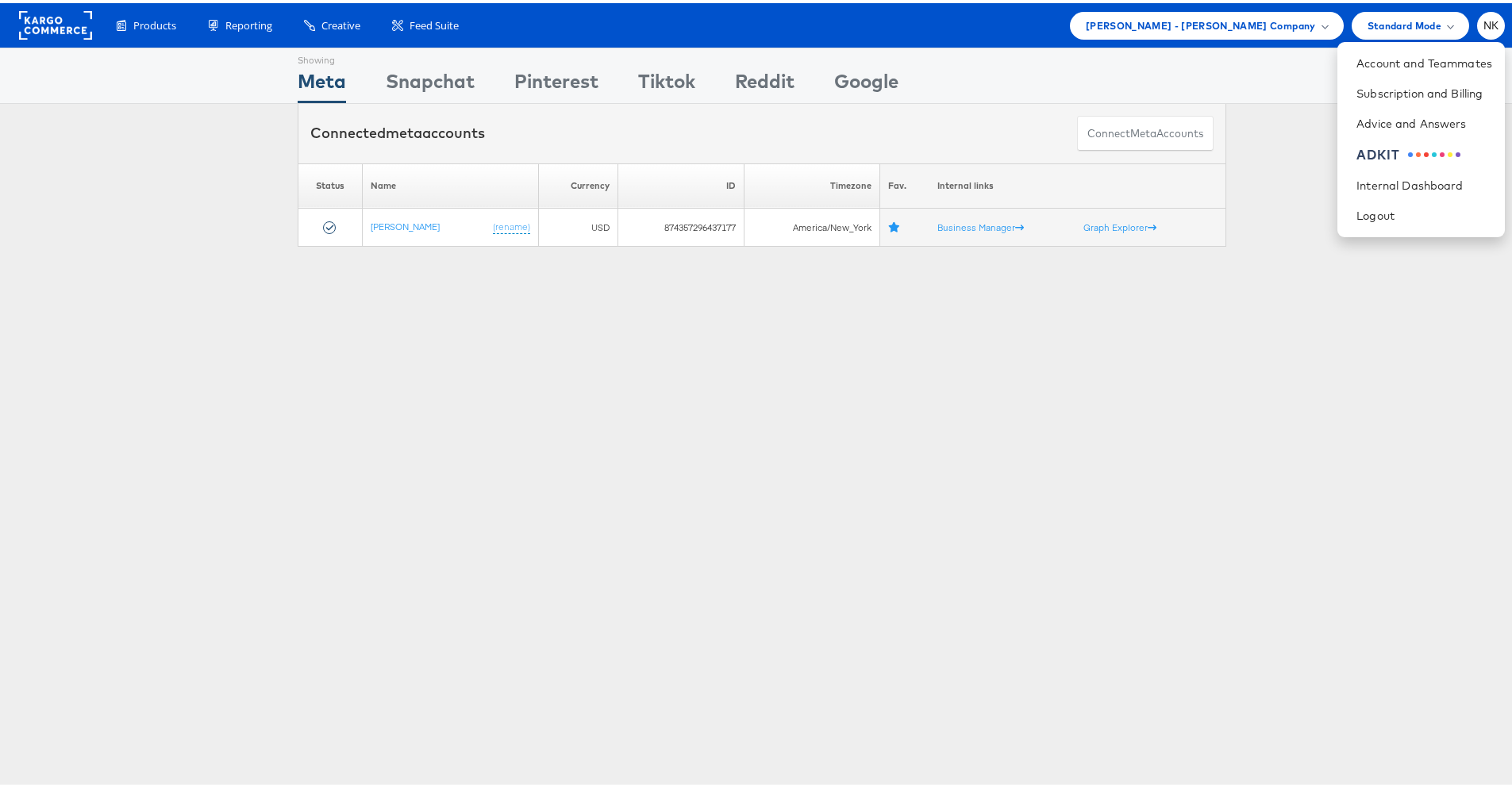
click at [1314, 36] on div "Products Product Catalogs Enhance Your Product Catalog, Map Them to Publishers,…" at bounding box center [762, 22] width 1524 height 44
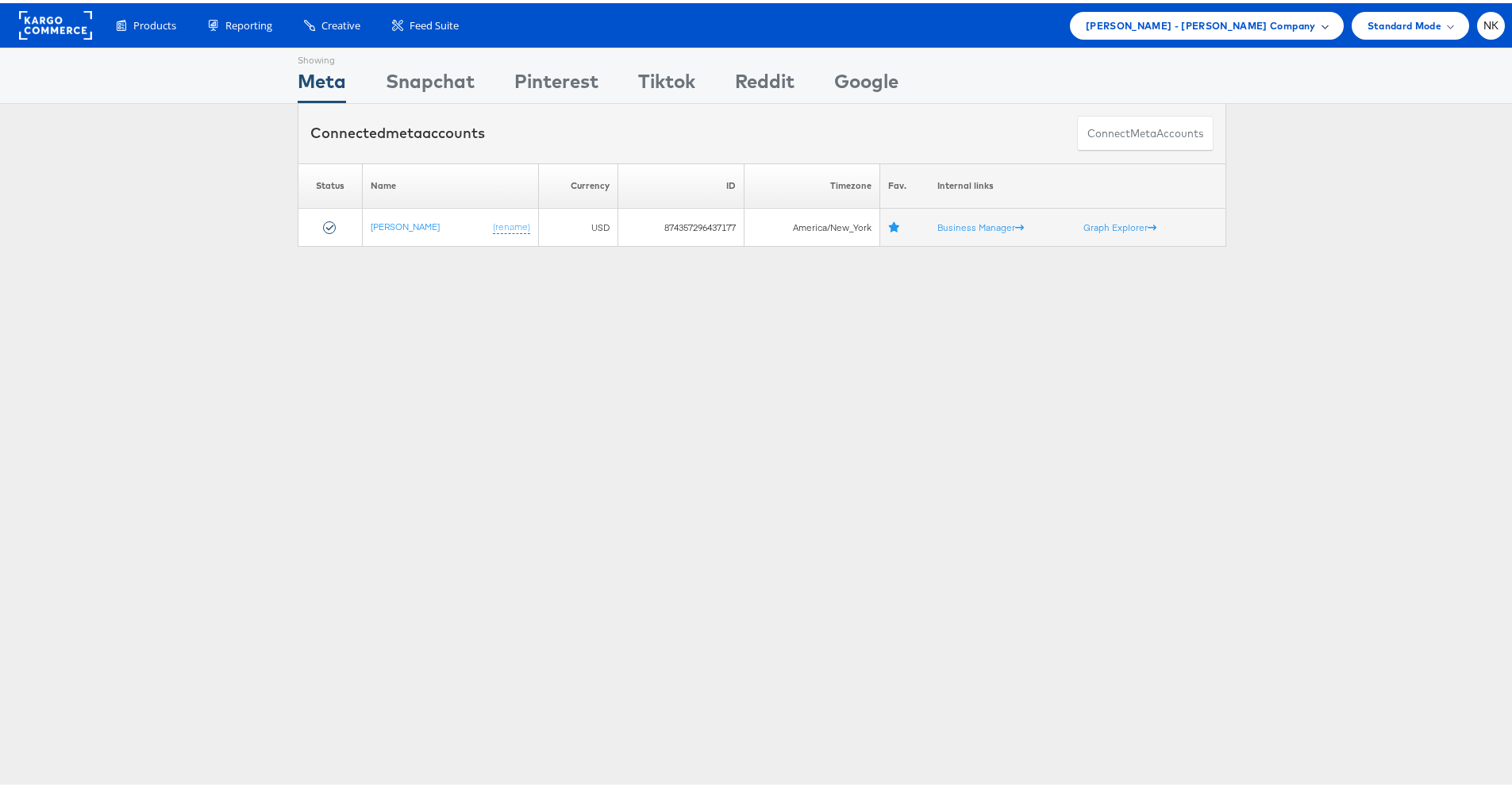
click at [1310, 30] on div "Mason - Alexis Bittar Company" at bounding box center [1207, 23] width 242 height 17
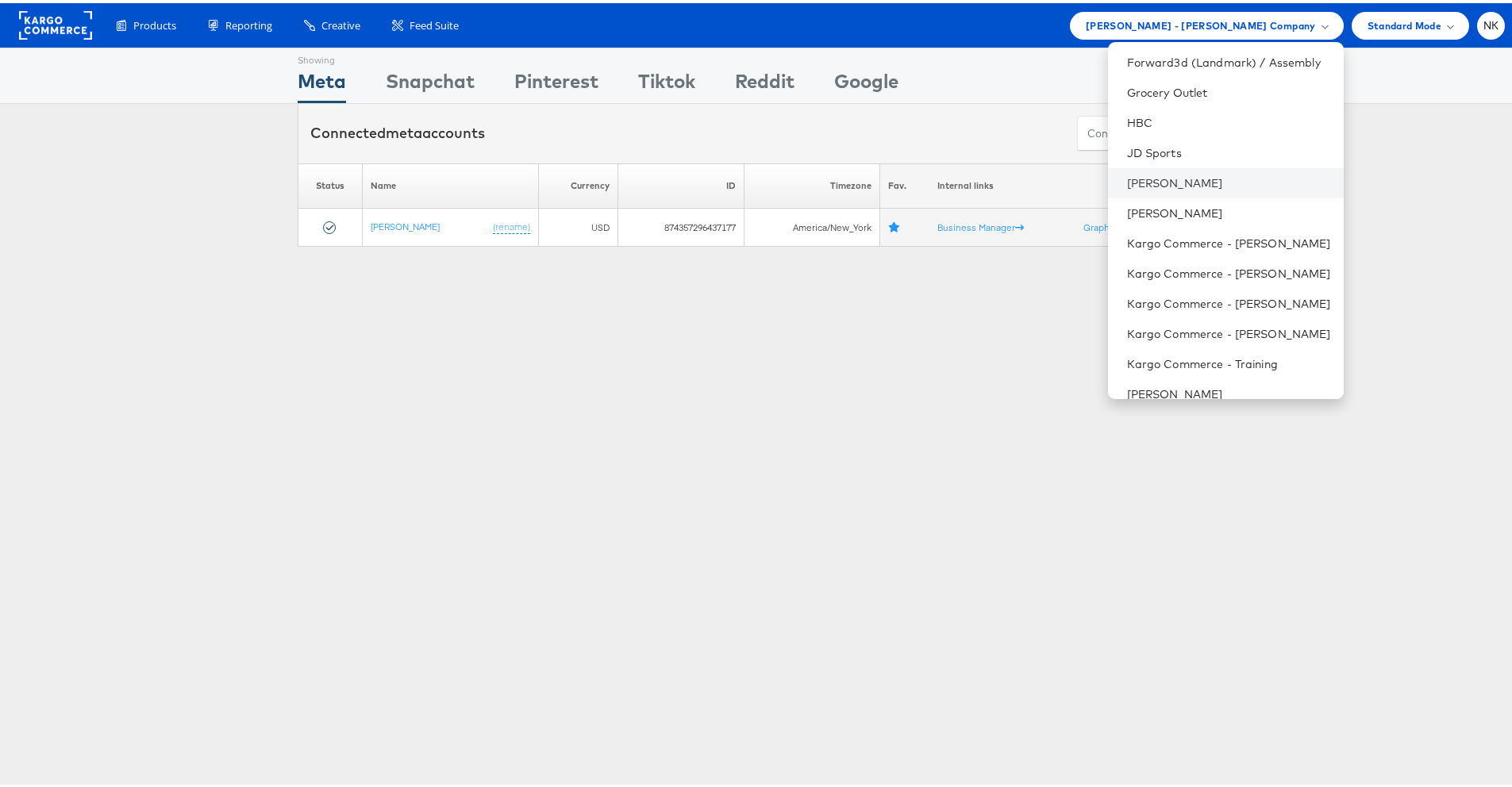
scroll to position [661, 0]
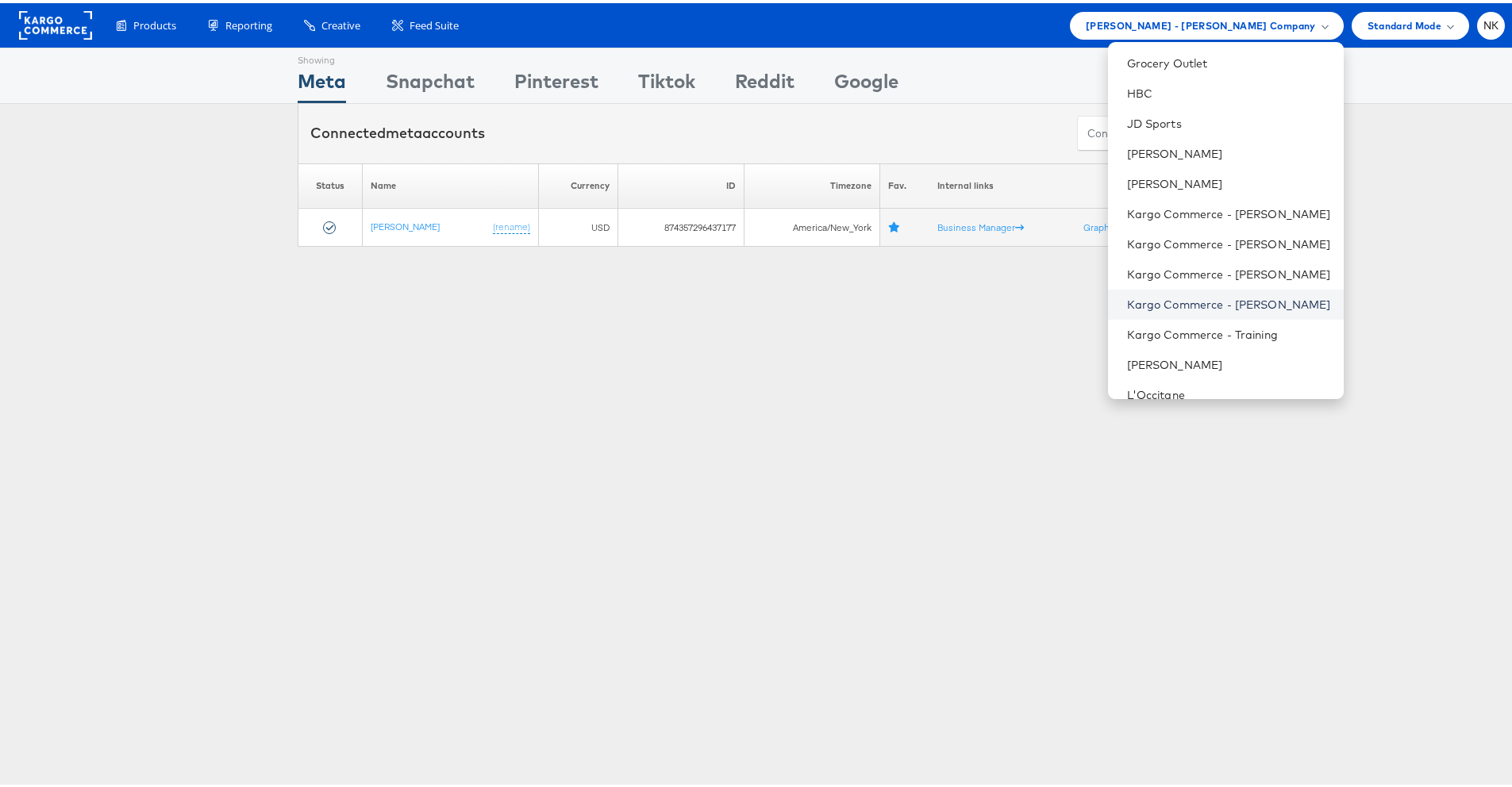
click at [1192, 297] on link "Kargo Commerce - [PERSON_NAME]" at bounding box center [1229, 301] width 204 height 16
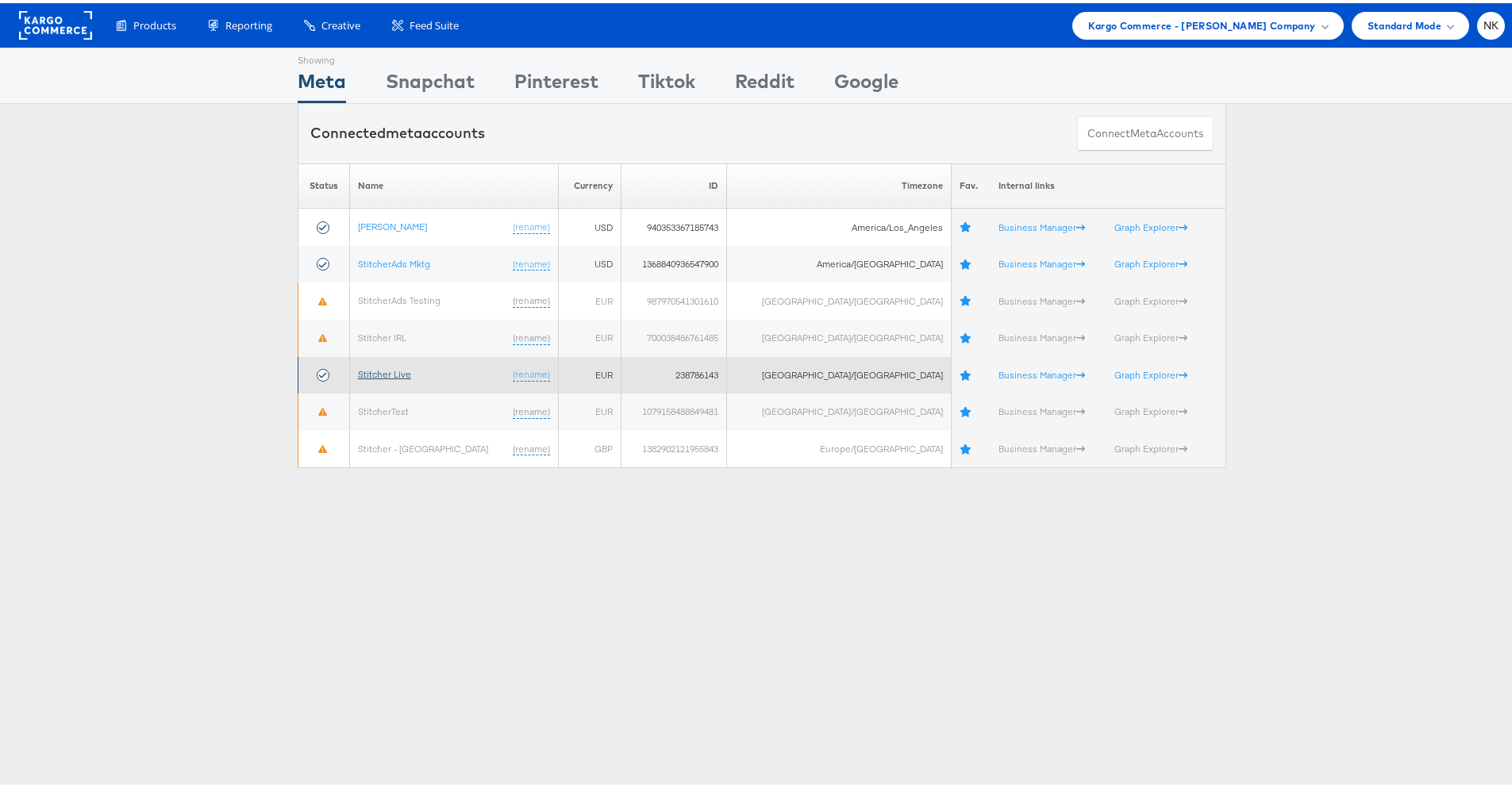
click at [389, 368] on link "Stitcher Live" at bounding box center [384, 371] width 54 height 12
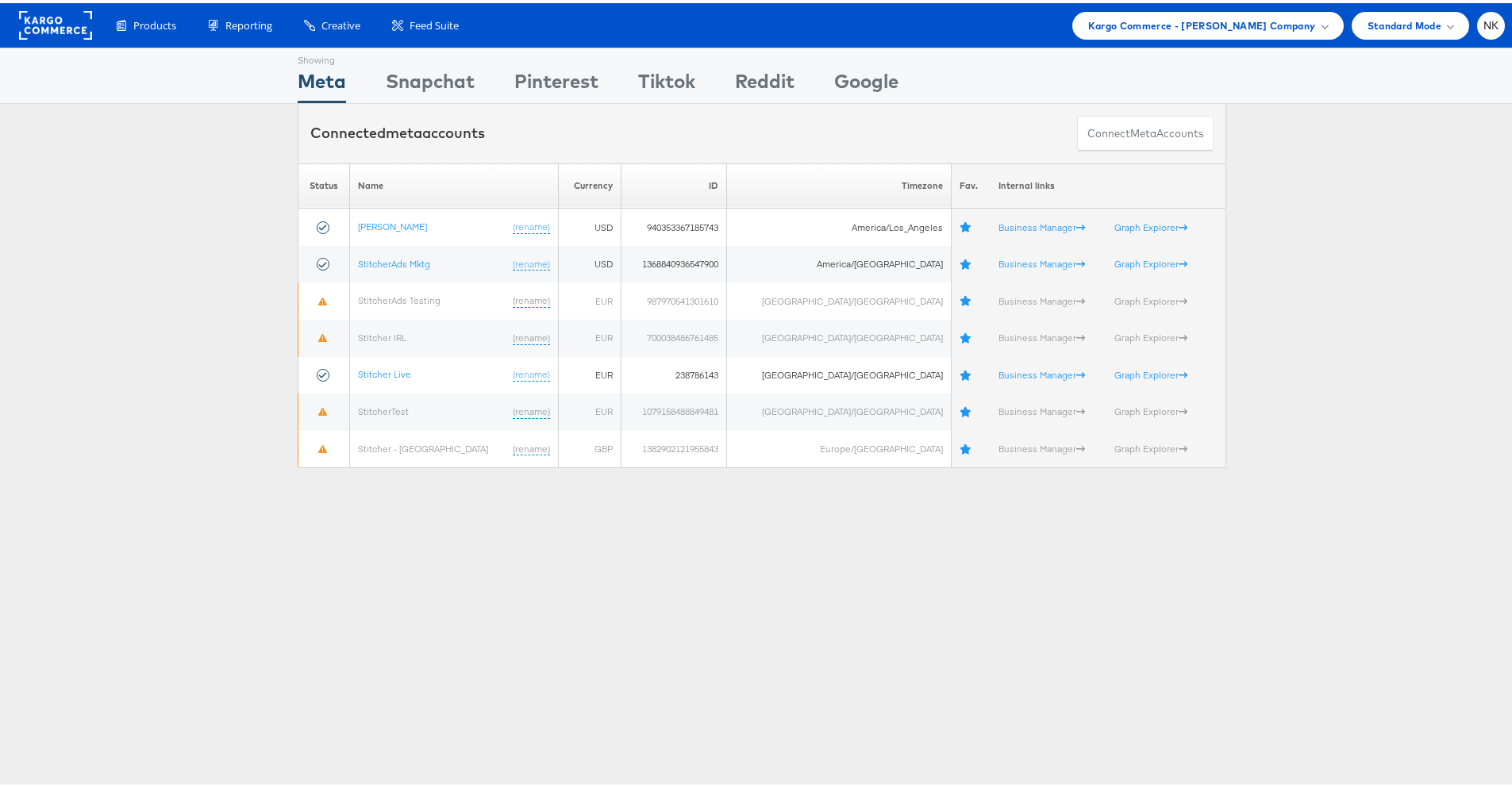
click at [52, 27] on rect at bounding box center [55, 22] width 73 height 29
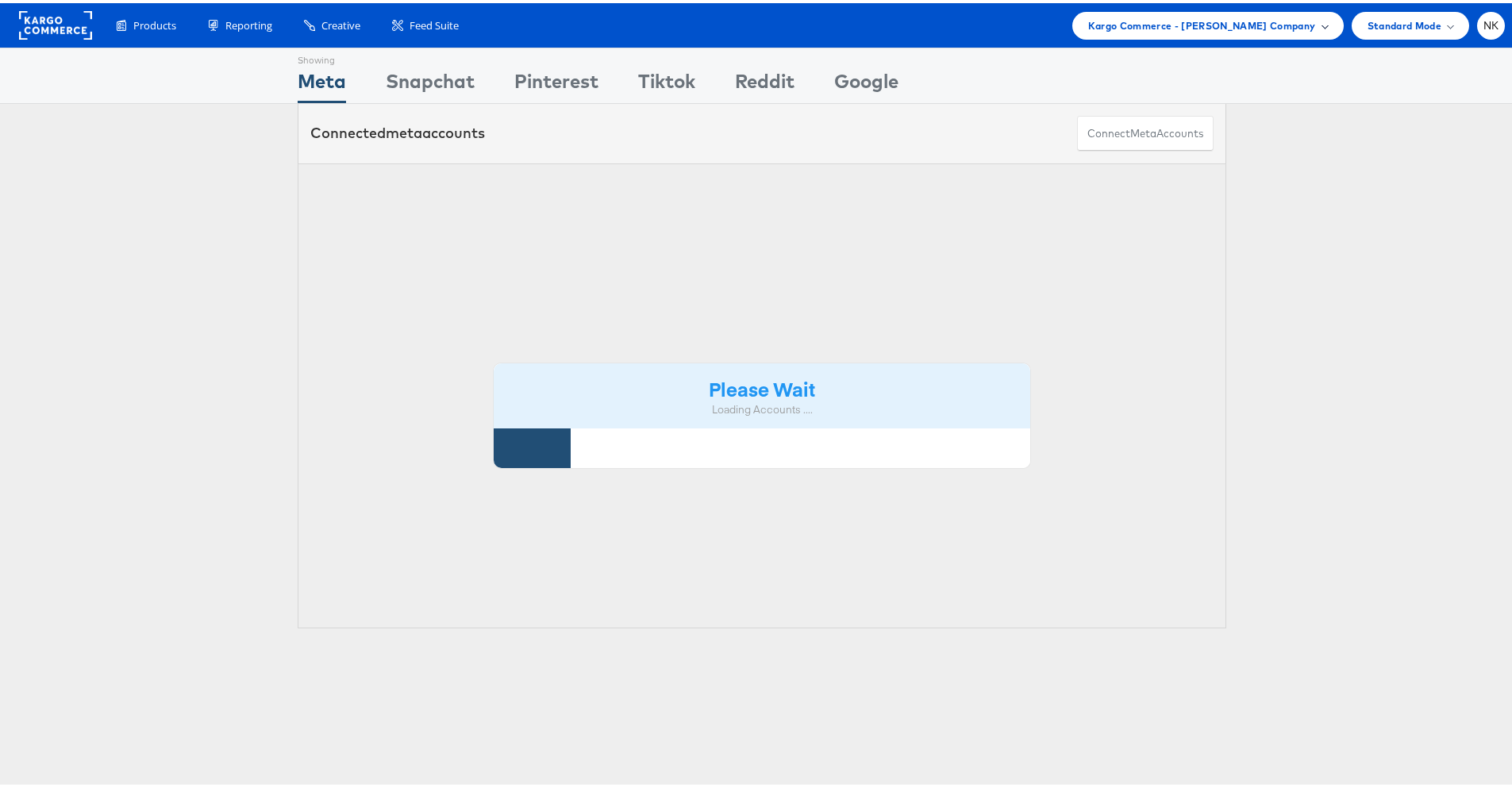
click at [1140, 26] on span "Kargo Commerce - Namit Kumar Company" at bounding box center [1202, 23] width 228 height 17
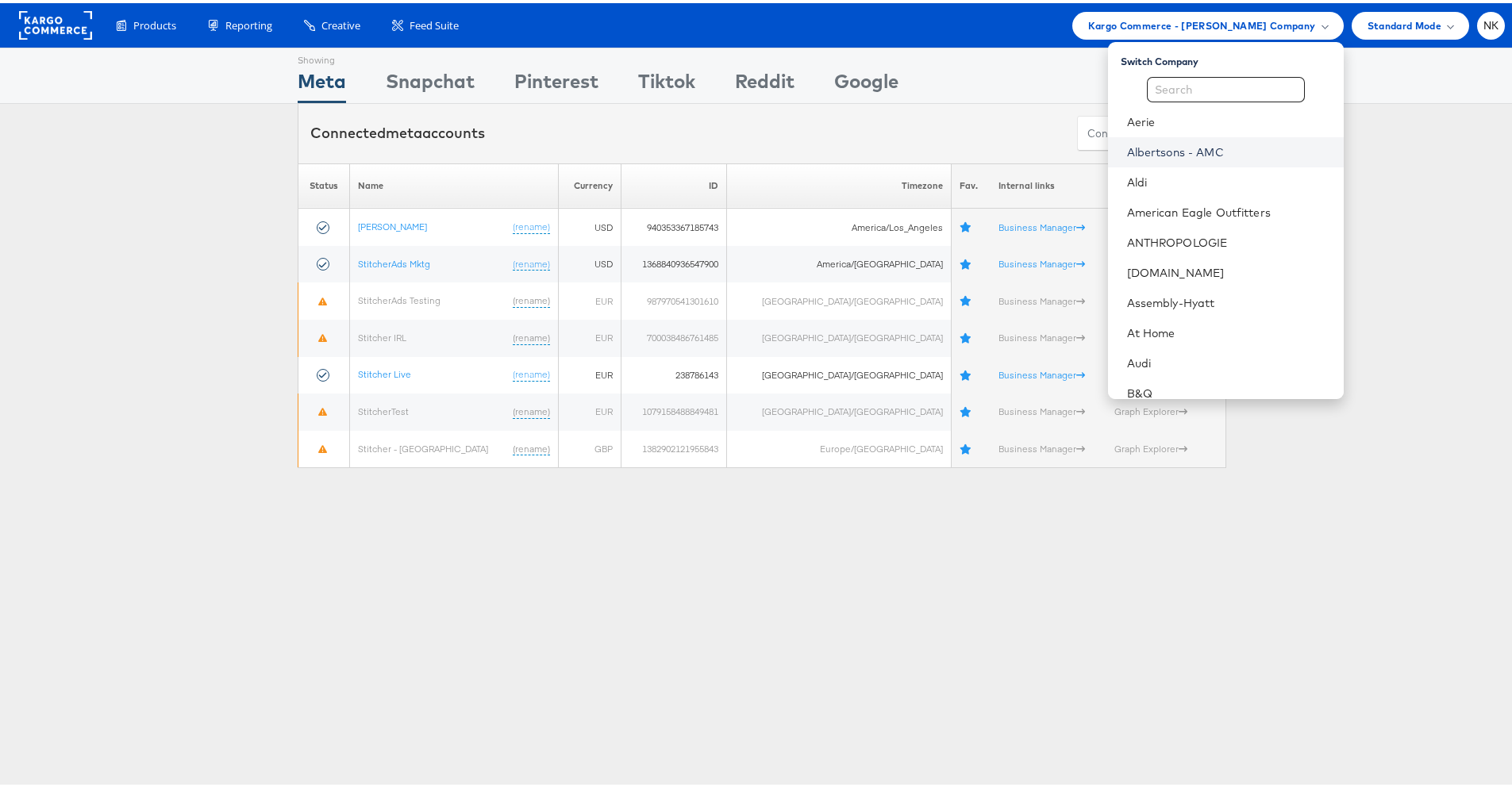
click at [1144, 150] on link "Albertsons - AMC" at bounding box center [1229, 149] width 204 height 16
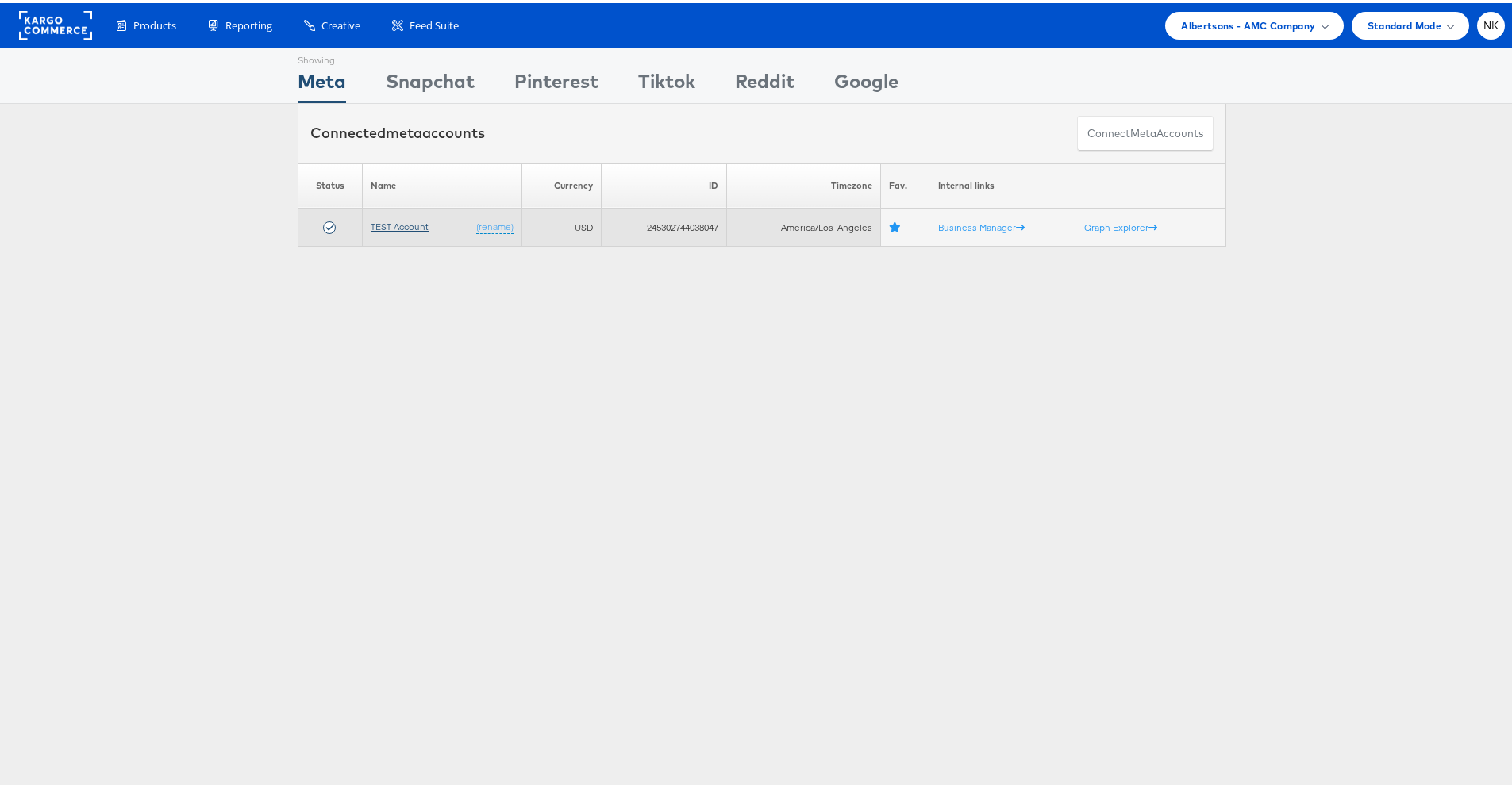
click at [414, 228] on link "TEST Account" at bounding box center [400, 224] width 58 height 12
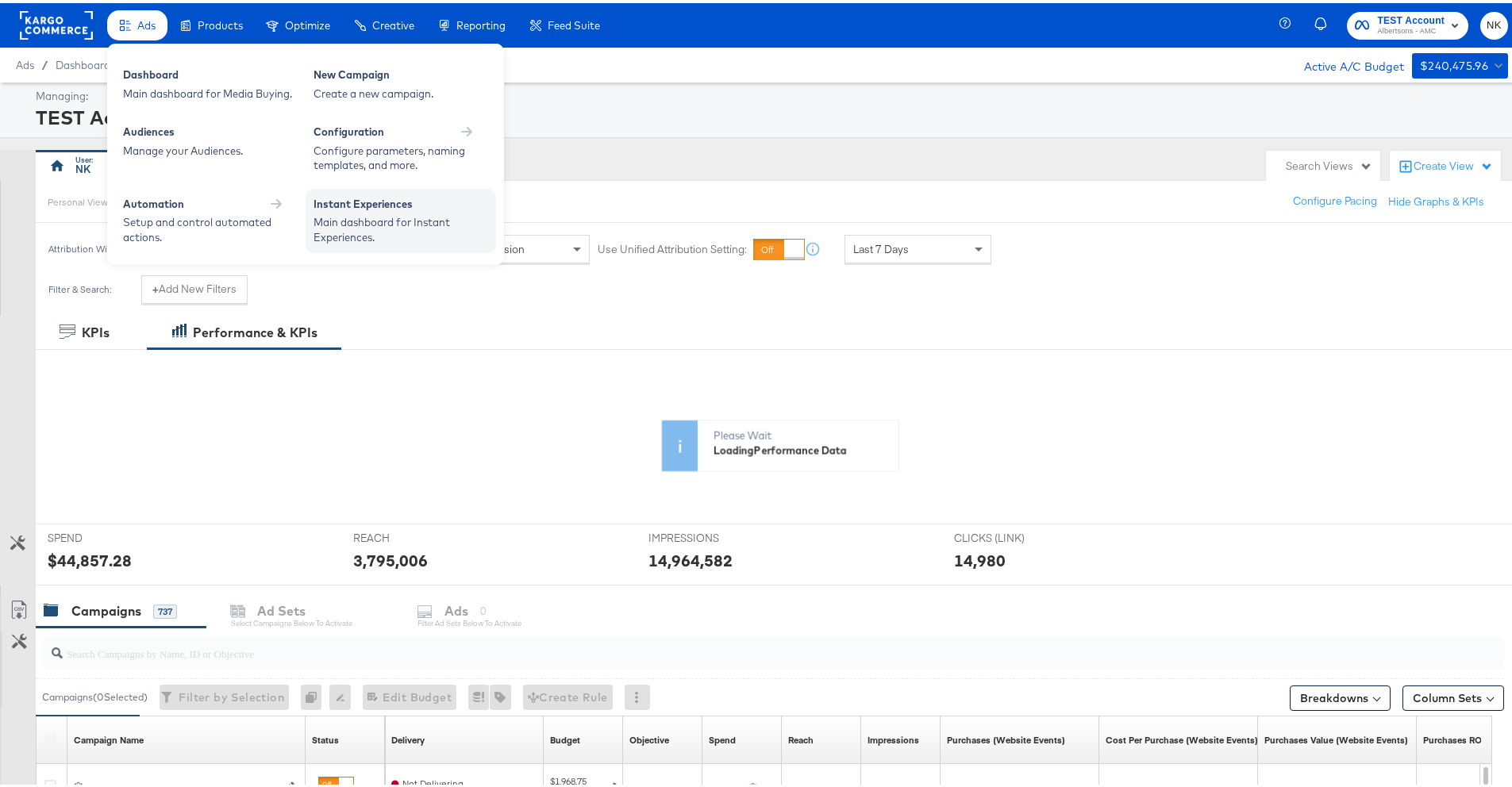
click at [333, 208] on div "Instant Experiences" at bounding box center [401, 203] width 174 height 19
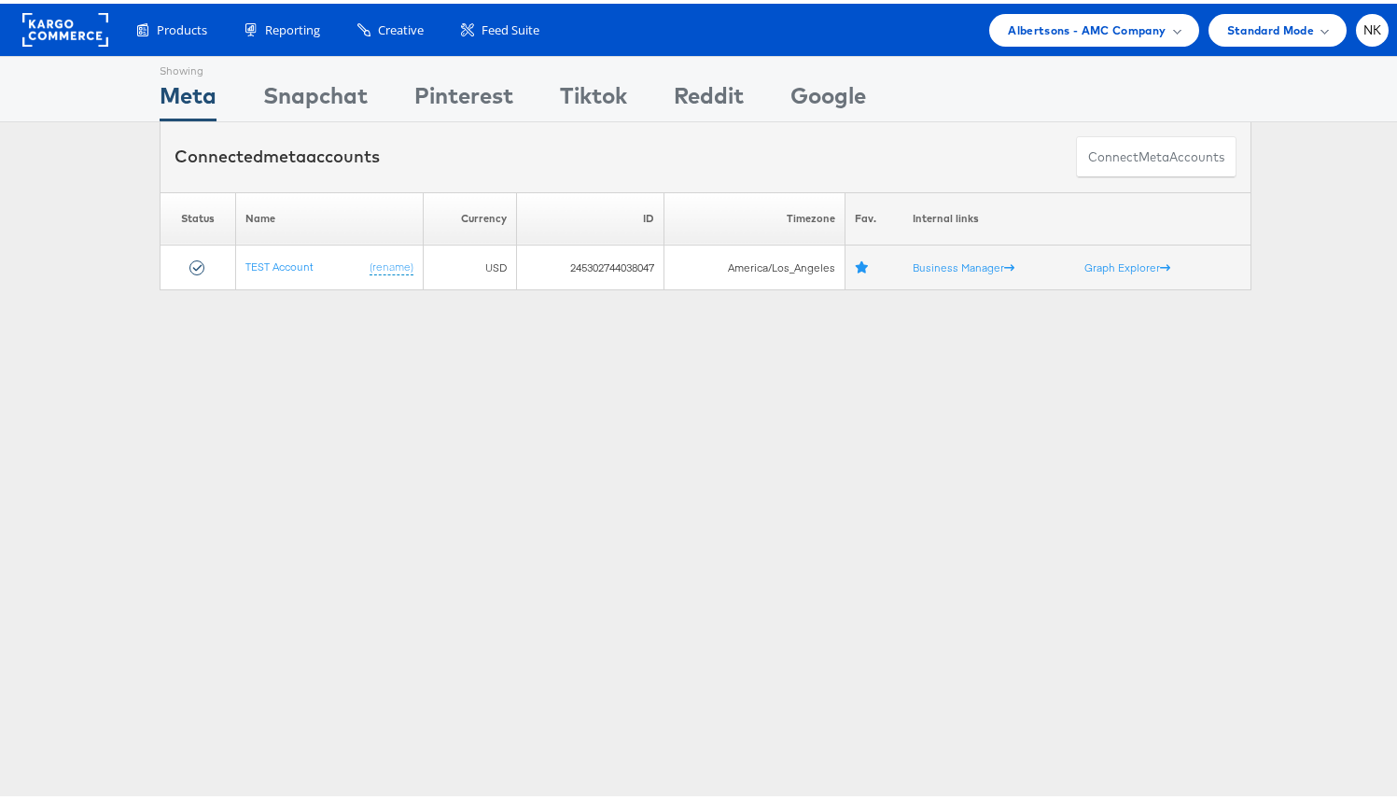
click at [1117, 43] on div "Products Product Catalogs Enhance Your Product Catalog, Map Them to Publishers,…" at bounding box center [705, 26] width 1411 height 52
click at [1119, 35] on span "Albertsons - AMC Company" at bounding box center [1087, 27] width 158 height 20
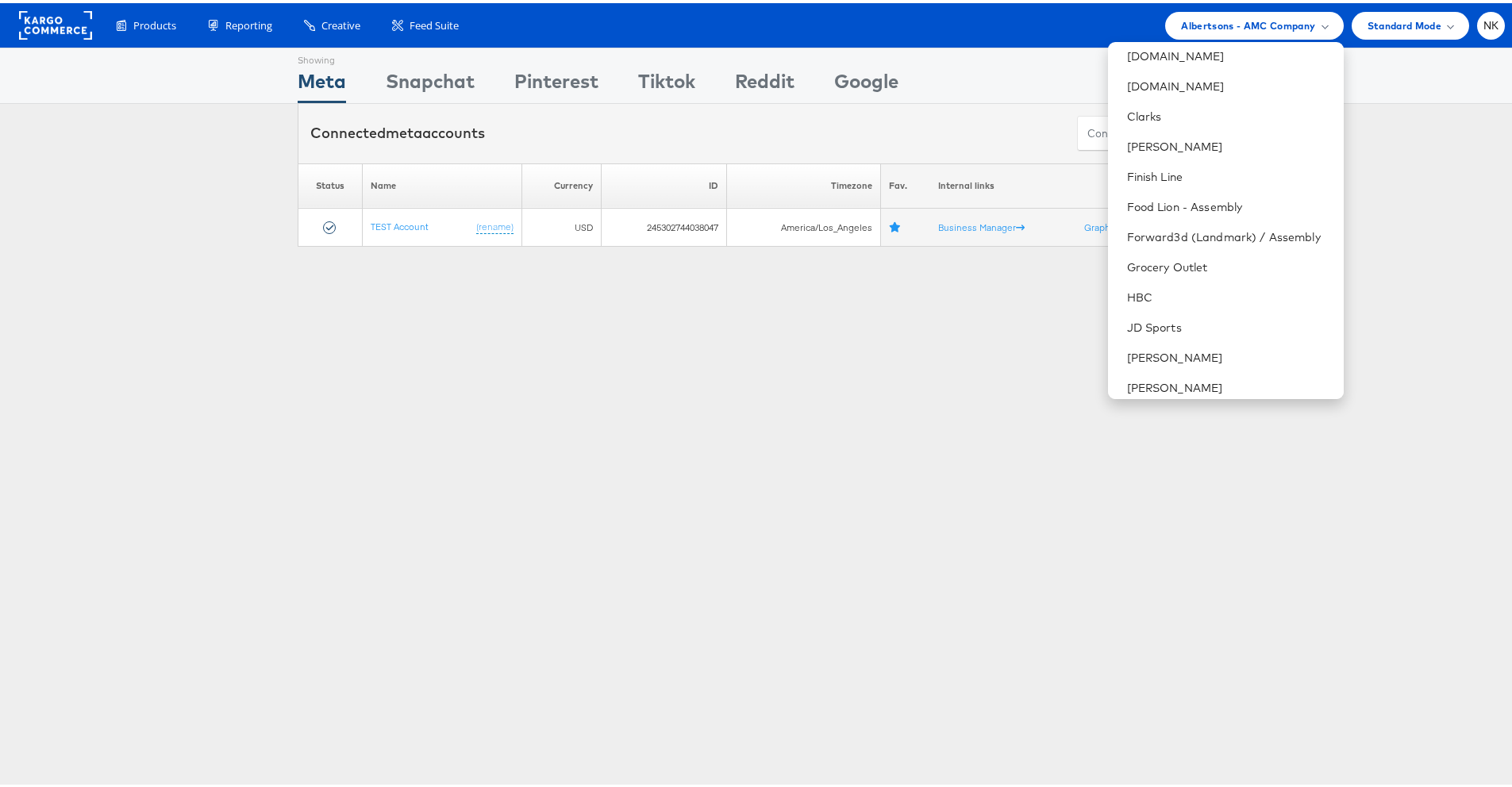
scroll to position [427, 0]
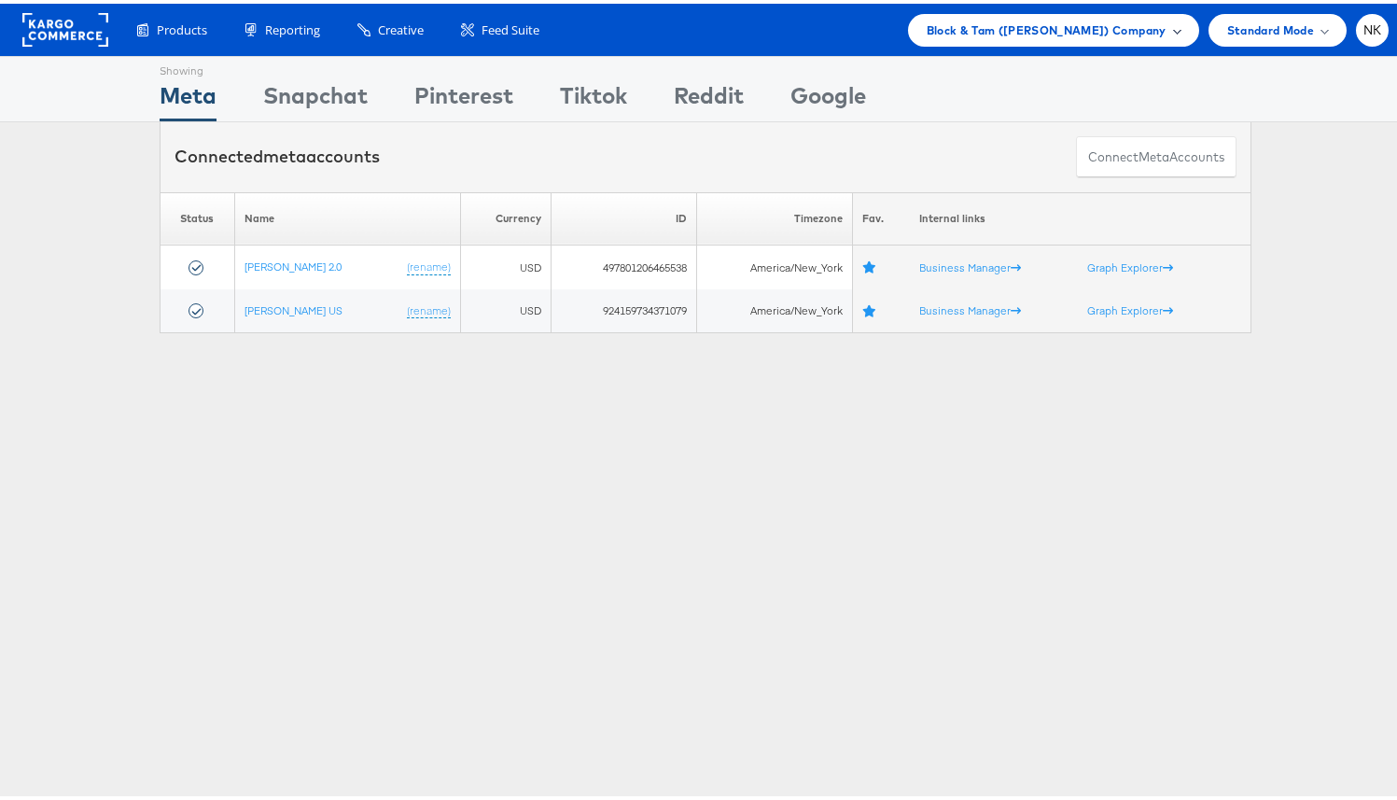
click at [988, 38] on div "Block & Tam (Veronica Beard) Company" at bounding box center [1053, 26] width 291 height 33
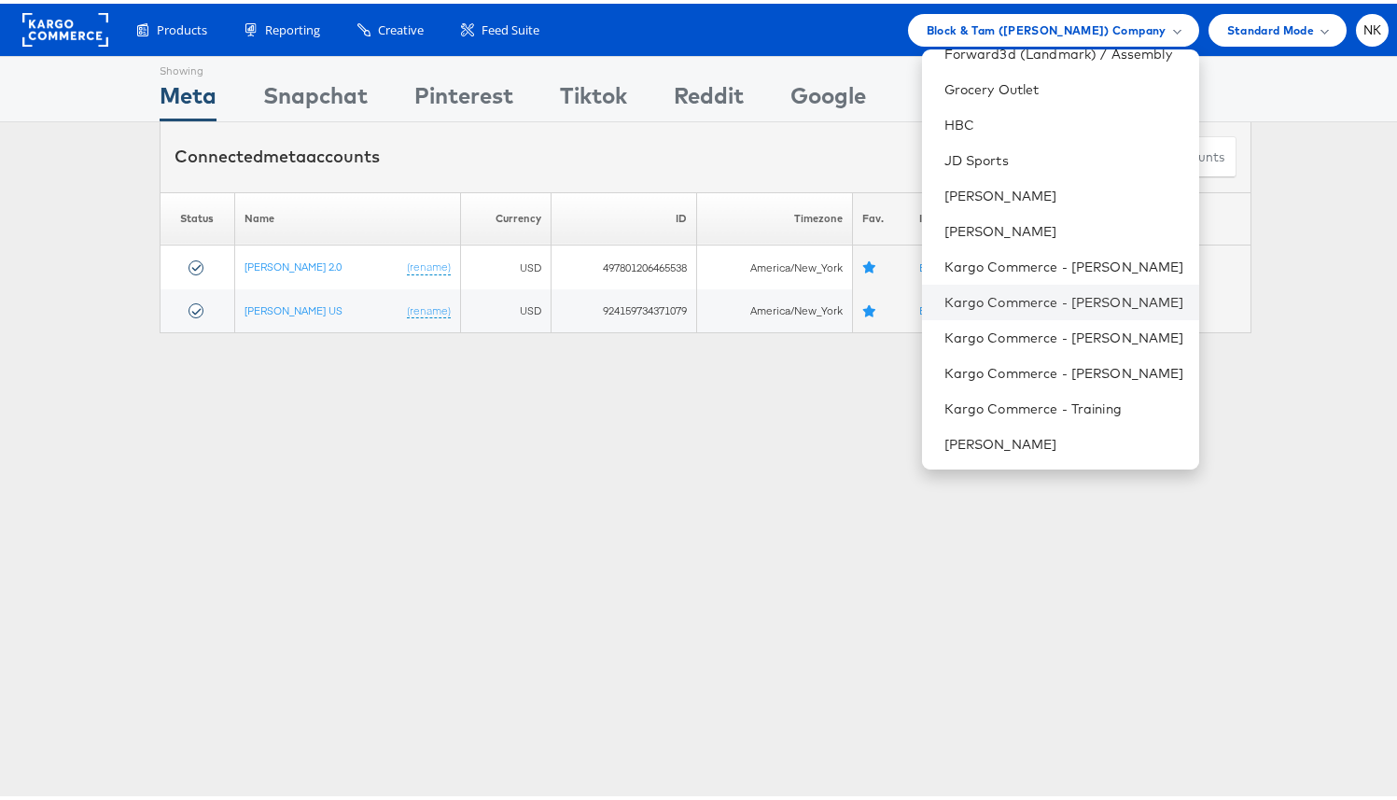
scroll to position [620, 0]
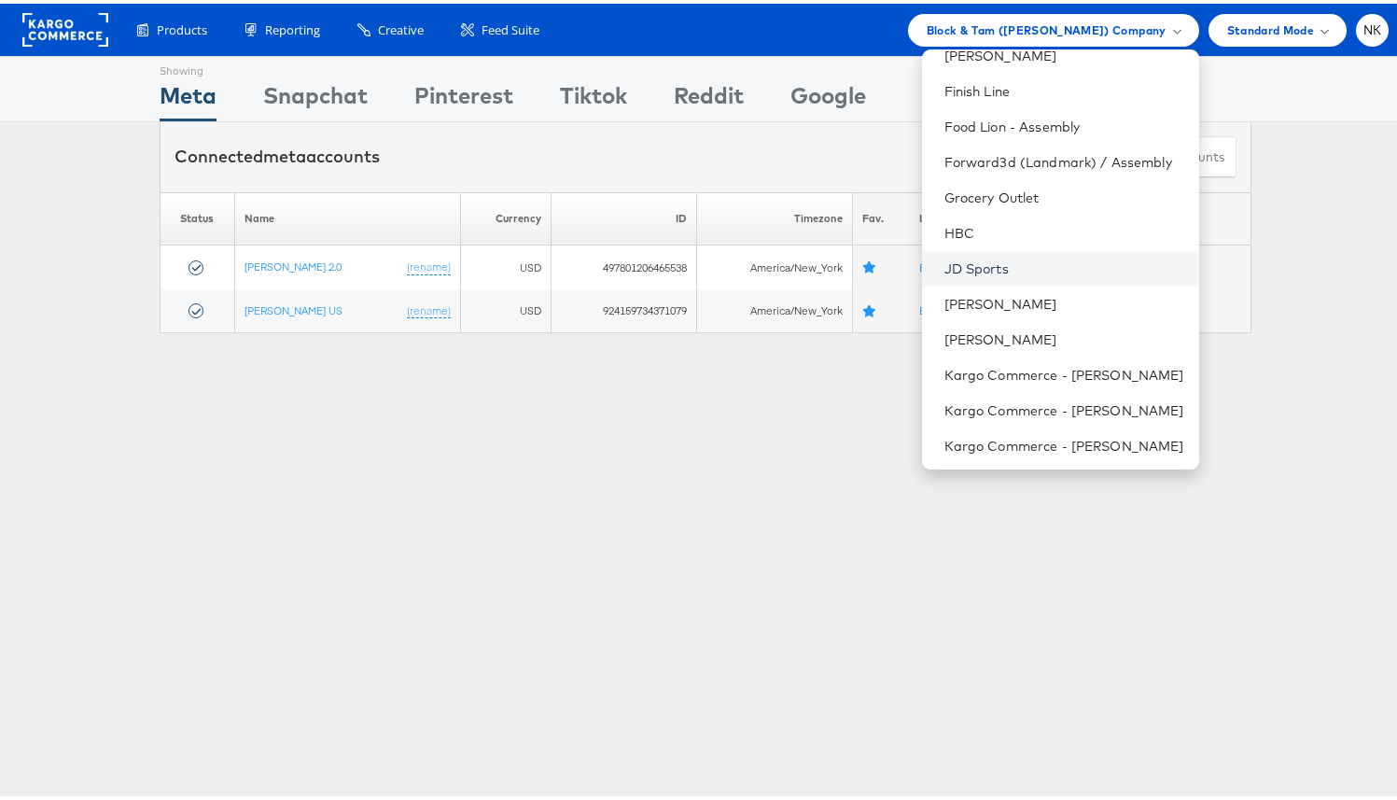
click at [987, 262] on link "JD Sports" at bounding box center [1064, 265] width 240 height 19
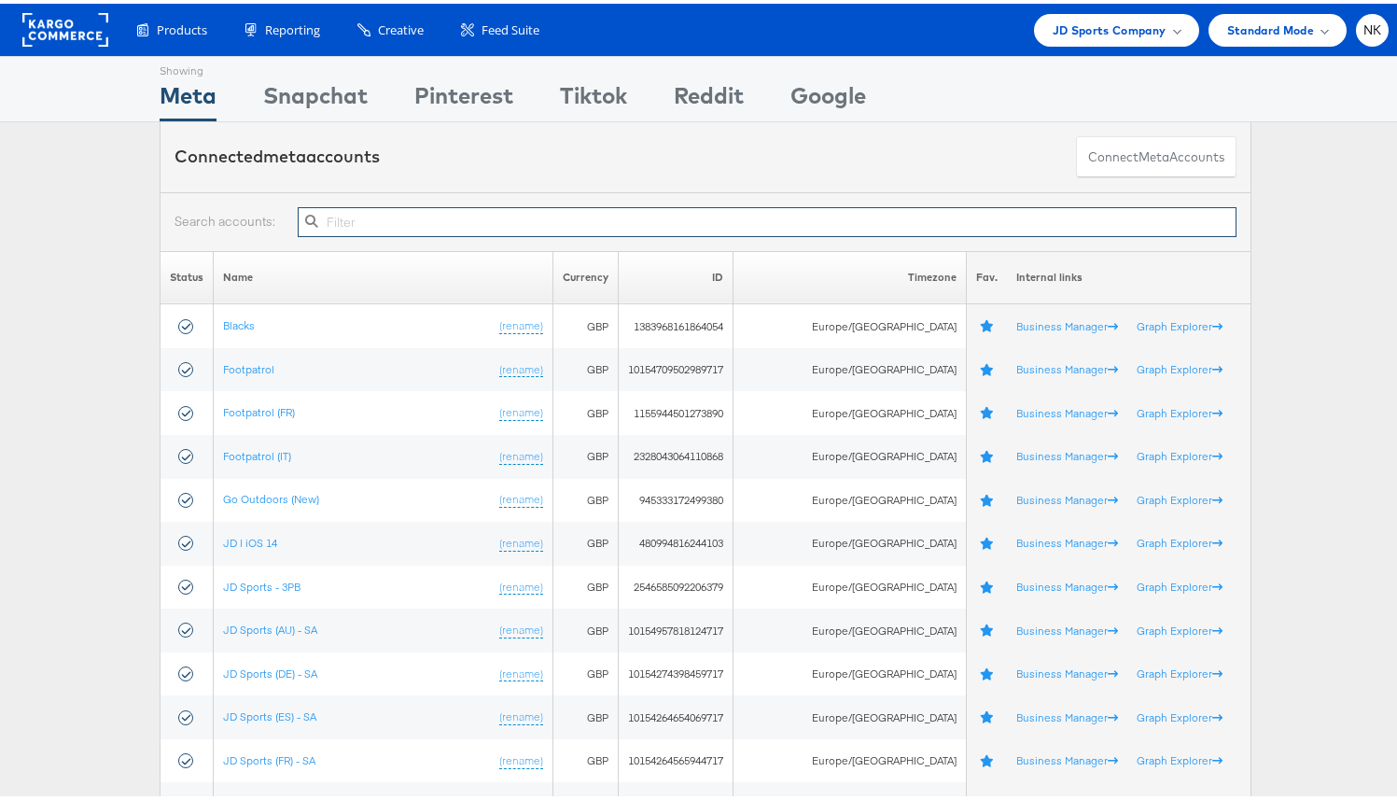
paste input "10155095301594717"
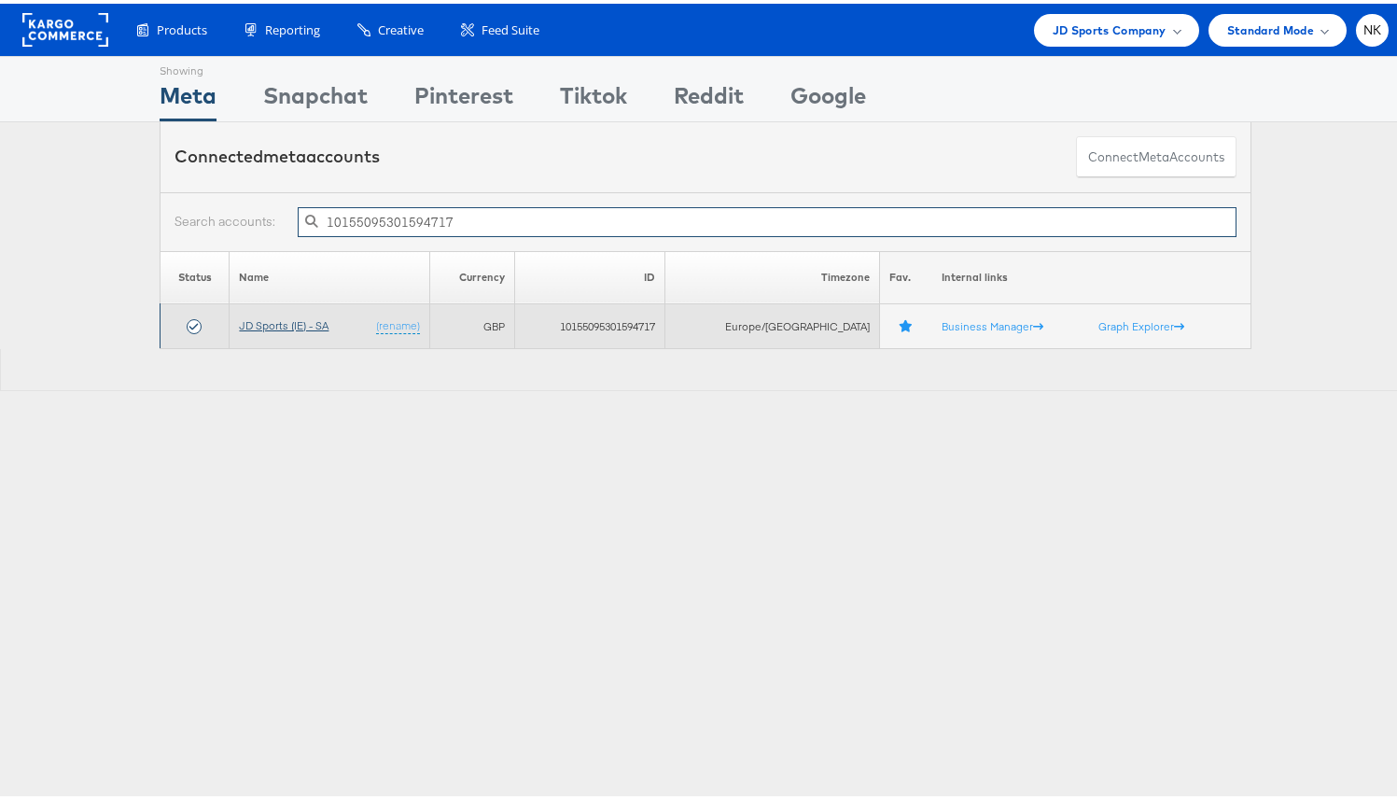
type input "10155095301594717"
click at [320, 315] on link "JD Sports (IE) - SA" at bounding box center [284, 322] width 90 height 14
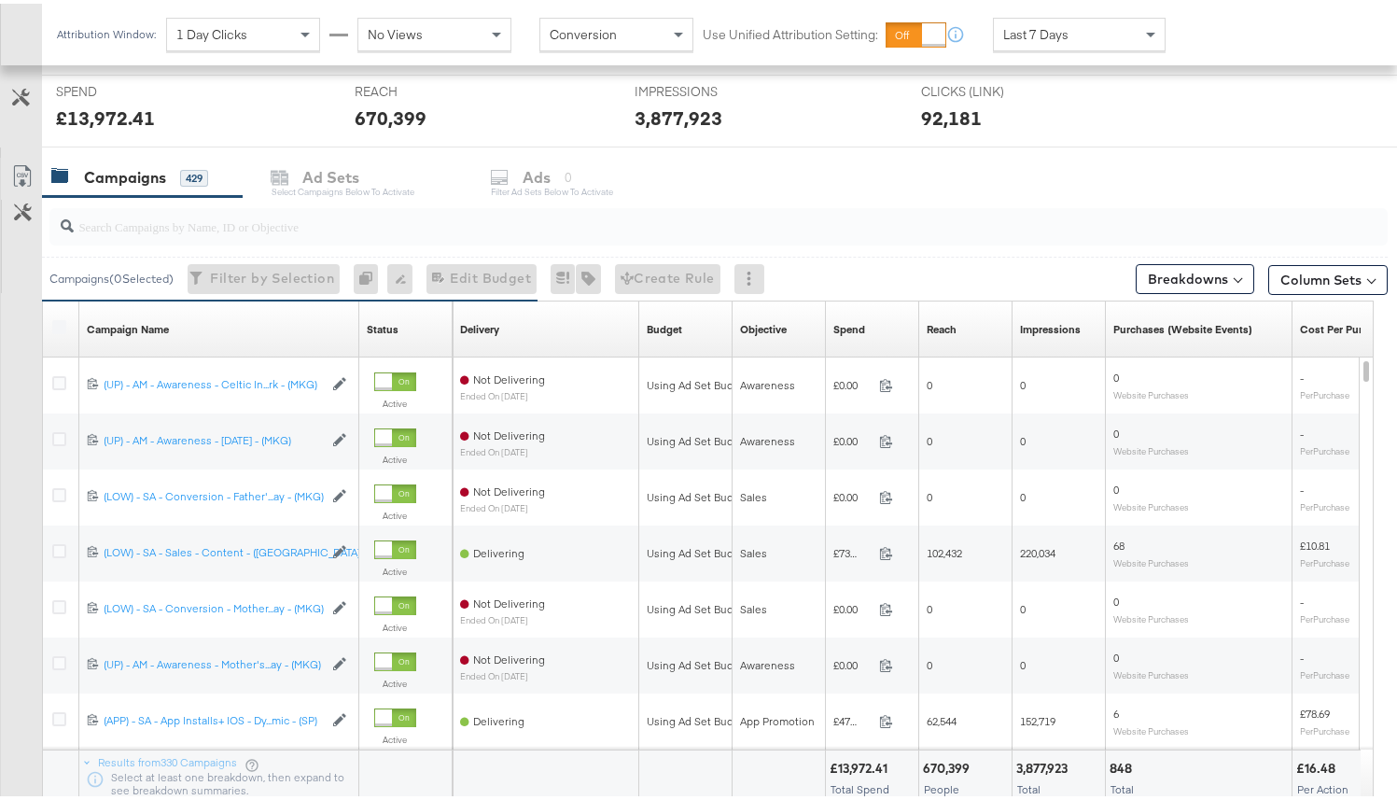
scroll to position [713, 0]
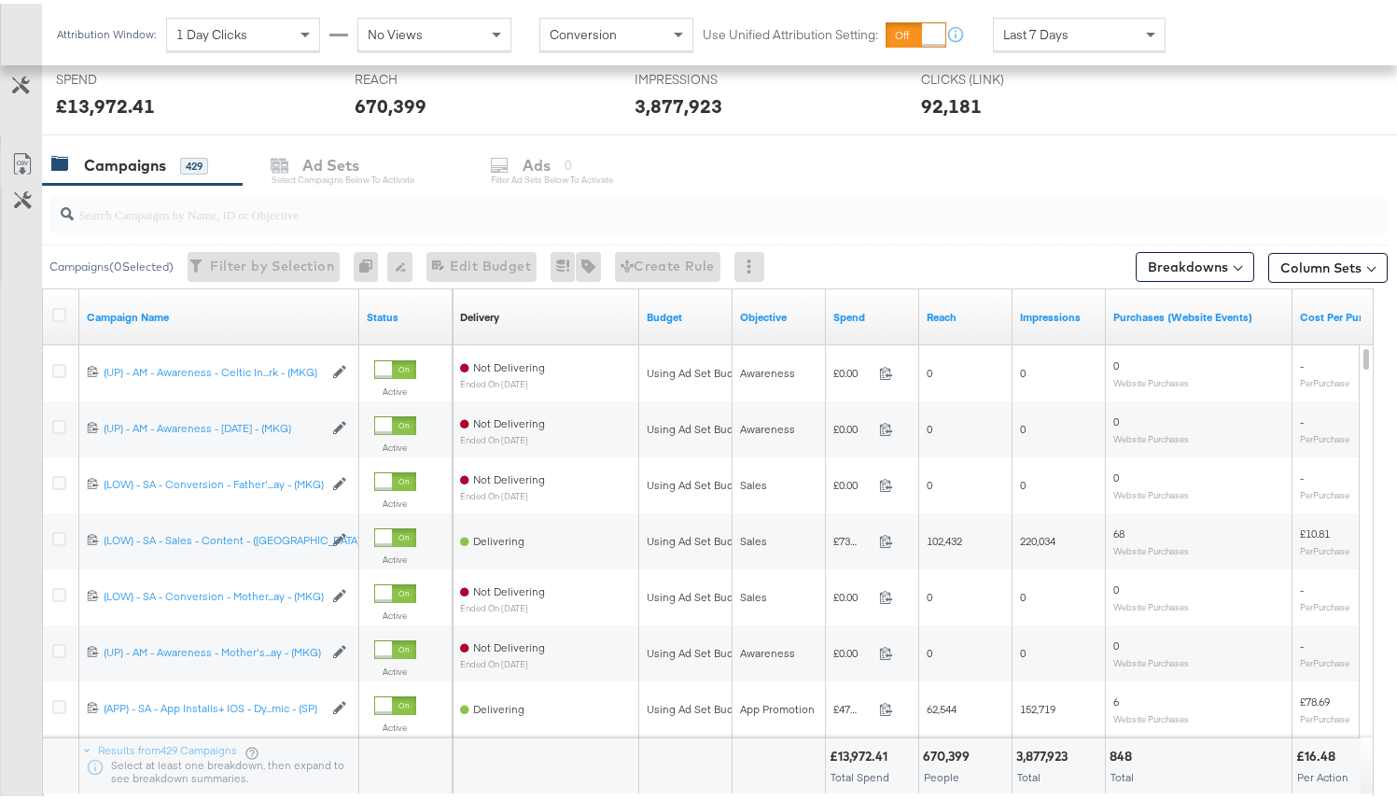
click at [298, 222] on div at bounding box center [718, 210] width 1338 height 37
paste input "20231978850360507"
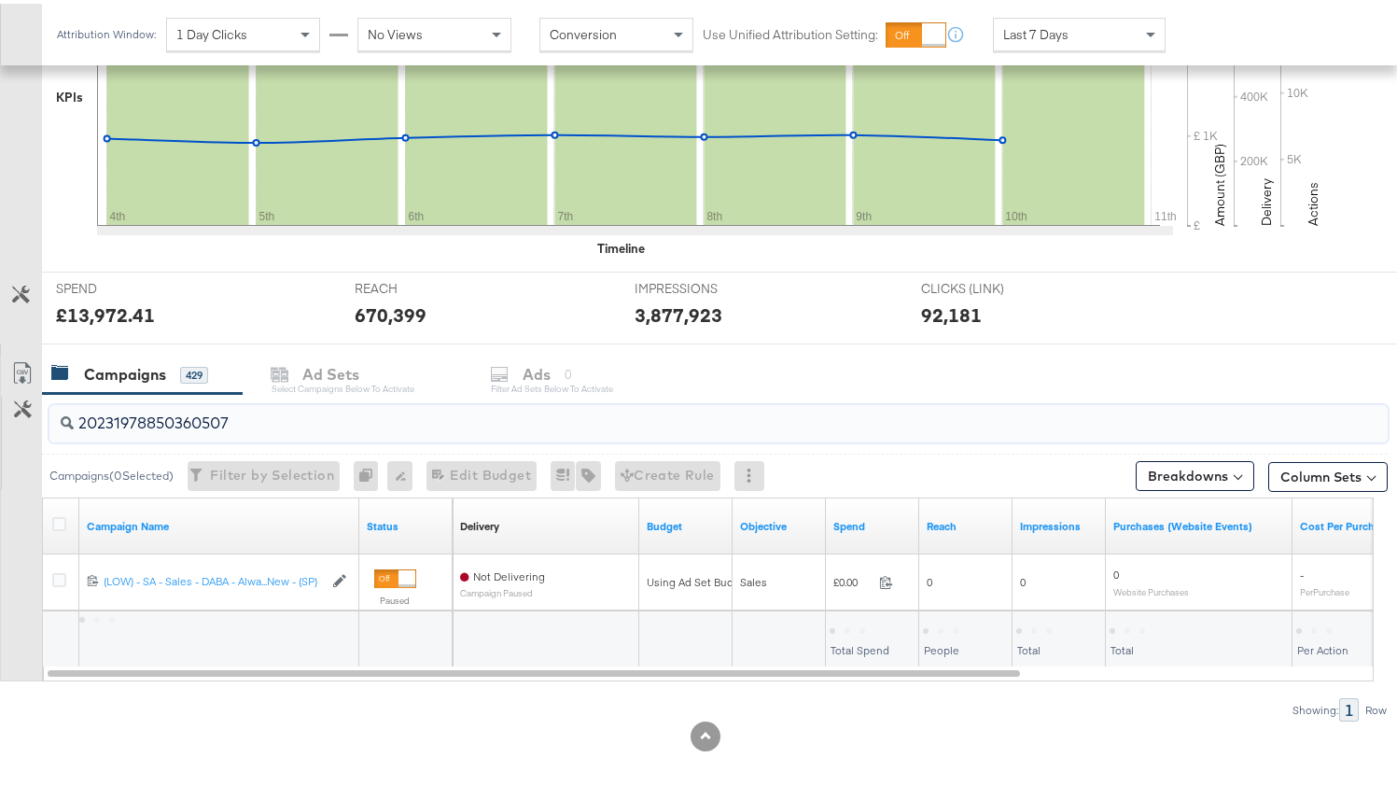
scroll to position [504, 0]
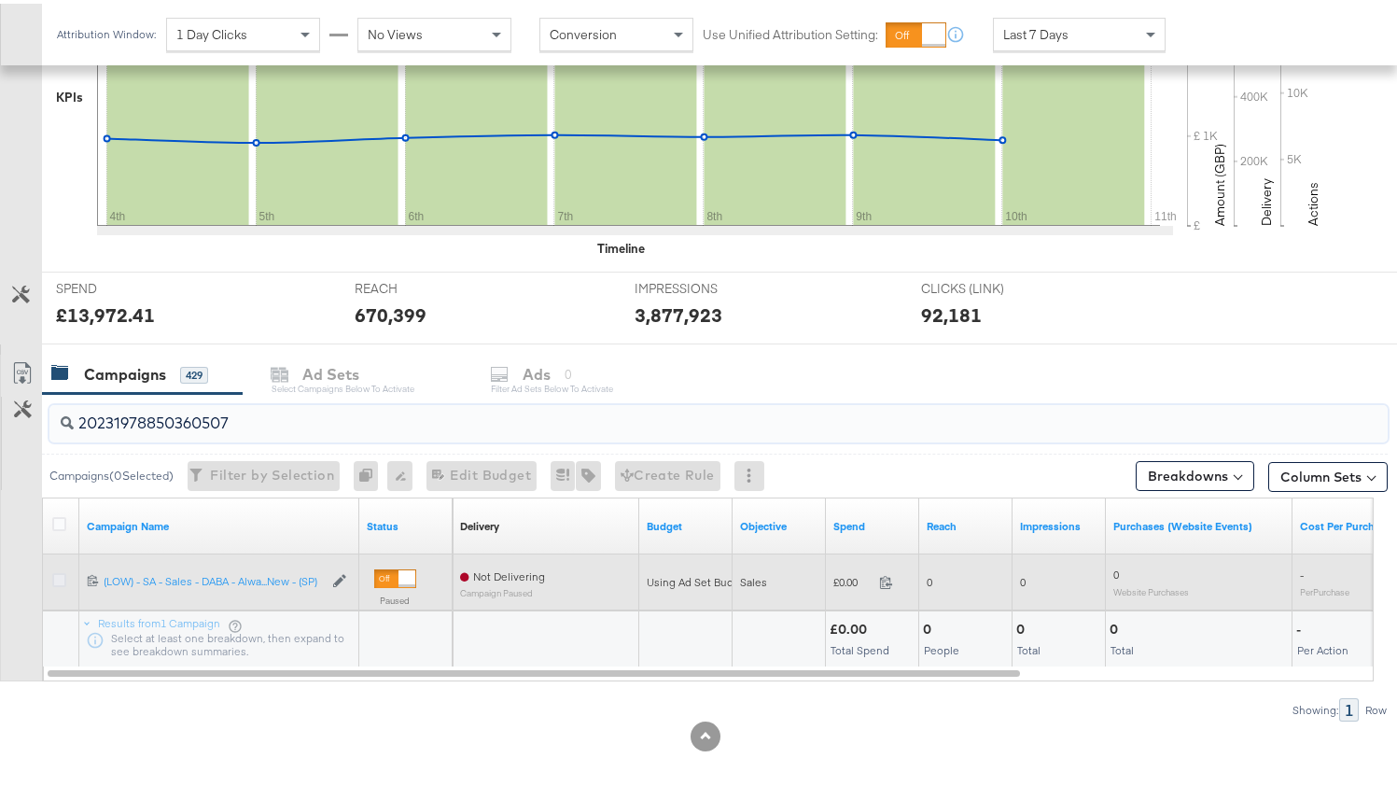
type input "20231978850360507"
click at [61, 573] on icon at bounding box center [59, 576] width 14 height 14
click at [0, 0] on input "checkbox" at bounding box center [0, 0] width 0 height 0
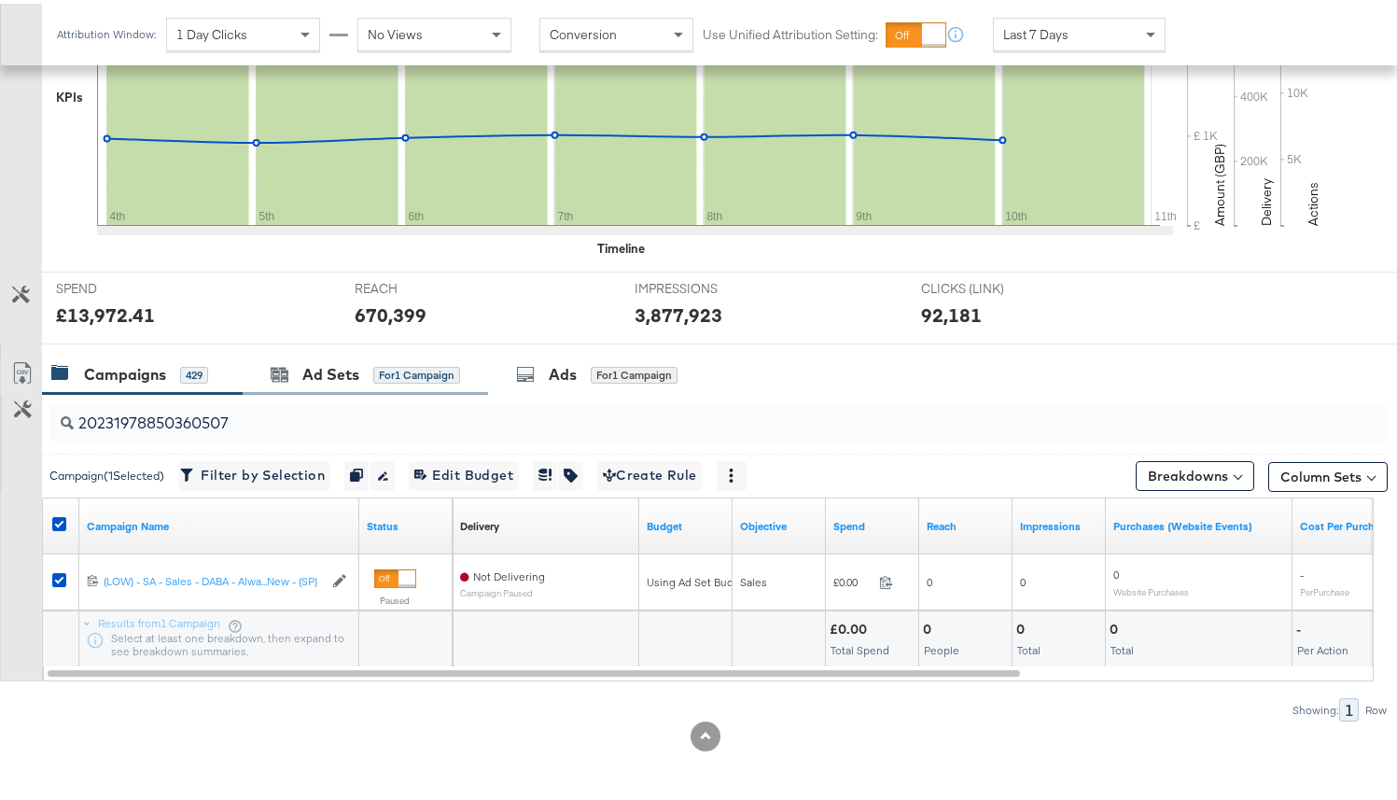
click at [486, 363] on div "Ad Sets for 1 Campaign" at bounding box center [365, 371] width 245 height 40
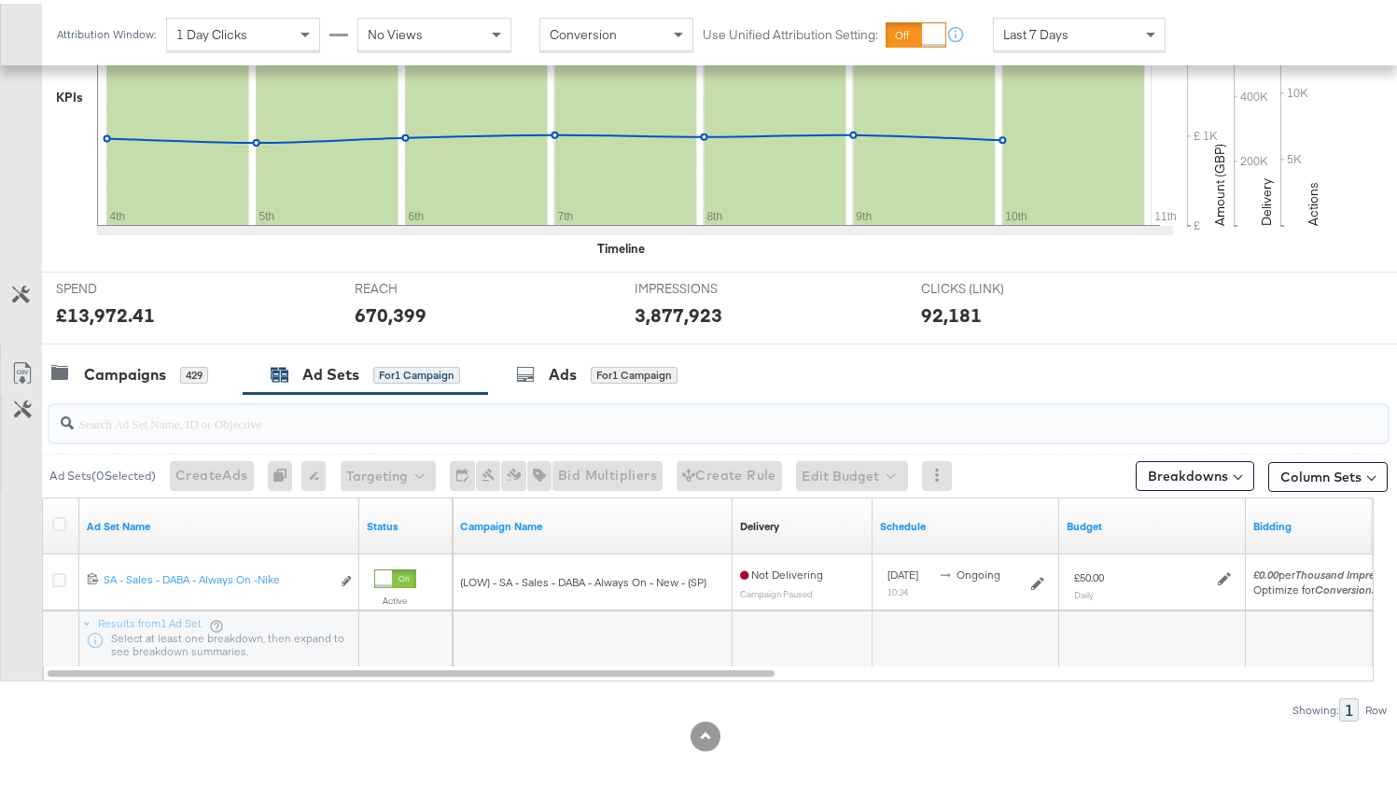
click at [532, 394] on input "search" at bounding box center [671, 412] width 1195 height 36
click at [533, 387] on div "Ads for 1 Campaign" at bounding box center [597, 371] width 219 height 40
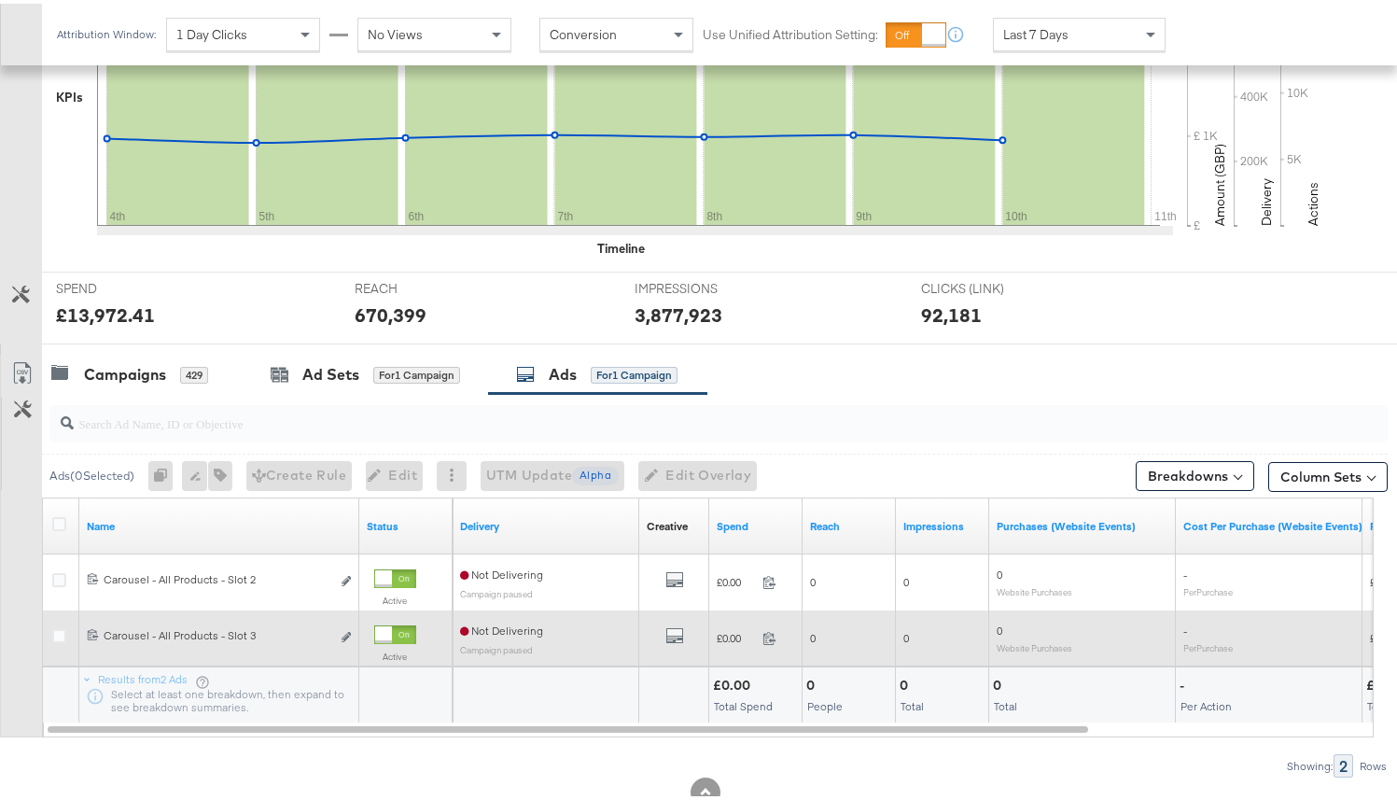
scroll to position [528, 0]
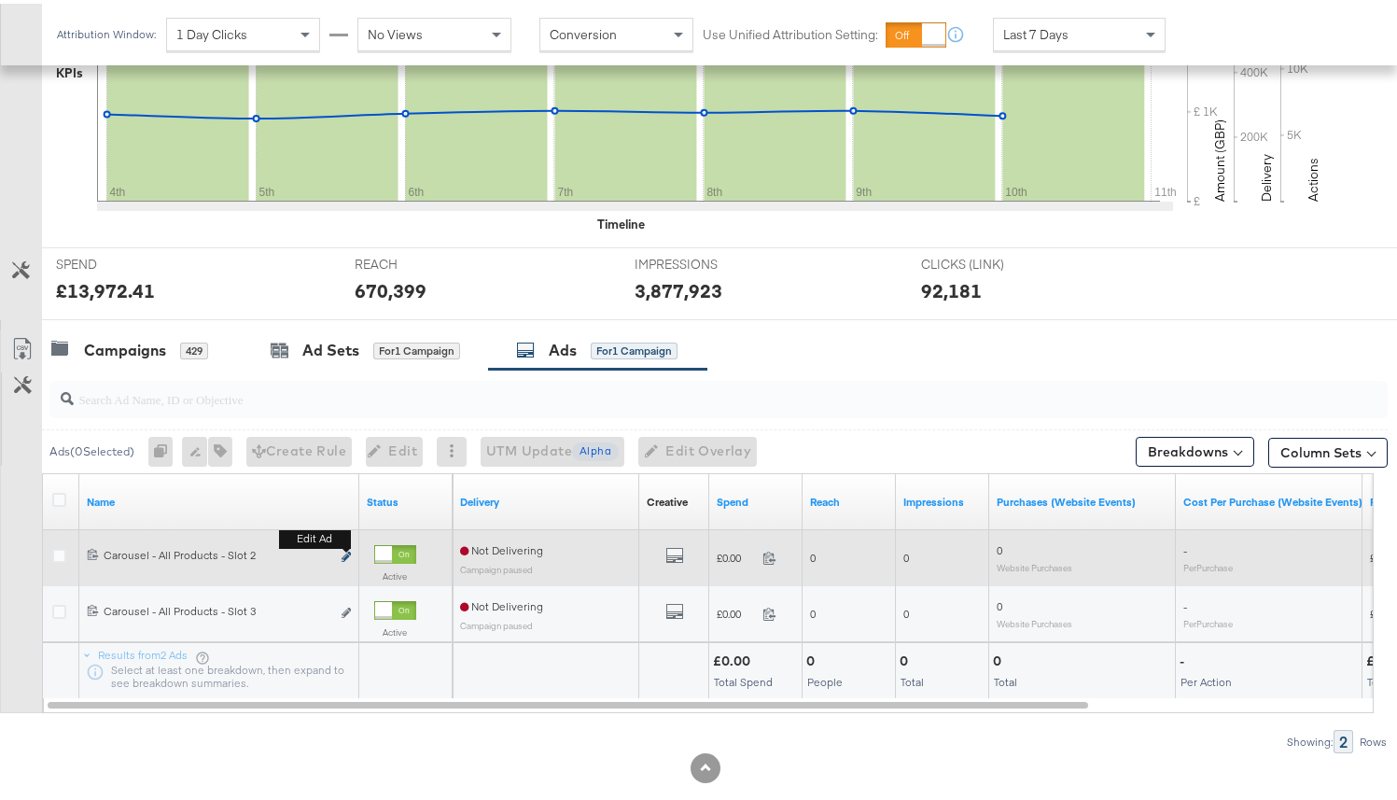
click at [342, 555] on icon "link" at bounding box center [346, 553] width 9 height 10
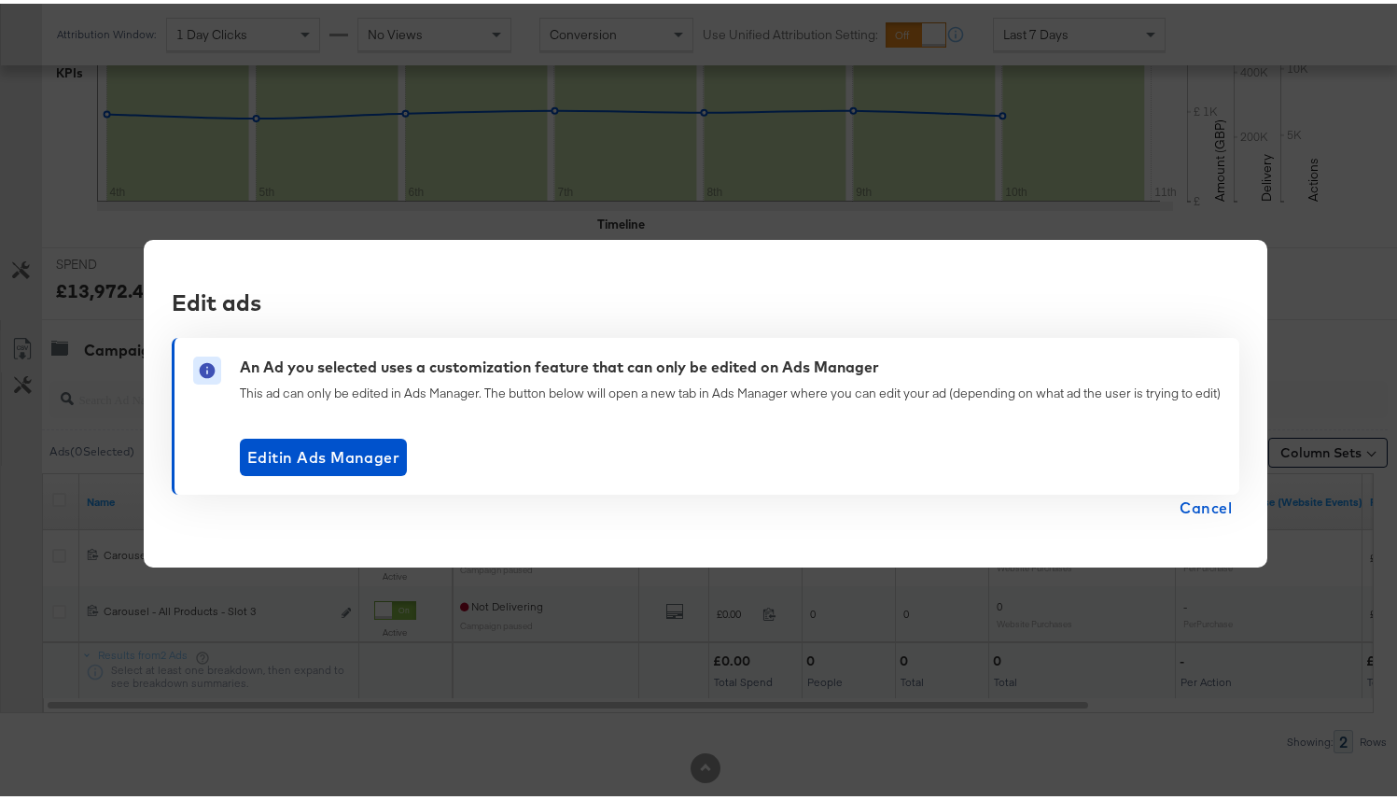
click at [1230, 513] on button "Cancel" at bounding box center [1205, 504] width 67 height 26
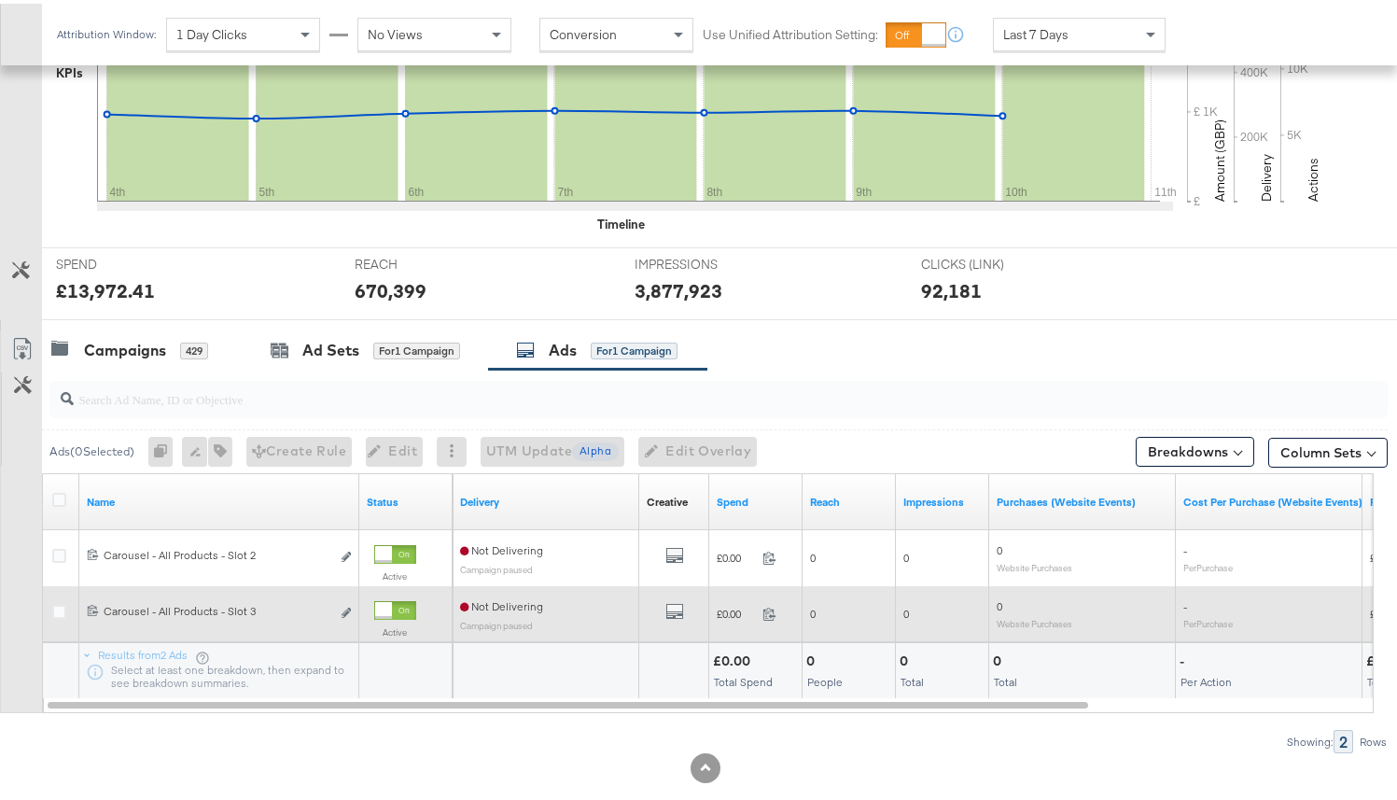
scroll to position [560, 0]
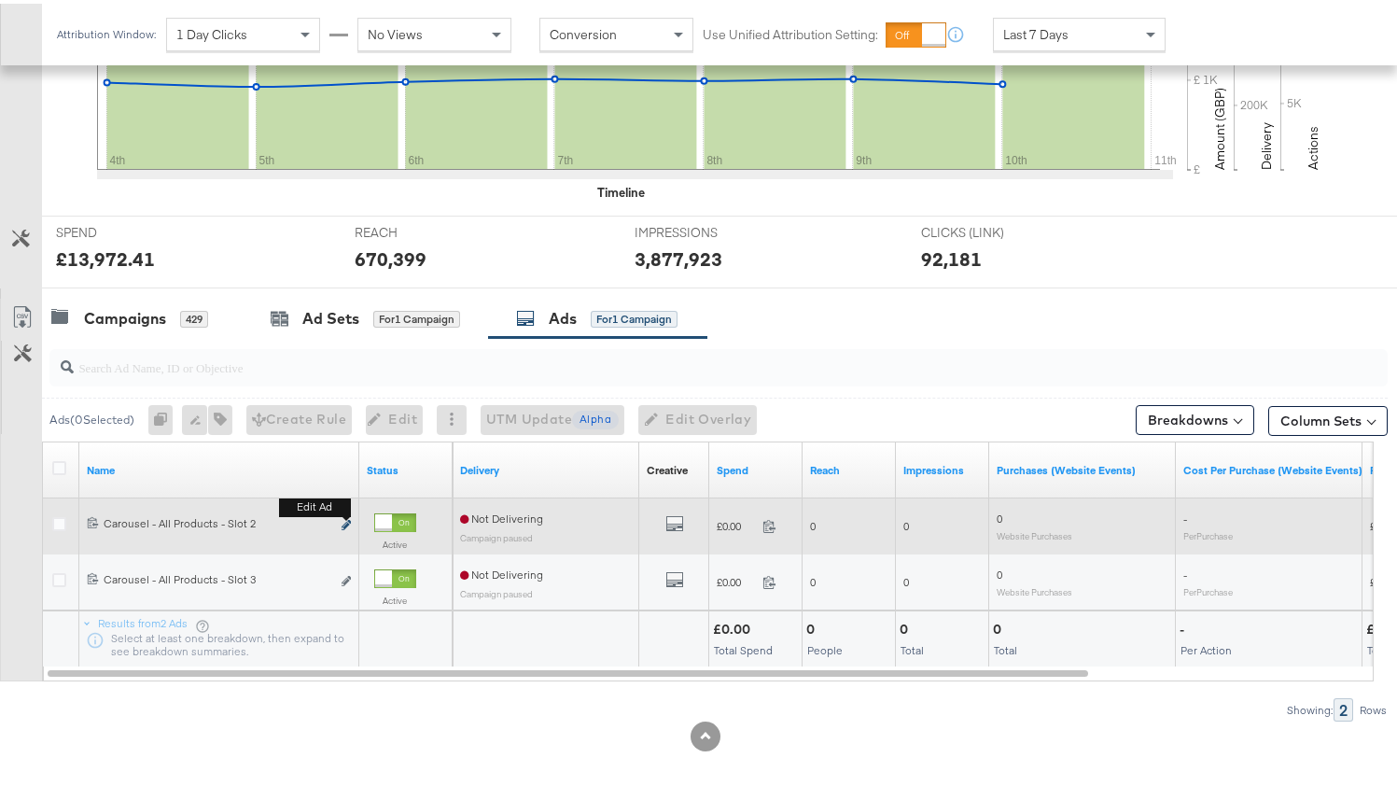
click at [346, 523] on icon "link" at bounding box center [346, 521] width 9 height 10
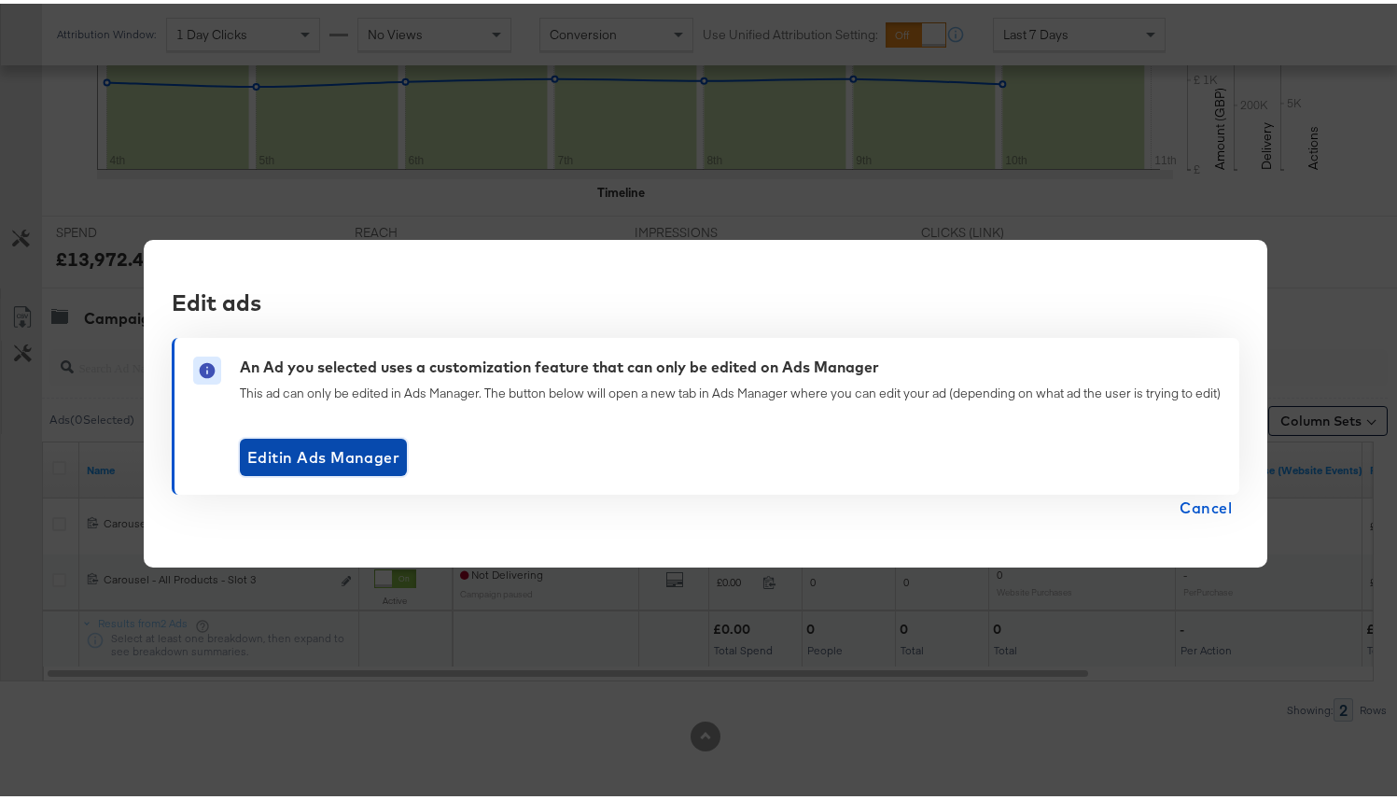
click at [334, 461] on span "Edit in Ads Manager" at bounding box center [323, 453] width 152 height 26
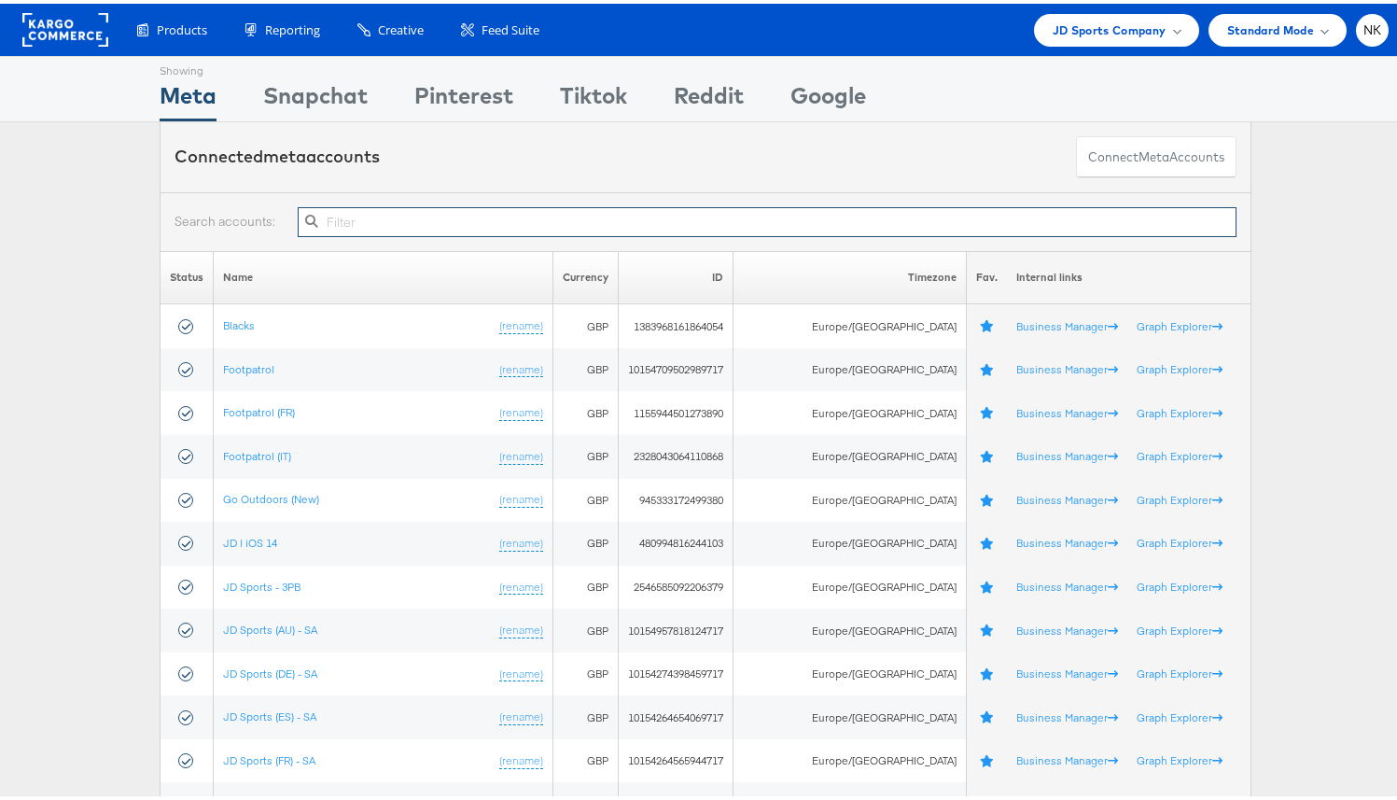
click at [528, 218] on input "text" at bounding box center [767, 218] width 939 height 30
paste input "10155095301594717"
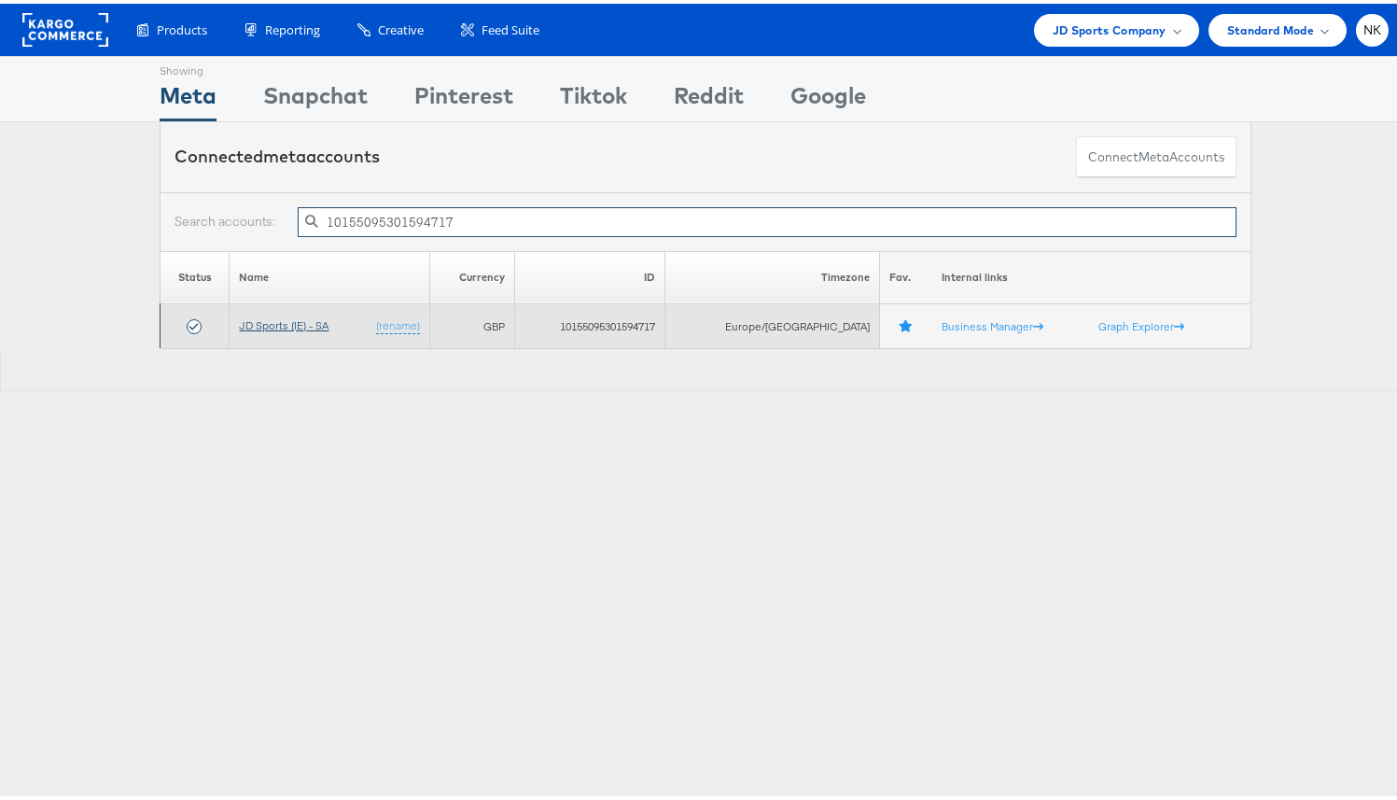
type input "10155095301594717"
click at [305, 318] on link "JD Sports (IE) - SA" at bounding box center [284, 322] width 90 height 14
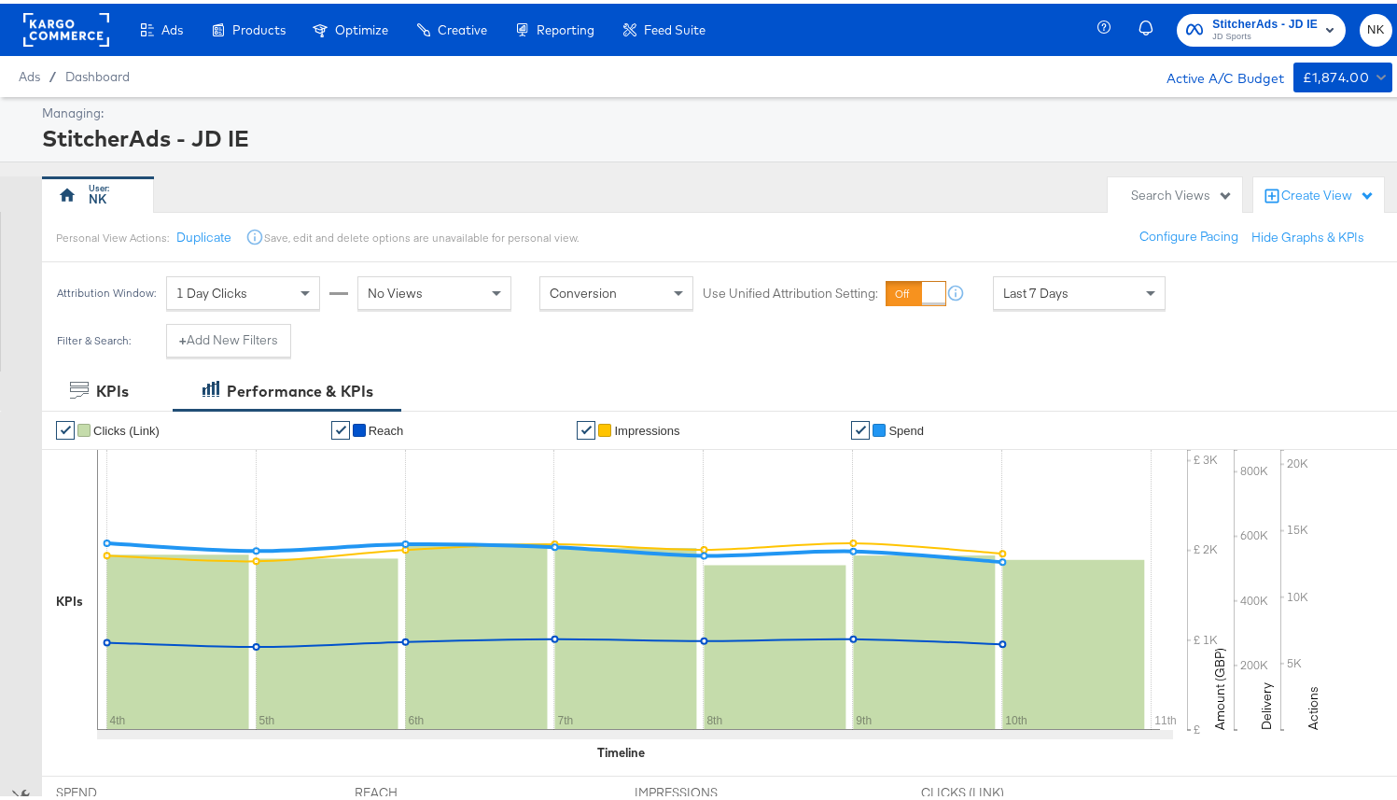
scroll to position [317, 0]
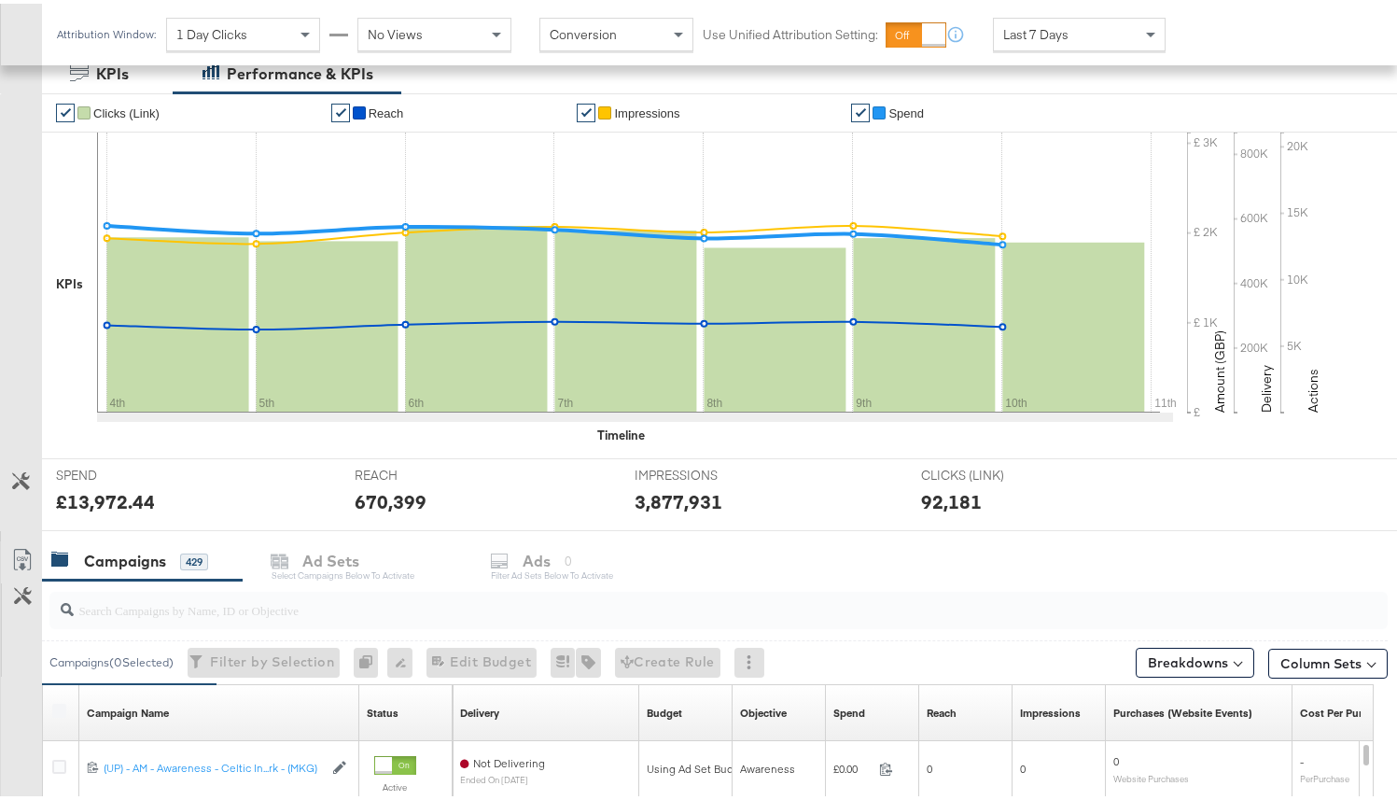
click at [166, 608] on input "search" at bounding box center [671, 598] width 1195 height 36
paste input "20231978850360507"
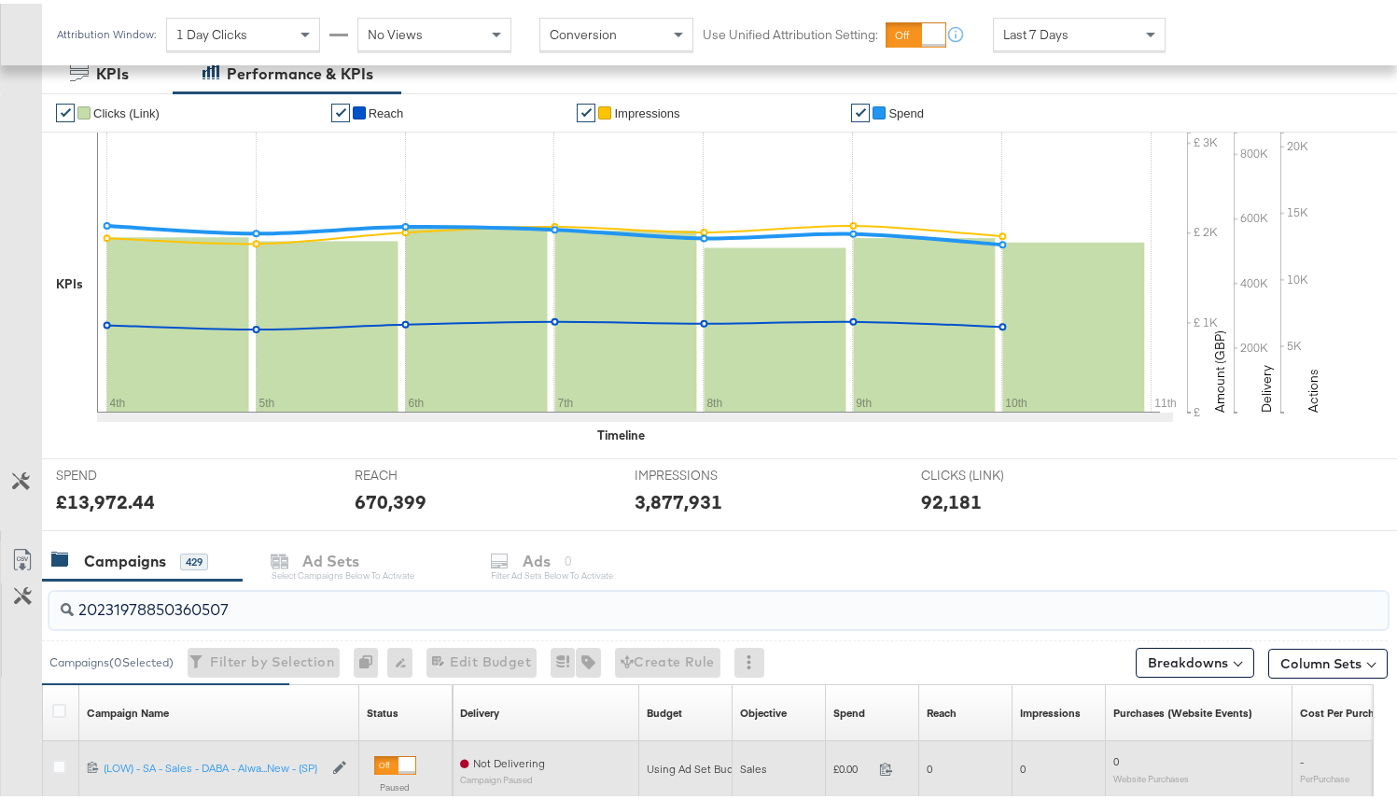
scroll to position [504, 0]
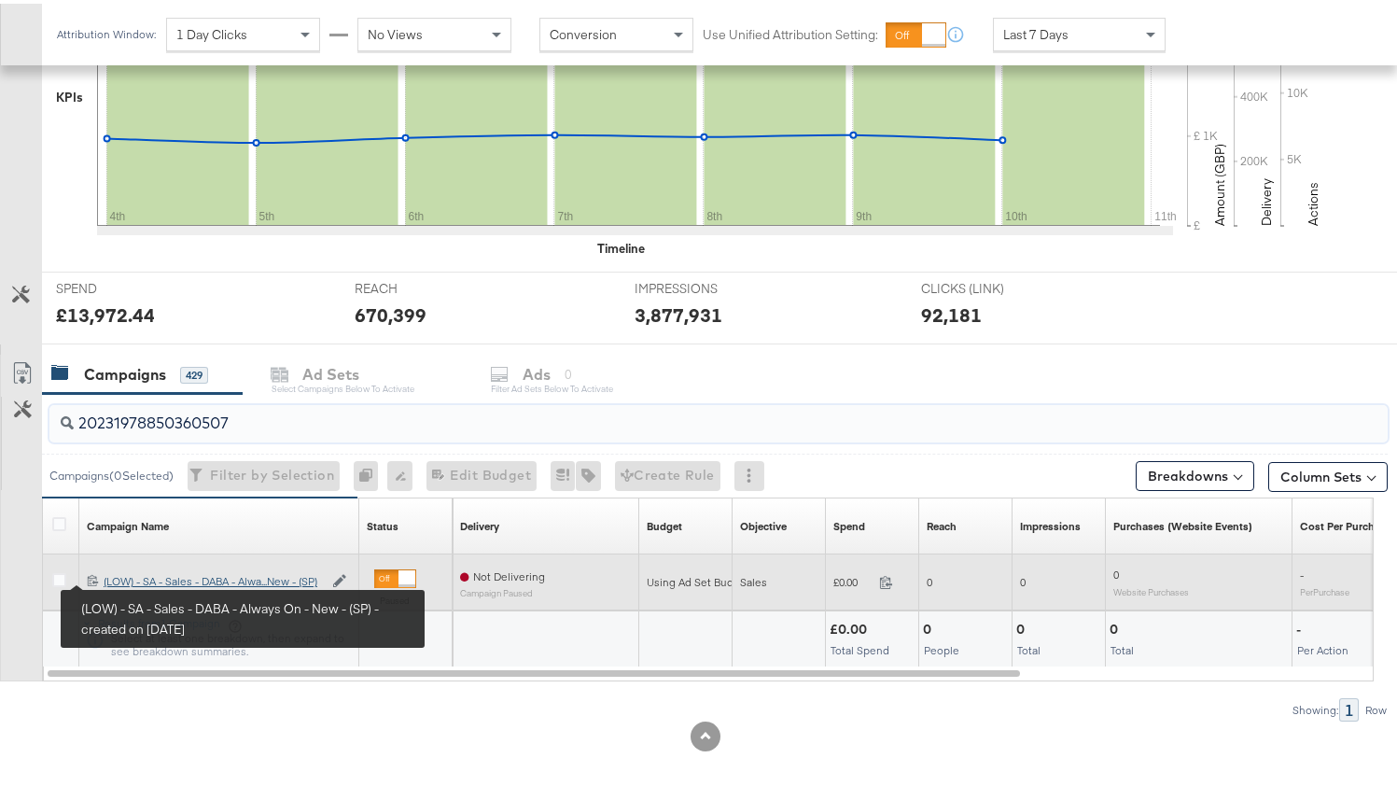
type input "20231978850360507"
click at [132, 578] on div "(LOW) - SA - Sales - DABA - Always On - New - (SP) (LOW) - SA - Sales - DABA - …" at bounding box center [213, 577] width 219 height 15
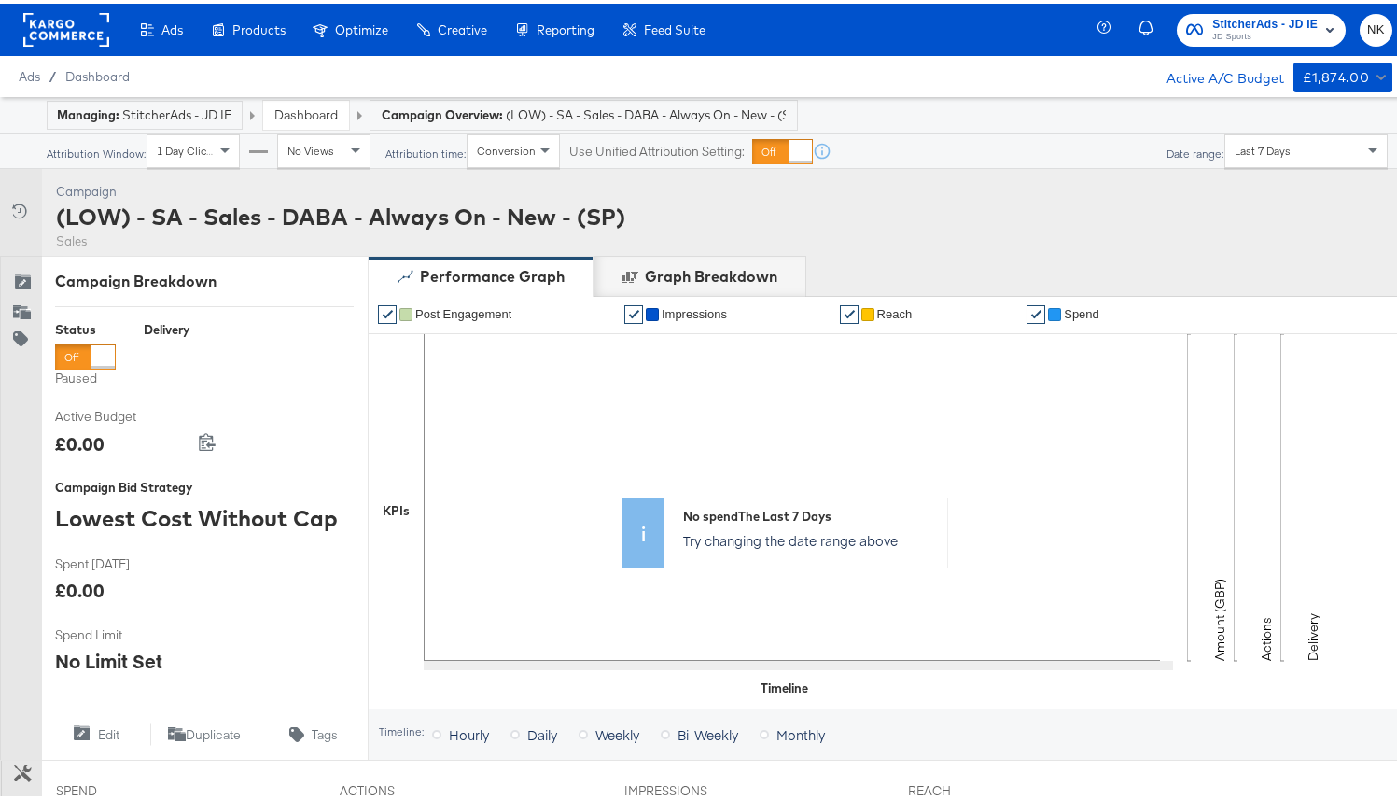
scroll to position [600, 0]
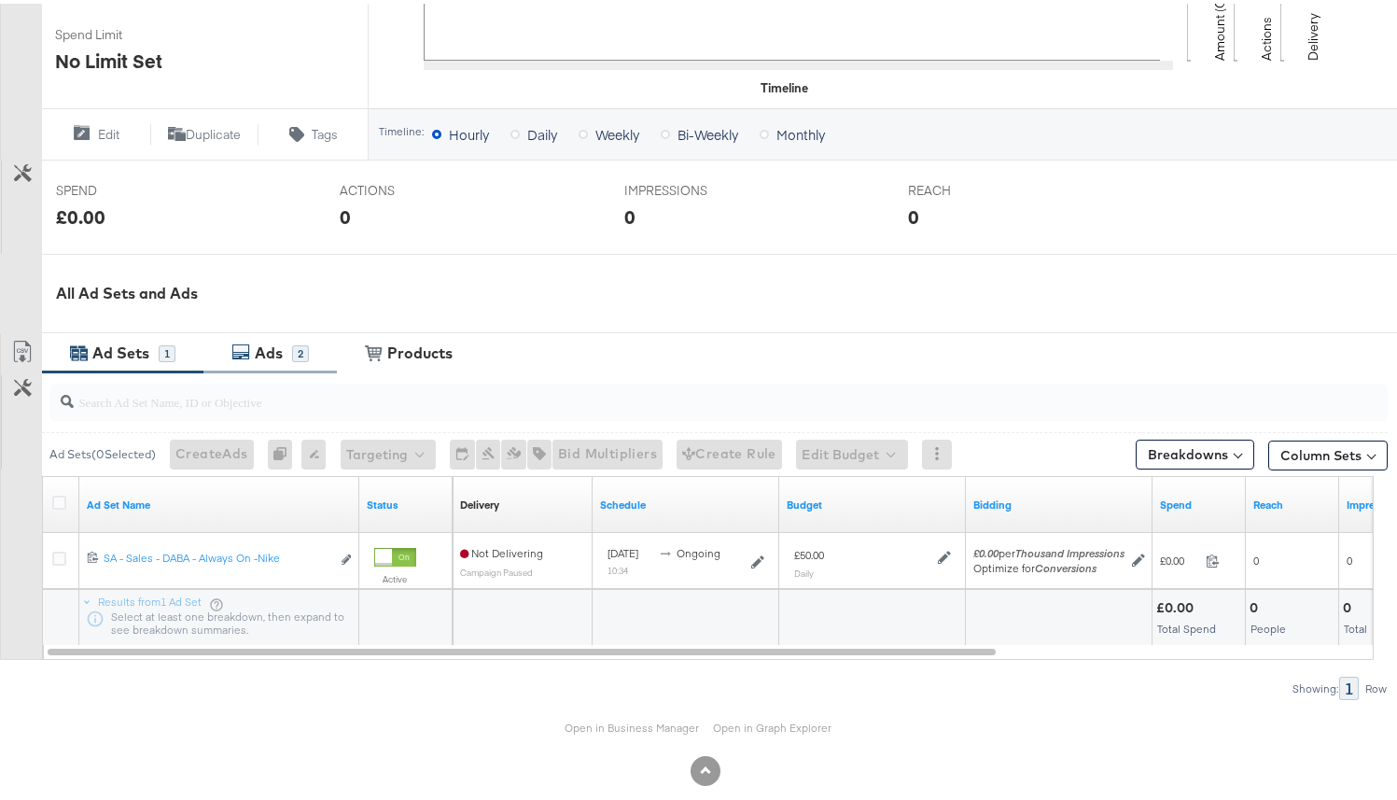
click at [245, 333] on div "Ads 2" at bounding box center [269, 349] width 133 height 40
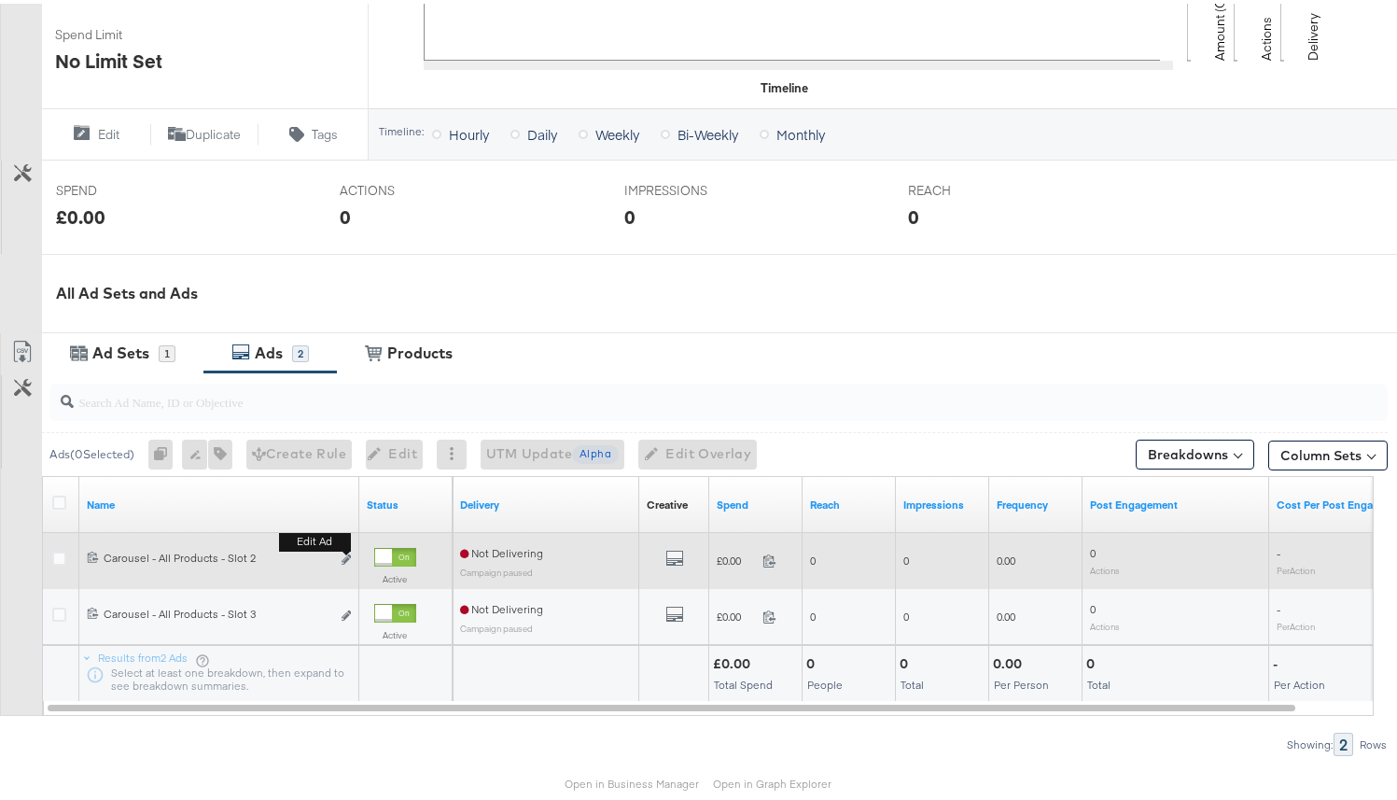
click at [343, 551] on button "Edit ad" at bounding box center [346, 557] width 11 height 20
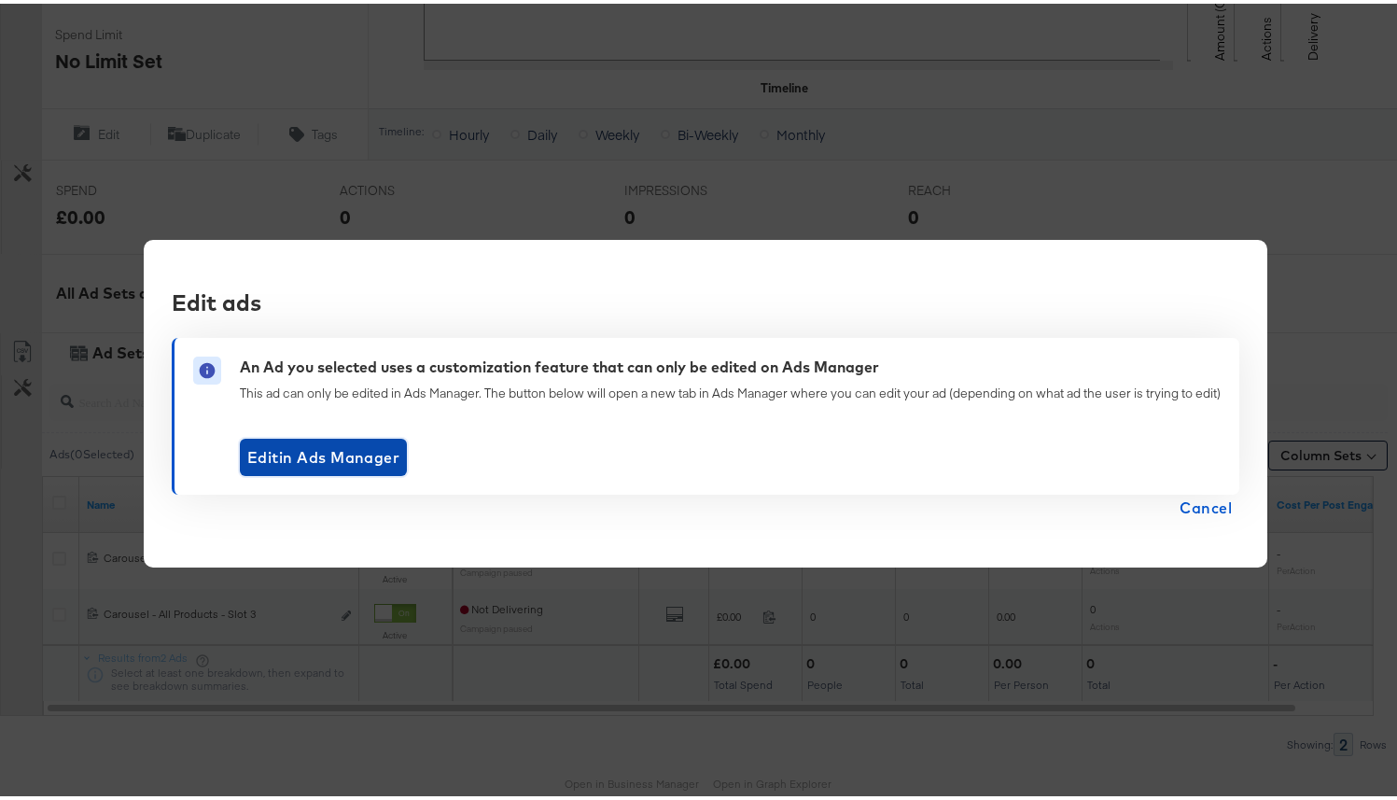
click at [356, 454] on span "Edit in Ads Manager" at bounding box center [323, 453] width 152 height 26
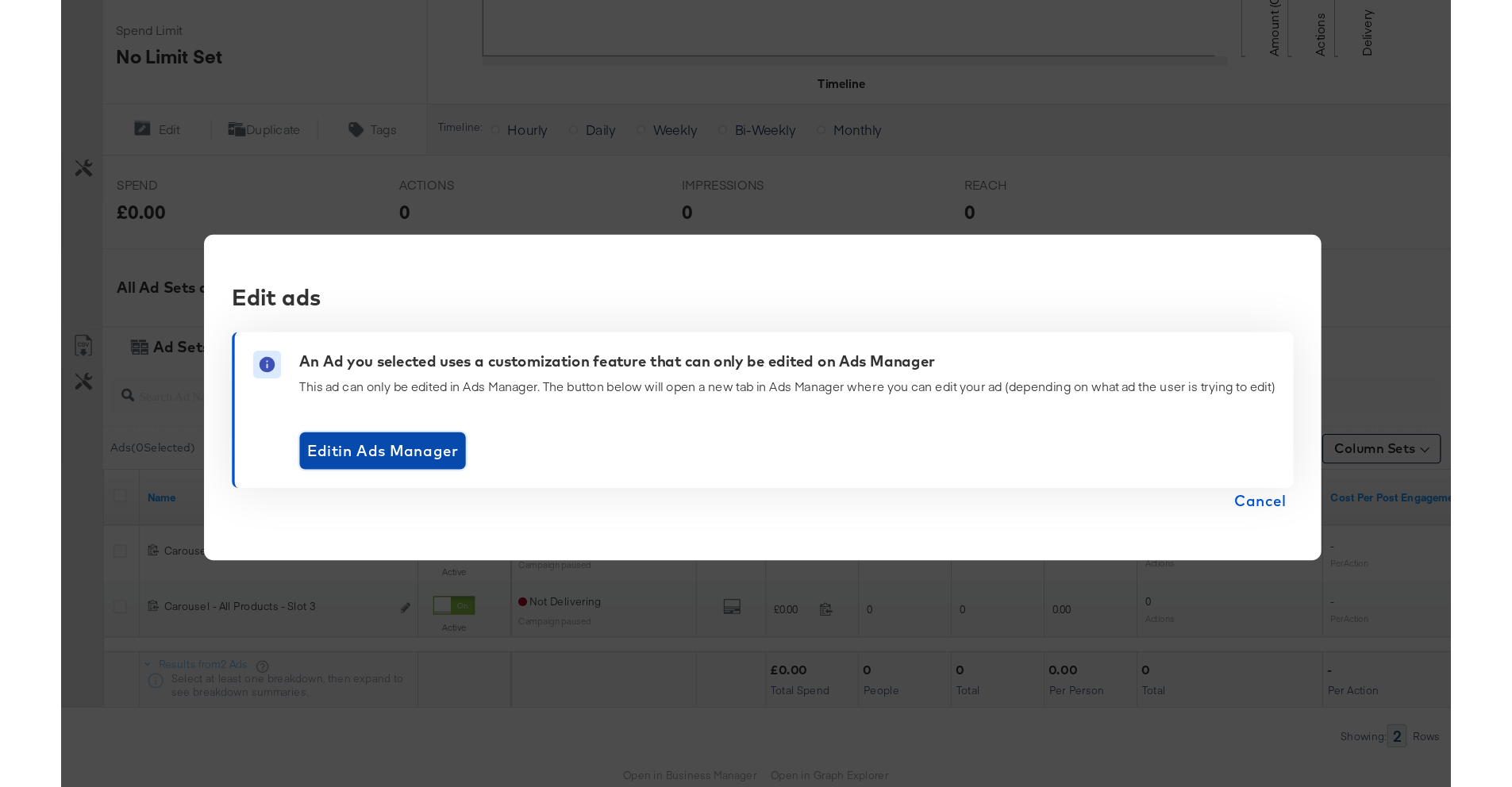
scroll to position [472, 0]
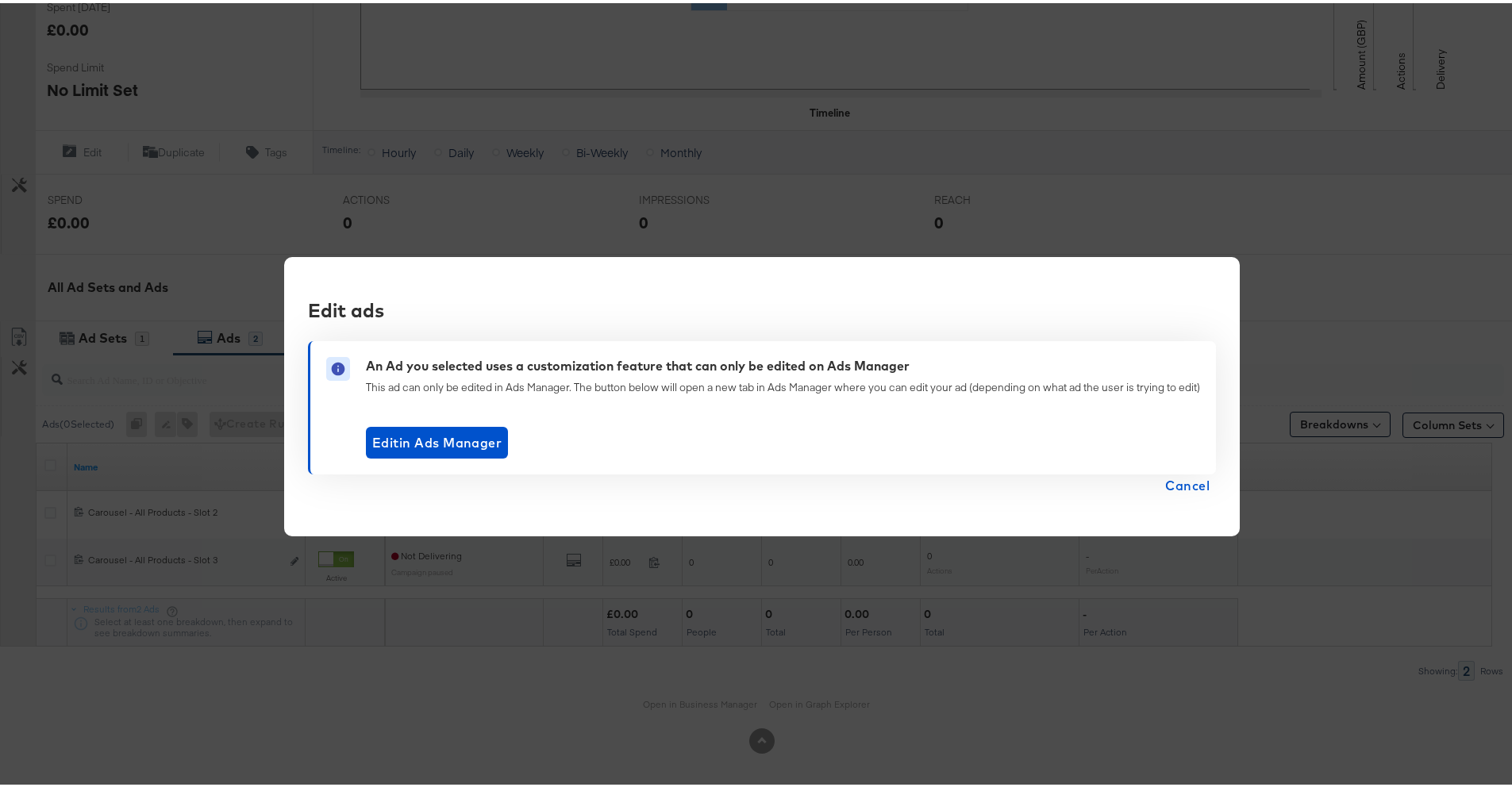
click at [767, 215] on div "Edit ads An Ad you selected uses a customization feature that can only be edite…" at bounding box center [762, 394] width 1524 height 787
click at [1181, 477] on span "Cancel" at bounding box center [1187, 482] width 44 height 22
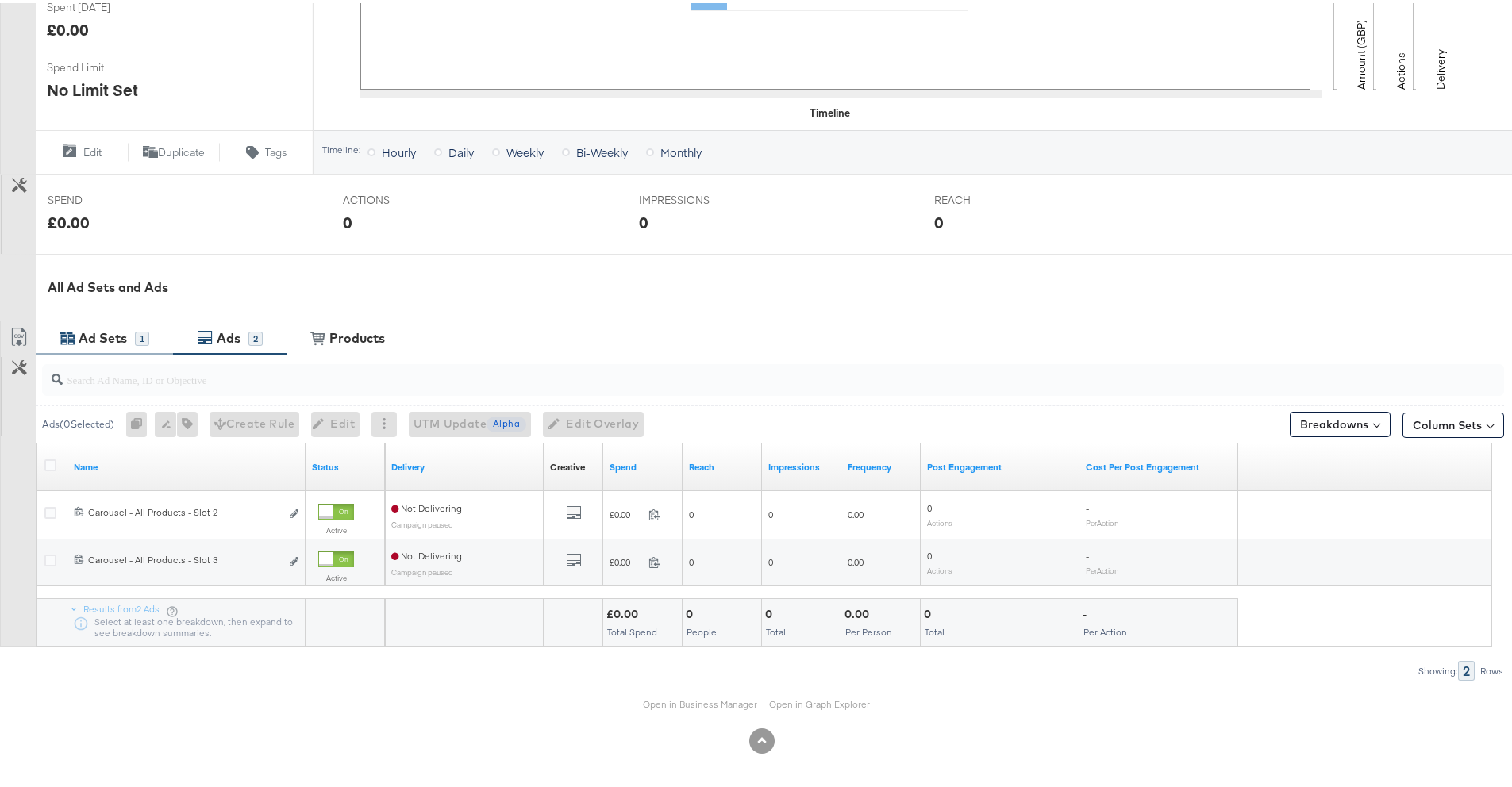
click at [105, 331] on div "Ad Sets" at bounding box center [102, 335] width 48 height 18
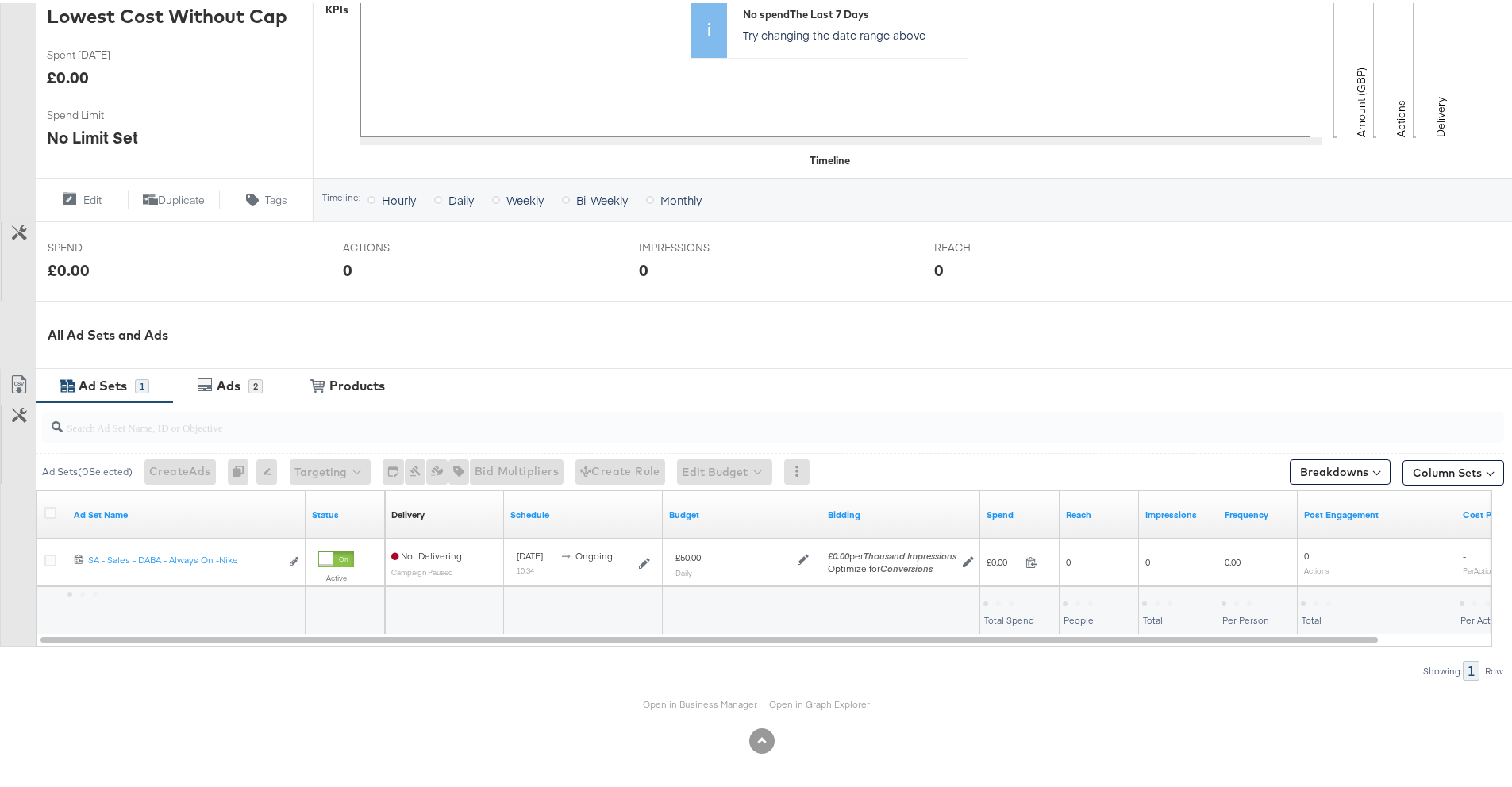
scroll to position [424, 0]
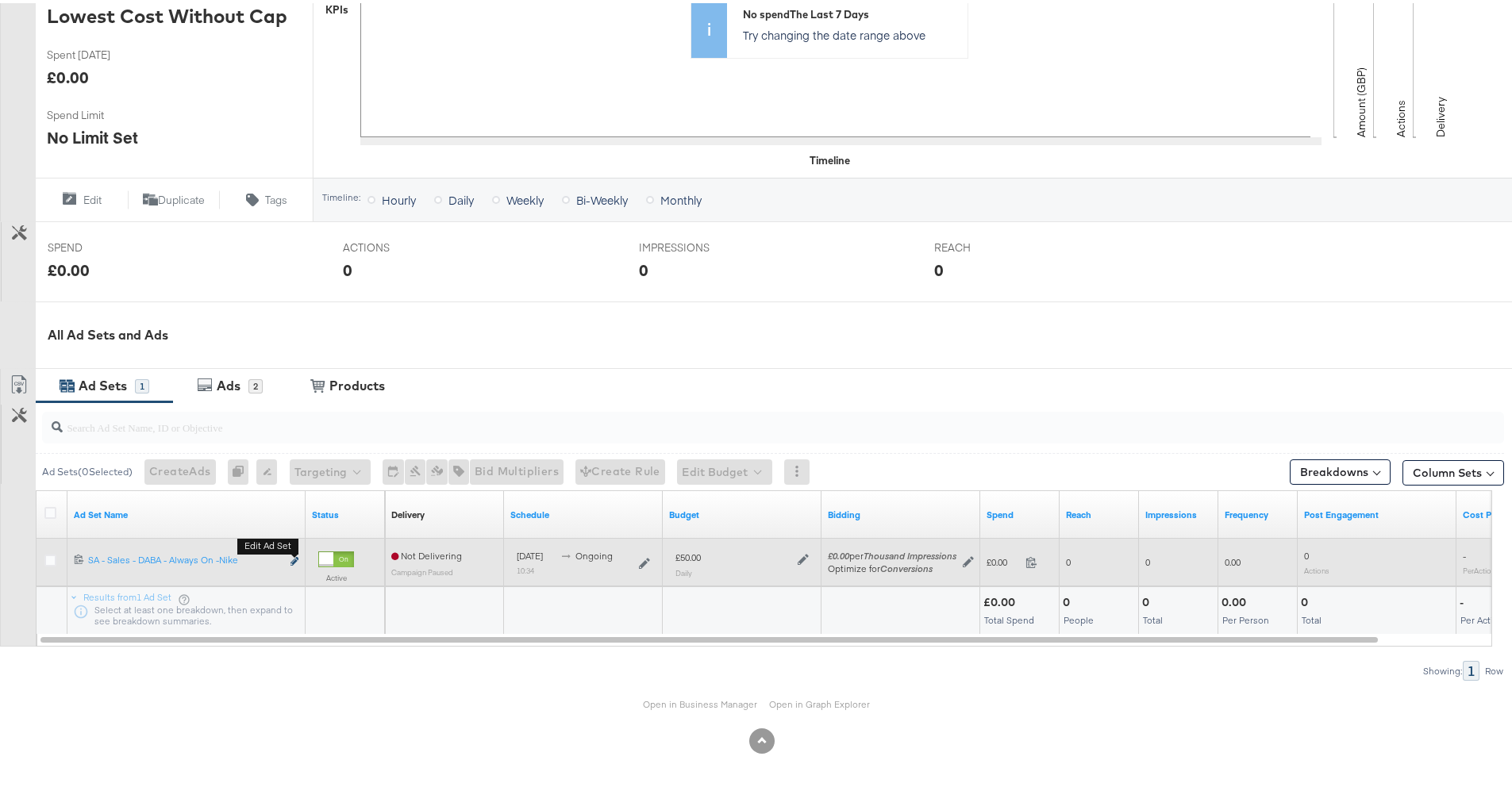
click at [292, 556] on icon "link" at bounding box center [294, 558] width 8 height 8
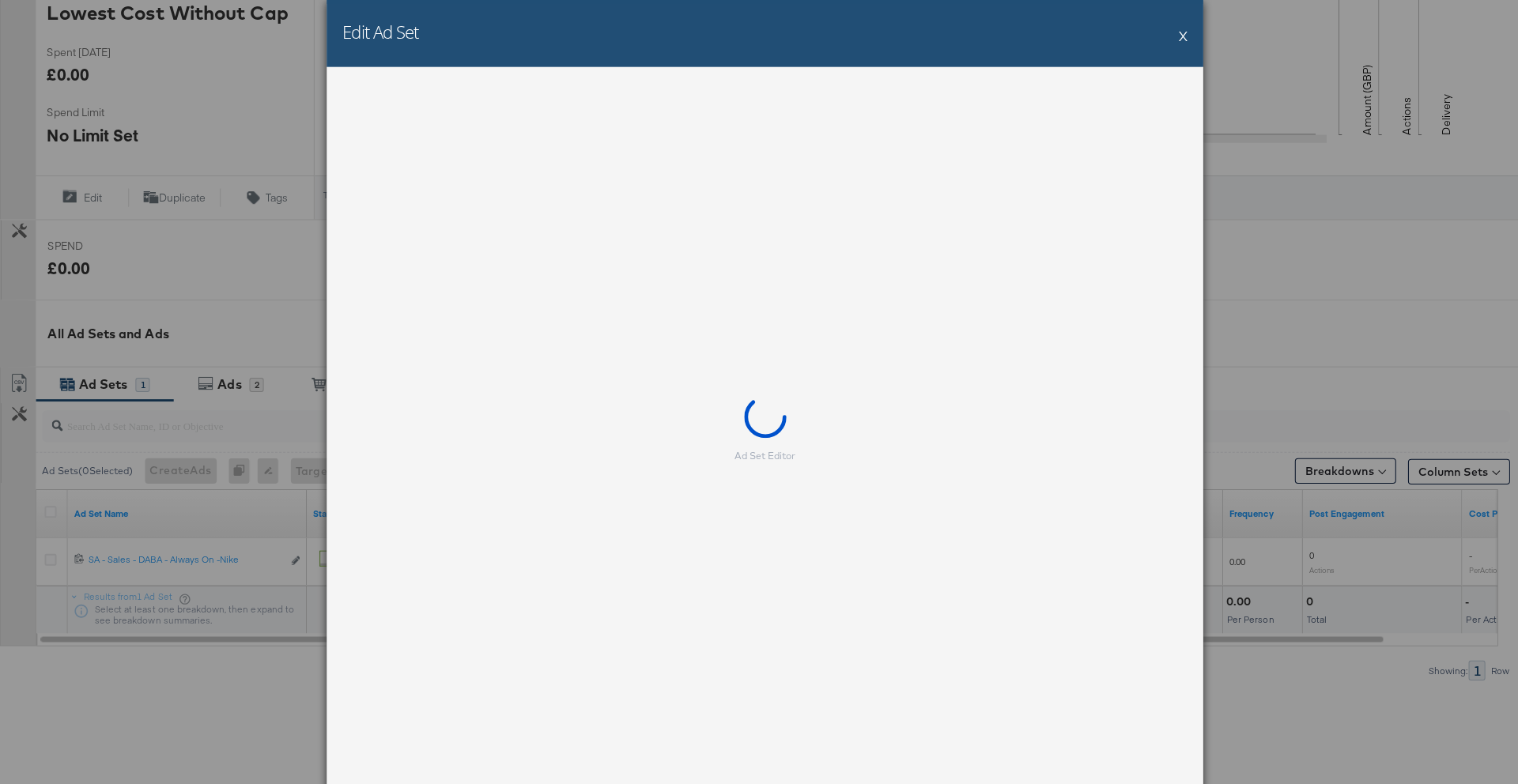
scroll to position [0, 0]
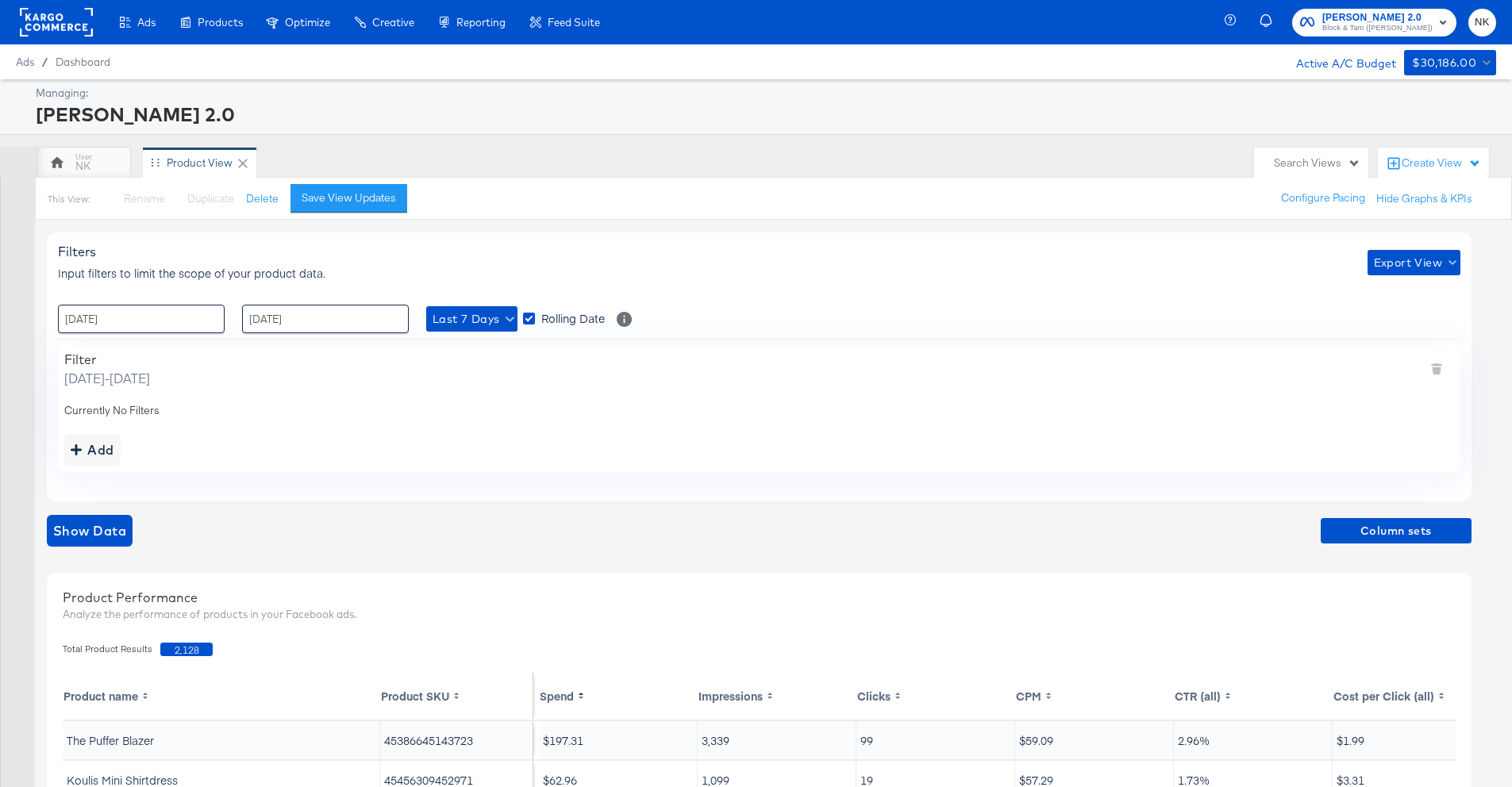
scroll to position [383, 0]
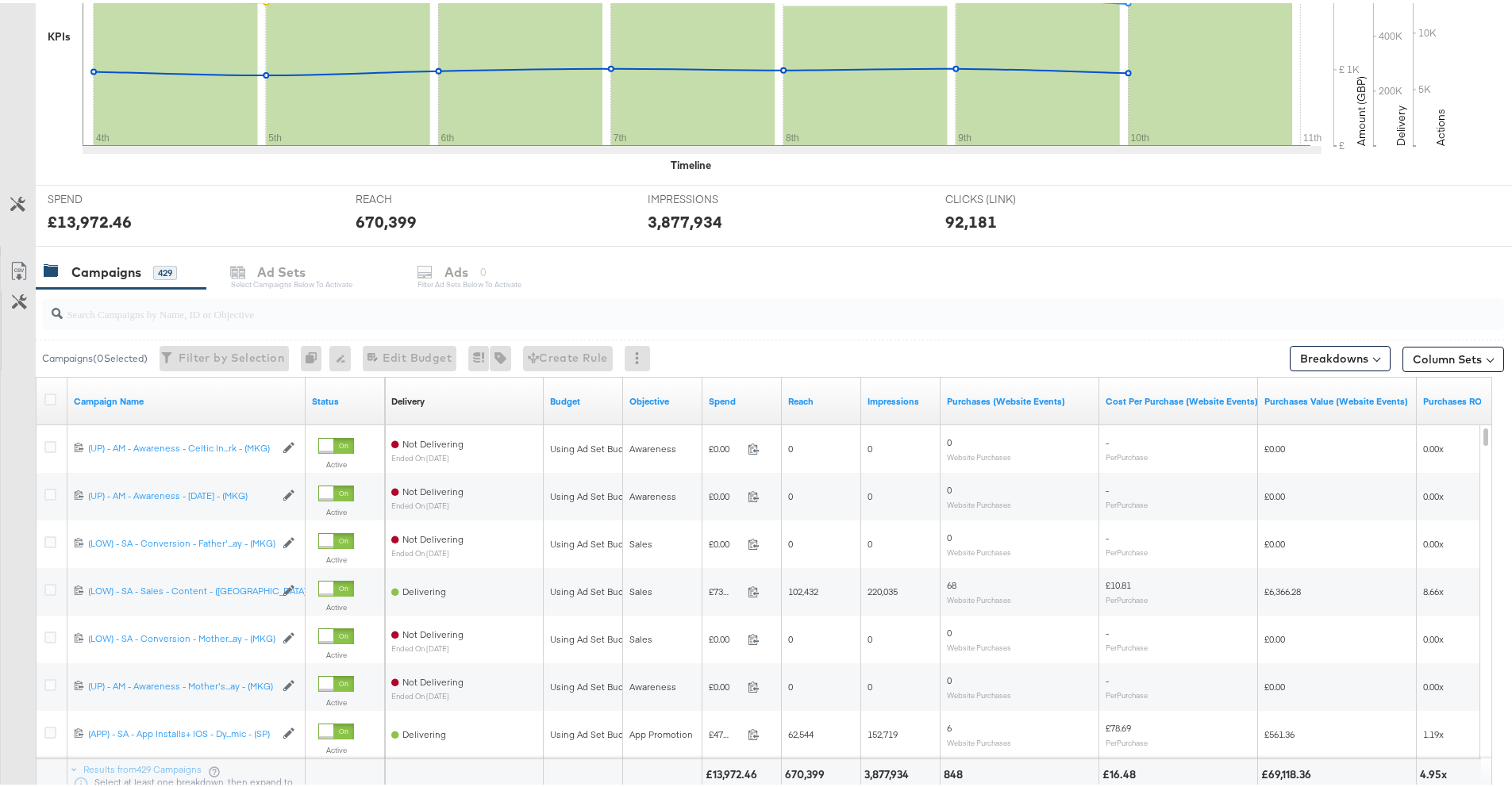
scroll to position [556, 0]
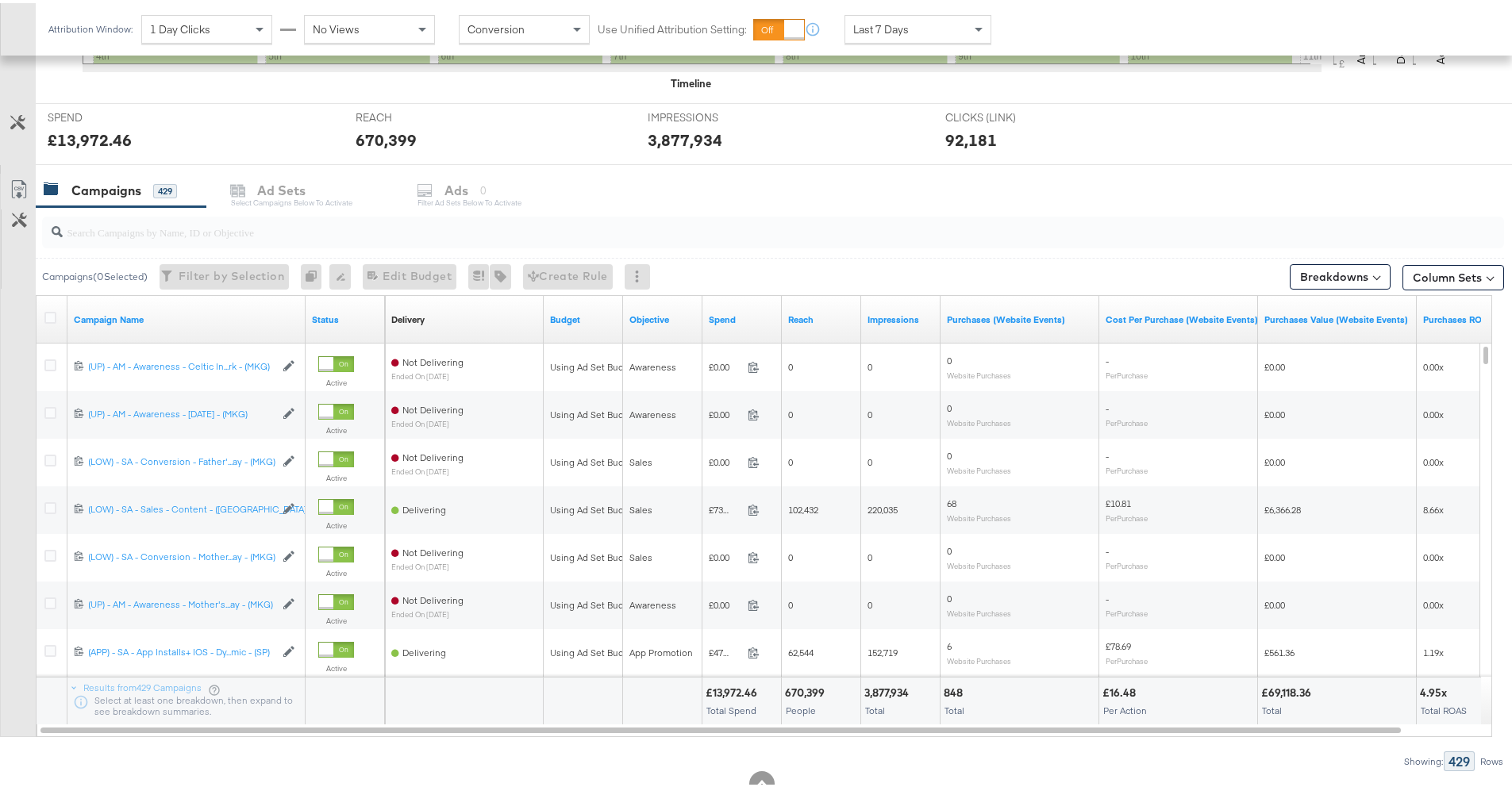
click at [204, 212] on input "search" at bounding box center [716, 223] width 1307 height 31
paste input "20231978850360507"
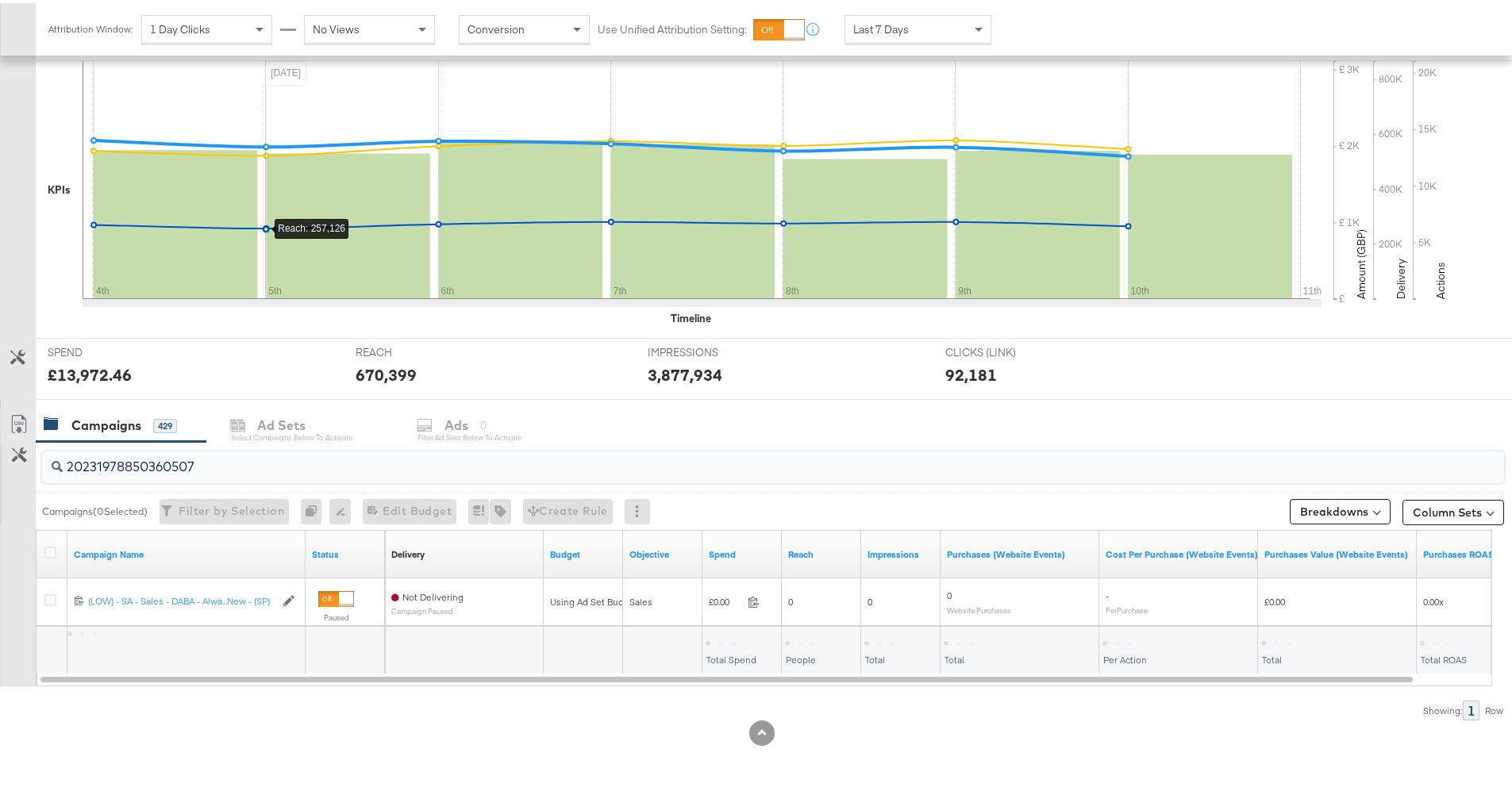
scroll to position [321, 0]
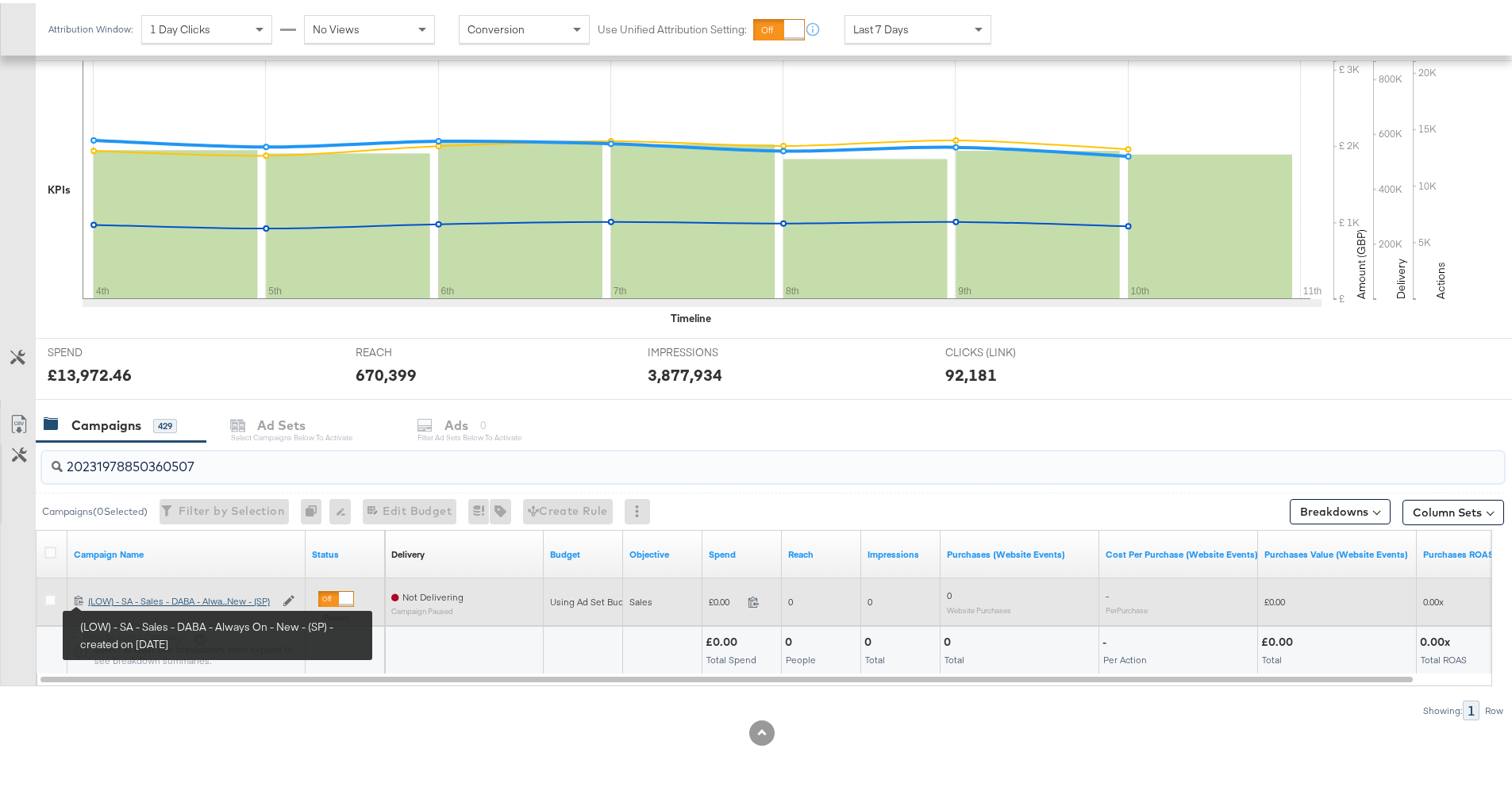
type input "20231978850360507"
click at [122, 600] on div "(LOW) - SA - Sales - DABA - Always On - New - (SP) (LOW) - SA - Sales - DABA - …" at bounding box center [181, 597] width 186 height 13
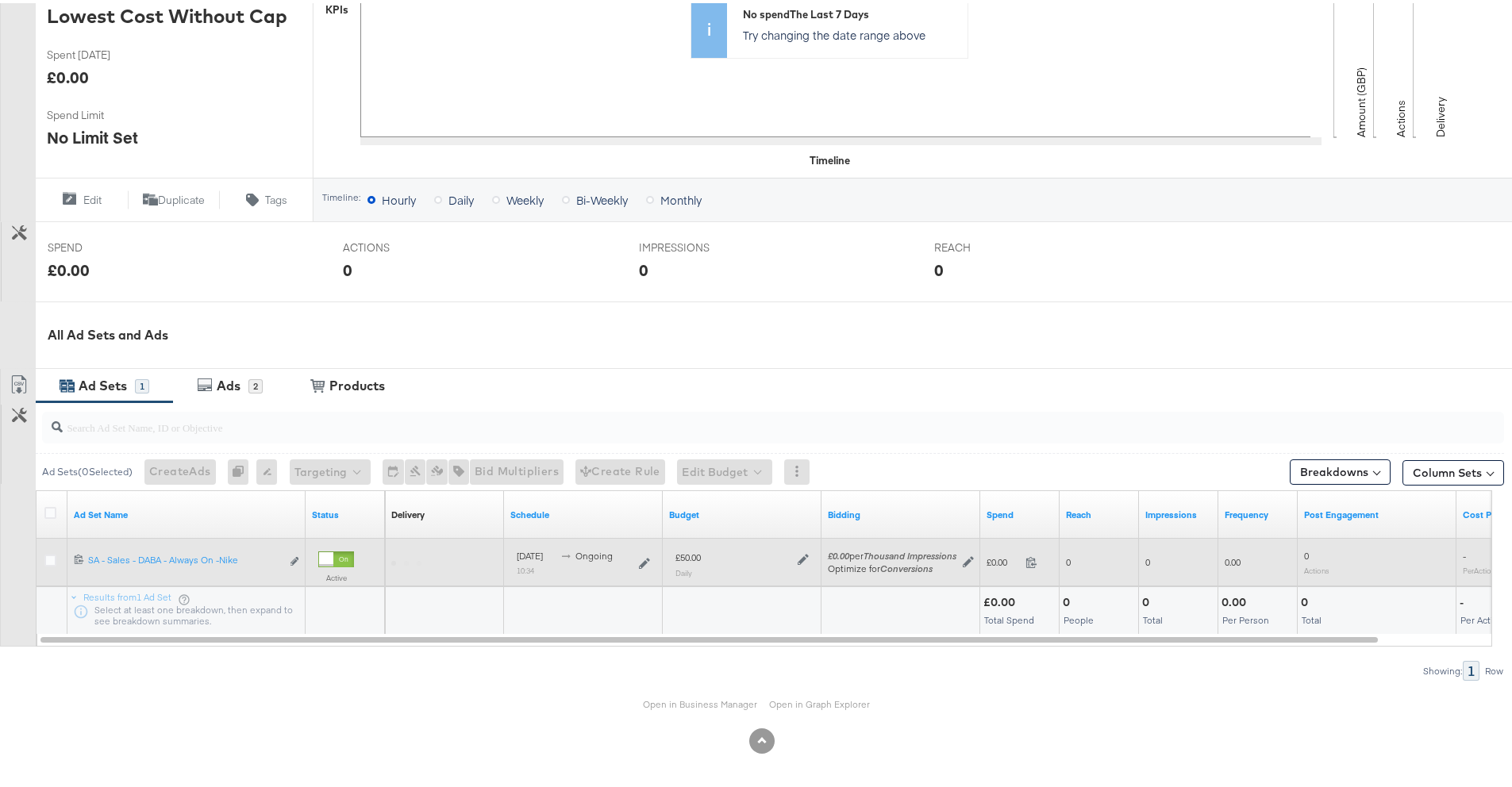
scroll to position [424, 0]
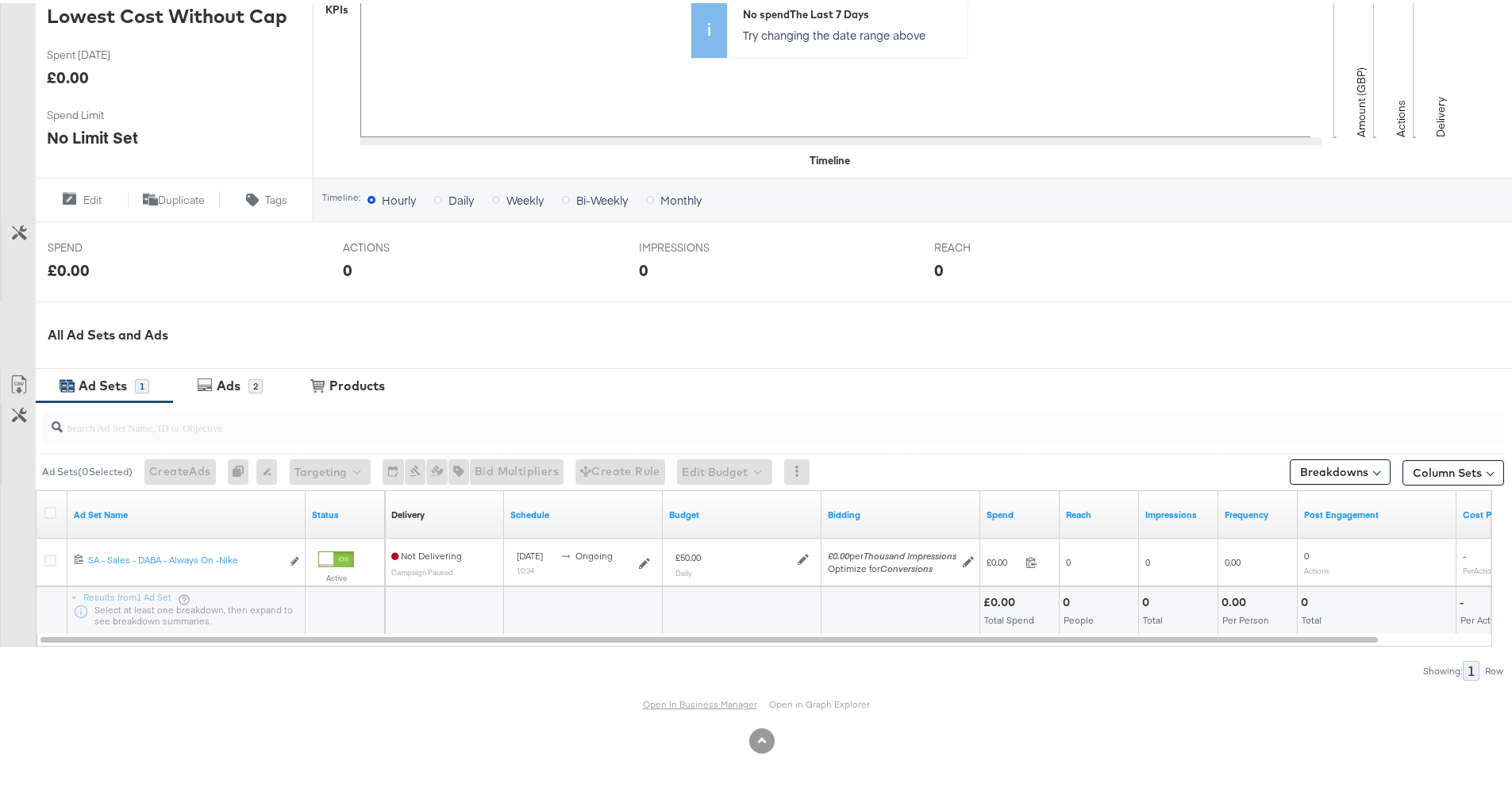
click at [655, 703] on link "Open in Business Manager" at bounding box center [700, 701] width 114 height 12
click at [672, 698] on link "Open in Business Manager" at bounding box center [700, 701] width 114 height 12
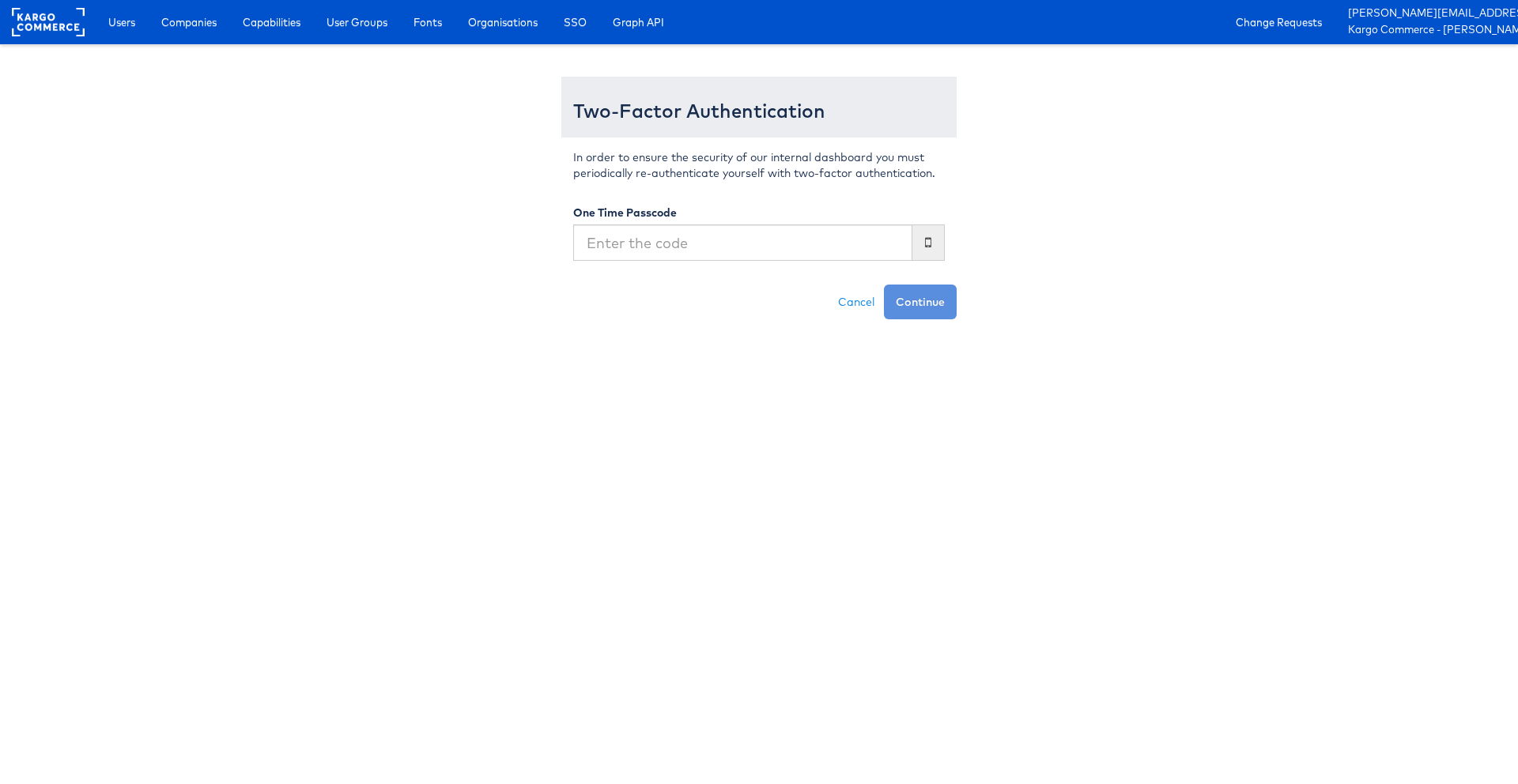
click at [798, 238] on input "text" at bounding box center [743, 242] width 339 height 36
type input "468261"
click at [884, 284] on button "Continue" at bounding box center [920, 301] width 73 height 35
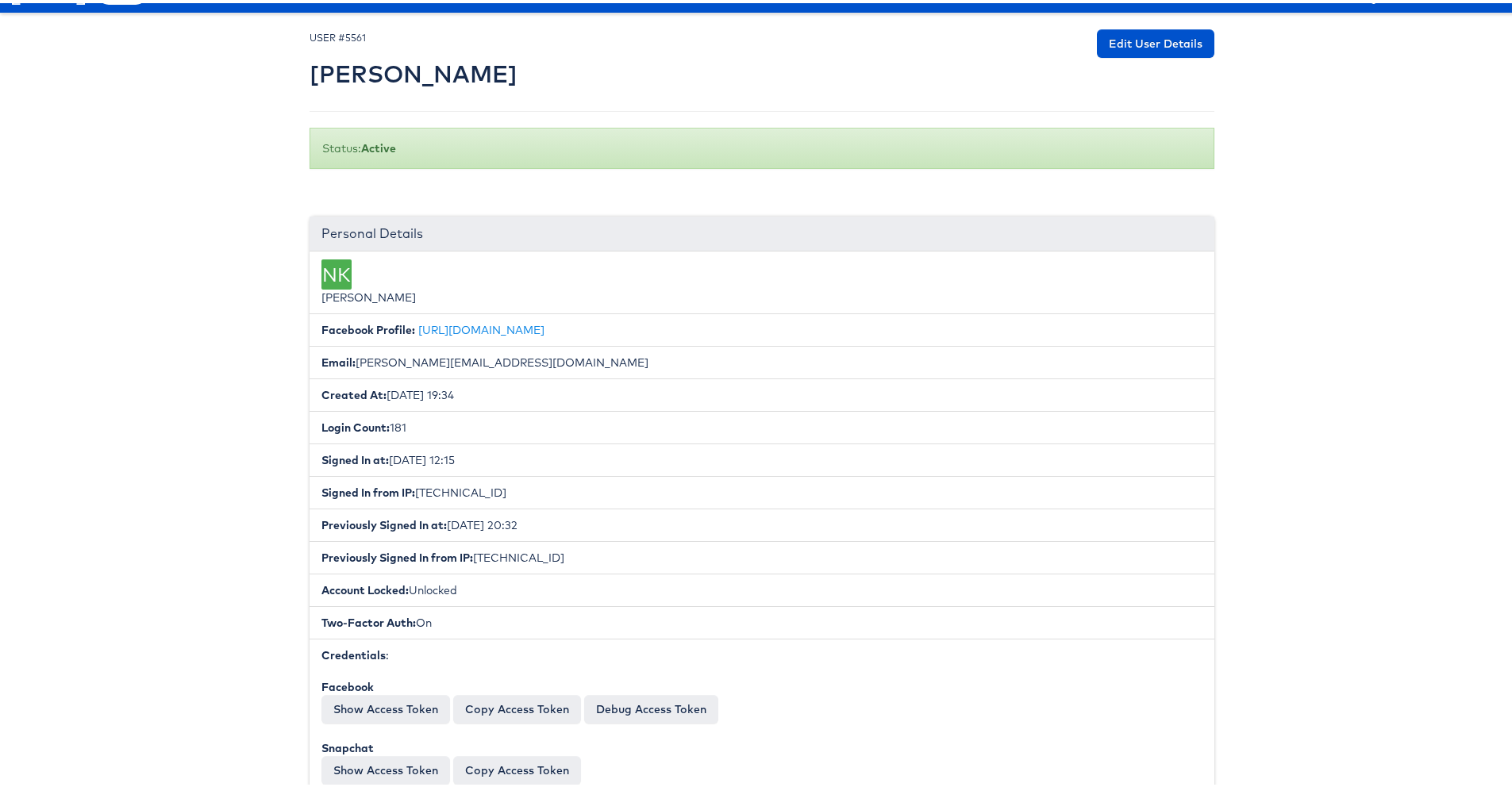
scroll to position [41, 0]
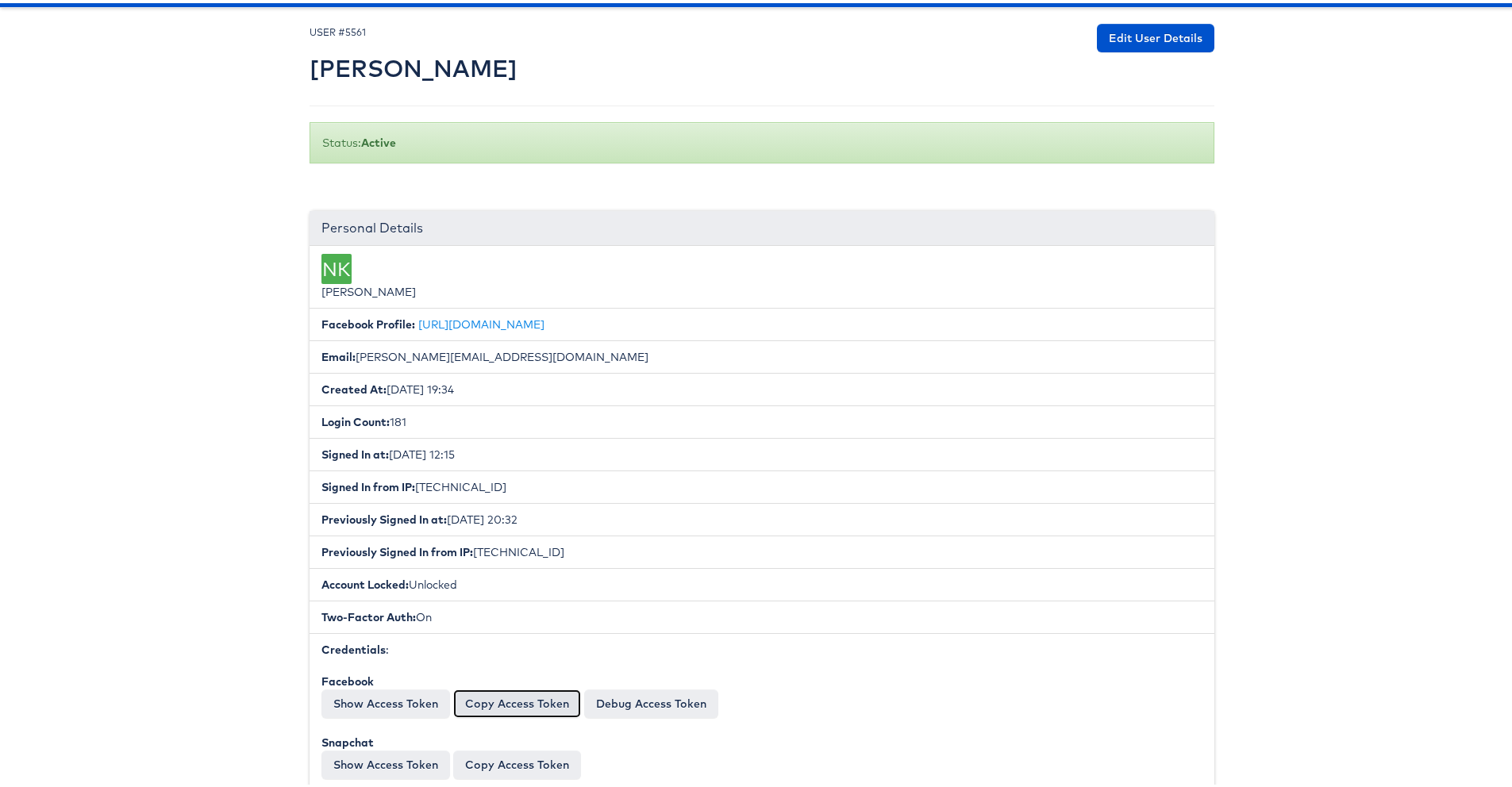
click at [559, 693] on button "Copy Access Token" at bounding box center [517, 700] width 128 height 29
